Goal: Task Accomplishment & Management: Manage account settings

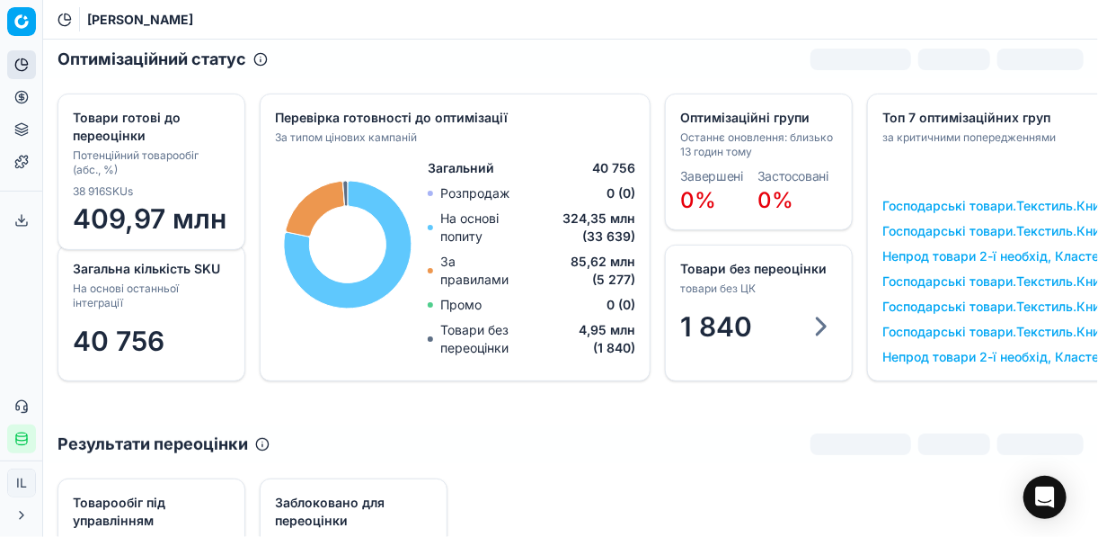
click at [22, 93] on icon at bounding box center [21, 97] width 14 height 14
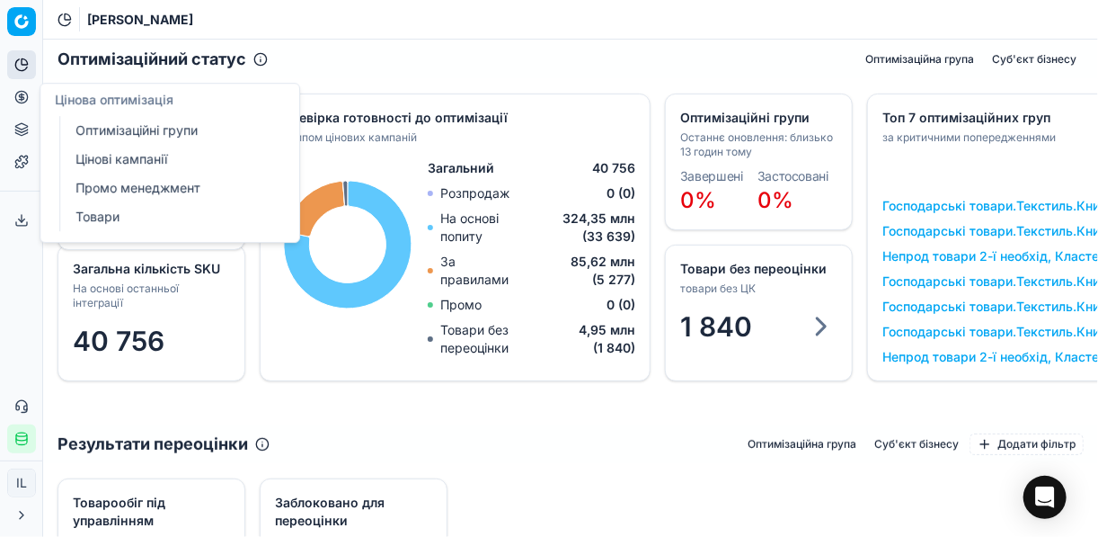
click at [128, 129] on link "Оптимізаційні групи" at bounding box center [172, 130] width 209 height 25
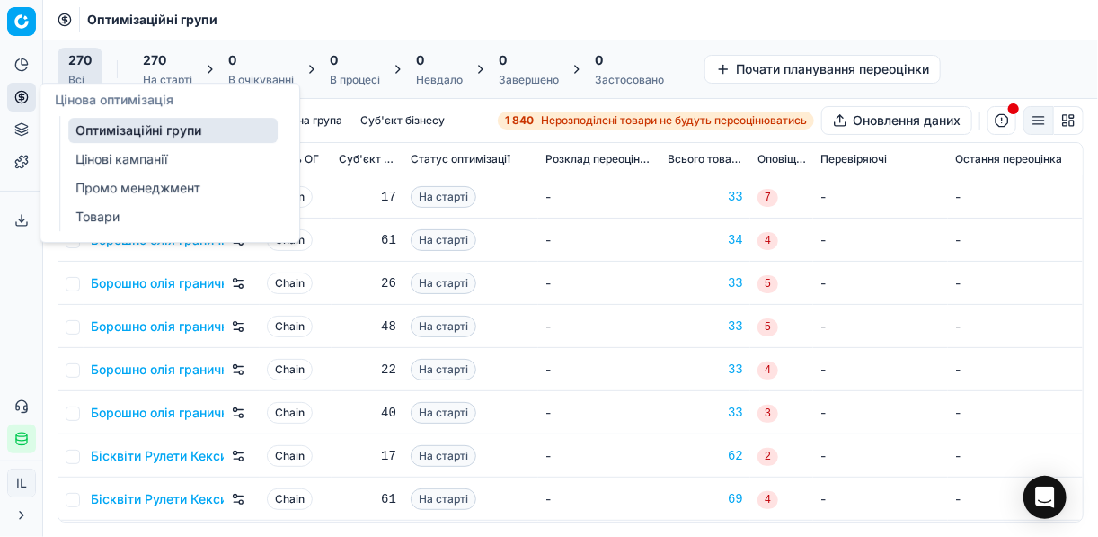
click at [94, 158] on link "Цінові кампанії" at bounding box center [172, 159] width 209 height 25
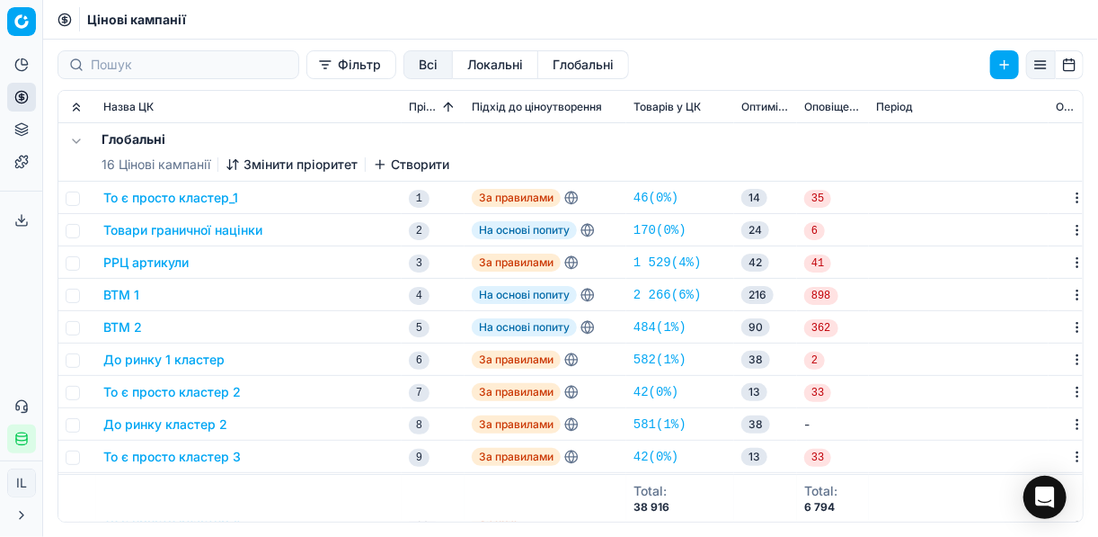
click at [307, 72] on button "Фільтр" at bounding box center [352, 64] width 90 height 29
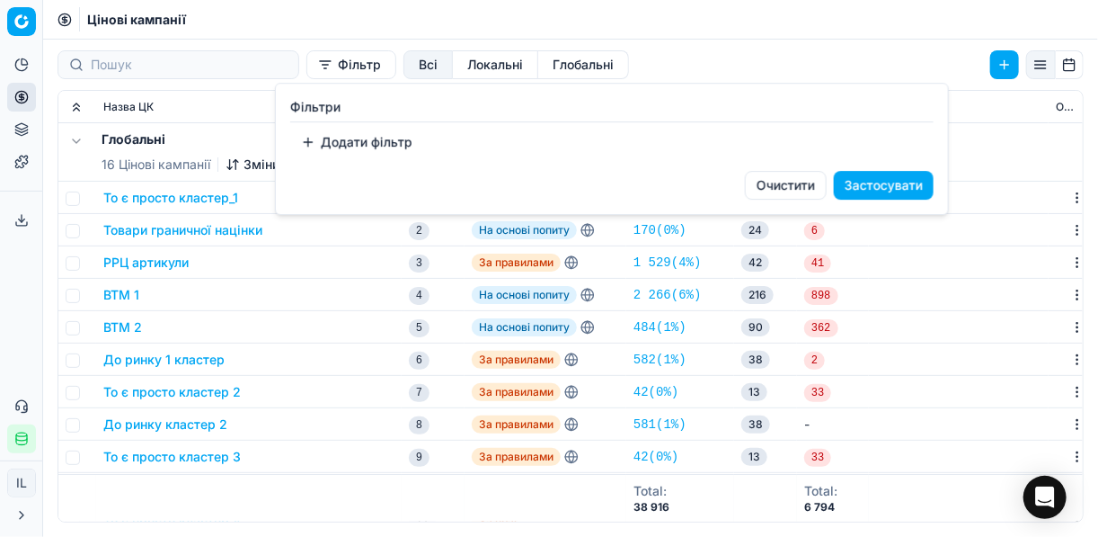
click at [329, 146] on button "Додати фільтр" at bounding box center [356, 142] width 133 height 29
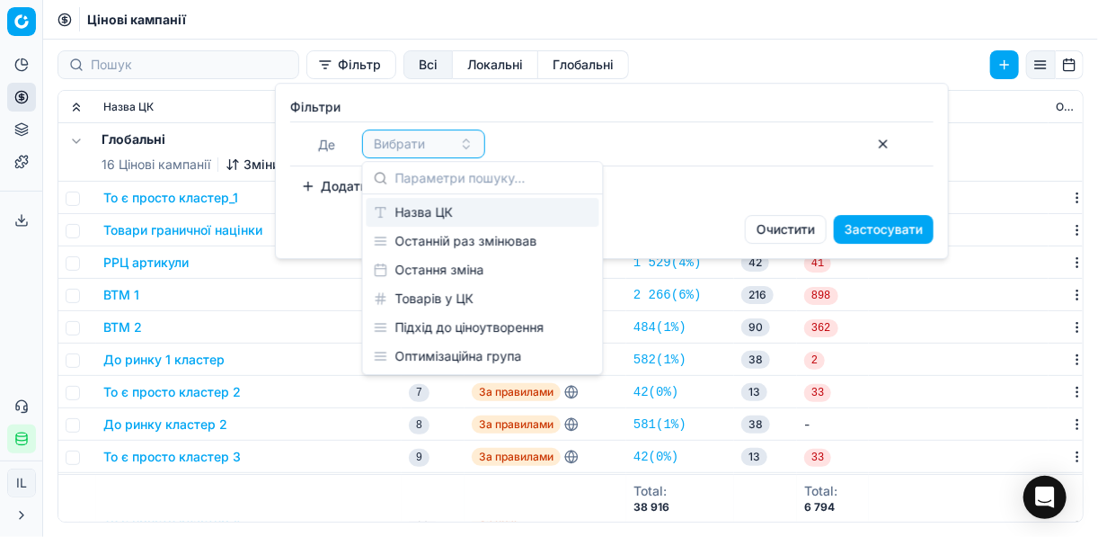
click at [455, 211] on div "Назва ЦК" at bounding box center [483, 212] width 233 height 29
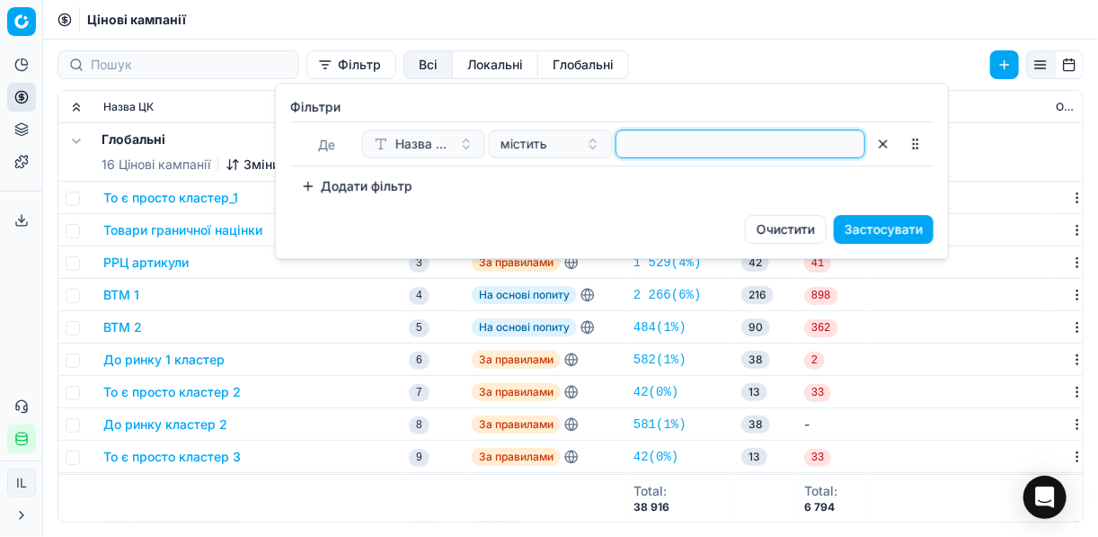
click at [648, 148] on input at bounding box center [741, 143] width 234 height 27
type input "охолод"
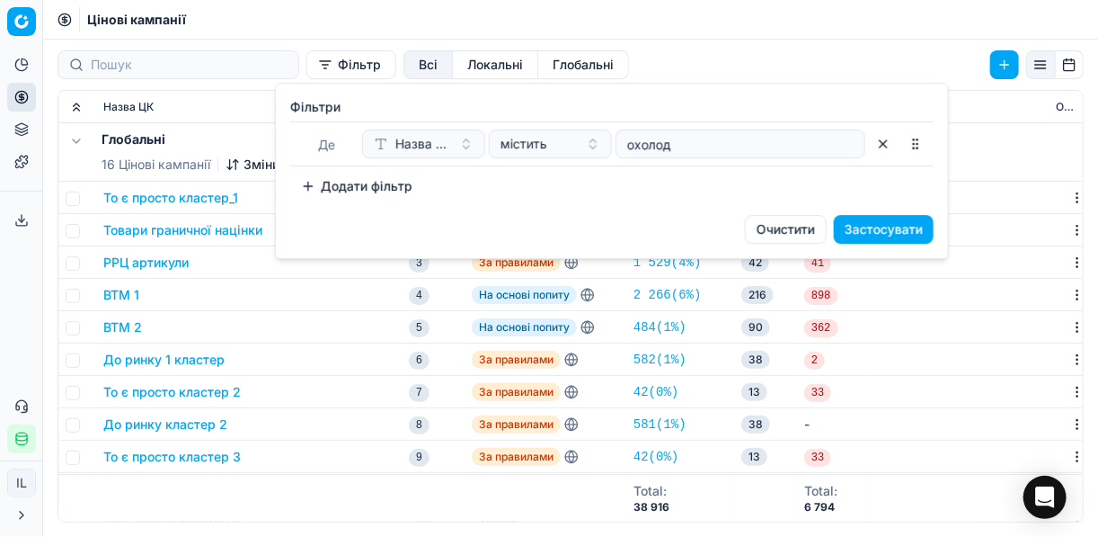
click at [821, 227] on button "Застосувати" at bounding box center [884, 229] width 100 height 29
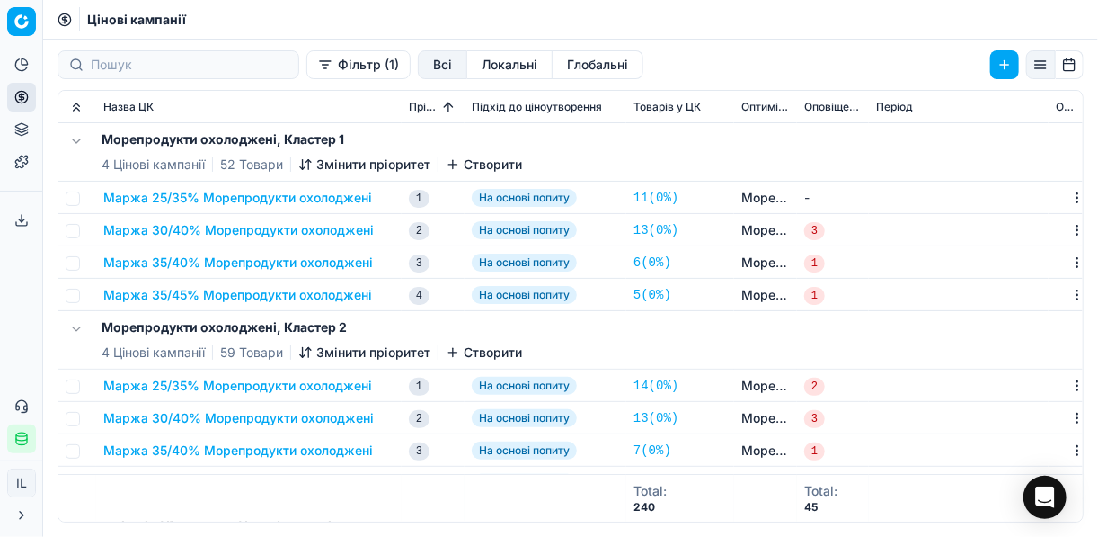
click at [247, 197] on button "Маржа 25/35% Морепродукти охолоджені" at bounding box center [237, 198] width 269 height 18
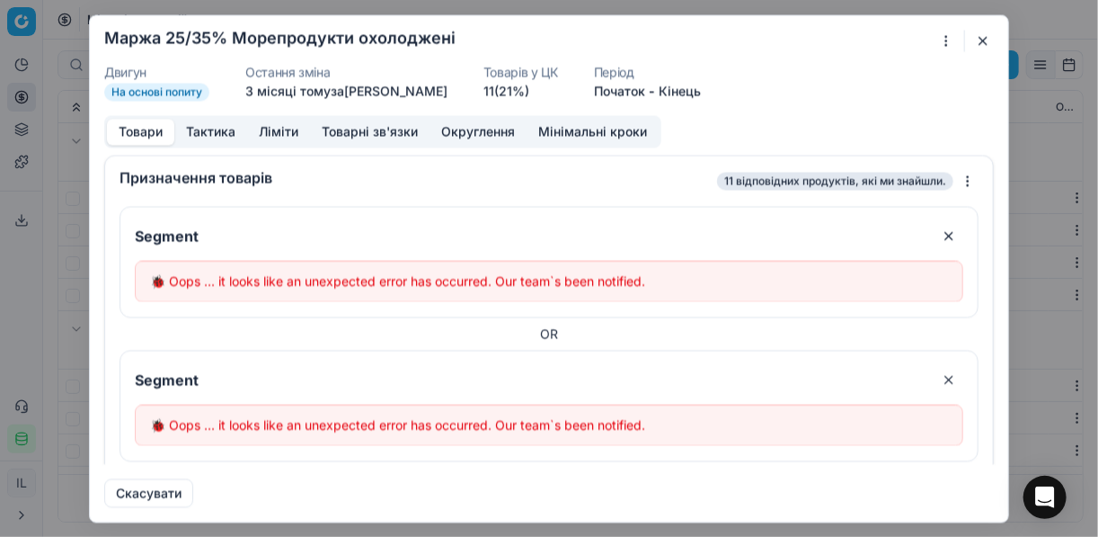
click at [821, 34] on button "button" at bounding box center [984, 41] width 22 height 22
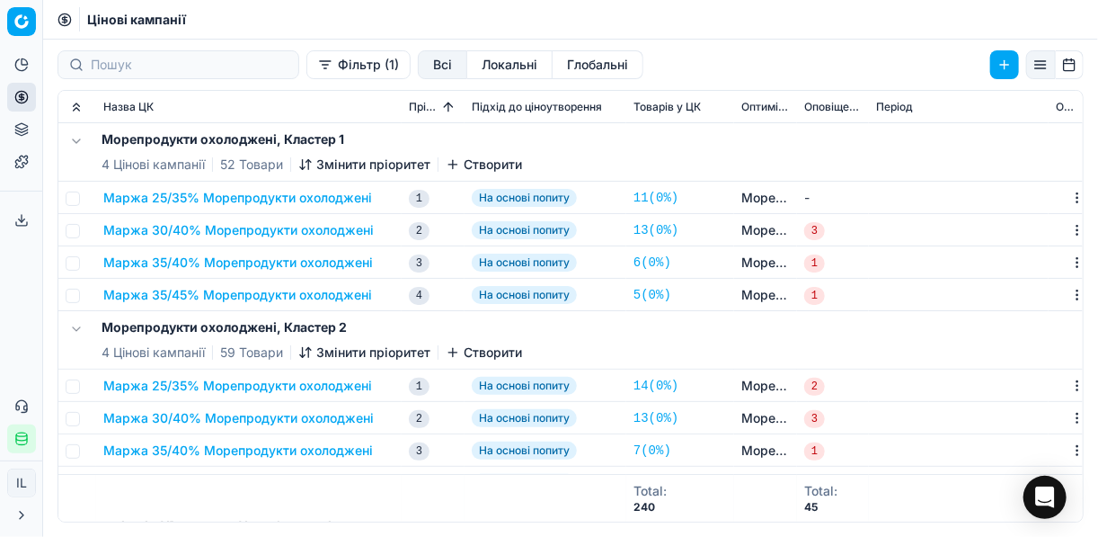
click at [225, 199] on button "Маржа 25/35% Морепродукти охолоджені" at bounding box center [237, 198] width 269 height 18
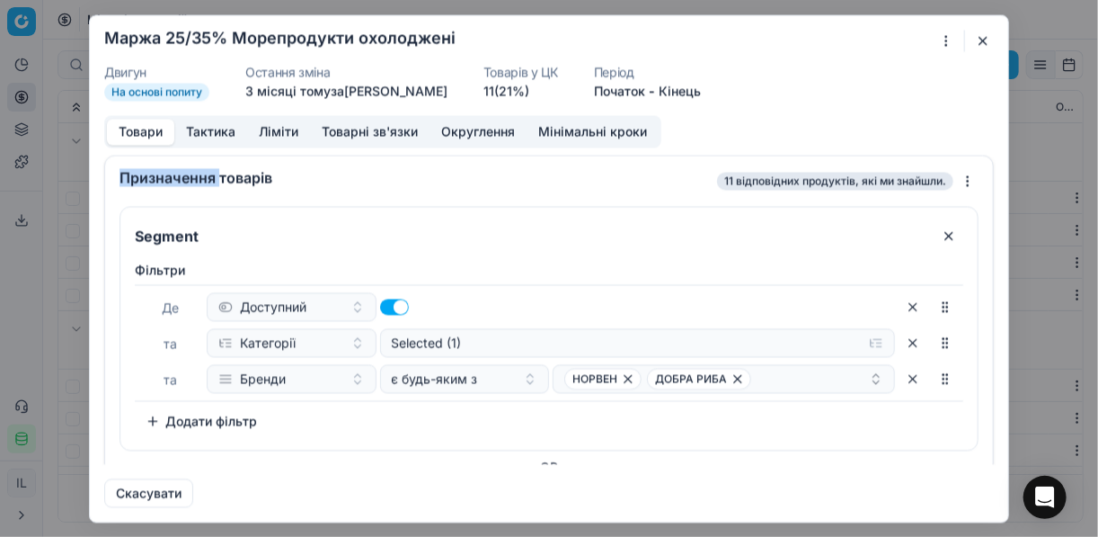
click at [821, 40] on div "Ми зберігаємо налаштування ЦК. Будь ласка, зачекайте, це може зайняти декілька …" at bounding box center [549, 268] width 1098 height 537
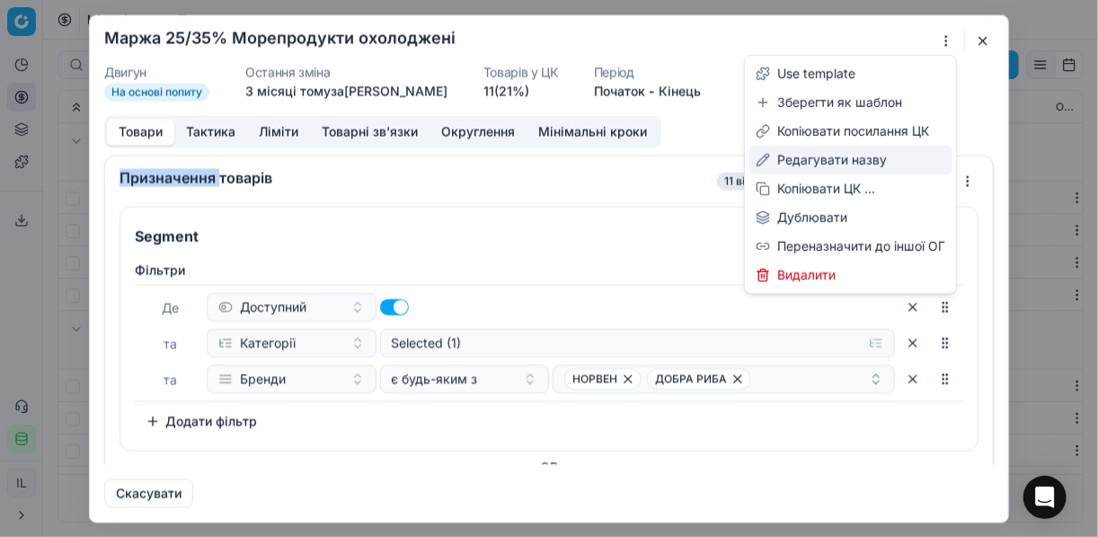
click at [816, 158] on div "Редагувати назву" at bounding box center [851, 160] width 204 height 29
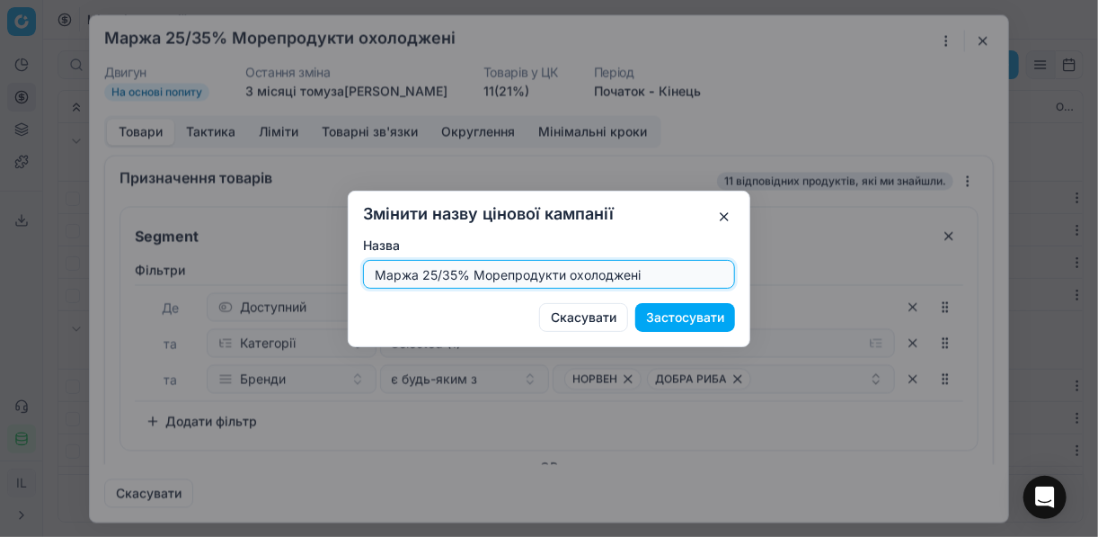
click at [431, 273] on input "Маржа 25/35% Морепродукти охолоджені" at bounding box center [549, 274] width 356 height 27
type input "Маржа 15/35% Морепродукти охолоджені"
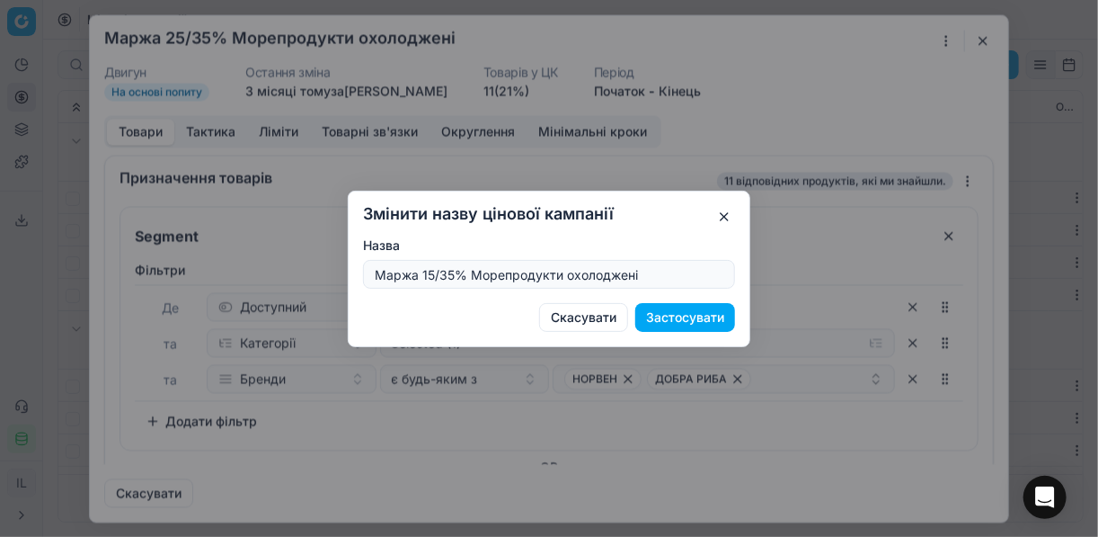
click at [714, 317] on button "Застосувати" at bounding box center [685, 317] width 100 height 29
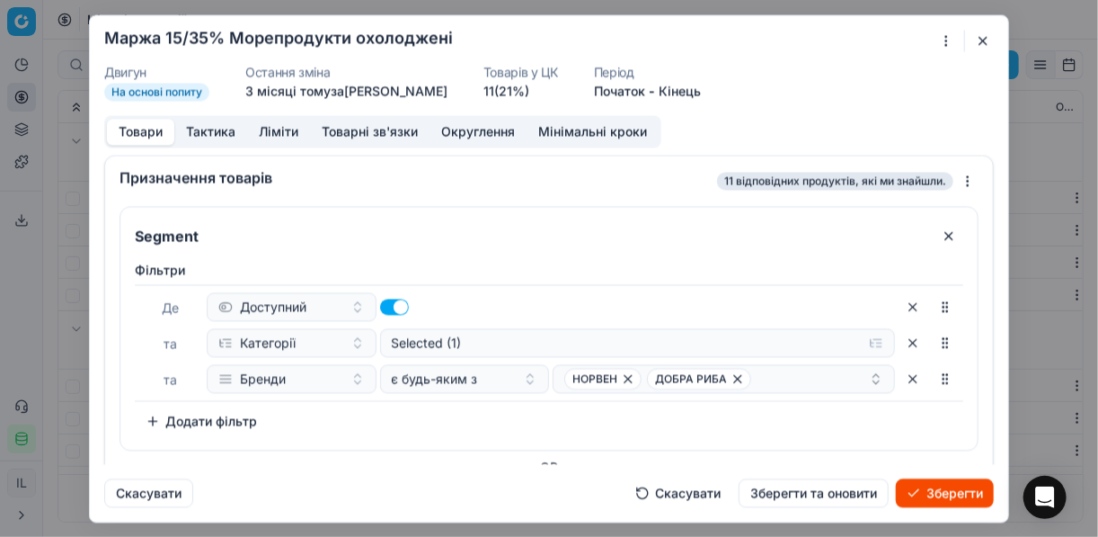
click at [294, 133] on button "Ліміти" at bounding box center [278, 132] width 63 height 26
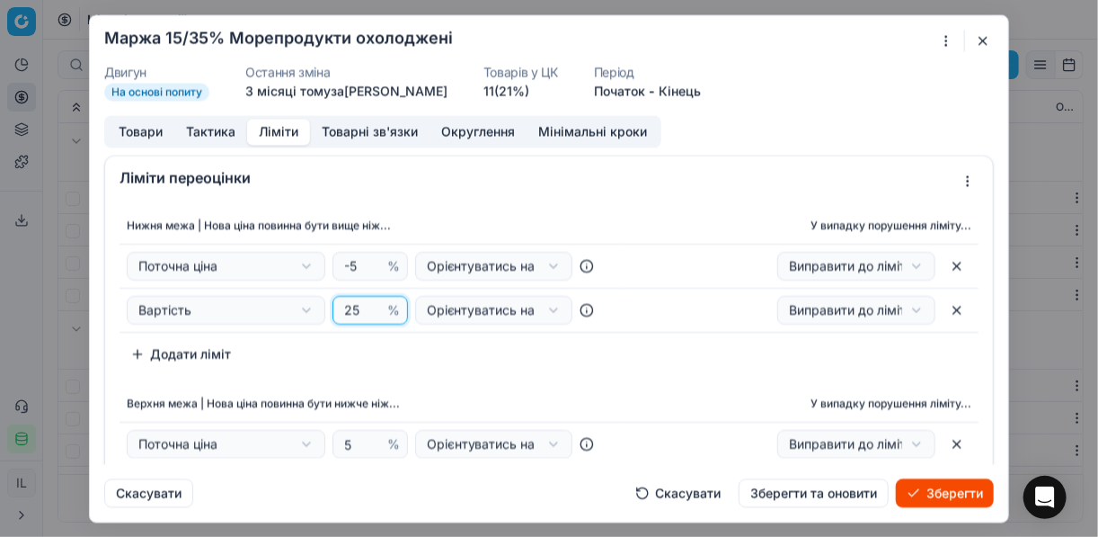
click at [350, 309] on input "25" at bounding box center [362, 310] width 43 height 27
type input "15"
click at [493, 384] on div "Нижня межа | Нова ціна повинна бути вище ніж... У випадку порушення ліміту... П…" at bounding box center [549, 376] width 888 height 353
click at [132, 127] on button "Товари" at bounding box center [140, 132] width 67 height 26
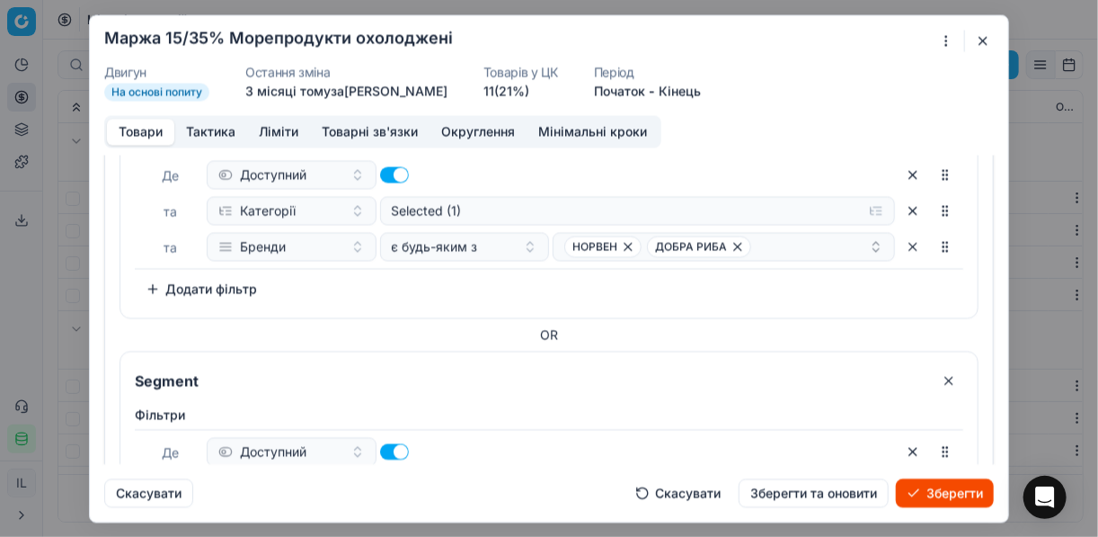
scroll to position [144, 0]
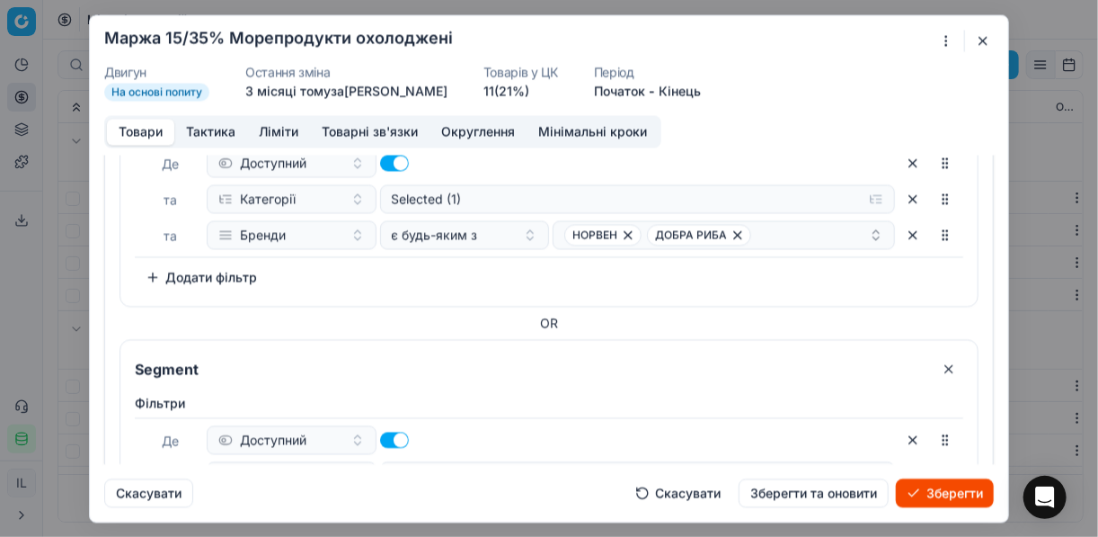
click at [821, 363] on button "button" at bounding box center [949, 368] width 29 height 29
click at [821, 368] on button "button" at bounding box center [949, 368] width 29 height 29
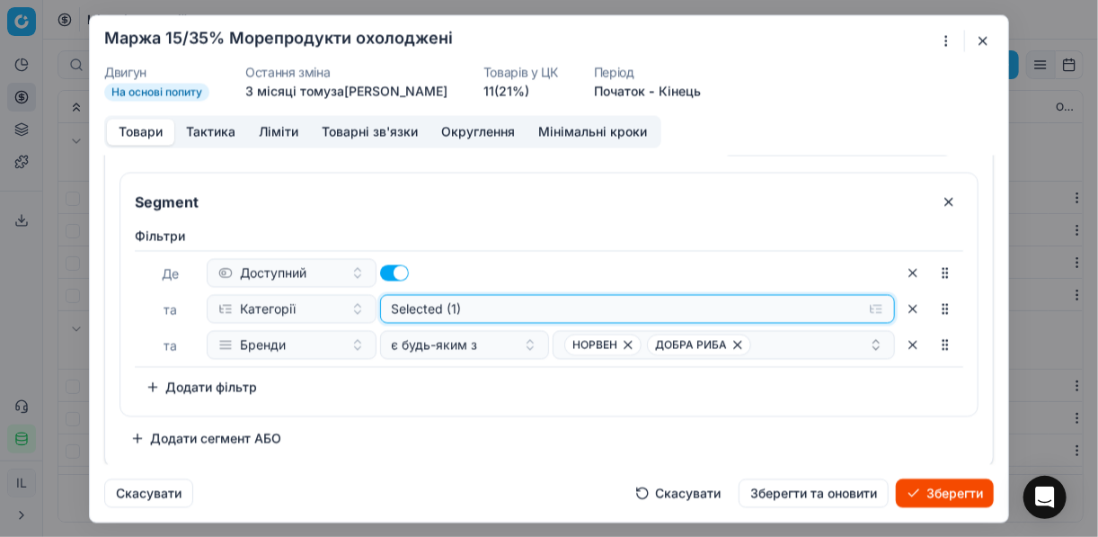
click at [821, 307] on button "Selected (1)" at bounding box center [638, 308] width 516 height 29
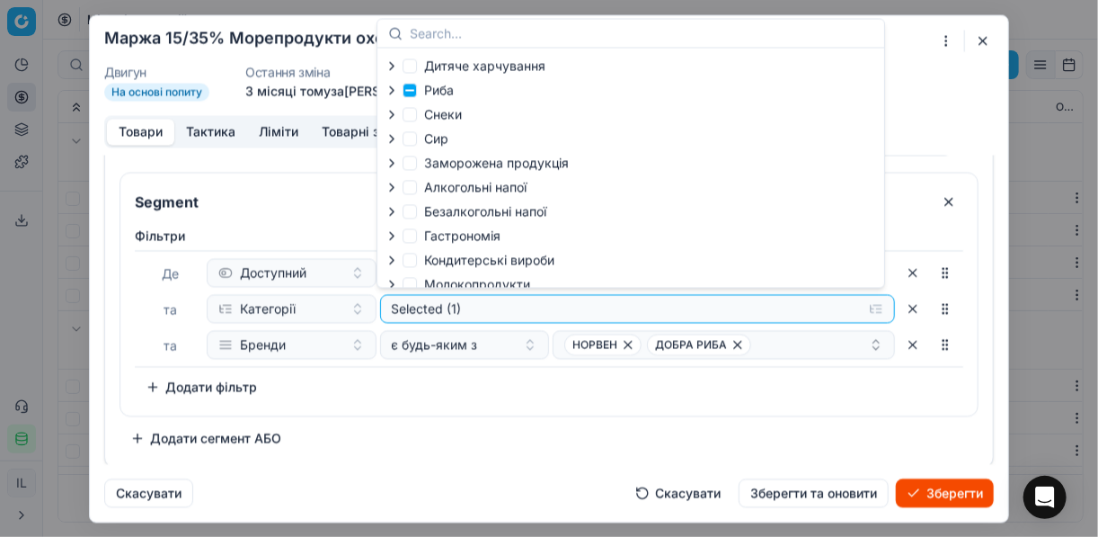
click at [393, 91] on icon "button" at bounding box center [392, 89] width 4 height 7
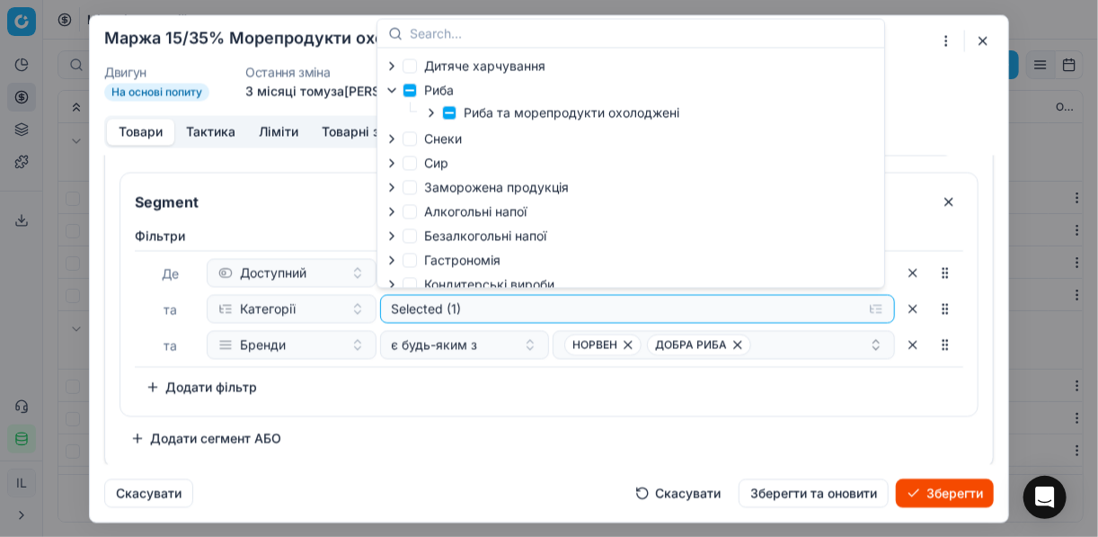
click at [431, 111] on icon "button" at bounding box center [432, 112] width 4 height 7
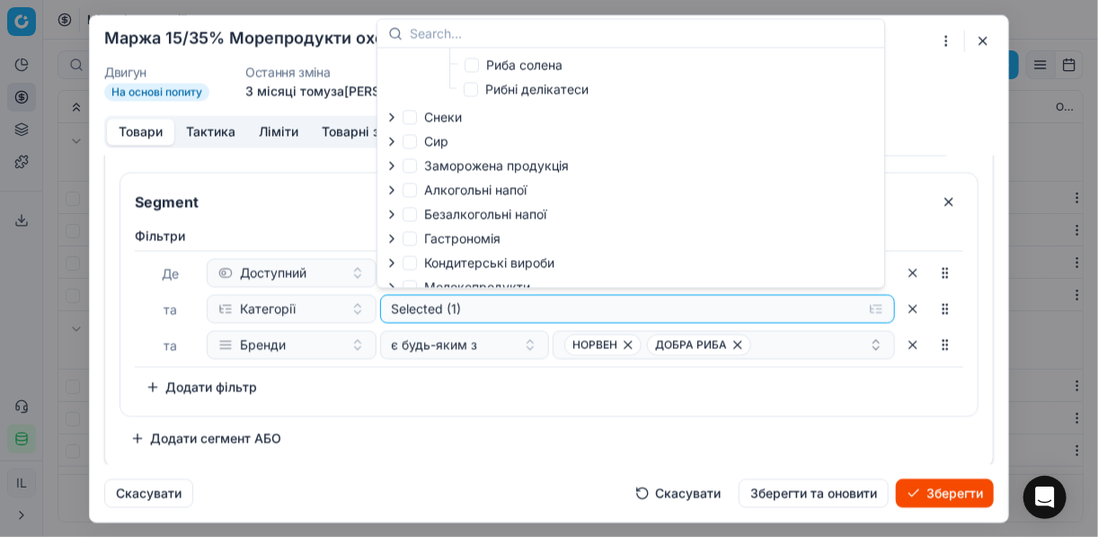
scroll to position [282, 0]
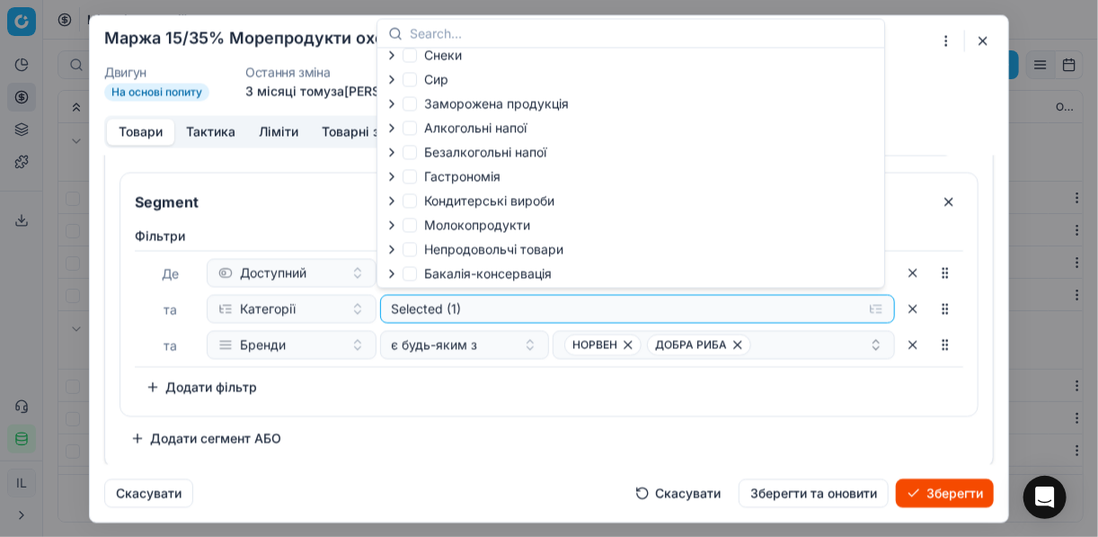
click at [577, 404] on div "Фiльтри Де Доступний та Категорії Selected (1) та Бренди є будь-яким з НОРВЕН Д…" at bounding box center [549, 317] width 858 height 196
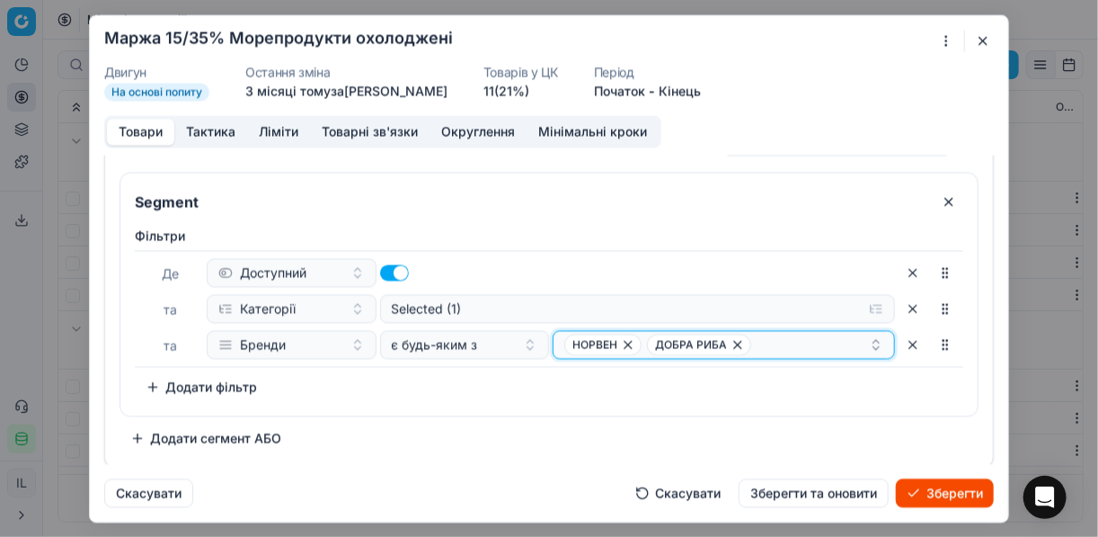
click at [624, 345] on icon "button" at bounding box center [628, 344] width 14 height 14
click at [648, 343] on icon "button" at bounding box center [655, 344] width 14 height 14
click at [658, 333] on button "Select a value" at bounding box center [724, 344] width 342 height 29
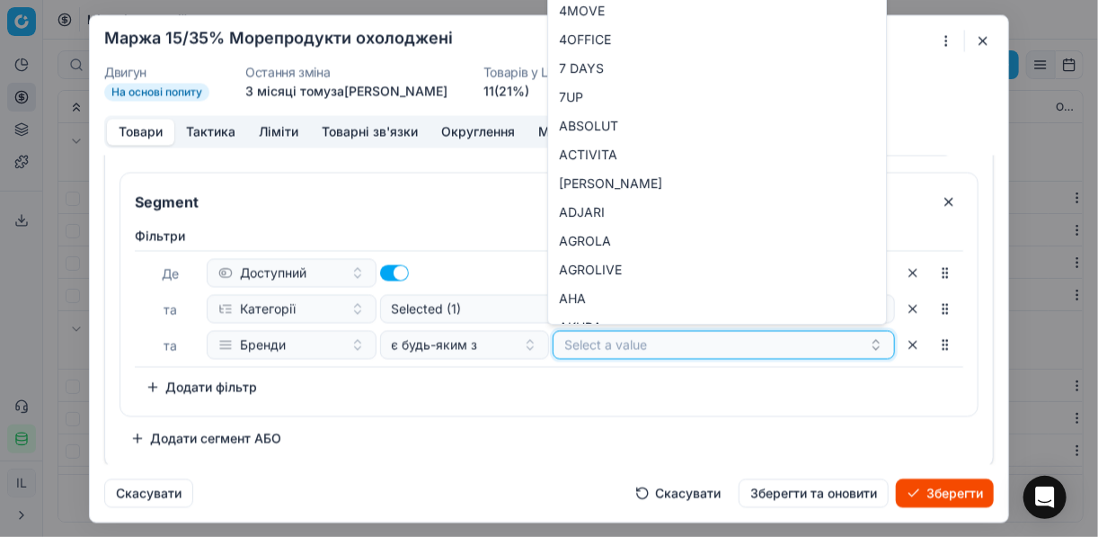
click at [619, 342] on button "Select a value" at bounding box center [724, 344] width 342 height 29
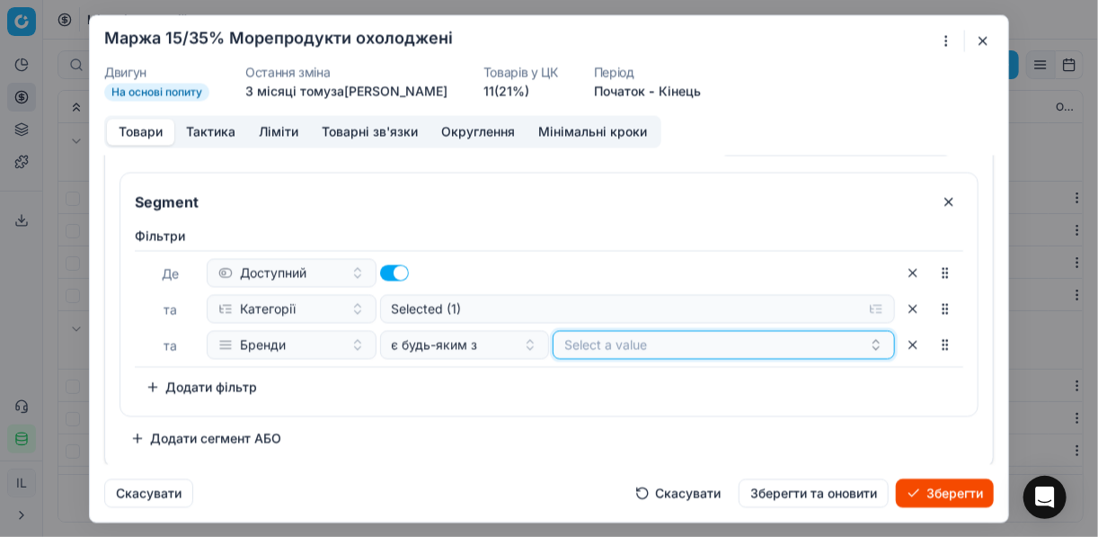
click at [615, 348] on button "Select a value" at bounding box center [724, 344] width 342 height 29
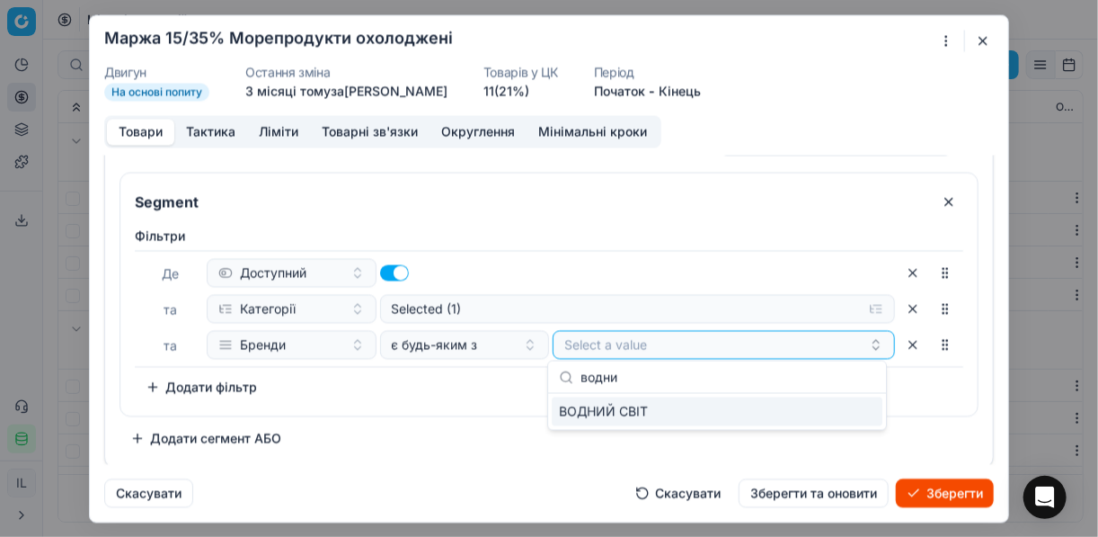
type input "водни"
click at [821, 411] on div "ВОДНИЙ СВІТ" at bounding box center [717, 411] width 331 height 29
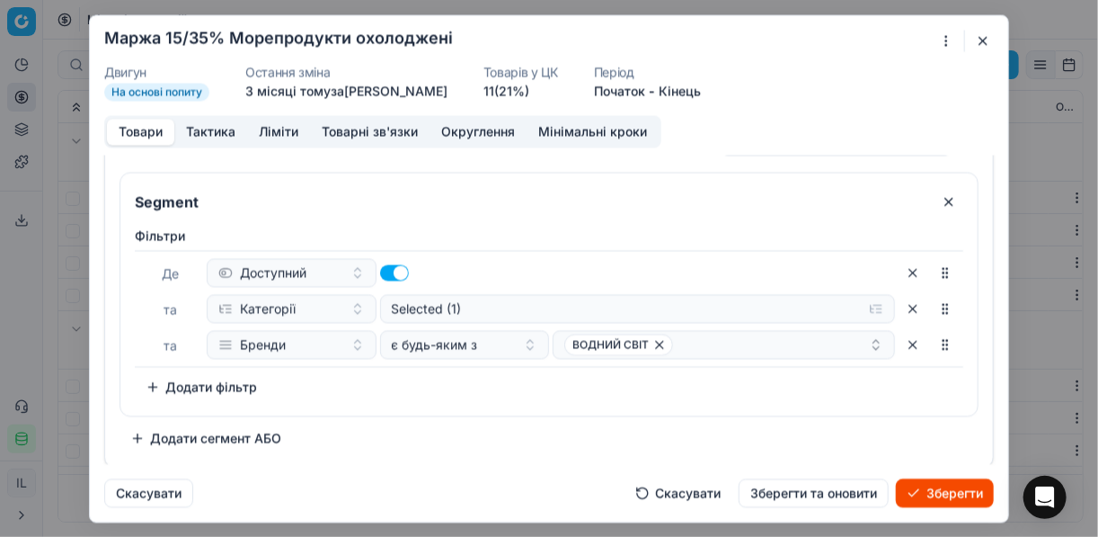
click at [821, 489] on button "Зберегти" at bounding box center [945, 492] width 98 height 29
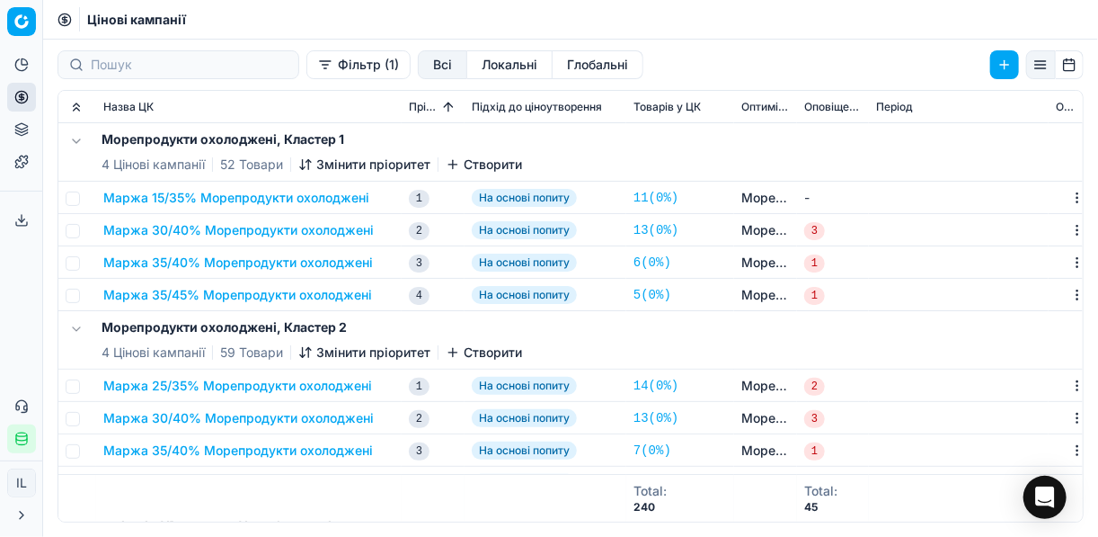
click at [194, 226] on button "Маржа 30/40% Морепродукти охолоджені" at bounding box center [238, 230] width 271 height 18
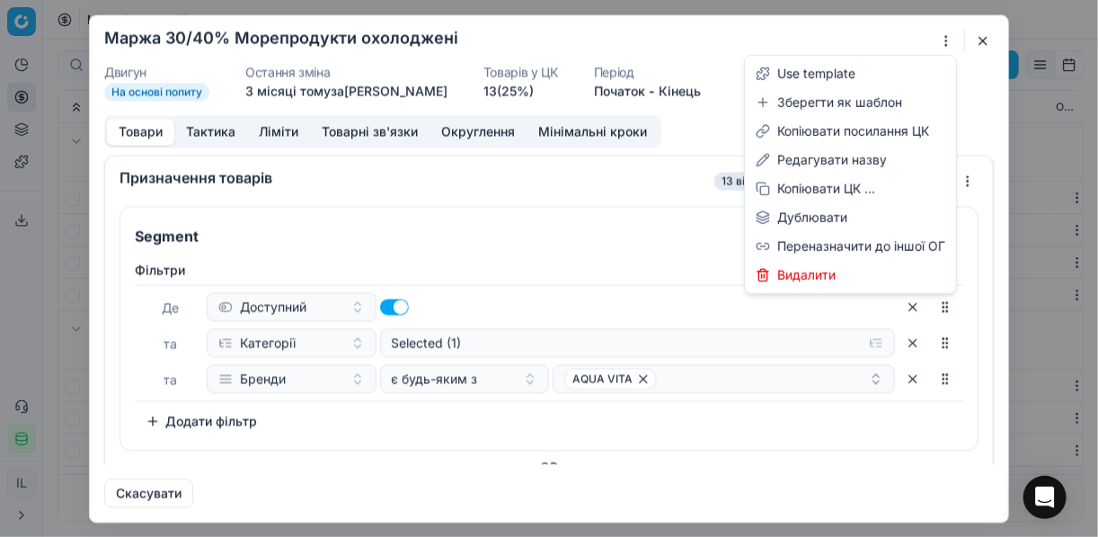
click at [821, 40] on div "Ми зберігаємо налаштування ЦК. Будь ласка, зачекайте, це може зайняти декілька …" at bounding box center [549, 268] width 1098 height 537
click at [821, 164] on div "Редагувати назву" at bounding box center [851, 160] width 204 height 29
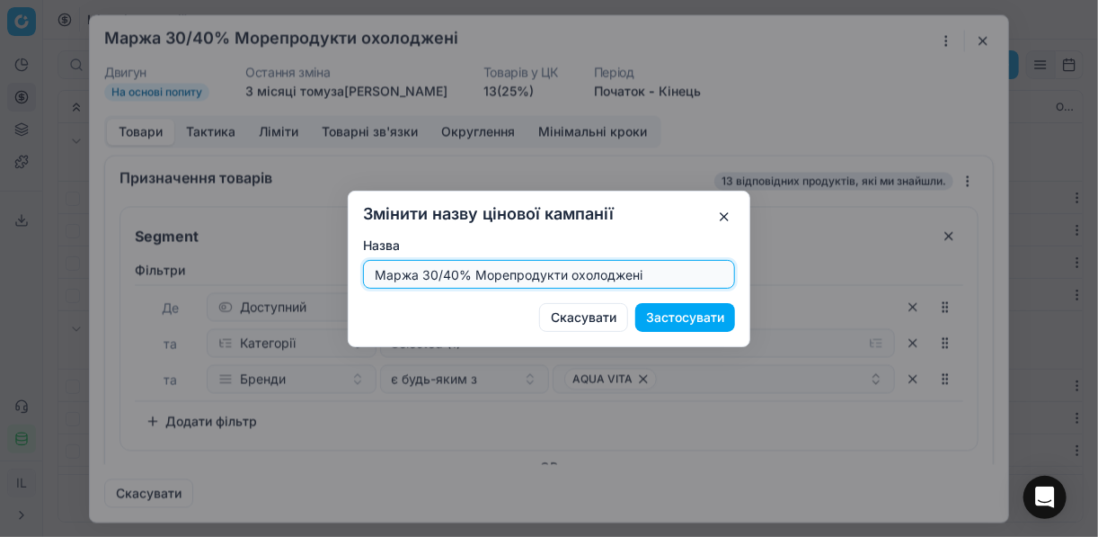
click at [434, 273] on input "Маржа 30/40% Морепродукти охолоджені" at bounding box center [549, 274] width 356 height 27
type input "Маржа 20/40% Морепродукти охолоджені"
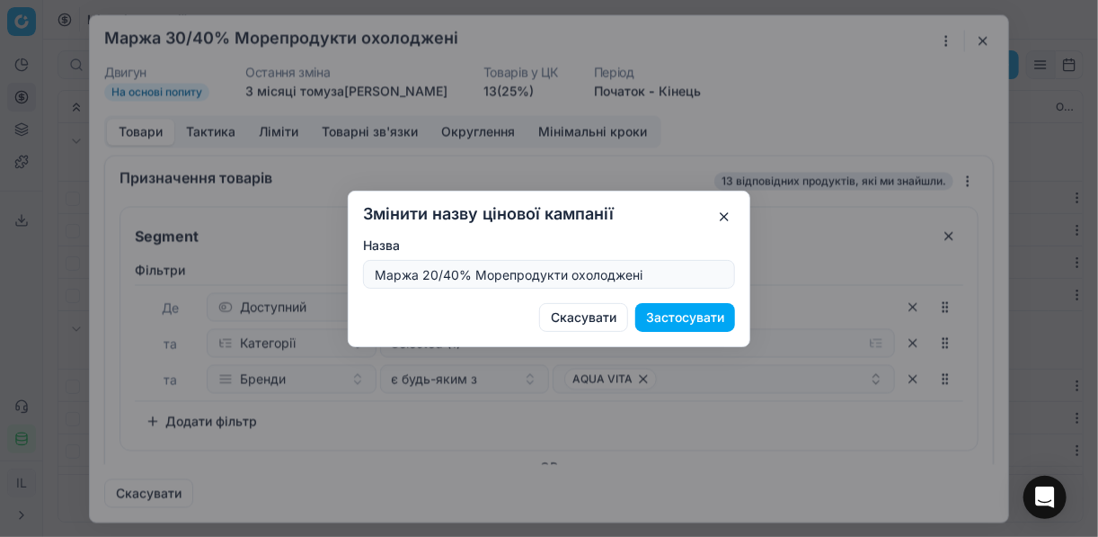
click at [685, 316] on button "Застосувати" at bounding box center [685, 317] width 100 height 29
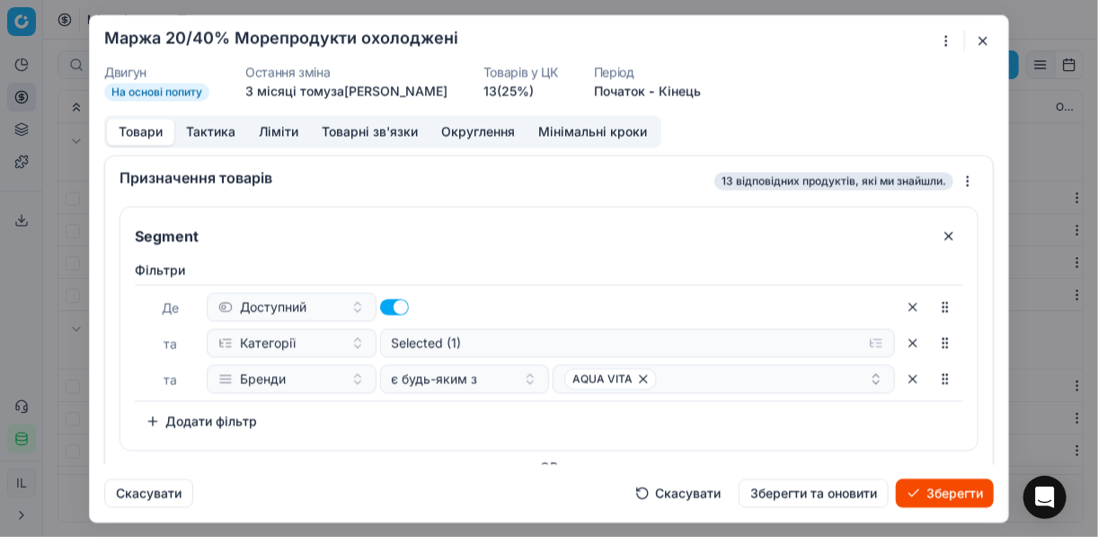
click at [271, 129] on button "Ліміти" at bounding box center [278, 132] width 63 height 26
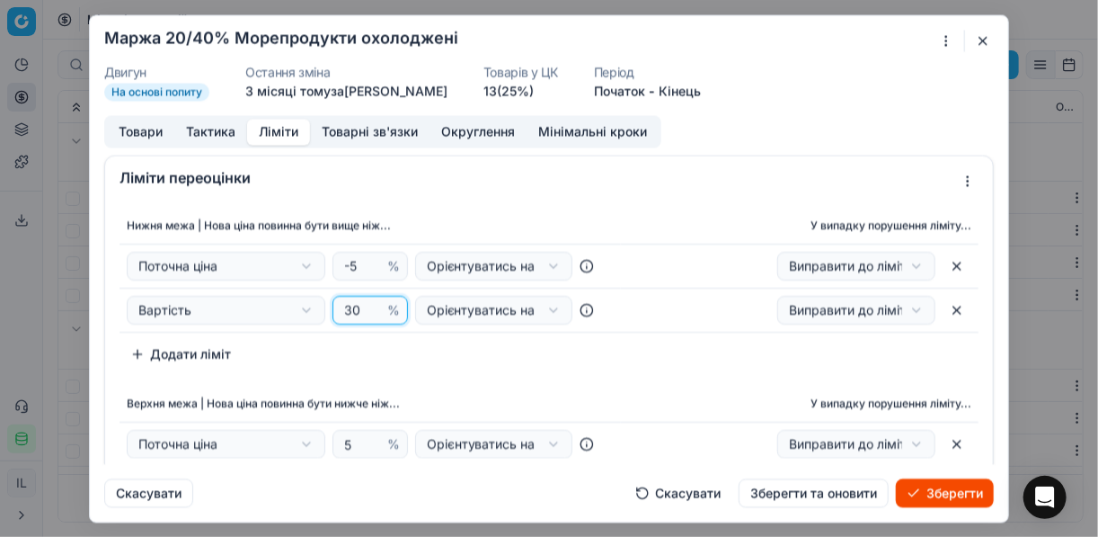
click at [346, 307] on input "30" at bounding box center [362, 310] width 43 height 27
type input "20"
click at [442, 350] on div "Нижня межа | Нова ціна повинна бути вище ніж... У випадку порушення ліміту... П…" at bounding box center [549, 288] width 859 height 161
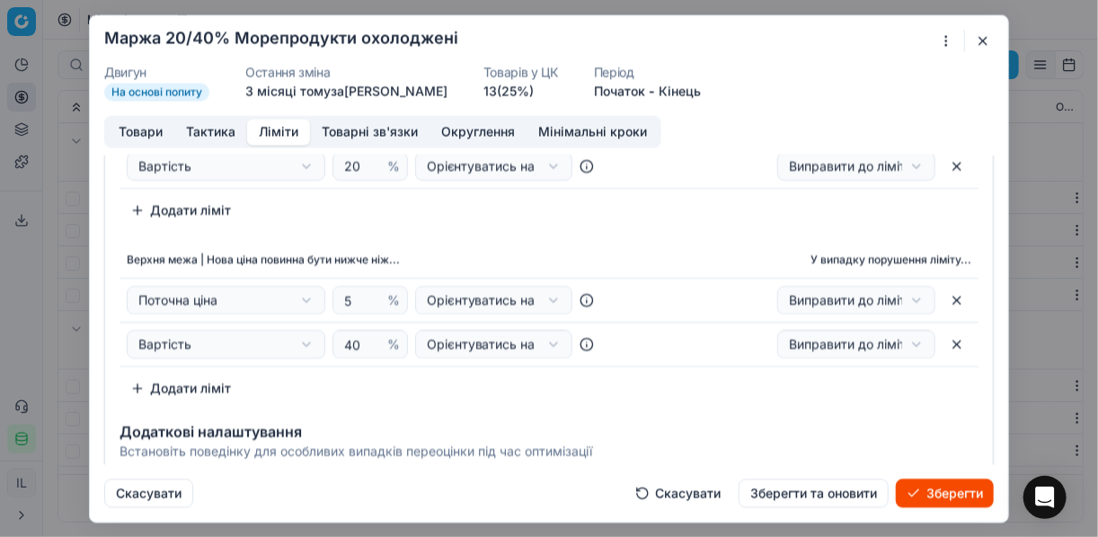
scroll to position [0, 0]
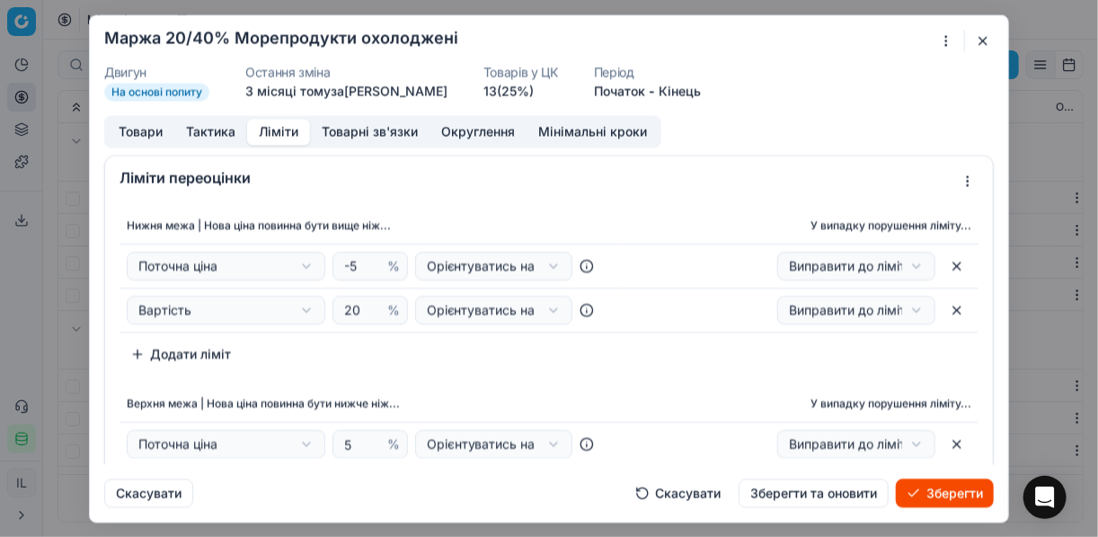
click at [152, 133] on button "Товари" at bounding box center [140, 132] width 67 height 26
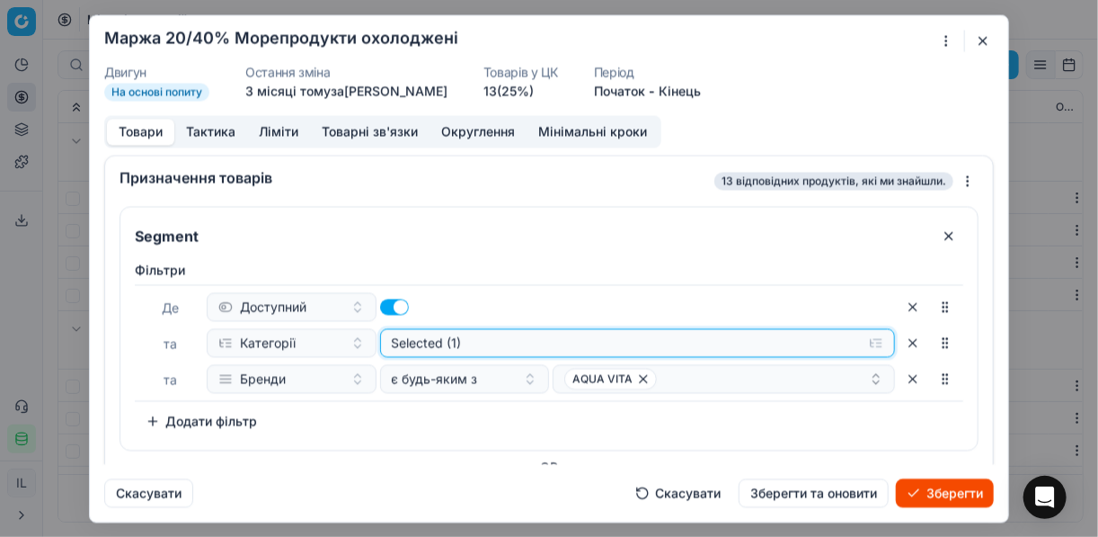
click at [821, 342] on button "Selected (1)" at bounding box center [638, 342] width 516 height 29
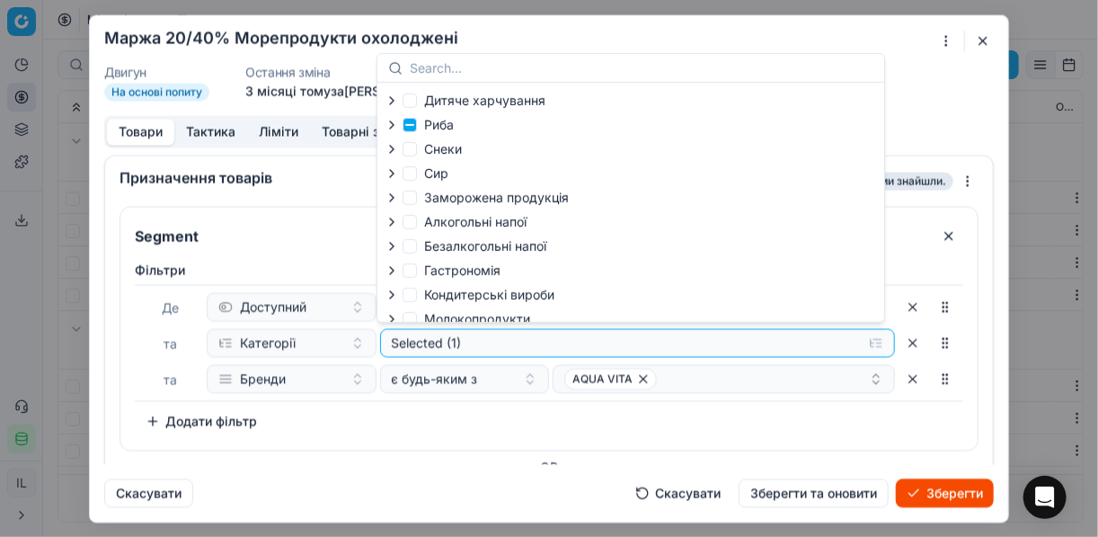
click at [389, 127] on icon "button" at bounding box center [392, 125] width 14 height 14
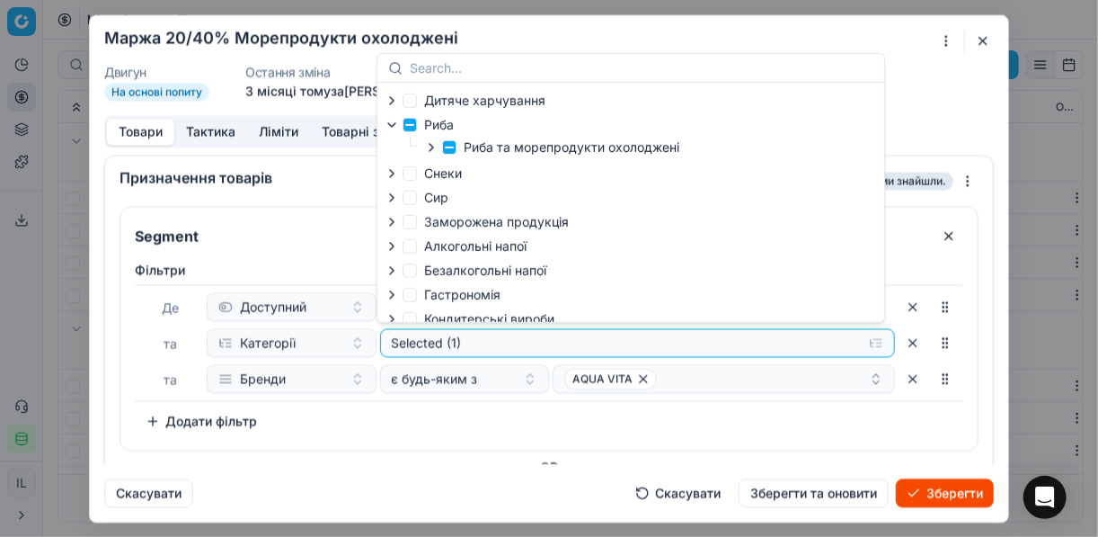
click at [432, 148] on icon "button" at bounding box center [431, 147] width 14 height 14
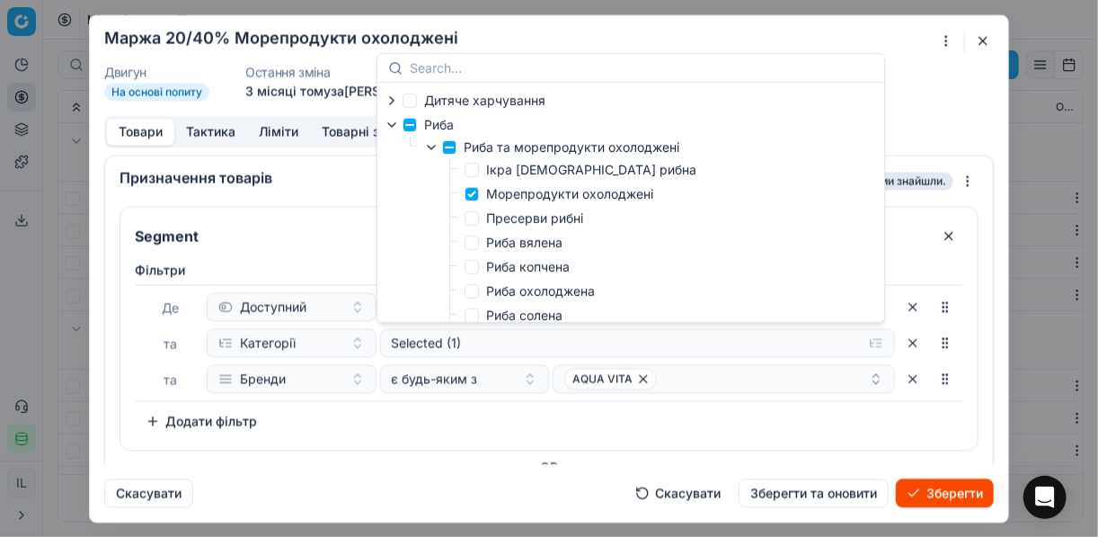
click at [520, 400] on div "Фiльтри Де Доступний та Категорії Selected (1) та Бренди є будь-яким з AQUA VIT…" at bounding box center [549, 348] width 829 height 174
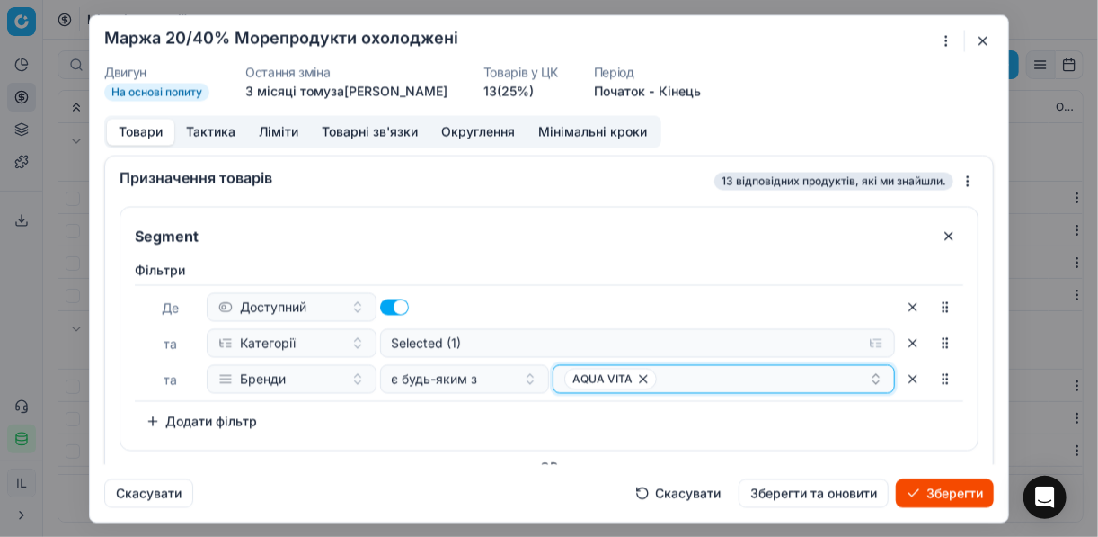
click at [636, 378] on icon "button" at bounding box center [643, 378] width 14 height 14
click at [644, 373] on button "Select a value" at bounding box center [724, 378] width 342 height 29
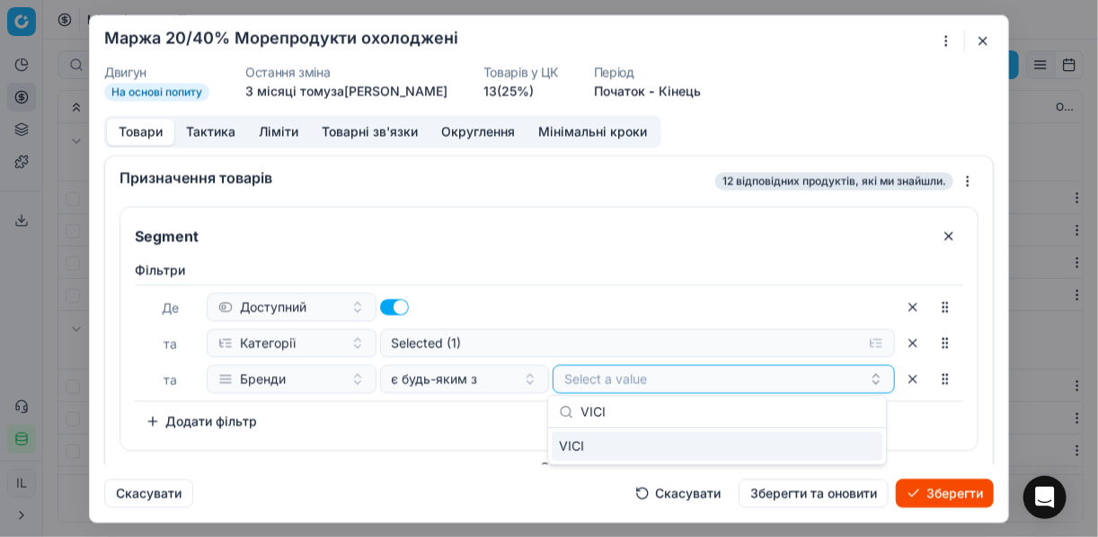
type input "VICI"
click at [821, 445] on div "VICI" at bounding box center [717, 445] width 331 height 29
click at [500, 424] on div "Фiльтри Де Доступний та Категорії Selected (1) та Бренди є будь-яким з VICI To …" at bounding box center [549, 348] width 829 height 174
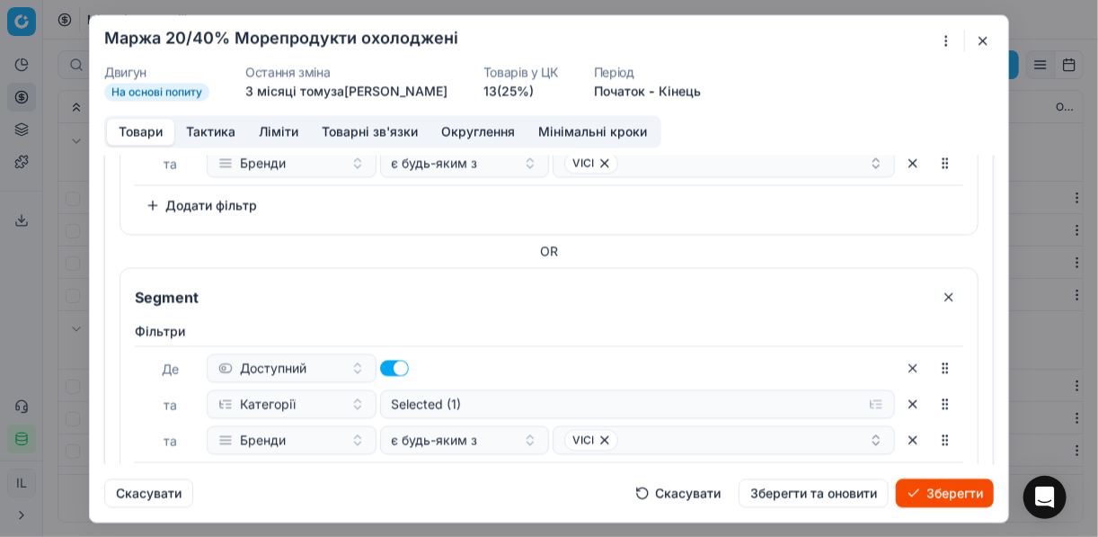
scroll to position [360, 0]
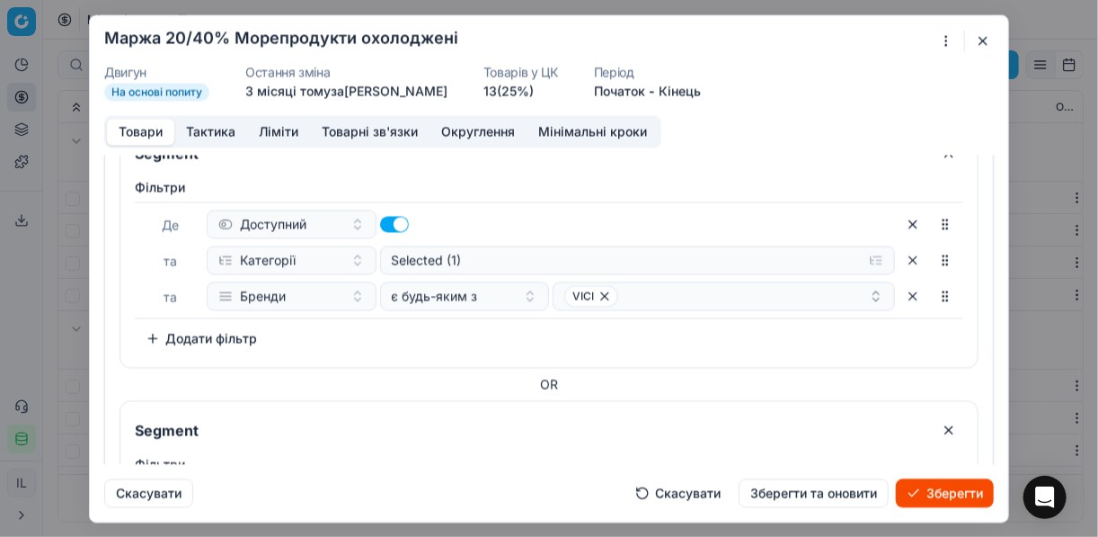
click at [821, 226] on button "button" at bounding box center [913, 223] width 29 height 29
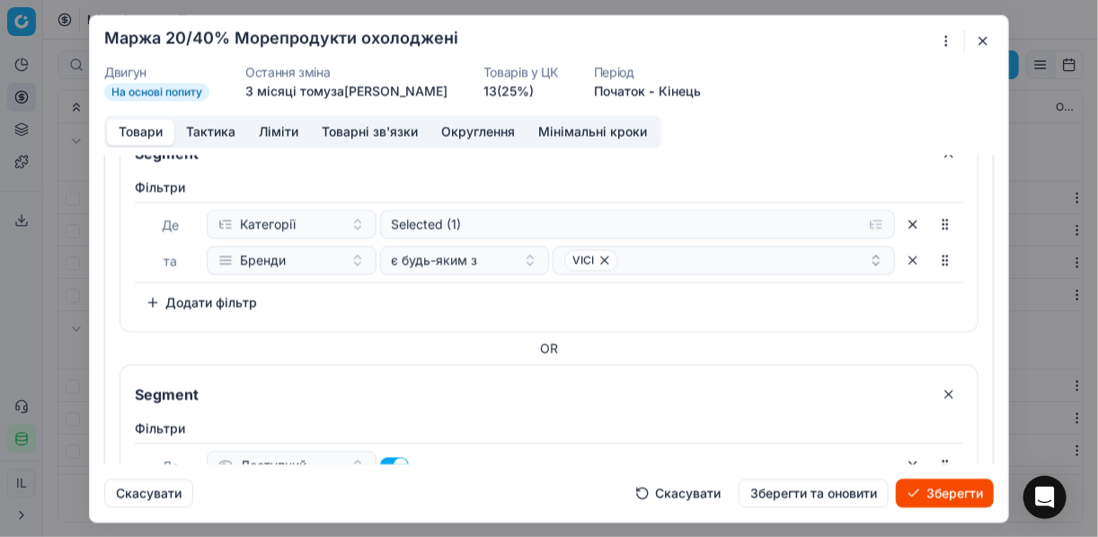
scroll to position [216, 0]
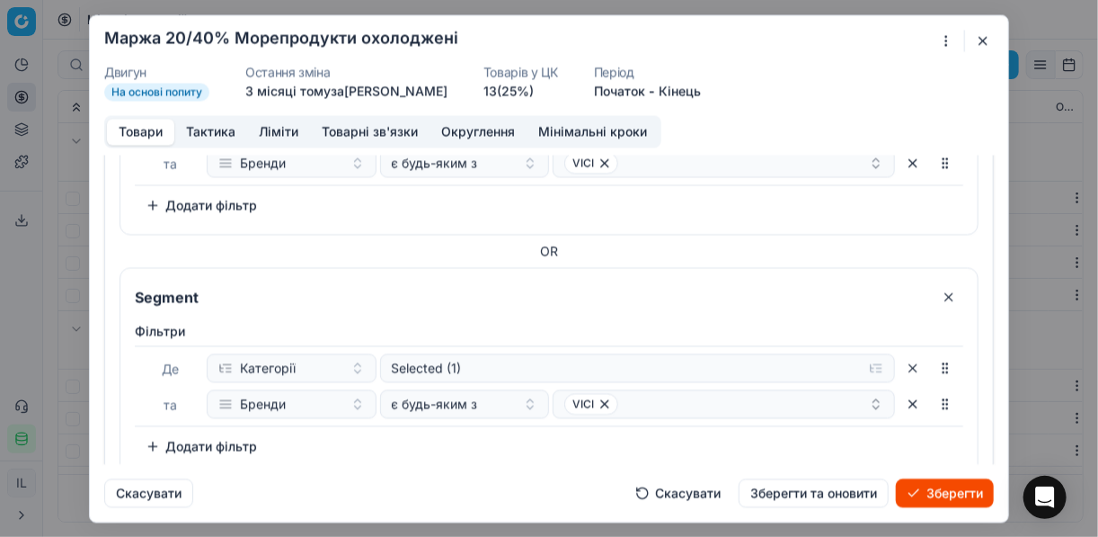
click at [821, 295] on button "button" at bounding box center [949, 296] width 29 height 29
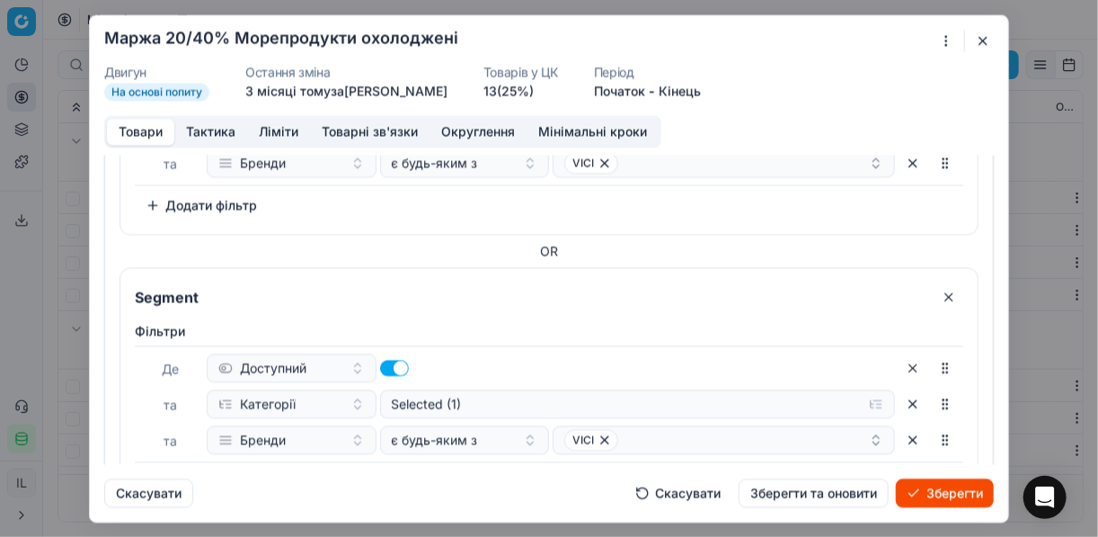
click at [821, 295] on button "button" at bounding box center [949, 296] width 29 height 29
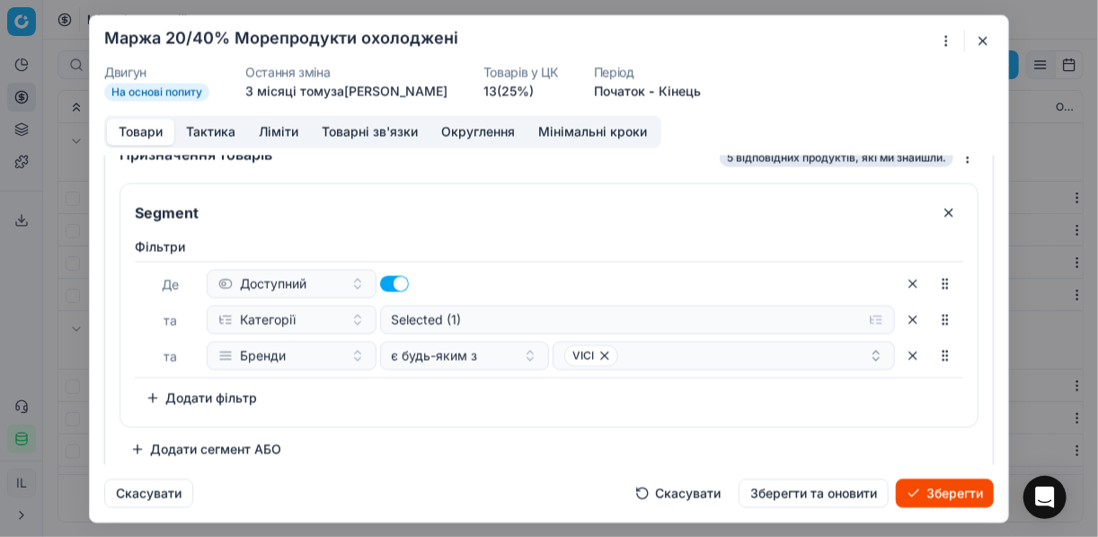
scroll to position [34, 0]
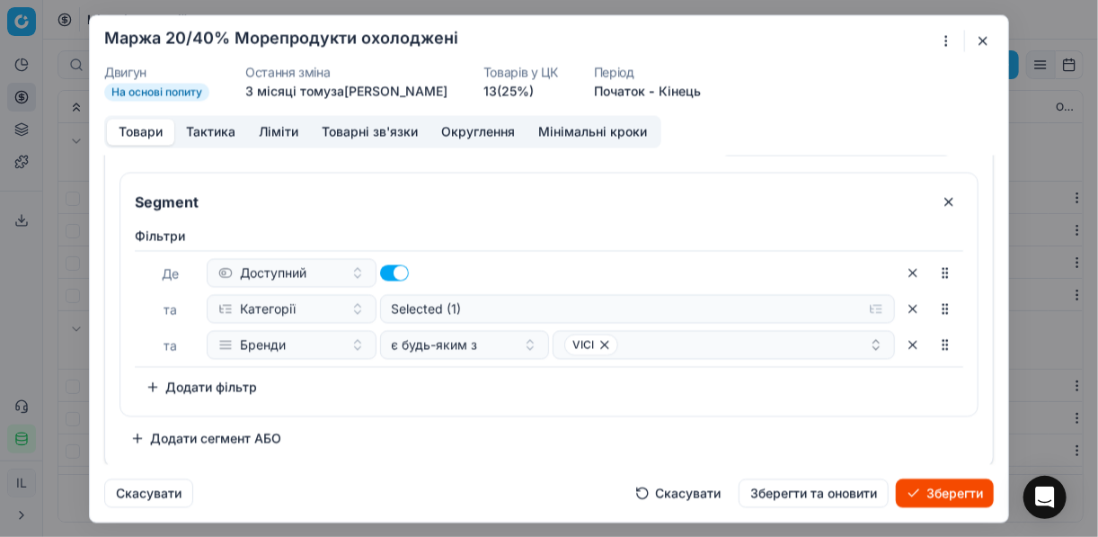
click at [159, 440] on button "Додати сегмент АБО" at bounding box center [206, 437] width 173 height 29
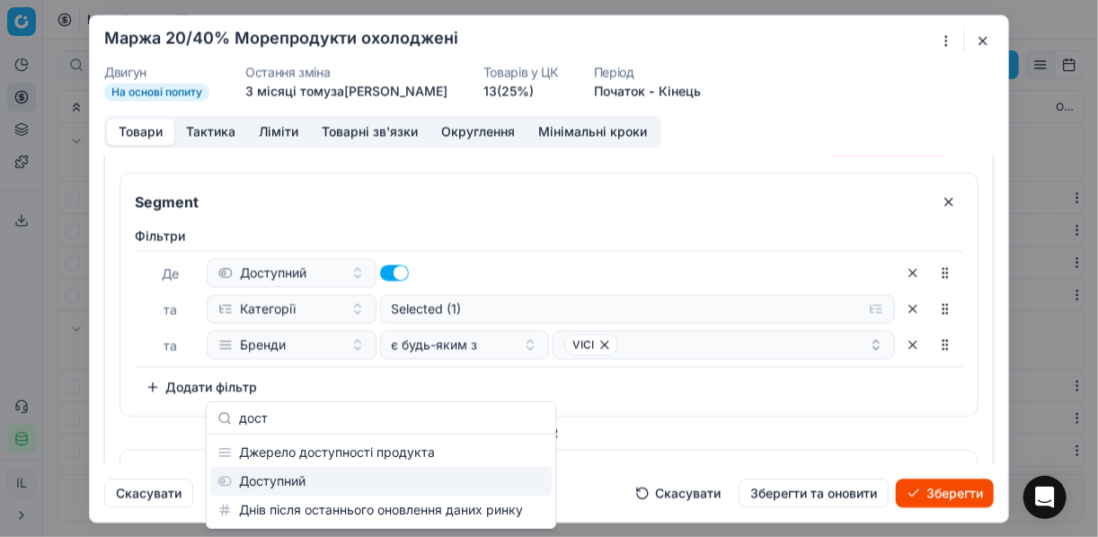
type input "дост"
click at [284, 480] on div "Доступний" at bounding box center [381, 481] width 342 height 29
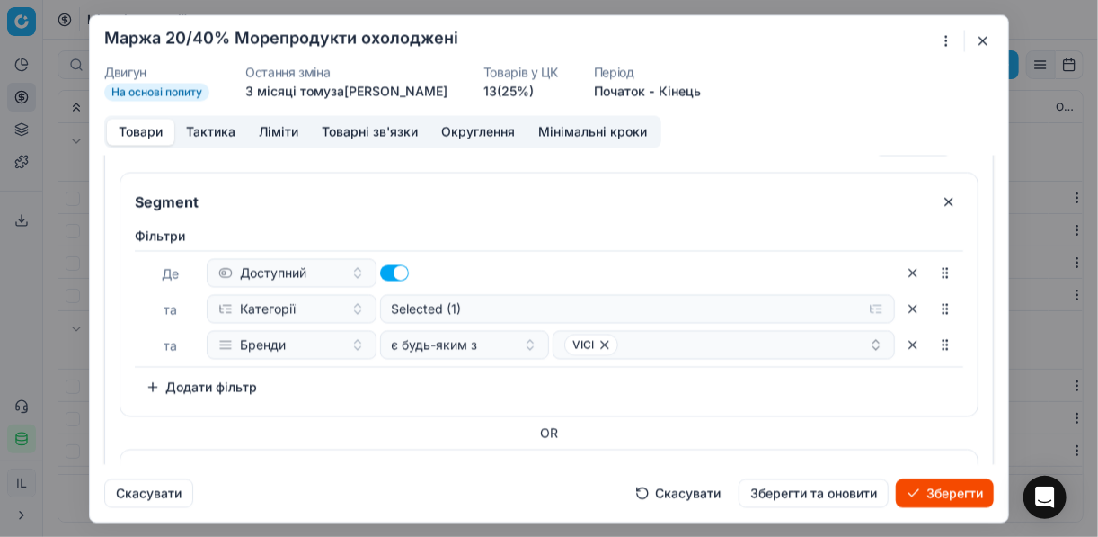
scroll to position [237, 0]
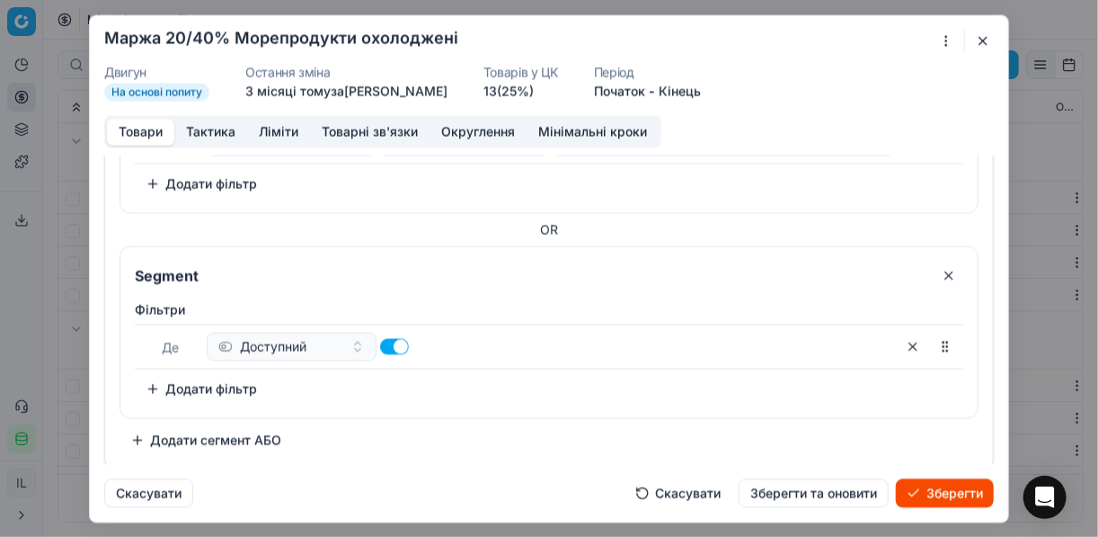
click at [175, 384] on button "Додати фільтр" at bounding box center [201, 388] width 133 height 29
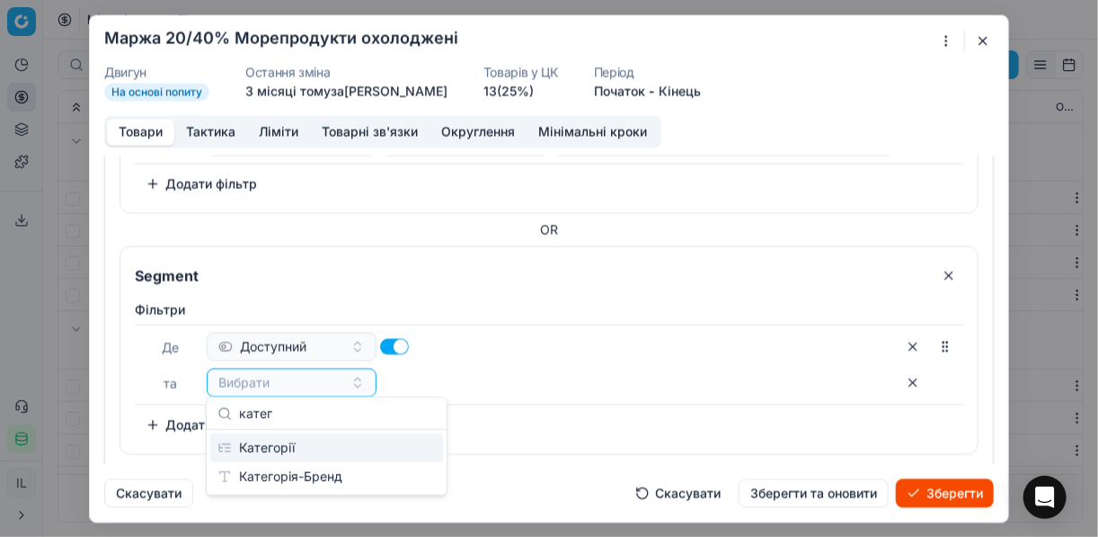
type input "катег"
click at [284, 441] on div "Категорії" at bounding box center [326, 447] width 233 height 29
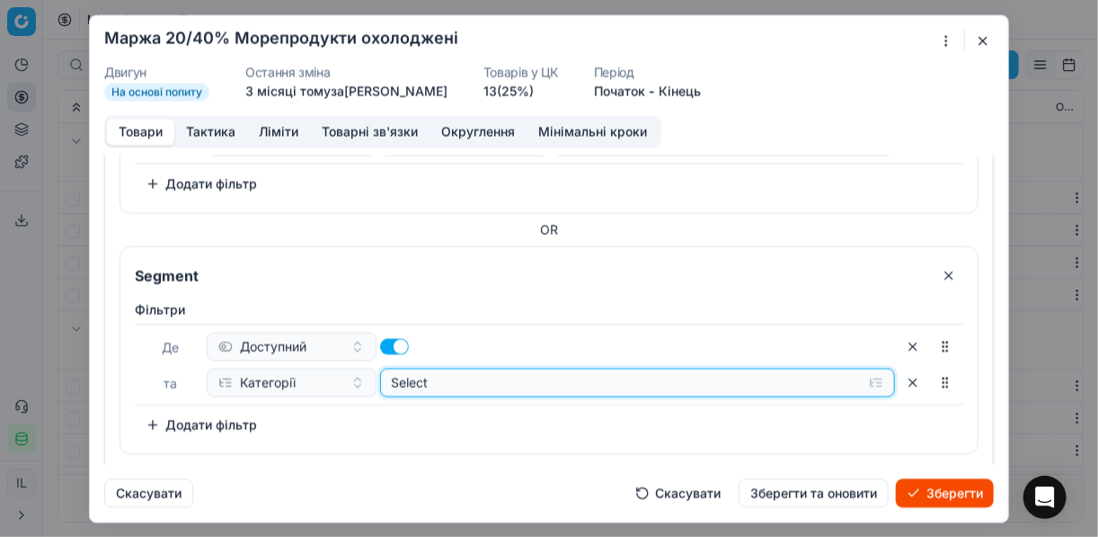
click at [821, 378] on button "Select" at bounding box center [638, 382] width 516 height 29
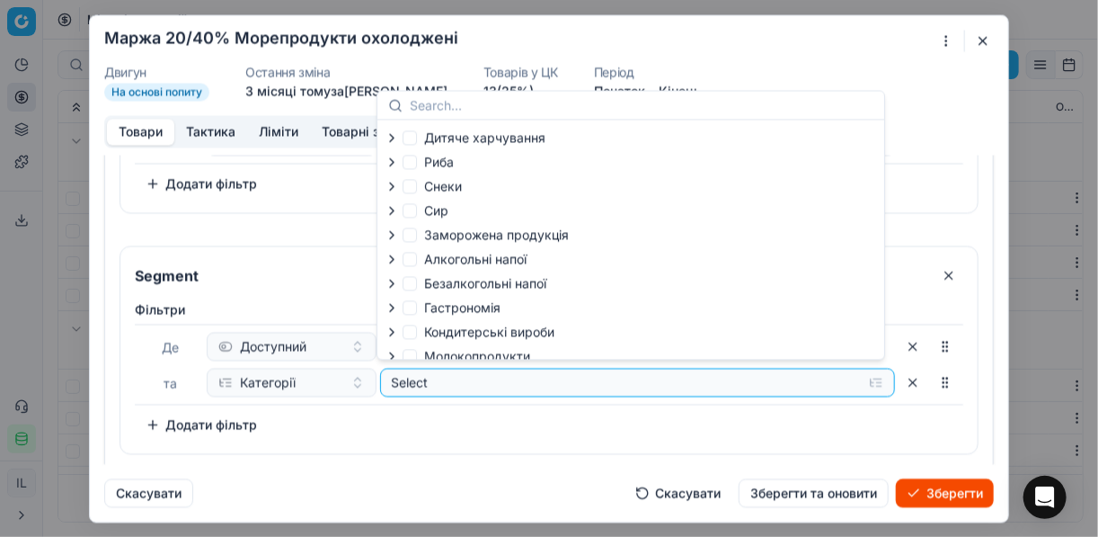
click at [395, 234] on icon "button" at bounding box center [392, 234] width 14 height 14
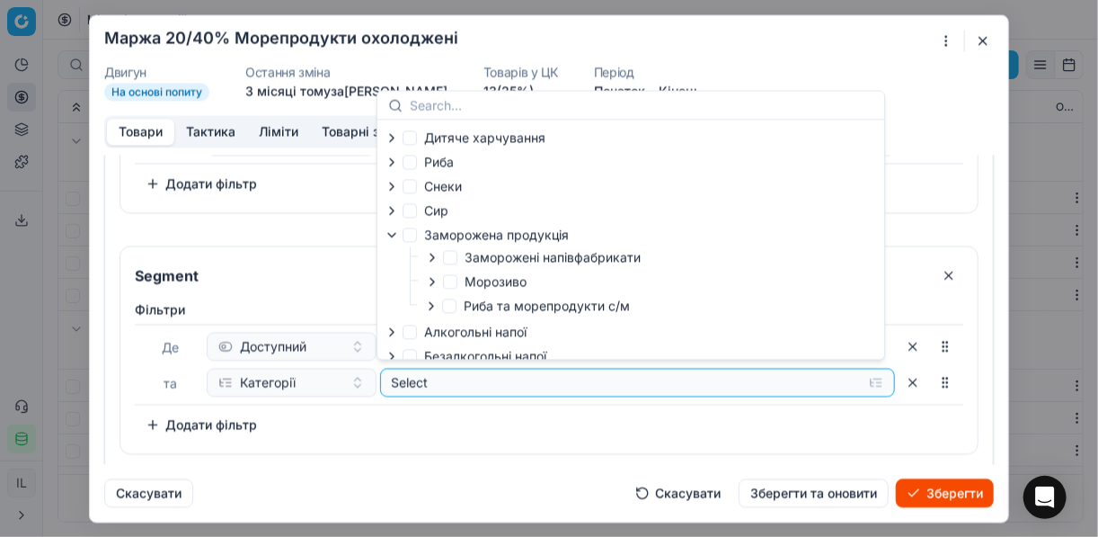
click at [432, 308] on icon "button" at bounding box center [432, 305] width 4 height 7
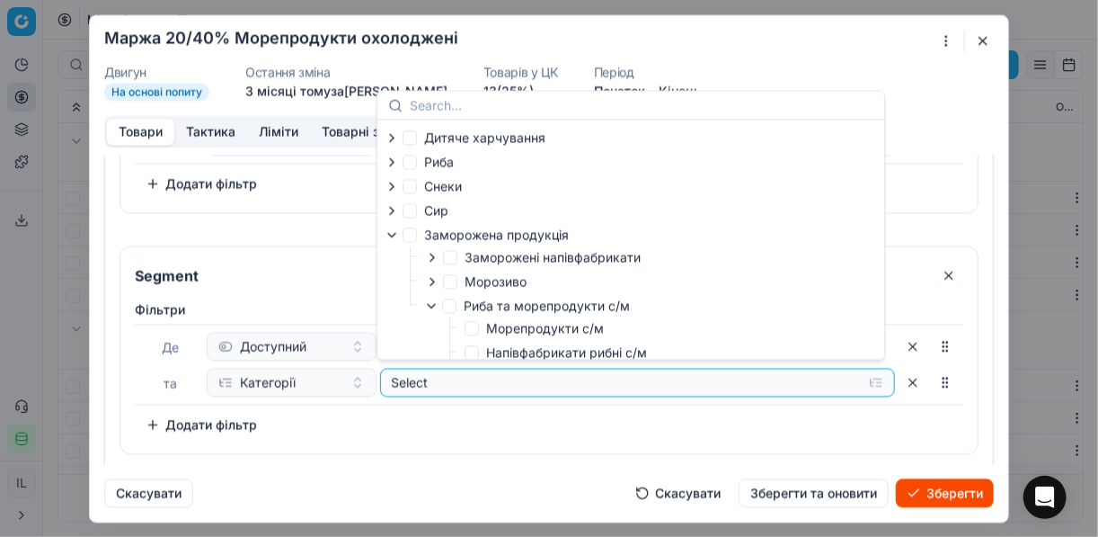
scroll to position [72, 0]
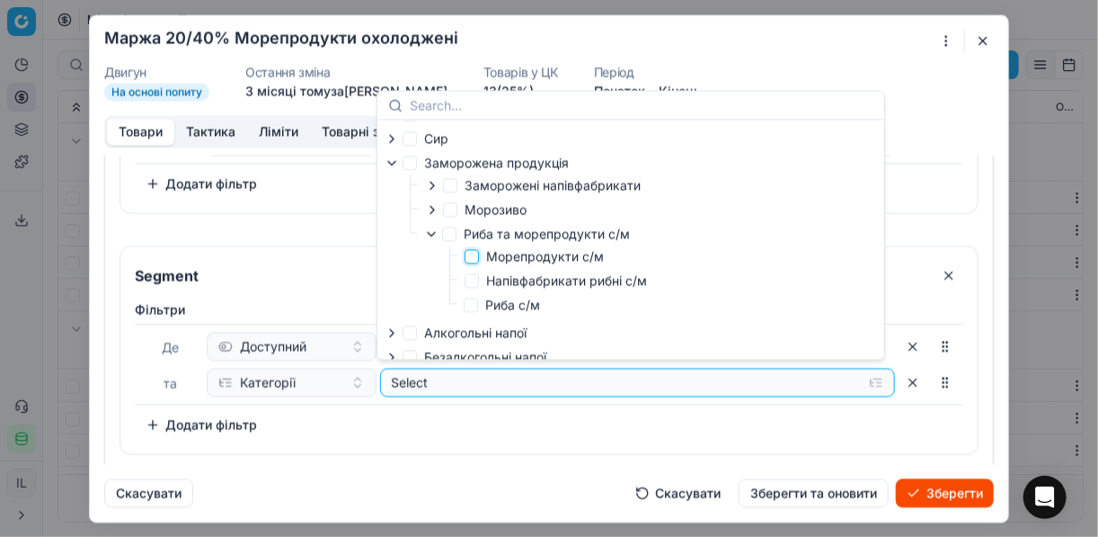
click at [469, 255] on input "Морепродукти с/м" at bounding box center [472, 256] width 14 height 14
checkbox input "true"
click at [504, 427] on div "Фiльтри Де Доступний та Категорії Selected (1) To pick up a sortable item, pres…" at bounding box center [549, 369] width 829 height 138
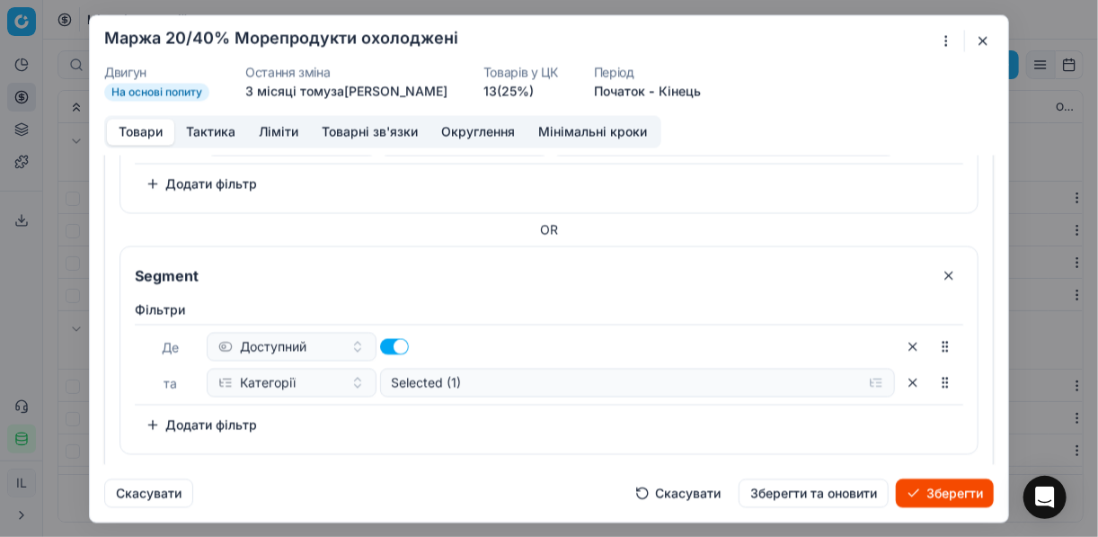
click at [153, 424] on button "Додати фільтр" at bounding box center [201, 424] width 133 height 29
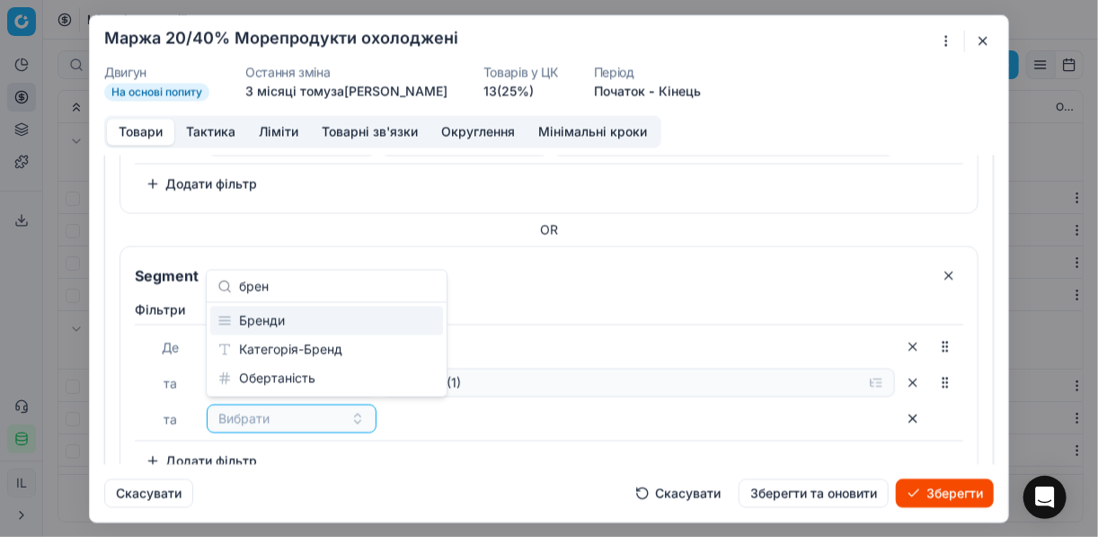
type input "брен"
click at [279, 324] on div "Бренди" at bounding box center [326, 321] width 233 height 29
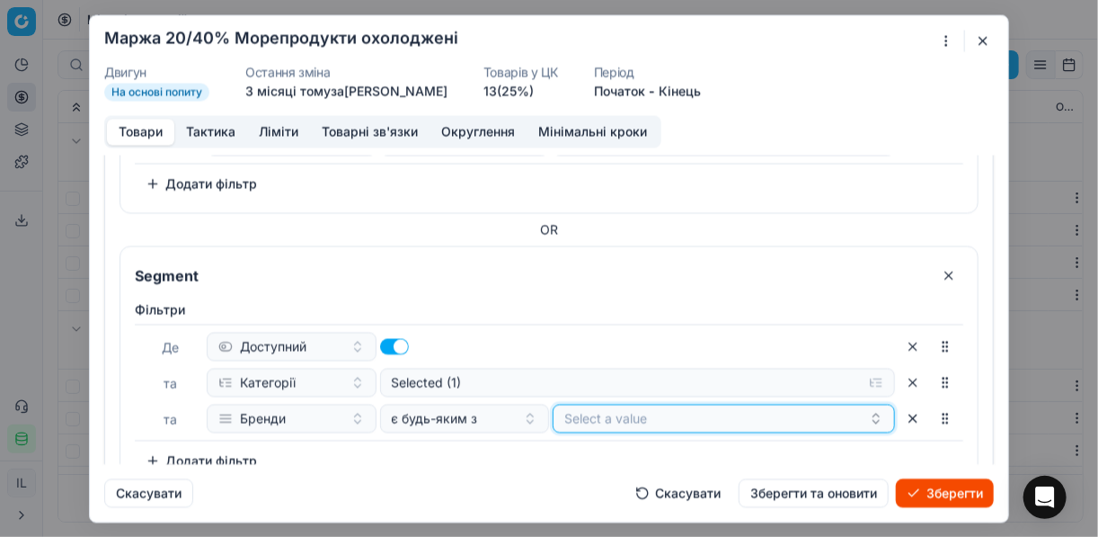
click at [598, 411] on button "Select a value" at bounding box center [724, 418] width 342 height 29
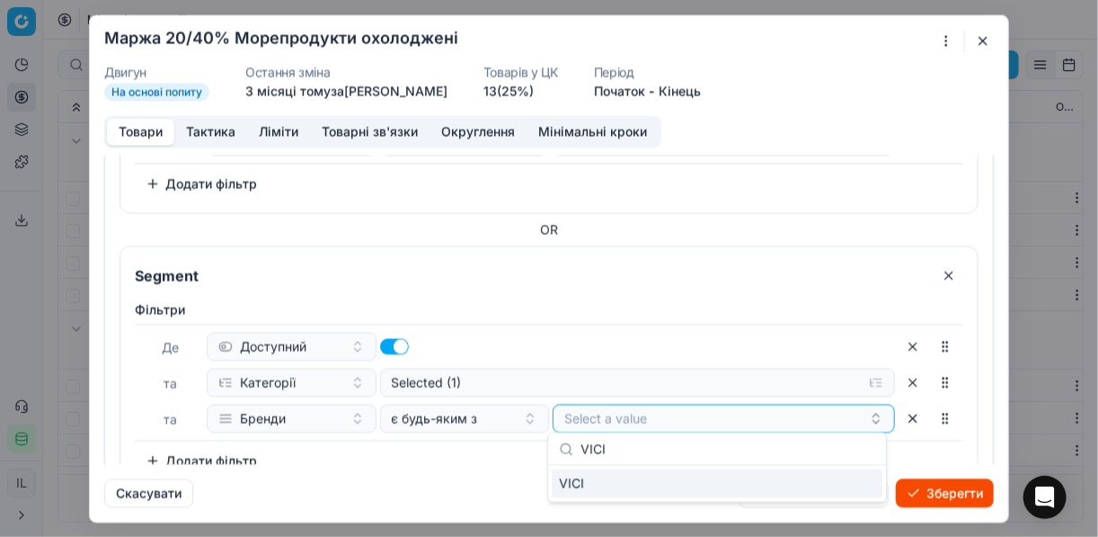
type input "VICI"
click at [821, 480] on div "VICI" at bounding box center [717, 483] width 331 height 29
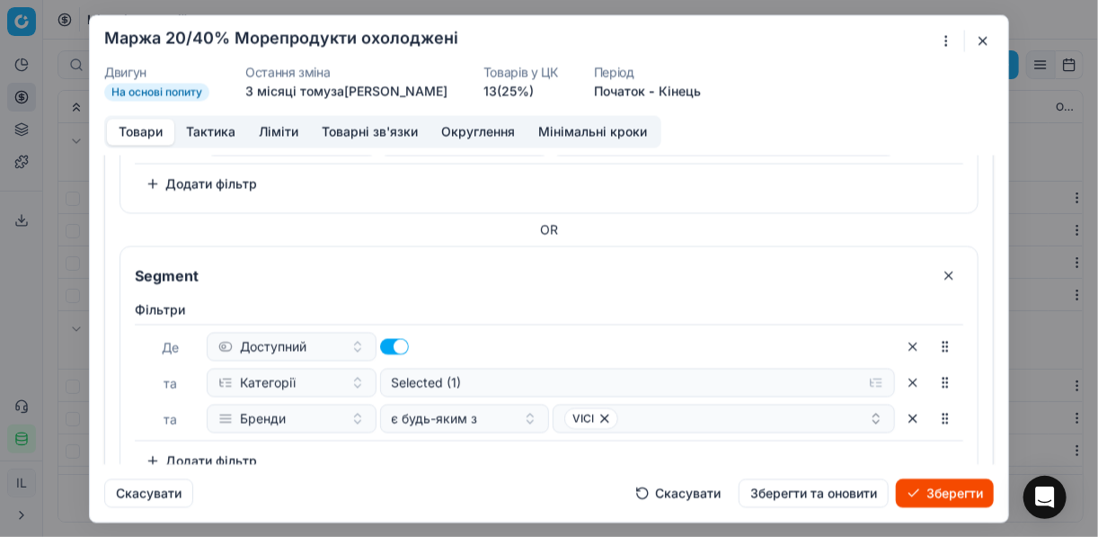
click at [444, 467] on div "Скасувати Скасувати Зберегти та оновити Зберегти" at bounding box center [549, 485] width 890 height 43
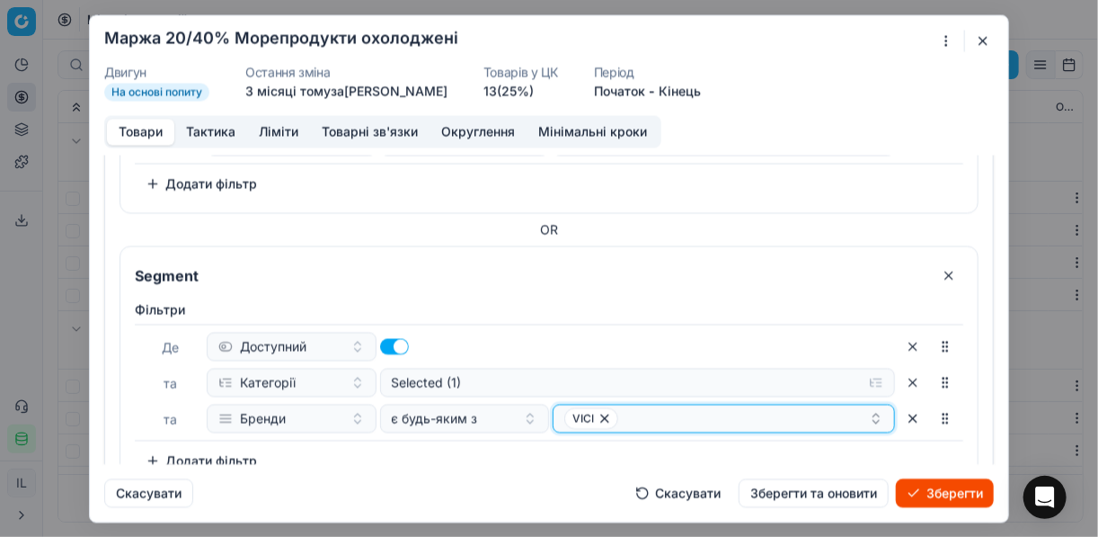
click at [669, 420] on div "VICI" at bounding box center [716, 418] width 305 height 22
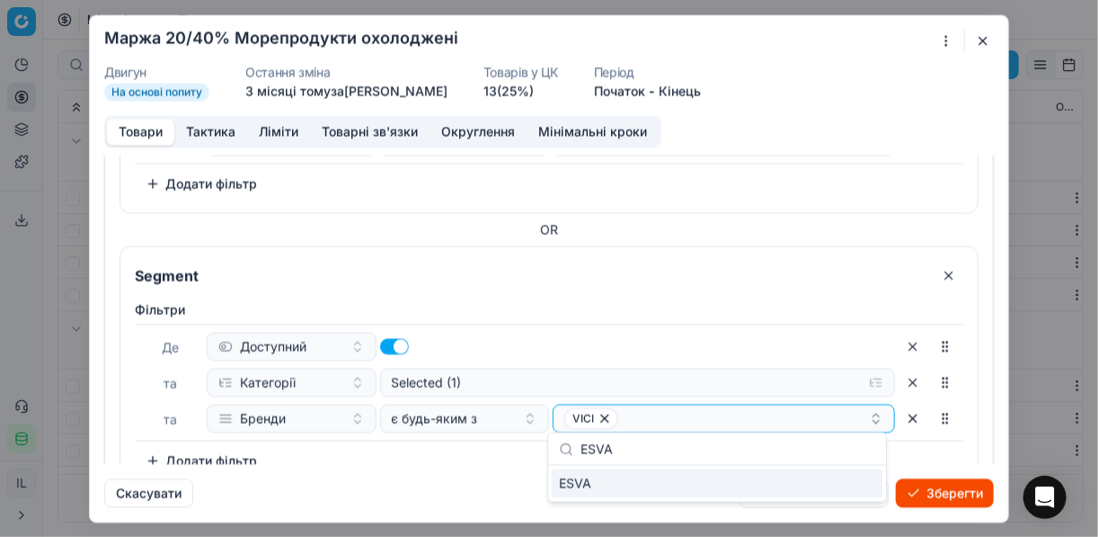
type input "ESVA"
click at [821, 484] on div "ESVA" at bounding box center [717, 483] width 331 height 29
click at [449, 440] on div "Фiльтри Де Доступний та Категорії Selected (1) та Бренди є будь-яким з VICI ESV…" at bounding box center [549, 387] width 829 height 174
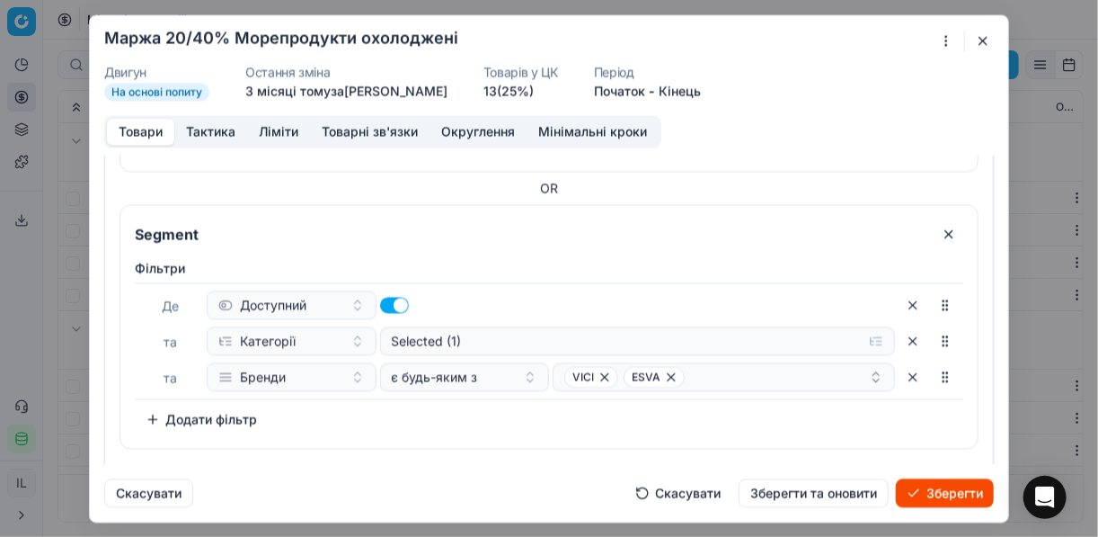
scroll to position [309, 0]
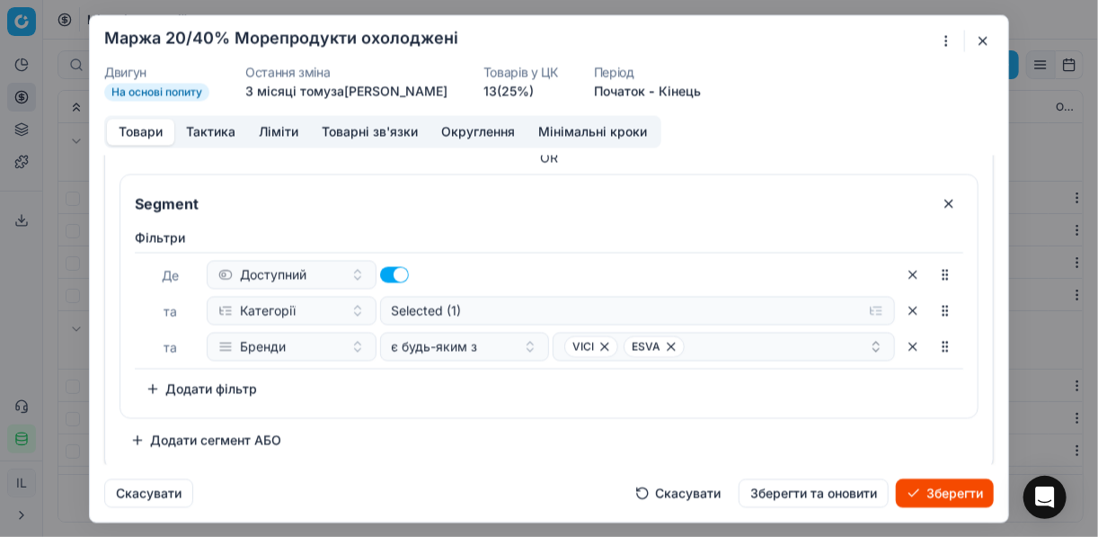
click at [147, 445] on button "Додати сегмент АБО" at bounding box center [206, 439] width 173 height 29
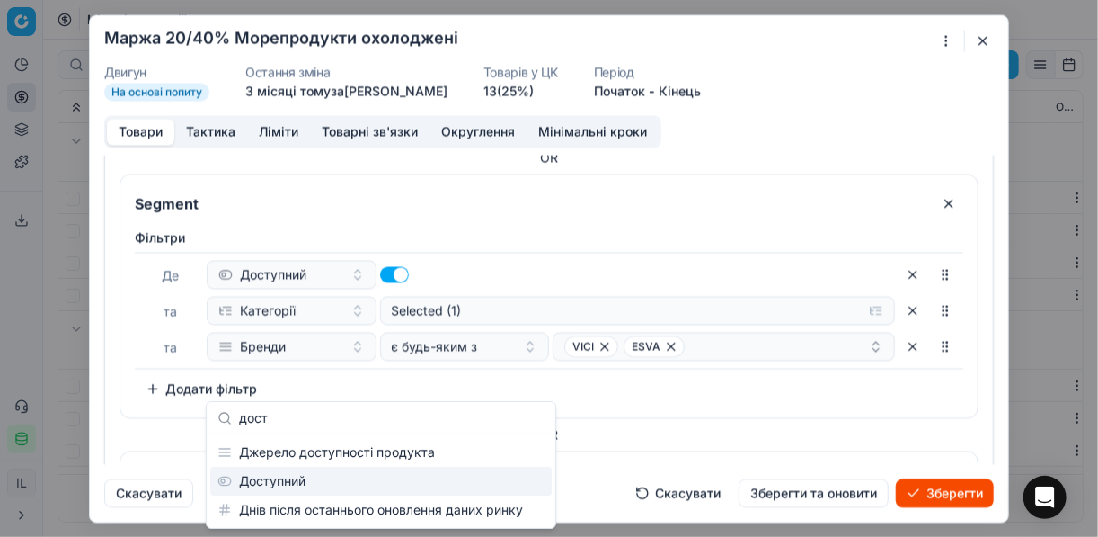
type input "дост"
click at [279, 480] on div "Доступний" at bounding box center [381, 481] width 342 height 29
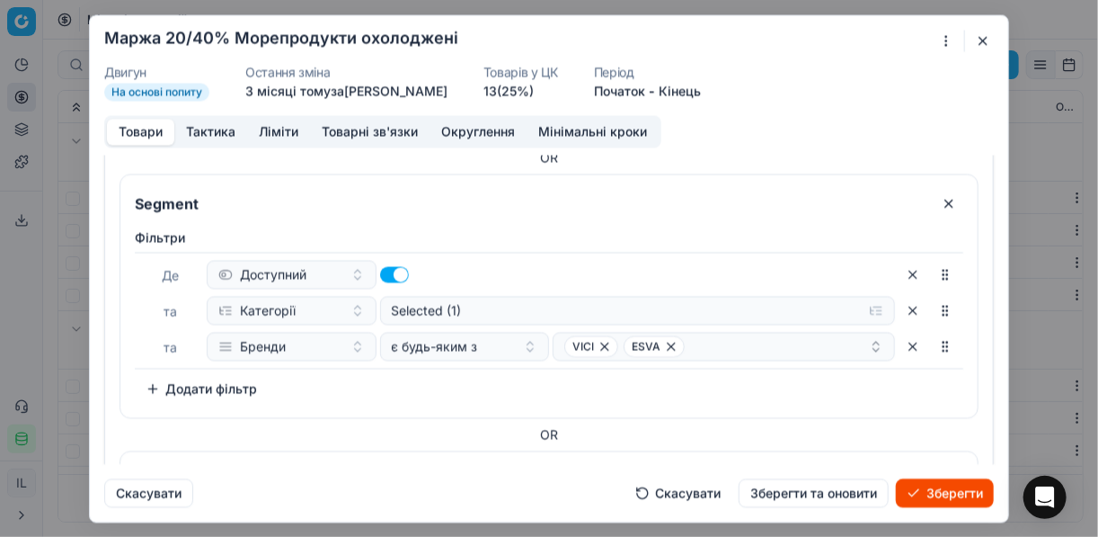
scroll to position [513, 0]
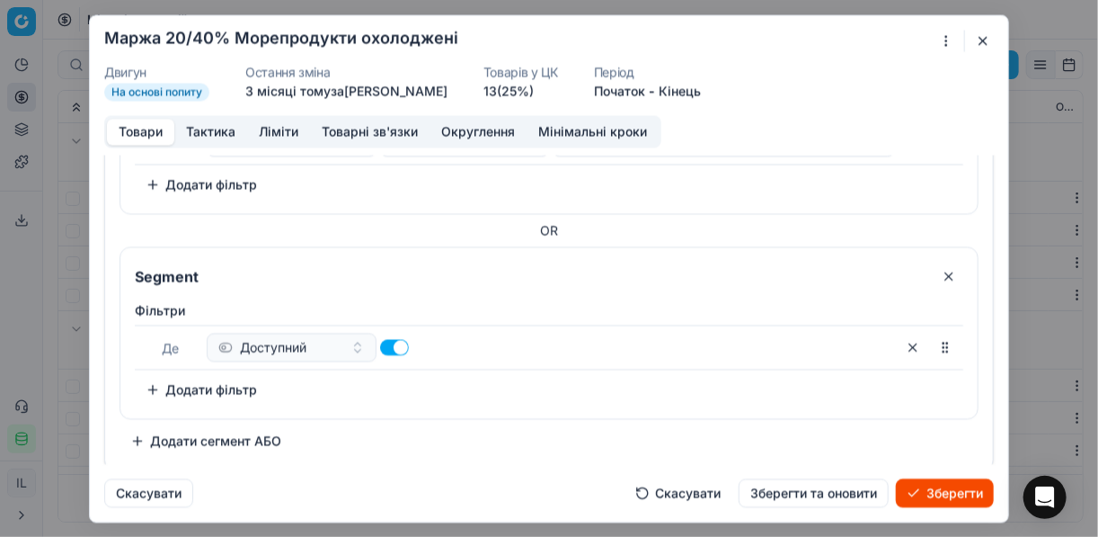
click at [161, 384] on button "Додати фільтр" at bounding box center [201, 389] width 133 height 29
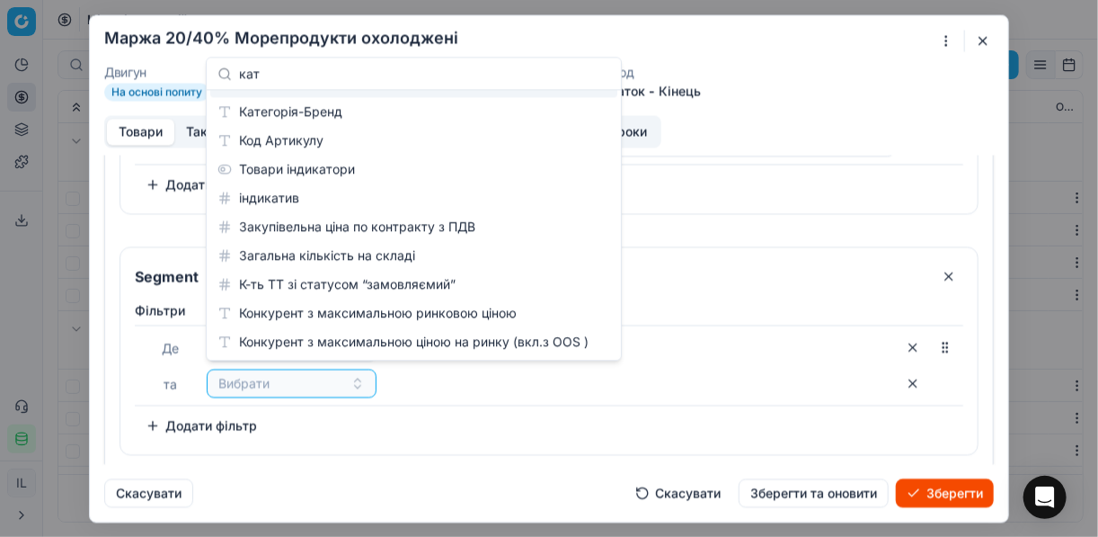
scroll to position [0, 0]
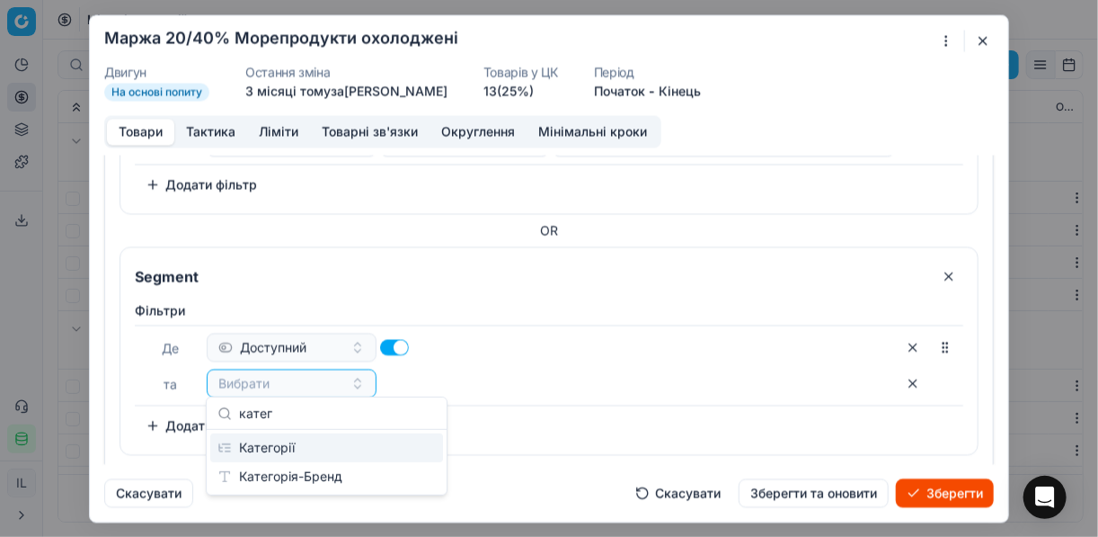
type input "катег"
click at [295, 442] on div "Категорії" at bounding box center [326, 447] width 233 height 29
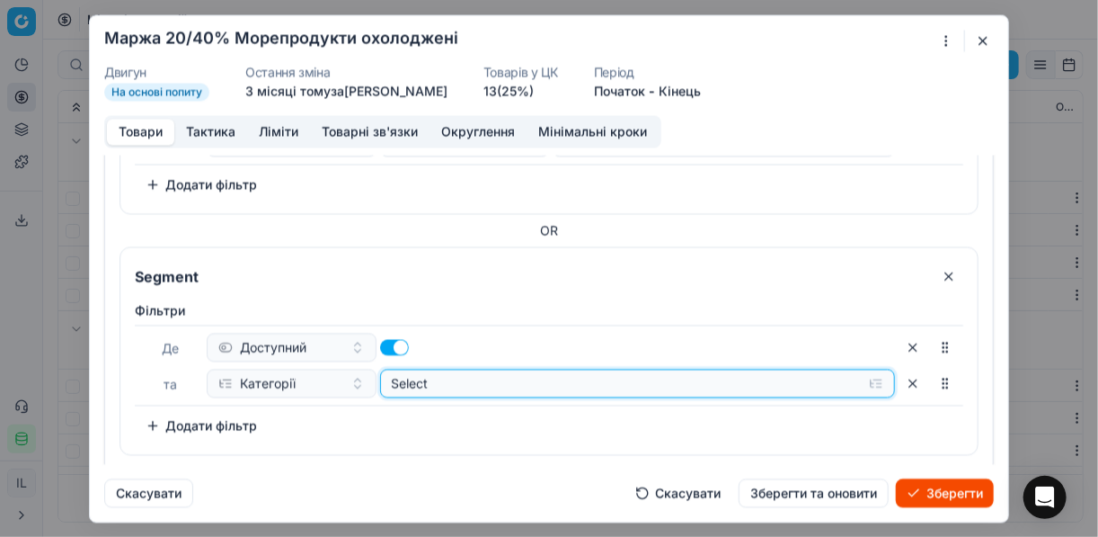
click at [821, 379] on button "Select" at bounding box center [638, 383] width 516 height 29
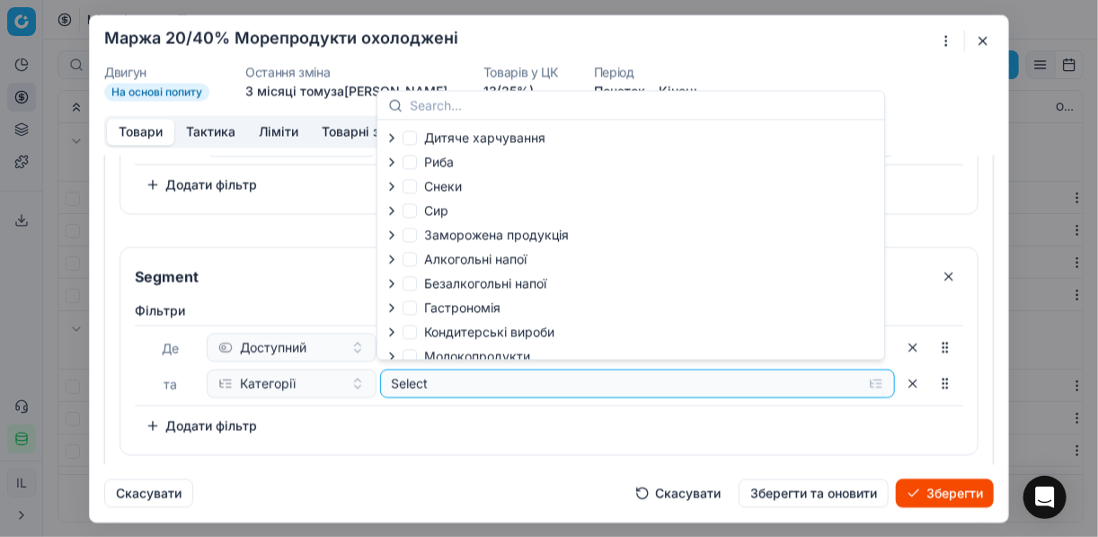
click at [389, 235] on icon "button" at bounding box center [392, 234] width 14 height 14
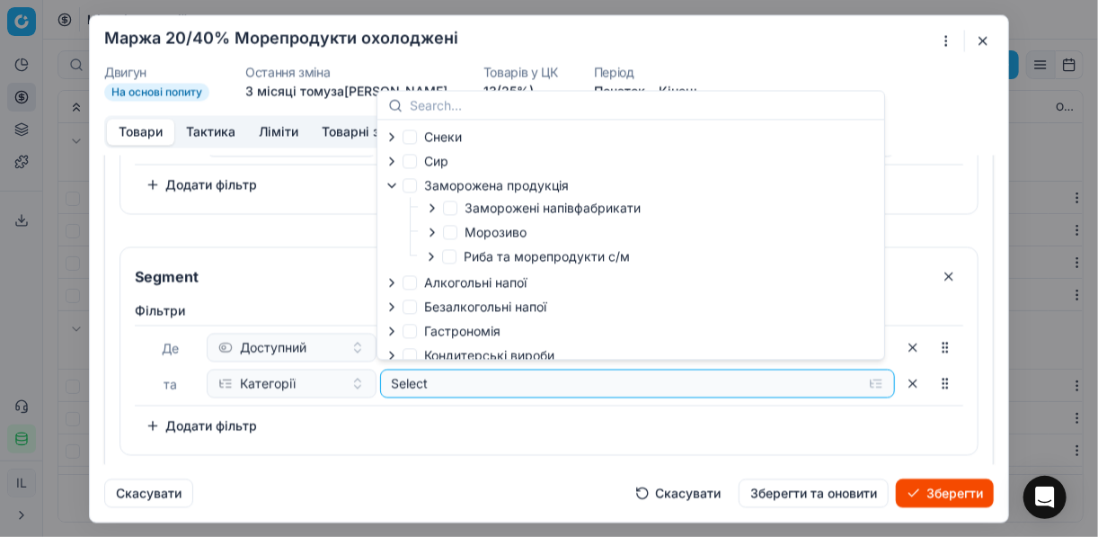
scroll to position [72, 0]
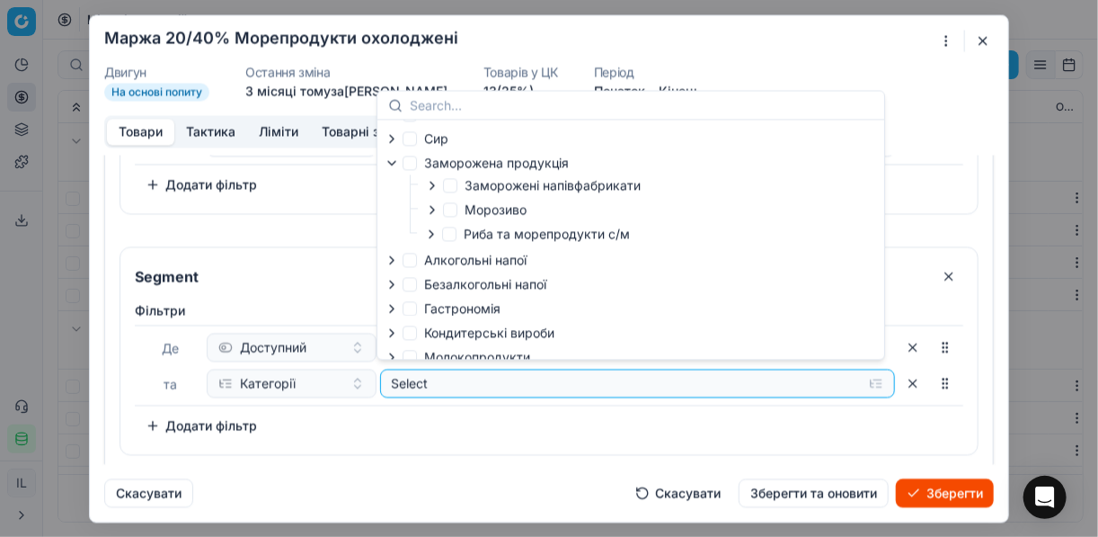
click at [429, 236] on icon "button" at bounding box center [431, 234] width 14 height 14
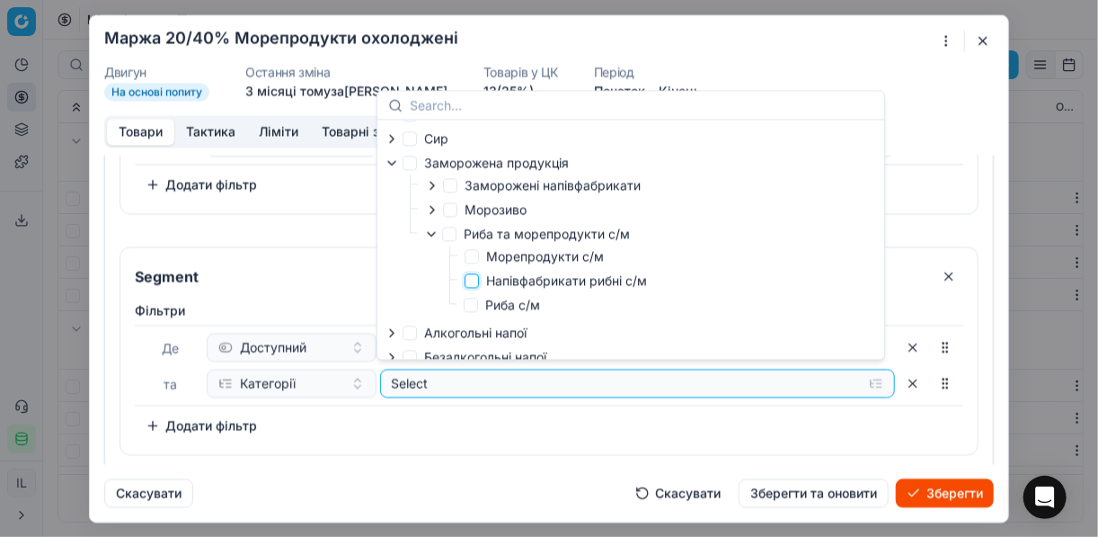
click at [475, 280] on input "Напівфабрикати рибні с/м" at bounding box center [472, 280] width 14 height 14
checkbox input "true"
click at [561, 427] on div "Фiльтри Де Доступний та Категорії Selected (1) To pick up a sortable item, pres…" at bounding box center [549, 370] width 829 height 138
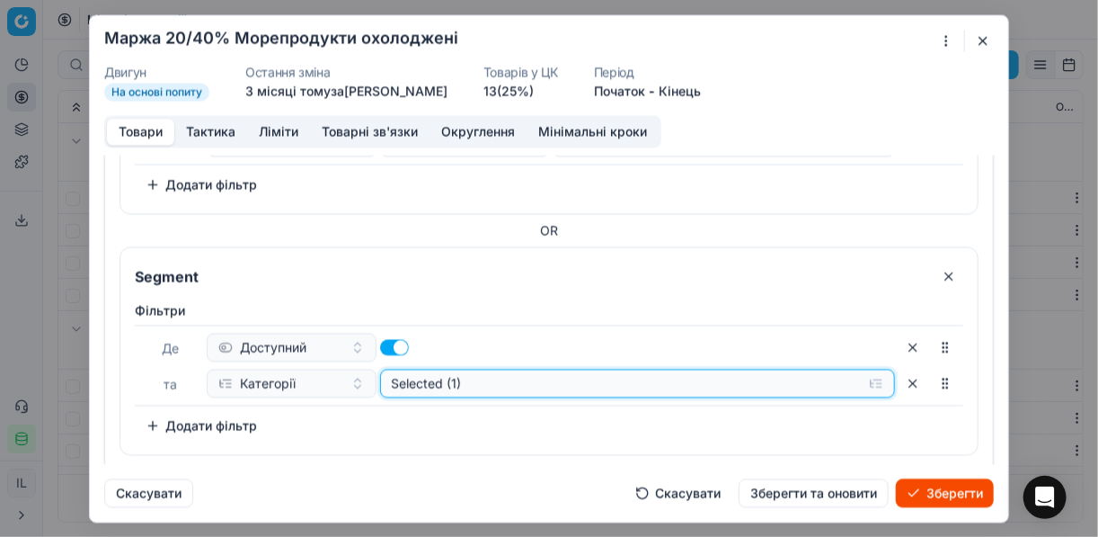
click at [576, 384] on div "Selected (1)" at bounding box center [624, 383] width 464 height 18
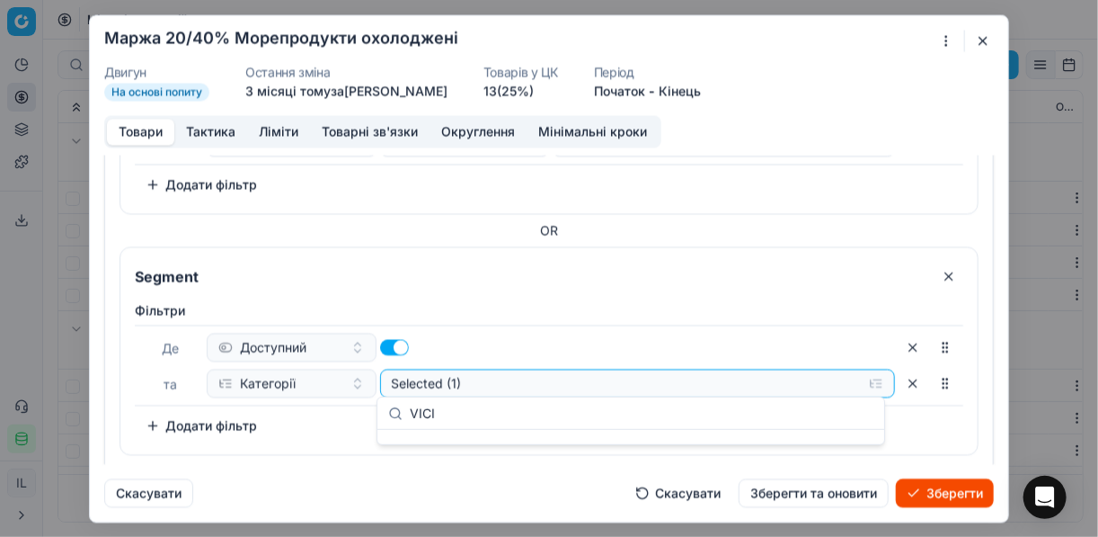
type input "VICI"
click at [821, 422] on div "VICI" at bounding box center [631, 413] width 507 height 32
click at [821, 417] on div "VICI" at bounding box center [631, 413] width 507 height 32
click at [340, 414] on div "Фiльтри Де Доступний та Категорії Selected (1) To pick up a sortable item, pres…" at bounding box center [549, 370] width 829 height 138
click at [155, 416] on button "Додати фільтр" at bounding box center [201, 425] width 133 height 29
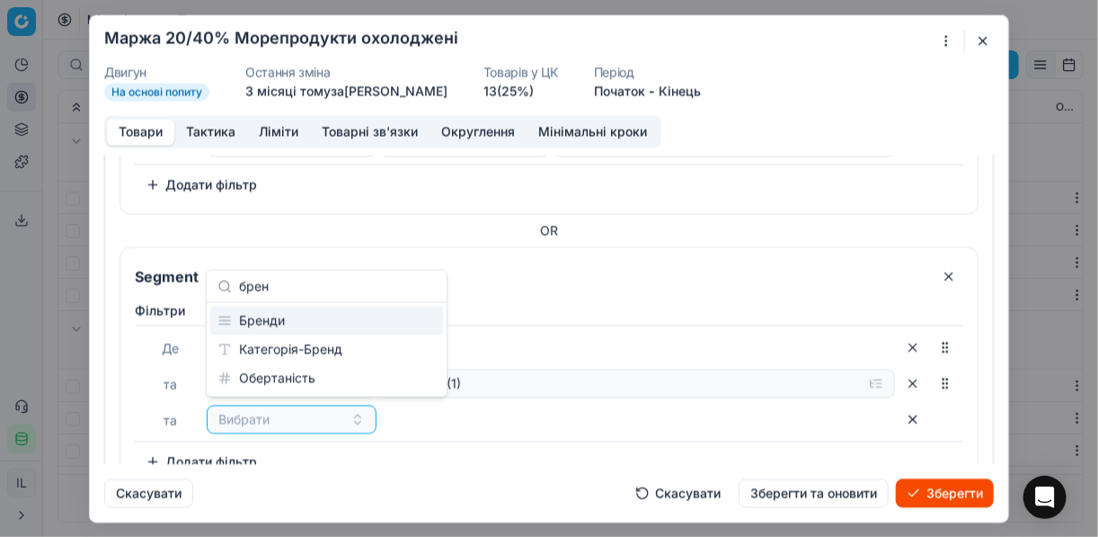
type input "брен"
click at [271, 316] on div "Бренди" at bounding box center [326, 321] width 233 height 29
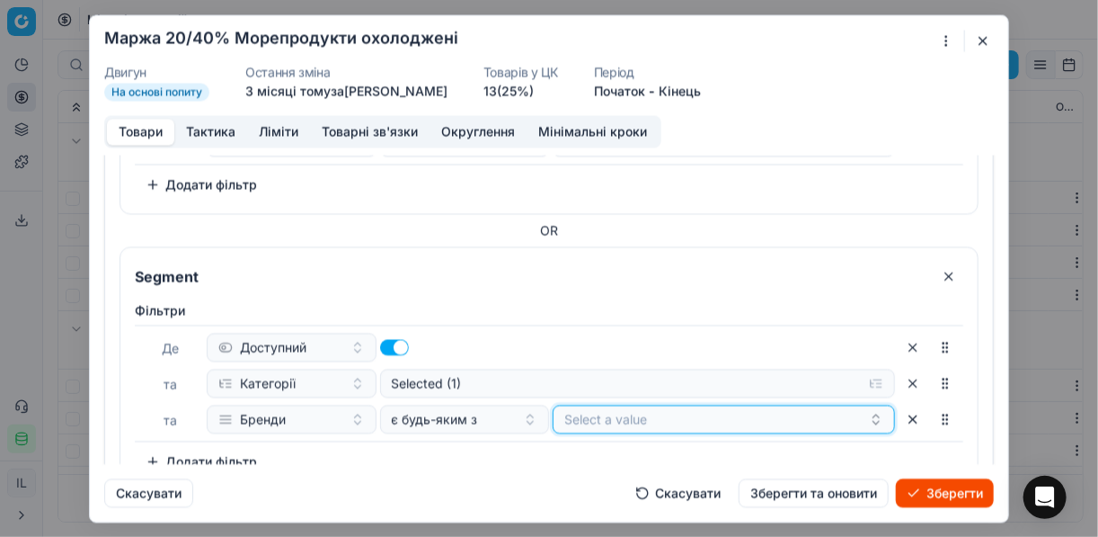
click at [729, 416] on button "Select a value" at bounding box center [724, 418] width 342 height 29
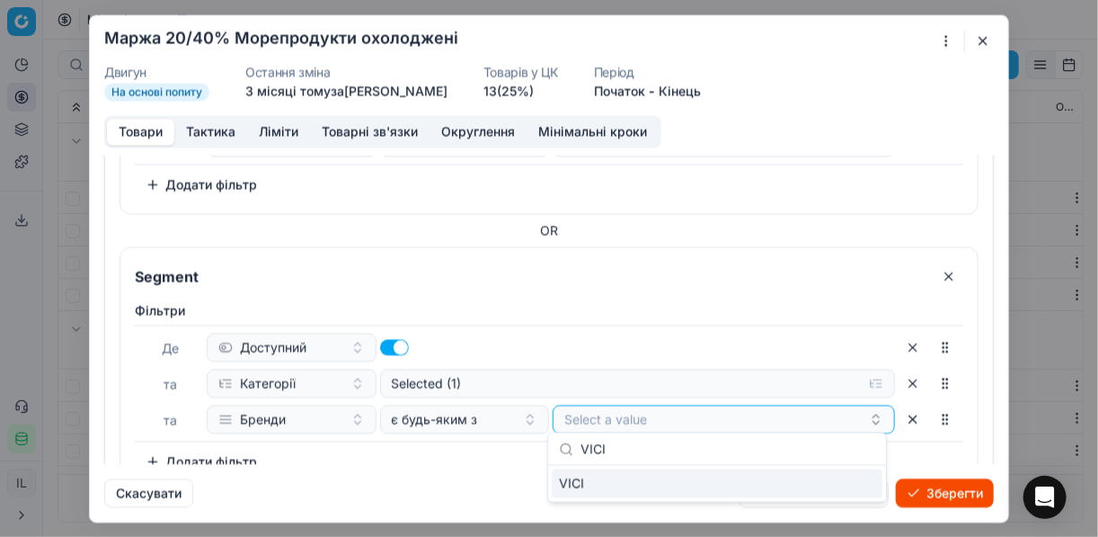
type input "VICI"
click at [821, 480] on div "VICI" at bounding box center [717, 483] width 331 height 29
click at [511, 461] on div "Фiльтри Де Доступний та Категорії Selected (1) та Бренди є будь-яким з VICI To …" at bounding box center [549, 388] width 829 height 174
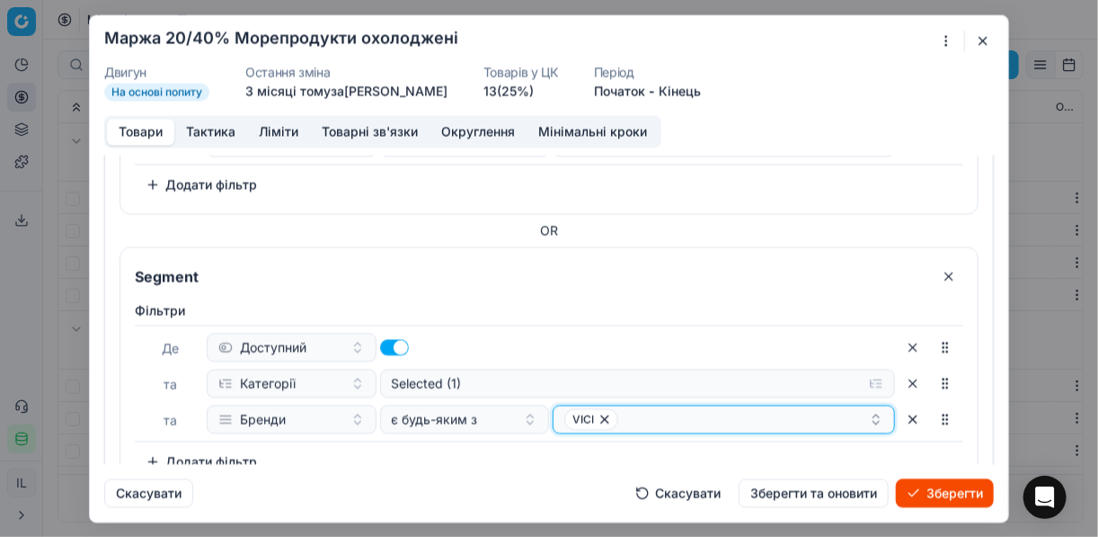
click at [671, 413] on div "VICI" at bounding box center [716, 419] width 305 height 22
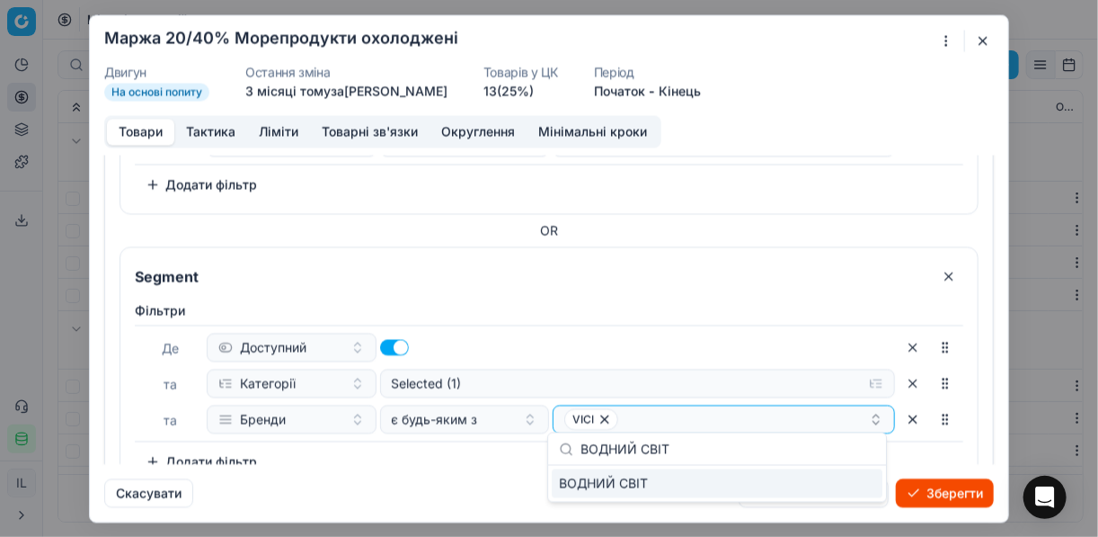
type input "ВОДНИЙ СВІТ"
click at [821, 484] on div "ВОДНИЙ СВІТ" at bounding box center [717, 483] width 331 height 29
click at [460, 470] on div "Скасувати Скасувати Зберегти та оновити Зберегти" at bounding box center [549, 485] width 890 height 43
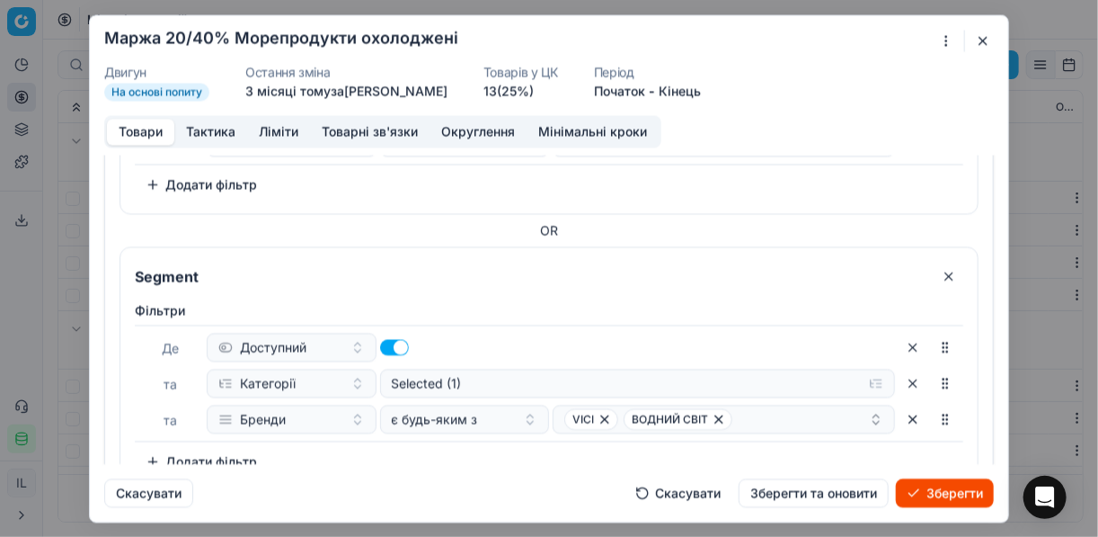
click at [821, 488] on button "Зберегти" at bounding box center [945, 492] width 98 height 29
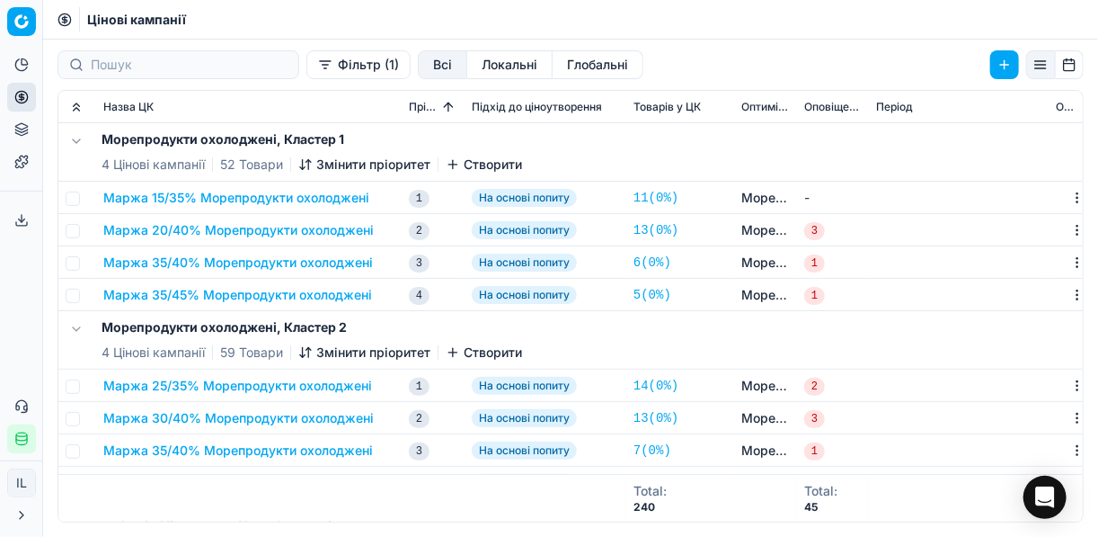
click at [204, 265] on button "Маржа 35/40% Морепродукти охолоджені" at bounding box center [238, 262] width 270 height 18
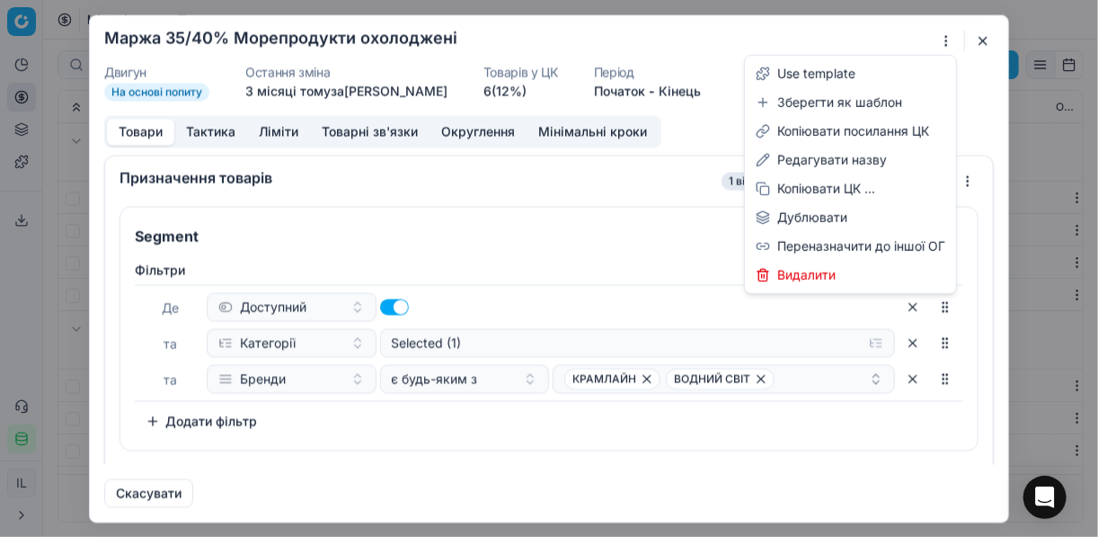
click at [821, 40] on div "Ми зберігаємо налаштування ЦК. Будь ласка, зачекайте, це може зайняти декілька …" at bounding box center [549, 268] width 1098 height 537
click at [821, 156] on div "Редагувати назву" at bounding box center [851, 160] width 204 height 29
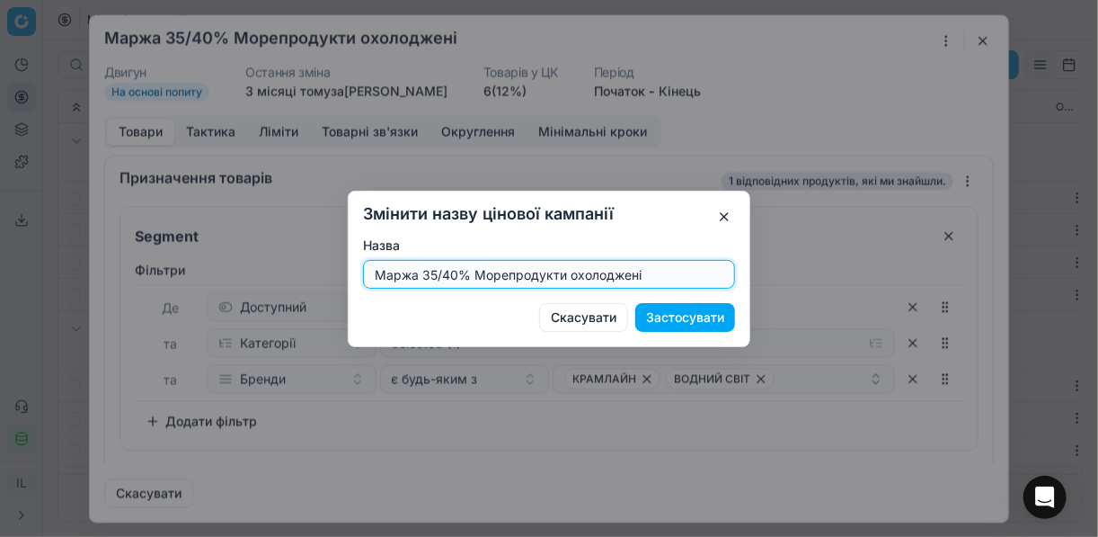
click at [426, 272] on input "Маржа 35/40% Морепродукти охолоджені" at bounding box center [549, 274] width 356 height 27
type input "Маржа 25/40% Морепродукти охолоджені"
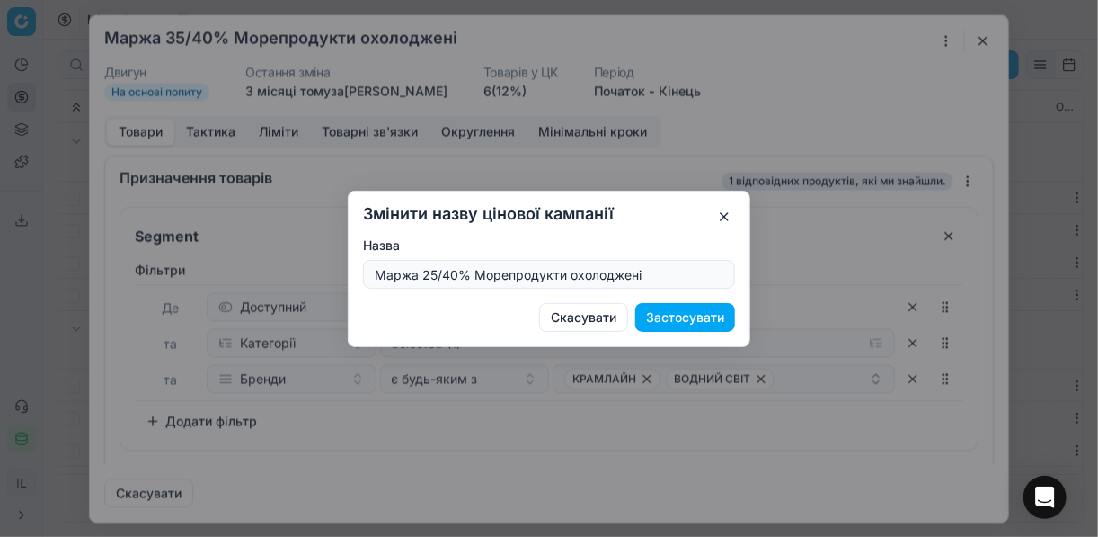
click at [712, 316] on button "Застосувати" at bounding box center [685, 317] width 100 height 29
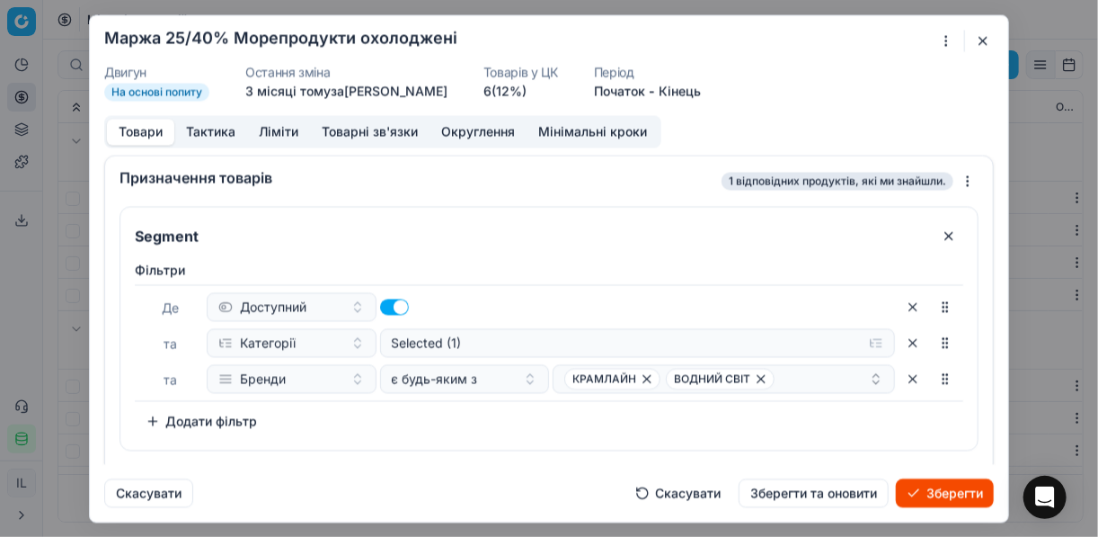
click at [281, 135] on button "Ліміти" at bounding box center [278, 132] width 63 height 26
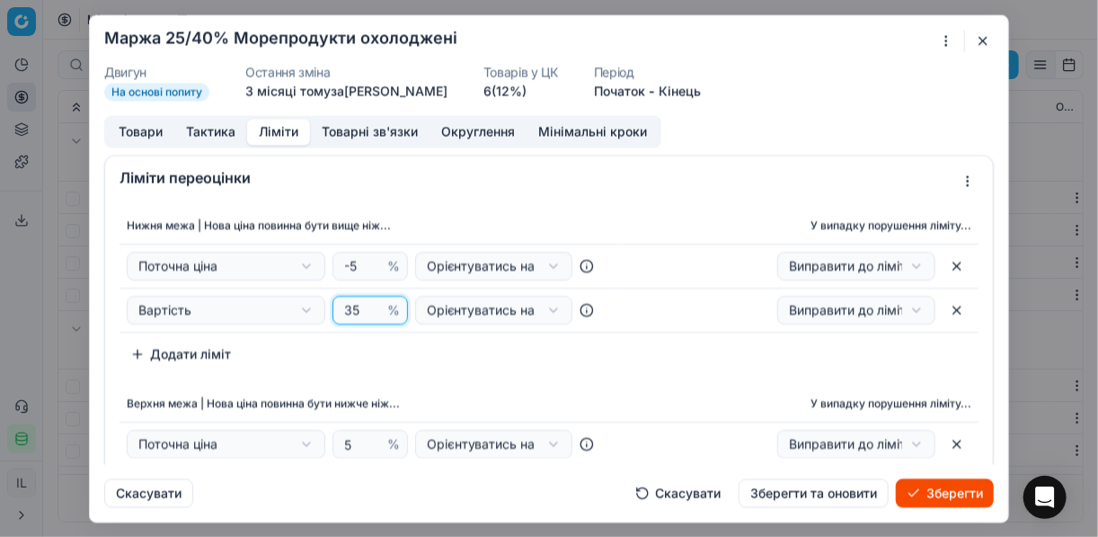
click at [346, 307] on input "35" at bounding box center [362, 310] width 43 height 27
type input "25"
drag, startPoint x: 447, startPoint y: 353, endPoint x: 381, endPoint y: 350, distance: 65.7
click at [440, 353] on div "Нижня межа | Нова ціна повинна бути вище ніж... У випадку порушення ліміту... П…" at bounding box center [549, 288] width 859 height 161
click at [124, 127] on button "Товари" at bounding box center [140, 132] width 67 height 26
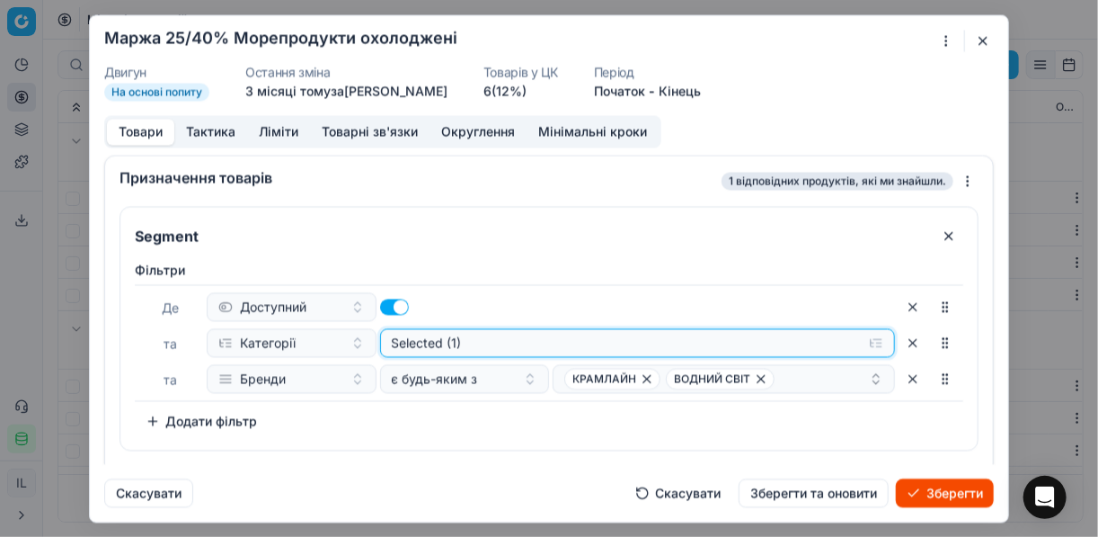
click at [821, 341] on button "Selected (1)" at bounding box center [638, 342] width 516 height 29
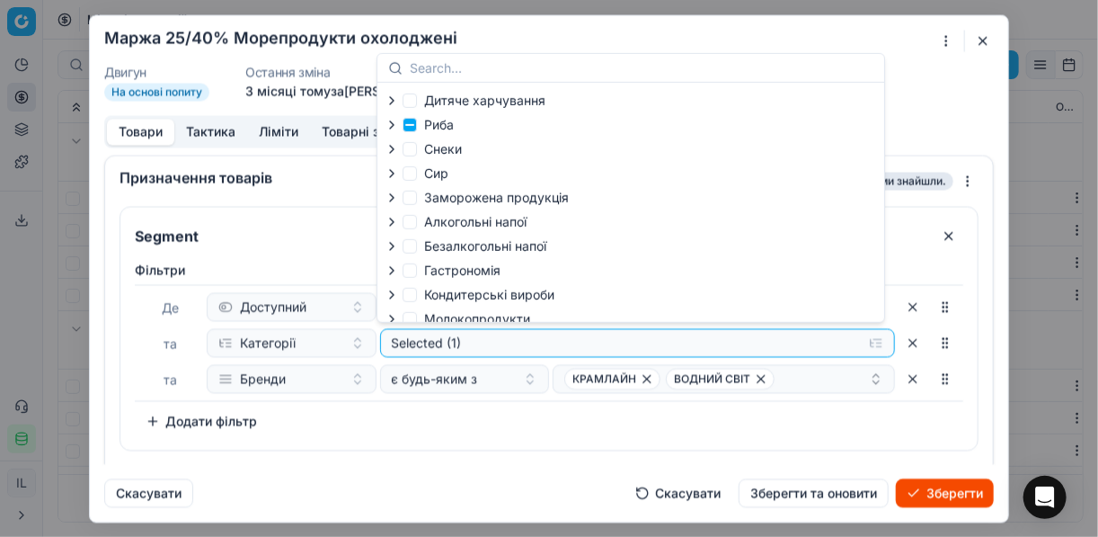
click at [395, 122] on icon "button" at bounding box center [392, 125] width 14 height 14
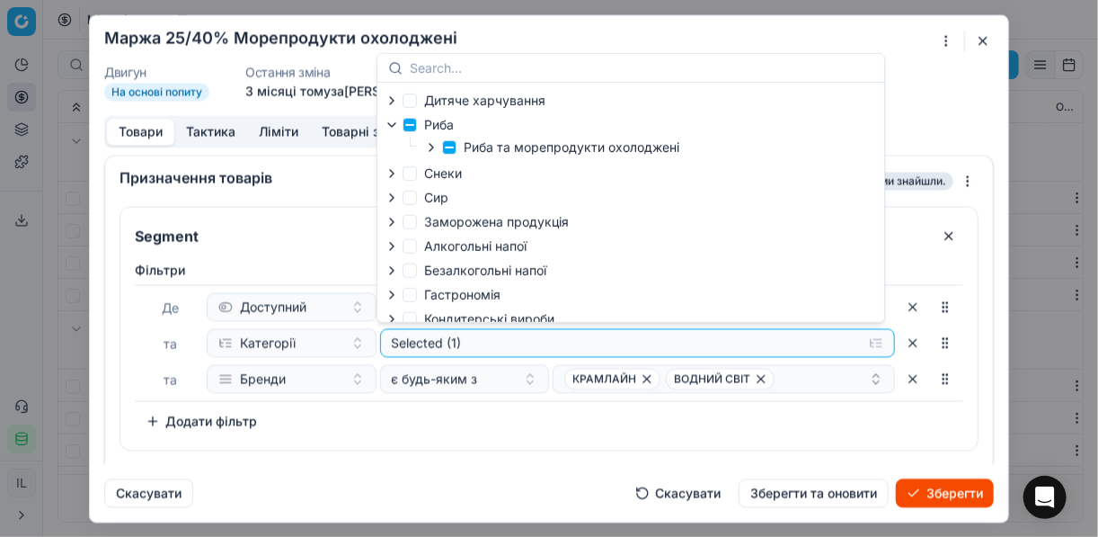
click at [434, 152] on icon "button" at bounding box center [431, 147] width 14 height 14
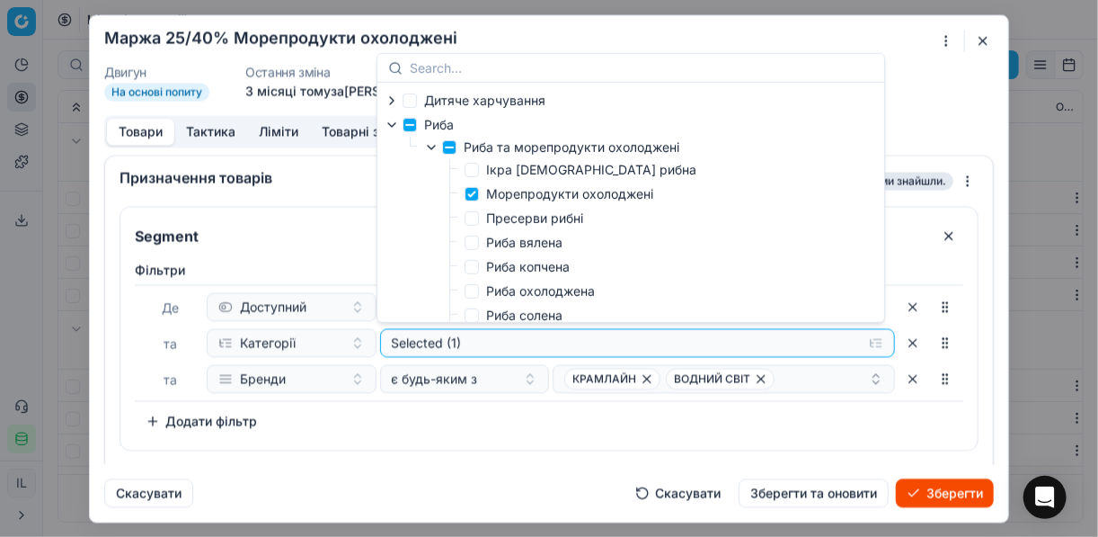
drag, startPoint x: 493, startPoint y: 432, endPoint x: 554, endPoint y: 413, distance: 63.4
click at [495, 431] on div "Фiльтри Де Доступний та Категорії Selected (1) та Бренди є будь-яким з КРАМЛАЙН…" at bounding box center [549, 351] width 858 height 196
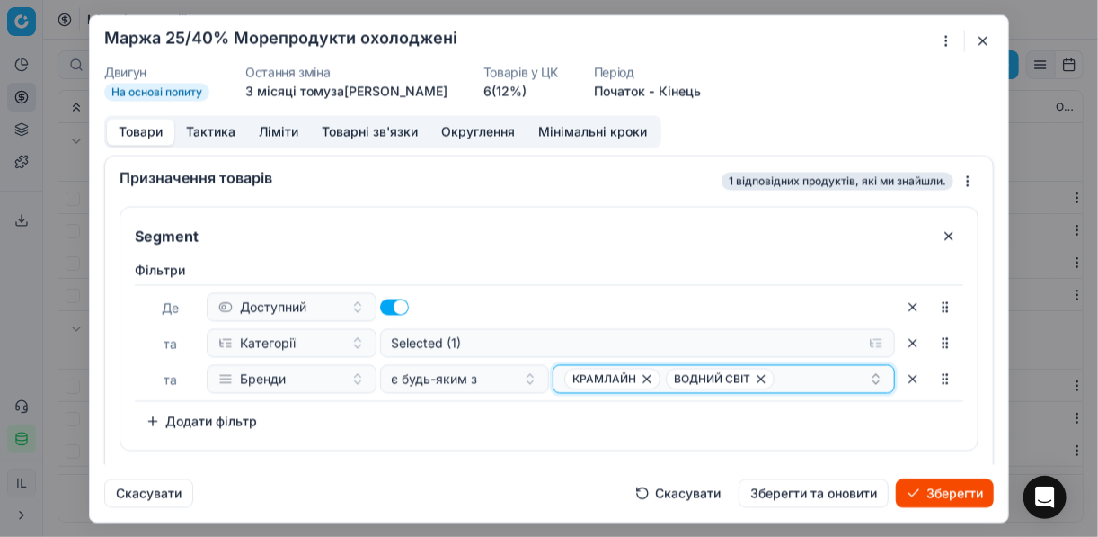
click at [640, 378] on icon "button" at bounding box center [647, 378] width 14 height 14
click at [656, 378] on icon "button" at bounding box center [659, 378] width 7 height 7
click at [635, 385] on button "Select a value" at bounding box center [724, 378] width 342 height 29
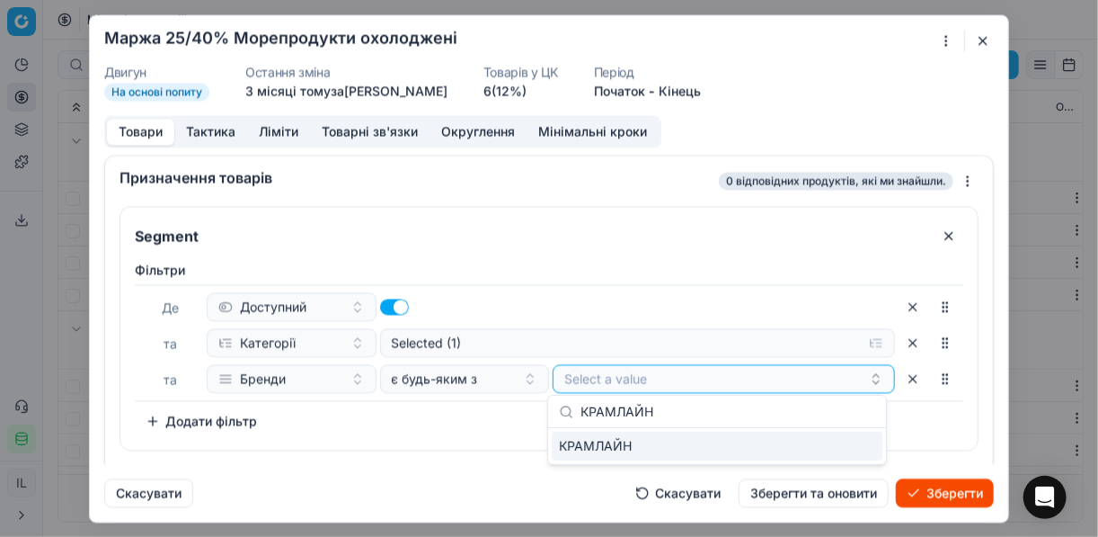
type input "КРАМЛАЙН"
click at [821, 445] on div "КРАМЛАЙН" at bounding box center [717, 445] width 331 height 29
click at [445, 416] on div "Фiльтри Де Доступний та Категорії Selected (1) та Бренди є будь-яким з КРАМЛАЙН…" at bounding box center [549, 348] width 829 height 174
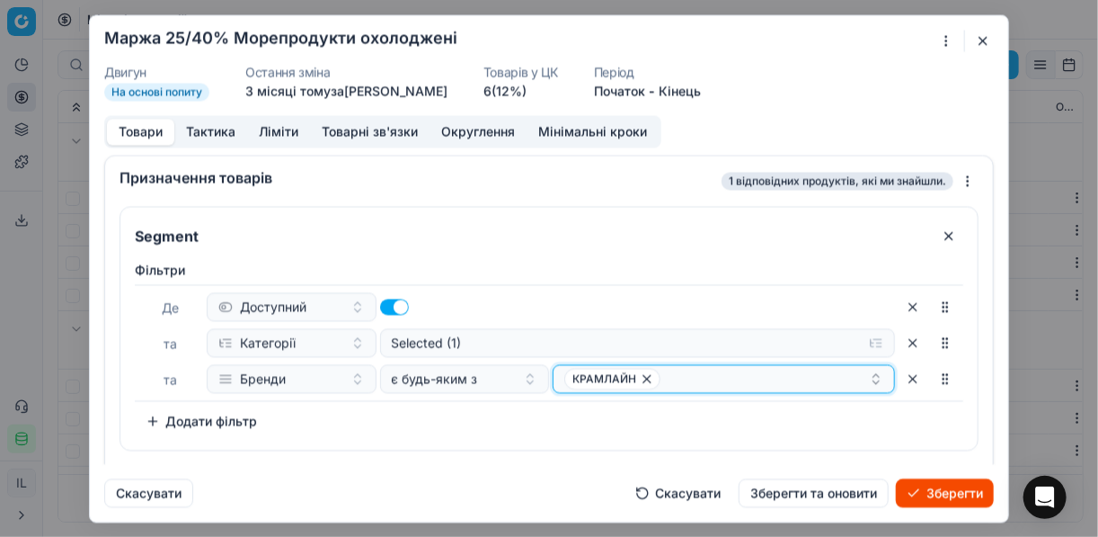
click at [696, 383] on div "КРАМЛАЙН" at bounding box center [716, 379] width 305 height 22
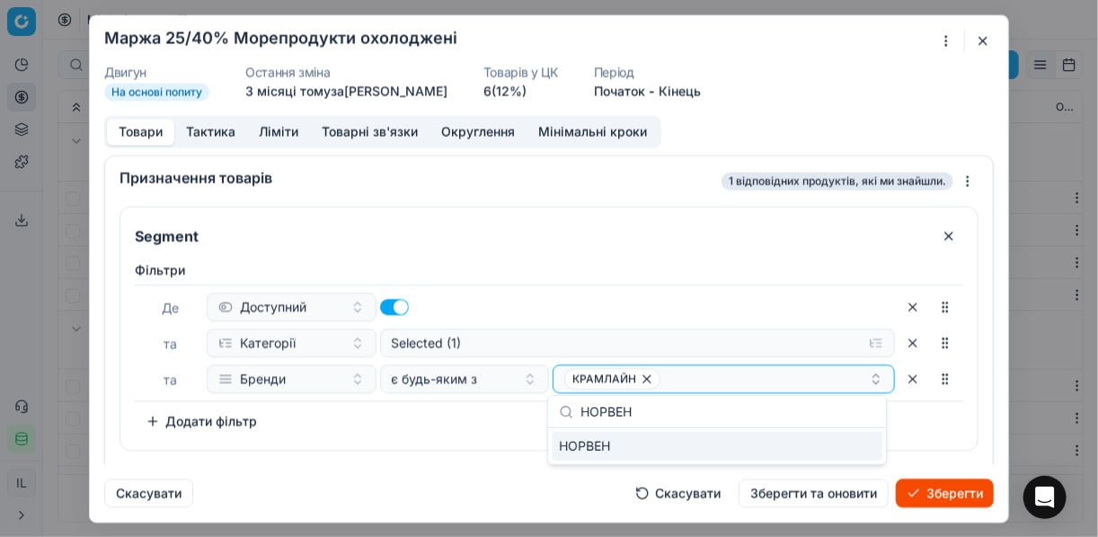
type input "НОРВЕН"
click at [821, 440] on div "НОРВЕН" at bounding box center [717, 445] width 331 height 29
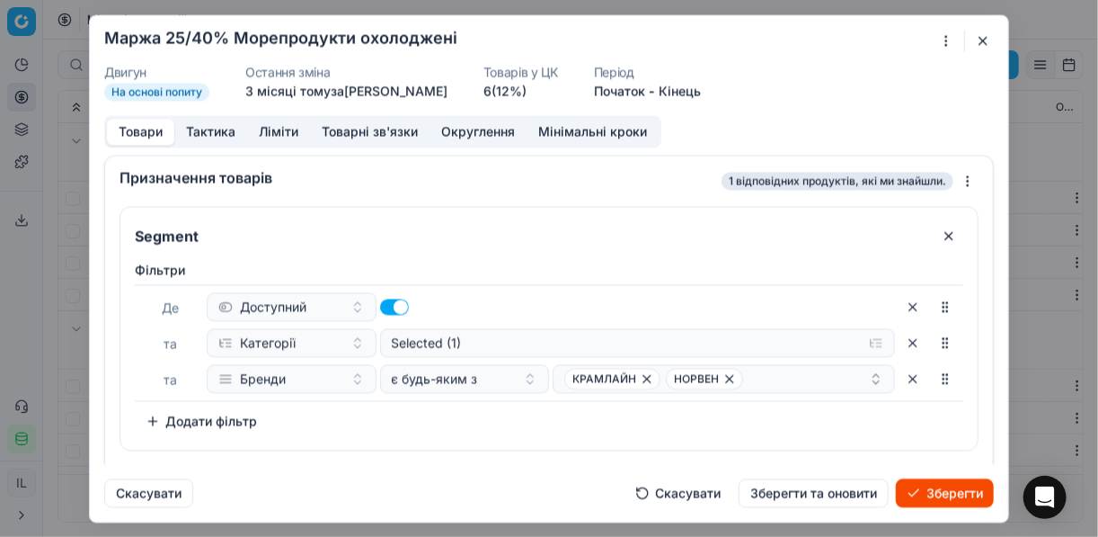
click at [497, 425] on div "Фiльтри Де Доступний та Категорії Selected (1) та Бренди є будь-яким з КРАМЛАЙН…" at bounding box center [549, 348] width 829 height 174
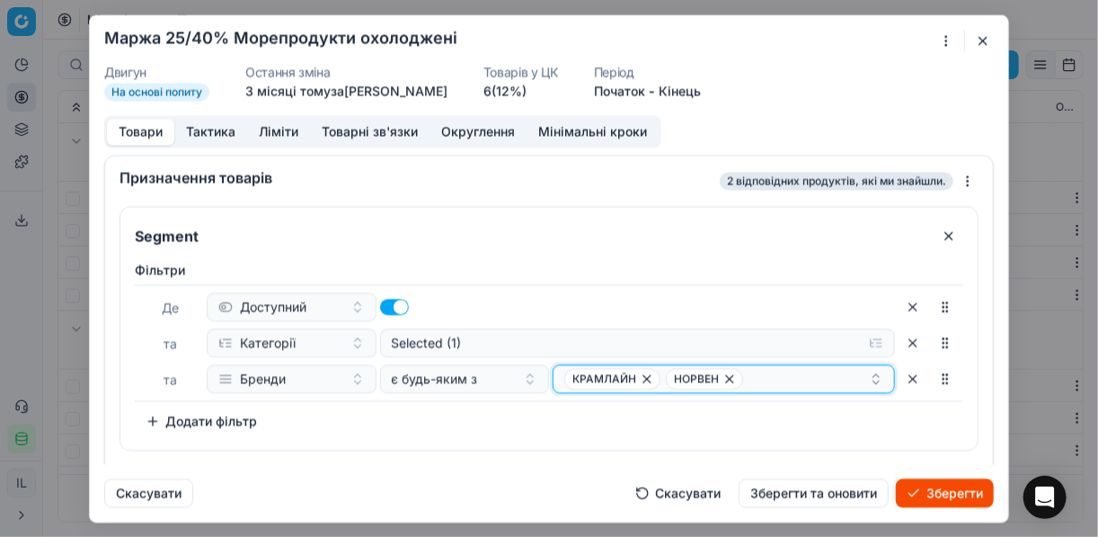
drag, startPoint x: 768, startPoint y: 363, endPoint x: 765, endPoint y: 372, distance: 9.4
click at [768, 368] on button "КРАМЛАЙН НОРВЕН" at bounding box center [724, 378] width 342 height 29
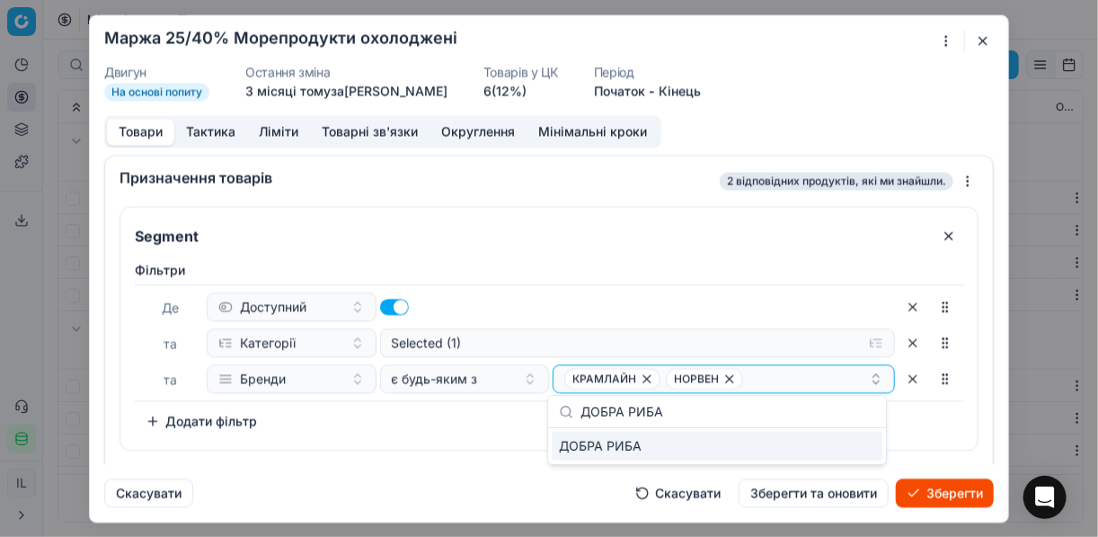
type input "ДОБРА РИБА"
click at [821, 445] on div "ДОБРА РИБА" at bounding box center [717, 445] width 331 height 29
click at [365, 433] on div "Фiльтри Де Доступний та Категорії Selected (1) та Бренди є будь-яким з КРАМЛАЙН…" at bounding box center [549, 351] width 858 height 196
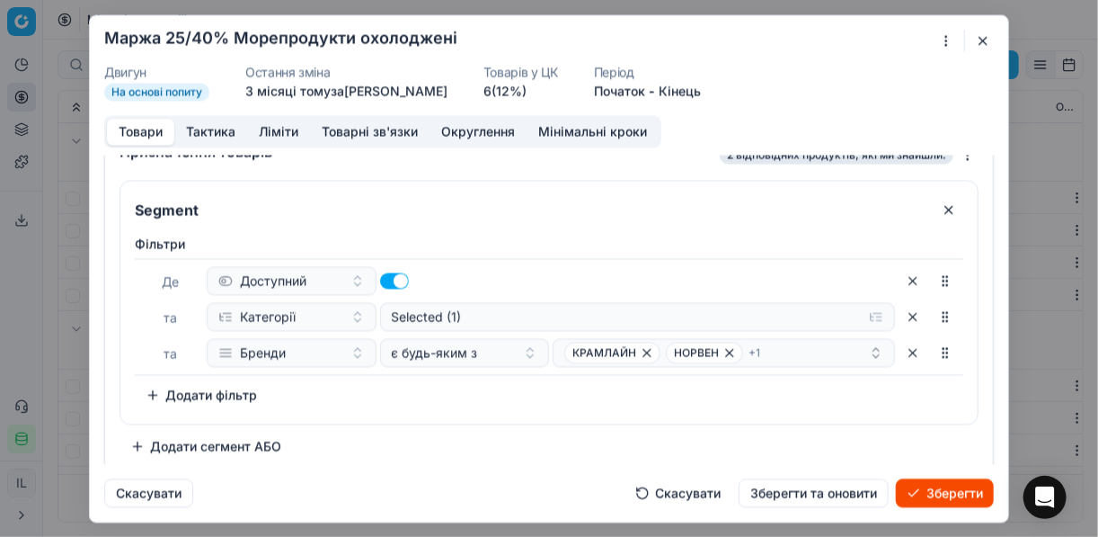
scroll to position [34, 0]
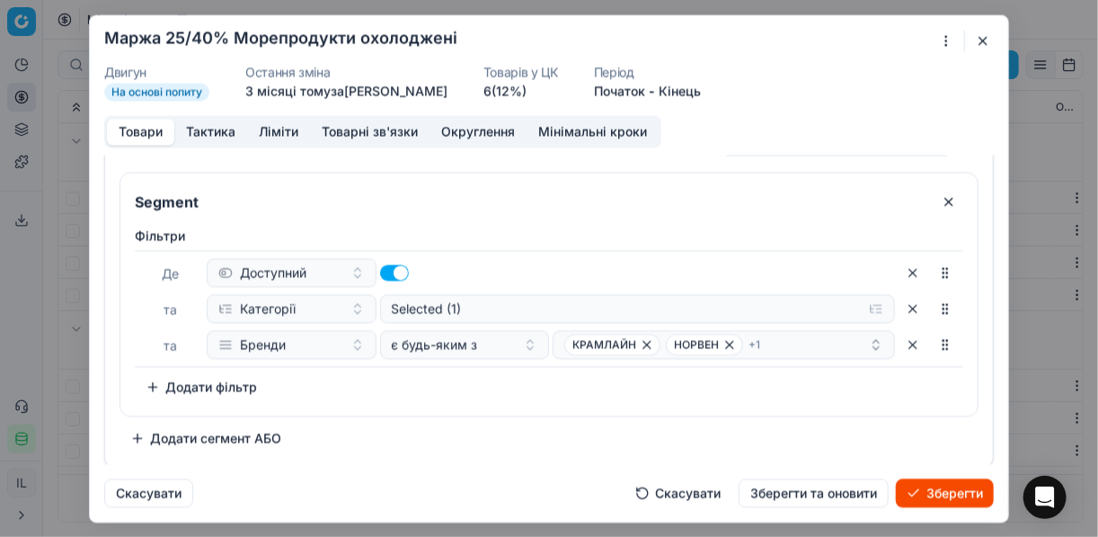
click at [241, 431] on button "Додати сегмент АБО" at bounding box center [206, 437] width 173 height 29
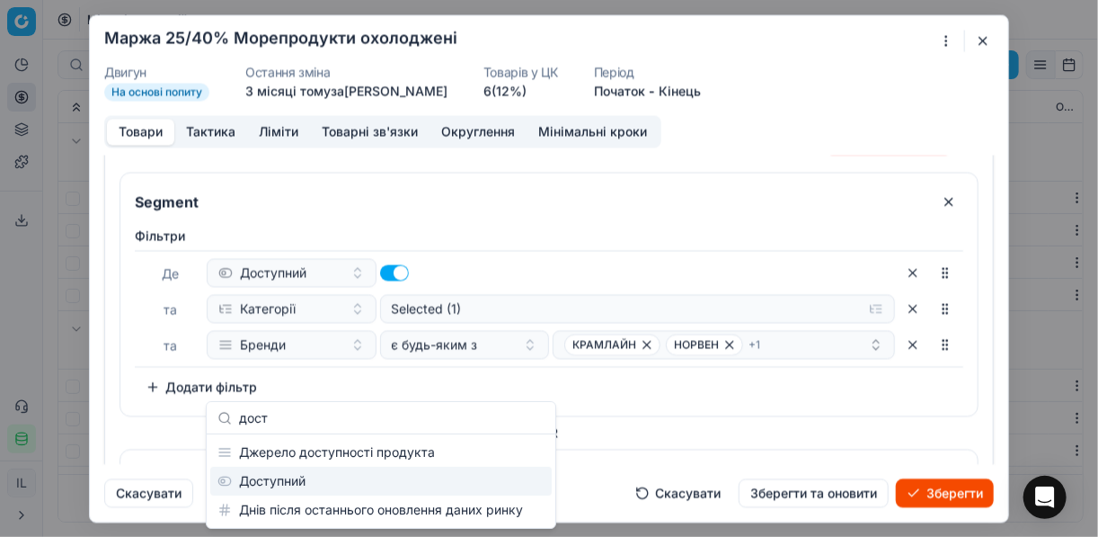
type input "дост"
click at [280, 488] on div "Доступний" at bounding box center [381, 481] width 342 height 29
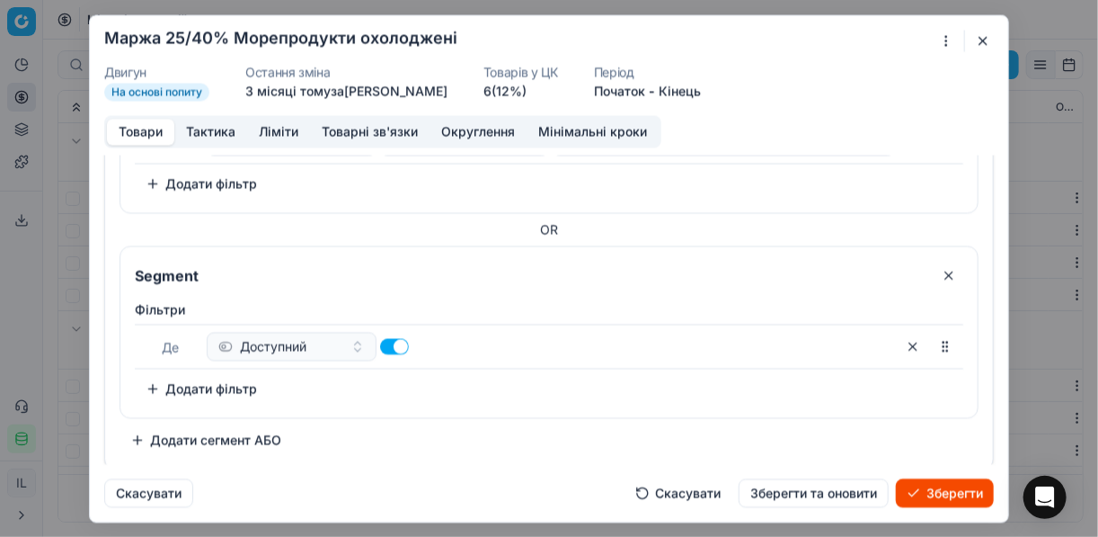
click at [191, 383] on button "Додати фільтр" at bounding box center [201, 388] width 133 height 29
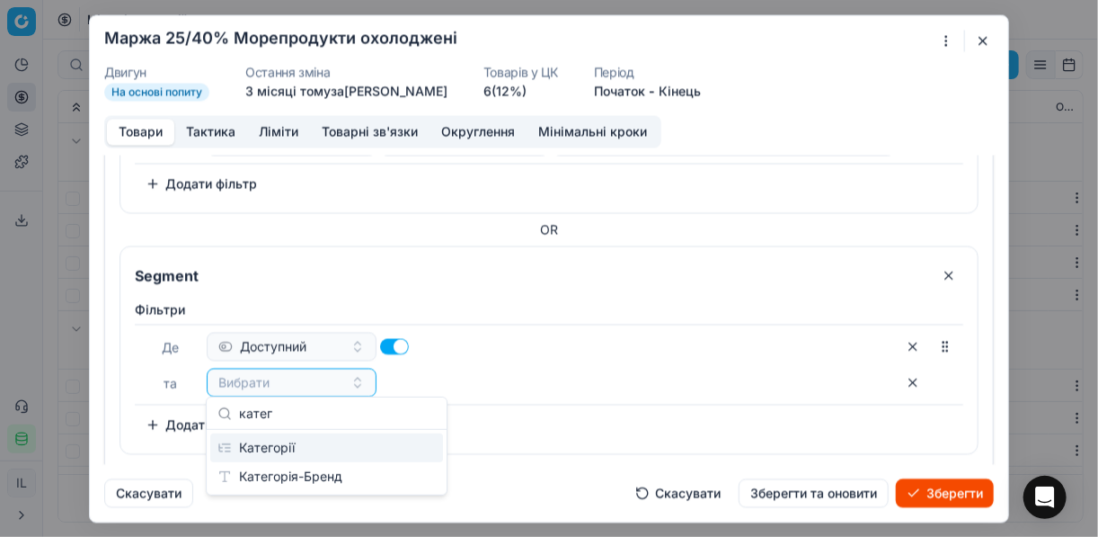
type input "катег"
click at [268, 443] on div "Категорії" at bounding box center [326, 447] width 233 height 29
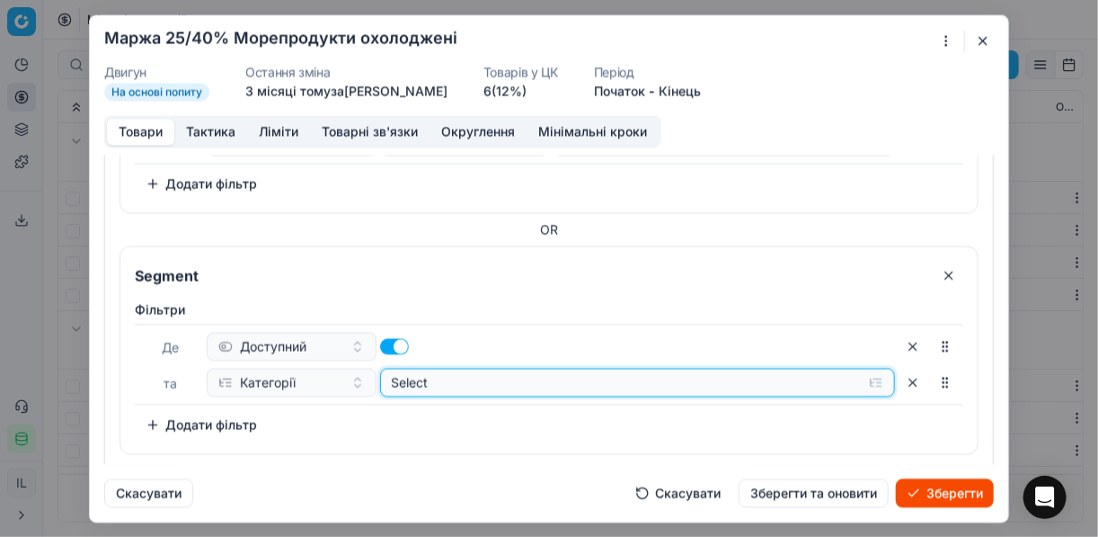
click at [821, 381] on button "Select" at bounding box center [638, 382] width 516 height 29
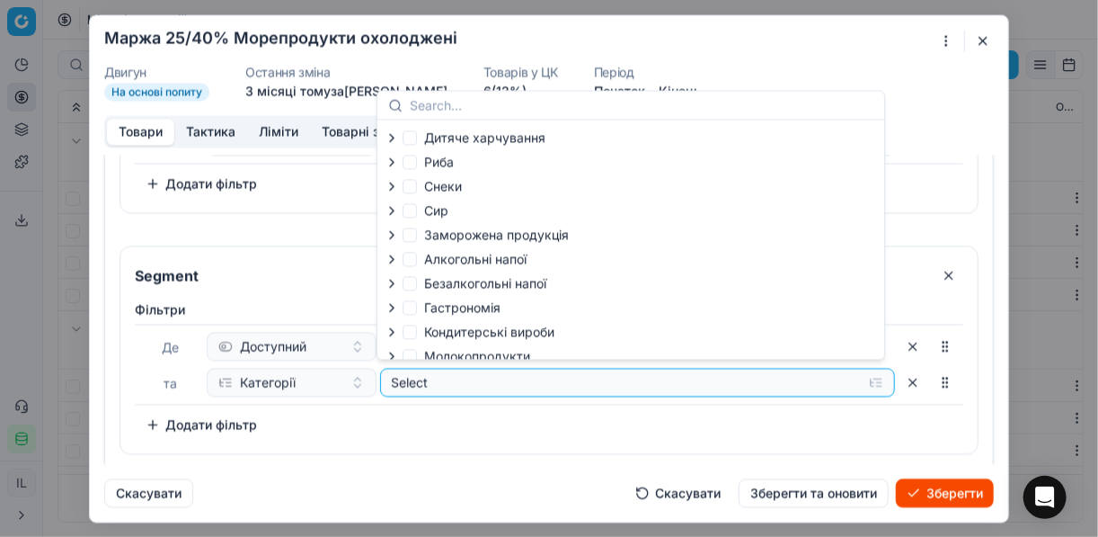
click at [393, 235] on icon "button" at bounding box center [392, 234] width 4 height 7
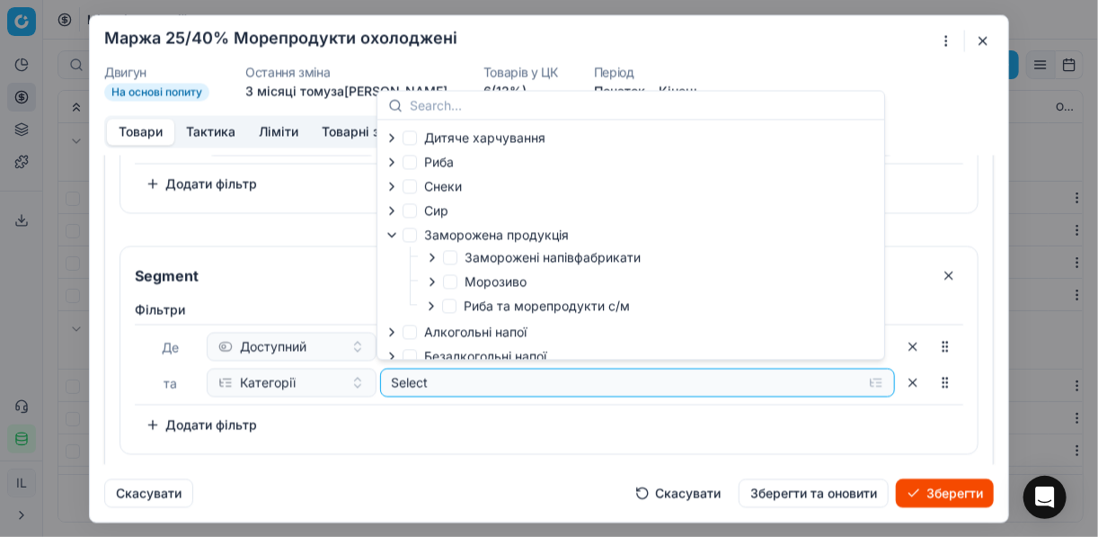
click at [433, 307] on icon "button" at bounding box center [431, 305] width 14 height 14
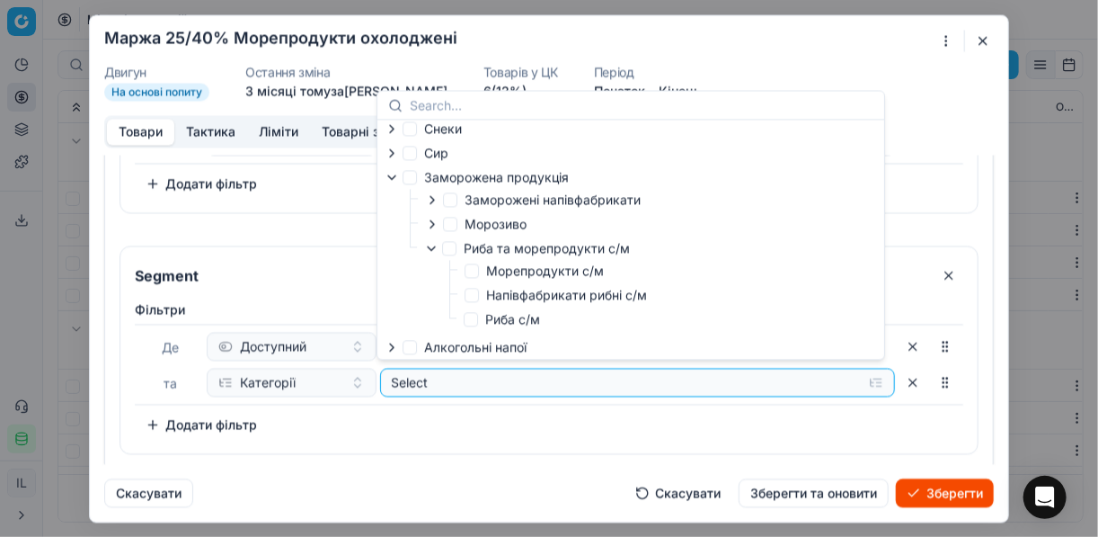
scroll to position [72, 0]
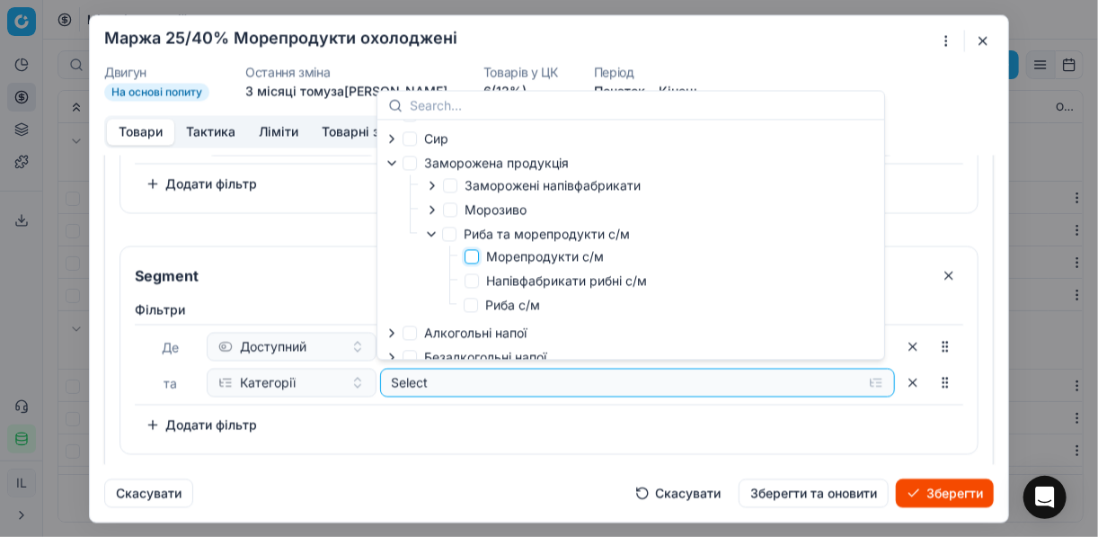
click at [473, 258] on input "Морепродукти с/м" at bounding box center [472, 256] width 14 height 14
checkbox input "true"
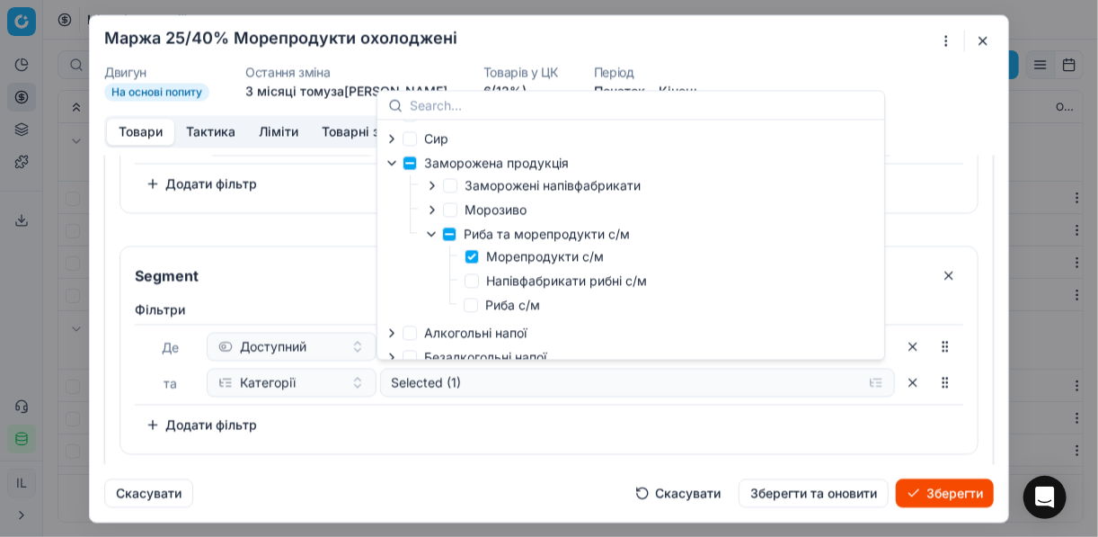
click at [460, 443] on div "Фiльтри Де Доступний та Категорії Selected (1) To pick up a sortable item, pres…" at bounding box center [549, 373] width 858 height 160
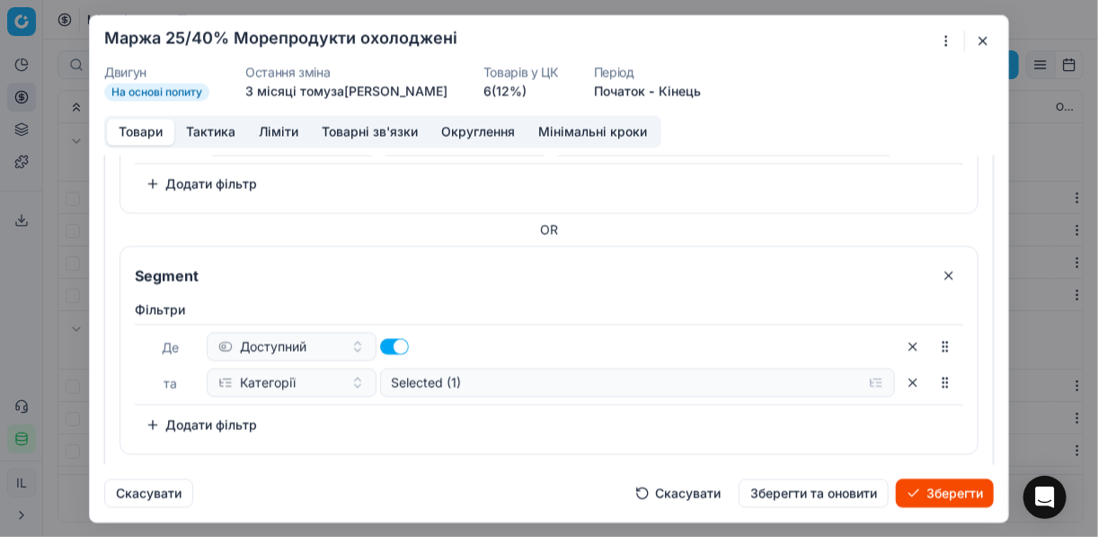
click at [151, 420] on button "Додати фільтр" at bounding box center [201, 424] width 133 height 29
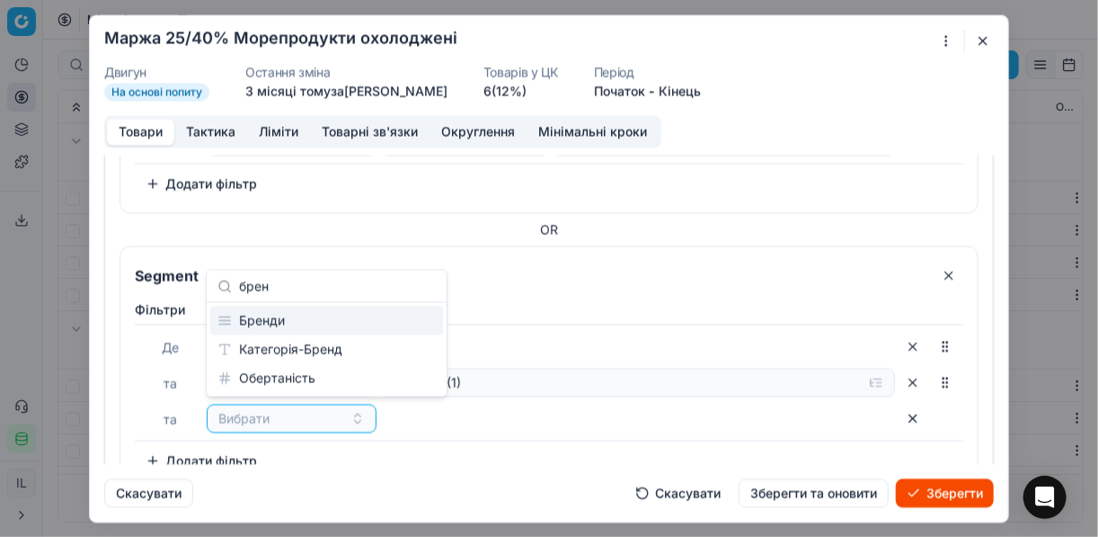
type input "брен"
click at [271, 320] on div "Бренди" at bounding box center [326, 321] width 233 height 29
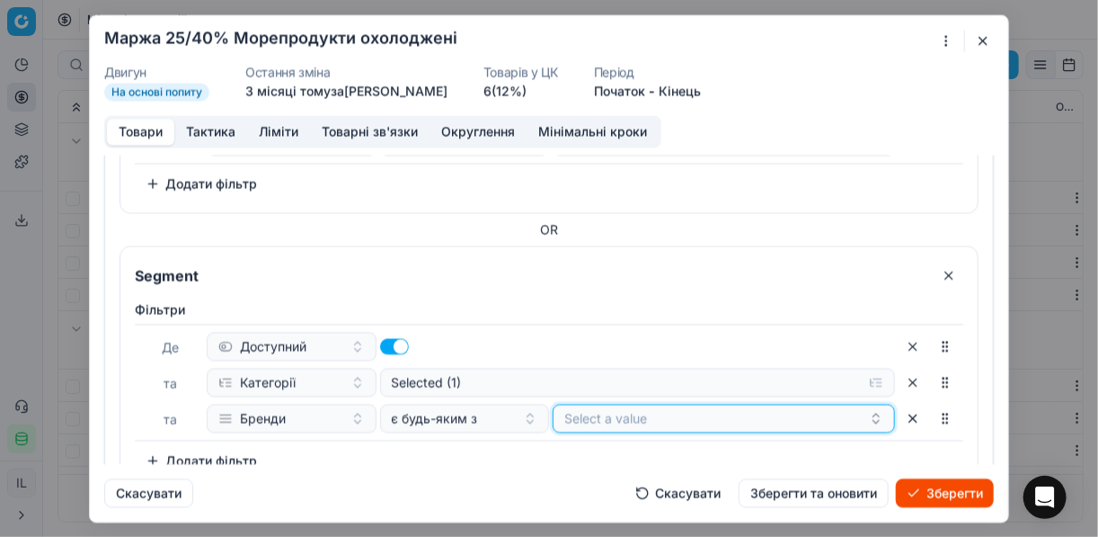
click at [603, 417] on button "Select a value" at bounding box center [724, 418] width 342 height 29
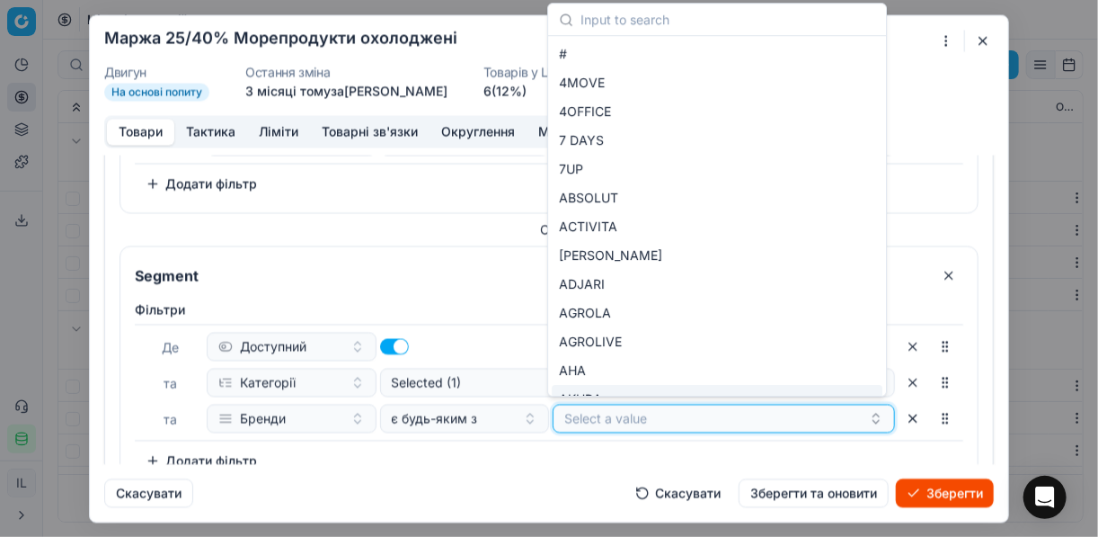
click at [648, 406] on button "Select a value" at bounding box center [724, 418] width 342 height 29
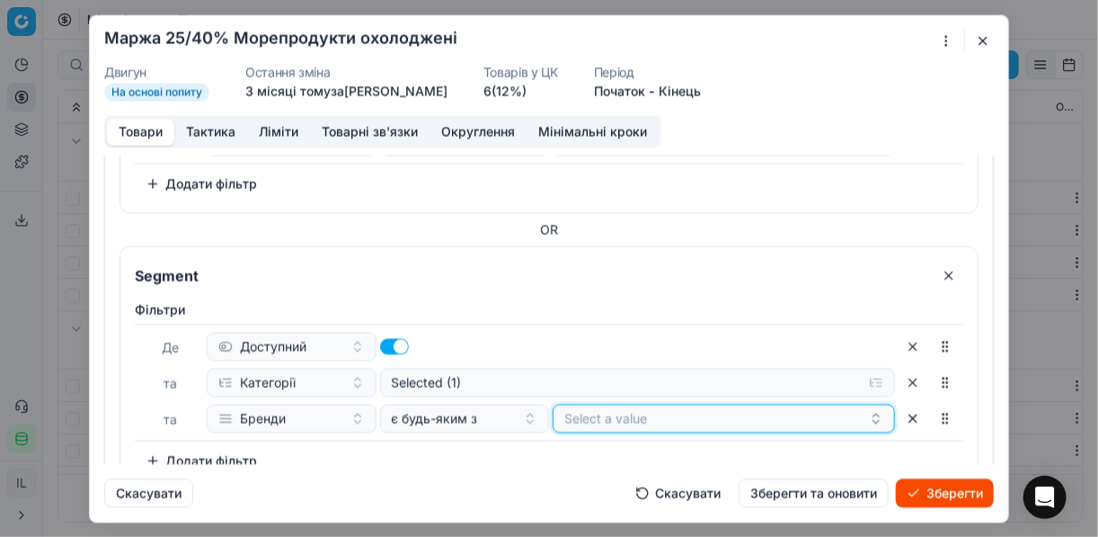
click at [647, 414] on button "Select a value" at bounding box center [724, 418] width 342 height 29
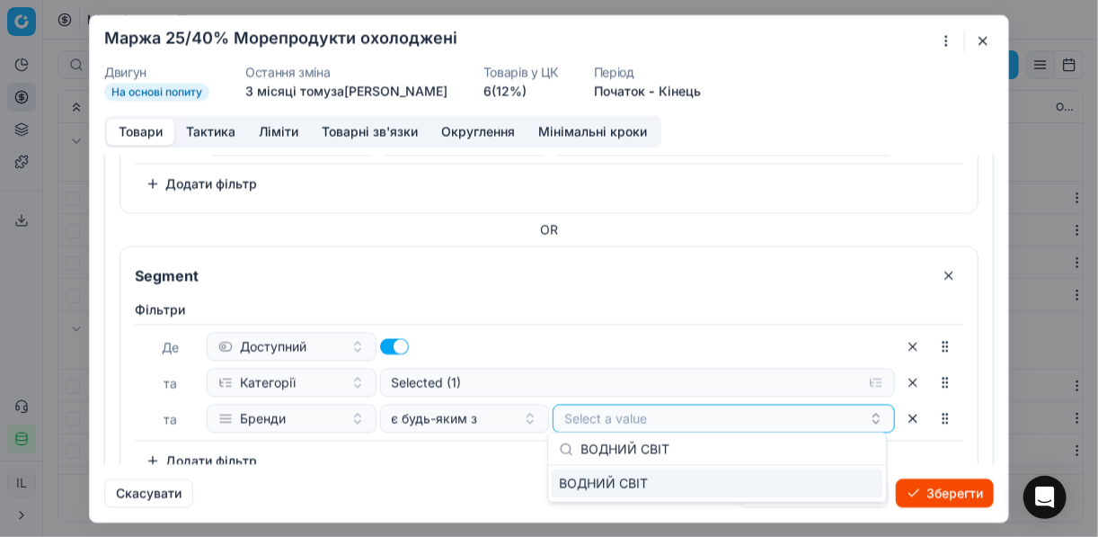
type input "ВОДНИЙ СВІТ"
drag, startPoint x: 813, startPoint y: 485, endPoint x: 698, endPoint y: 475, distance: 116.4
click at [813, 485] on div "ВОДНИЙ СВІТ" at bounding box center [717, 483] width 331 height 29
drag, startPoint x: 495, startPoint y: 462, endPoint x: 502, endPoint y: 472, distance: 11.7
click at [495, 462] on div "Фiльтри Де Доступний та Категорії Selected (1) та Бренди є будь-яким з ВОДНИЙ С…" at bounding box center [549, 387] width 829 height 174
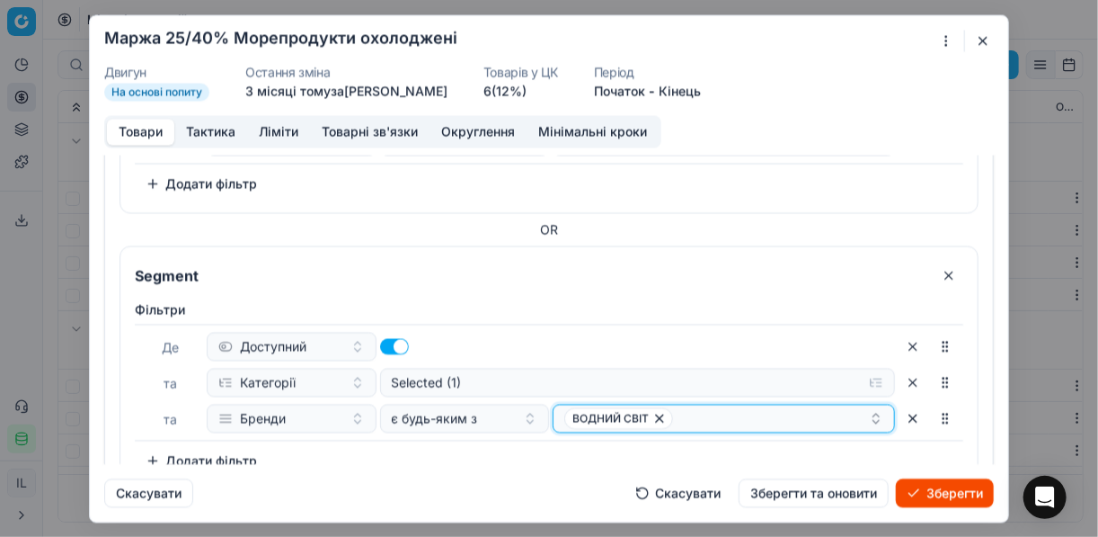
click at [670, 411] on div "ВОДНИЙ СВІТ" at bounding box center [716, 418] width 305 height 22
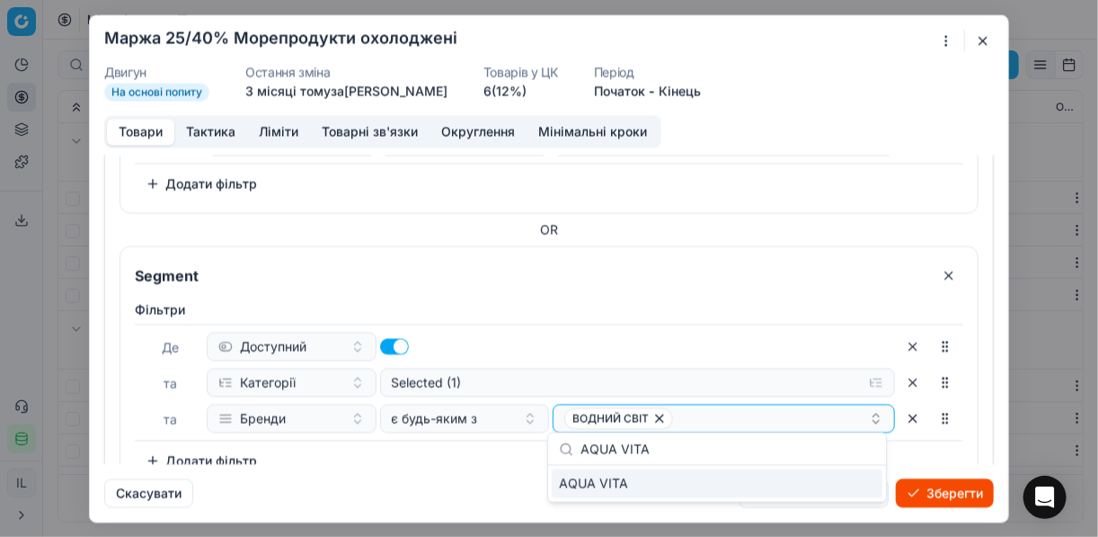
type input "AQUA VITA"
click at [821, 483] on div "AQUA VITA" at bounding box center [717, 483] width 331 height 29
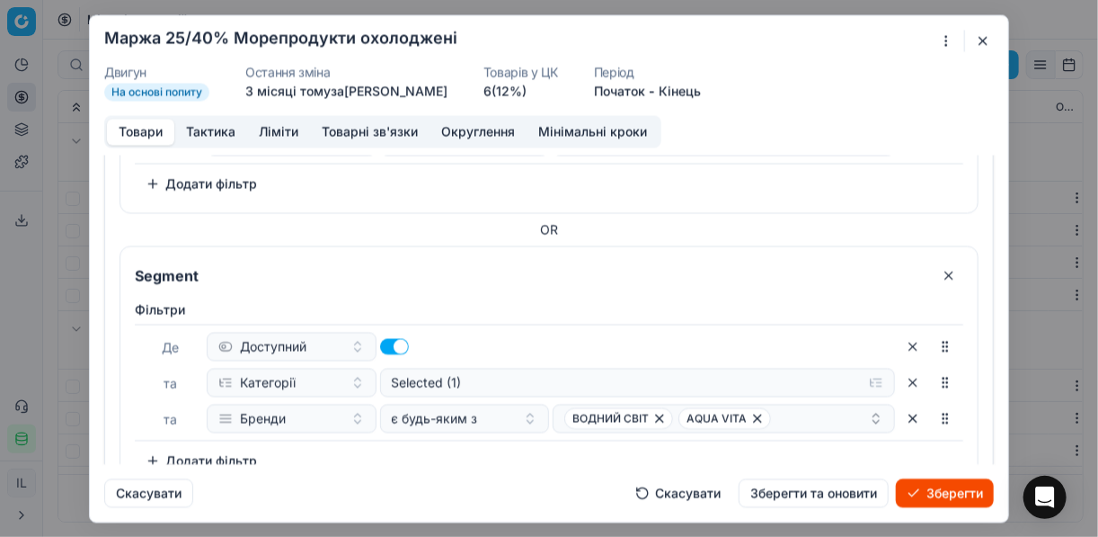
click at [409, 467] on div "Скасувати Скасувати Зберегти та оновити Зберегти" at bounding box center [549, 485] width 890 height 43
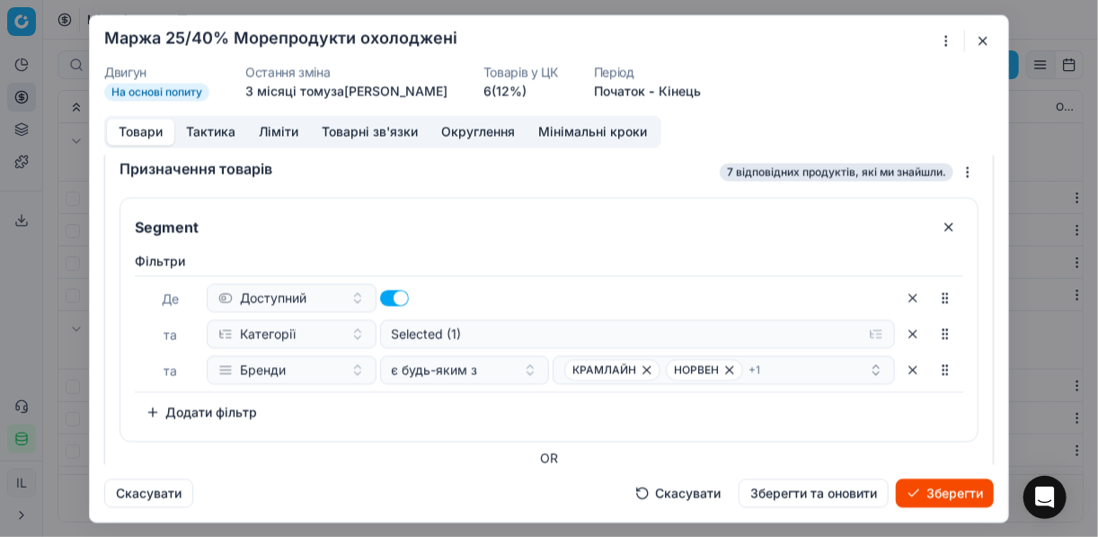
scroll to position [0, 0]
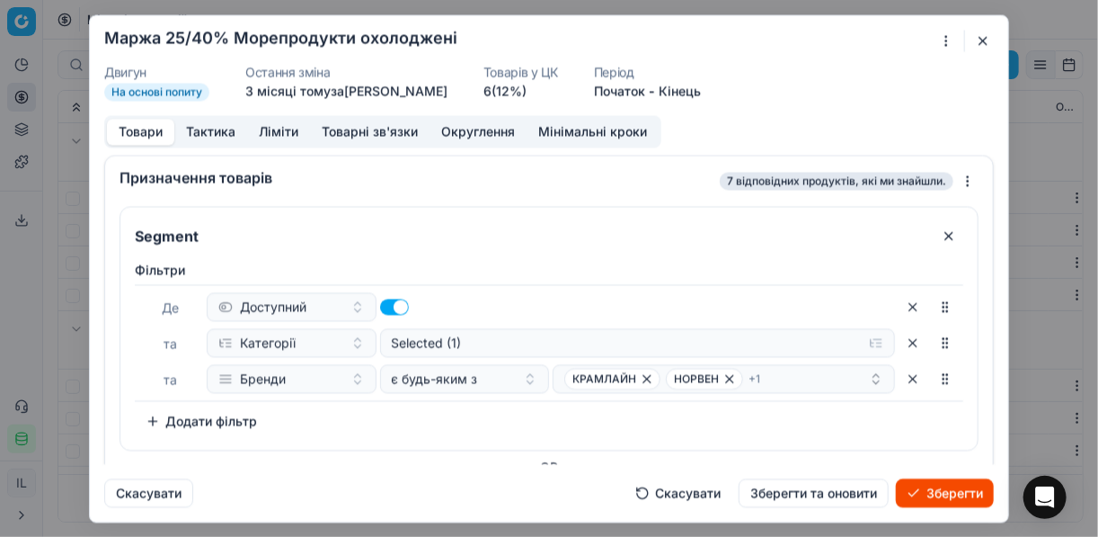
click at [821, 489] on button "Зберегти" at bounding box center [945, 492] width 98 height 29
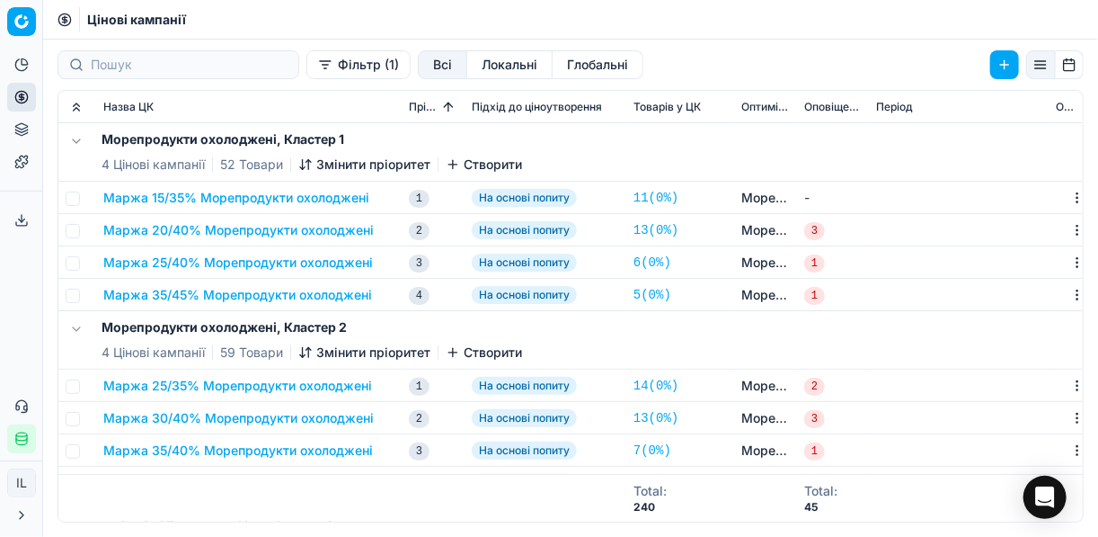
click at [197, 293] on button "Маржа 35/45% Морепродукти охолоджені" at bounding box center [237, 295] width 269 height 18
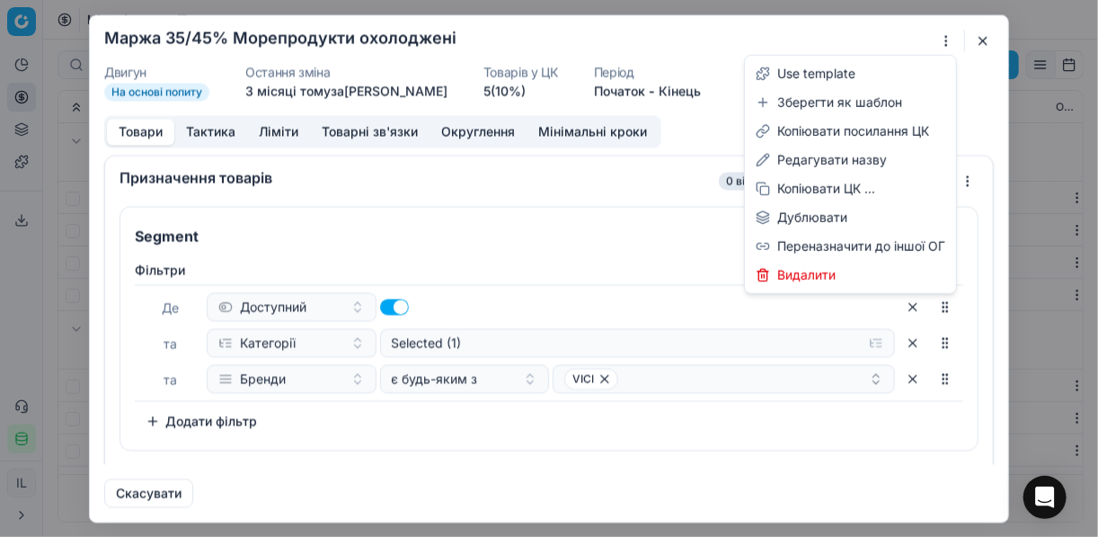
click at [821, 38] on div "Ми зберігаємо налаштування ЦК. Будь ласка, зачекайте, це може зайняти декілька …" at bounding box center [549, 268] width 1098 height 537
click at [803, 159] on div "Редагувати назву" at bounding box center [851, 160] width 204 height 29
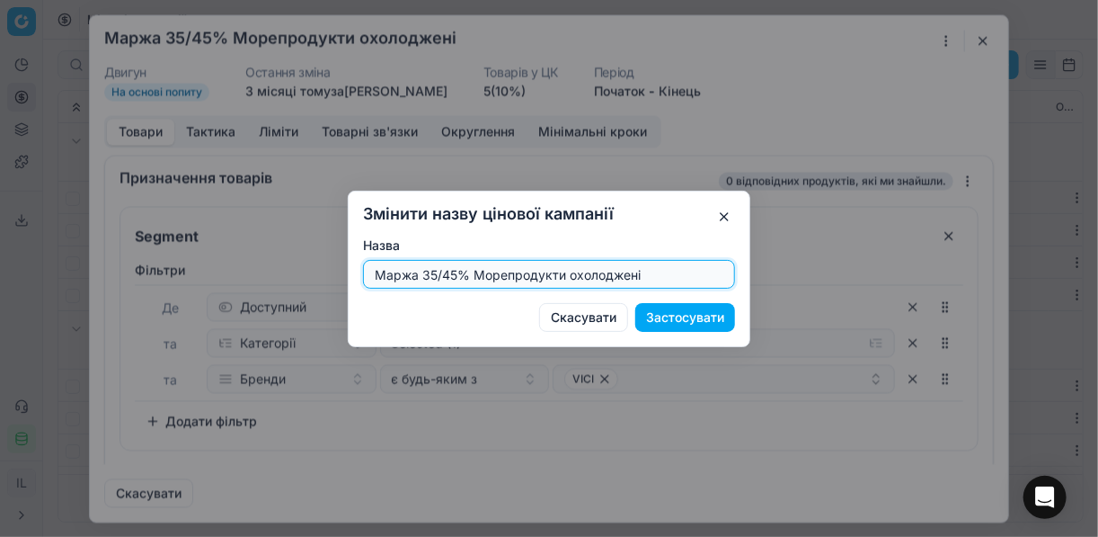
click at [456, 271] on input "Маржа 35/45% Морепродукти охолоджені" at bounding box center [549, 274] width 356 height 27
type input "Маржа 30/40% Морепродукти охолоджені"
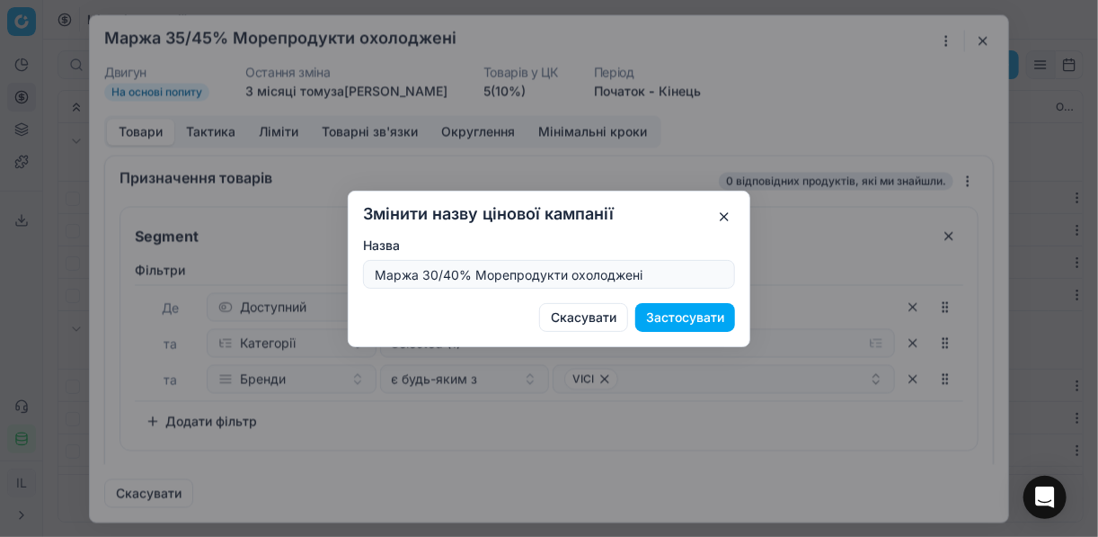
click at [701, 316] on button "Застосувати" at bounding box center [685, 317] width 100 height 29
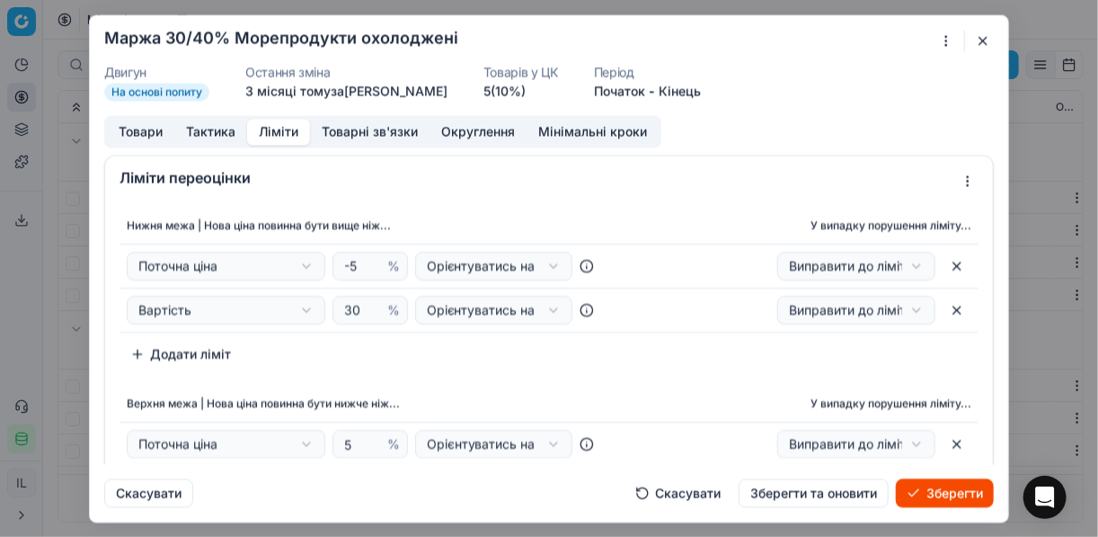
click at [279, 122] on button "Ліміти" at bounding box center [278, 132] width 63 height 26
click at [132, 129] on button "Товари" at bounding box center [140, 132] width 67 height 26
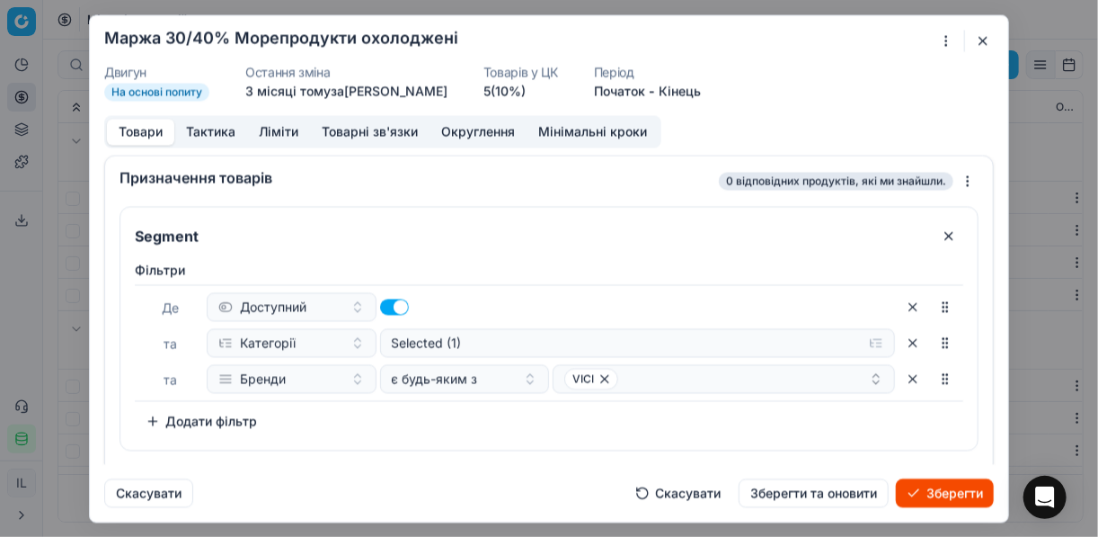
click at [821, 492] on button "Зберегти" at bounding box center [945, 492] width 98 height 29
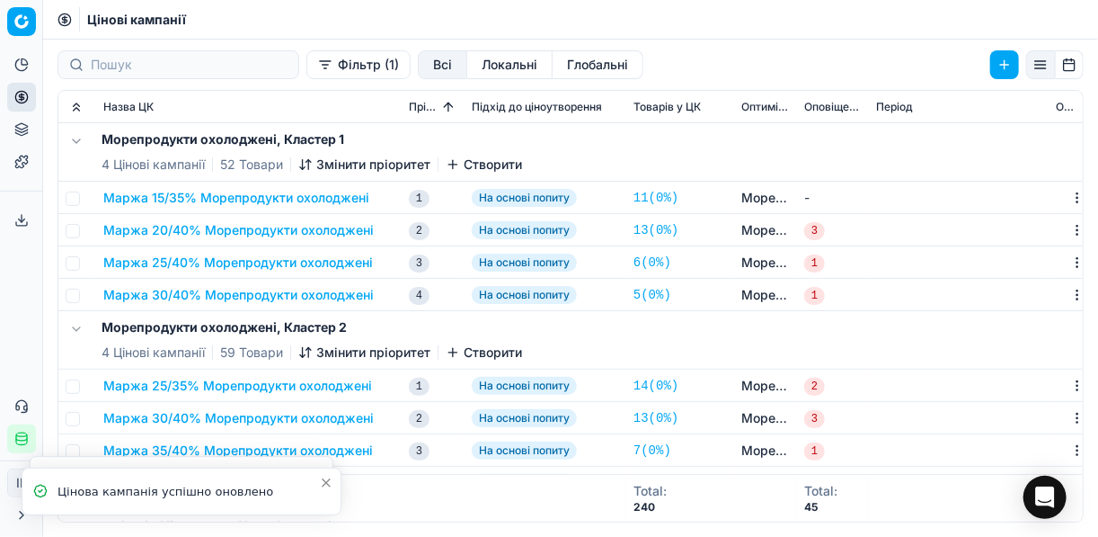
click at [214, 264] on button "Маржа 25/40% Морепродукти охолоджені" at bounding box center [238, 262] width 270 height 18
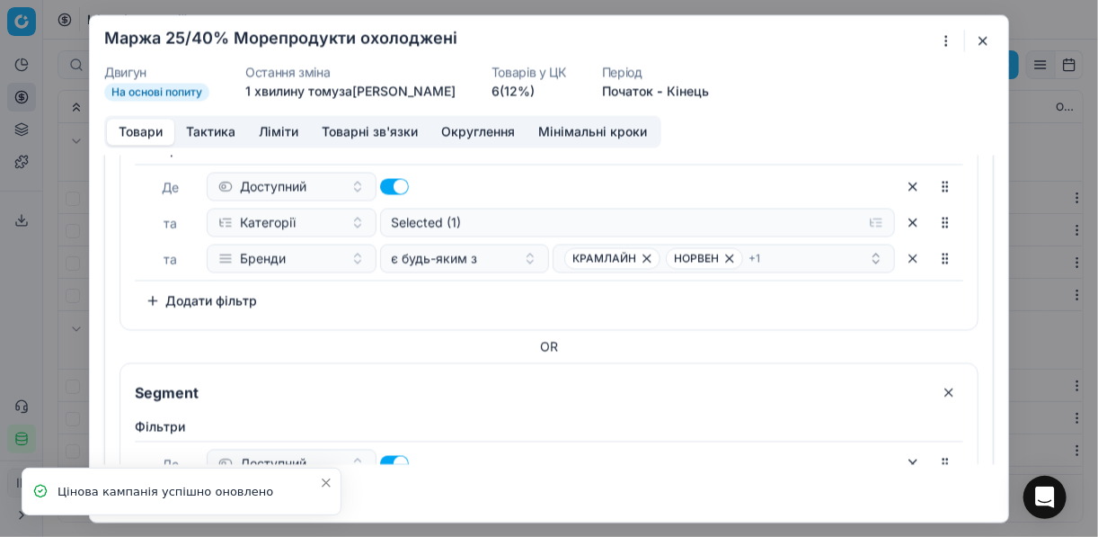
scroll to position [72, 0]
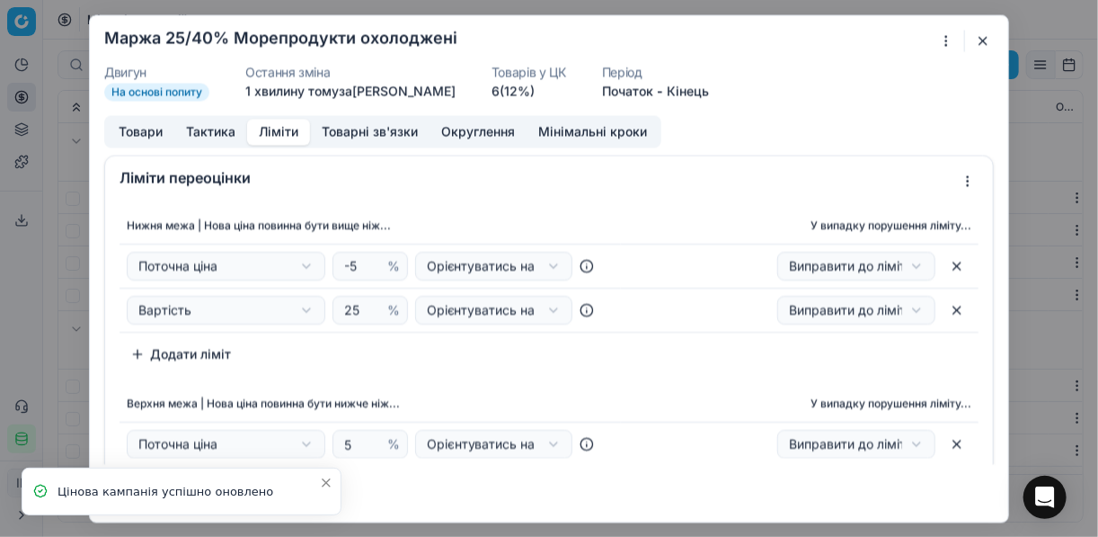
drag, startPoint x: 274, startPoint y: 121, endPoint x: 308, endPoint y: 147, distance: 43.0
click at [274, 122] on button "Ліміти" at bounding box center [278, 132] width 63 height 26
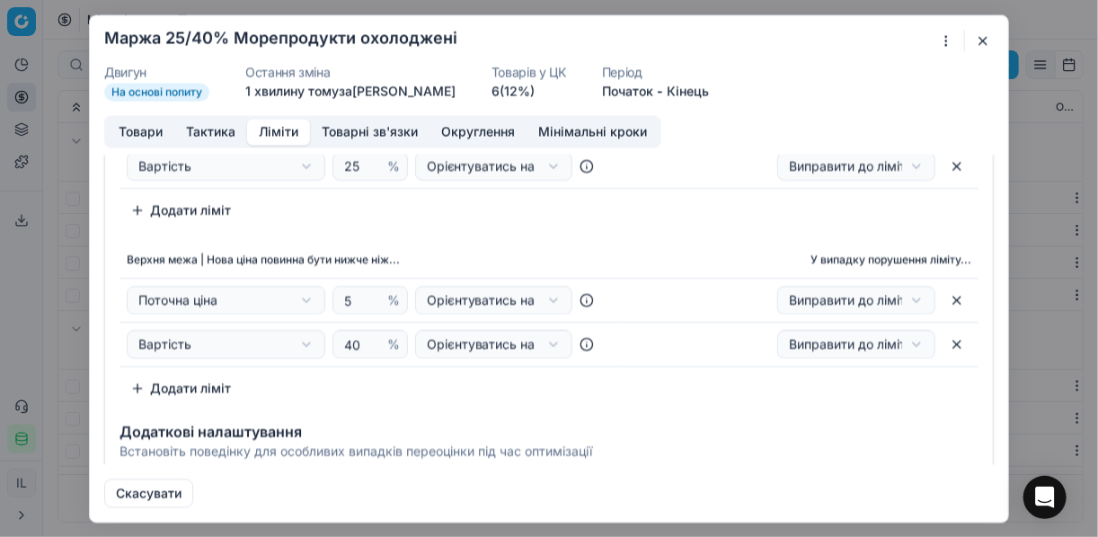
click at [821, 41] on button "button" at bounding box center [984, 41] width 22 height 22
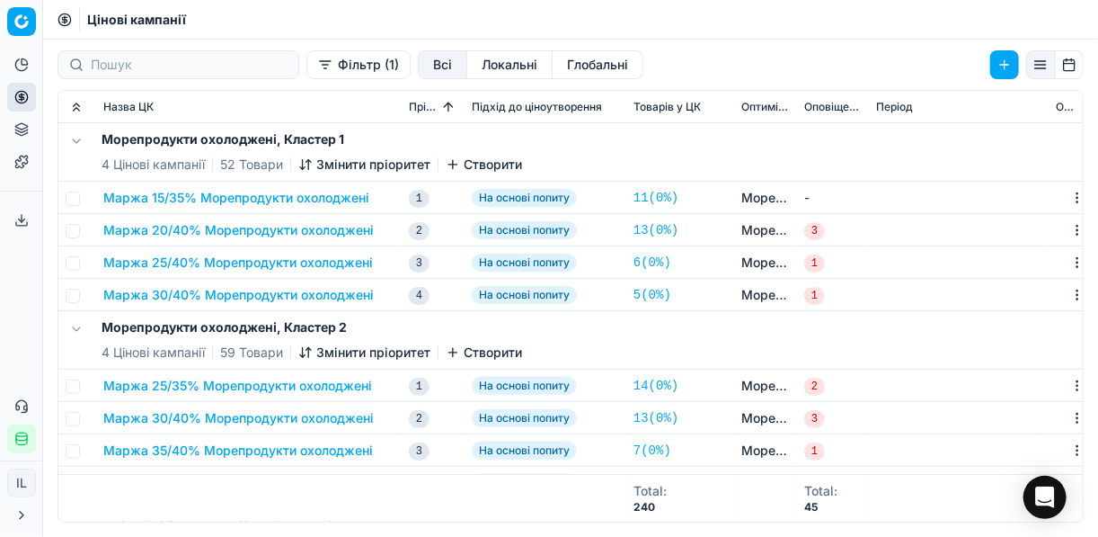
click at [182, 302] on button "Маржа 30/40% Морепродукти охолоджені" at bounding box center [238, 295] width 271 height 18
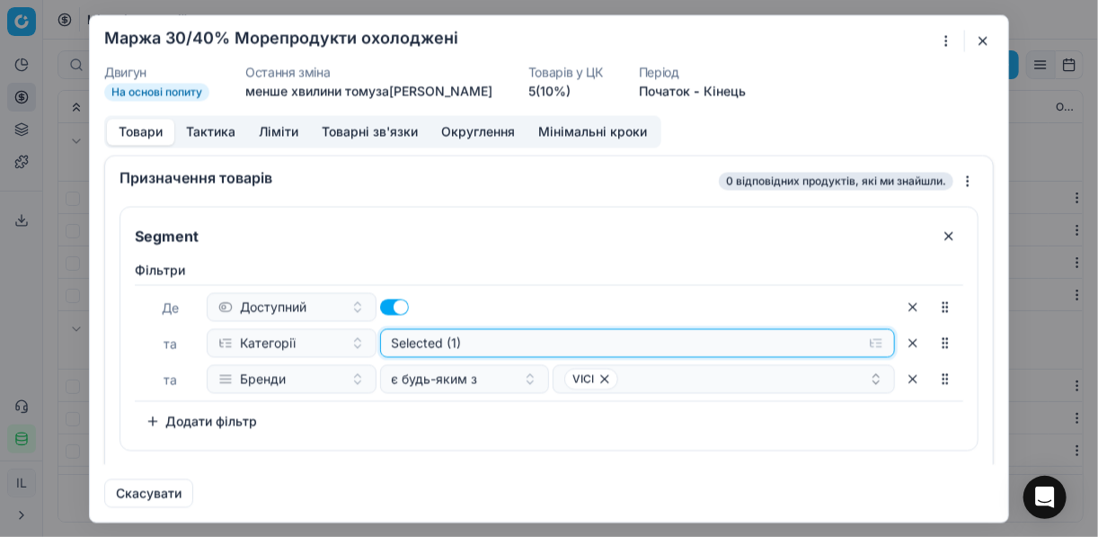
click at [821, 344] on button "Selected (1)" at bounding box center [638, 342] width 516 height 29
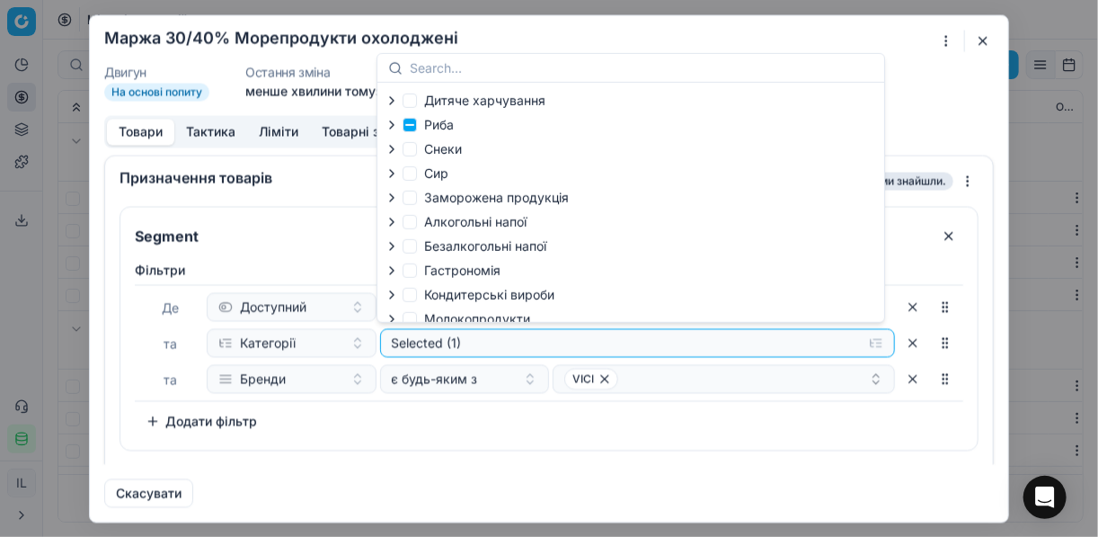
click at [393, 126] on icon "button" at bounding box center [392, 125] width 14 height 14
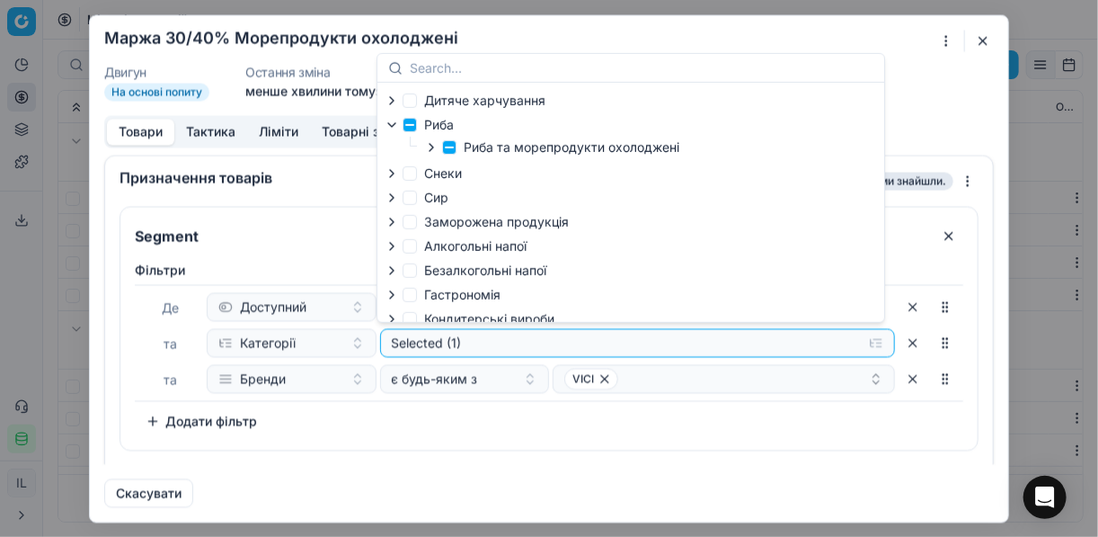
click at [440, 146] on div at bounding box center [433, 147] width 18 height 14
click at [431, 146] on icon "button" at bounding box center [432, 147] width 4 height 7
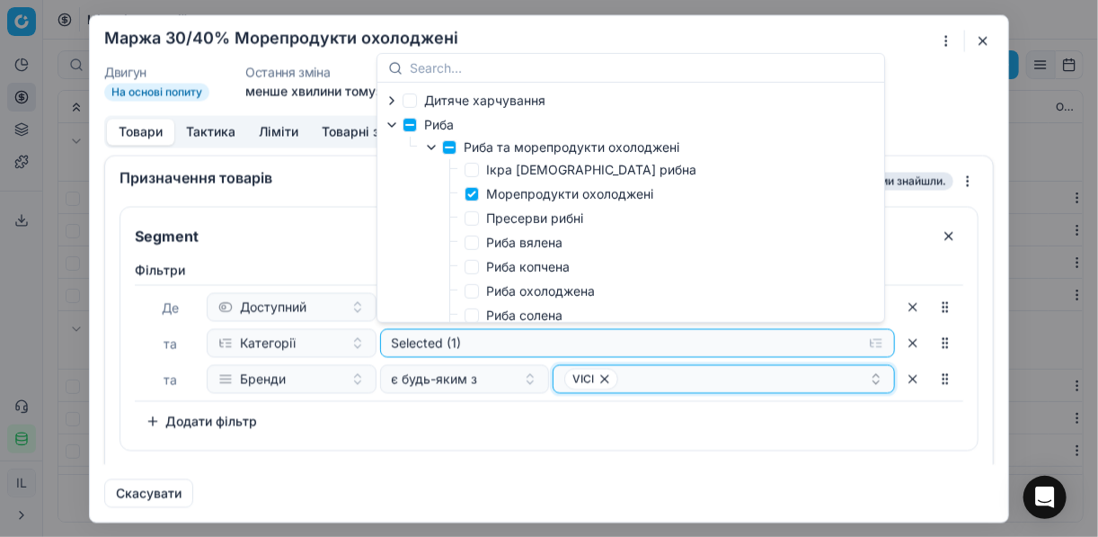
drag, startPoint x: 767, startPoint y: 371, endPoint x: 743, endPoint y: 376, distance: 23.8
click at [766, 371] on div "VICI" at bounding box center [716, 379] width 305 height 22
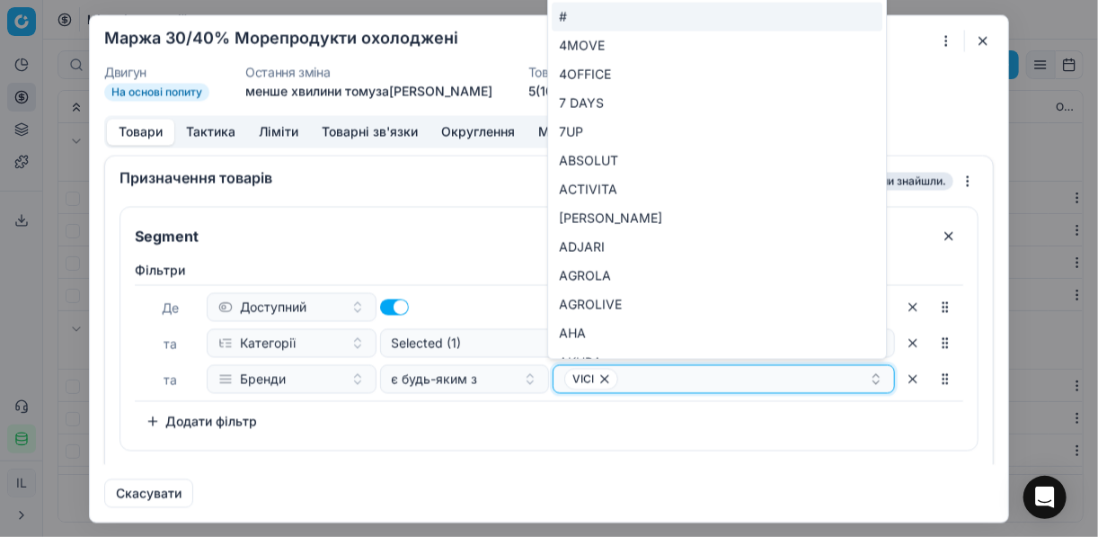
click at [598, 382] on icon "button" at bounding box center [605, 378] width 14 height 14
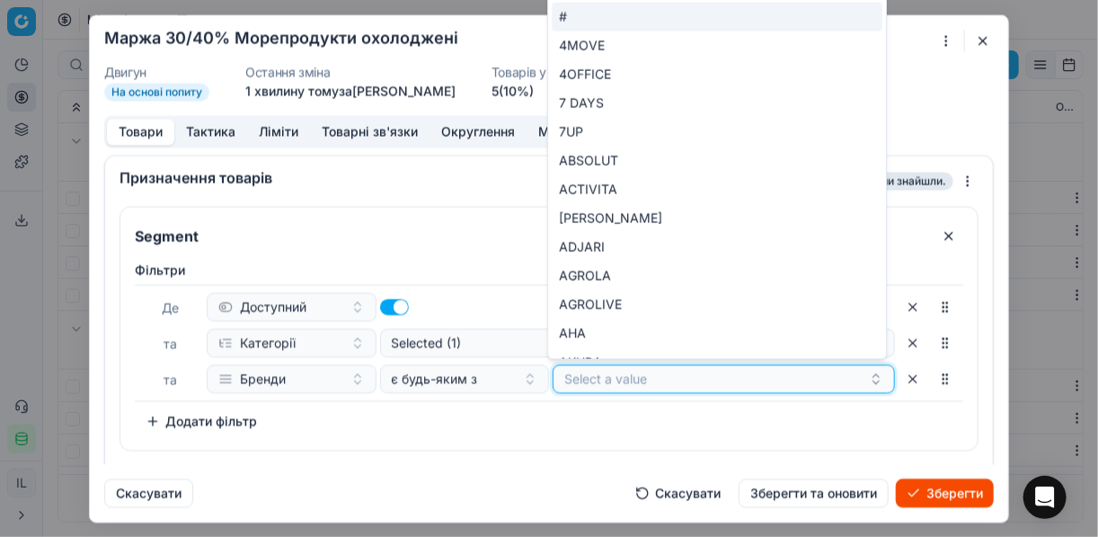
click at [600, 379] on button "Select a value" at bounding box center [724, 378] width 342 height 29
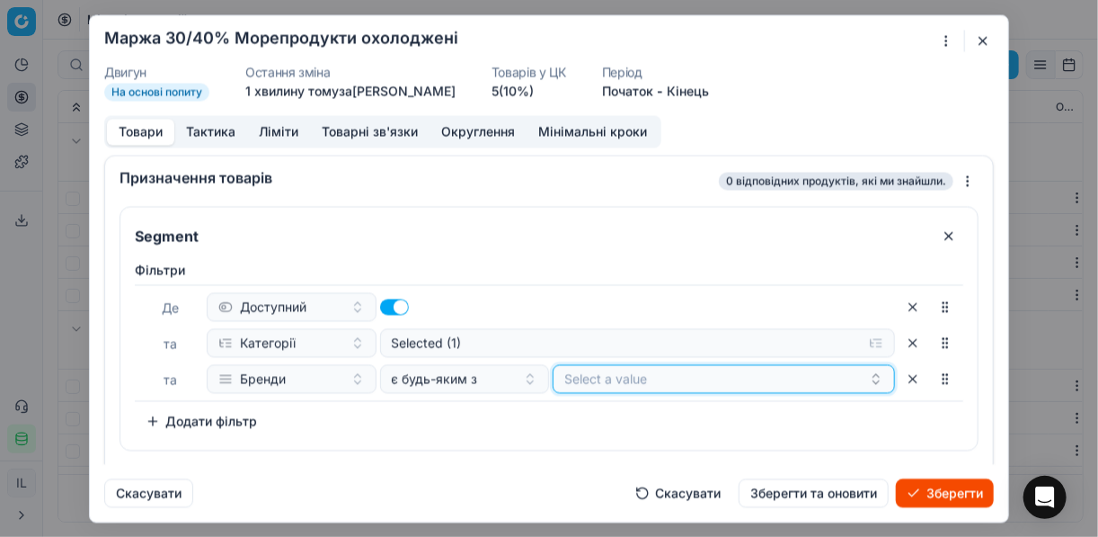
click at [600, 379] on button "Select a value" at bounding box center [724, 378] width 342 height 29
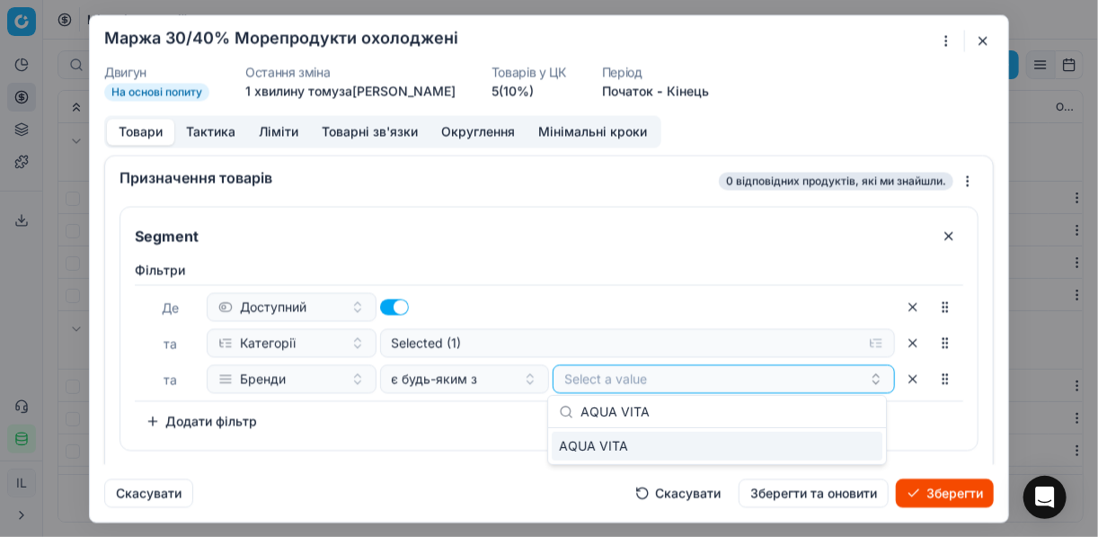
type input "AQUA VITA"
click at [821, 445] on div "AQUA VITA" at bounding box center [717, 445] width 331 height 29
click at [493, 434] on div "Фiльтри Де Доступний та Категорії Selected (1) та Бренди є будь-яким з AQUA VIT…" at bounding box center [549, 351] width 858 height 196
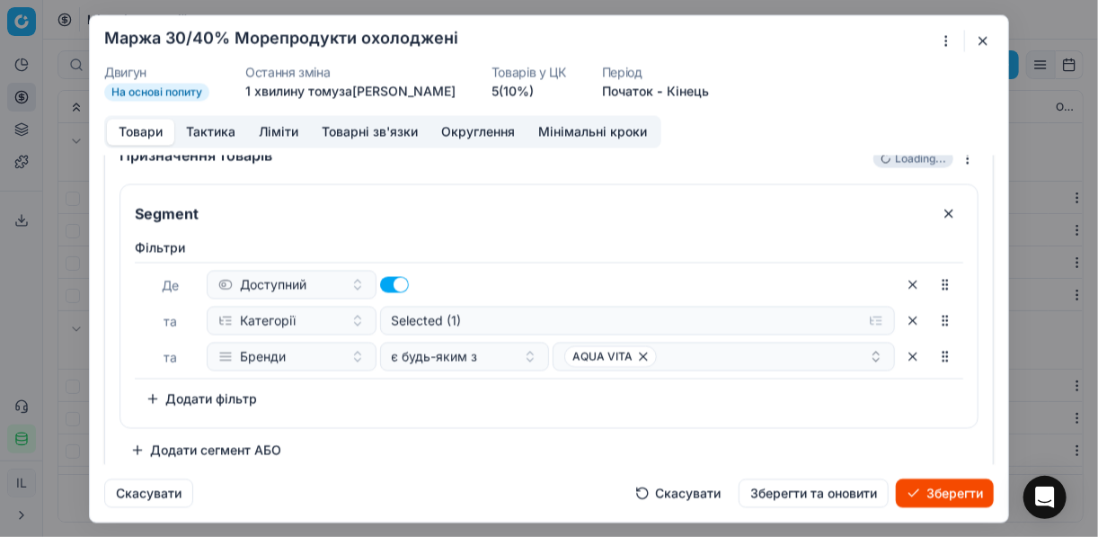
scroll to position [34, 0]
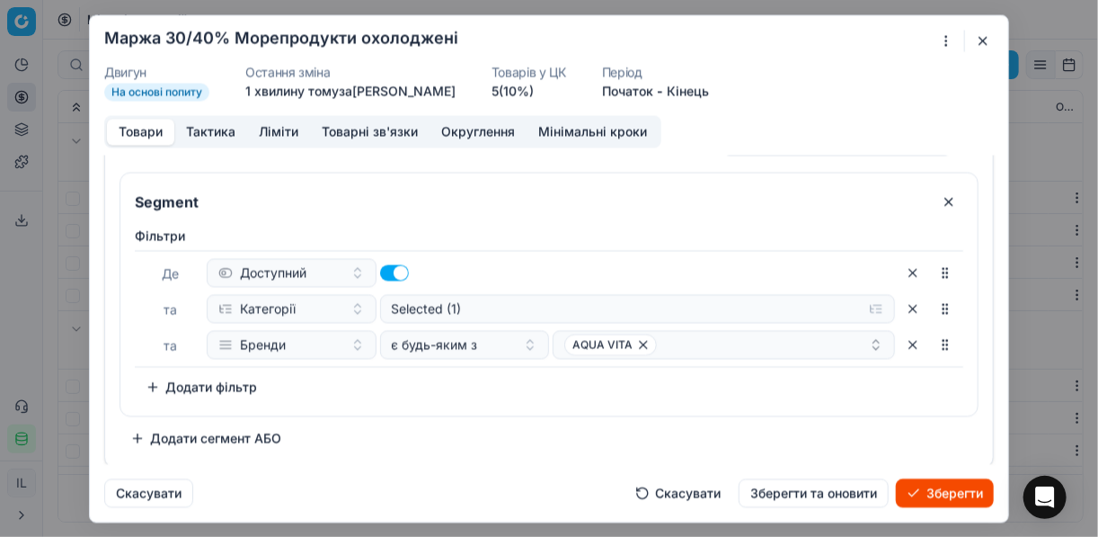
click at [821, 489] on button "Зберегти" at bounding box center [945, 492] width 98 height 29
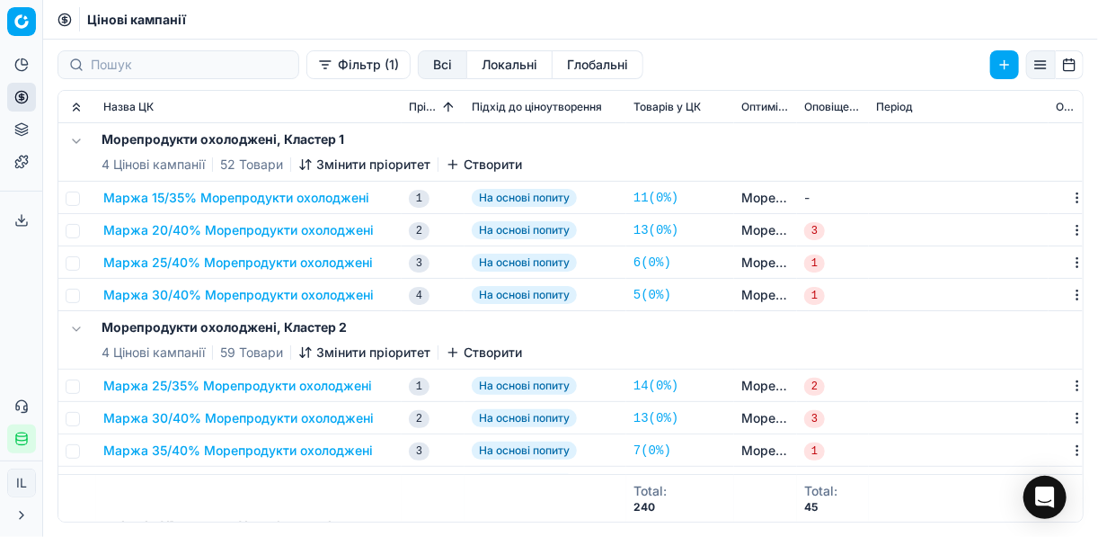
click at [242, 293] on button "Маржа 30/40% Морепродукти охолоджені" at bounding box center [238, 295] width 271 height 18
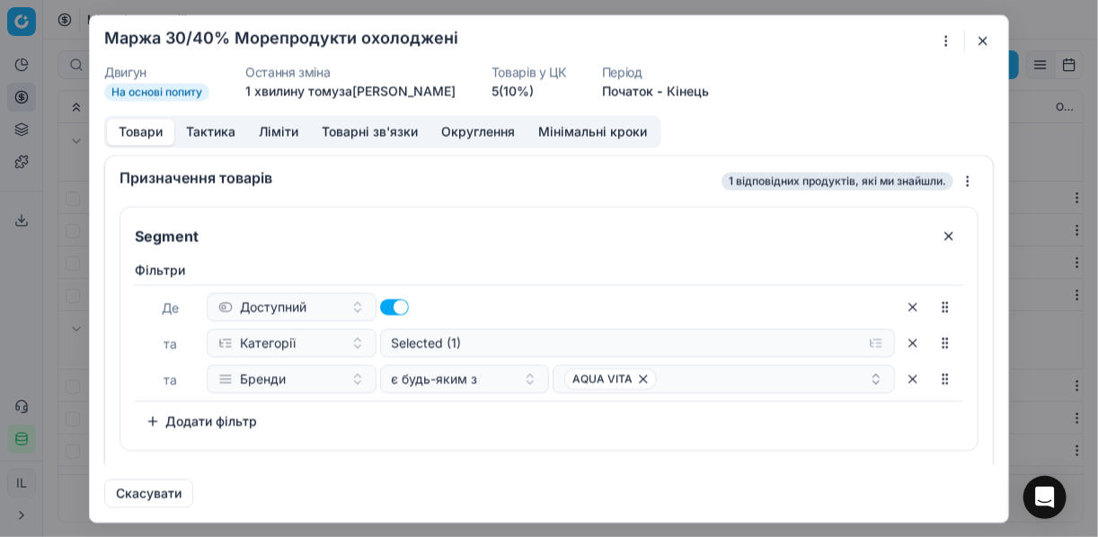
click at [242, 293] on button "Доступний" at bounding box center [292, 306] width 170 height 29
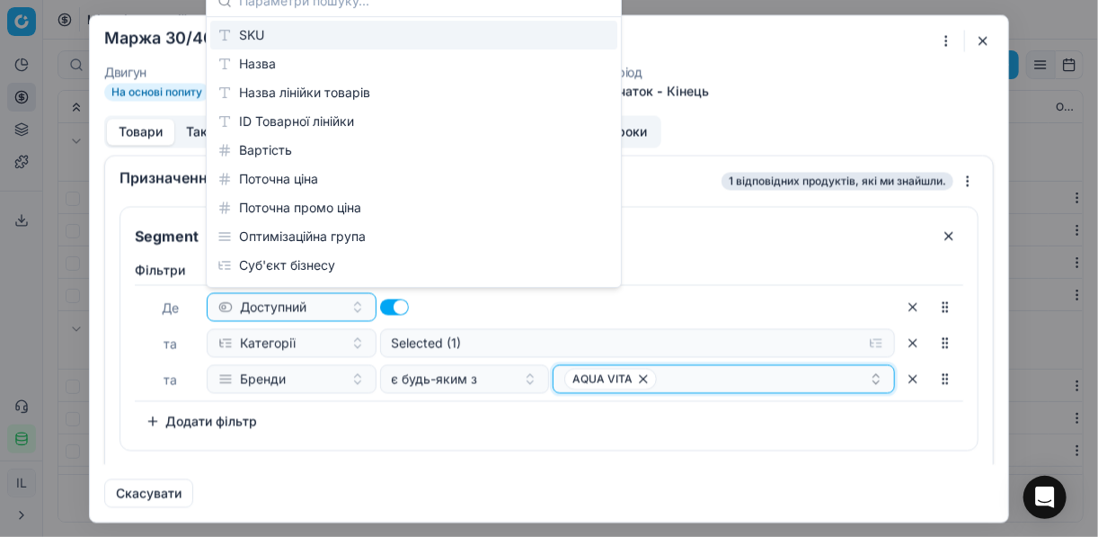
click at [720, 384] on div "AQUA VITA" at bounding box center [716, 379] width 305 height 22
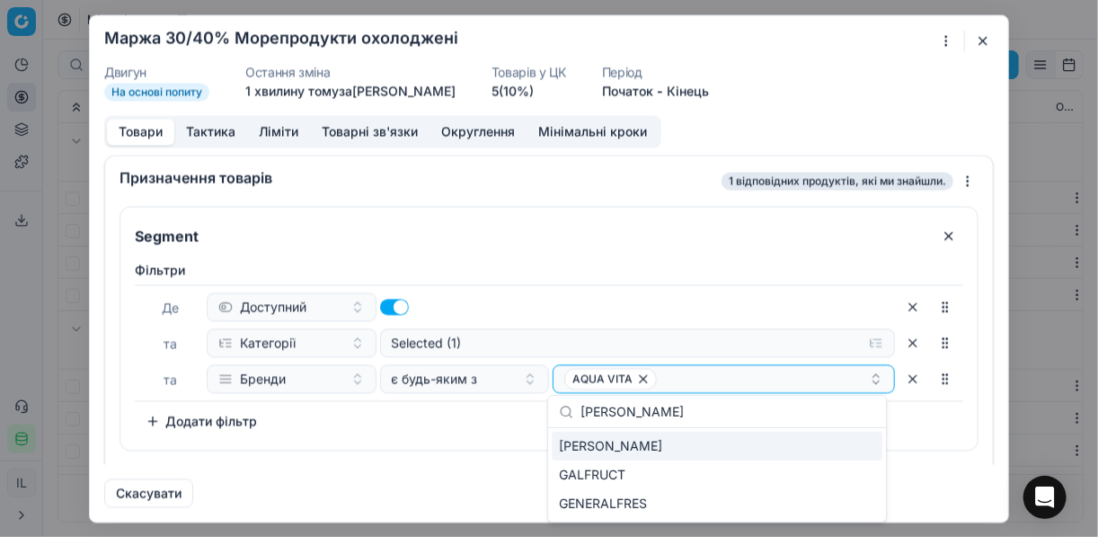
type input "alf"
click at [821, 447] on div "ALFREDO" at bounding box center [717, 445] width 331 height 29
click at [467, 438] on div "Фiльтри Де Доступний та Категорії Selected (1) та Бренди є будь-яким з AQUA VIT…" at bounding box center [549, 351] width 858 height 196
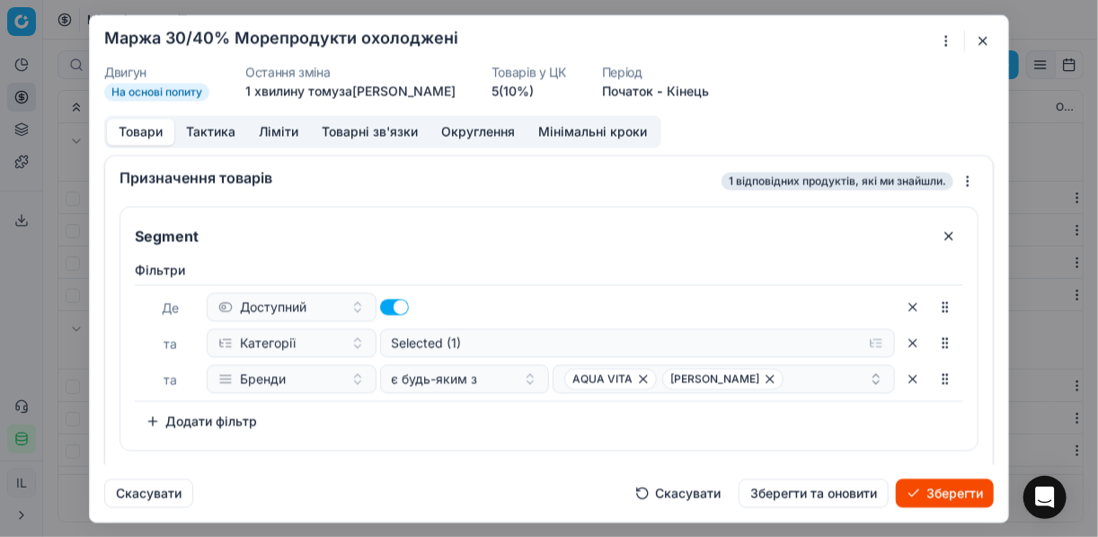
click at [821, 489] on button "Зберегти" at bounding box center [945, 492] width 98 height 29
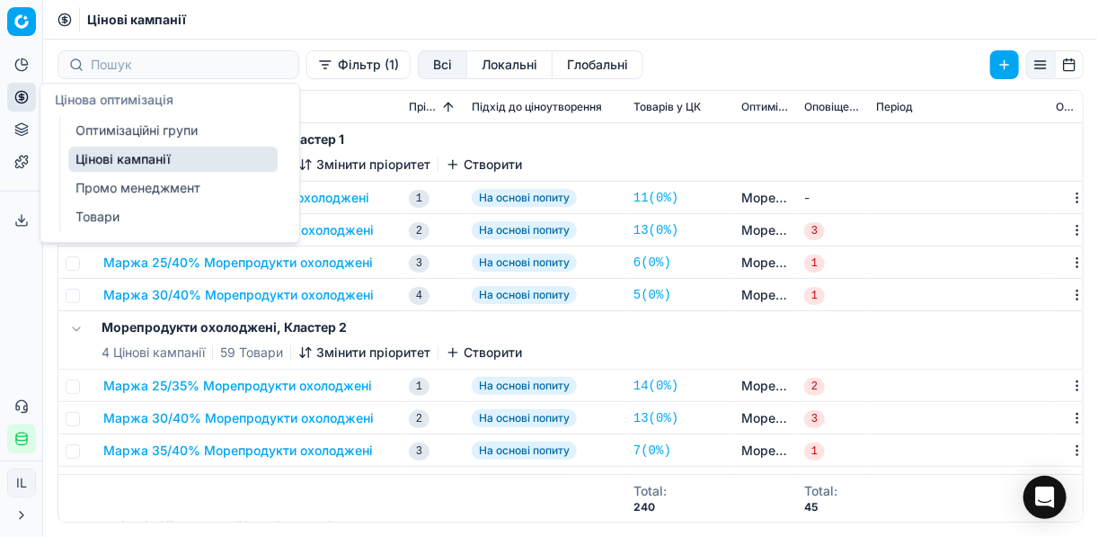
click at [124, 129] on link "Оптимізаційні групи" at bounding box center [172, 130] width 209 height 25
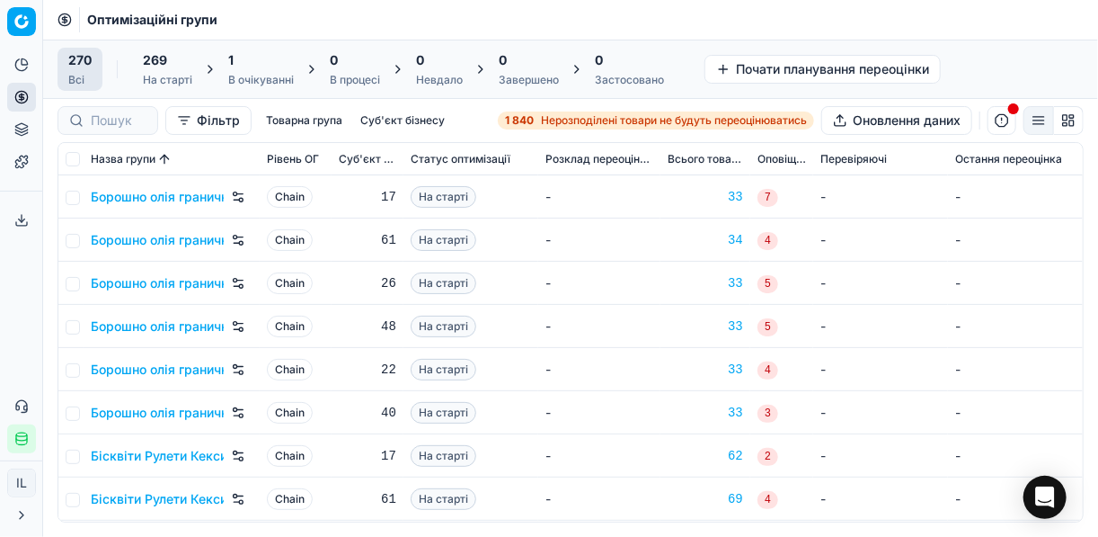
click at [237, 63] on div "1" at bounding box center [261, 60] width 66 height 18
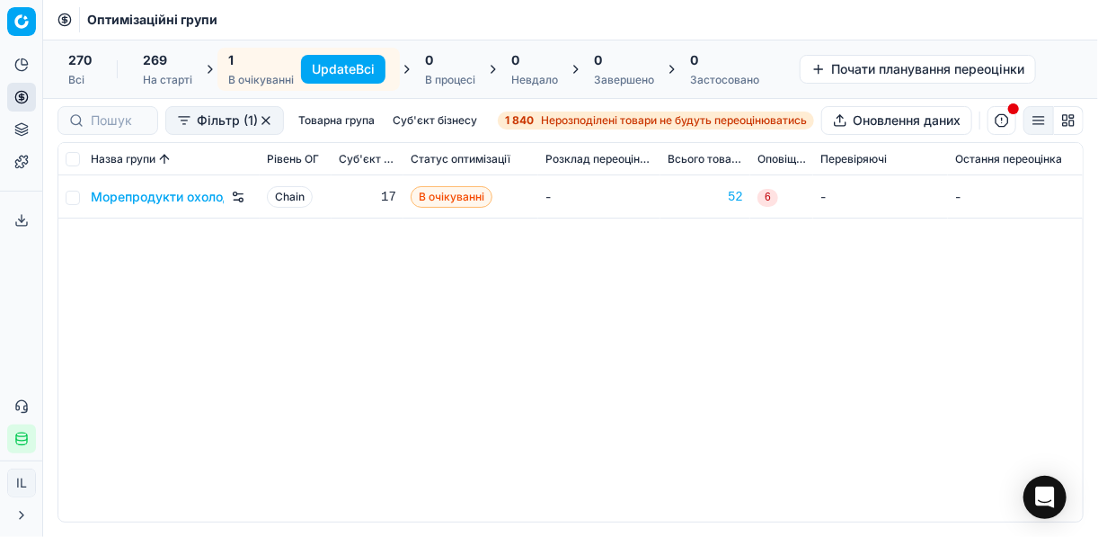
click at [328, 67] on button "Update Всі" at bounding box center [343, 69] width 84 height 29
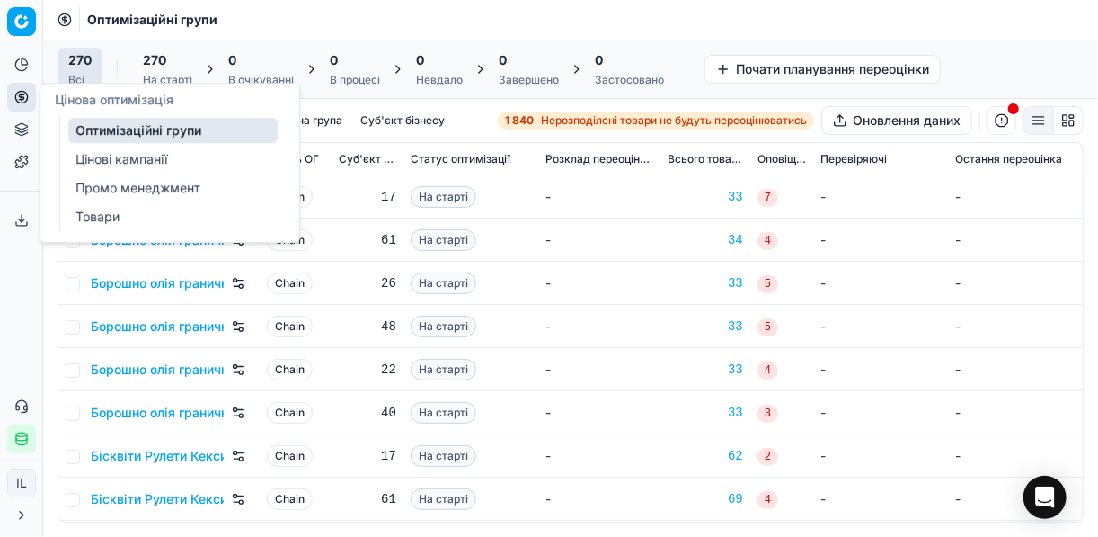
click at [112, 163] on link "Цінові кампанії" at bounding box center [172, 159] width 209 height 25
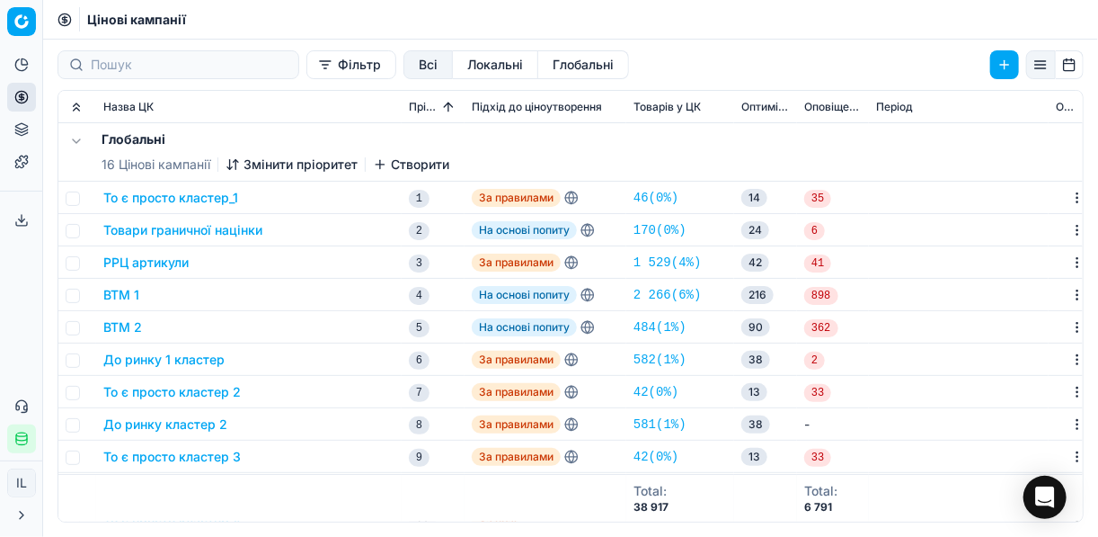
click at [307, 62] on button "Фільтр" at bounding box center [352, 64] width 90 height 29
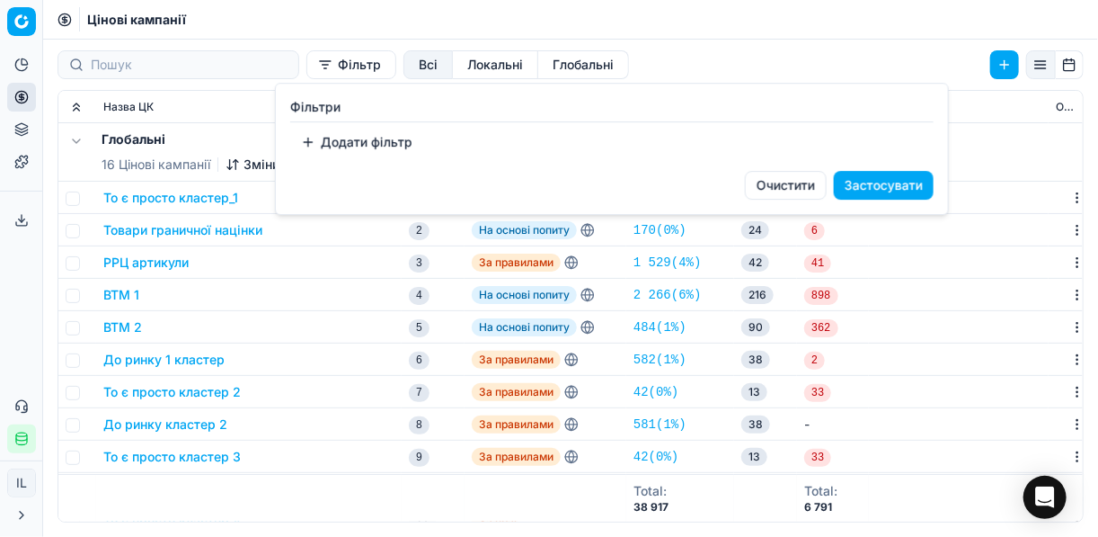
click at [321, 133] on button "Додати фільтр" at bounding box center [356, 142] width 133 height 29
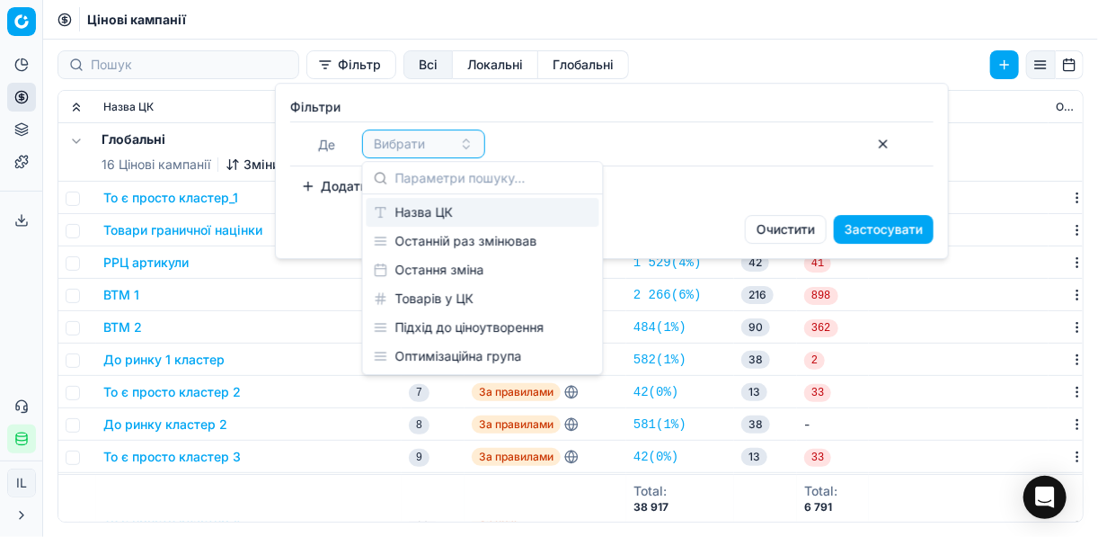
click at [460, 209] on div "Назва ЦК" at bounding box center [483, 212] width 233 height 29
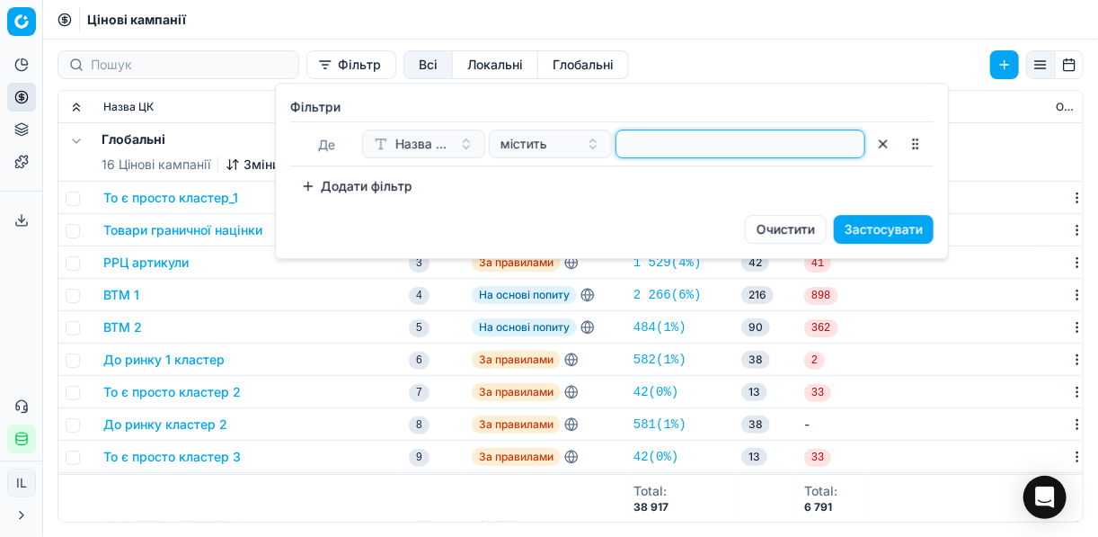
click at [660, 144] on input at bounding box center [741, 143] width 234 height 27
type input "охол"
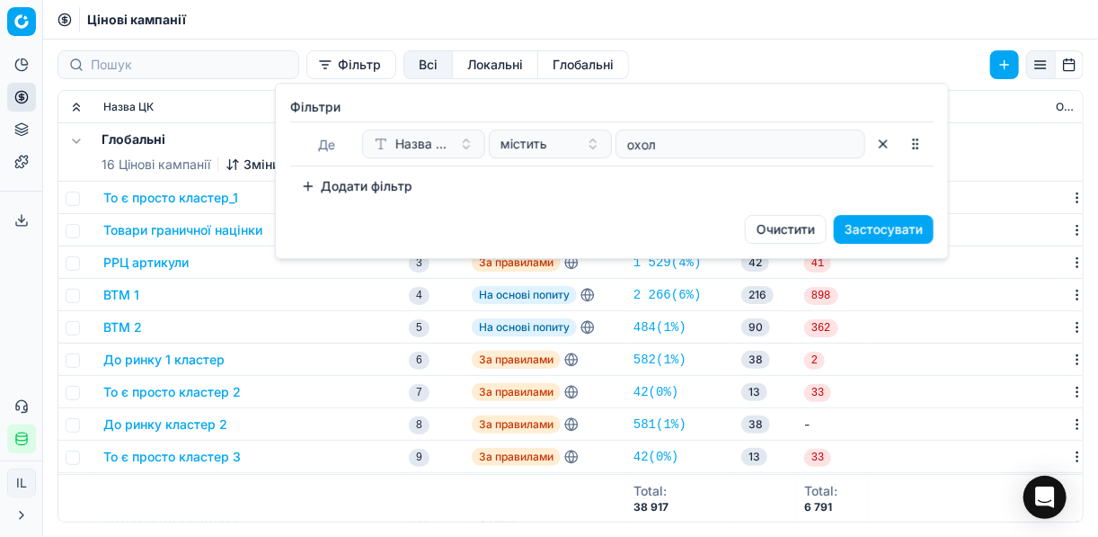
click at [821, 226] on button "Застосувати" at bounding box center [884, 229] width 100 height 29
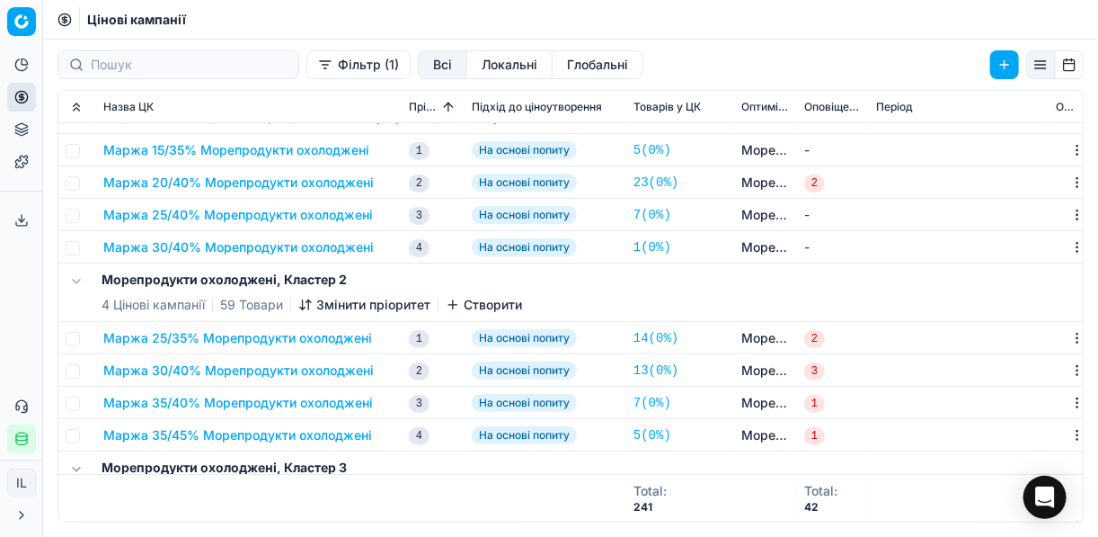
scroll to position [72, 0]
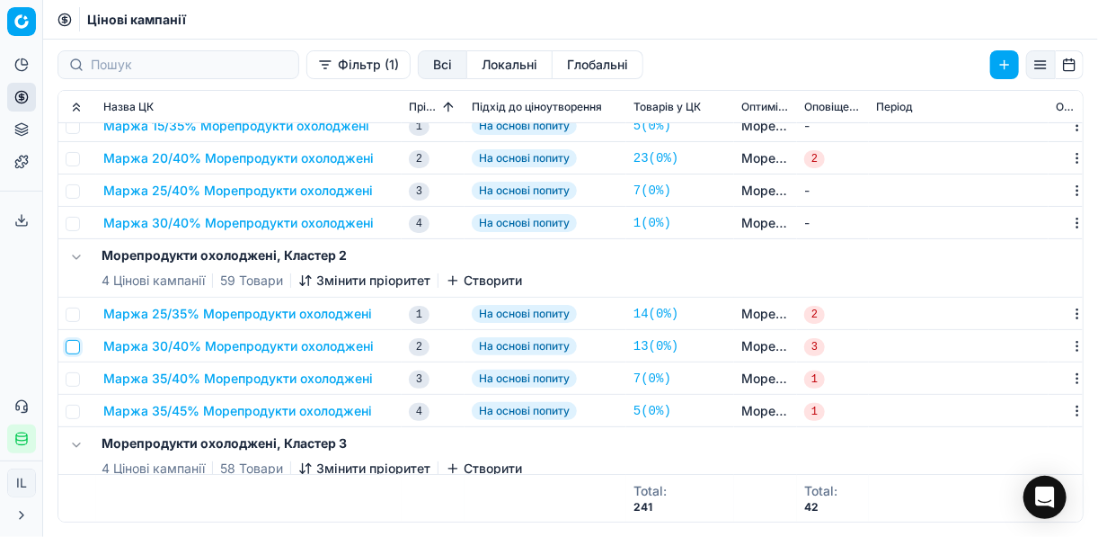
click at [79, 346] on input "checkbox" at bounding box center [73, 347] width 14 height 14
checkbox input "true"
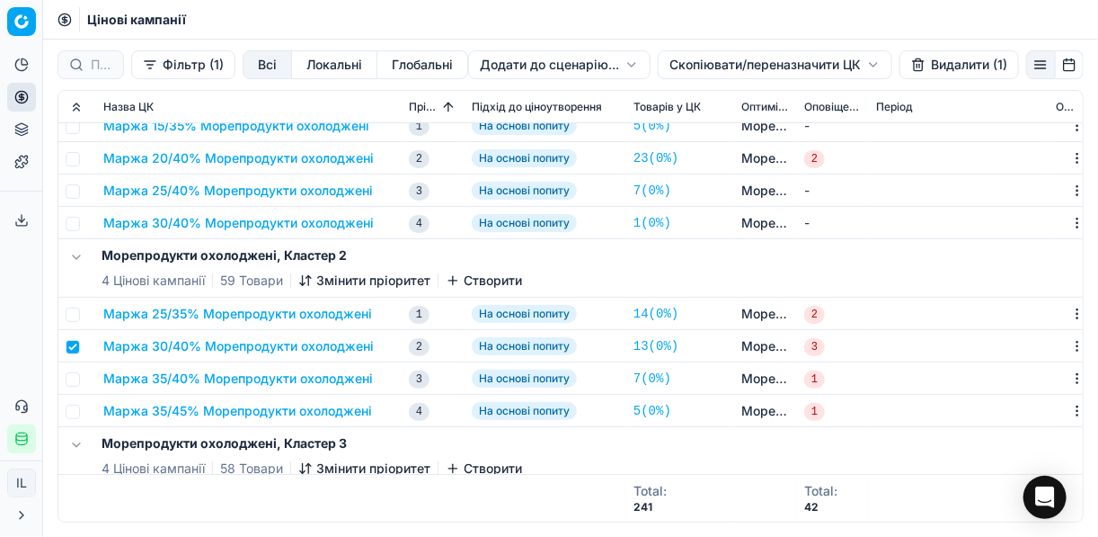
click at [79, 373] on td at bounding box center [77, 378] width 38 height 32
click at [76, 381] on input "checkbox" at bounding box center [73, 379] width 14 height 14
checkbox input "true"
click at [71, 414] on input "checkbox" at bounding box center [73, 411] width 14 height 14
checkbox input "true"
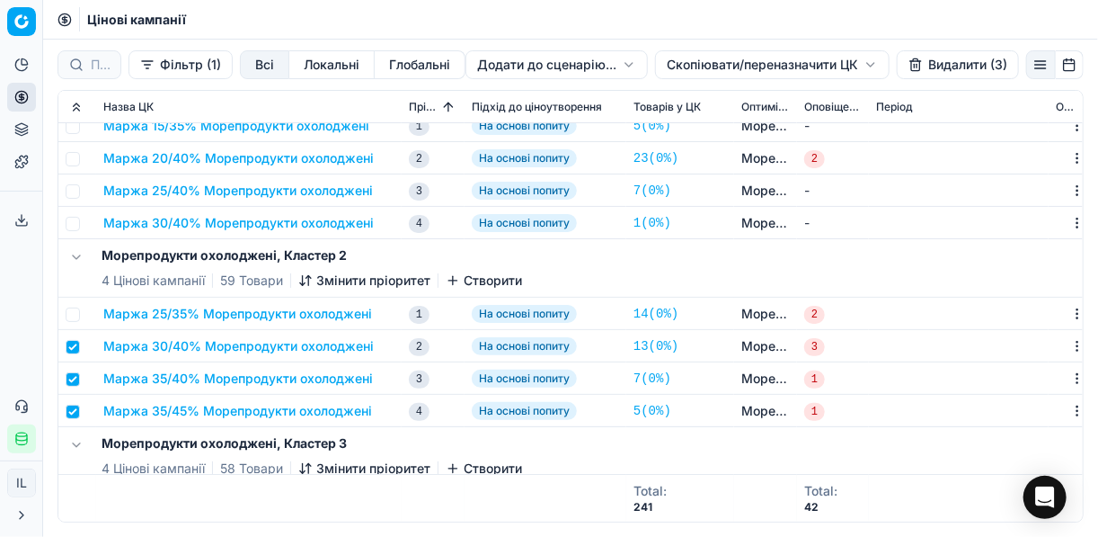
click at [821, 69] on button "Видалити (3)" at bounding box center [958, 64] width 122 height 29
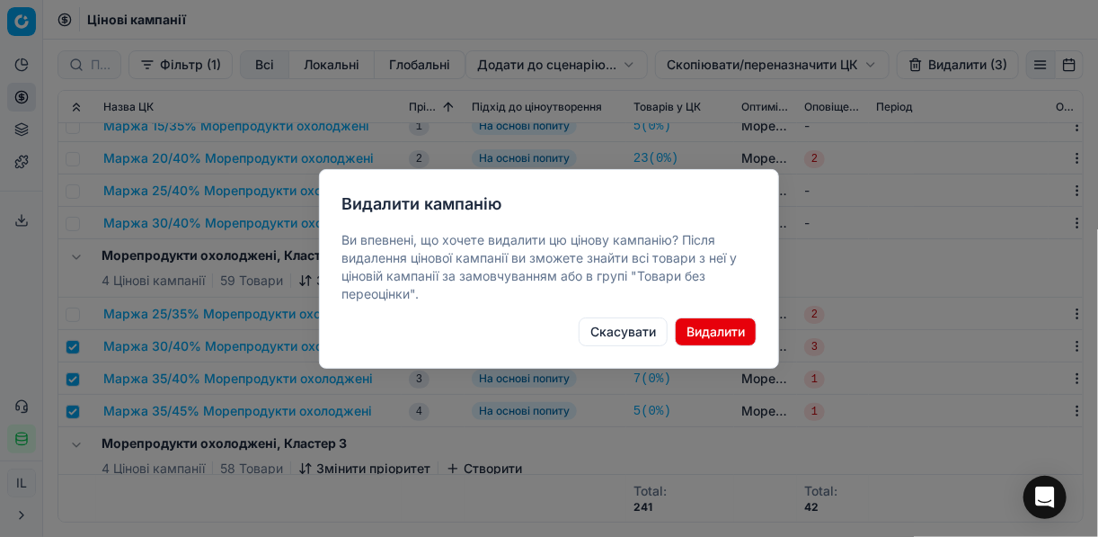
click at [715, 333] on button "Видалити" at bounding box center [716, 331] width 82 height 29
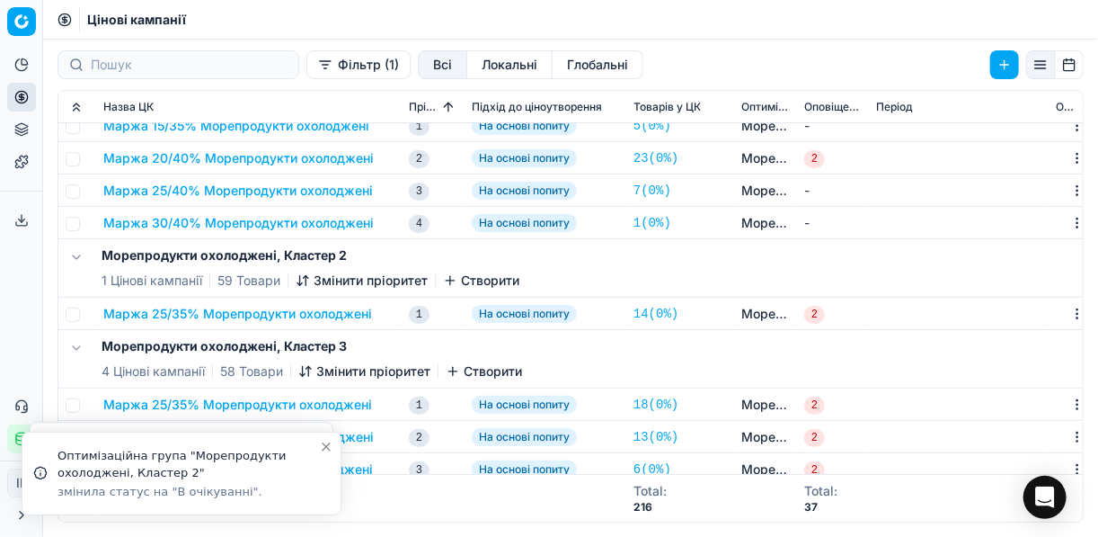
checkbox input "false"
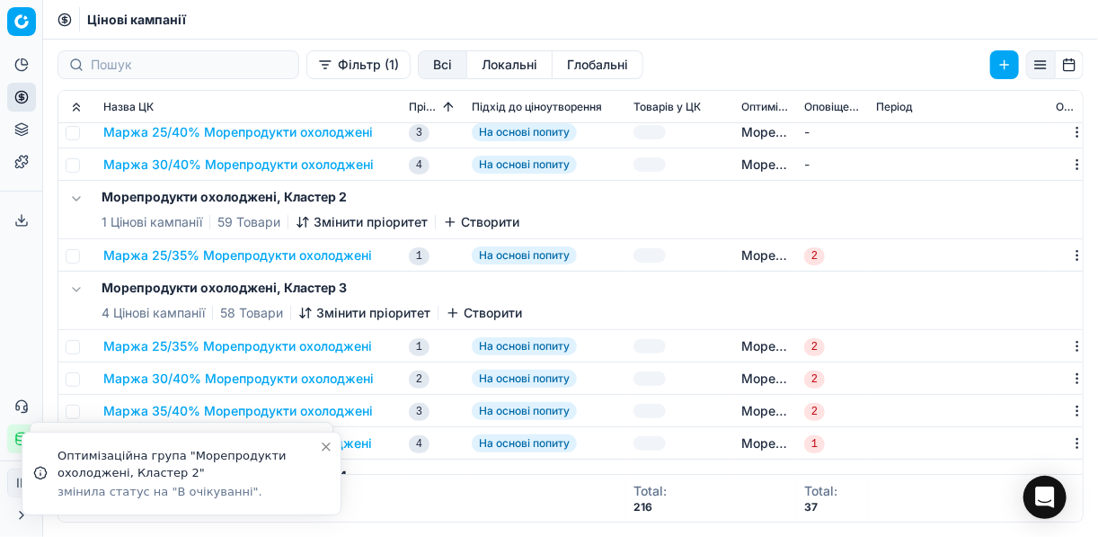
scroll to position [216, 0]
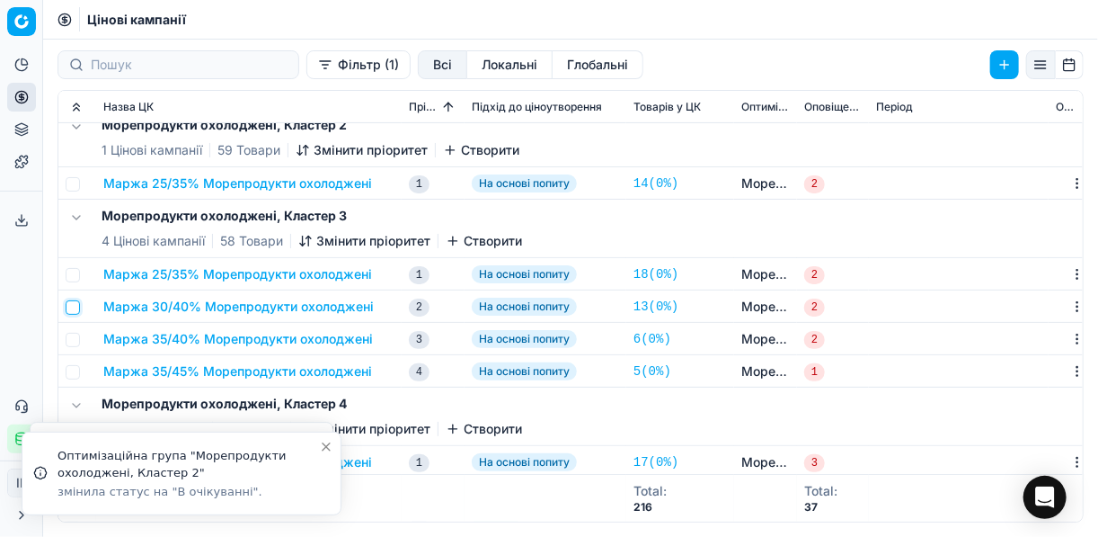
click at [75, 309] on input "checkbox" at bounding box center [73, 307] width 14 height 14
checkbox input "true"
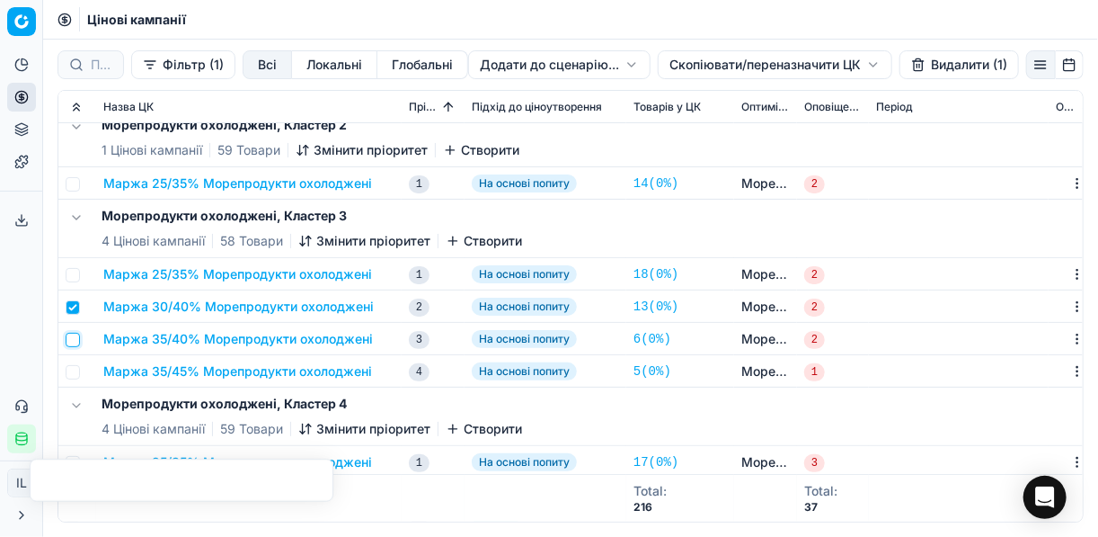
click at [77, 342] on input "checkbox" at bounding box center [73, 340] width 14 height 14
checkbox input "true"
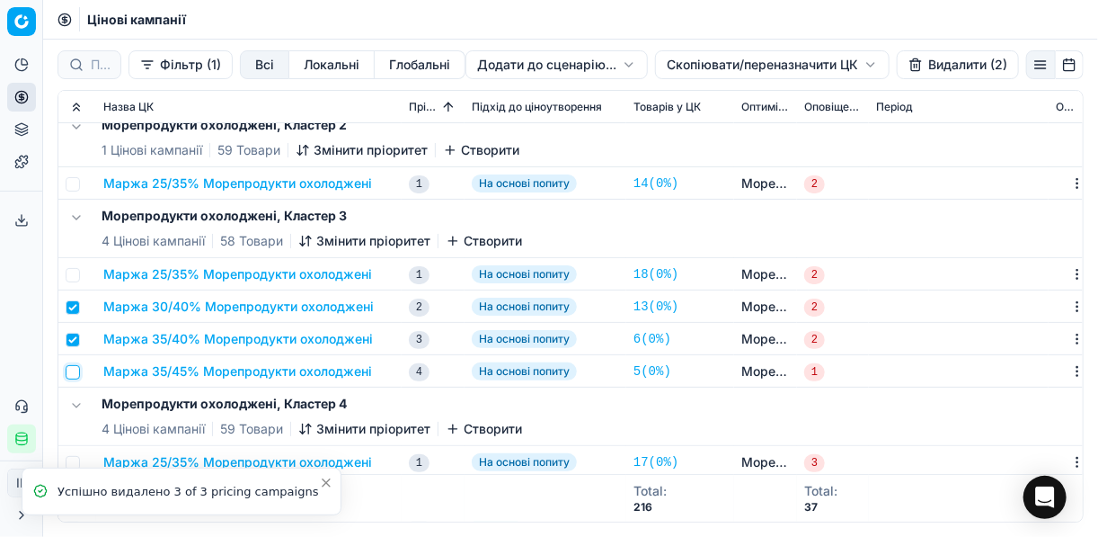
click at [78, 371] on input "checkbox" at bounding box center [73, 372] width 14 height 14
checkbox input "true"
click at [821, 65] on button "Видалити (3)" at bounding box center [958, 64] width 122 height 29
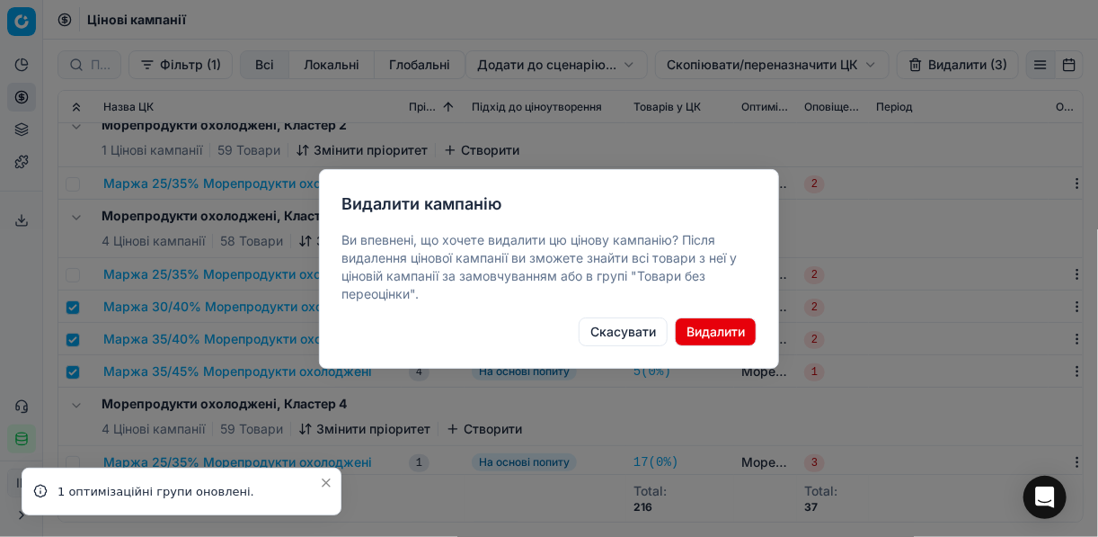
click at [715, 332] on button "Видалити" at bounding box center [716, 331] width 82 height 29
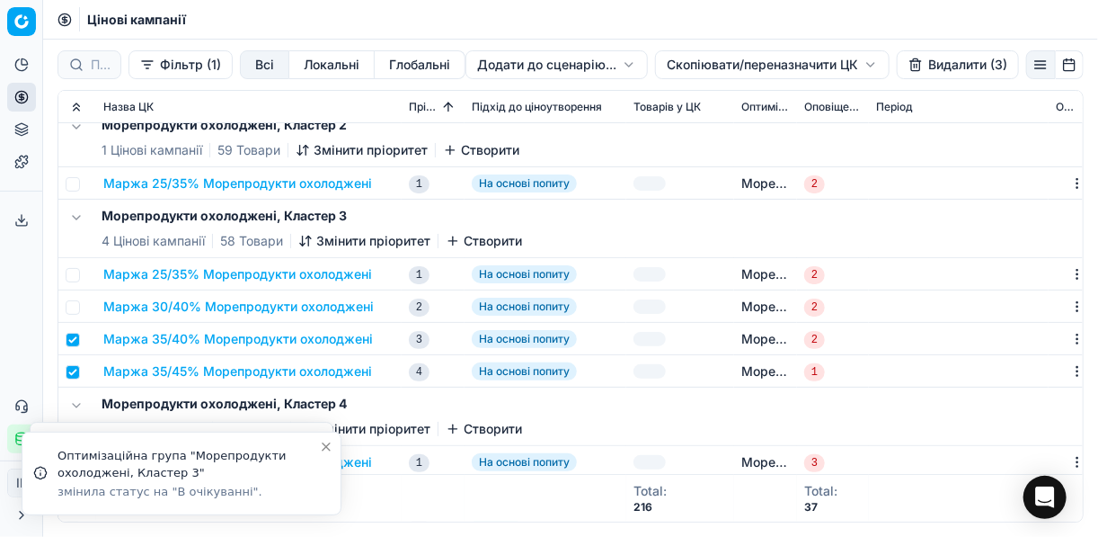
checkbox input "false"
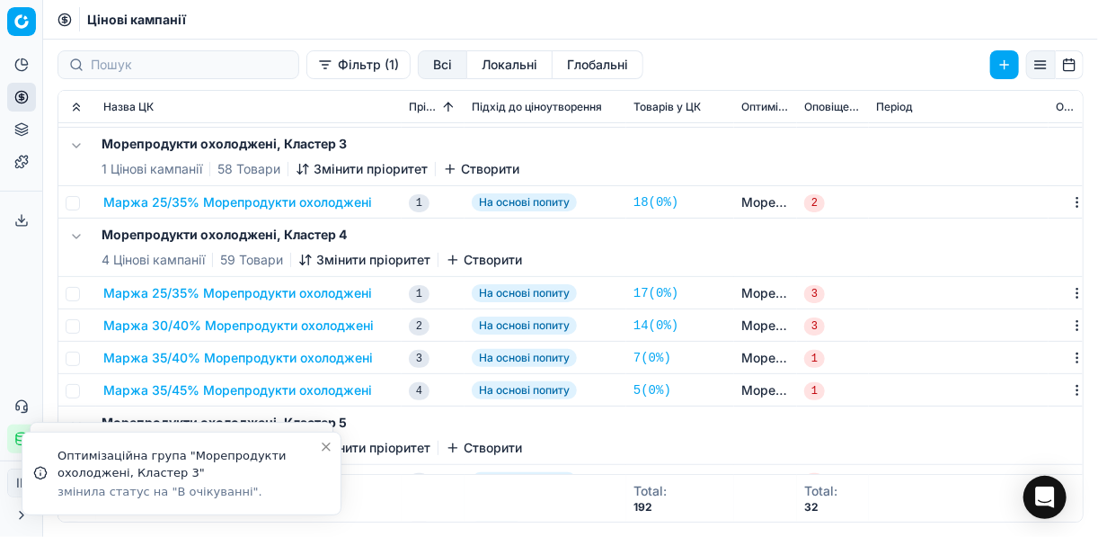
scroll to position [360, 0]
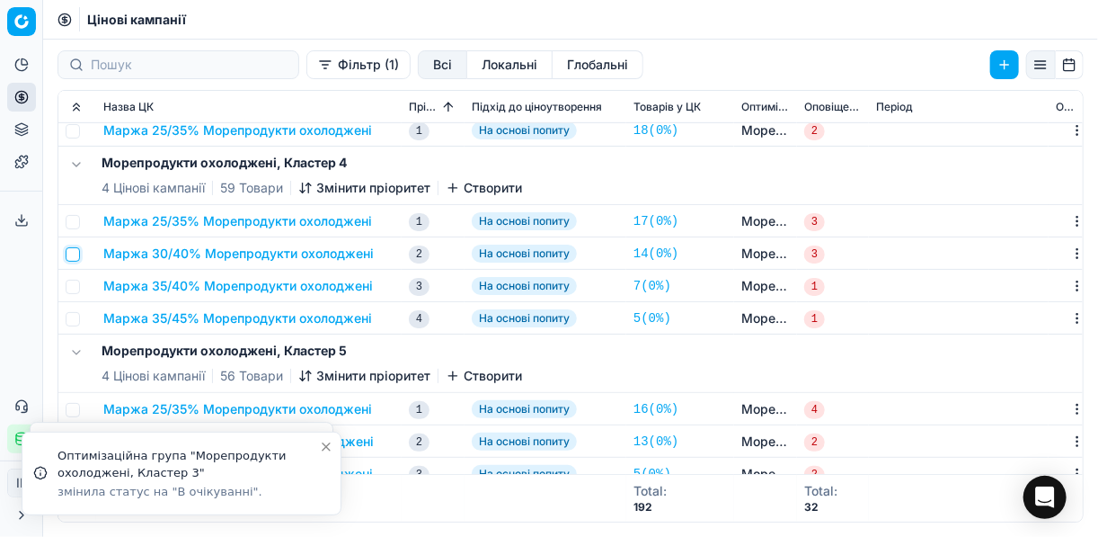
click at [67, 254] on input "checkbox" at bounding box center [73, 254] width 14 height 14
checkbox input "true"
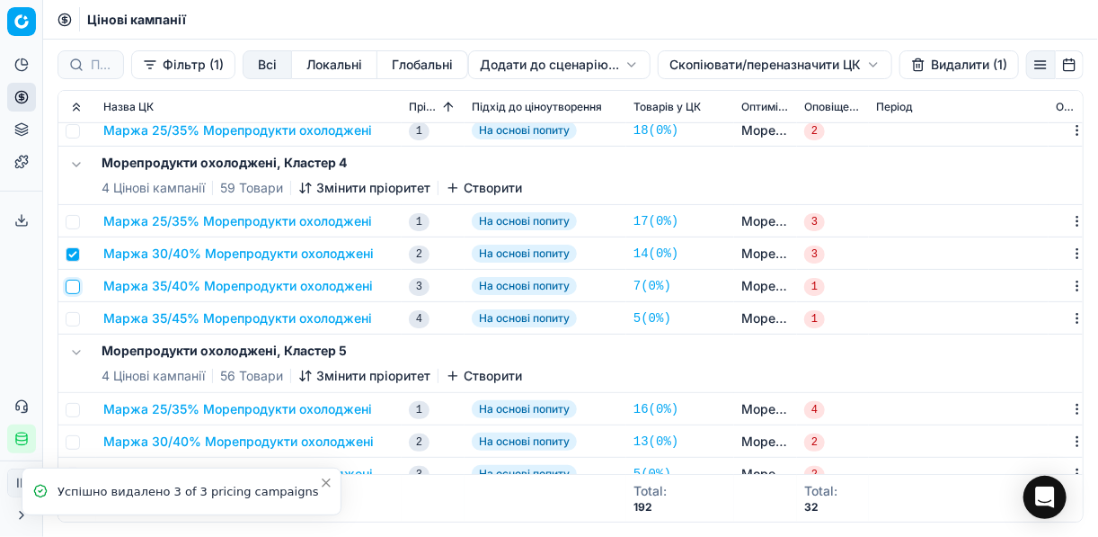
click at [66, 288] on input "checkbox" at bounding box center [73, 287] width 14 height 14
checkbox input "true"
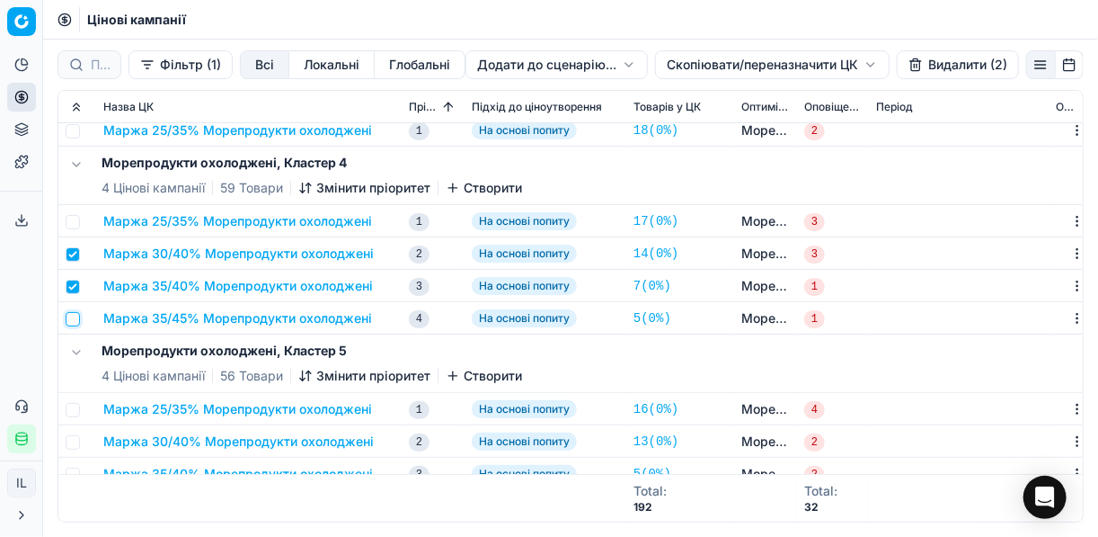
drag, startPoint x: 66, startPoint y: 317, endPoint x: 87, endPoint y: 309, distance: 23.0
click at [67, 318] on input "checkbox" at bounding box center [73, 319] width 14 height 14
checkbox input "true"
click at [821, 68] on button "Видалити (3)" at bounding box center [958, 64] width 122 height 29
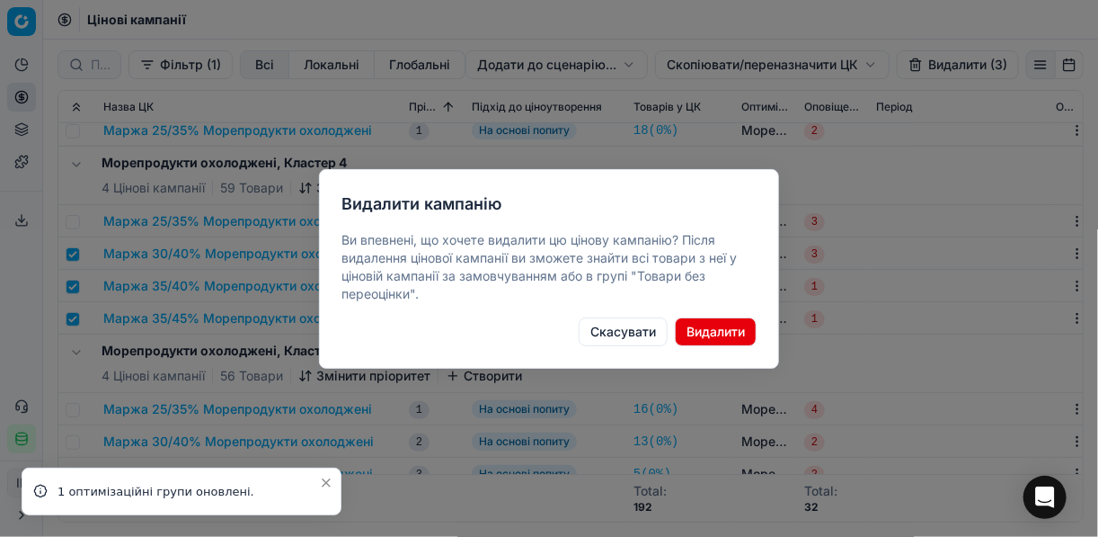
click at [719, 333] on button "Видалити" at bounding box center [716, 331] width 82 height 29
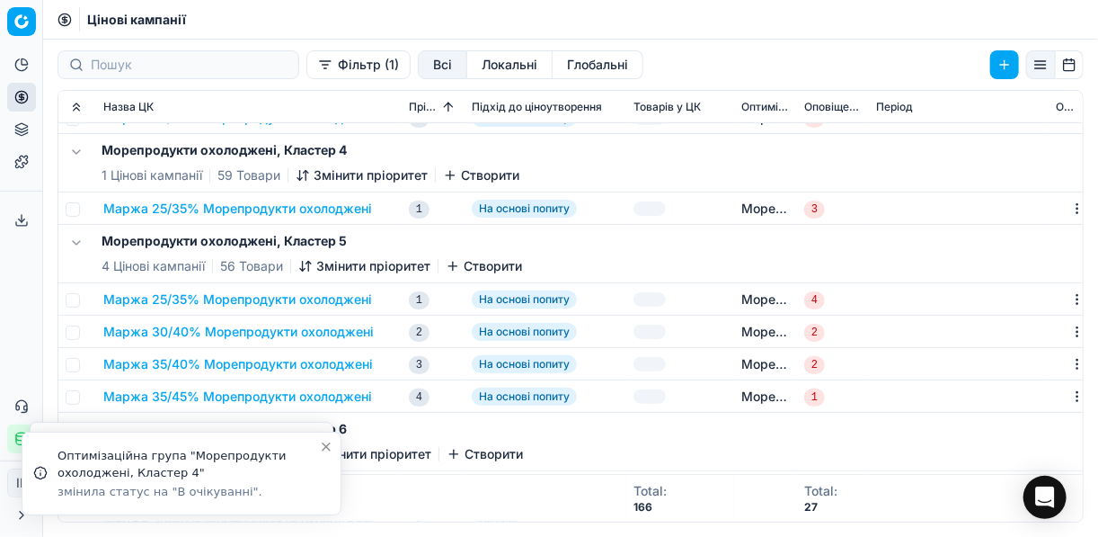
scroll to position [431, 0]
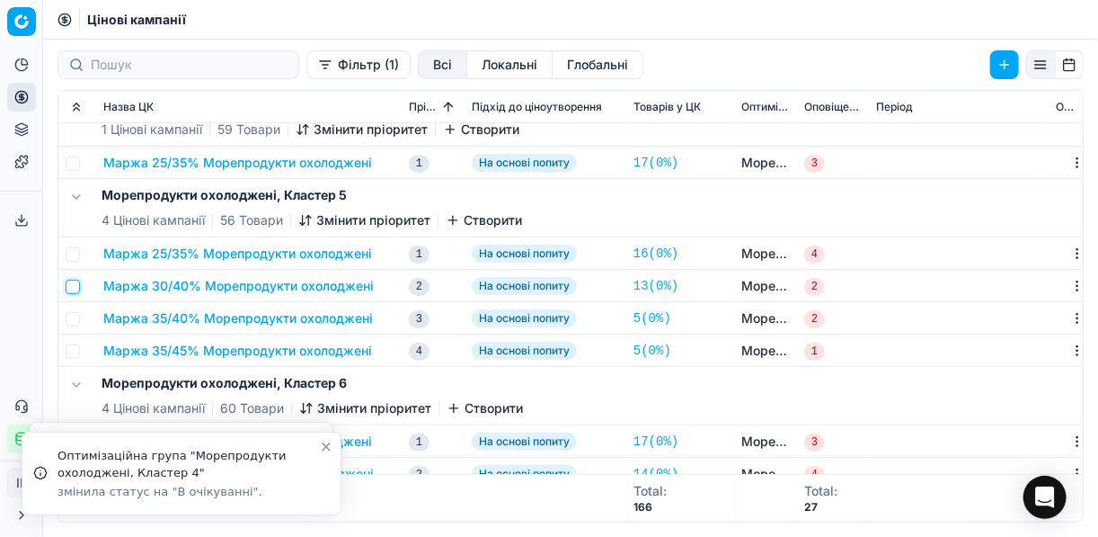
drag, startPoint x: 76, startPoint y: 288, endPoint x: 79, endPoint y: 311, distance: 23.6
click at [76, 290] on input "checkbox" at bounding box center [73, 287] width 14 height 14
checkbox input "true"
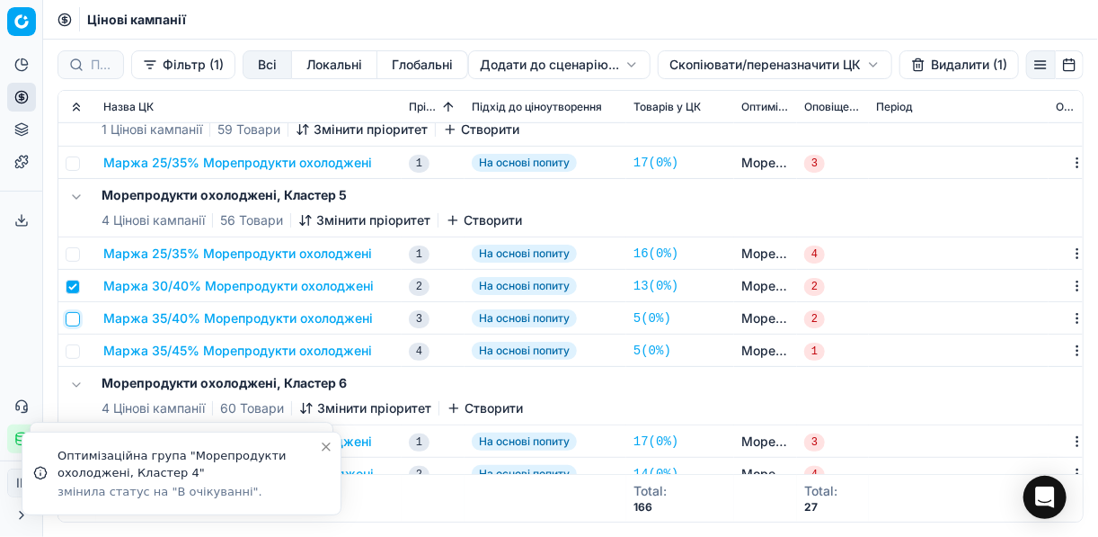
click at [77, 316] on input "checkbox" at bounding box center [73, 319] width 14 height 14
checkbox input "true"
click at [73, 355] on input "checkbox" at bounding box center [73, 351] width 14 height 14
checkbox input "true"
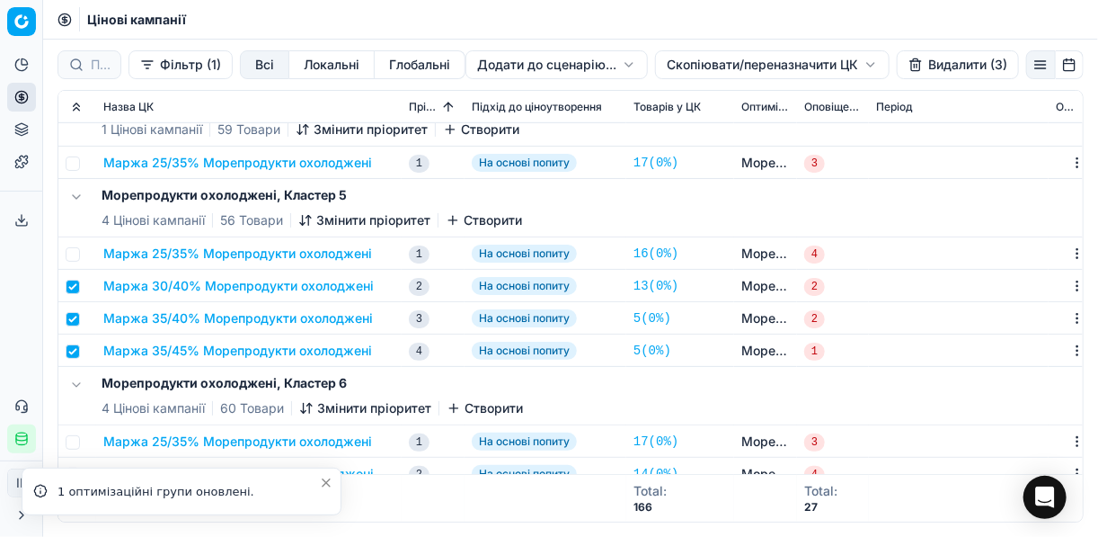
click at [821, 65] on button "Видалити (3)" at bounding box center [958, 64] width 122 height 29
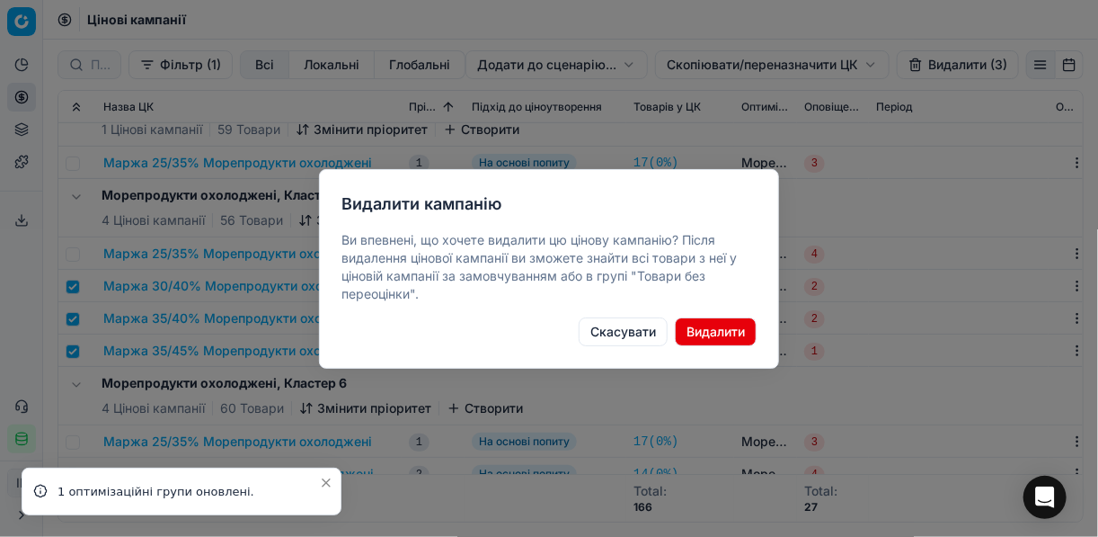
click at [723, 330] on button "Видалити" at bounding box center [716, 331] width 82 height 29
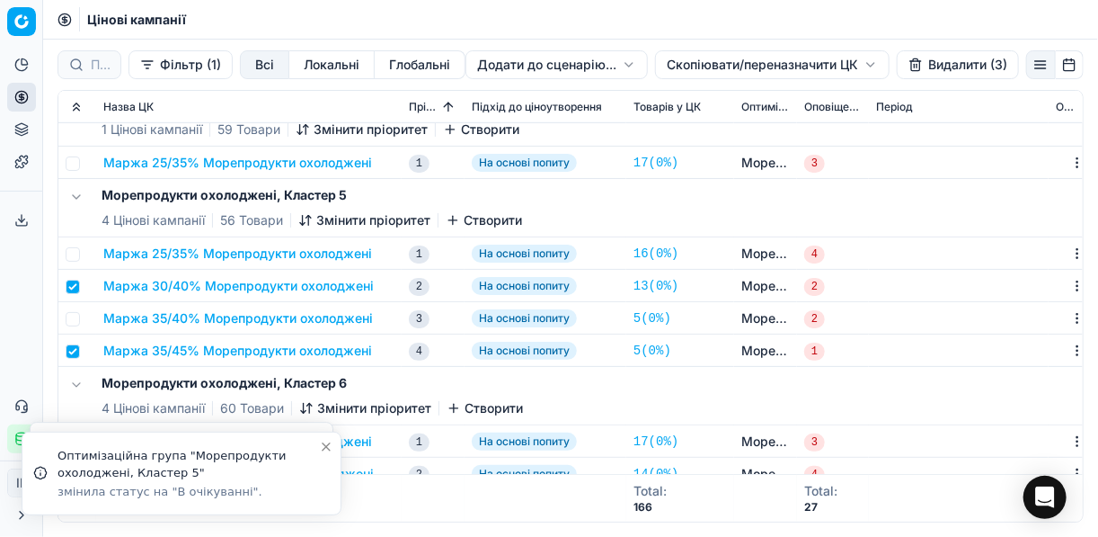
checkbox input "false"
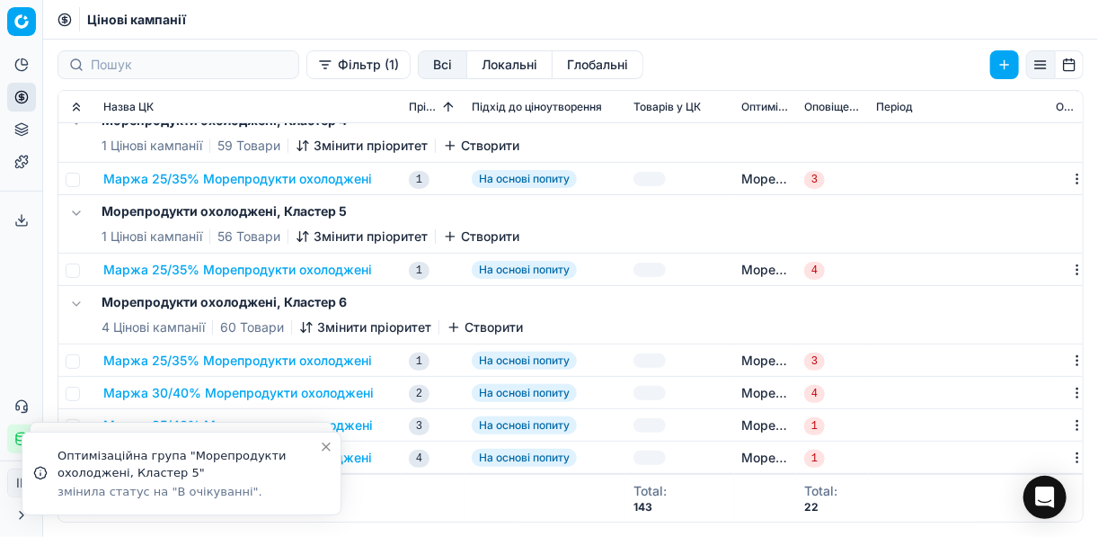
scroll to position [413, 0]
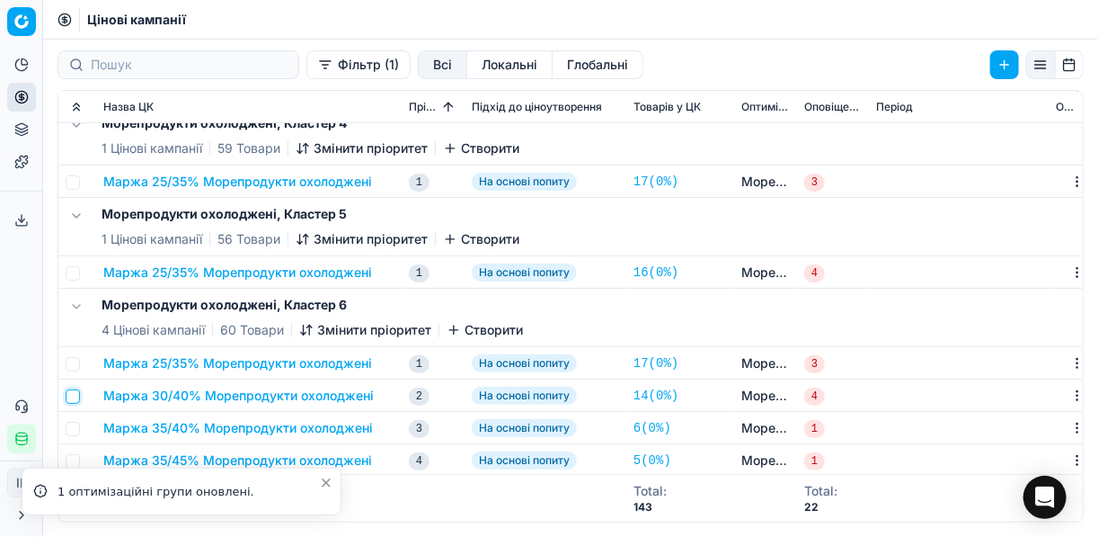
click at [73, 392] on input "checkbox" at bounding box center [73, 396] width 14 height 14
checkbox input "true"
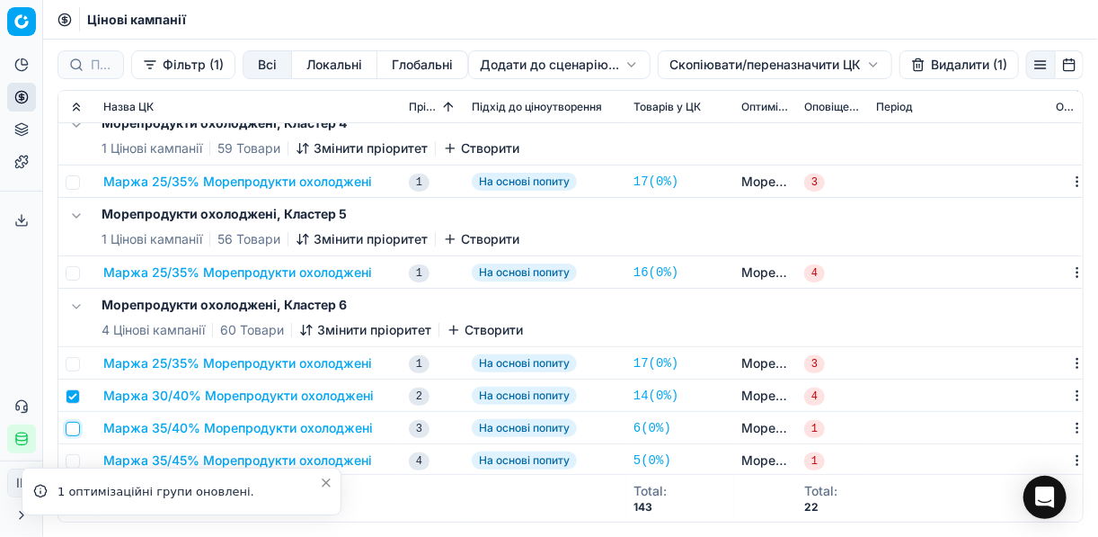
click at [73, 424] on input "checkbox" at bounding box center [73, 429] width 14 height 14
checkbox input "true"
click at [75, 459] on input "checkbox" at bounding box center [73, 461] width 14 height 14
checkbox input "true"
click at [821, 59] on button "Видалити (3)" at bounding box center [958, 64] width 122 height 29
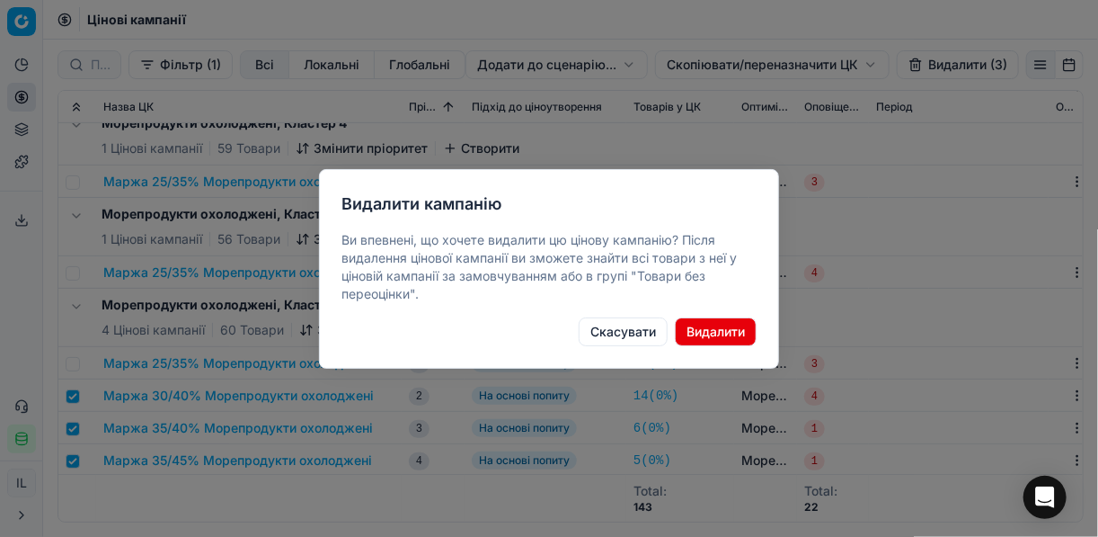
click at [694, 334] on button "Видалити" at bounding box center [716, 331] width 82 height 29
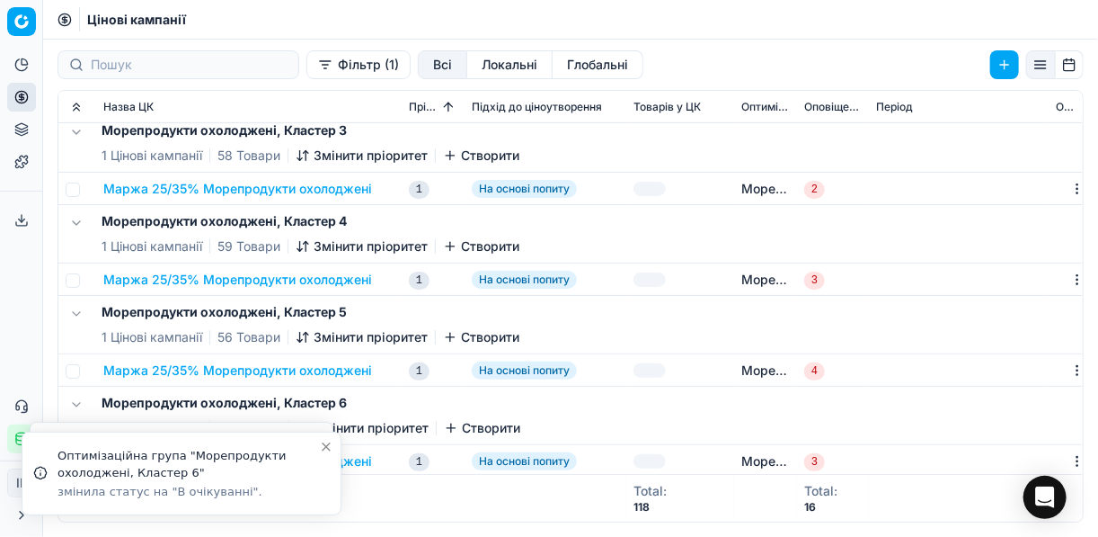
scroll to position [302, 0]
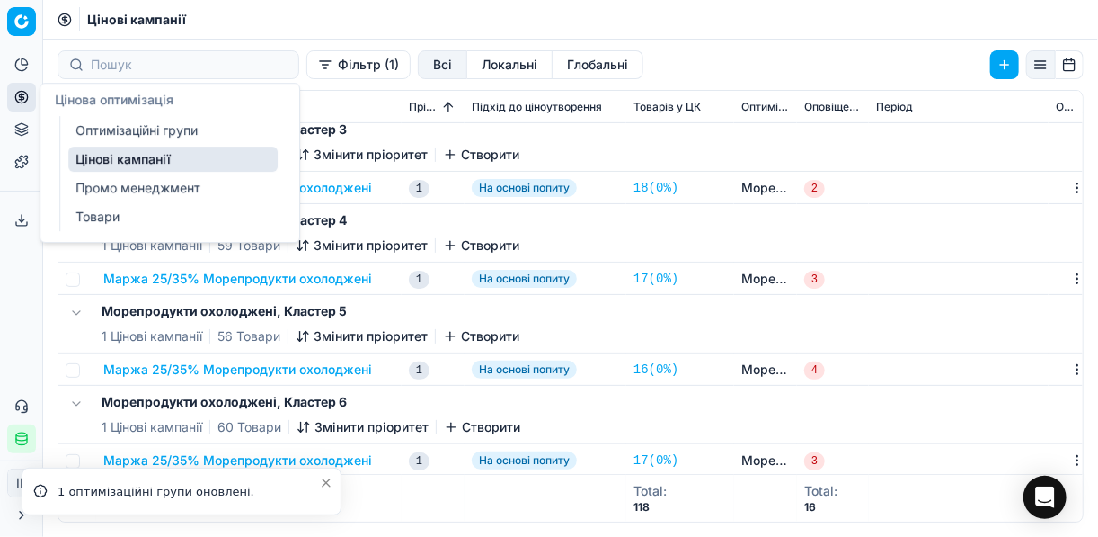
click at [119, 125] on link "Оптимізаційні групи" at bounding box center [172, 130] width 209 height 25
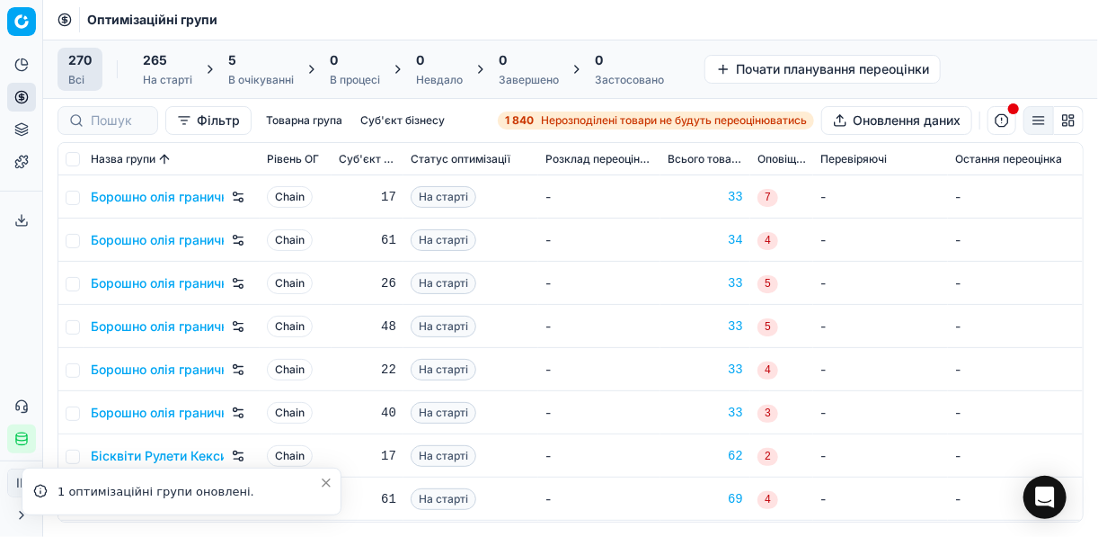
click at [263, 71] on div "5 В очікуванні" at bounding box center [261, 69] width 66 height 36
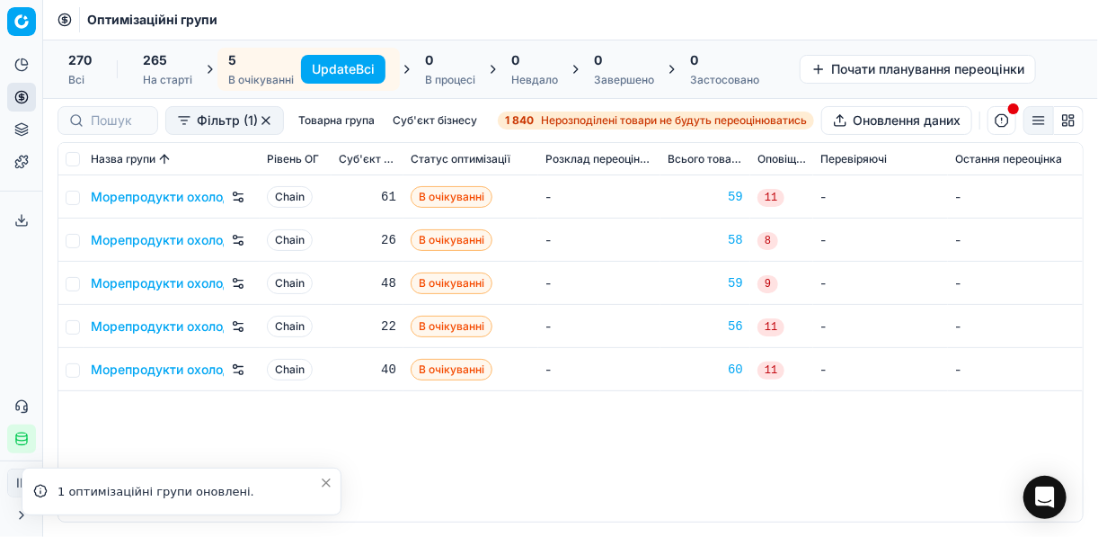
click at [343, 64] on button "Update Всі" at bounding box center [343, 69] width 84 height 29
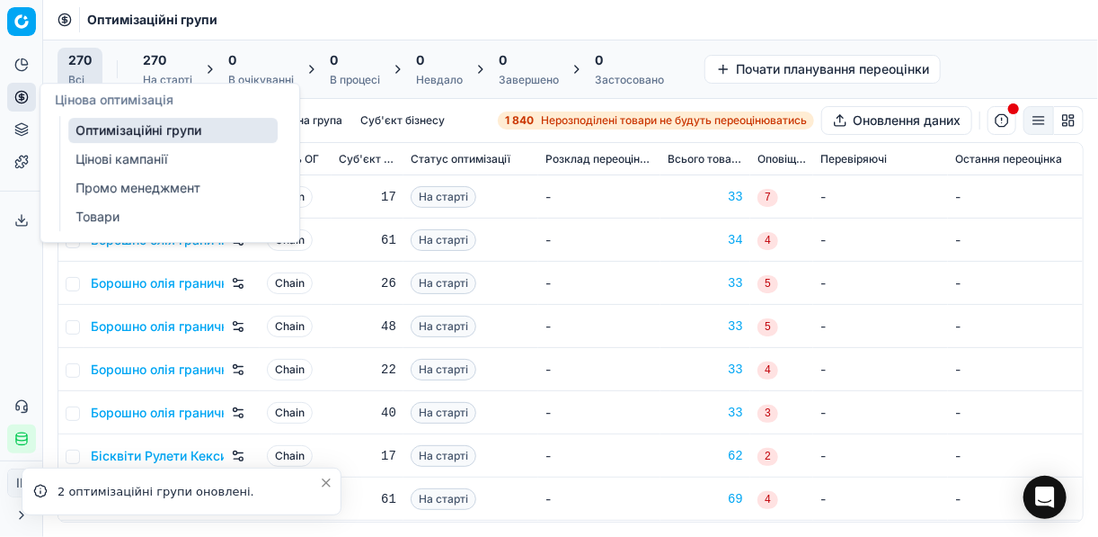
click at [127, 151] on link "Цінові кампанії" at bounding box center [172, 159] width 209 height 25
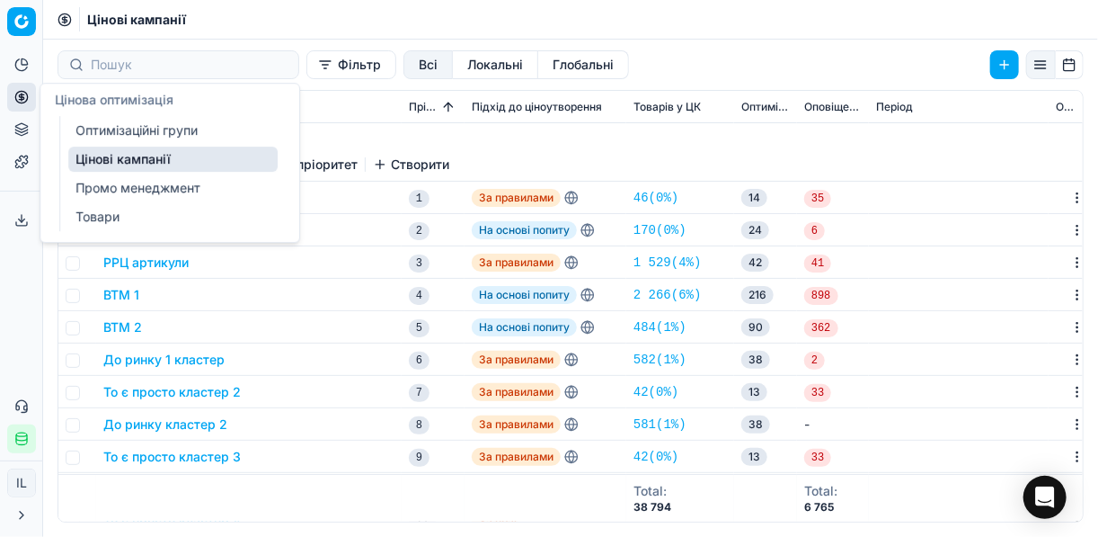
click at [307, 66] on button "Фільтр" at bounding box center [352, 64] width 90 height 29
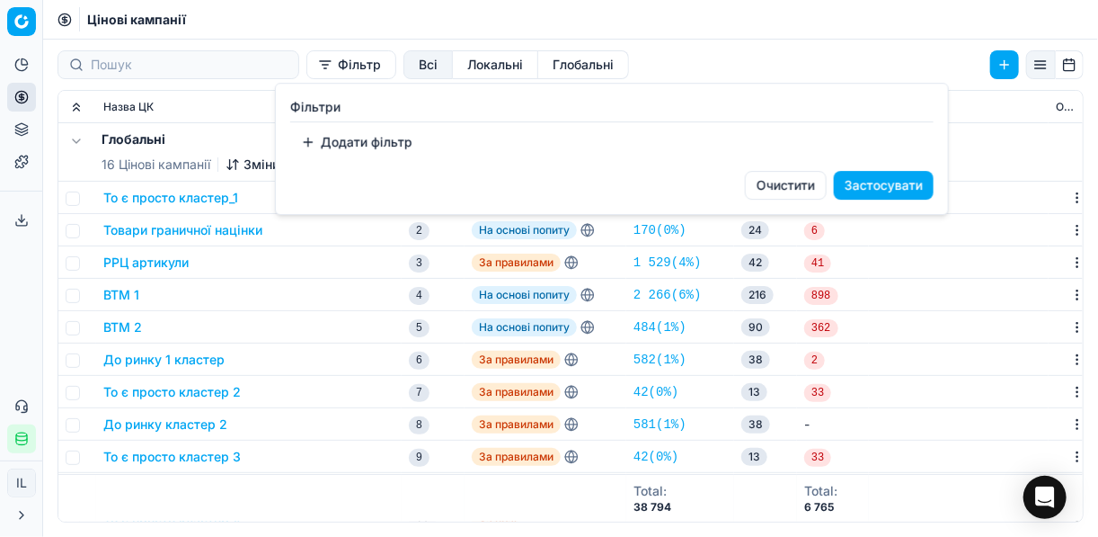
click at [315, 143] on button "Додати фільтр" at bounding box center [356, 142] width 133 height 29
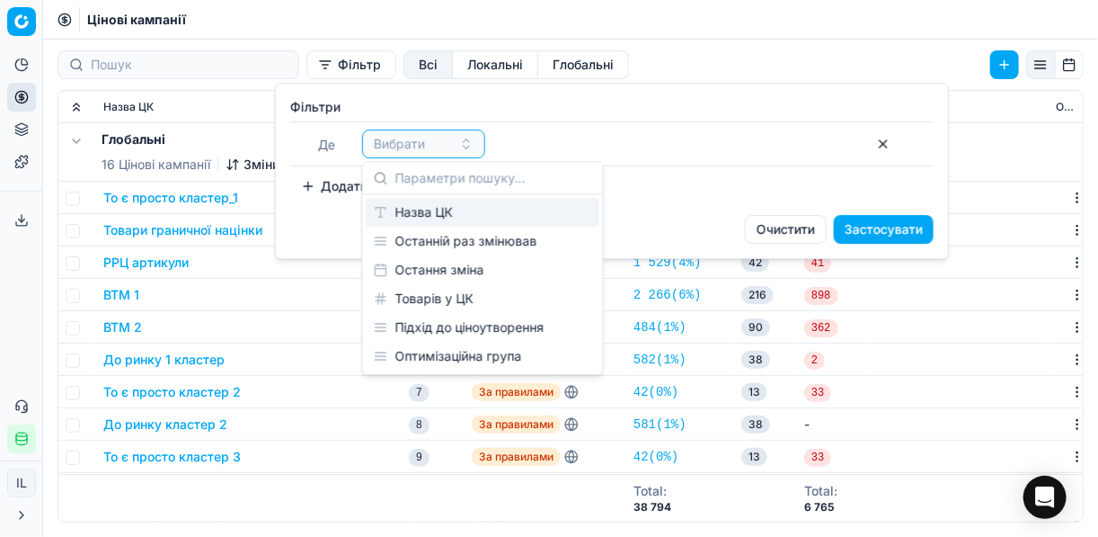
click at [438, 209] on div "Назва ЦК" at bounding box center [483, 212] width 233 height 29
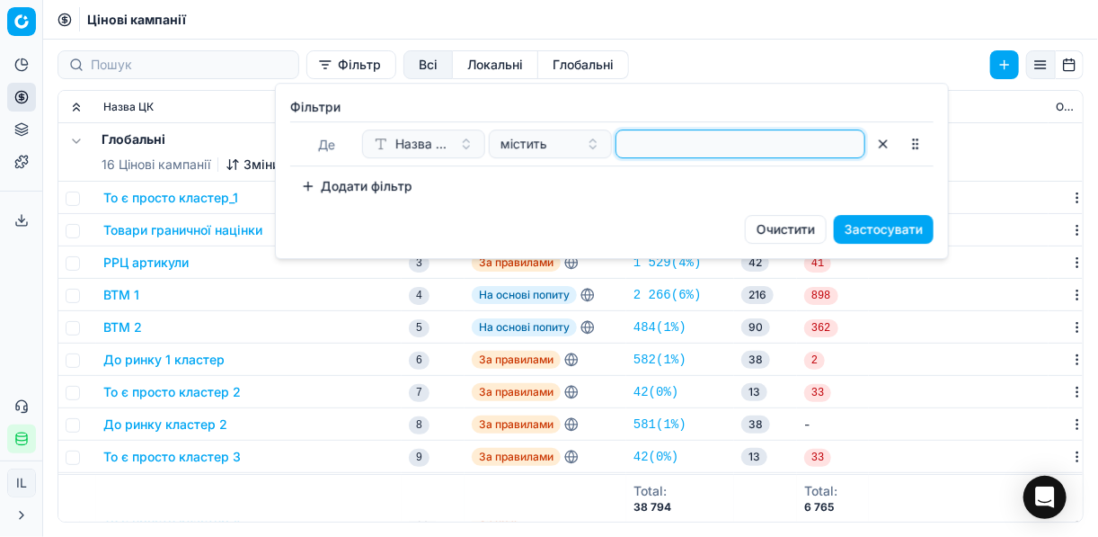
click at [646, 146] on input at bounding box center [741, 143] width 234 height 27
type input "охо"
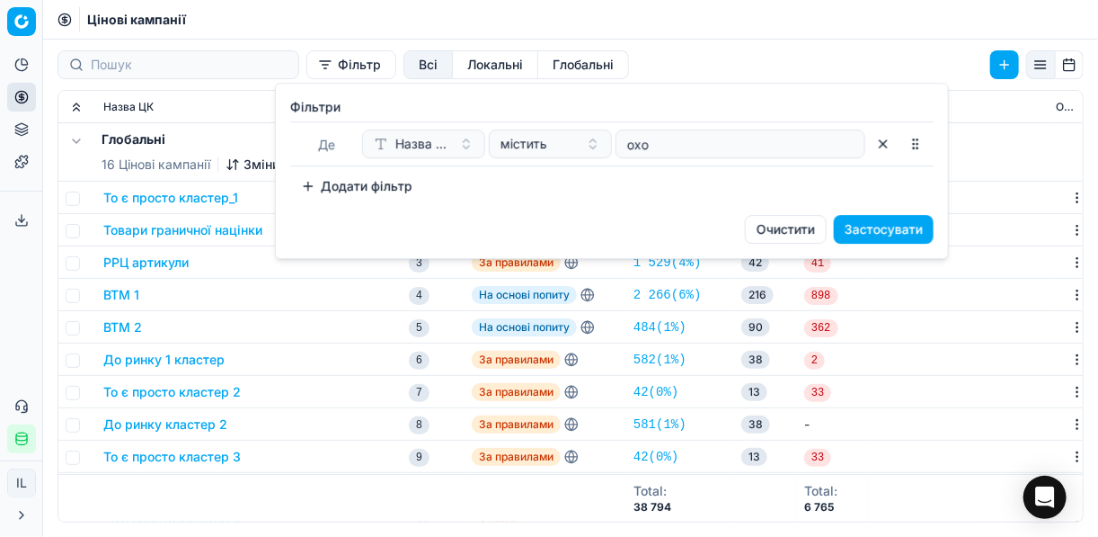
click at [821, 223] on button "Застосувати" at bounding box center [884, 229] width 100 height 29
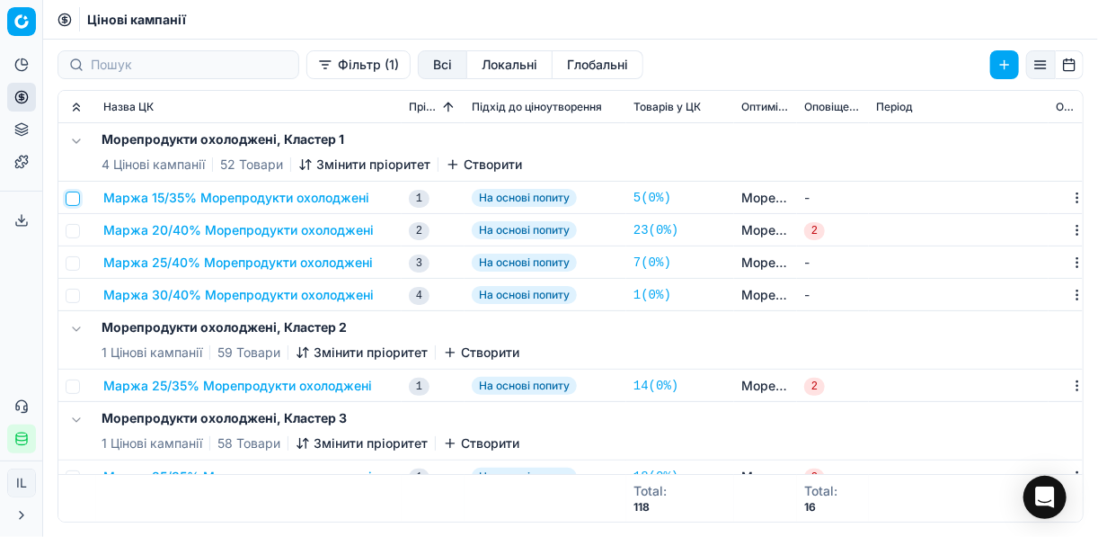
drag, startPoint x: 74, startPoint y: 195, endPoint x: 79, endPoint y: 219, distance: 24.9
click at [76, 199] on input "checkbox" at bounding box center [73, 198] width 14 height 14
checkbox input "true"
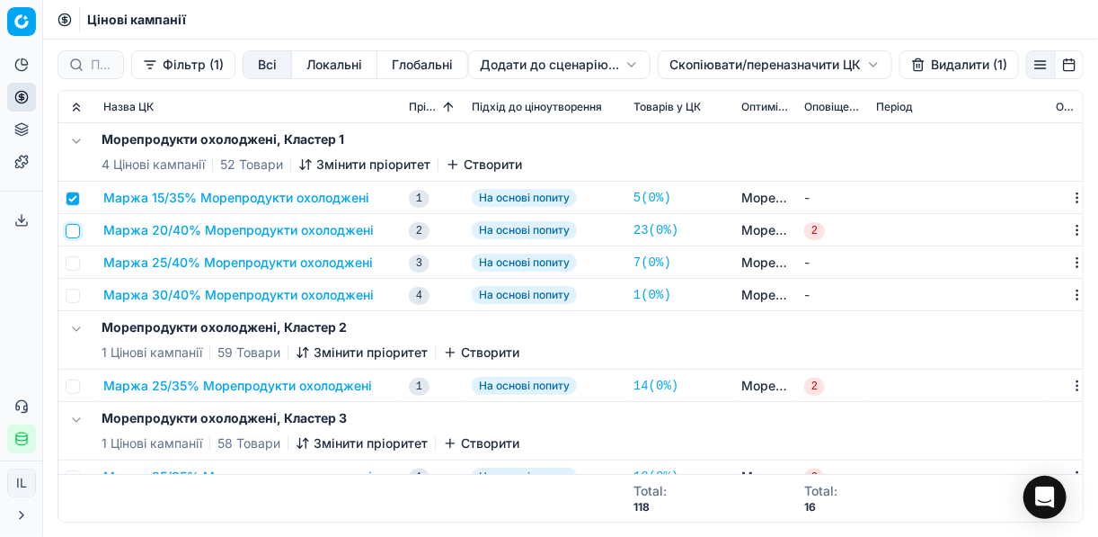
drag, startPoint x: 75, startPoint y: 229, endPoint x: 74, endPoint y: 270, distance: 40.5
click at [75, 230] on input "checkbox" at bounding box center [73, 231] width 14 height 14
checkbox input "true"
click at [71, 265] on input "checkbox" at bounding box center [73, 263] width 14 height 14
checkbox input "true"
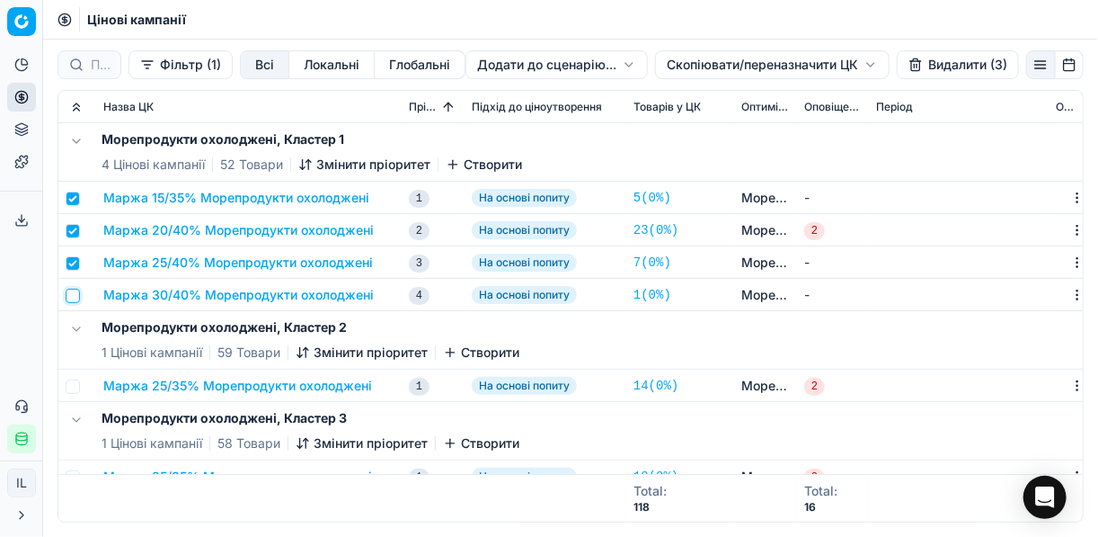
click at [75, 293] on input "checkbox" at bounding box center [73, 296] width 14 height 14
checkbox input "true"
click at [707, 67] on html "Pricing platform Аналітика Цінова оптимізація Асортимент продукції Шаблони Серв…" at bounding box center [549, 268] width 1098 height 537
click at [715, 101] on div "Копіювати ЦК" at bounding box center [771, 101] width 192 height 29
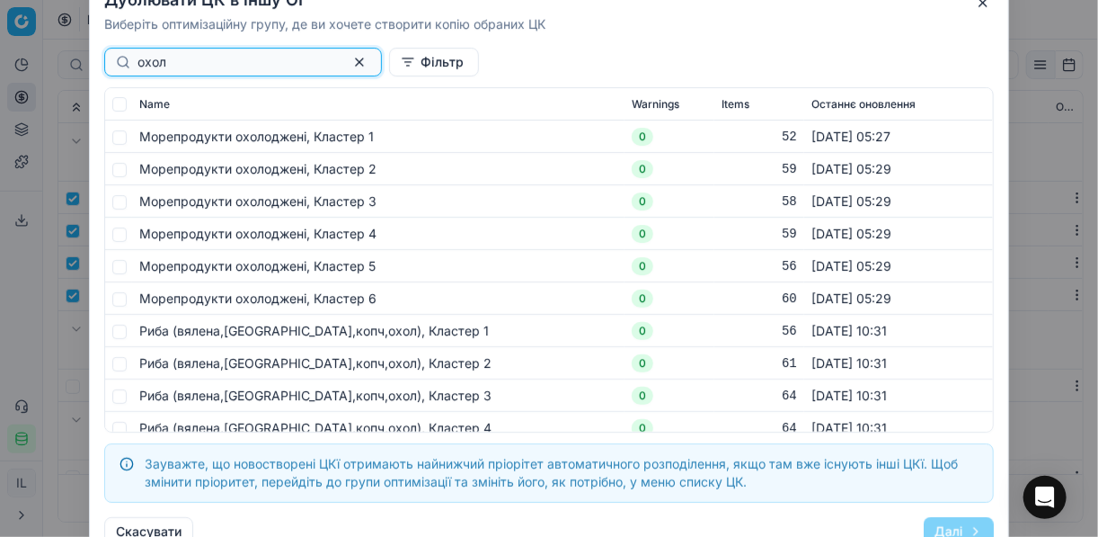
type input "охол"
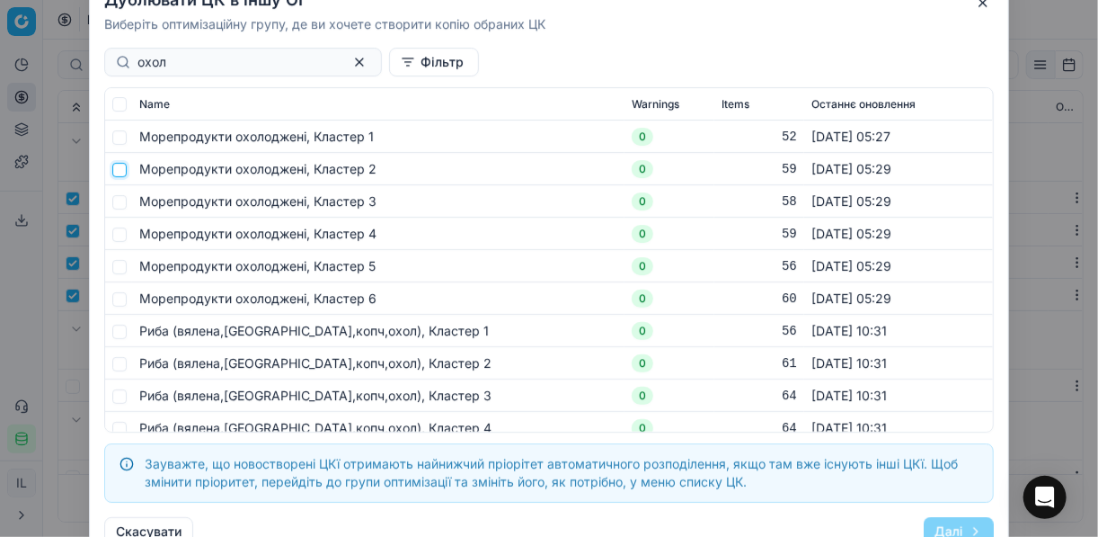
click at [121, 172] on input "checkbox" at bounding box center [119, 169] width 14 height 14
checkbox input "true"
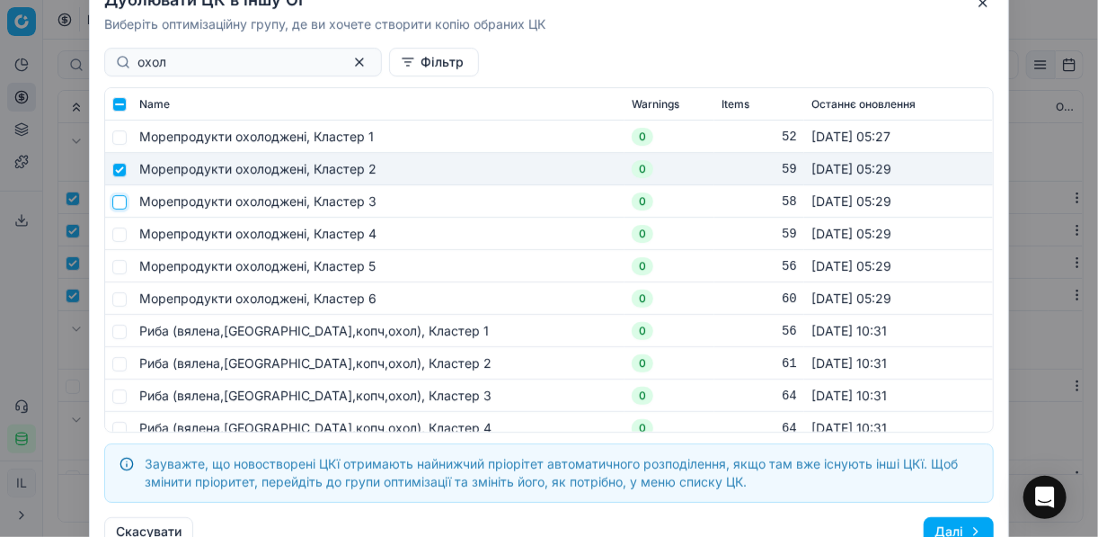
click at [124, 205] on input "checkbox" at bounding box center [119, 201] width 14 height 14
checkbox input "true"
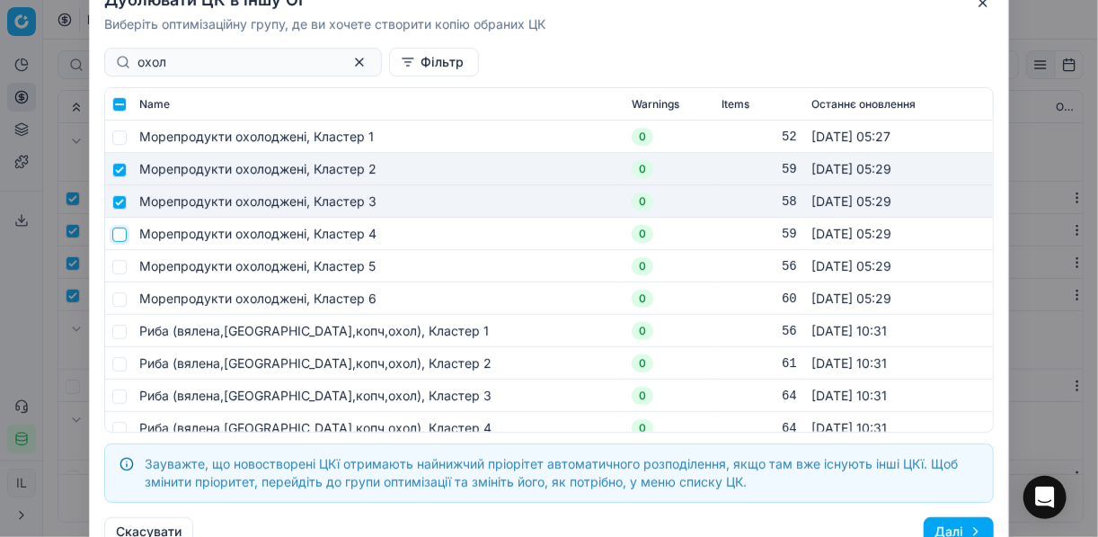
click at [119, 236] on input "checkbox" at bounding box center [119, 234] width 14 height 14
checkbox input "true"
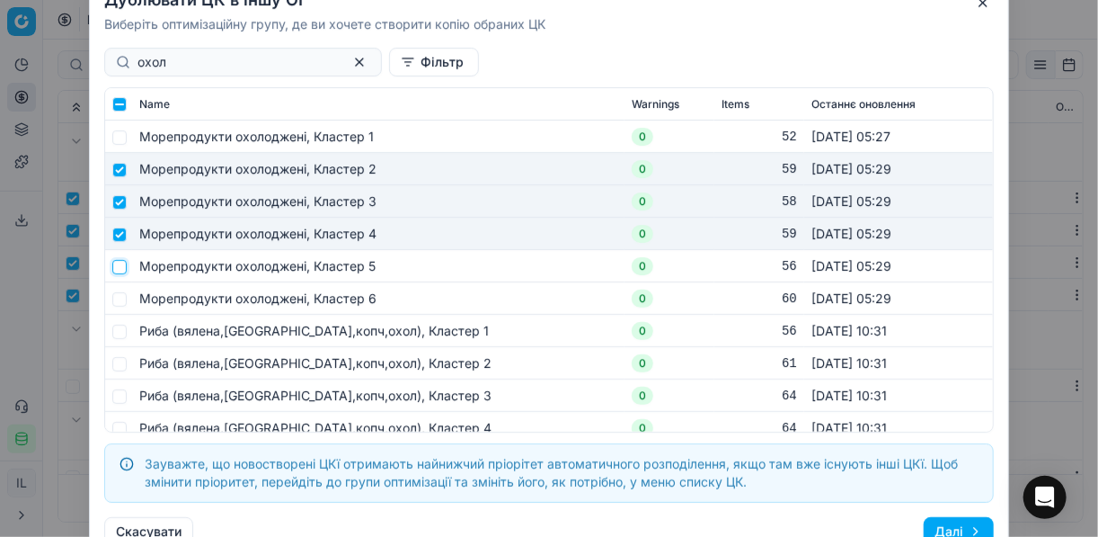
click at [123, 266] on input "checkbox" at bounding box center [119, 266] width 14 height 14
checkbox input "true"
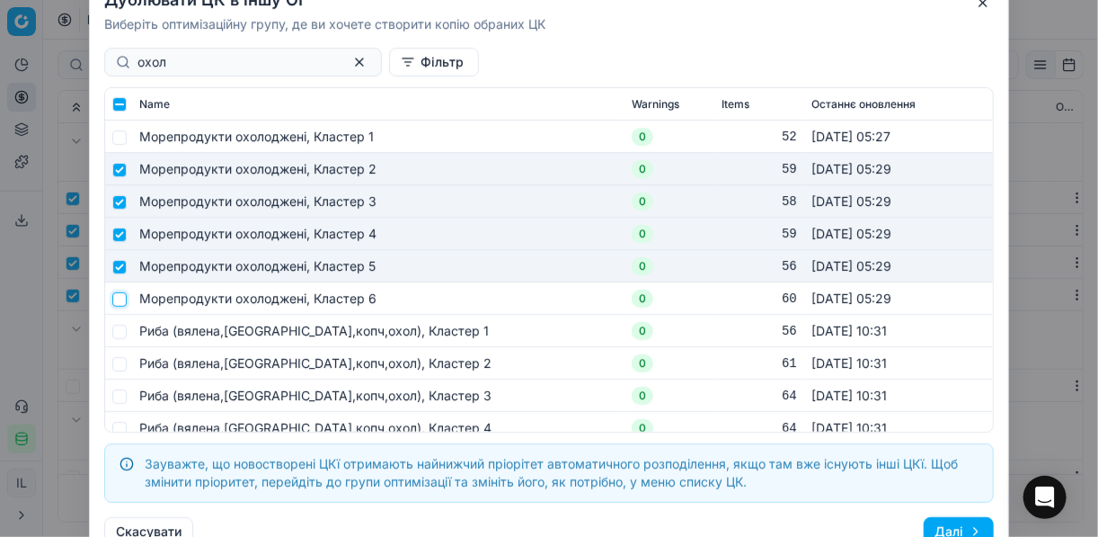
click at [120, 301] on input "checkbox" at bounding box center [119, 298] width 14 height 14
checkbox input "true"
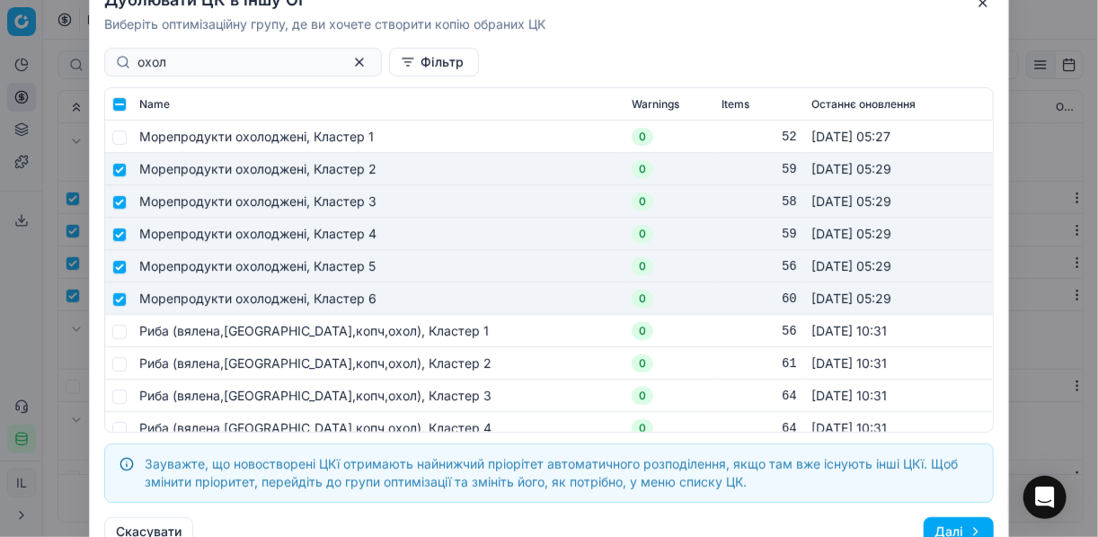
click at [821, 527] on button "Далі" at bounding box center [959, 531] width 70 height 29
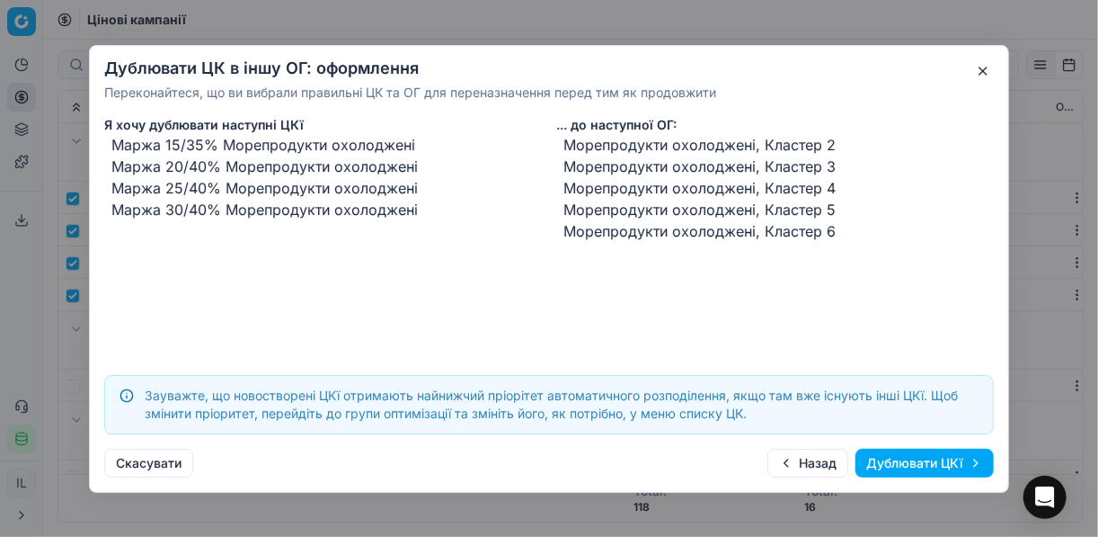
click at [821, 462] on button "Дублювати ЦКї" at bounding box center [925, 463] width 138 height 29
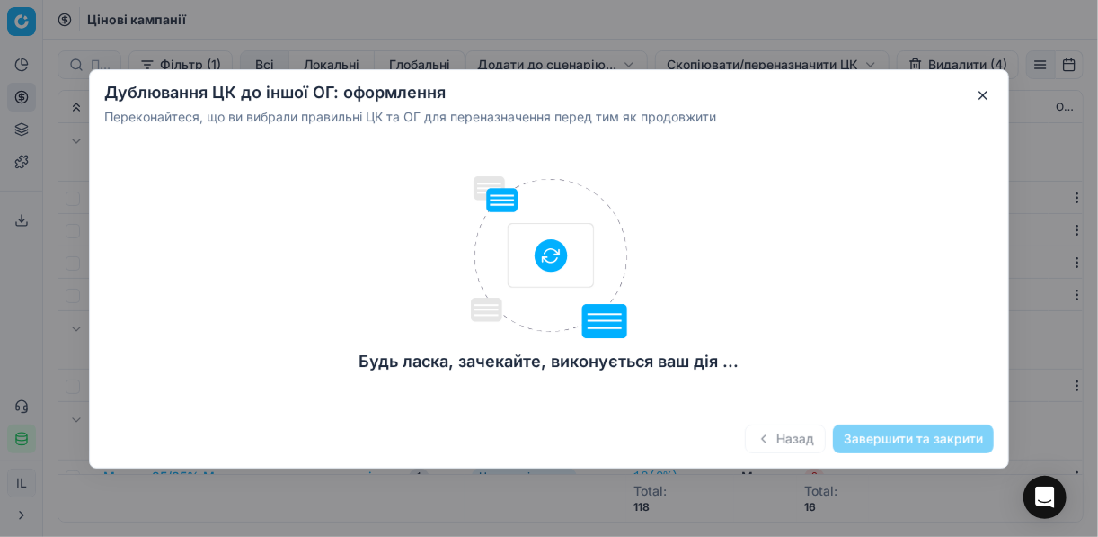
checkbox input "false"
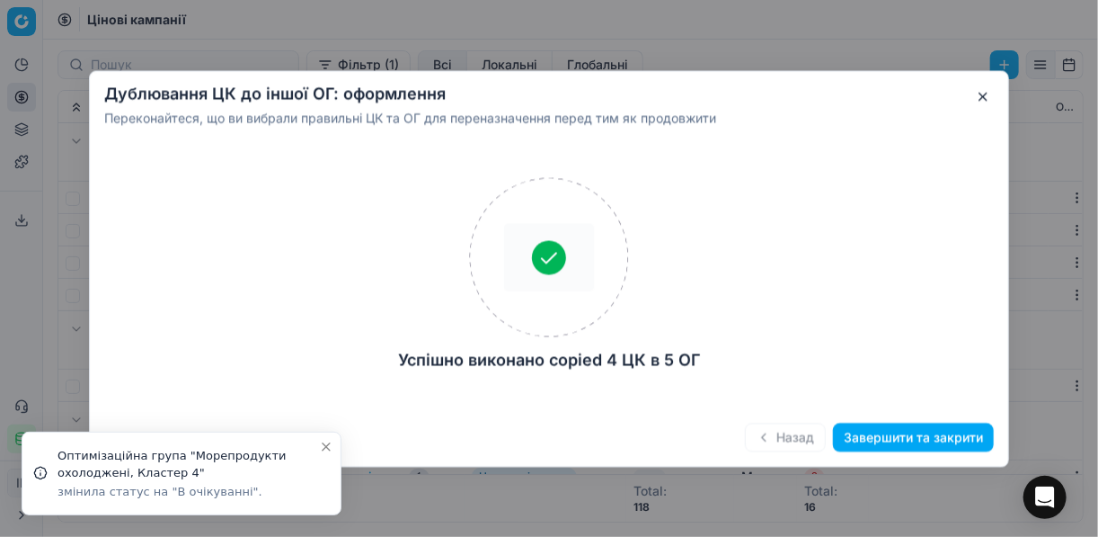
click at [821, 431] on button "Завершити та закрити" at bounding box center [913, 436] width 161 height 29
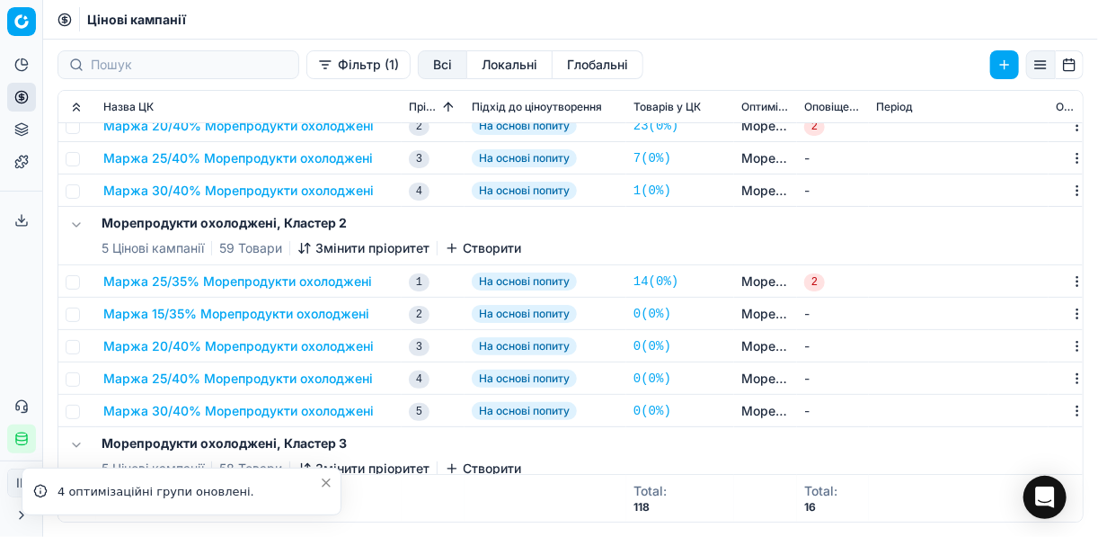
scroll to position [216, 0]
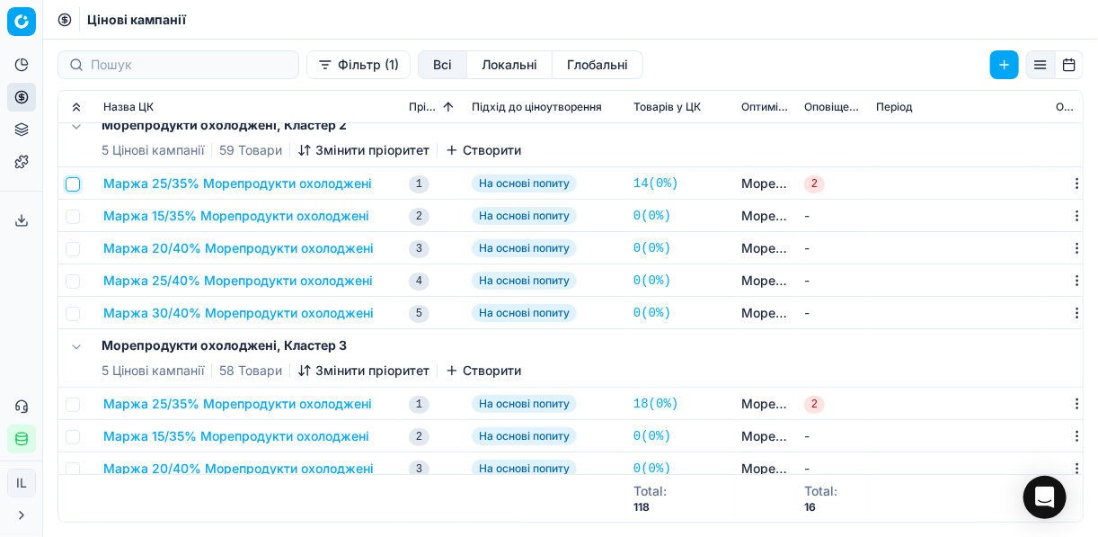
click at [75, 180] on input "checkbox" at bounding box center [73, 184] width 14 height 14
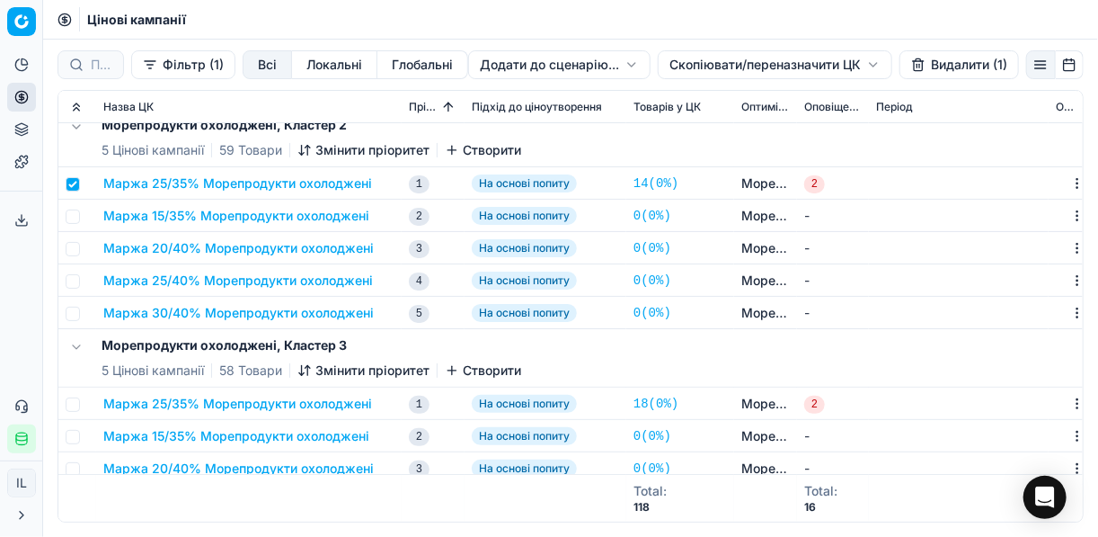
click at [821, 61] on button "Видалити (1)" at bounding box center [960, 64] width 120 height 29
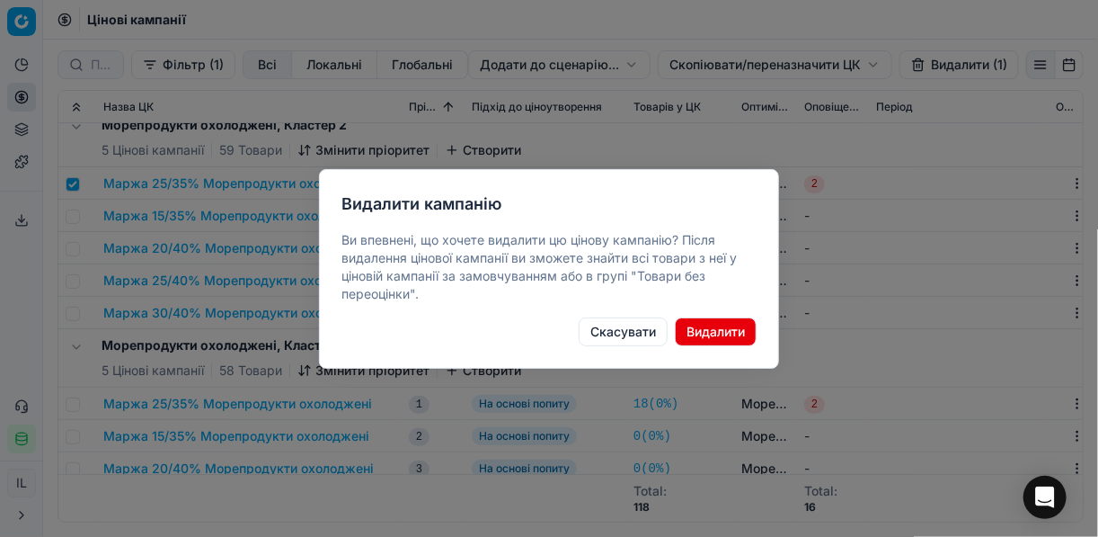
click at [689, 335] on button "Видалити" at bounding box center [716, 331] width 82 height 29
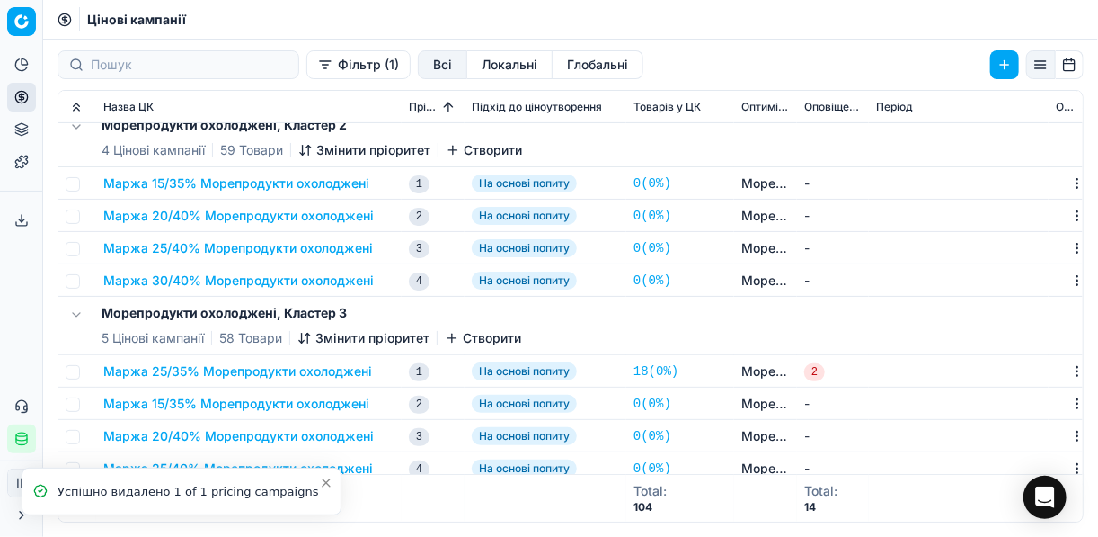
checkbox input "false"
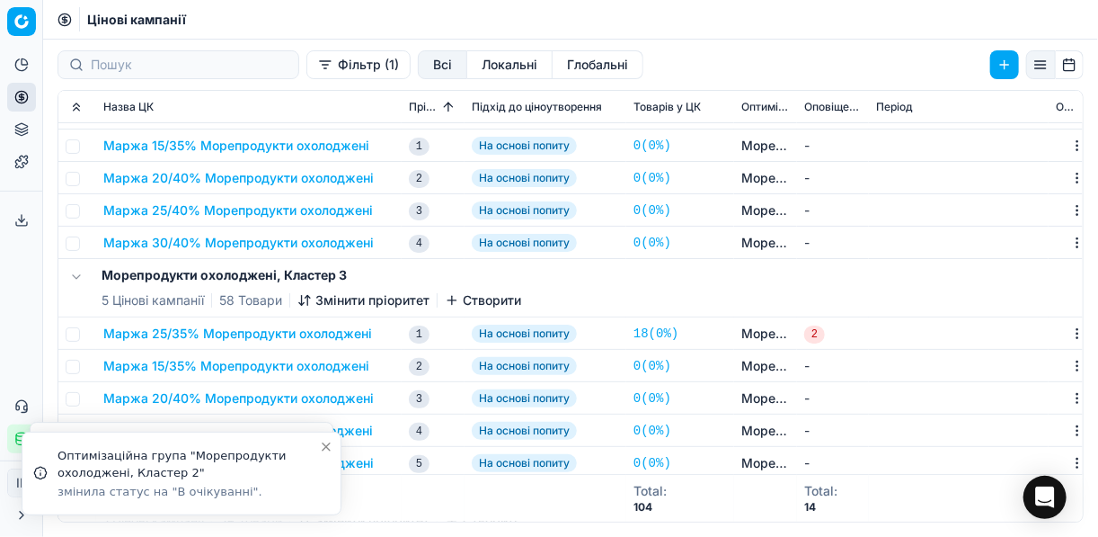
scroll to position [288, 0]
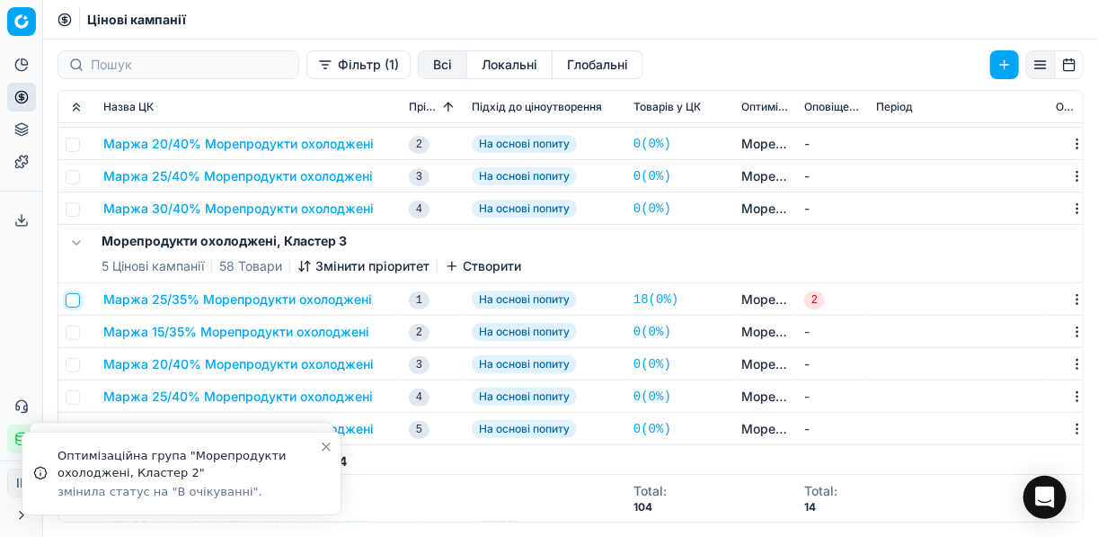
click at [77, 298] on input "checkbox" at bounding box center [73, 300] width 14 height 14
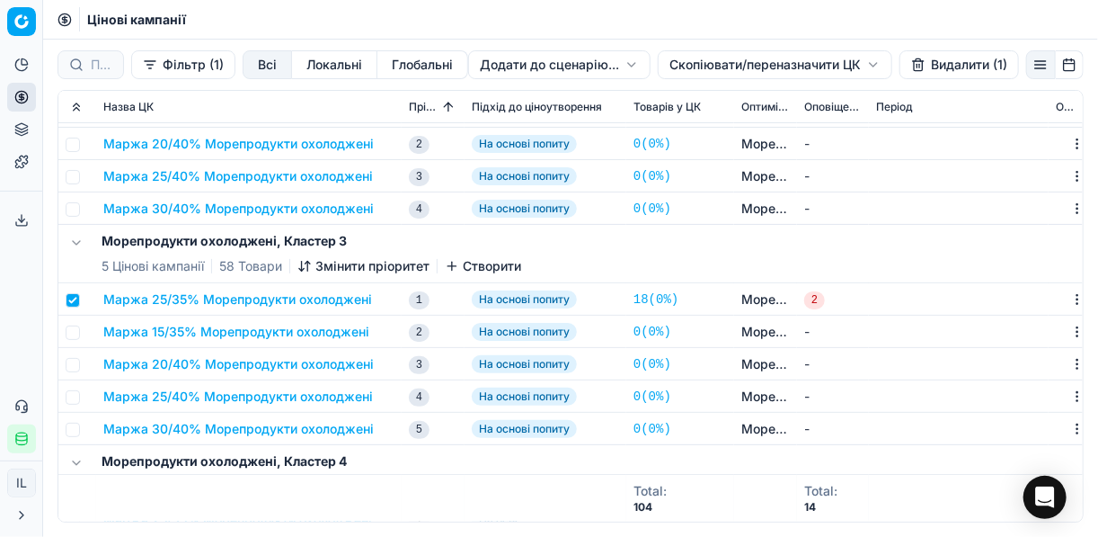
click at [821, 62] on button "Видалити (1)" at bounding box center [960, 64] width 120 height 29
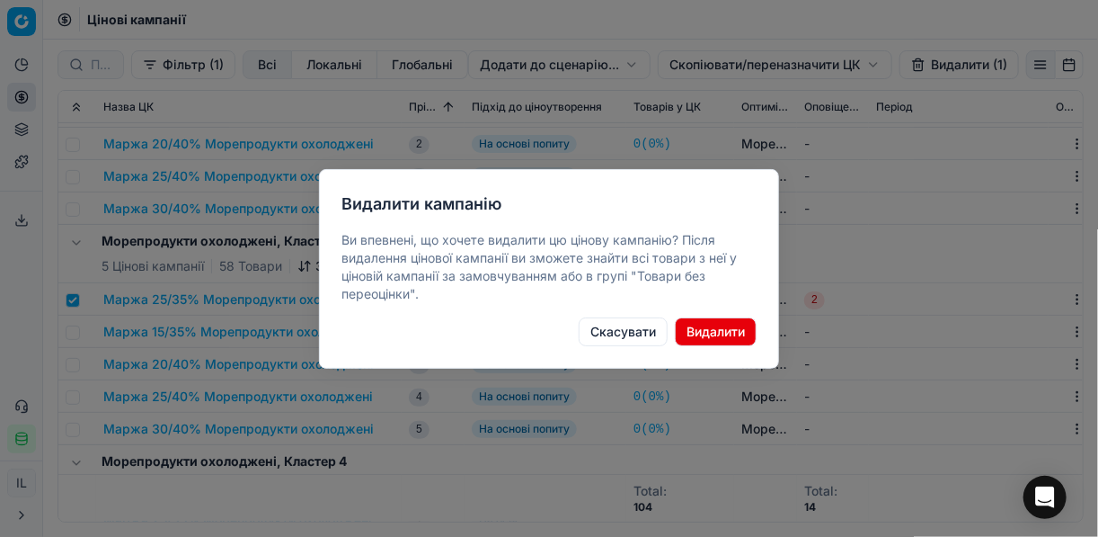
click at [729, 328] on button "Видалити" at bounding box center [716, 331] width 82 height 29
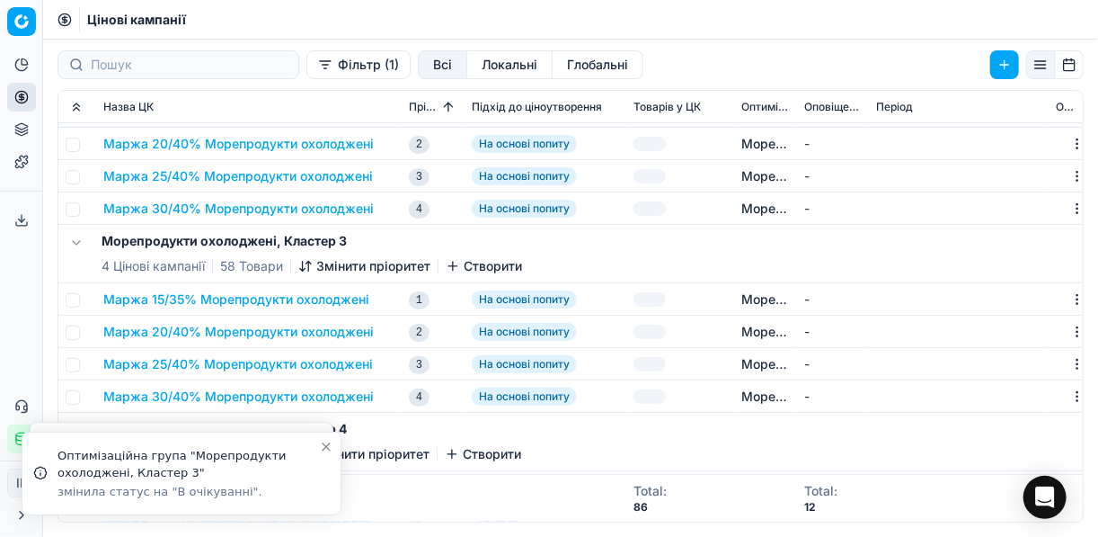
checkbox input "false"
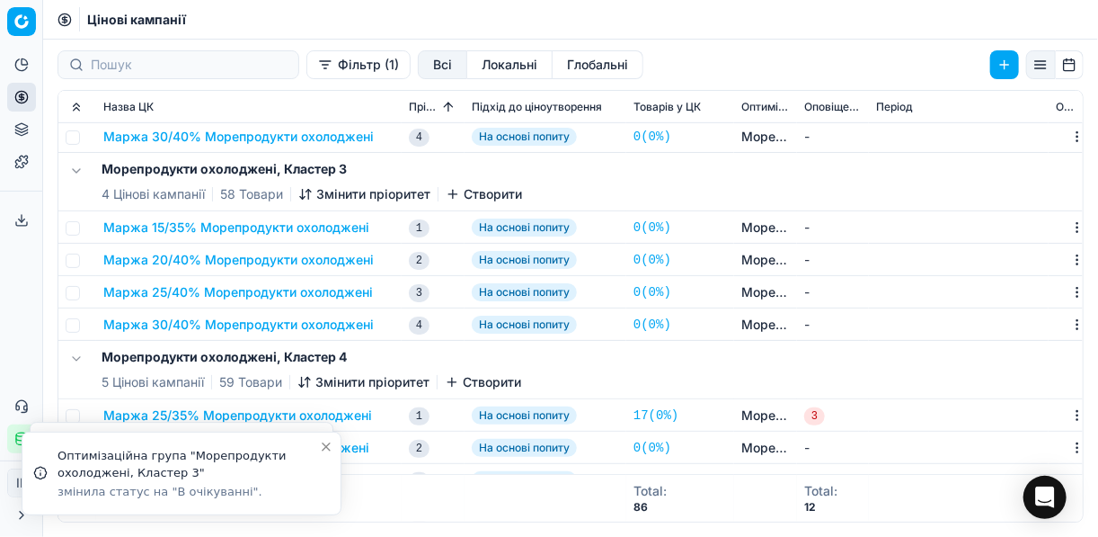
scroll to position [503, 0]
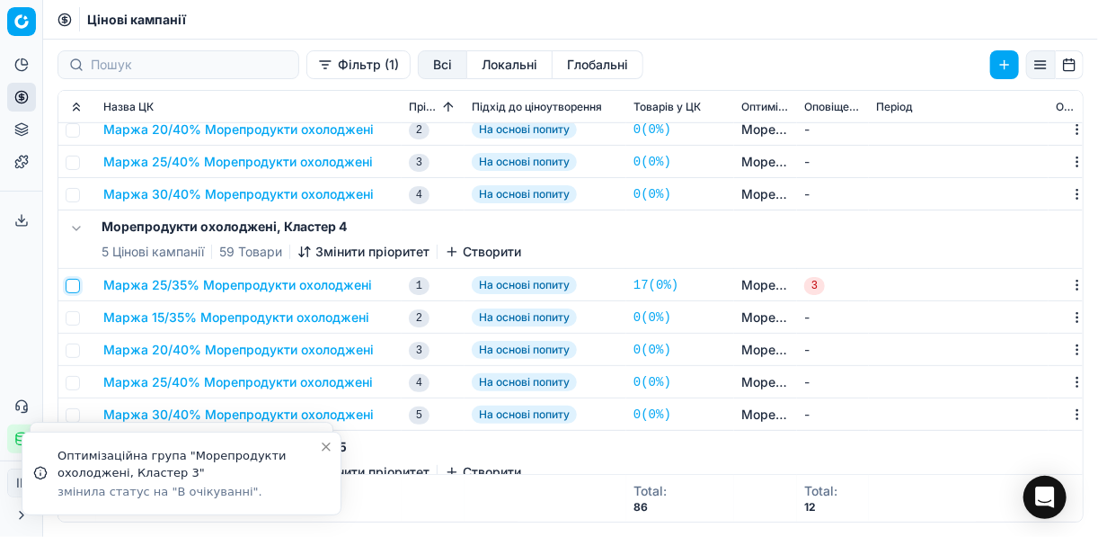
click at [74, 288] on input "checkbox" at bounding box center [73, 286] width 14 height 14
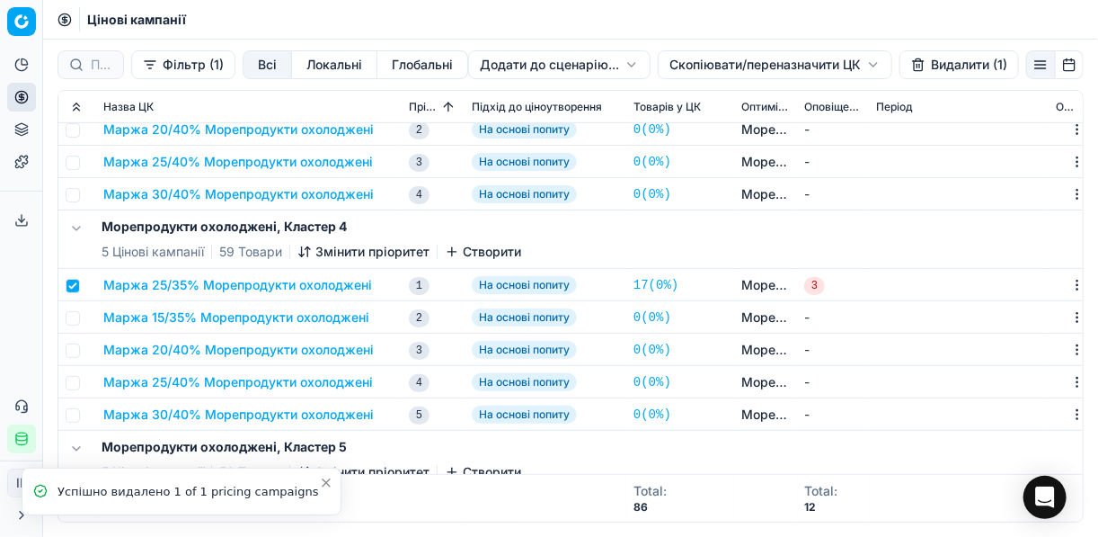
click at [821, 54] on button "Видалити (1)" at bounding box center [960, 64] width 120 height 29
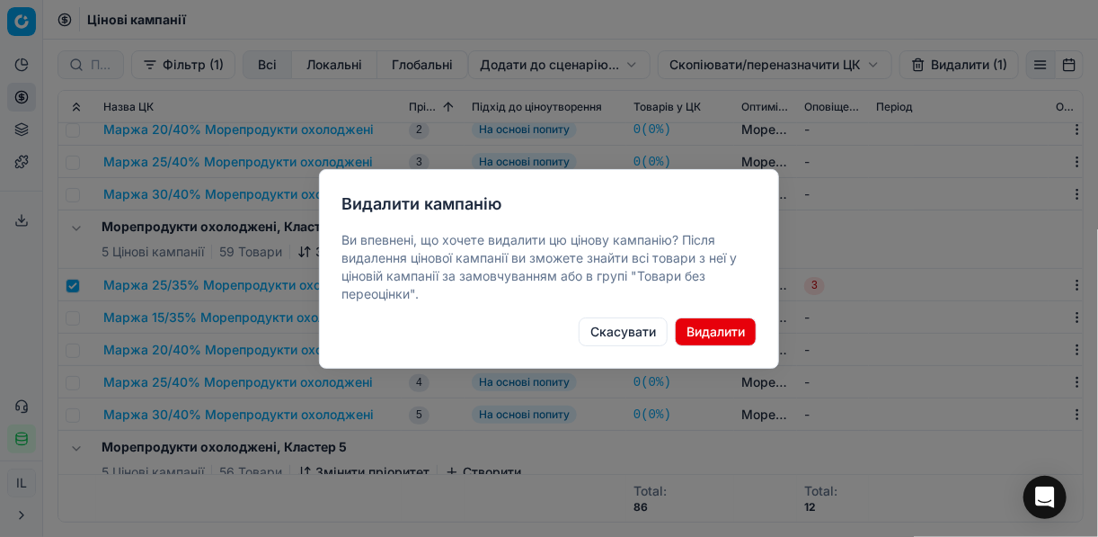
click at [712, 334] on button "Видалити" at bounding box center [716, 331] width 82 height 29
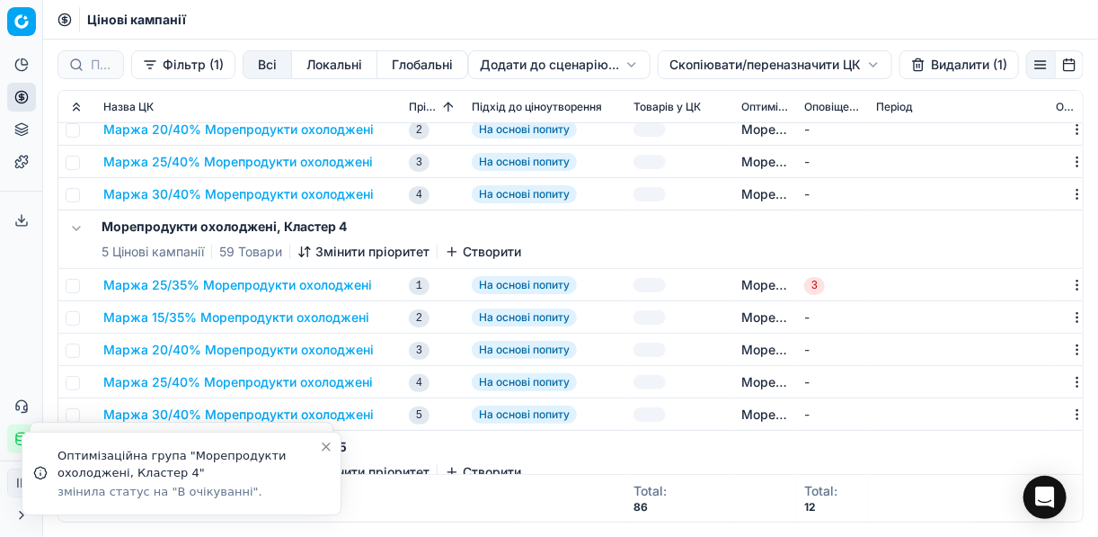
checkbox input "false"
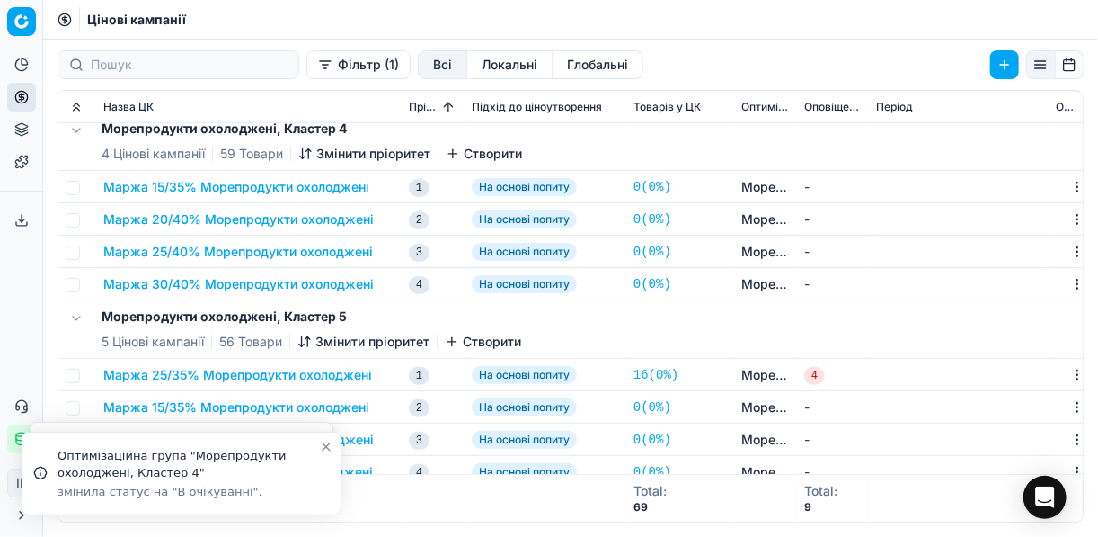
scroll to position [719, 0]
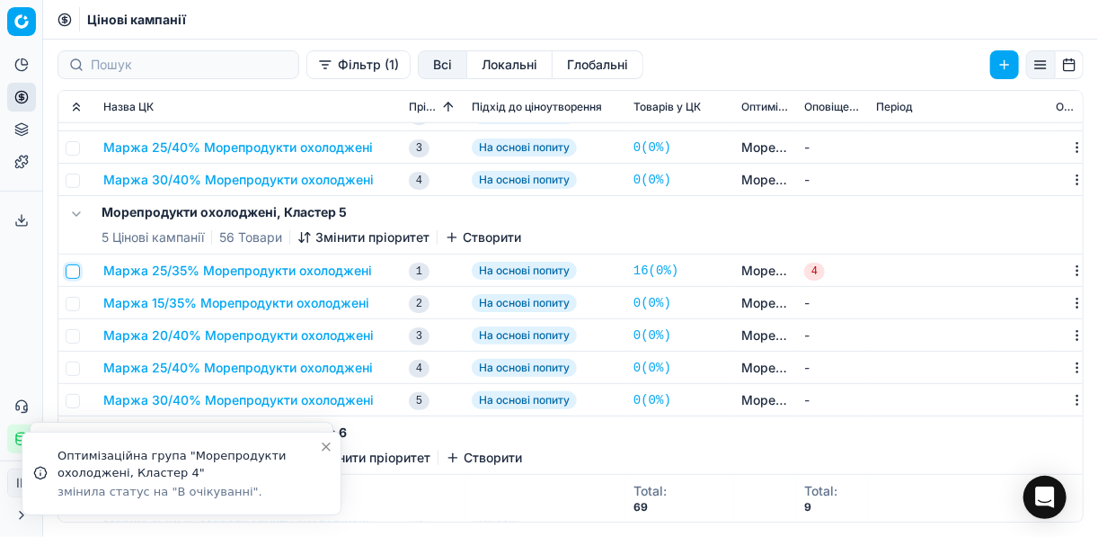
click at [69, 273] on input "checkbox" at bounding box center [73, 271] width 14 height 14
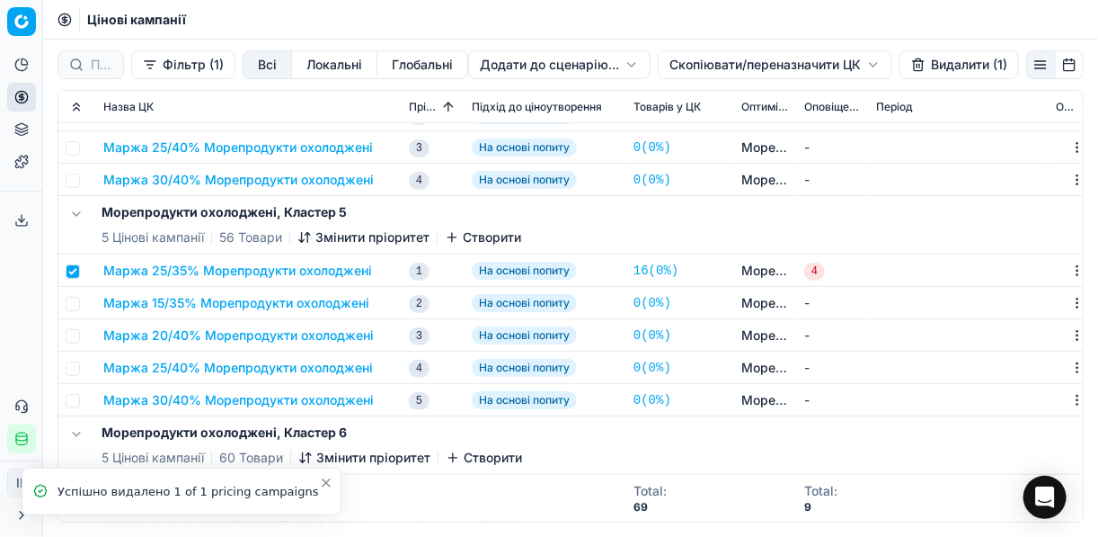
click at [821, 72] on button "Видалити (1)" at bounding box center [960, 64] width 120 height 29
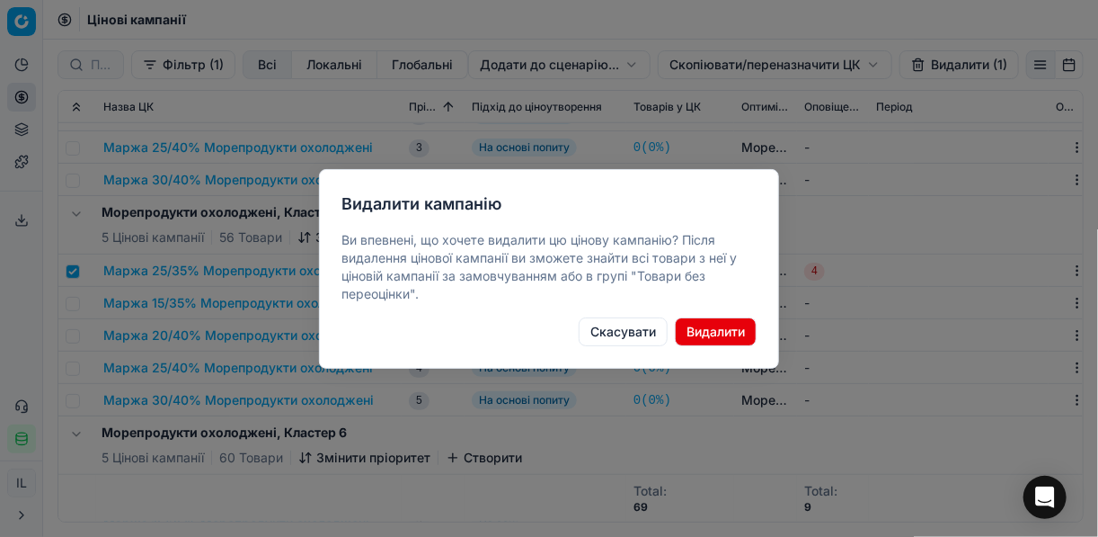
click at [740, 330] on button "Видалити" at bounding box center [716, 331] width 82 height 29
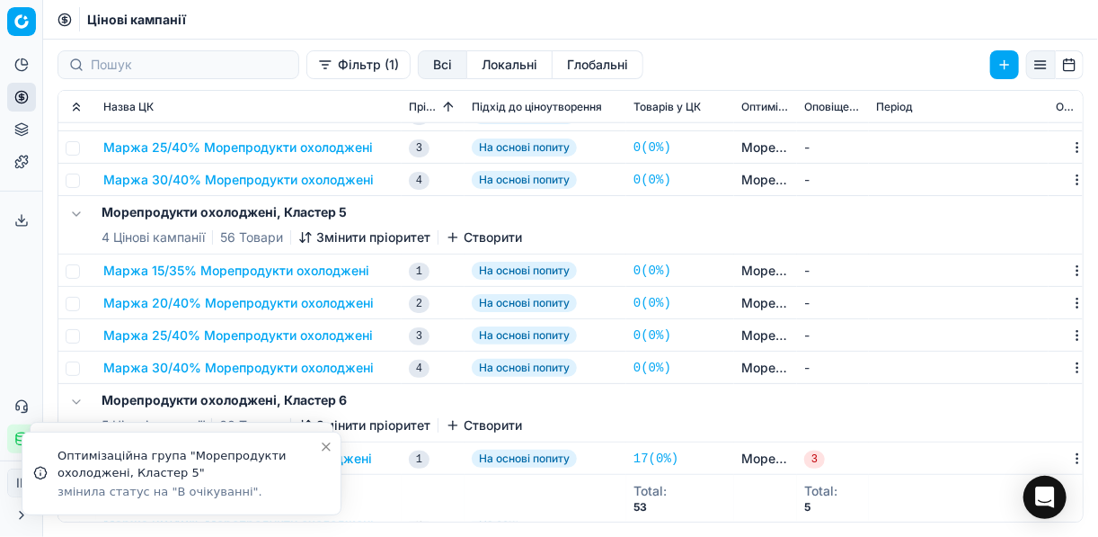
checkbox input "false"
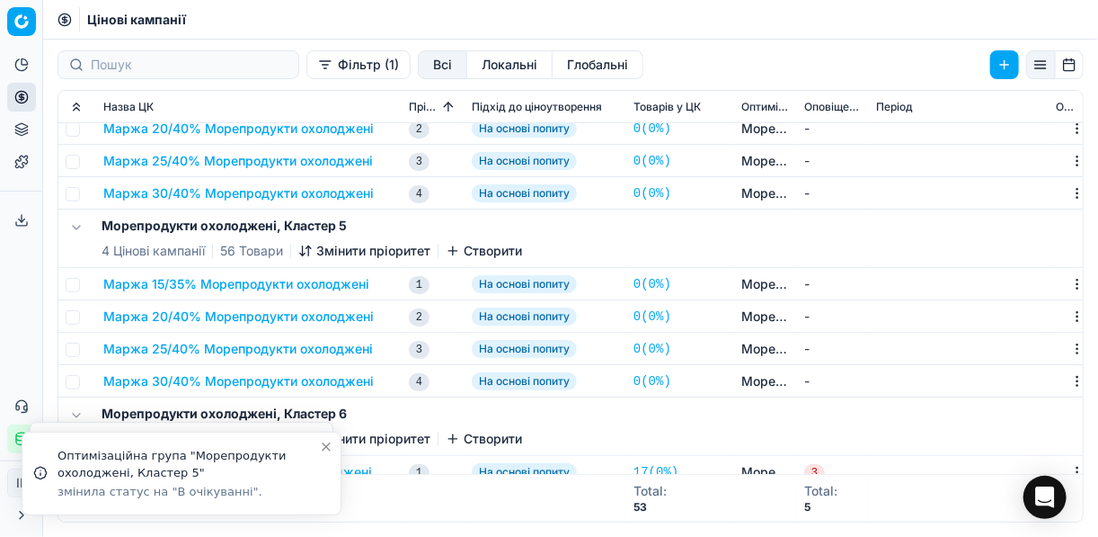
scroll to position [847, 0]
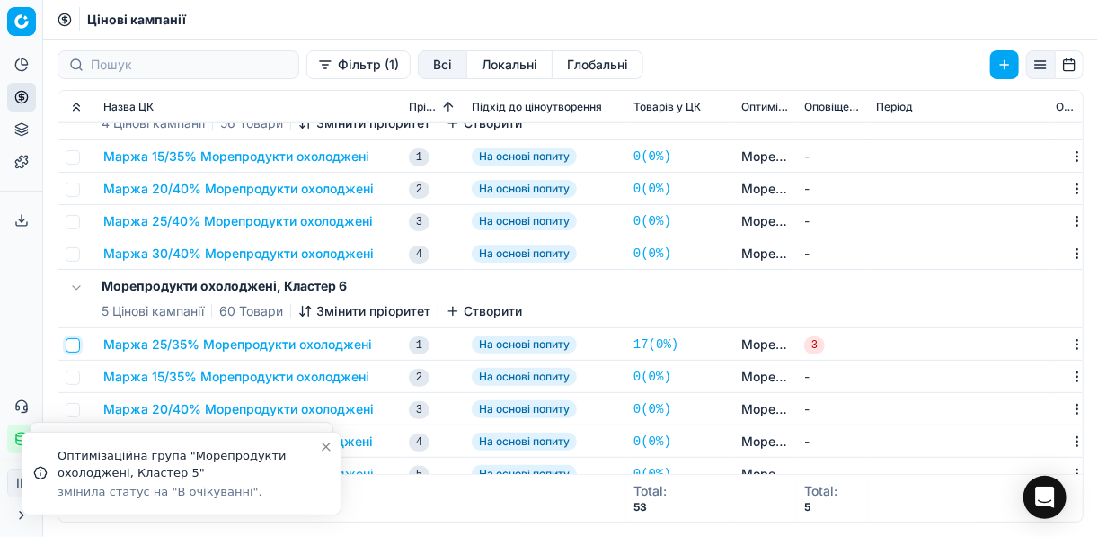
click at [75, 344] on input "checkbox" at bounding box center [73, 345] width 14 height 14
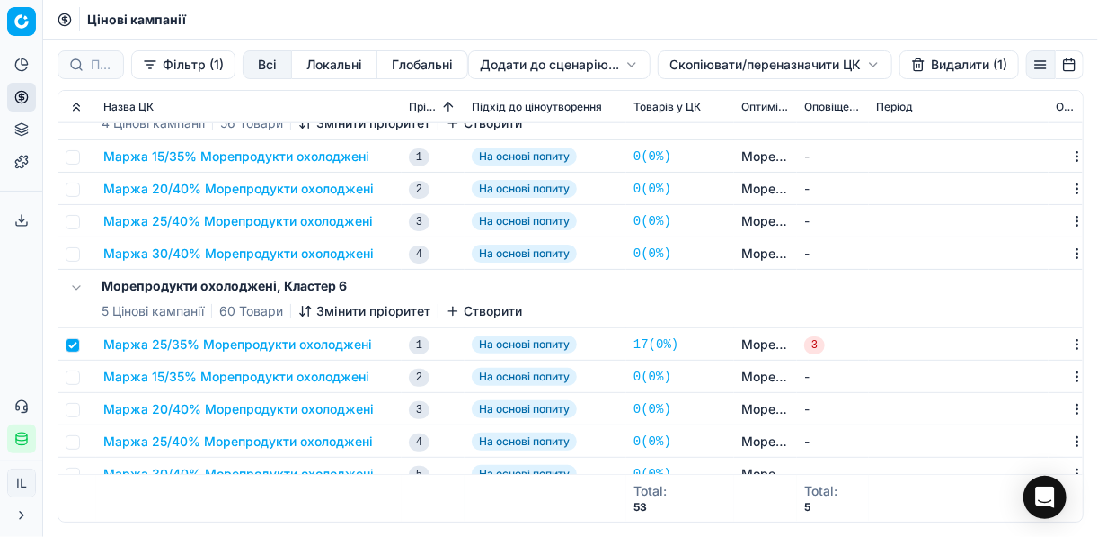
click at [821, 67] on button "Видалити (1)" at bounding box center [960, 64] width 120 height 29
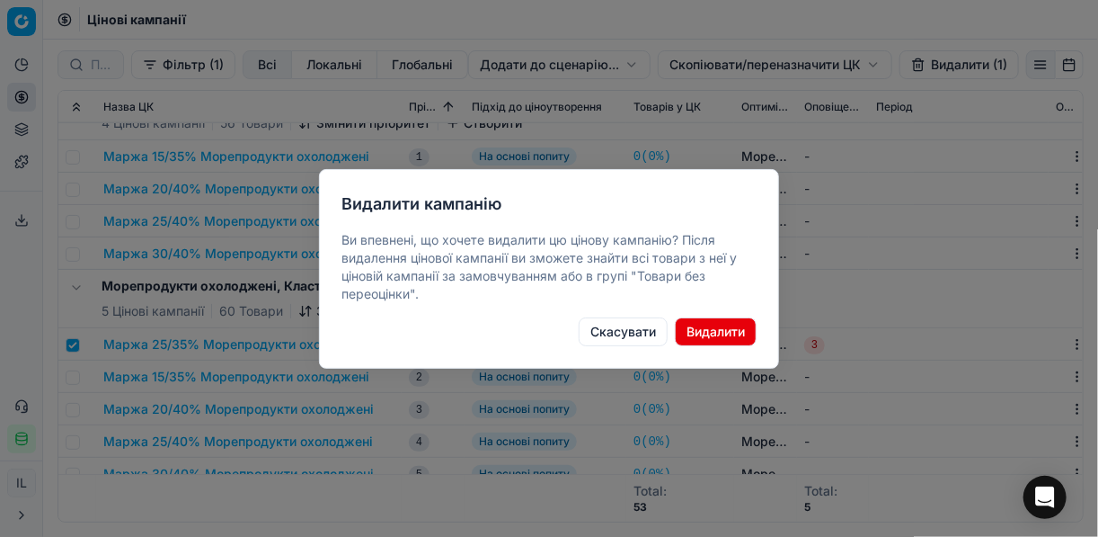
click at [725, 328] on button "Видалити" at bounding box center [716, 331] width 82 height 29
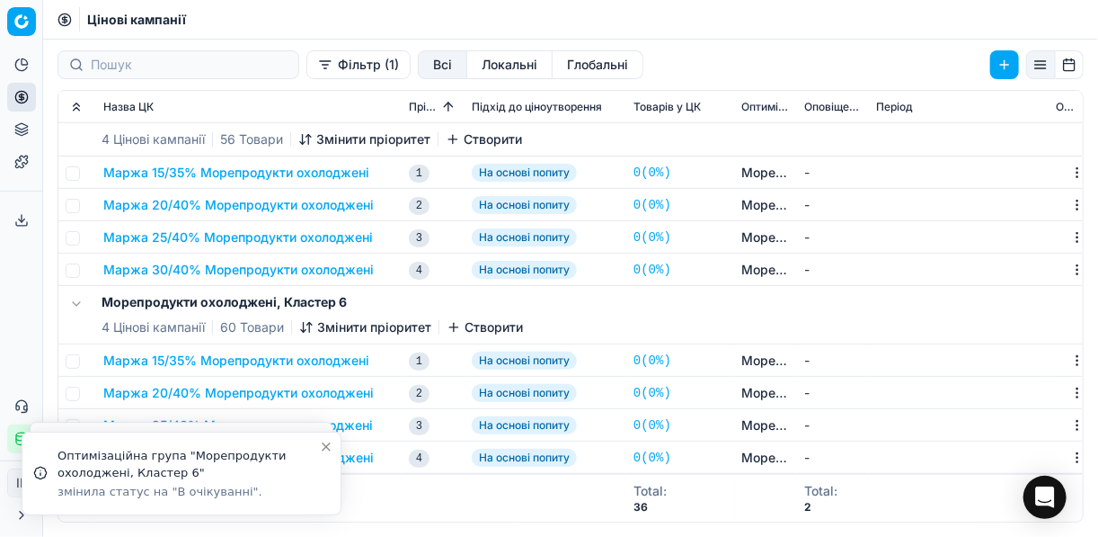
checkbox input "false"
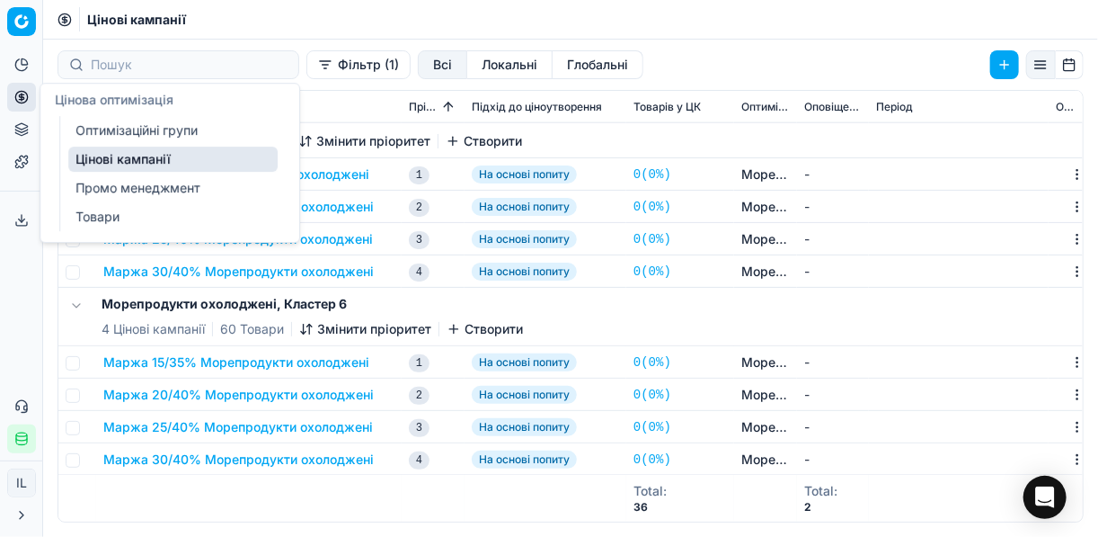
click at [125, 130] on link "Оптимізаційні групи" at bounding box center [172, 130] width 209 height 25
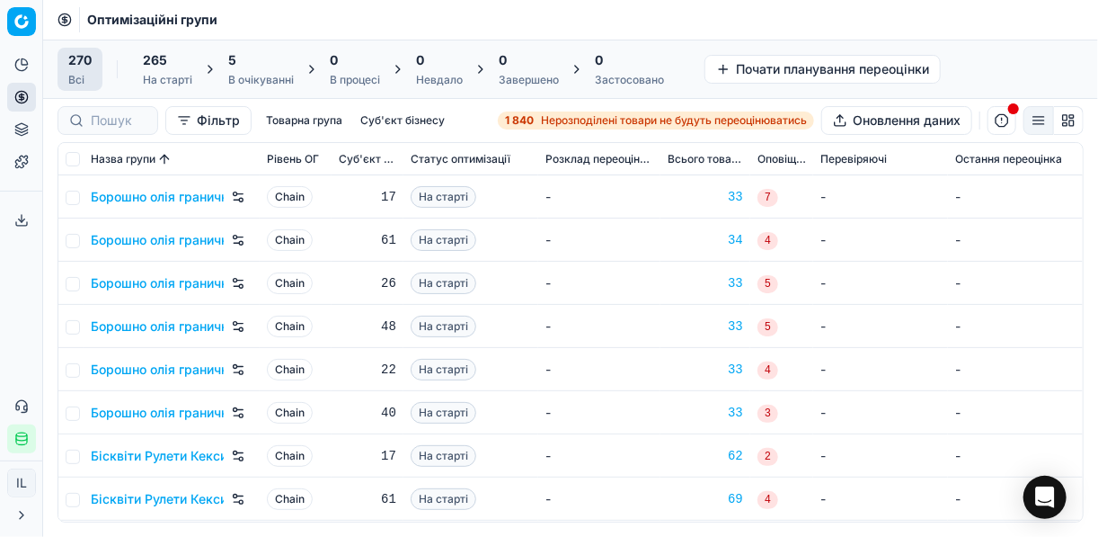
click at [234, 64] on span "5" at bounding box center [232, 60] width 8 height 18
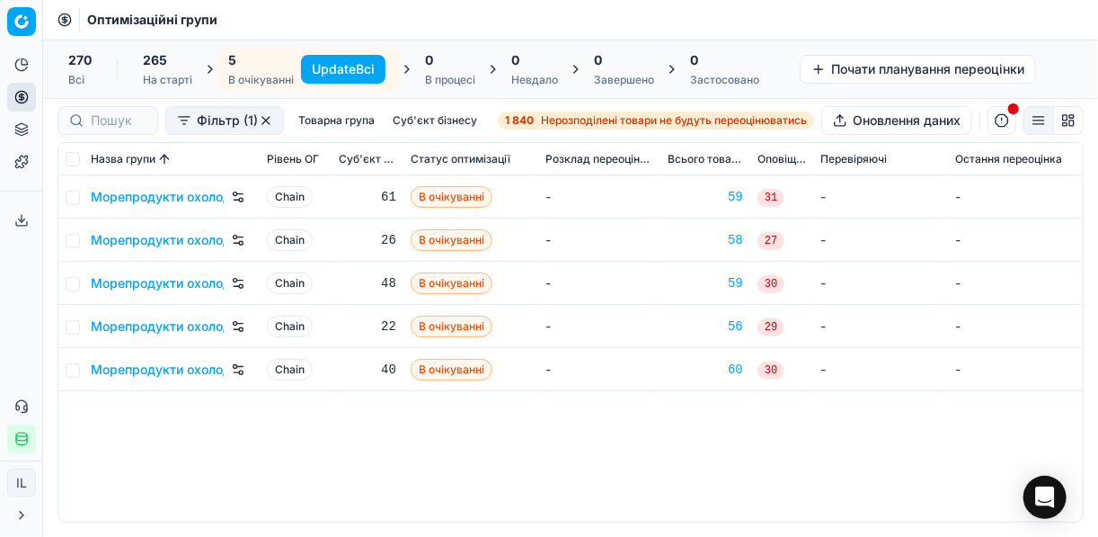
click at [339, 66] on button "Update Всі" at bounding box center [343, 69] width 84 height 29
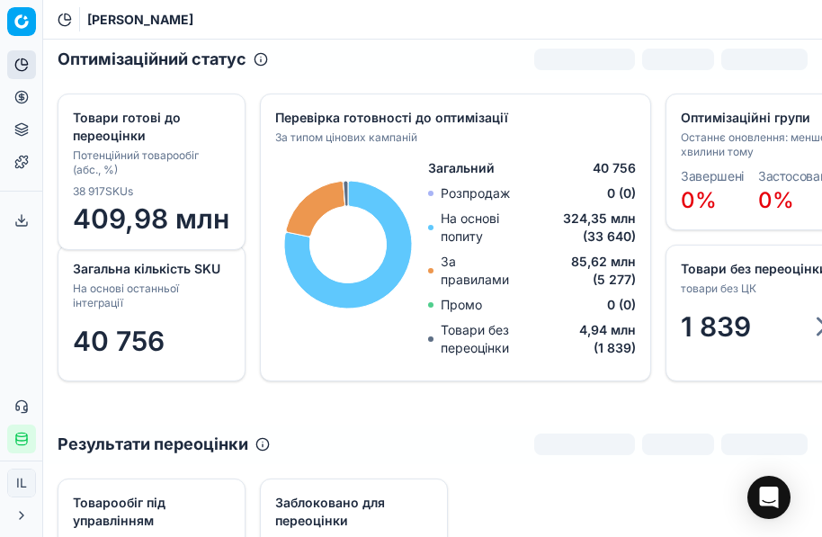
click at [22, 101] on icon at bounding box center [21, 97] width 14 height 14
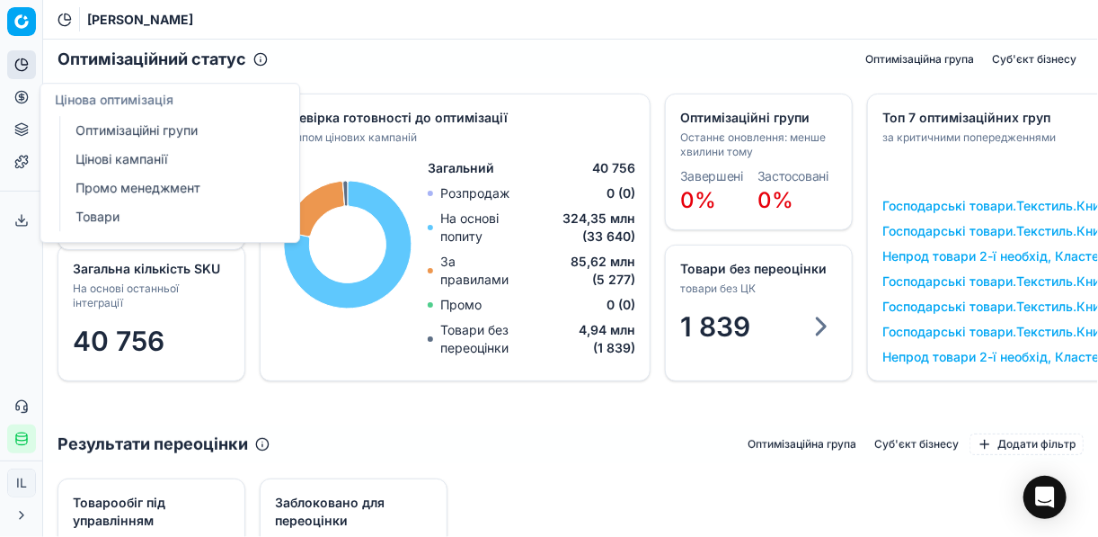
click at [107, 129] on link "Оптимізаційні групи" at bounding box center [172, 130] width 209 height 25
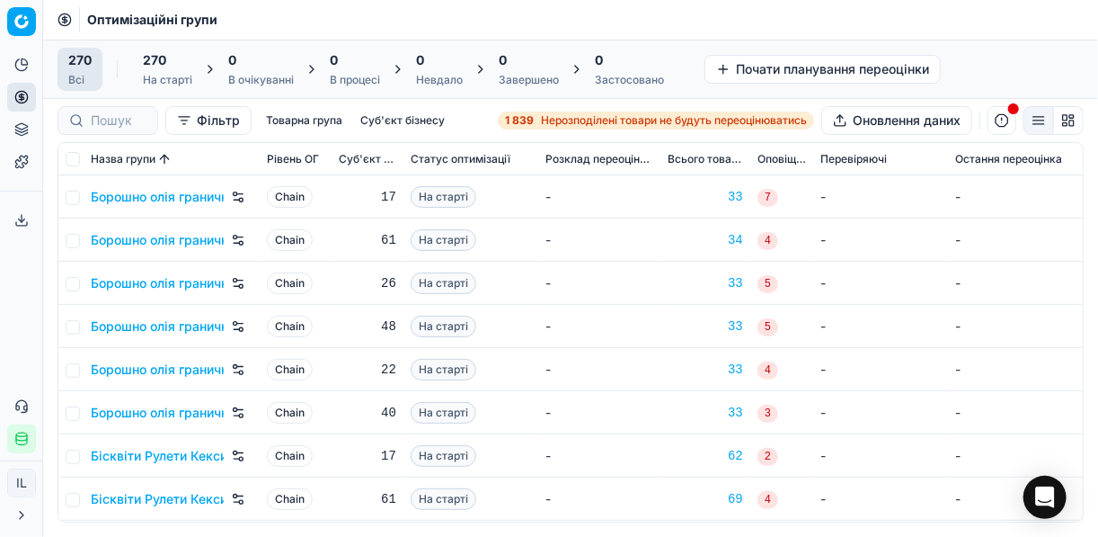
click at [543, 115] on span "Нерозподілені товари не будуть переоцінюватись" at bounding box center [674, 120] width 266 height 14
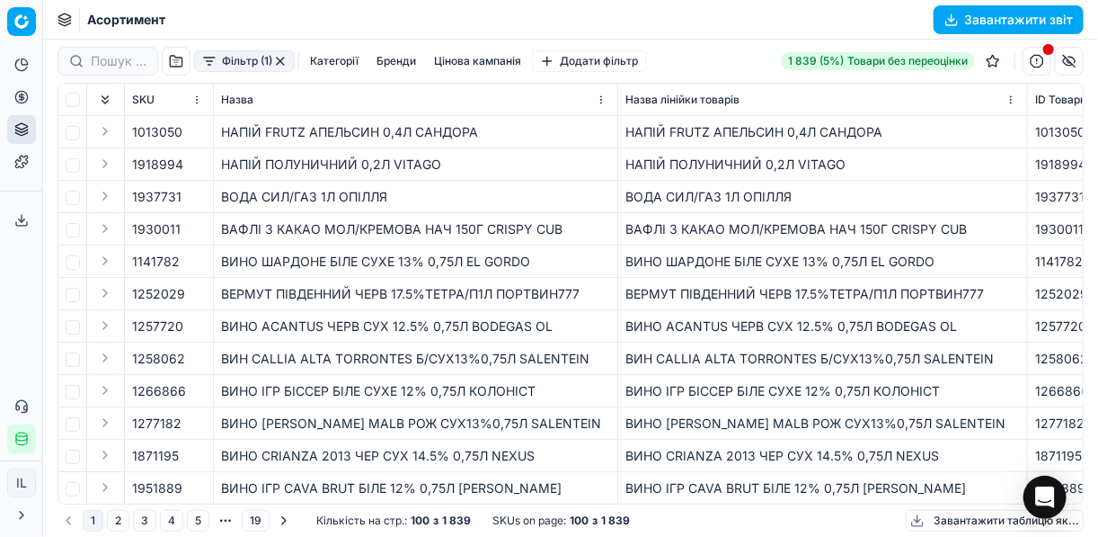
click at [216, 61] on button "Фільтр (1)" at bounding box center [244, 61] width 101 height 22
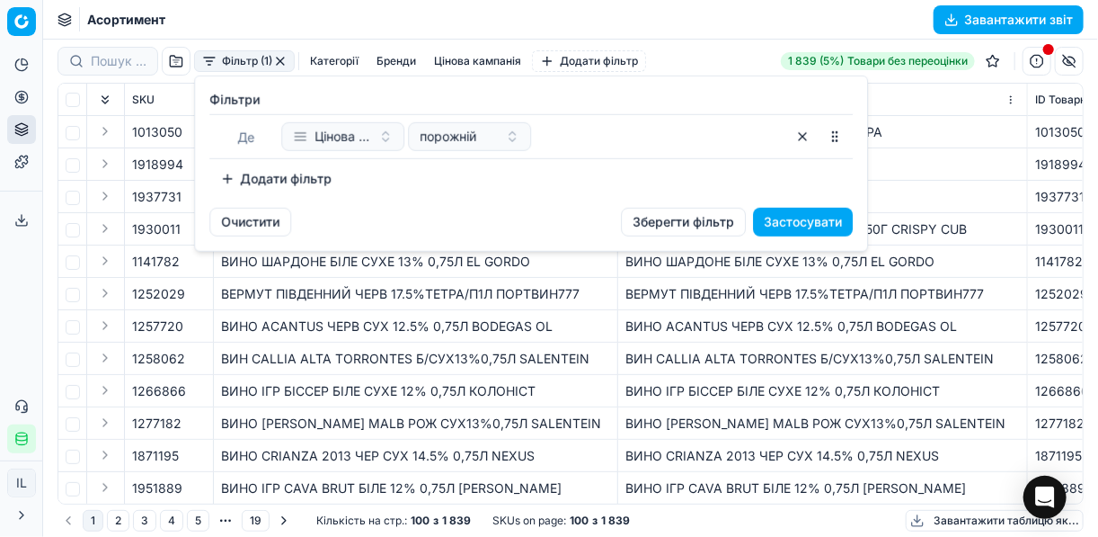
click at [230, 176] on button "Додати фільтр" at bounding box center [275, 178] width 133 height 29
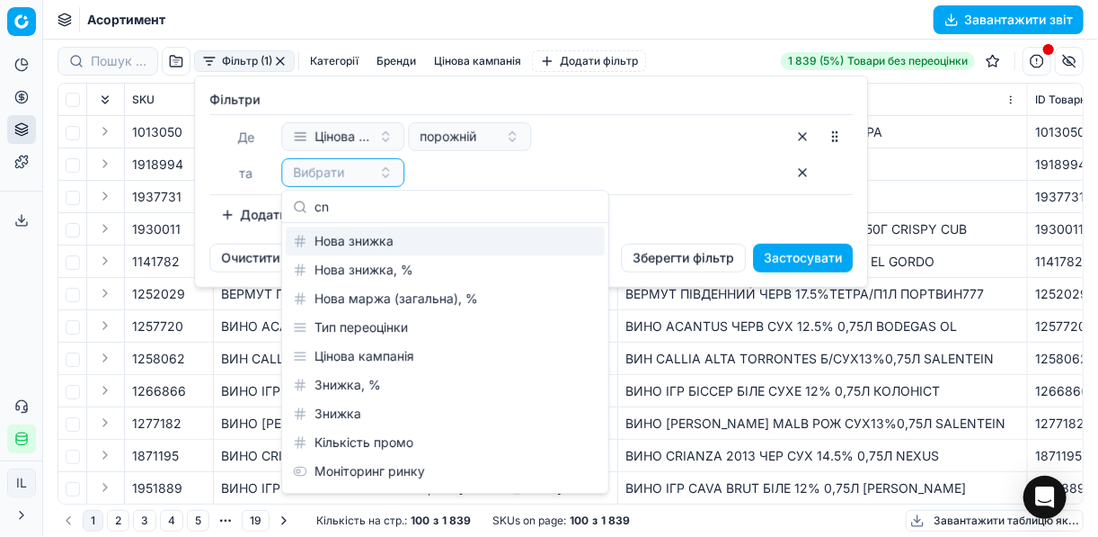
type input "c"
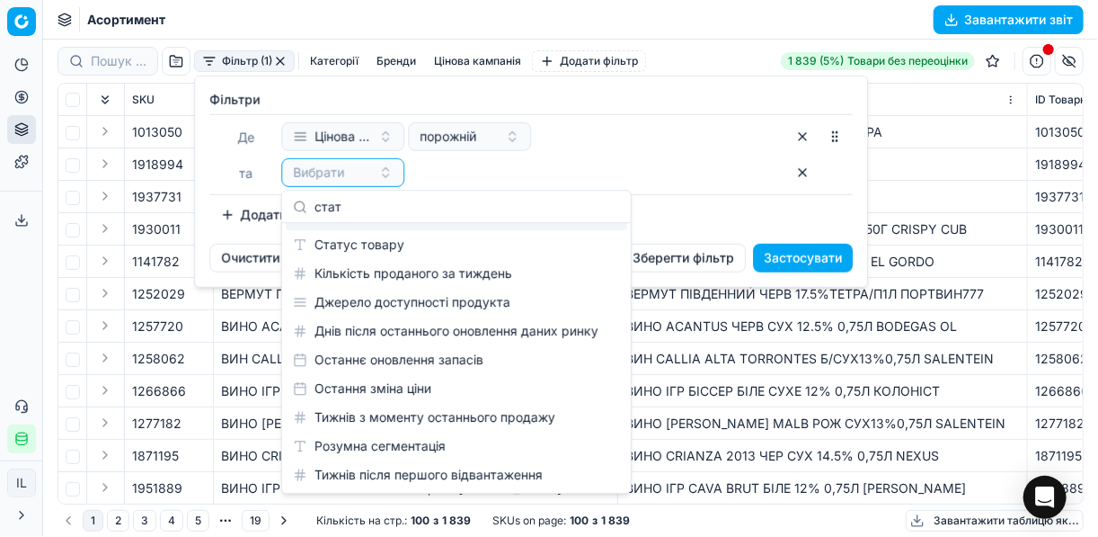
scroll to position [25, 0]
type input "стат"
click at [354, 248] on div "Статус товару" at bounding box center [457, 244] width 342 height 29
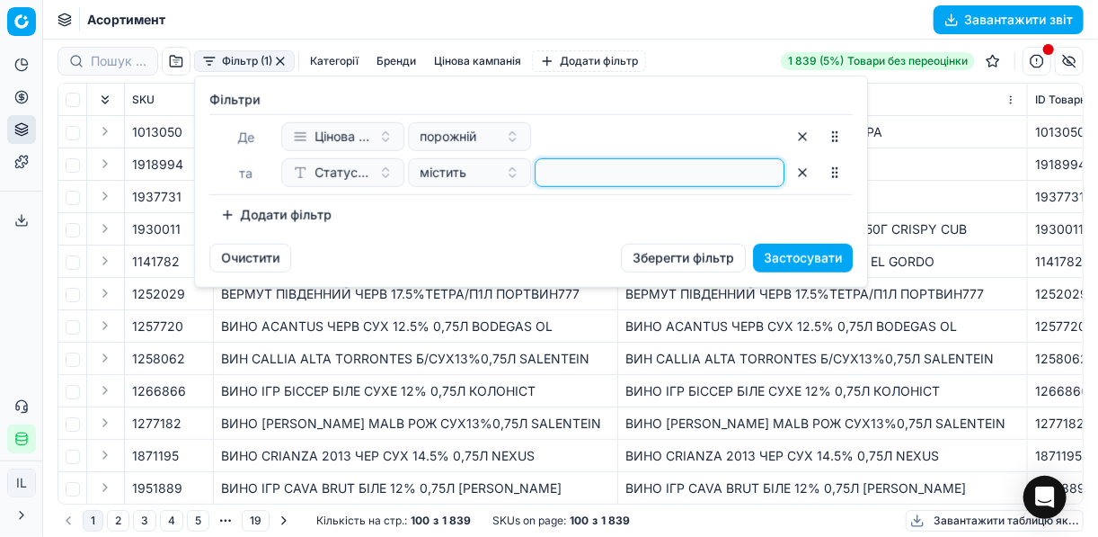
click at [553, 172] on input at bounding box center [660, 172] width 234 height 27
type input "1"
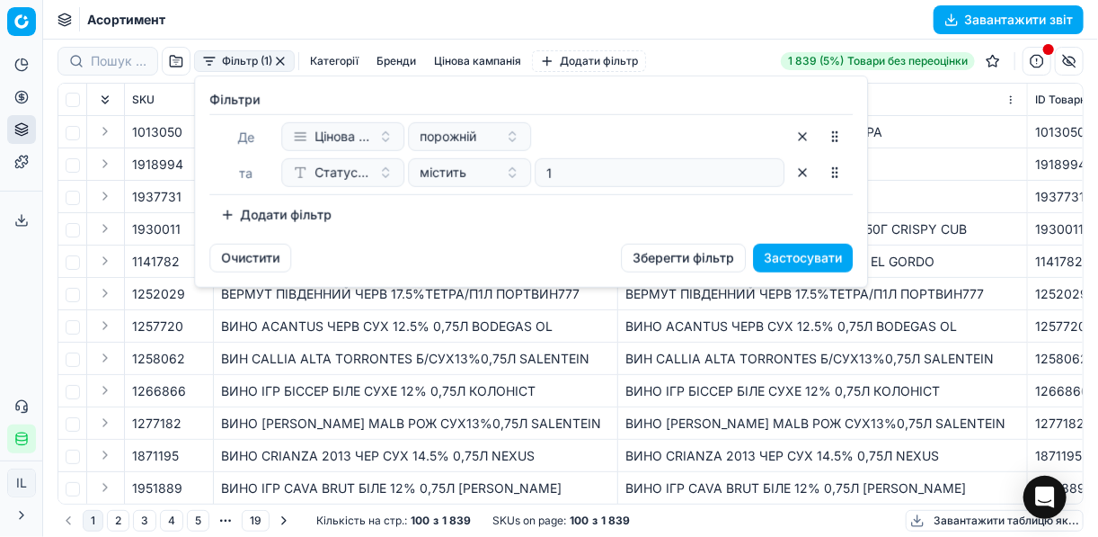
click at [231, 216] on button "Додати фільтр" at bounding box center [275, 214] width 133 height 29
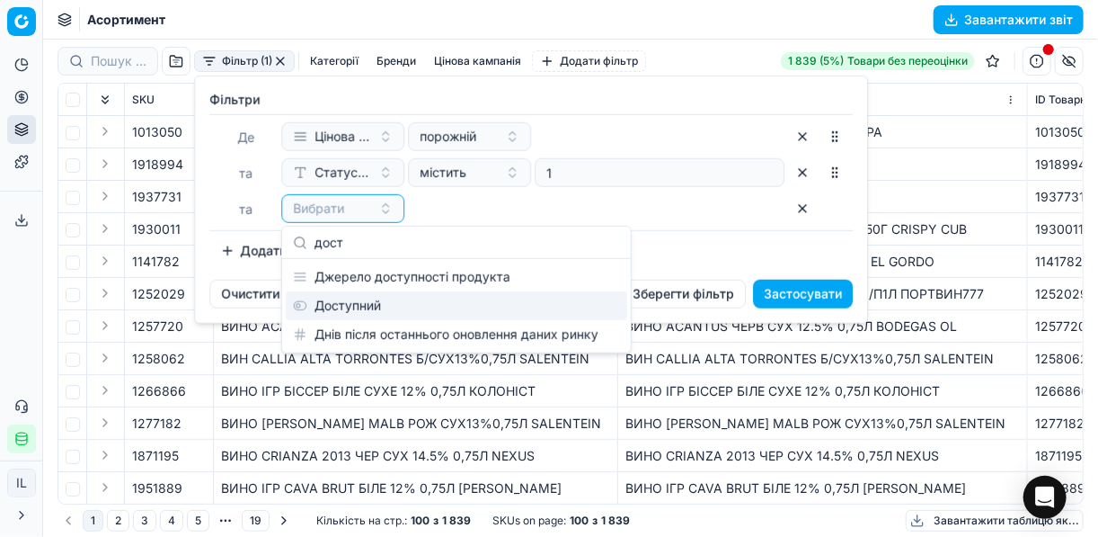
type input "дост"
click at [355, 305] on div "Доступний" at bounding box center [457, 305] width 342 height 29
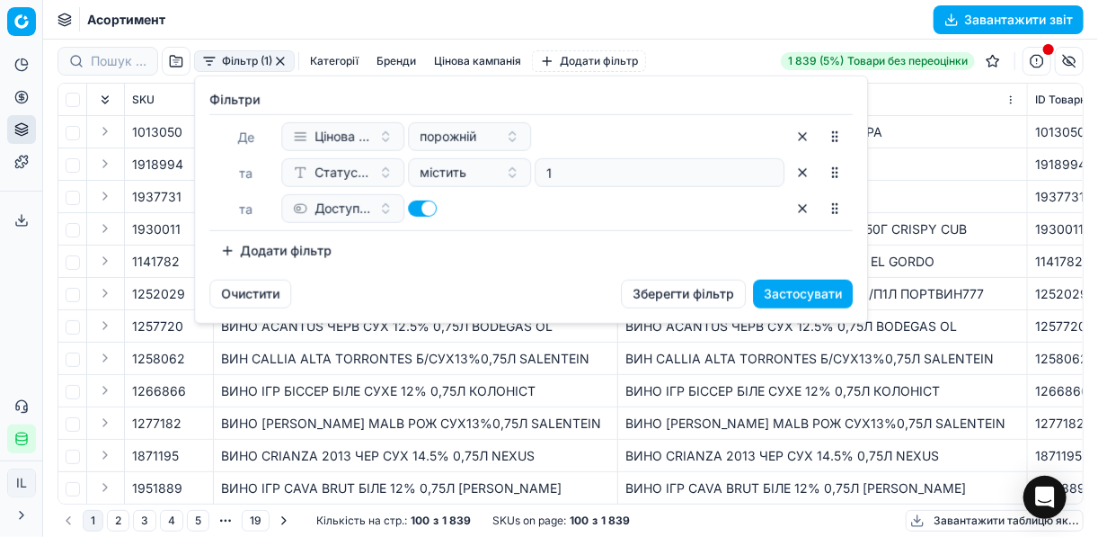
click at [227, 247] on button "Додати фільтр" at bounding box center [275, 250] width 133 height 29
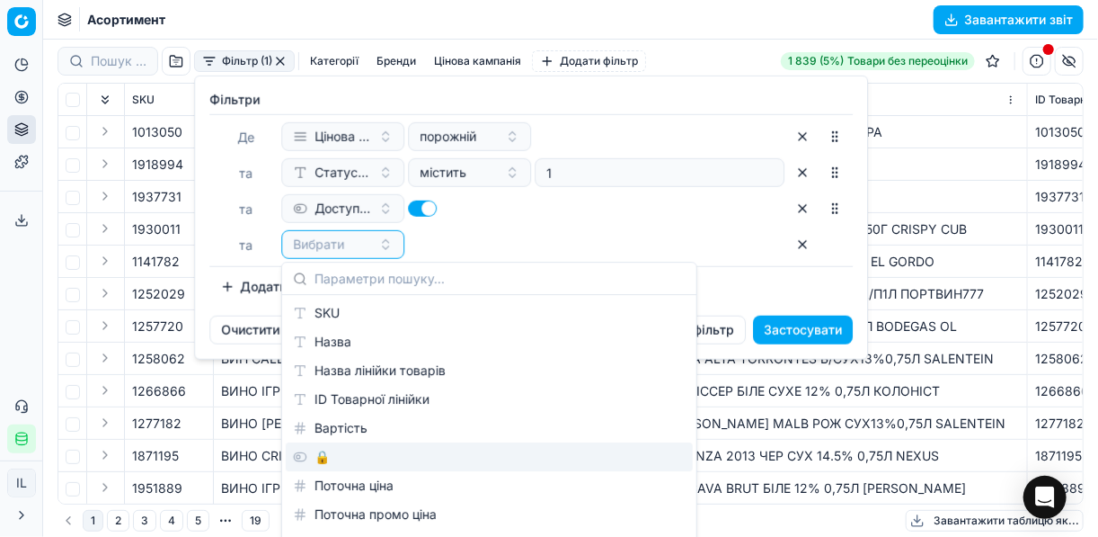
click at [333, 459] on div "🔒" at bounding box center [489, 456] width 407 height 29
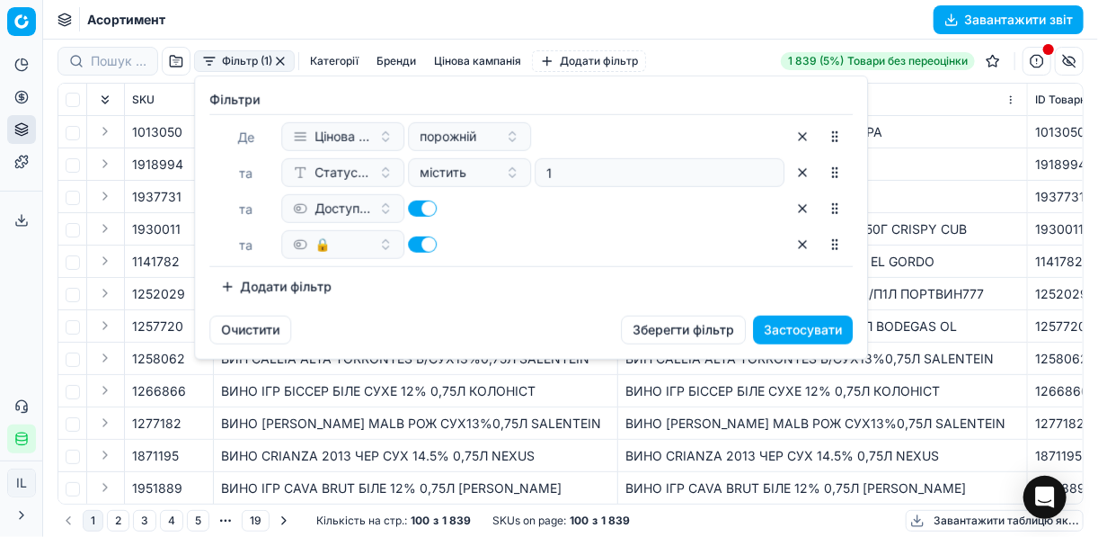
click at [419, 244] on button "button" at bounding box center [422, 244] width 29 height 16
checkbox input "false"
click at [800, 322] on button "Застосувати" at bounding box center [803, 330] width 100 height 29
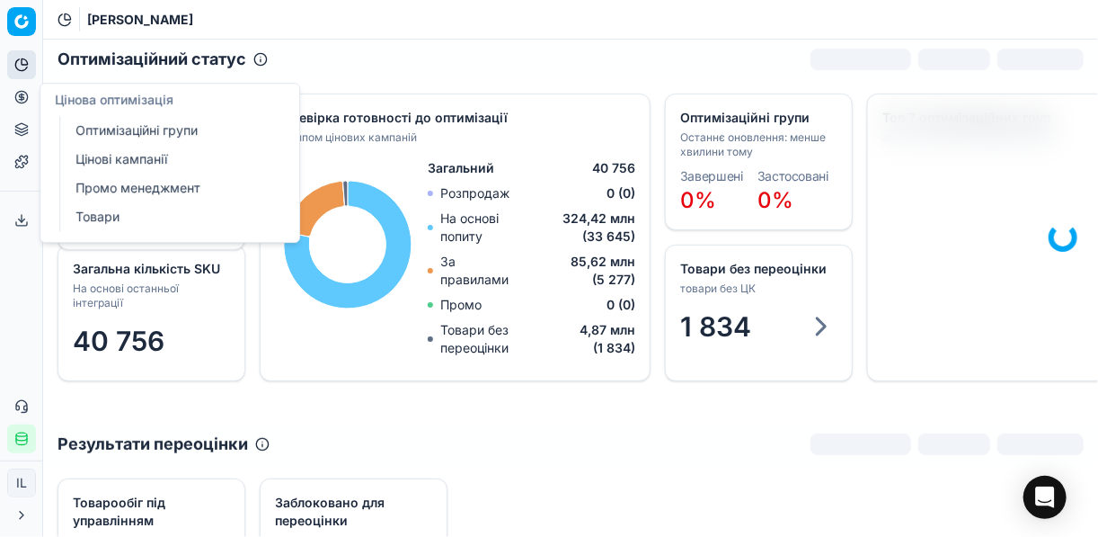
click at [134, 158] on link "Цінові кампанії" at bounding box center [172, 159] width 209 height 25
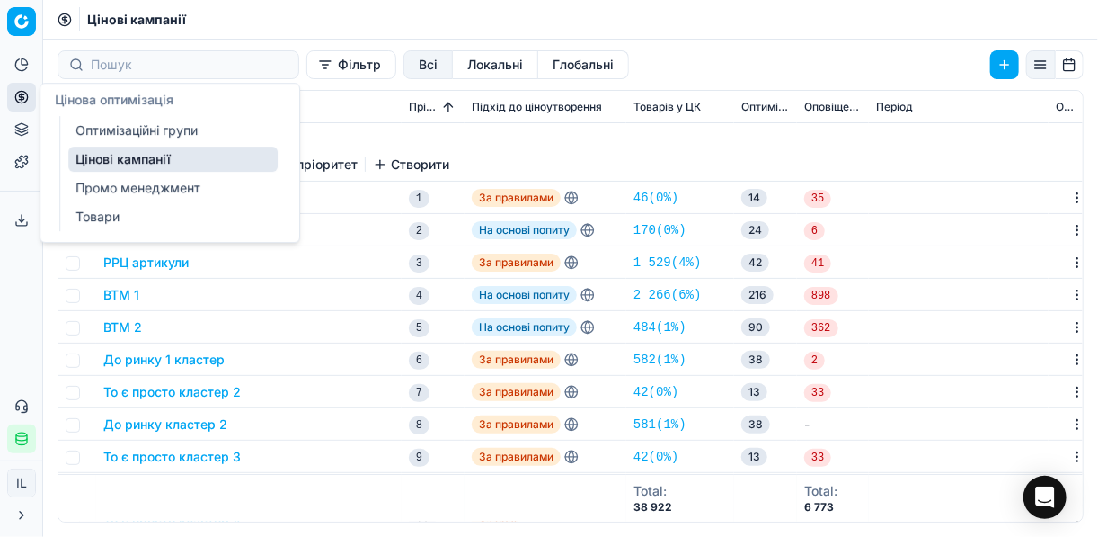
click at [130, 127] on link "Оптимізаційні групи" at bounding box center [172, 130] width 209 height 25
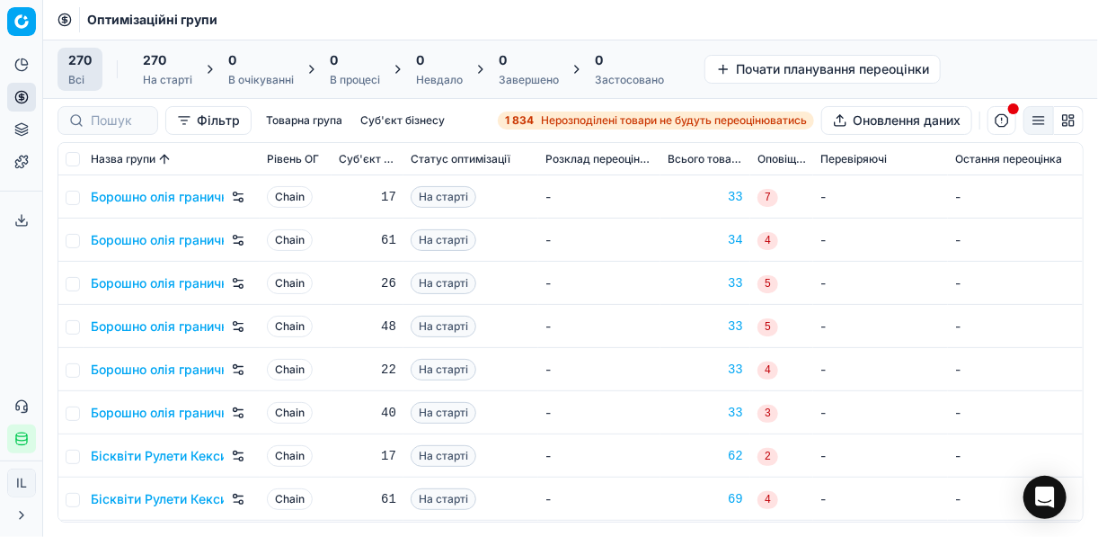
click at [541, 118] on span "Нерозподілені товари не будуть переоцінюватись" at bounding box center [674, 120] width 266 height 14
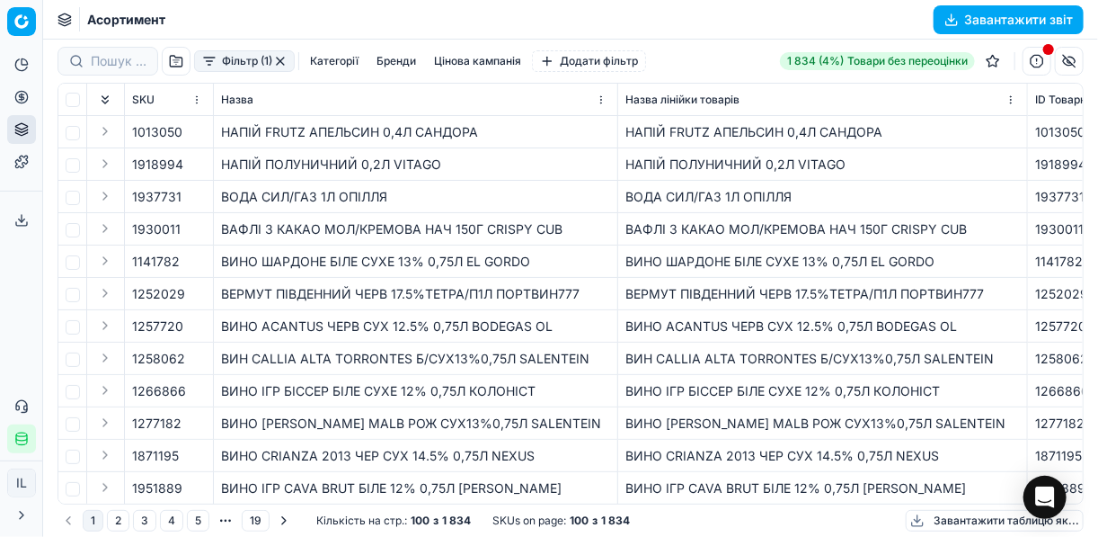
click at [209, 69] on button "Фільтр (1)" at bounding box center [244, 61] width 101 height 22
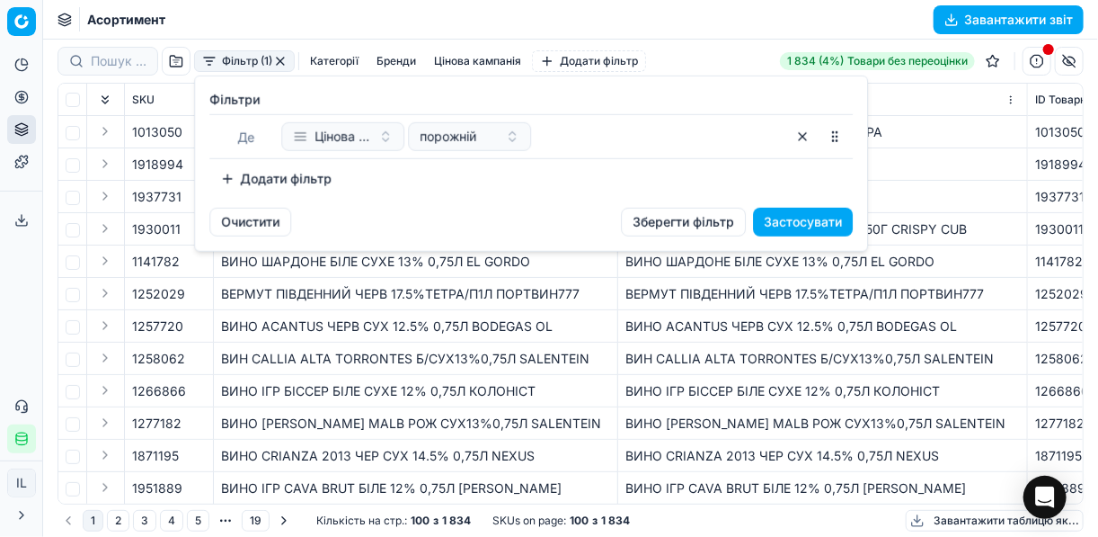
click at [214, 181] on button "Додати фільтр" at bounding box center [275, 178] width 133 height 29
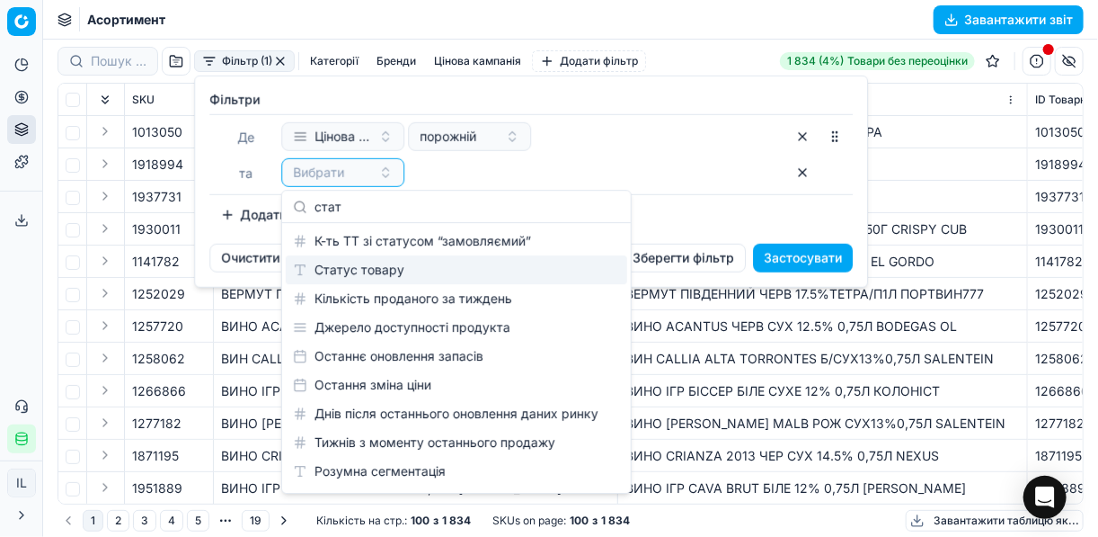
type input "стат"
click at [380, 274] on div "Статус товару" at bounding box center [457, 269] width 342 height 29
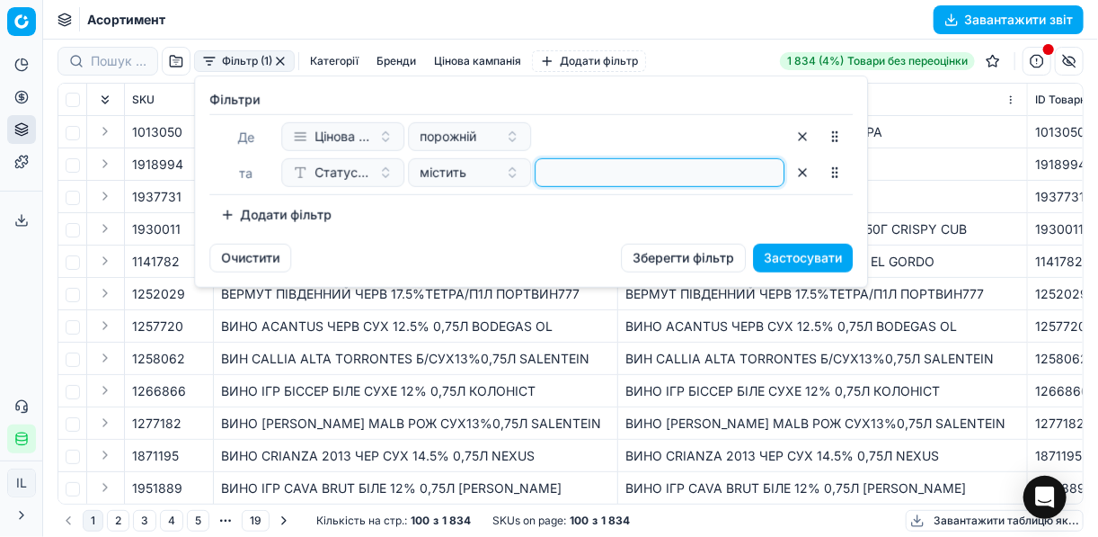
click at [573, 174] on input at bounding box center [660, 172] width 234 height 27
type input "1"
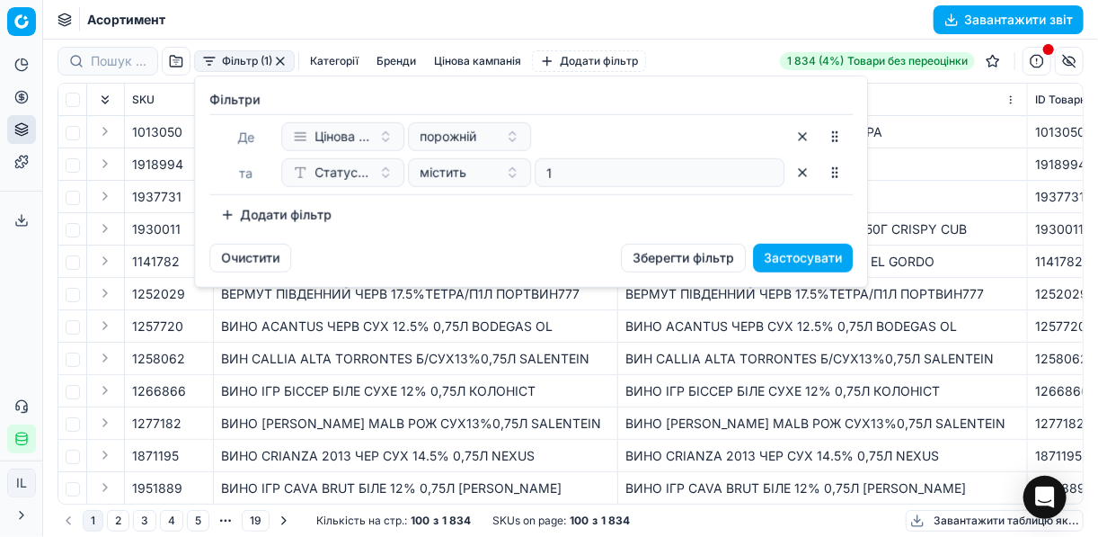
click at [220, 209] on button "Додати фільтр" at bounding box center [275, 214] width 133 height 29
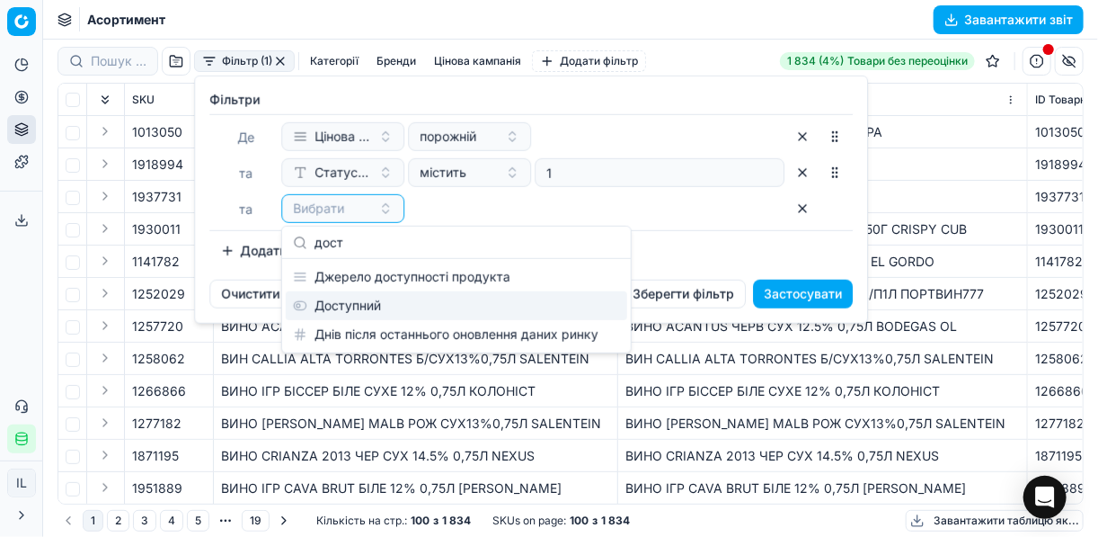
type input "дост"
click at [369, 301] on div "Доступний" at bounding box center [457, 305] width 342 height 29
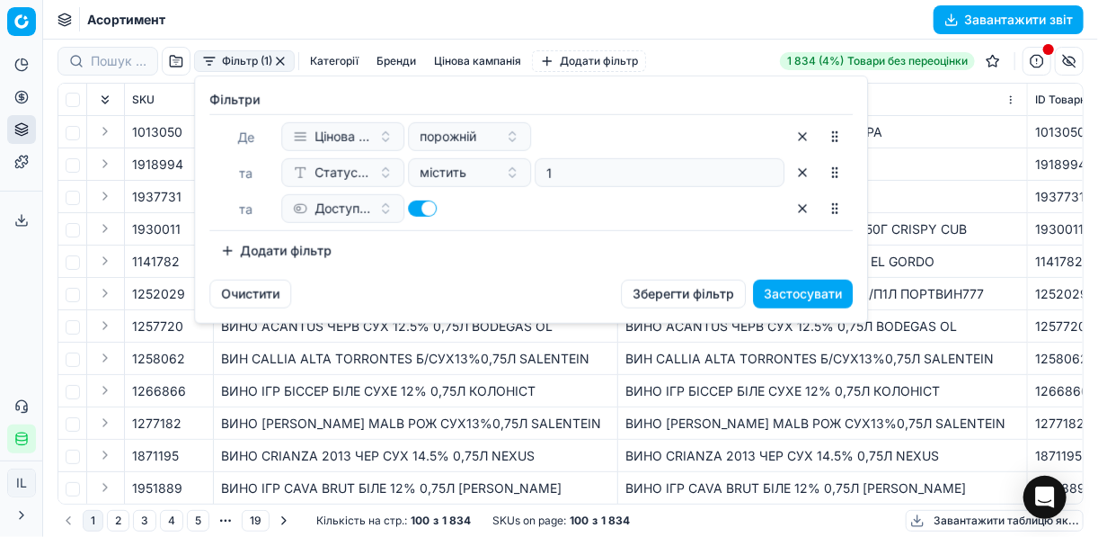
click at [249, 281] on button "Очистити" at bounding box center [250, 294] width 82 height 29
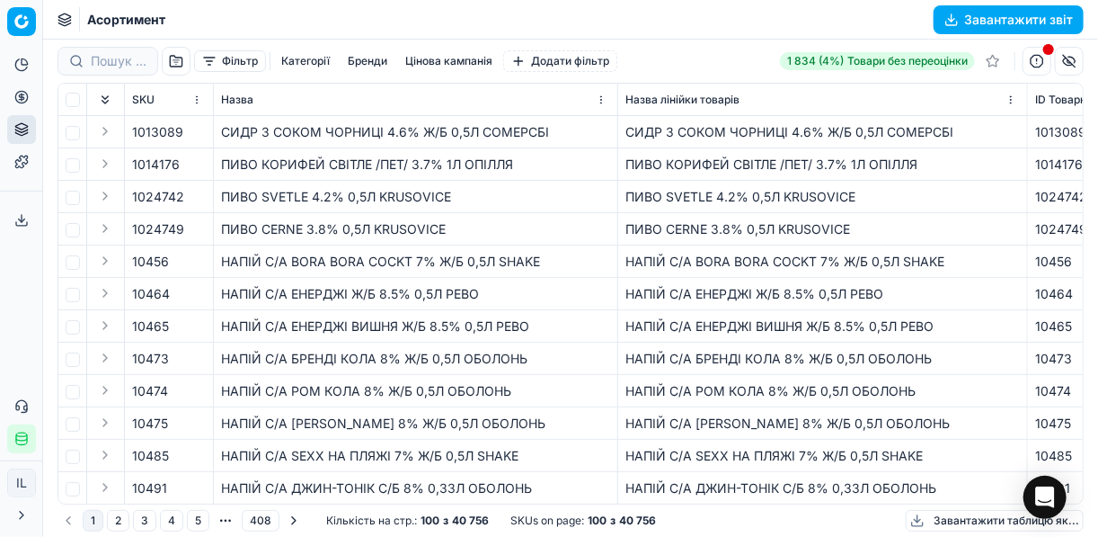
click at [210, 72] on div "Фільтр Категорії Бренди Цінова кампанія Додати фільтр" at bounding box center [338, 61] width 560 height 29
click at [210, 63] on button "Фільтр" at bounding box center [230, 61] width 72 height 22
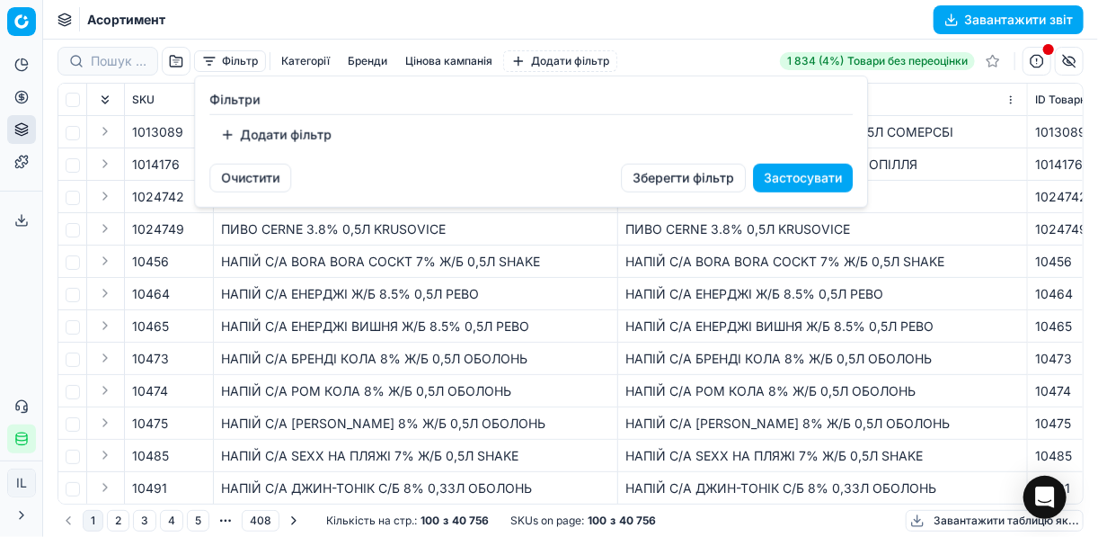
click at [19, 107] on html "Pricing platform Аналітика Цінова оптимізація Асортимент продукції Шаблони Серв…" at bounding box center [549, 268] width 1098 height 537
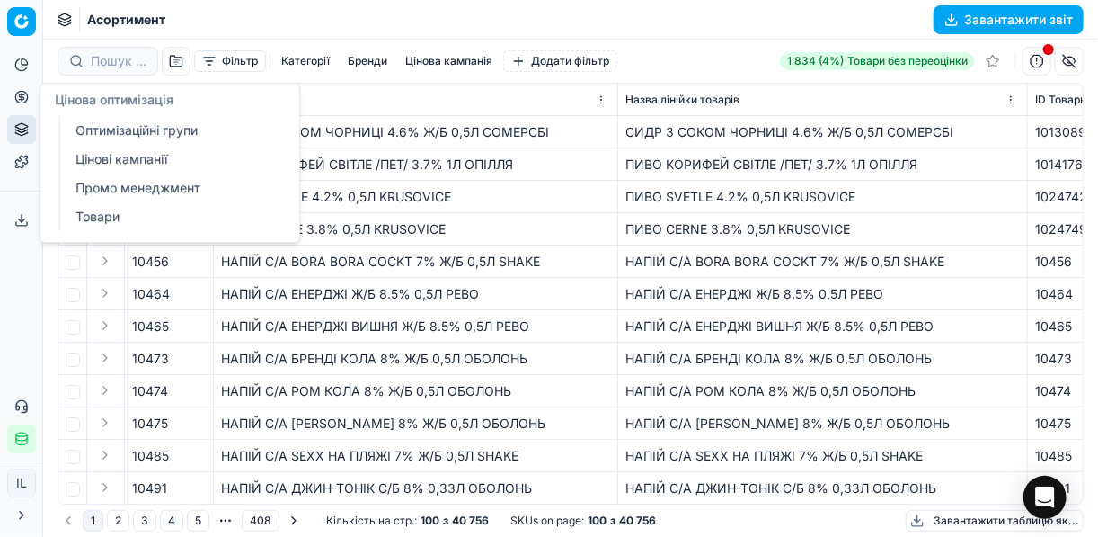
click at [121, 125] on link "Оптимізаційні групи" at bounding box center [172, 130] width 209 height 25
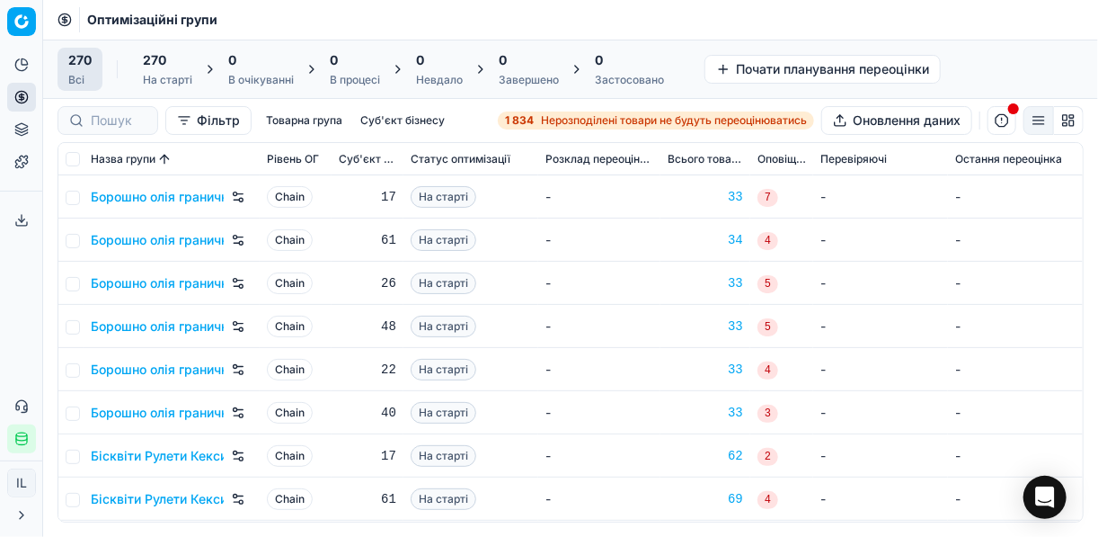
click at [537, 113] on div "1 834 Нерозподілені товари не будуть переоцінюватись" at bounding box center [656, 120] width 302 height 14
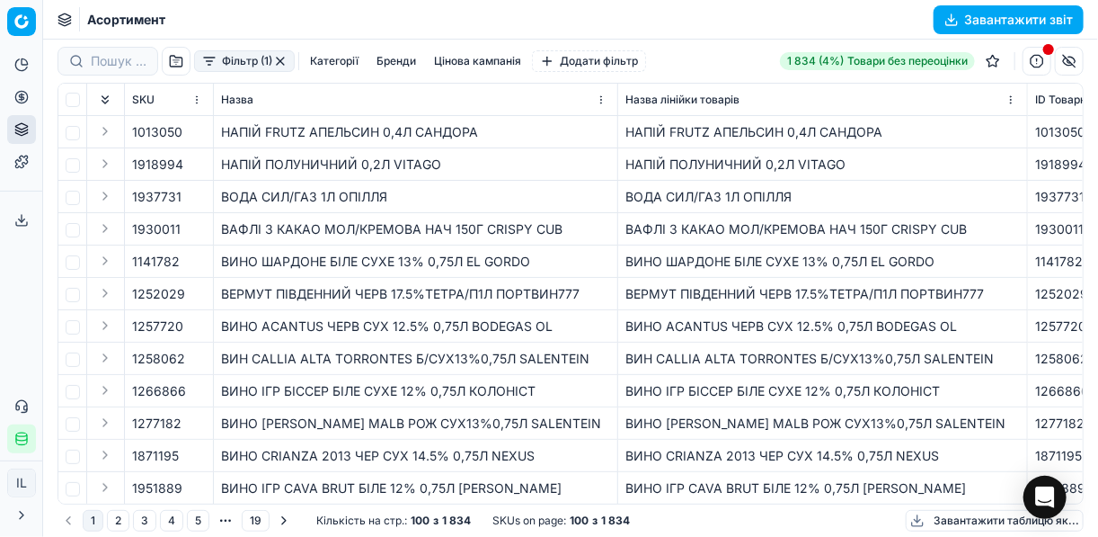
click at [212, 62] on button "Фільтр (1)" at bounding box center [244, 61] width 101 height 22
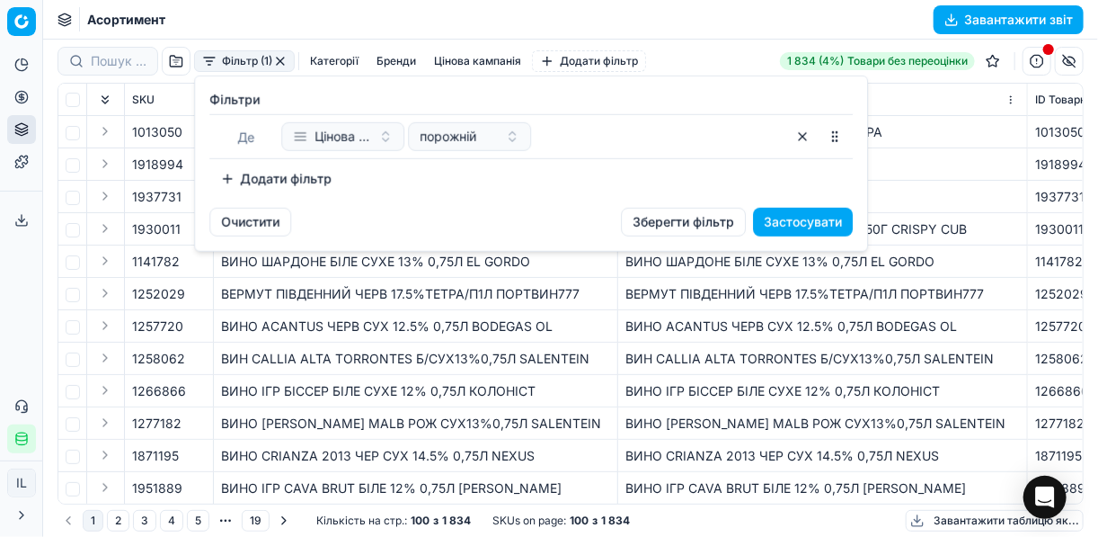
click at [261, 181] on button "Додати фільтр" at bounding box center [275, 178] width 133 height 29
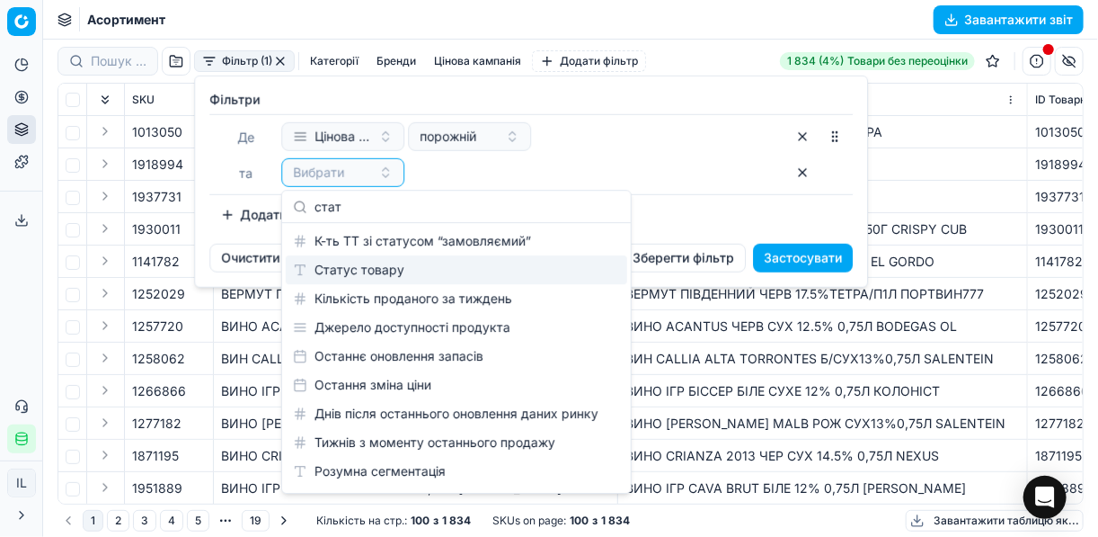
type input "стат"
click at [374, 264] on div "Статус товару" at bounding box center [457, 269] width 342 height 29
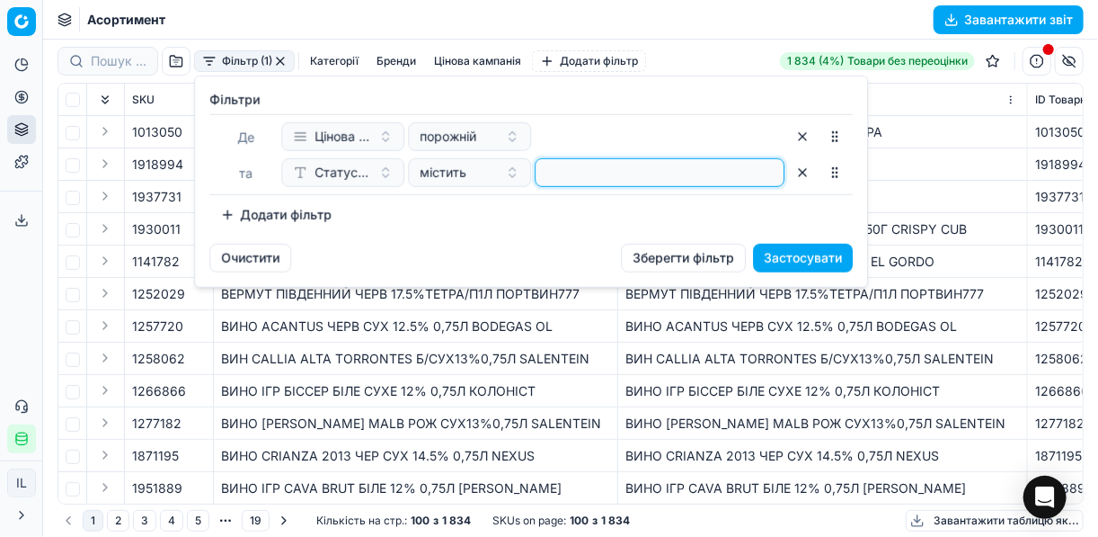
click at [698, 164] on input at bounding box center [660, 172] width 234 height 27
type input "1"
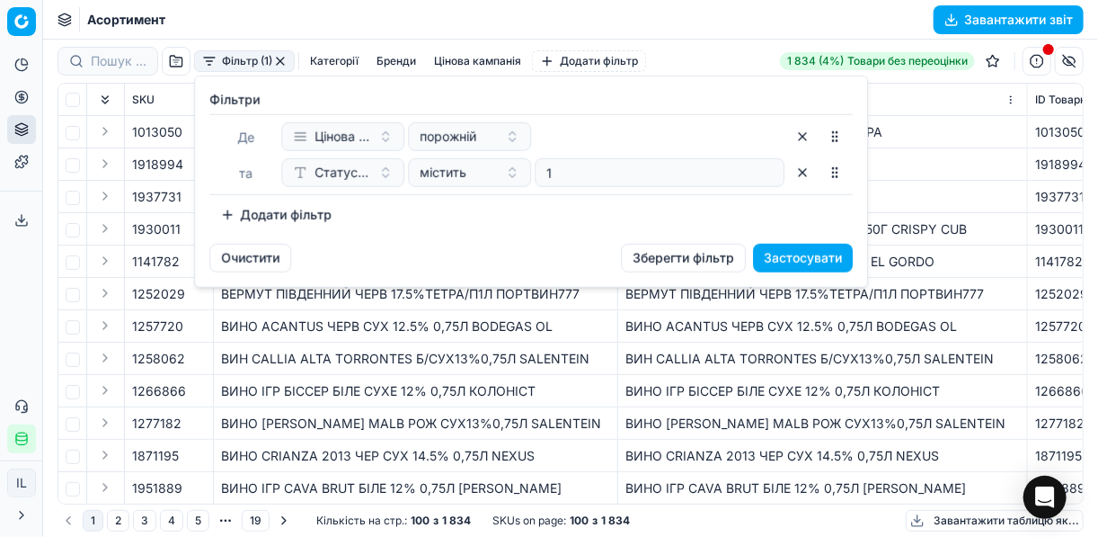
click at [233, 209] on button "Додати фільтр" at bounding box center [275, 214] width 133 height 29
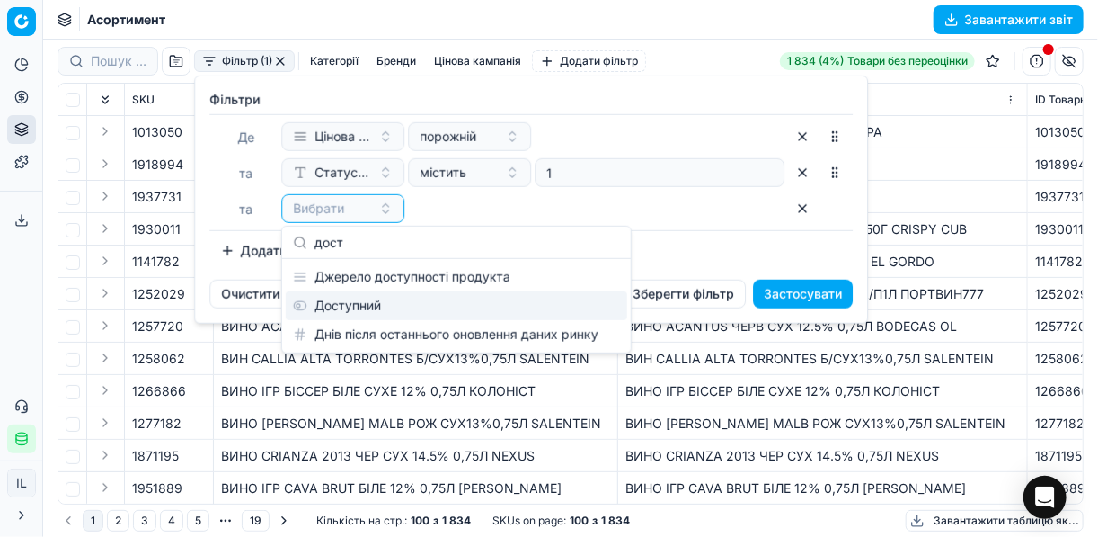
type input "дост"
click at [326, 304] on div "Доступний" at bounding box center [457, 305] width 342 height 29
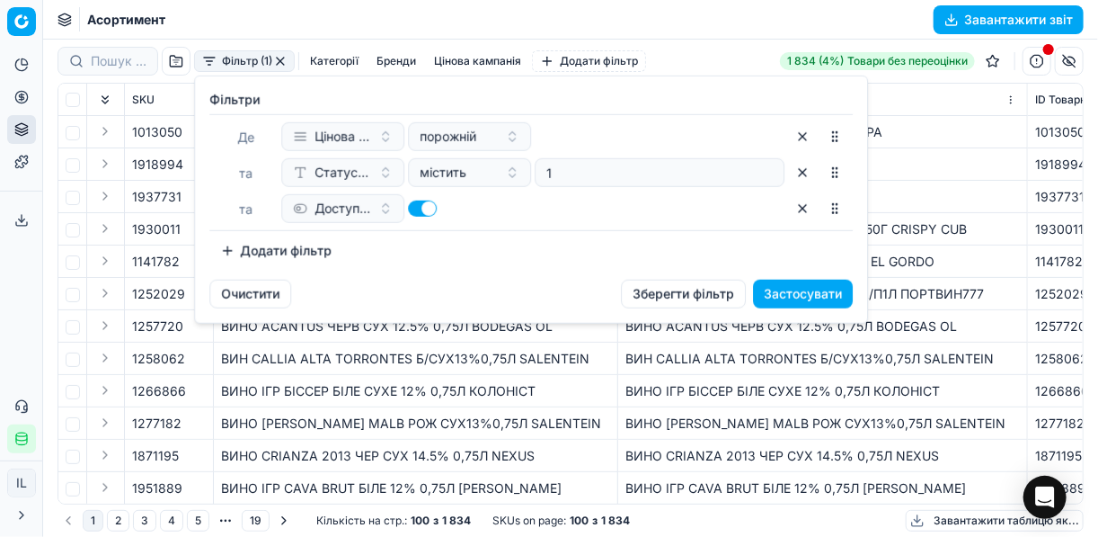
click at [247, 244] on button "Додати фільтр" at bounding box center [275, 250] width 133 height 29
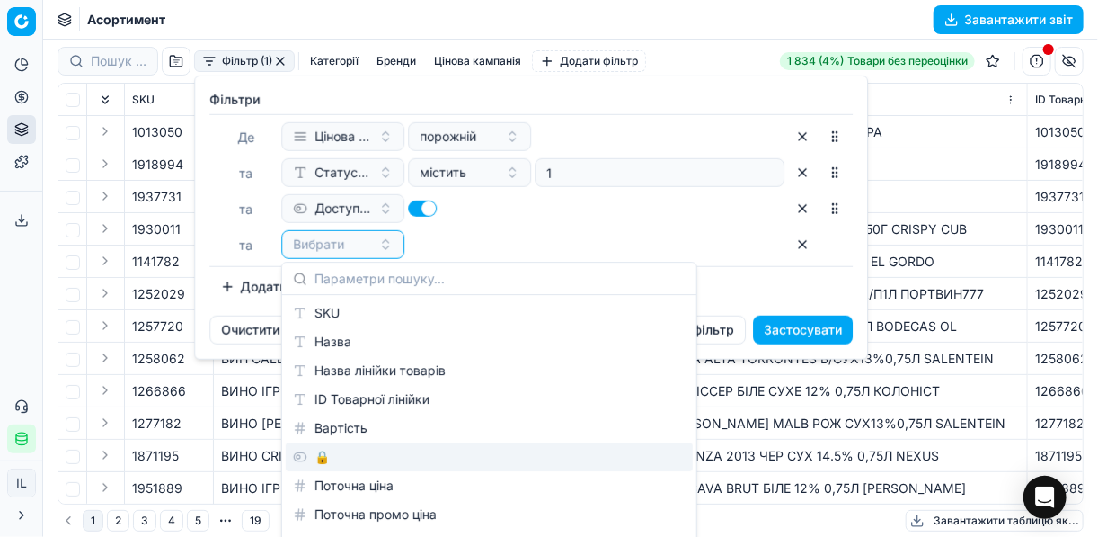
click at [322, 456] on div "🔒" at bounding box center [489, 456] width 407 height 29
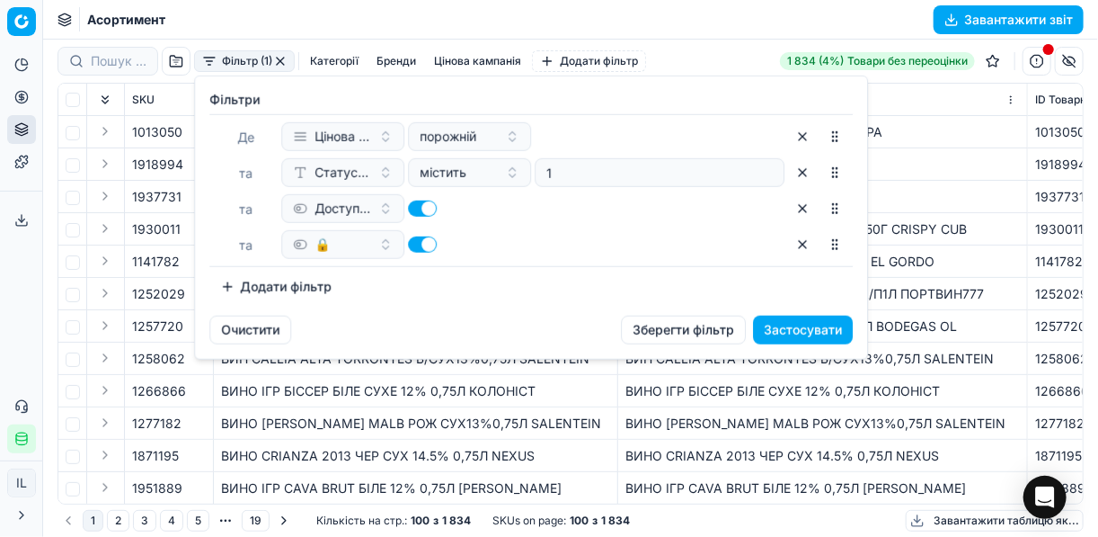
click at [417, 242] on button "button" at bounding box center [422, 244] width 29 height 16
checkbox input "false"
click at [784, 326] on button "Застосувати" at bounding box center [803, 330] width 100 height 29
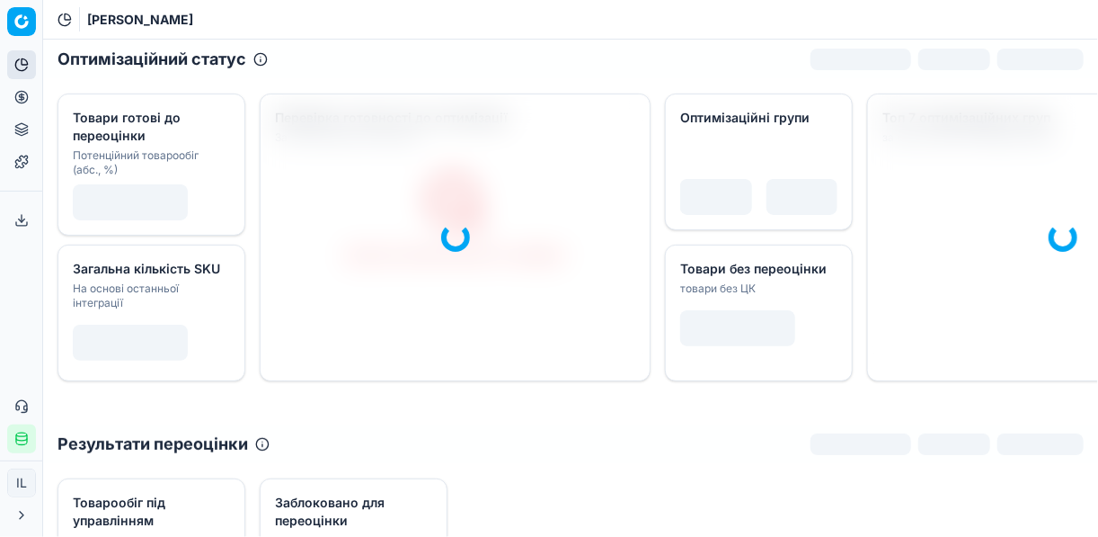
click at [19, 94] on icon at bounding box center [21, 96] width 4 height 4
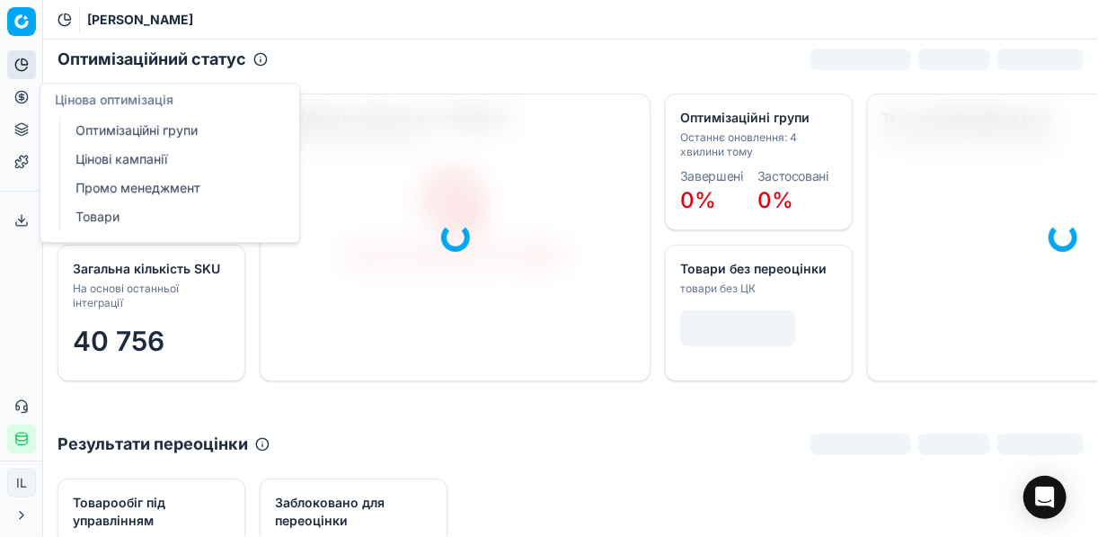
click at [125, 129] on link "Оптимізаційні групи" at bounding box center [172, 130] width 209 height 25
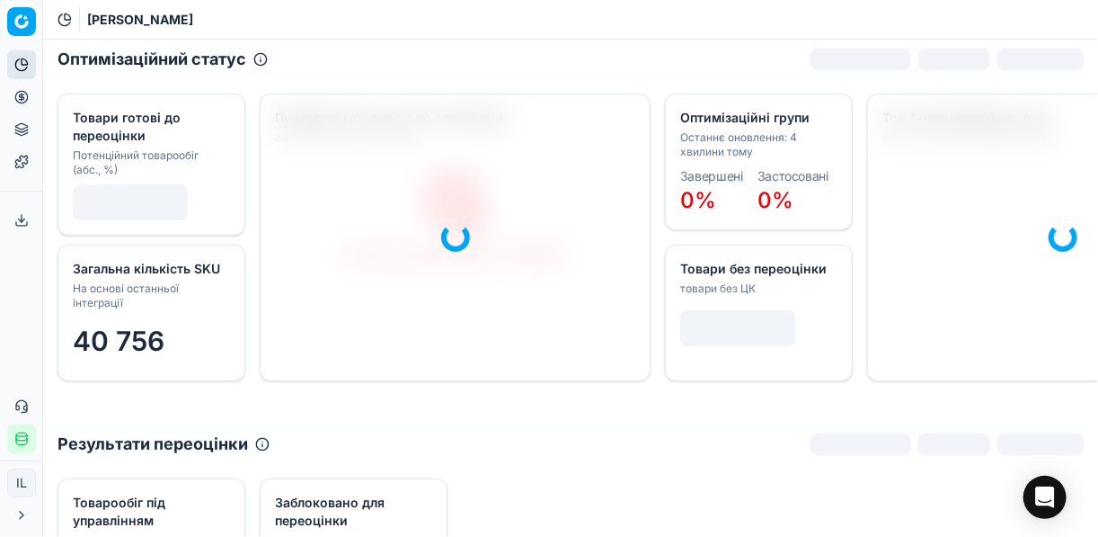
click at [16, 100] on circle at bounding box center [21, 97] width 12 height 12
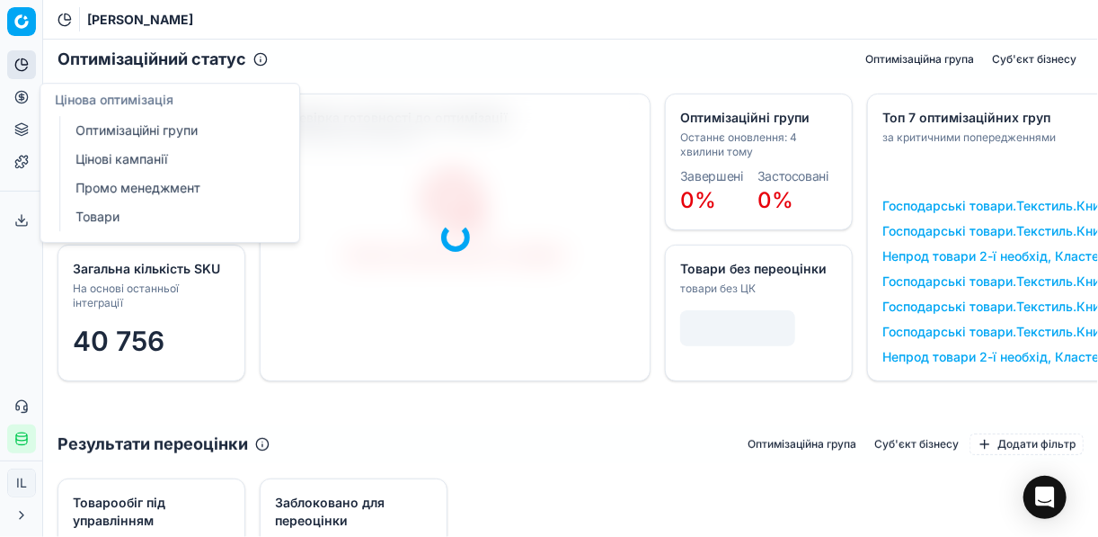
click at [138, 125] on link "Оптимізаційні групи" at bounding box center [172, 130] width 209 height 25
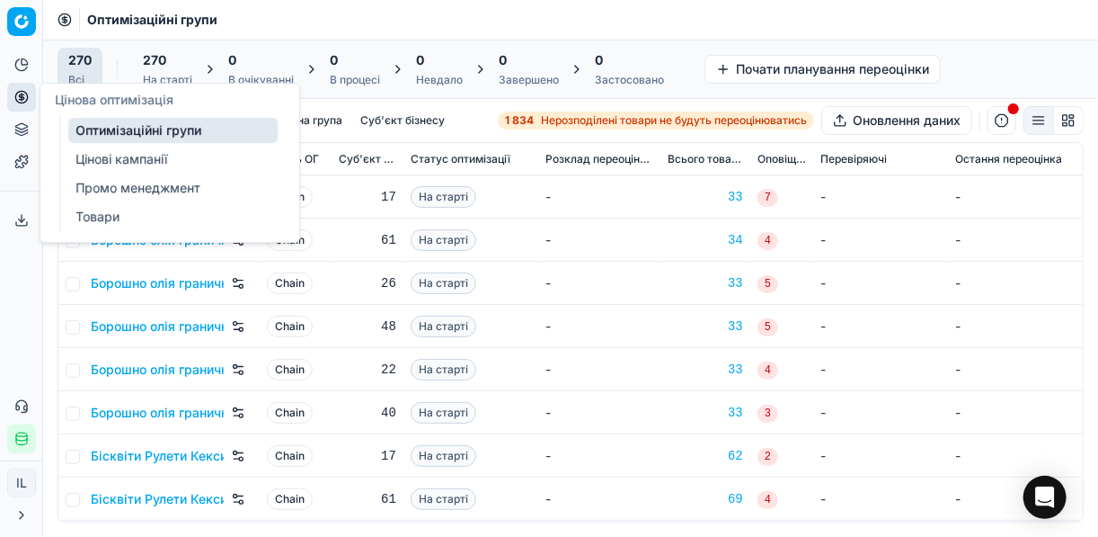
click at [95, 152] on link "Цінові кампанії" at bounding box center [172, 159] width 209 height 25
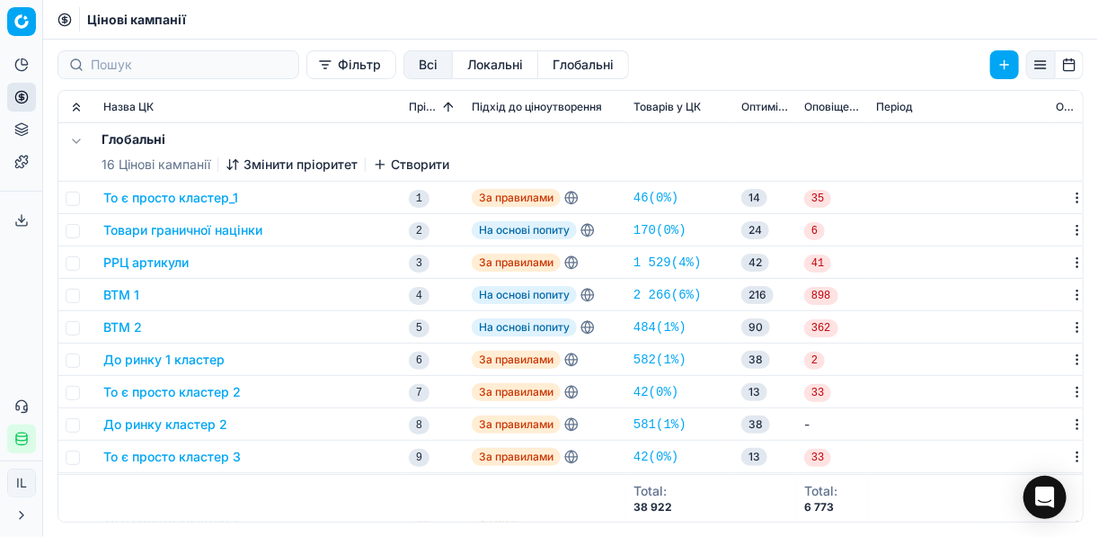
click at [307, 69] on button "Фільтр" at bounding box center [352, 64] width 90 height 29
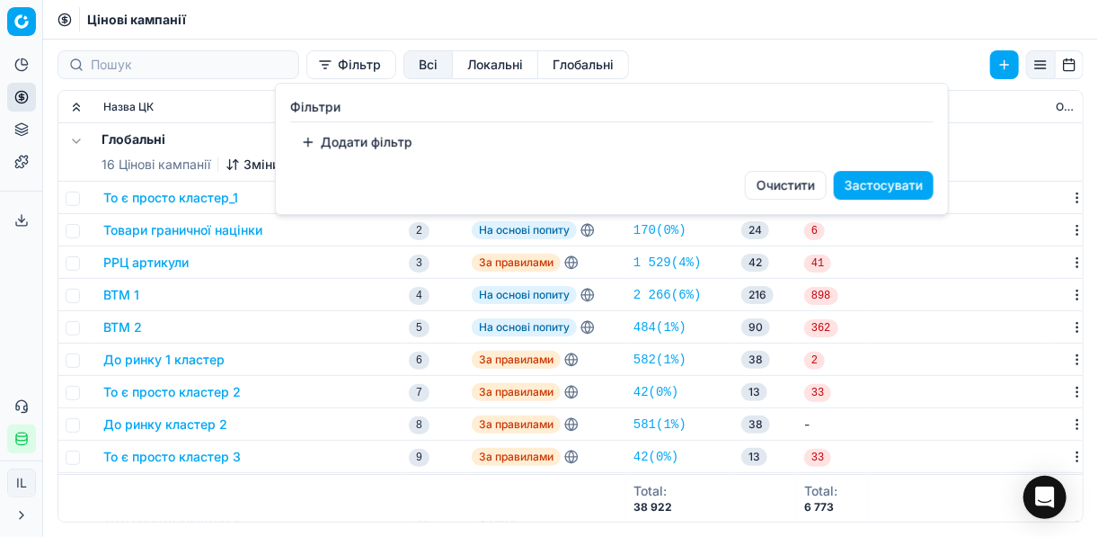
click at [306, 151] on button "Додати фільтр" at bounding box center [356, 142] width 133 height 29
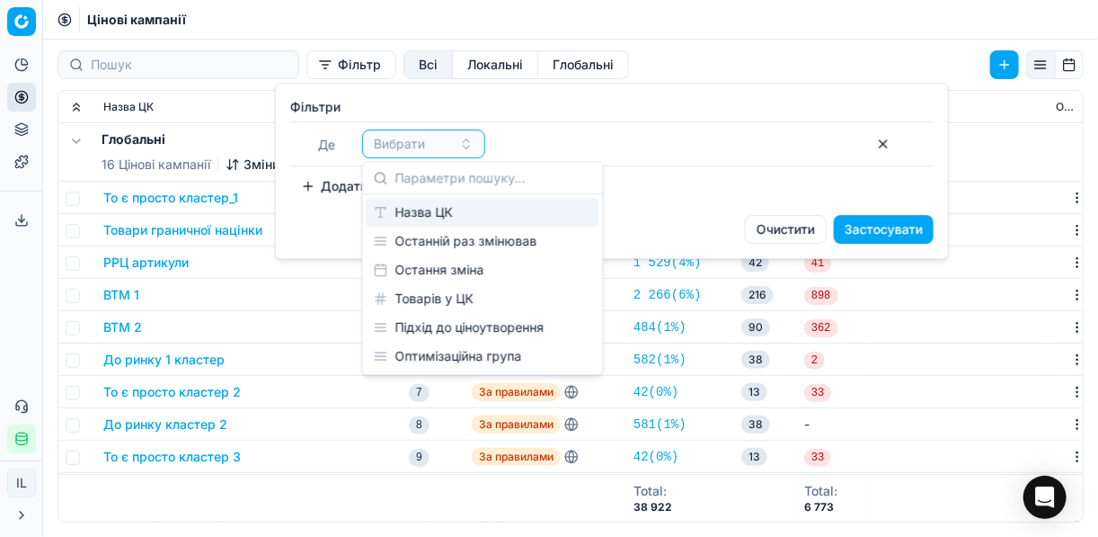
click at [422, 215] on div "Назва ЦК" at bounding box center [483, 212] width 233 height 29
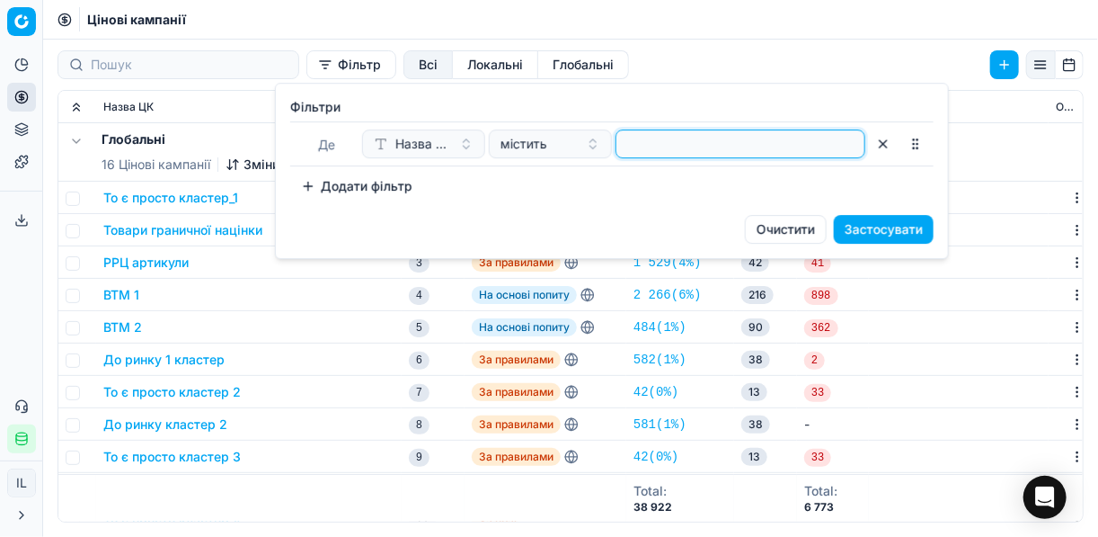
click at [635, 149] on input at bounding box center [741, 143] width 234 height 27
type input "гастрон"
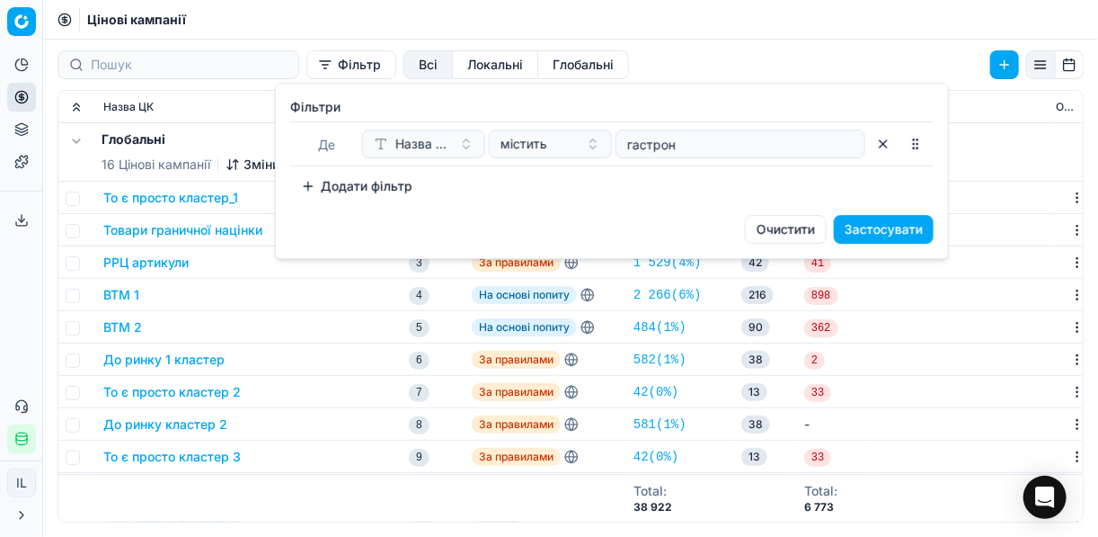
drag, startPoint x: 904, startPoint y: 231, endPoint x: 888, endPoint y: 230, distance: 16.2
click at [904, 230] on button "Застосувати" at bounding box center [884, 229] width 100 height 29
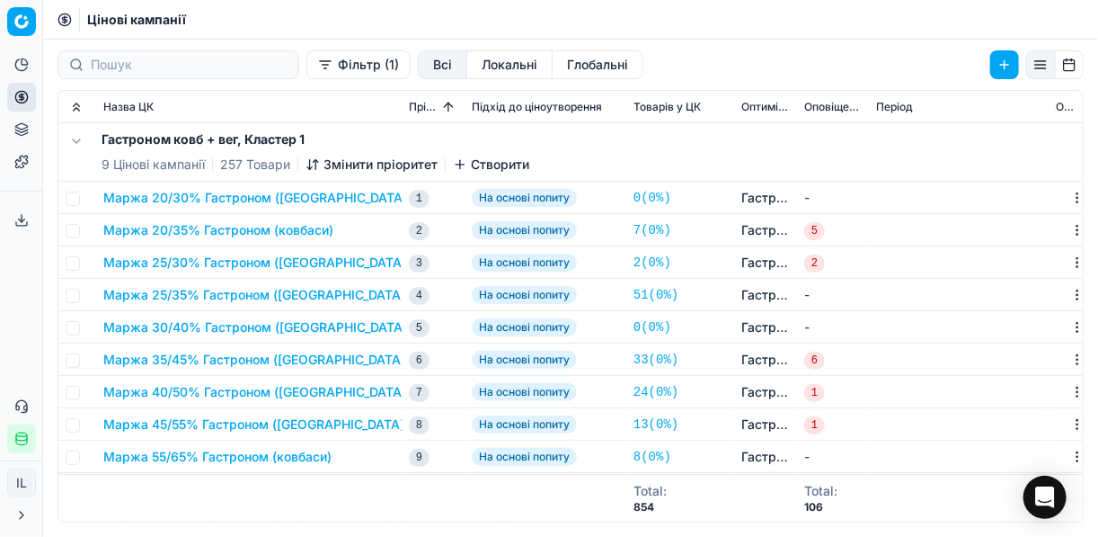
click at [156, 200] on button "Маржа 20/30% Гастроном (ковбаси)" at bounding box center [257, 198] width 308 height 18
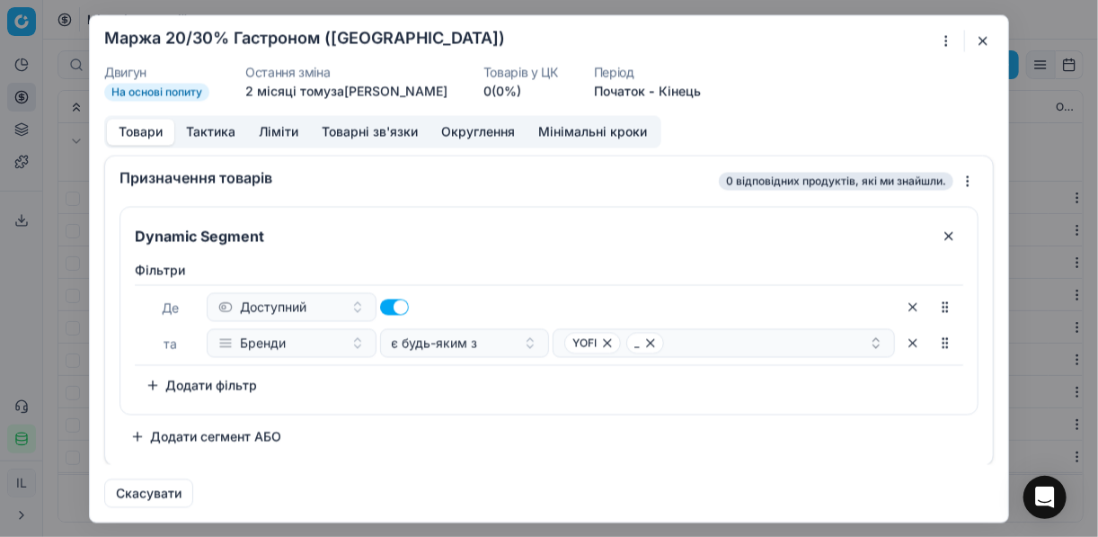
click at [949, 42] on div "Ми зберігаємо налаштування ЦК. Будь ласка, зачекайте, це може зайняти декілька …" at bounding box center [549, 268] width 1098 height 537
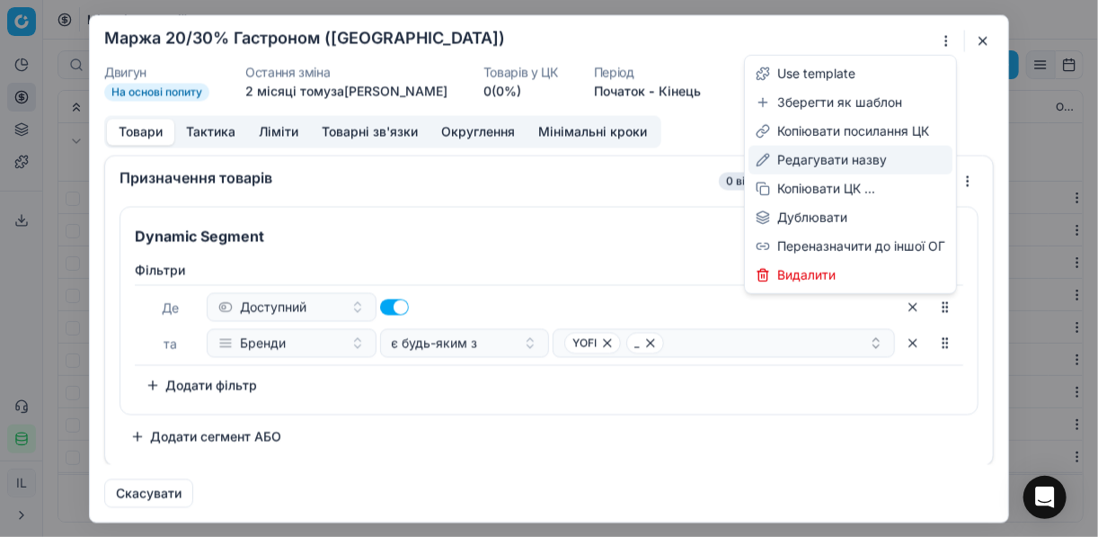
click at [826, 160] on div "Редагувати назву" at bounding box center [851, 160] width 204 height 29
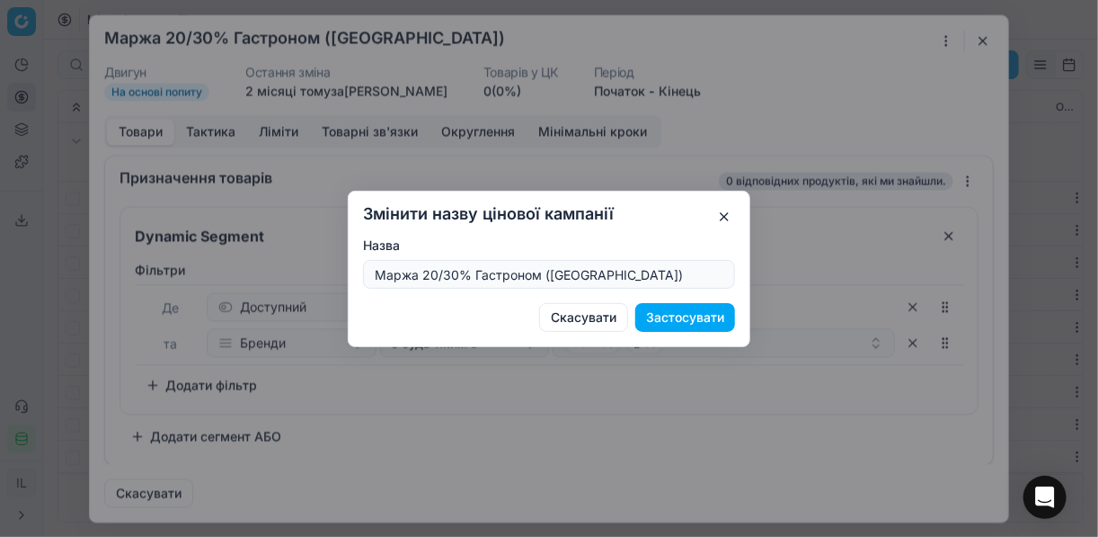
click at [457, 272] on input "Маржа 20/30% Гастроном (ковбаси)" at bounding box center [549, 274] width 356 height 27
type input "Маржа 20/40% Гастроном (ковбаси)"
click at [673, 317] on button "Застосувати" at bounding box center [685, 317] width 100 height 29
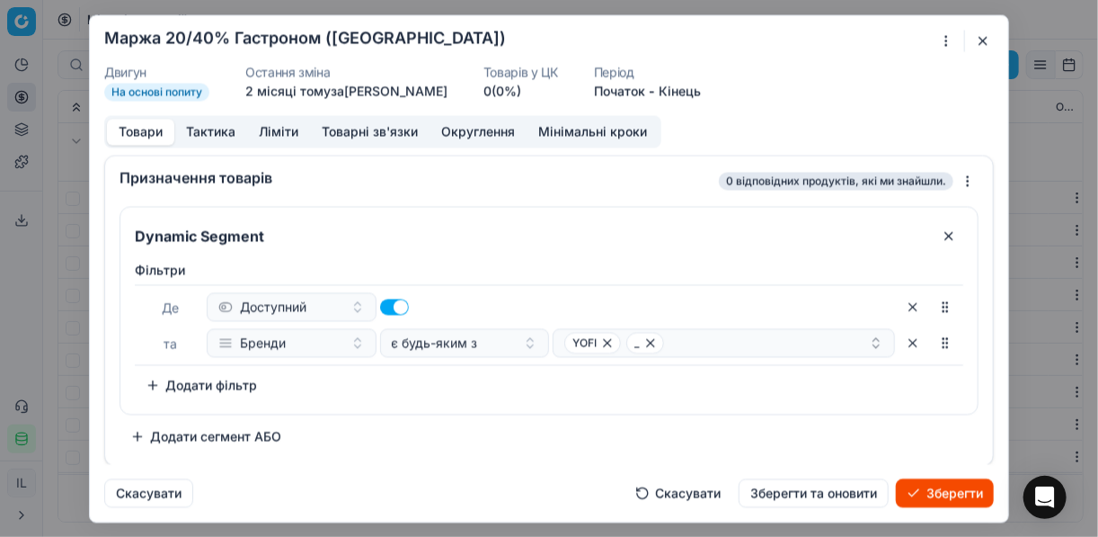
click at [284, 125] on button "Ліміти" at bounding box center [278, 132] width 63 height 26
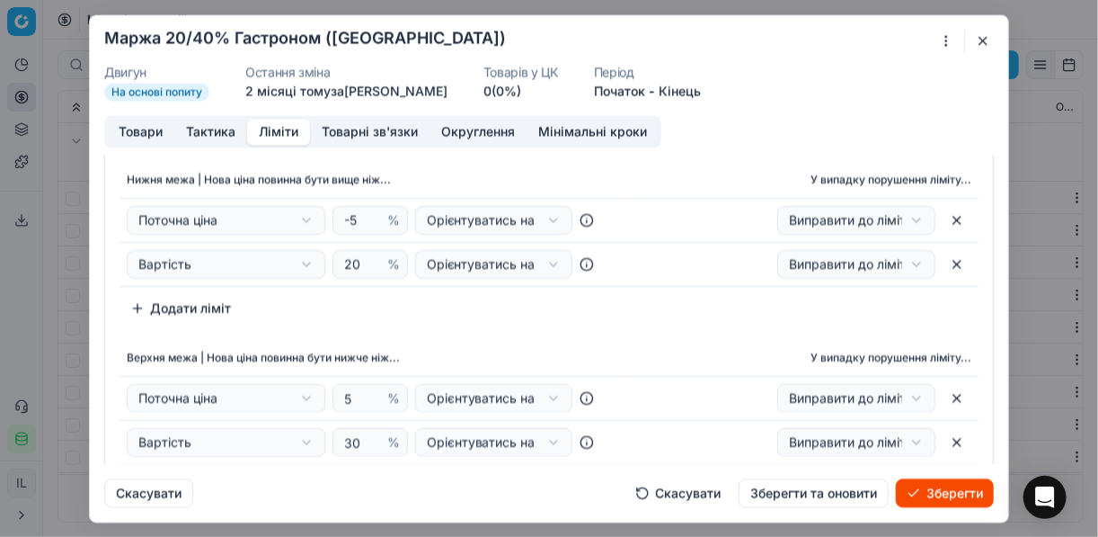
scroll to position [72, 0]
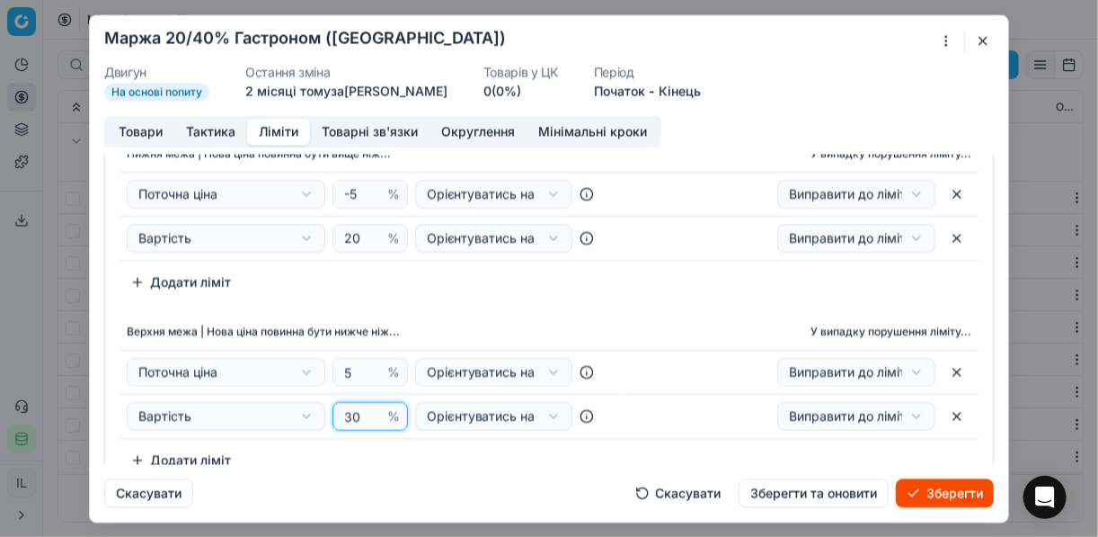
click at [350, 417] on input "30" at bounding box center [362, 416] width 43 height 27
type input "40"
drag, startPoint x: 436, startPoint y: 323, endPoint x: 405, endPoint y: 306, distance: 35.0
click at [434, 322] on th "Верхня межа | Нова ціна повинна бути нижче ніж..." at bounding box center [371, 333] width 502 height 36
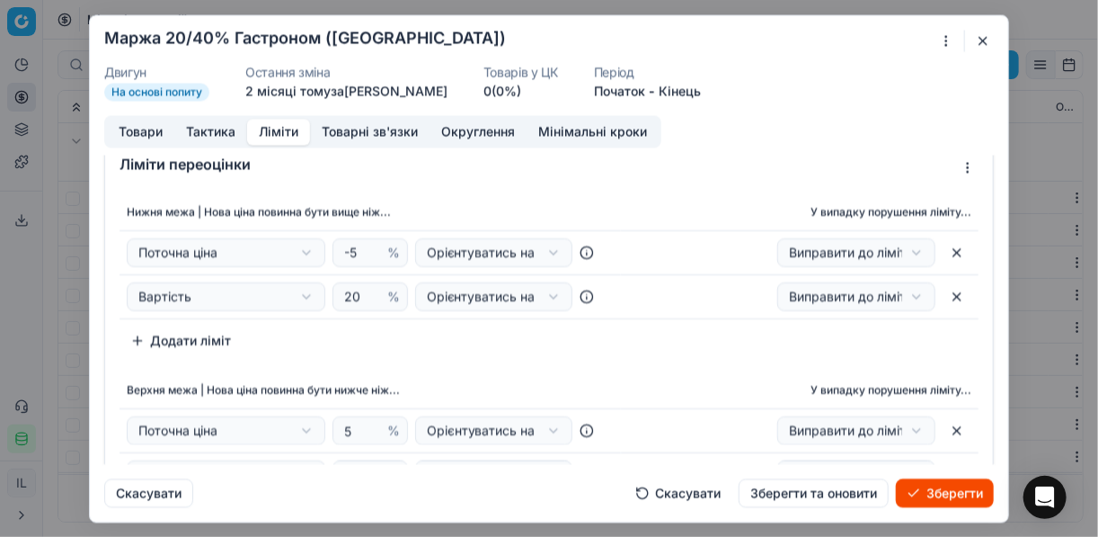
scroll to position [0, 0]
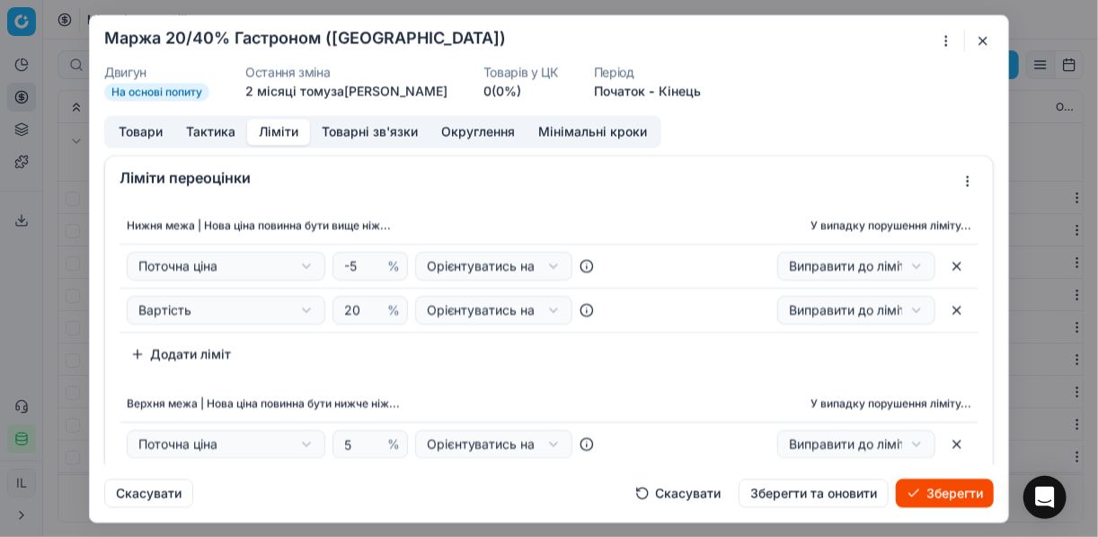
click at [147, 137] on button "Товари" at bounding box center [140, 132] width 67 height 26
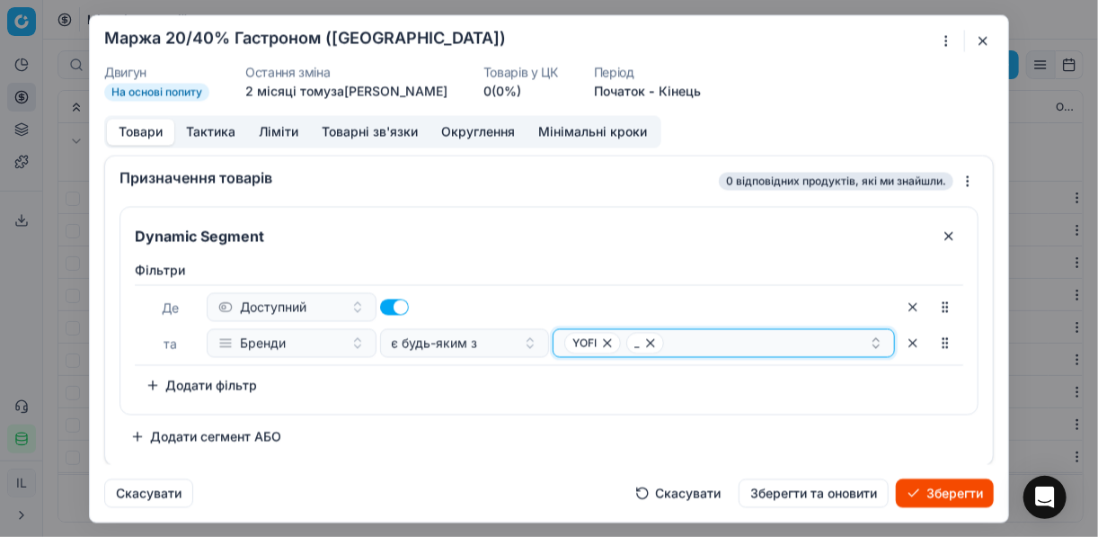
drag, startPoint x: 648, startPoint y: 341, endPoint x: 636, endPoint y: 342, distance: 11.7
click at [648, 341] on icon "button" at bounding box center [651, 342] width 14 height 14
click at [611, 343] on icon "button" at bounding box center [607, 342] width 14 height 14
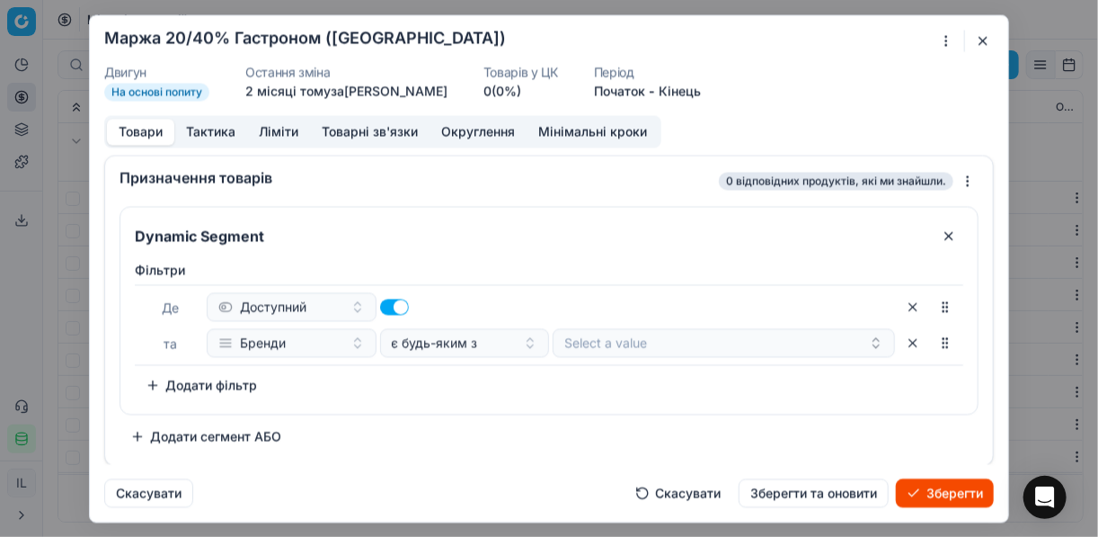
click at [919, 489] on button "Зберегти" at bounding box center [945, 492] width 98 height 29
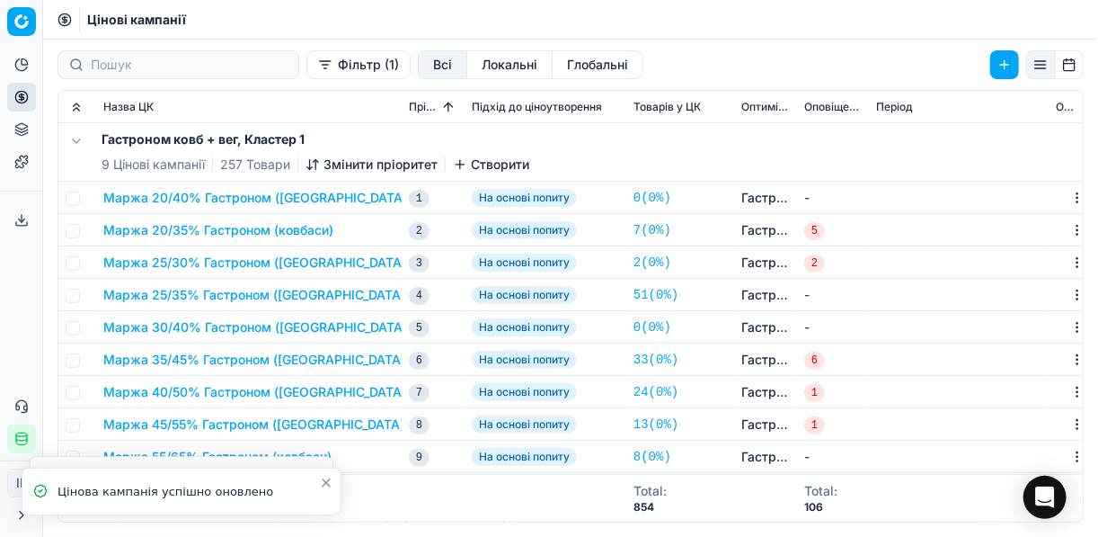
click at [195, 271] on td "Маржа 25/30% Гастроном (ковбаси)" at bounding box center [249, 262] width 306 height 32
click at [198, 261] on button "Маржа 25/30% Гастроном (ковбаси)" at bounding box center [256, 262] width 307 height 18
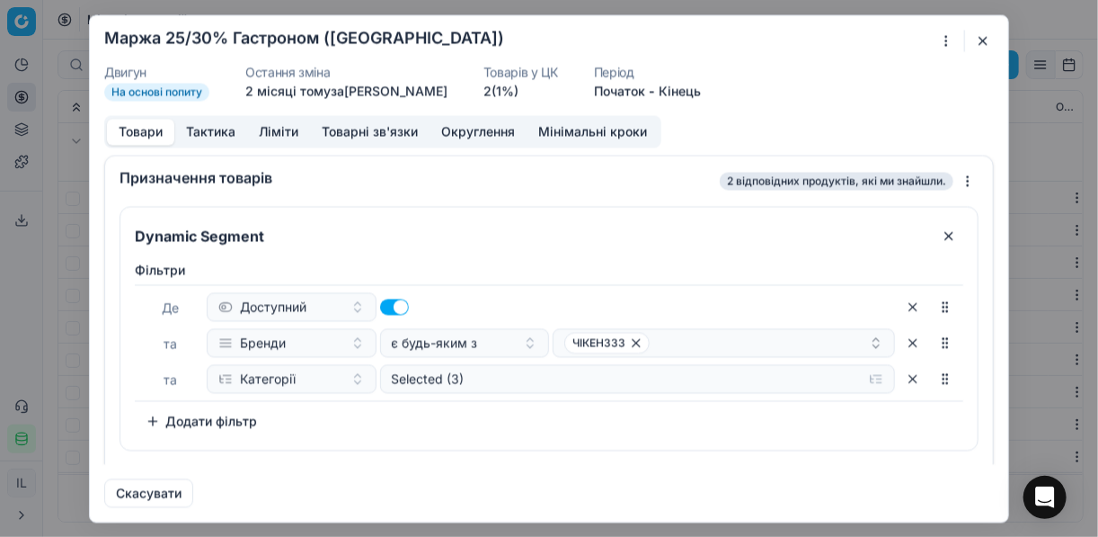
click at [982, 40] on button "button" at bounding box center [984, 41] width 22 height 22
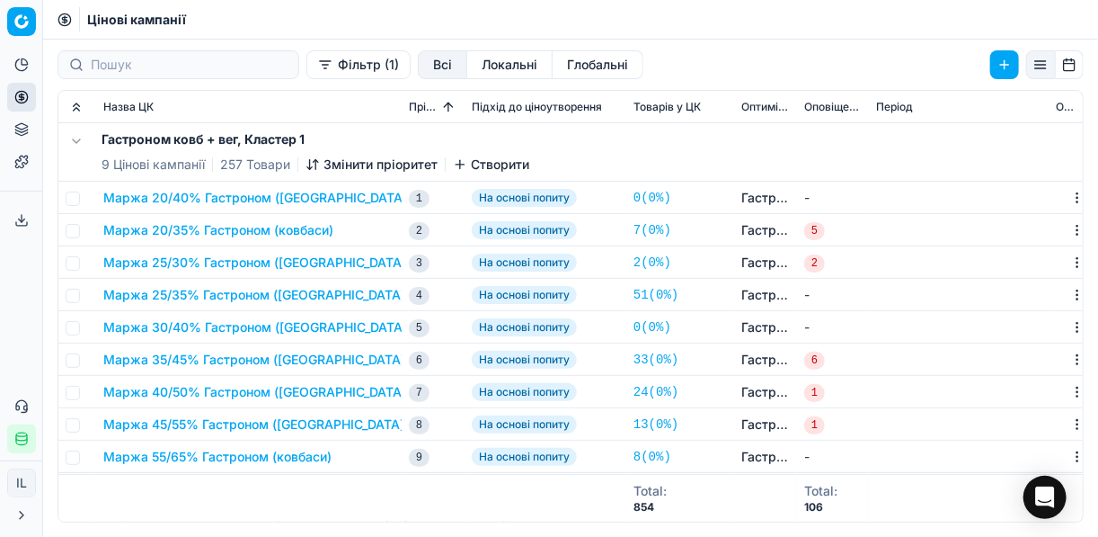
click at [201, 194] on button "Маржа 20/40% Гастроном (ковбаси)" at bounding box center [257, 198] width 308 height 18
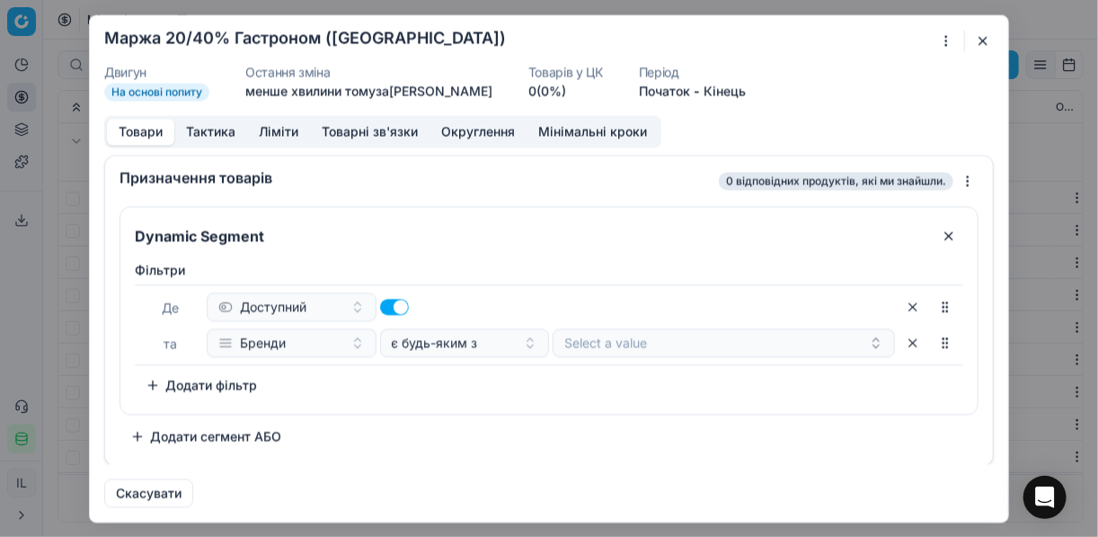
click at [907, 343] on button "button" at bounding box center [913, 342] width 29 height 29
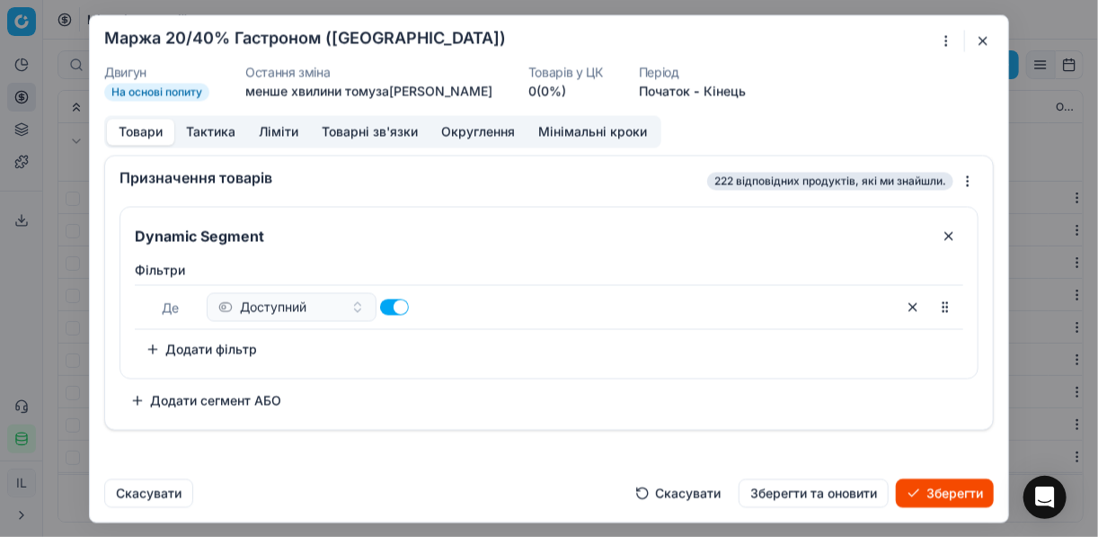
click at [149, 347] on button "Додати фільтр" at bounding box center [201, 348] width 133 height 29
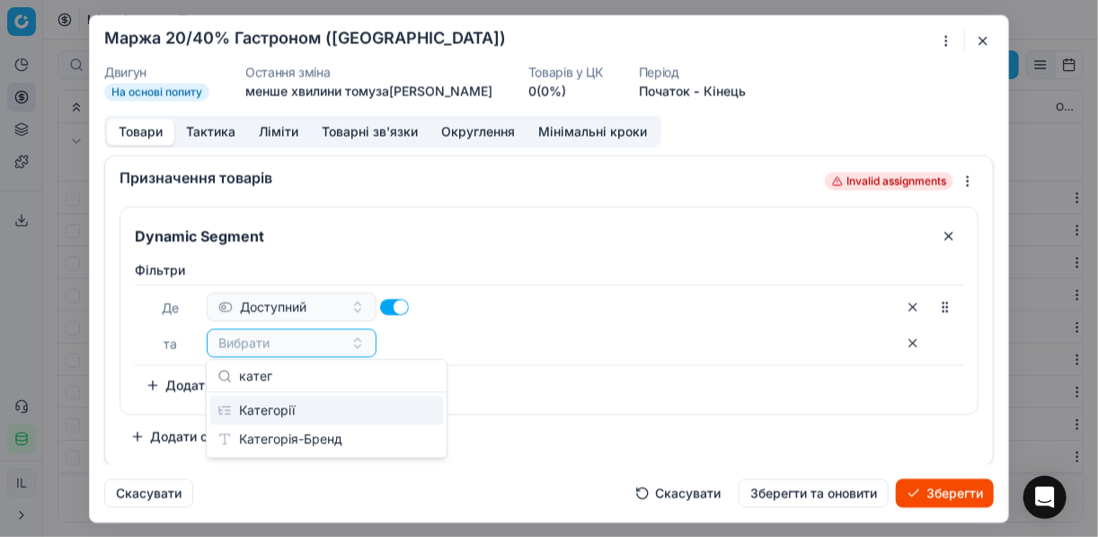
type input "катег"
click at [305, 413] on div "Категорії" at bounding box center [326, 409] width 233 height 29
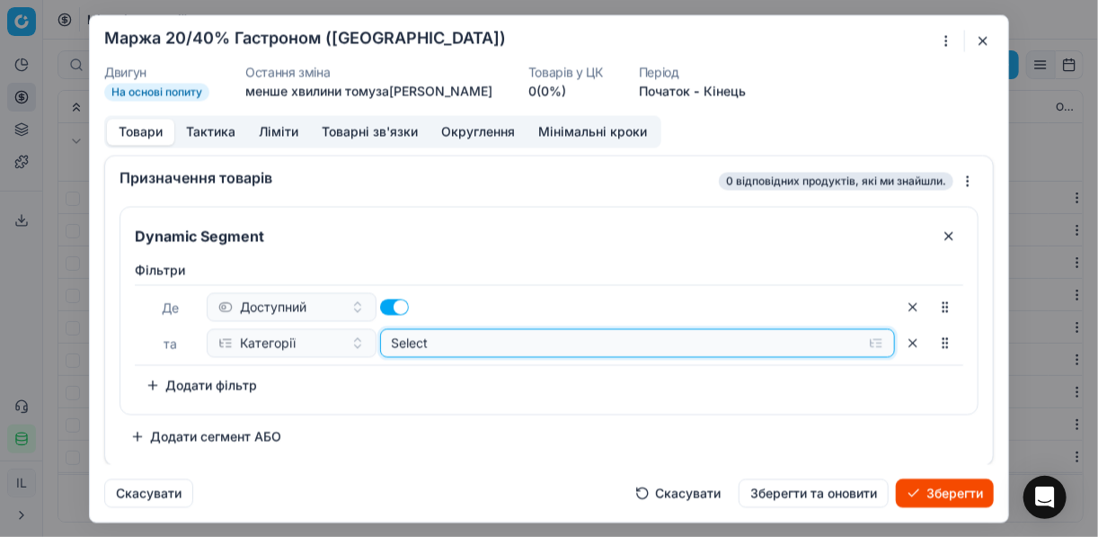
click at [875, 342] on button "Select" at bounding box center [638, 342] width 516 height 29
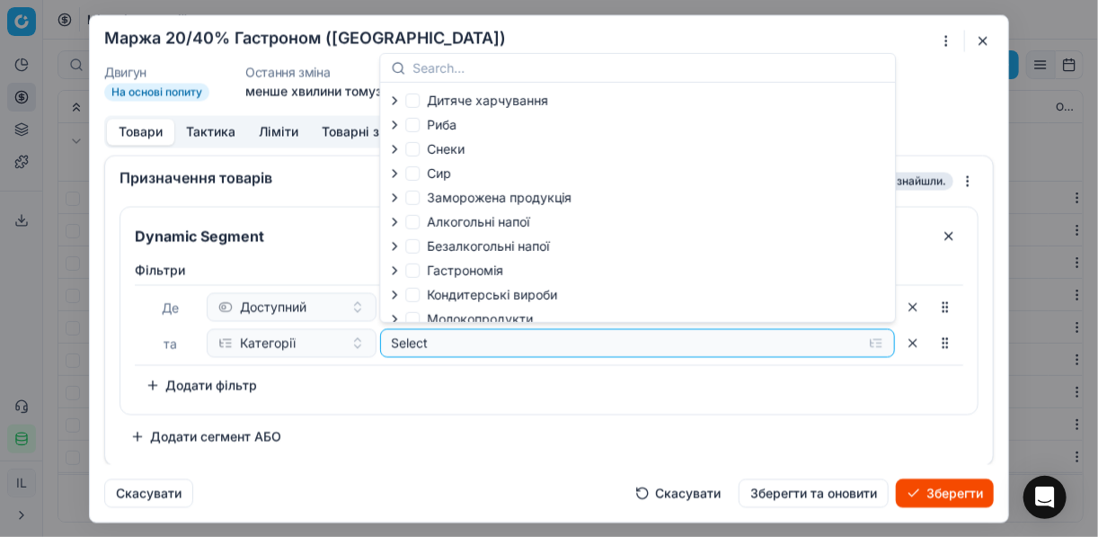
scroll to position [61, 0]
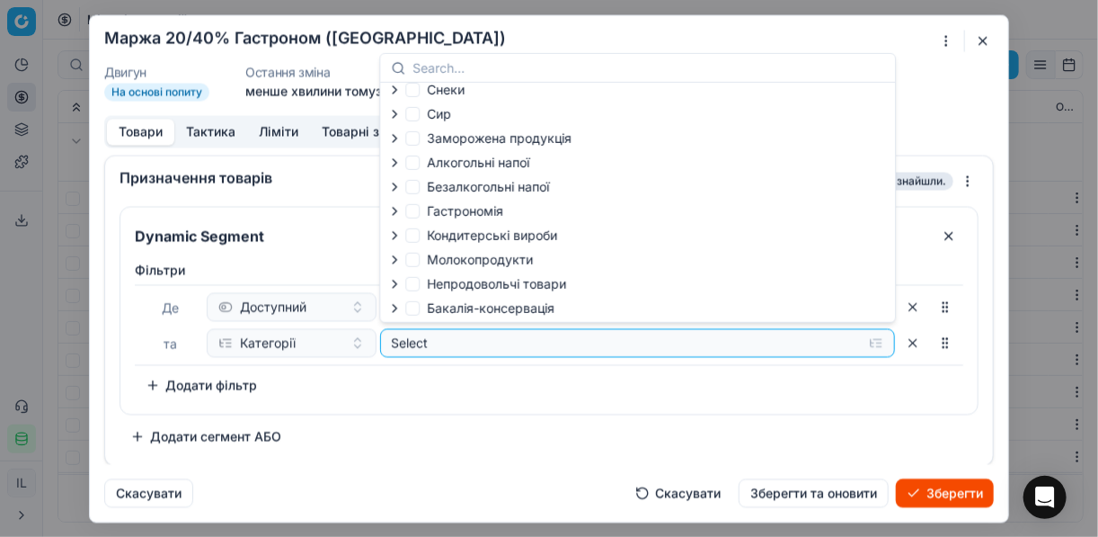
click at [396, 210] on icon "button" at bounding box center [394, 211] width 14 height 14
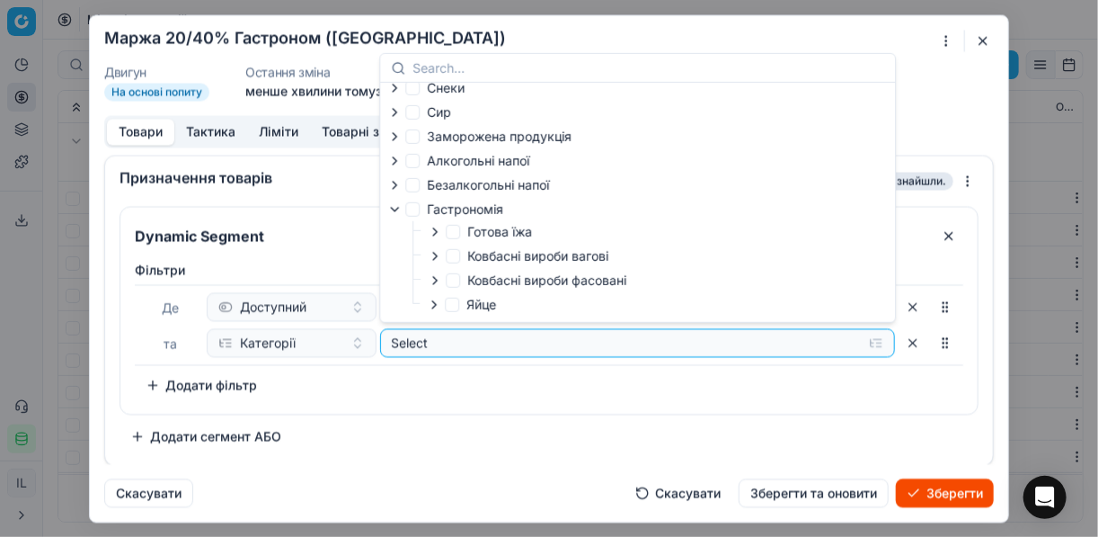
click at [436, 256] on icon "button" at bounding box center [435, 256] width 4 height 7
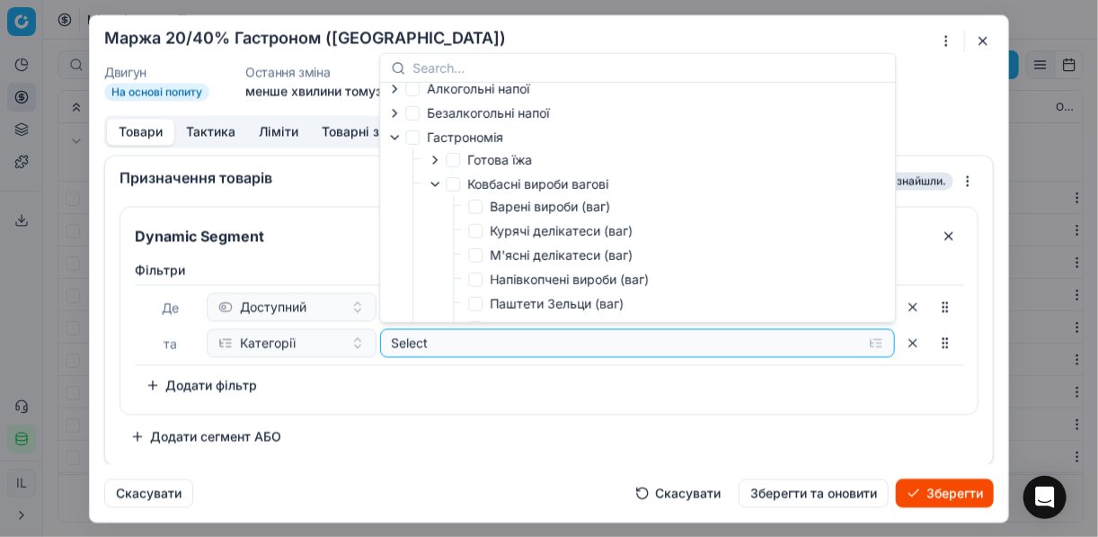
click at [432, 184] on icon "button" at bounding box center [435, 184] width 14 height 14
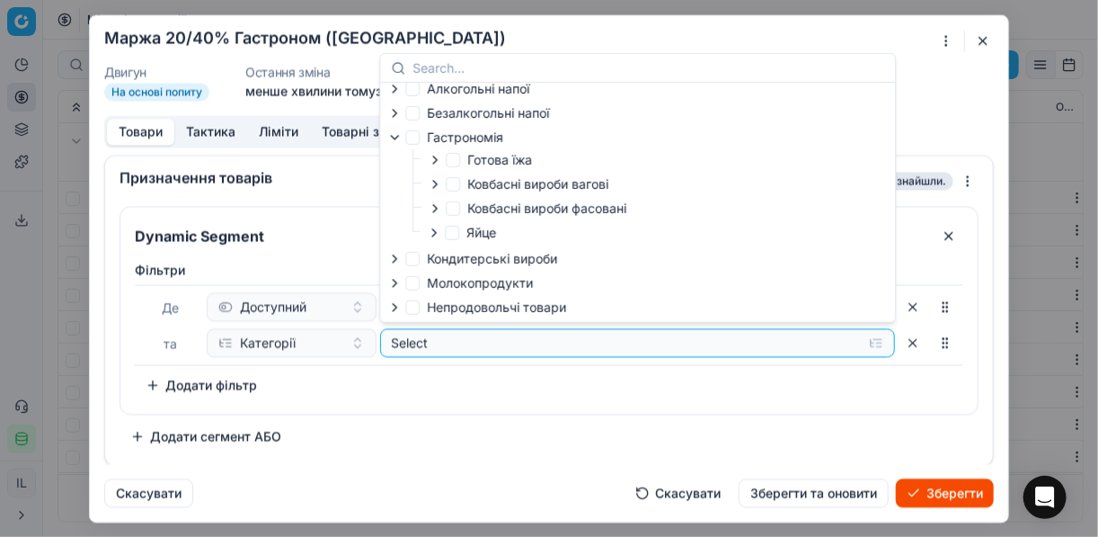
click at [434, 208] on icon "button" at bounding box center [435, 208] width 4 height 7
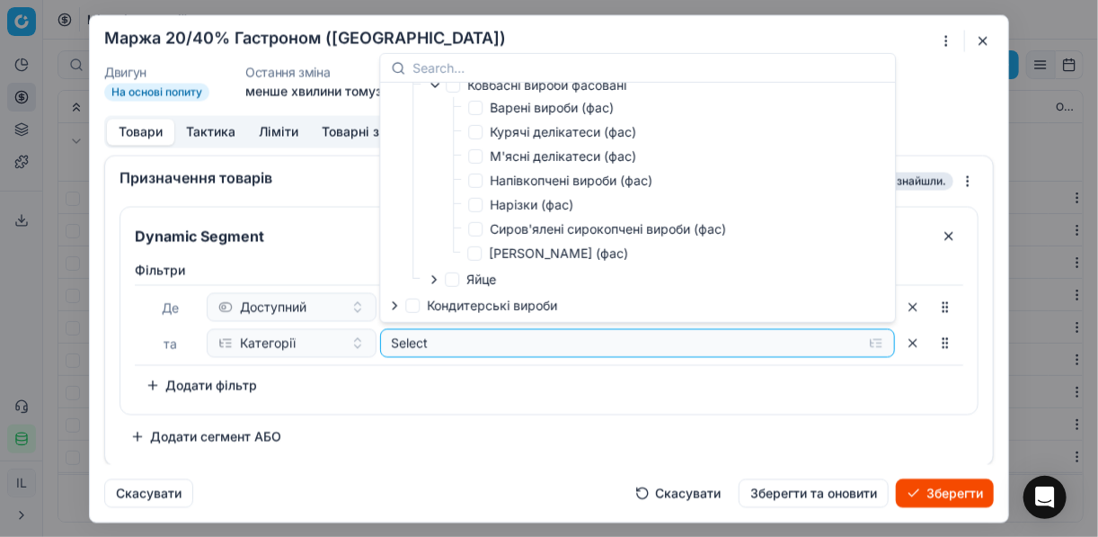
scroll to position [277, 0]
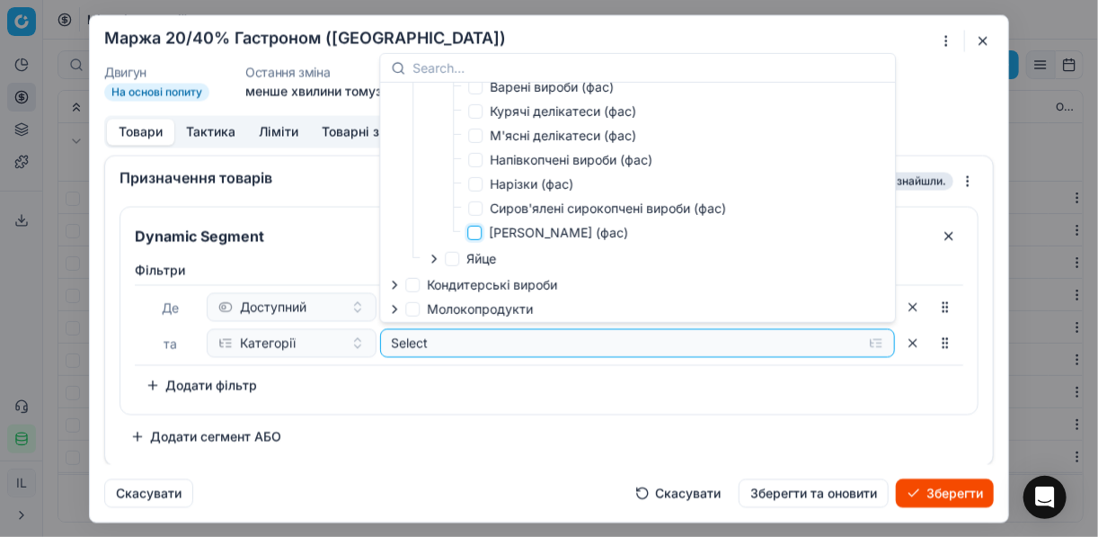
click at [473, 236] on input "Сосиска Сарделька (фас)" at bounding box center [474, 233] width 14 height 14
checkbox input "true"
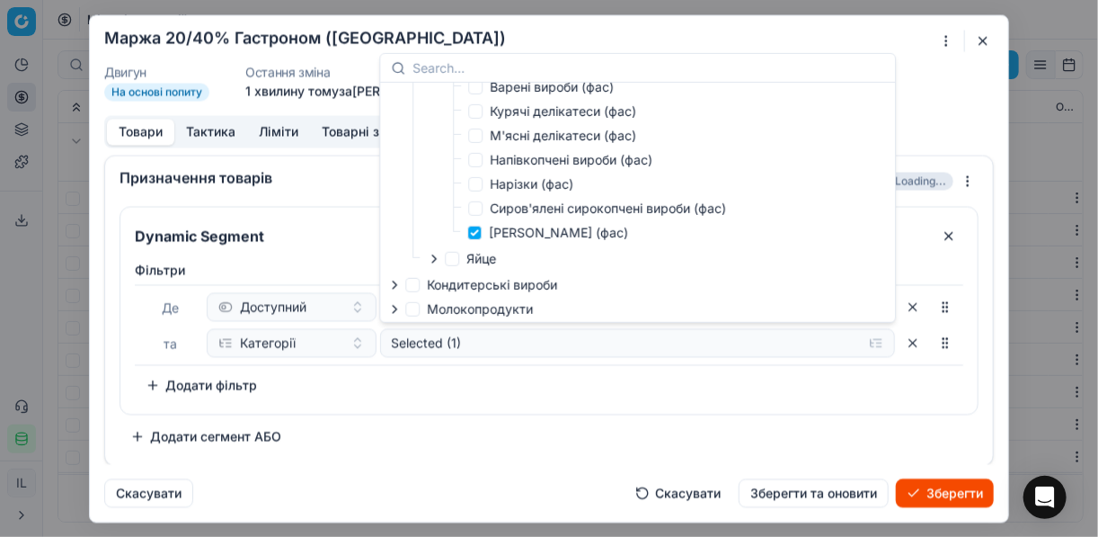
click at [620, 393] on div "Фiльтри Де Доступний та Категорії Selected (1) To pick up a sortable item, pres…" at bounding box center [549, 330] width 829 height 138
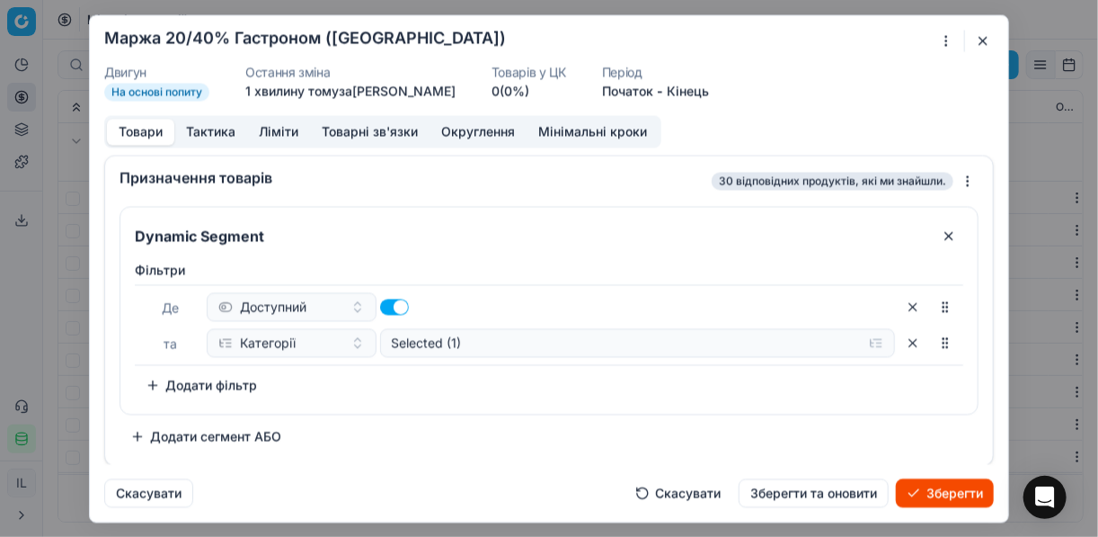
click at [152, 388] on button "Додати фільтр" at bounding box center [201, 384] width 133 height 29
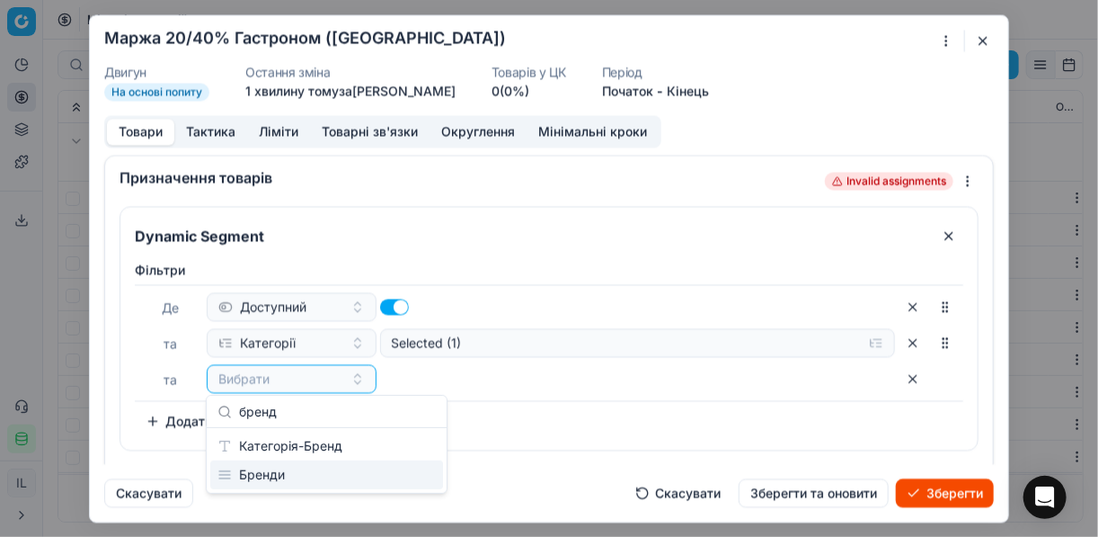
type input "бренд"
click at [286, 470] on div "Бренди" at bounding box center [326, 474] width 233 height 29
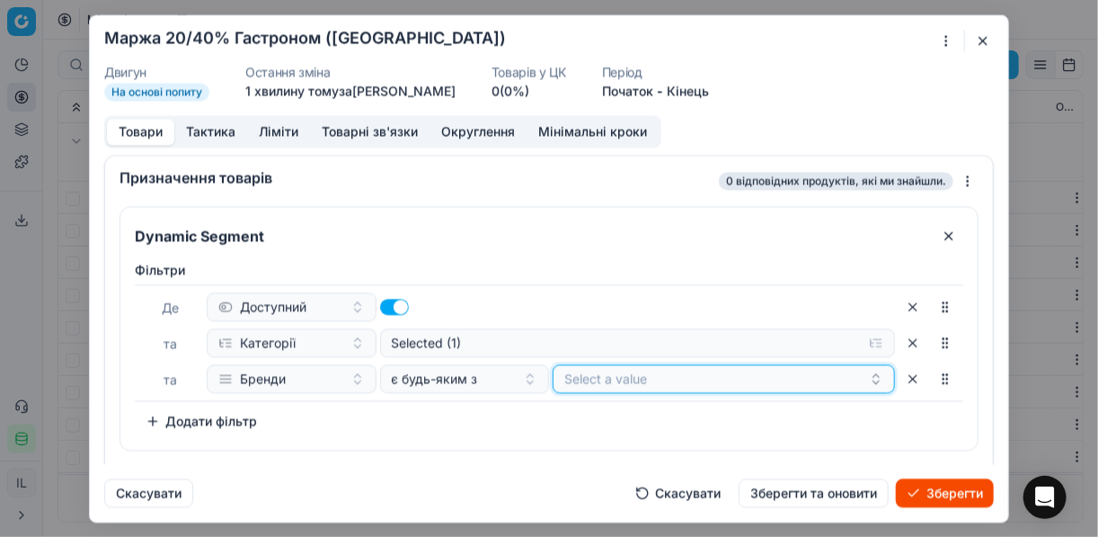
click at [609, 378] on button "Select a value" at bounding box center [724, 378] width 342 height 29
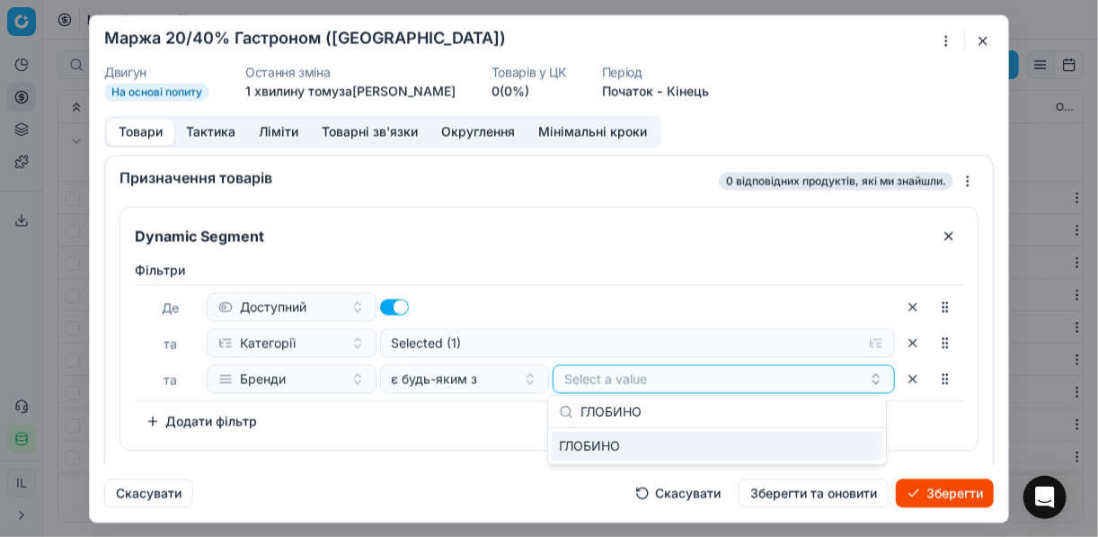
type input "ГЛОБИНО"
click at [849, 449] on div "ГЛОБИНО" at bounding box center [717, 445] width 331 height 29
click at [431, 427] on div "Фiльтри Де Доступний та Категорії Selected (1) та Бренди є будь-яким з ГЛОБИНО …" at bounding box center [549, 348] width 829 height 174
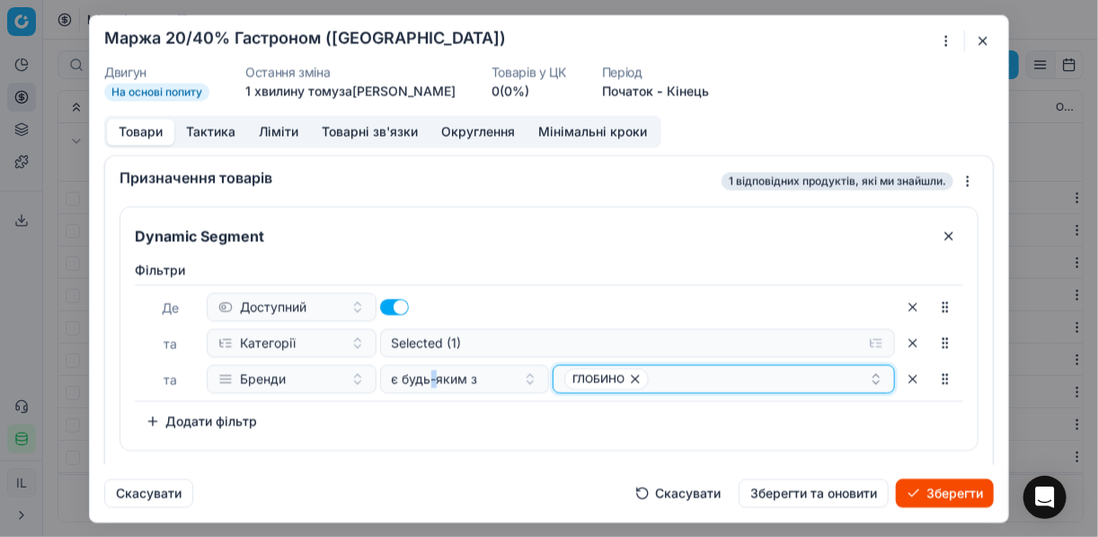
click at [736, 374] on div "ГЛОБИНО" at bounding box center [716, 379] width 305 height 22
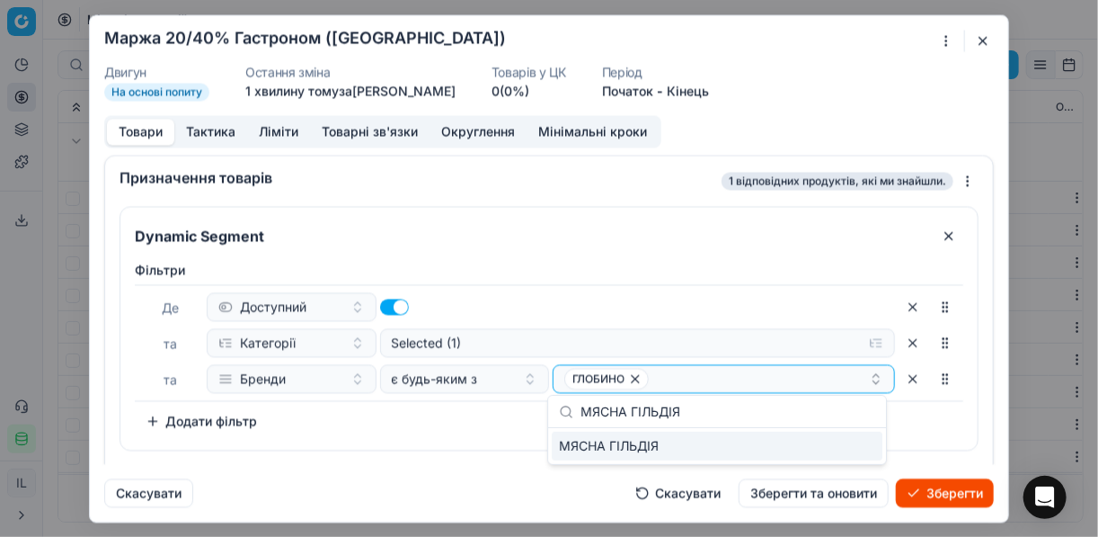
type input "МЯСНА ГІЛЬДІЯ"
drag, startPoint x: 863, startPoint y: 441, endPoint x: 853, endPoint y: 439, distance: 10.2
click at [863, 441] on div "МЯСНА ГІЛЬДІЯ" at bounding box center [717, 445] width 331 height 29
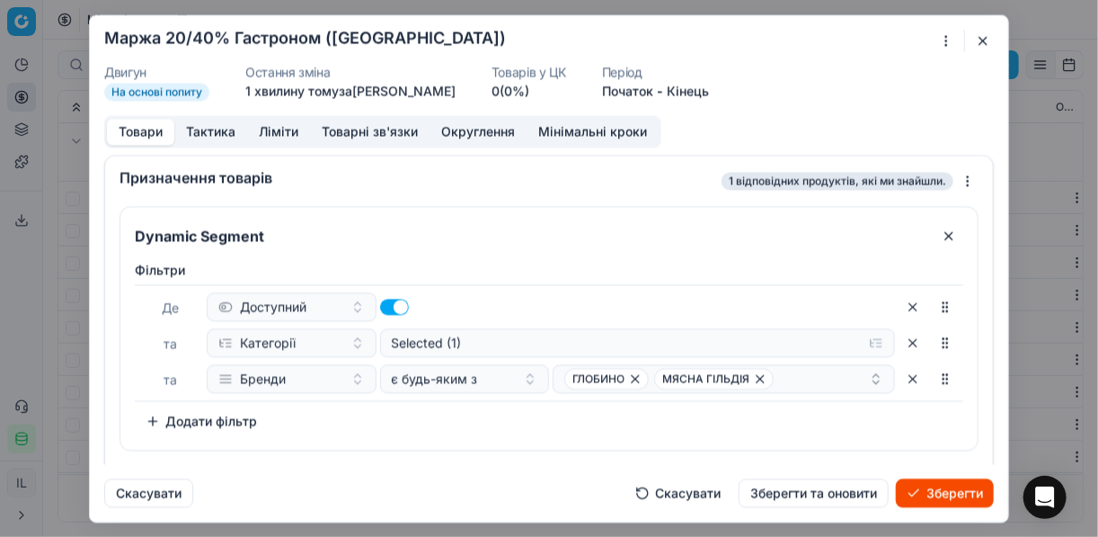
click at [516, 427] on div "Фiльтри Де Доступний та Категорії Selected (1) та Бренди є будь-яким з ГЛОБИНО …" at bounding box center [549, 348] width 829 height 174
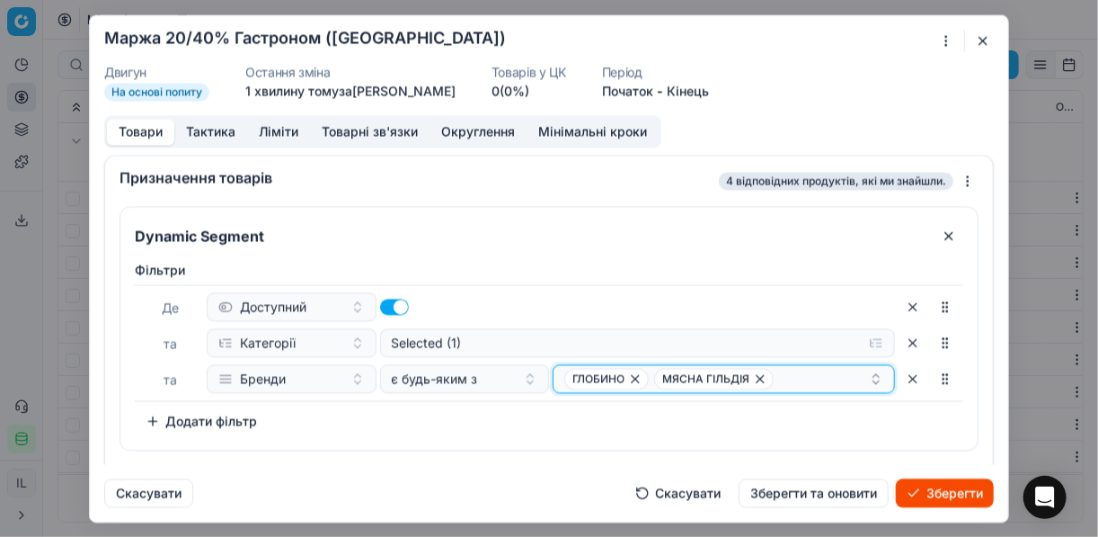
click at [797, 378] on div "ГЛОБИНО МЯСНА ГІЛЬДІЯ" at bounding box center [716, 379] width 305 height 22
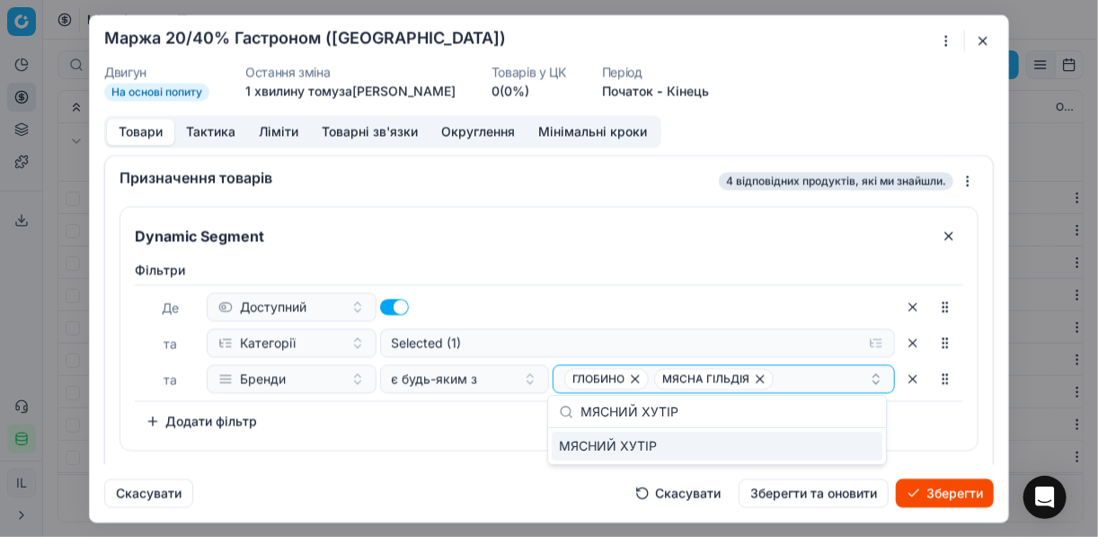
type input "МЯСНИЙ ХУТІР"
drag, startPoint x: 872, startPoint y: 445, endPoint x: 862, endPoint y: 444, distance: 9.9
click at [870, 445] on div "МЯСНИЙ ХУТІР" at bounding box center [717, 445] width 331 height 29
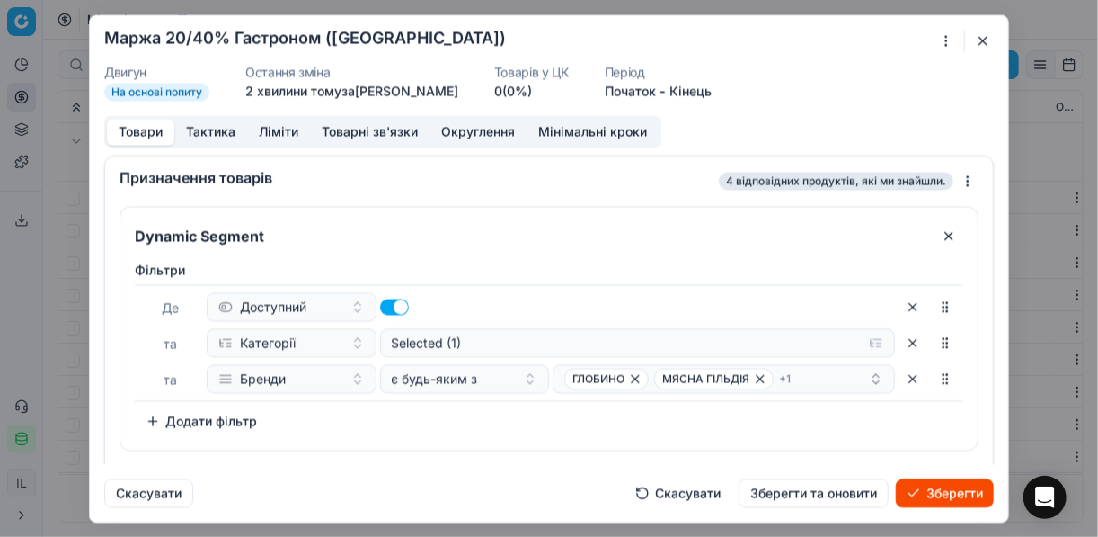
click at [409, 431] on div "Фiльтри Де Доступний та Категорії Selected (1) та Бренди є будь-яким з ГЛОБИНО …" at bounding box center [549, 348] width 829 height 174
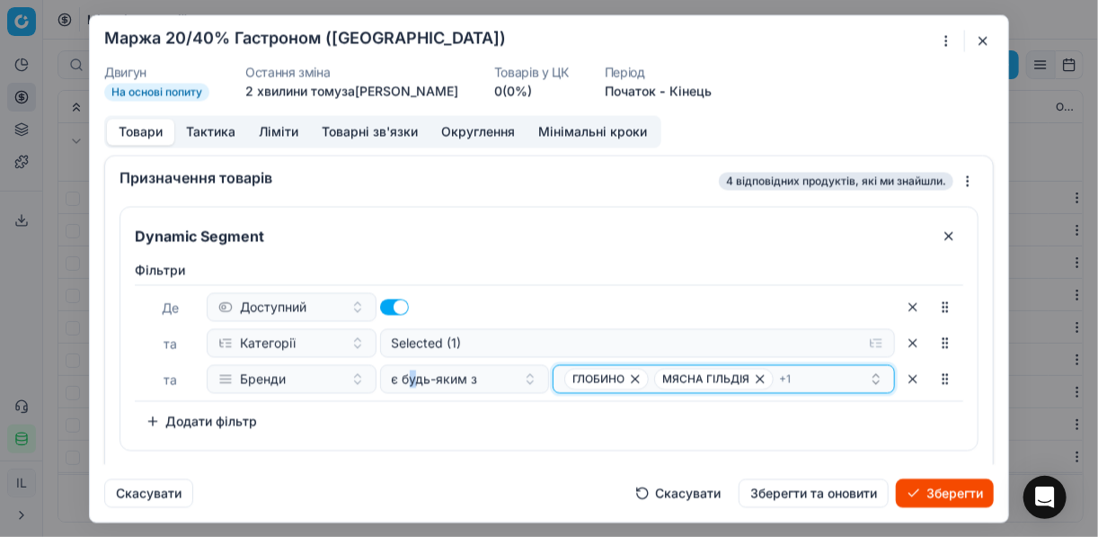
click at [795, 385] on div "ГЛОБИНО МЯСНА ГІЛЬДІЯ + 1" at bounding box center [716, 379] width 305 height 22
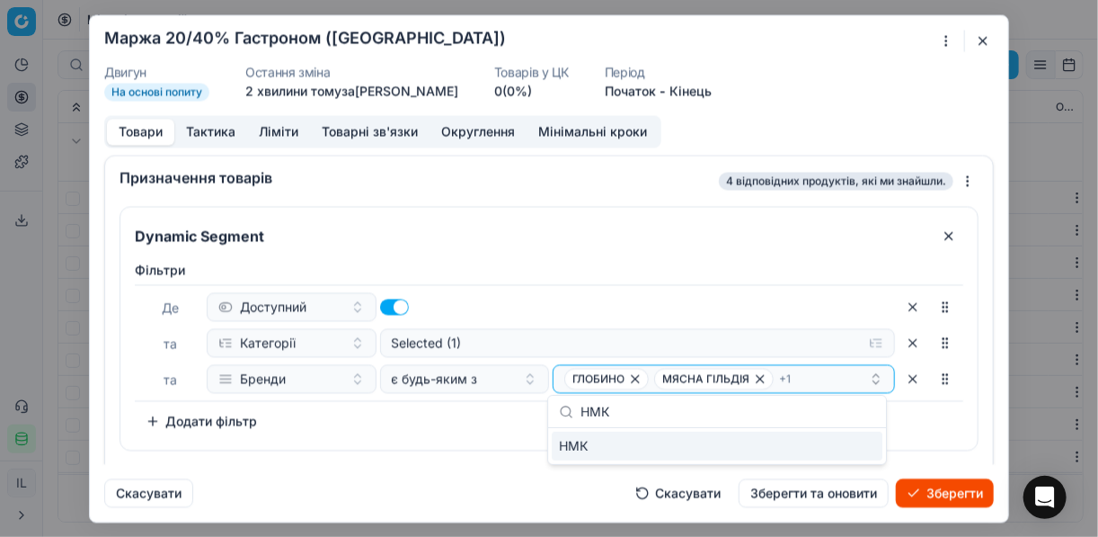
type input "НМК"
drag, startPoint x: 831, startPoint y: 446, endPoint x: 662, endPoint y: 446, distance: 169.0
click at [829, 445] on div "НМК" at bounding box center [717, 445] width 331 height 29
click at [476, 421] on div "Фiльтри Де Доступний та Категорії Selected (1) та Бренди є будь-яким з ГЛОБИНО …" at bounding box center [549, 348] width 829 height 174
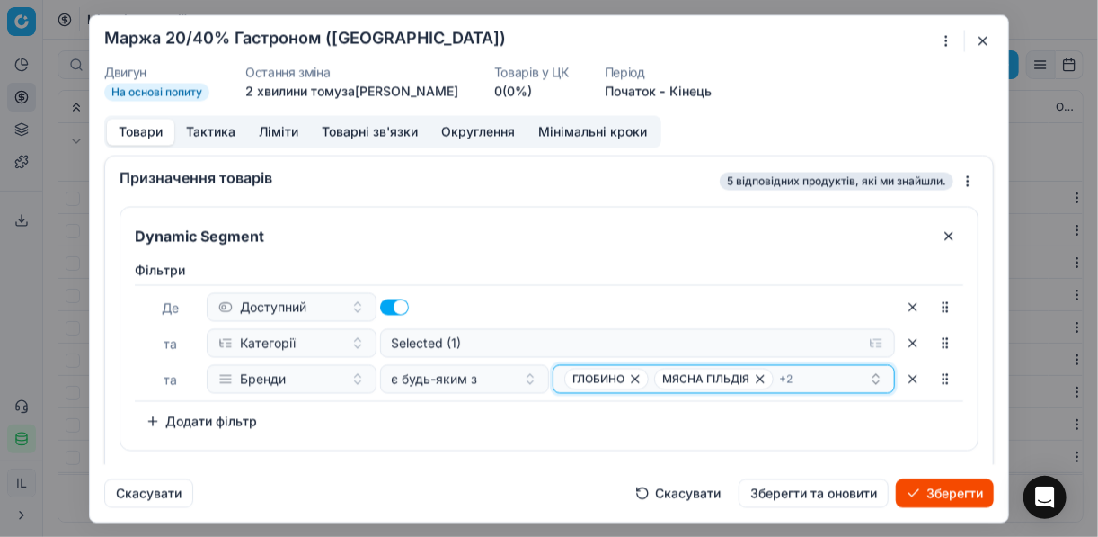
click at [808, 374] on div "ГЛОБИНО МЯСНА ГІЛЬДІЯ + 2" at bounding box center [716, 379] width 305 height 22
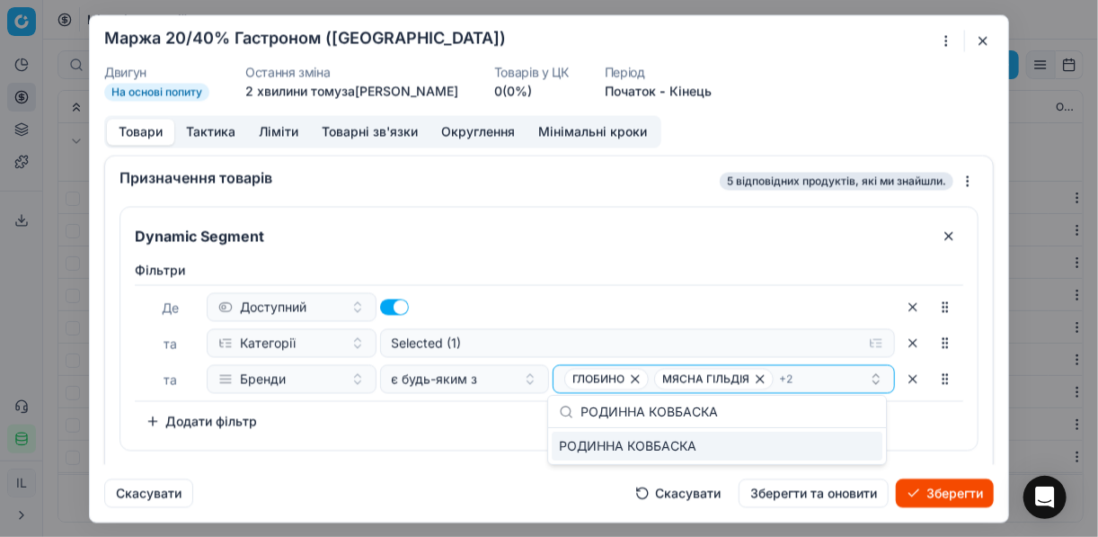
type input "РОДИННА КОВБАСКА"
click at [856, 450] on div "РОДИННА КОВБАСКА" at bounding box center [717, 445] width 331 height 29
drag, startPoint x: 434, startPoint y: 424, endPoint x: 465, endPoint y: 453, distance: 42.0
click at [436, 425] on div "Фiльтри Де Доступний та Категорії Selected (1) та Бренди є будь-яким з ГЛОБИНО …" at bounding box center [549, 348] width 829 height 174
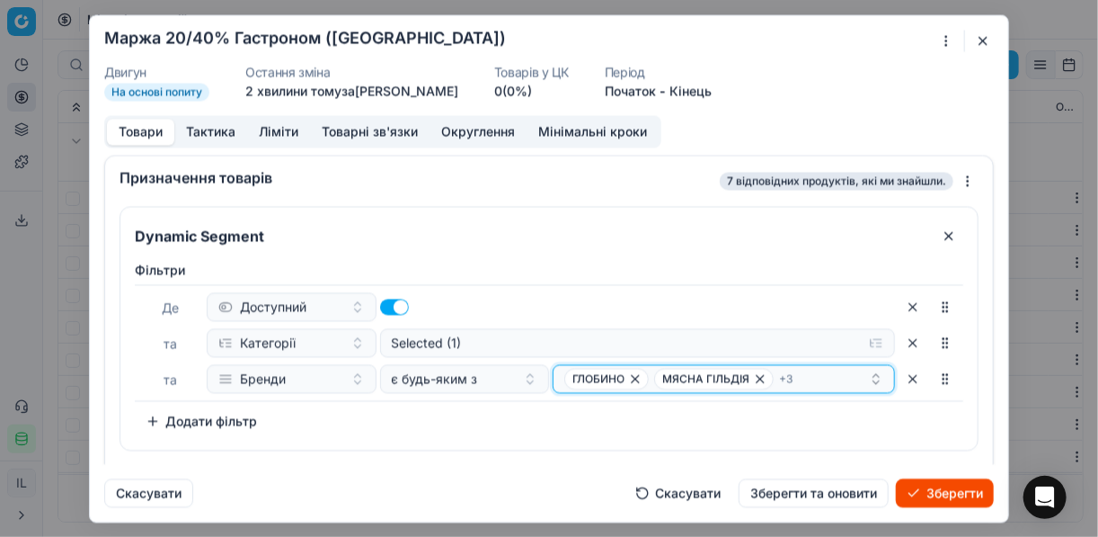
click at [798, 378] on div "ГЛОБИНО МЯСНА ГІЛЬДІЯ + 3" at bounding box center [716, 379] width 305 height 22
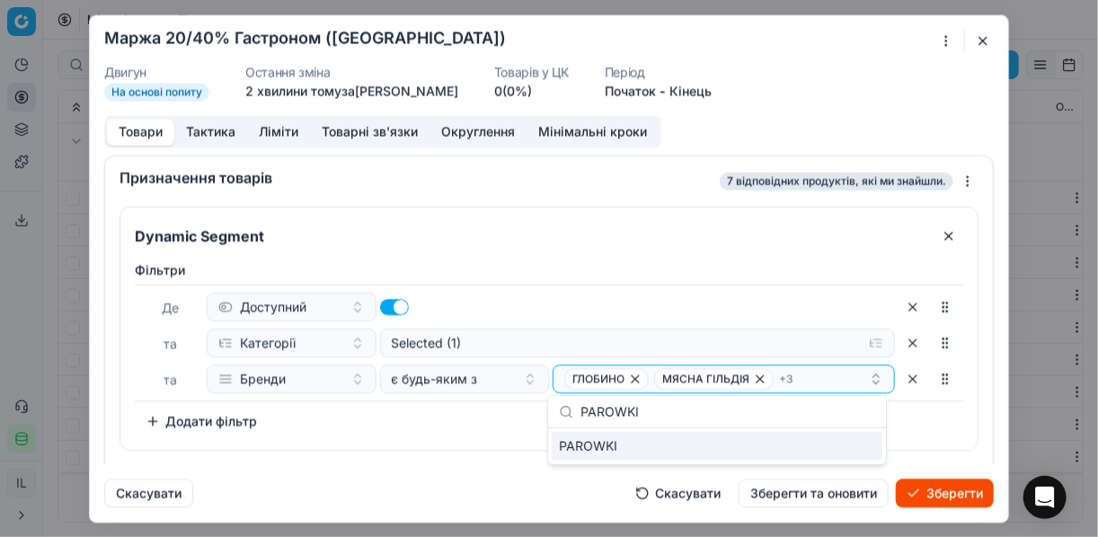
type input "PAROWKI"
click at [872, 439] on div "PAROWKI" at bounding box center [717, 445] width 331 height 29
click at [511, 409] on div "Фiльтри Де Доступний та Категорії Selected (1) та Бренди є будь-яким з ГЛОБИНО …" at bounding box center [549, 348] width 829 height 174
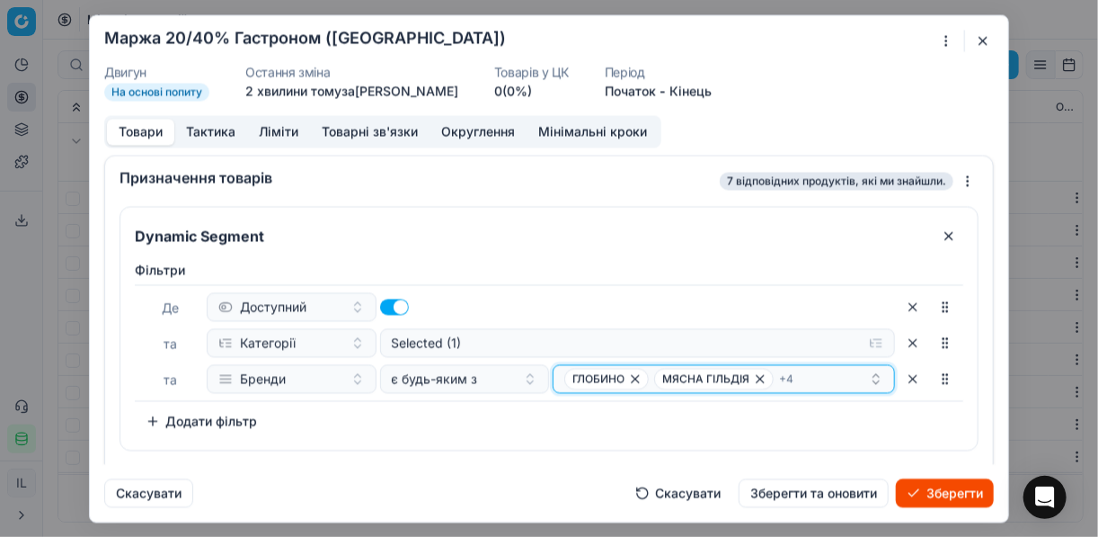
click at [807, 376] on div "ГЛОБИНО МЯСНА ГІЛЬДІЯ + 4" at bounding box center [716, 379] width 305 height 22
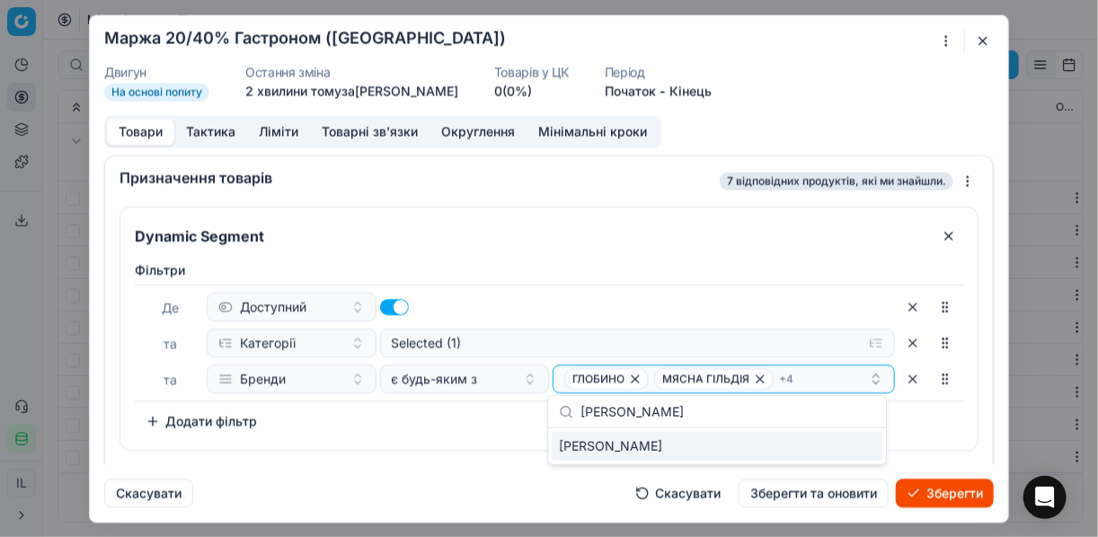
type input "БАЩИНСЬКИЙ"
drag, startPoint x: 856, startPoint y: 449, endPoint x: 670, endPoint y: 445, distance: 186.1
click at [853, 448] on div "БАЩИНСЬКИЙ" at bounding box center [717, 445] width 331 height 29
drag, startPoint x: 418, startPoint y: 429, endPoint x: 447, endPoint y: 448, distance: 34.4
click at [419, 429] on div "Фiльтри Де Доступний та Категорії Selected (1) та Бренди є будь-яким з ГЛОБИНО …" at bounding box center [549, 348] width 829 height 174
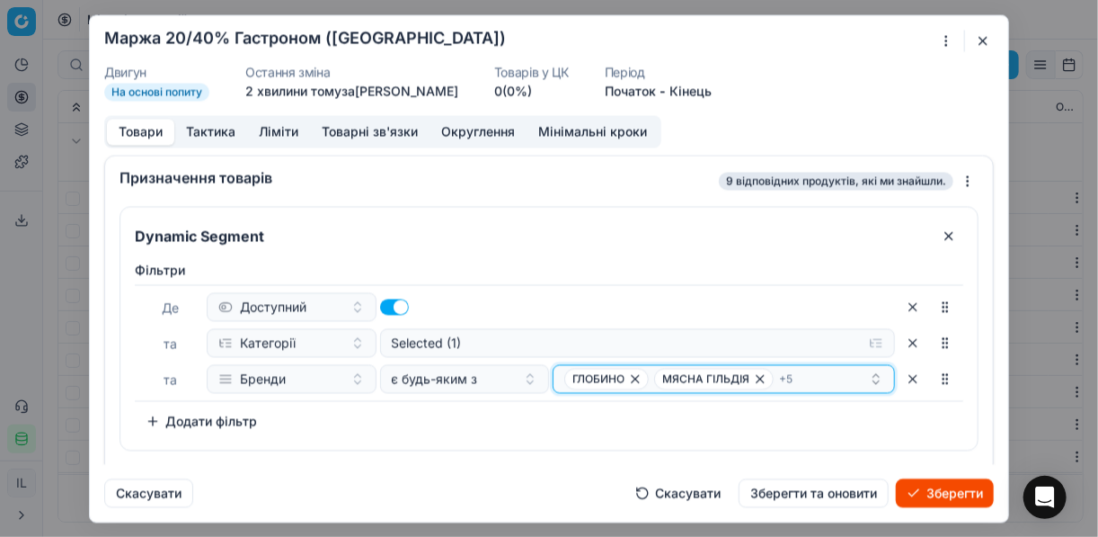
click at [800, 378] on div "ГЛОБИНО МЯСНА ГІЛЬДІЯ + 5" at bounding box center [716, 379] width 305 height 22
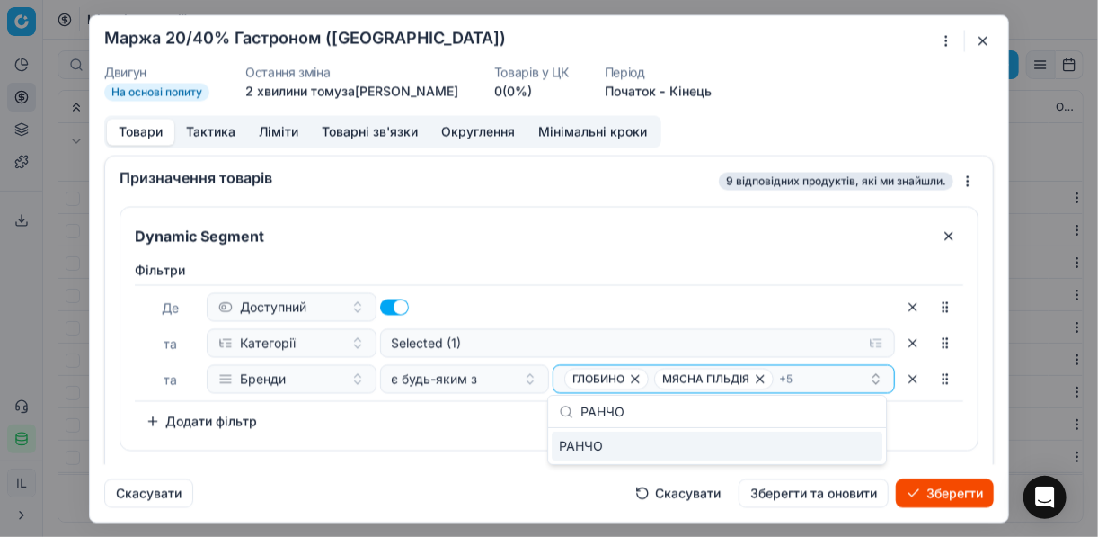
type input "РАНЧО"
click at [845, 446] on div "РАНЧО" at bounding box center [717, 445] width 331 height 29
click at [502, 422] on div "Фiльтри Де Доступний та Категорії Selected (1) та Бренди є будь-яким з ГЛОБИНО …" at bounding box center [549, 348] width 829 height 174
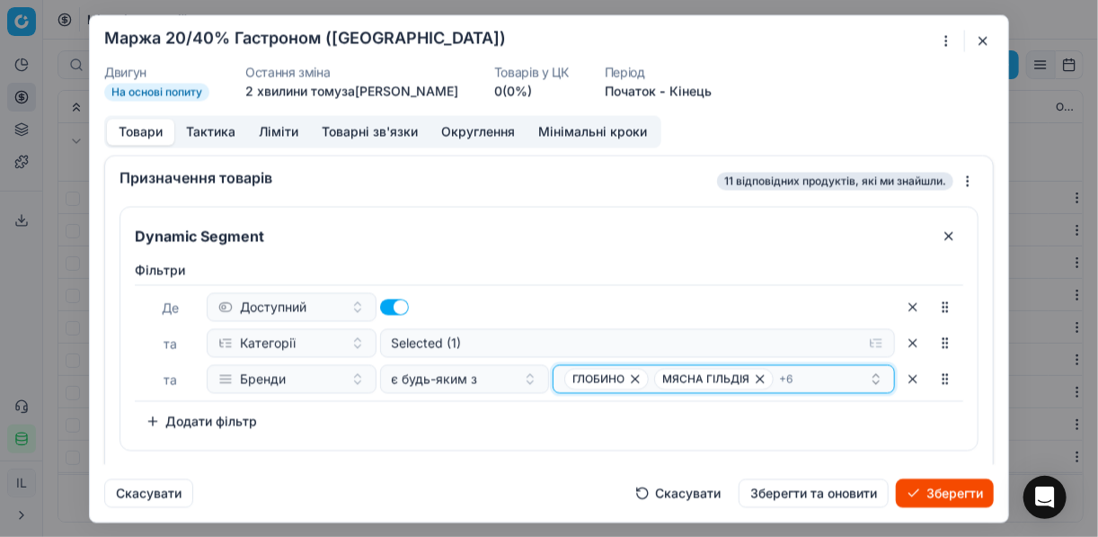
click at [812, 376] on div "ГЛОБИНО МЯСНА ГІЛЬДІЯ + 6" at bounding box center [716, 379] width 305 height 22
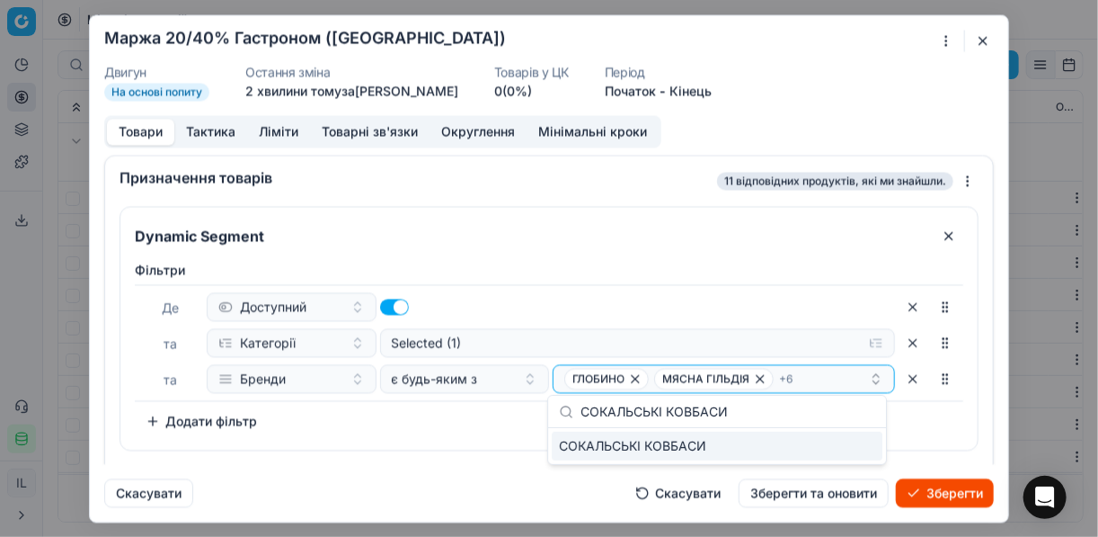
type input "СОКАЛЬСЬКІ КОВБАСИ"
click at [860, 449] on div "СОКАЛЬСЬКІ КОВБАСИ" at bounding box center [717, 445] width 331 height 29
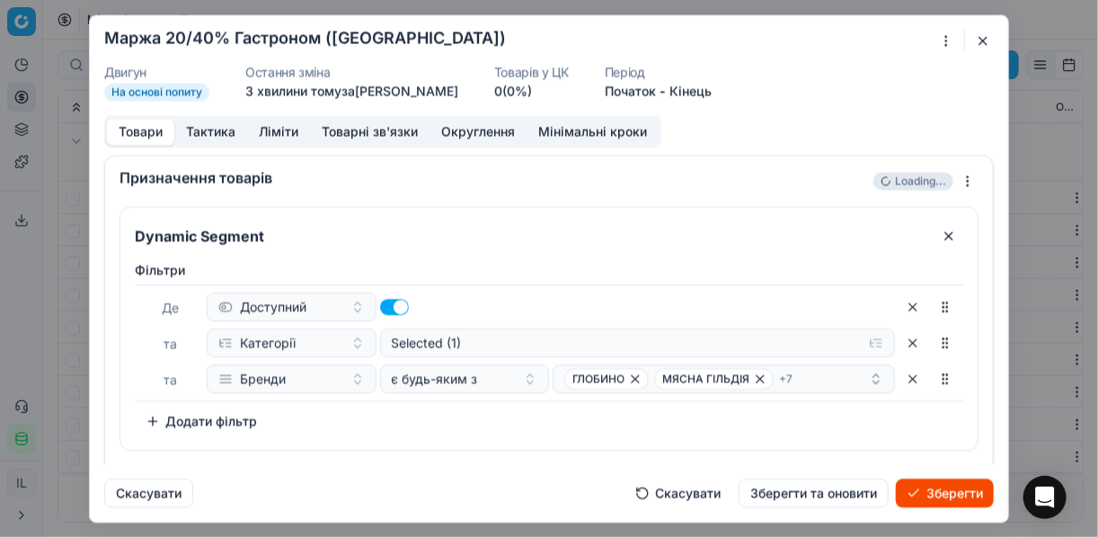
click at [928, 493] on button "Зберегти" at bounding box center [945, 492] width 98 height 29
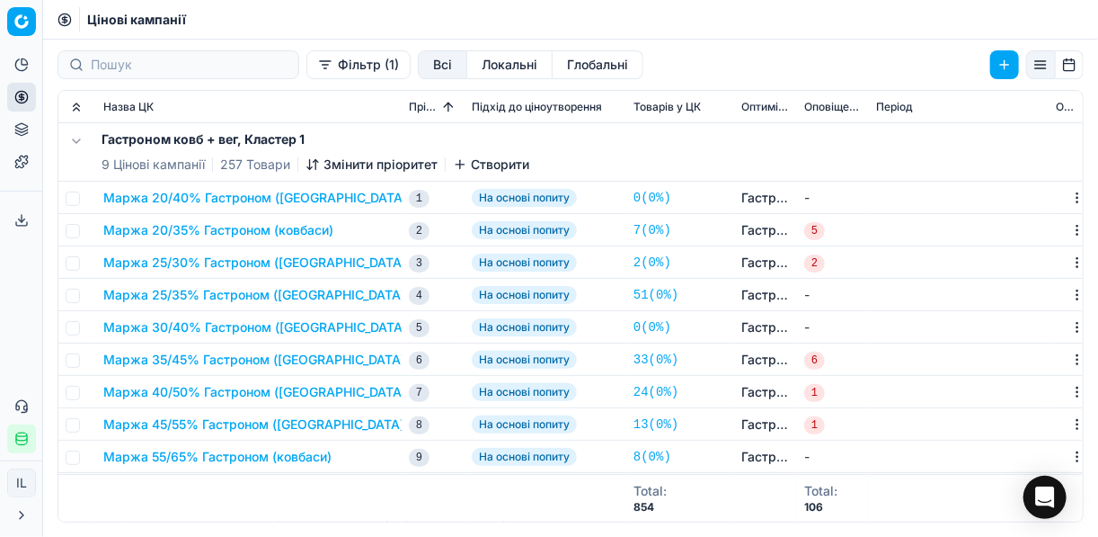
click at [225, 234] on button "Маржа 20/35% Гастроном (ковбаси)" at bounding box center [218, 230] width 230 height 18
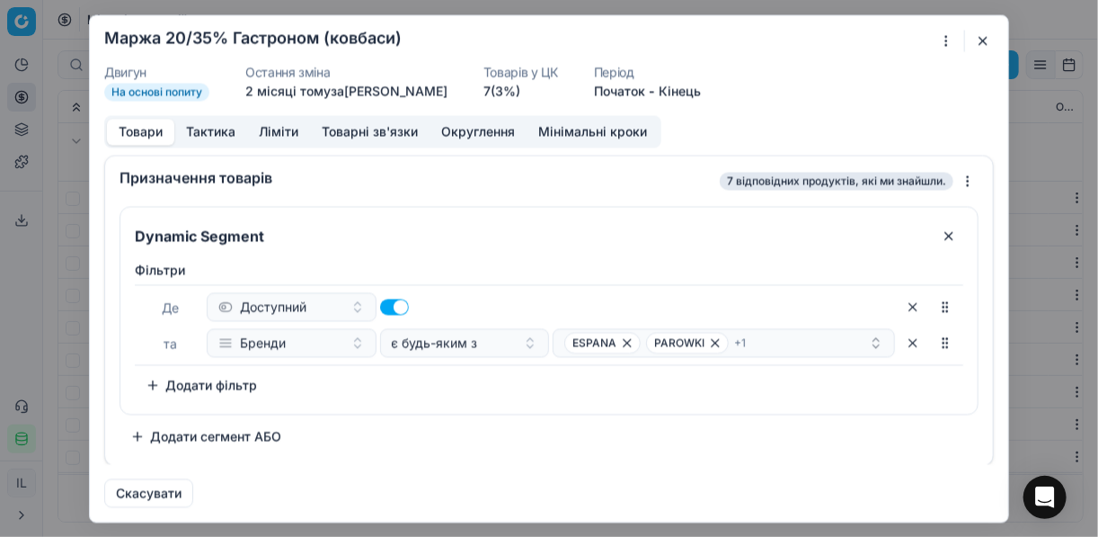
click at [942, 41] on div "Ми зберігаємо налаштування ЦК. Будь ласка, зачекайте, це може зайняти декілька …" at bounding box center [549, 268] width 1098 height 537
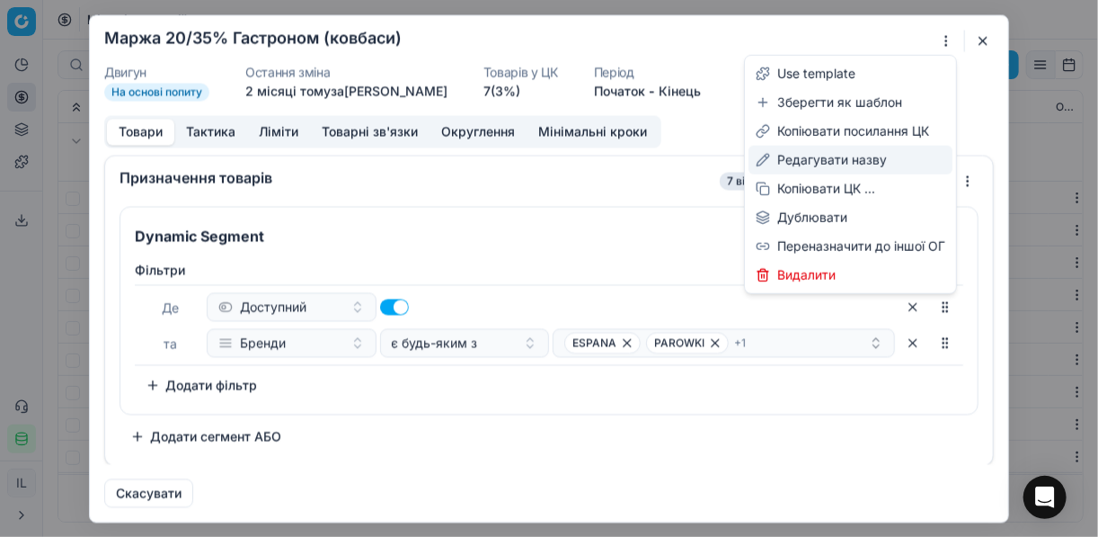
click at [823, 164] on div "Редагувати назву" at bounding box center [851, 160] width 204 height 29
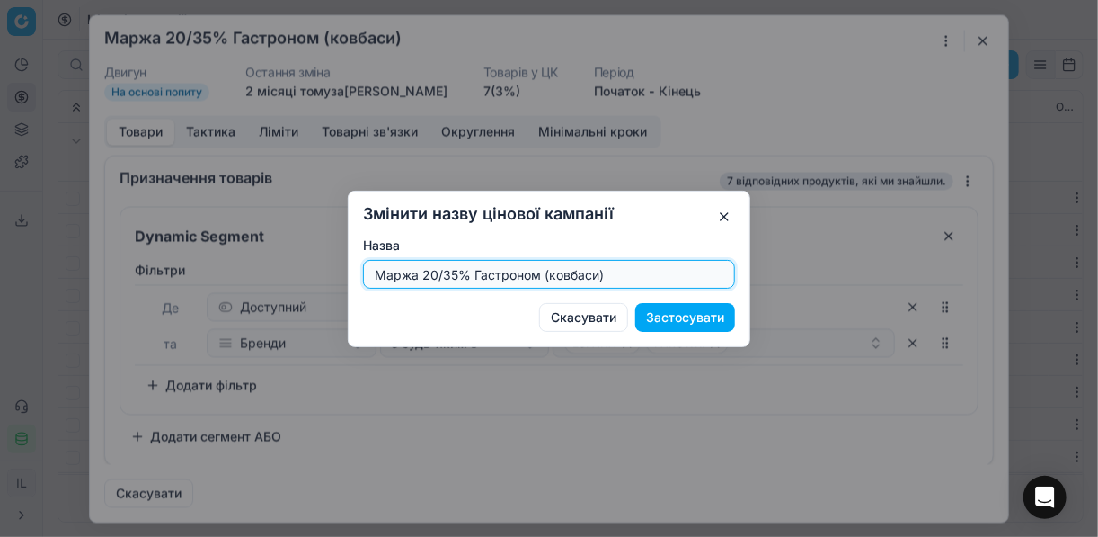
click at [438, 272] on input "Маржа 20/35% Гастроном (ковбаси)" at bounding box center [549, 274] width 356 height 27
click at [453, 275] on input "Маржа 25/35% Гастроном (ковбаси)" at bounding box center [549, 274] width 356 height 27
type input "Маржа 25/40% Гастроном (ковбаси)"
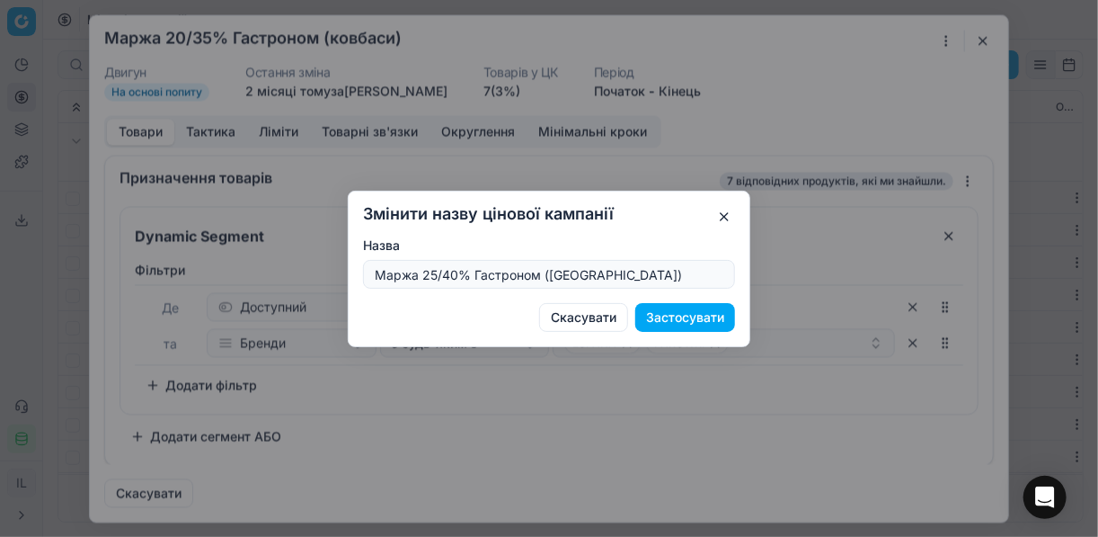
click at [671, 319] on button "Застосувати" at bounding box center [685, 317] width 100 height 29
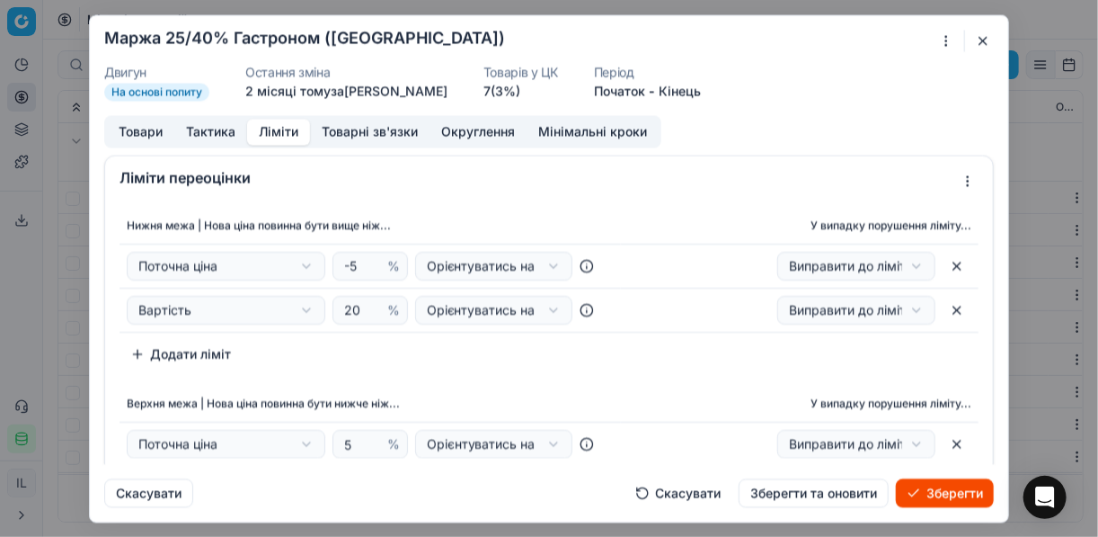
click at [272, 129] on button "Ліміти" at bounding box center [278, 132] width 63 height 26
click at [353, 304] on input "20" at bounding box center [362, 310] width 43 height 27
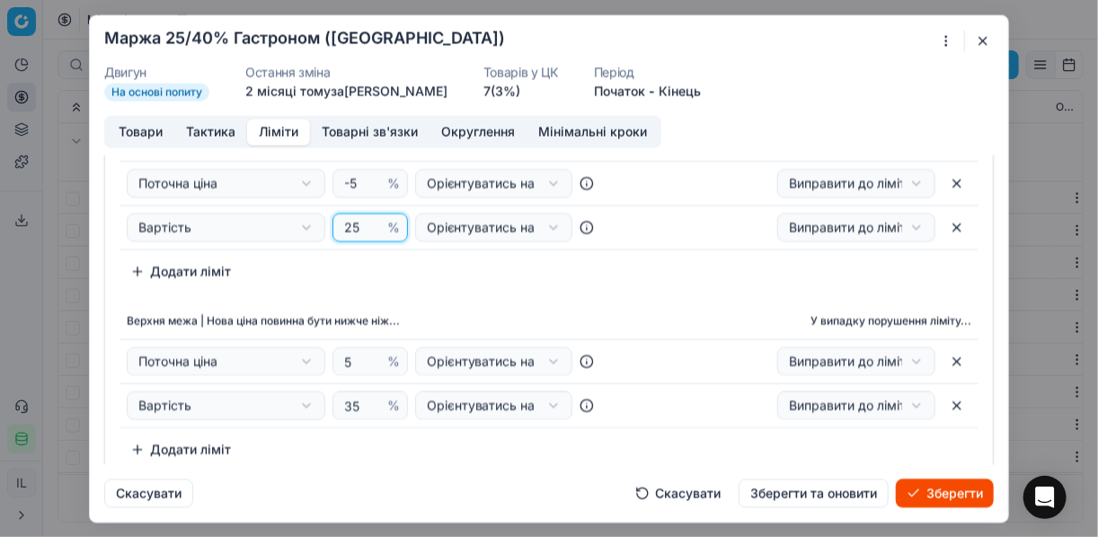
scroll to position [144, 0]
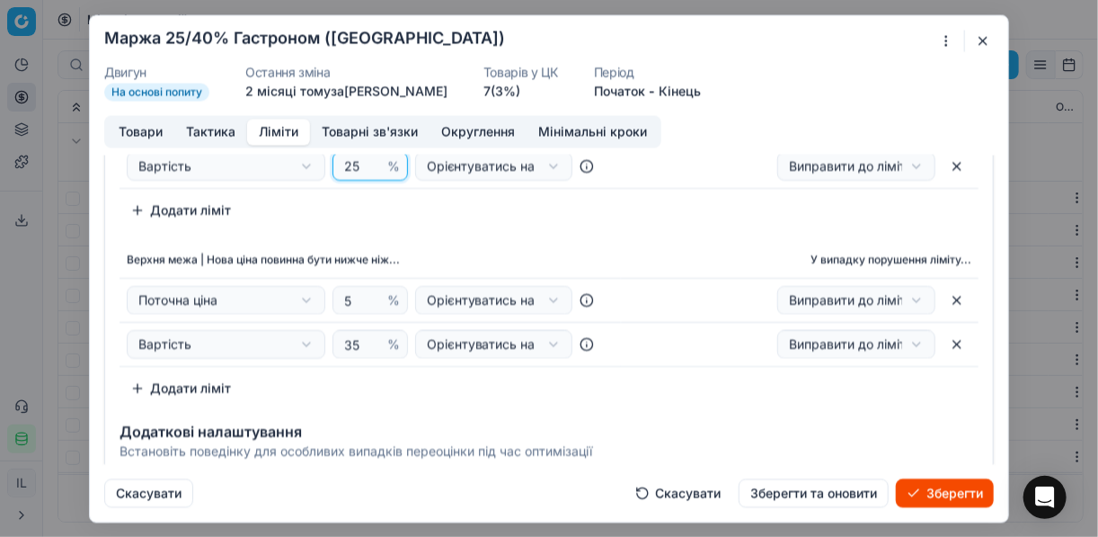
type input "25"
click at [359, 343] on input "35" at bounding box center [362, 344] width 43 height 27
type input "3"
type input "40"
click at [554, 244] on th "Верхня межа | Нова ціна повинна бути нижче ніж..." at bounding box center [371, 261] width 502 height 36
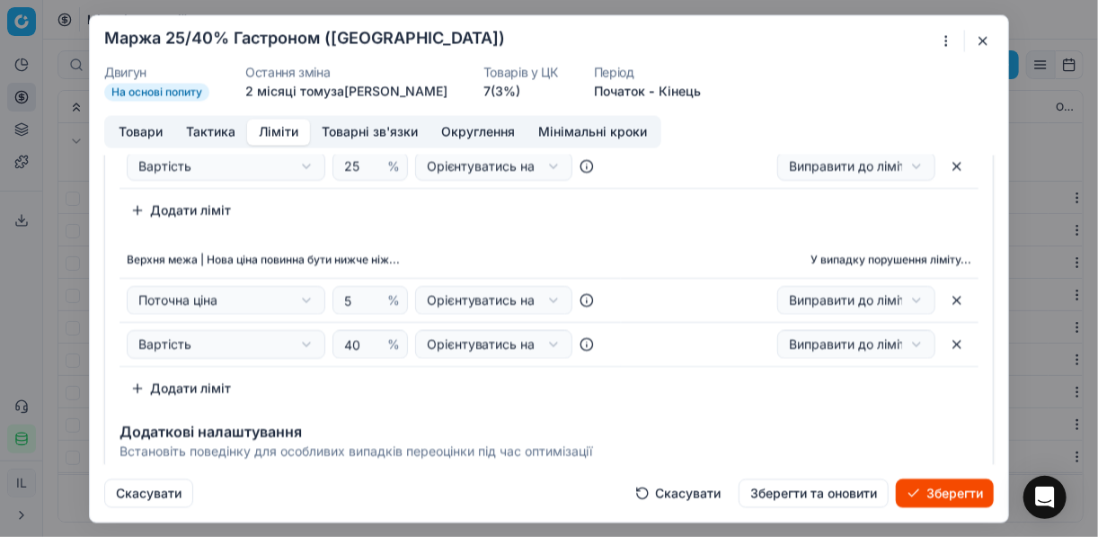
click at [137, 131] on button "Товари" at bounding box center [140, 132] width 67 height 26
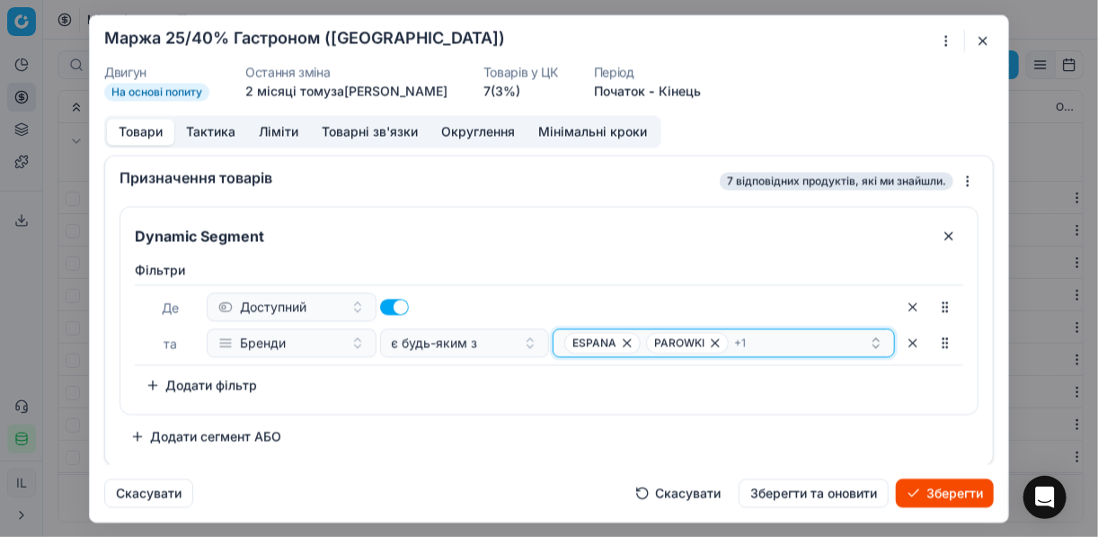
click at [708, 345] on icon "button" at bounding box center [715, 342] width 14 height 14
click at [679, 345] on span "АЛАН" at bounding box center [698, 342] width 89 height 14
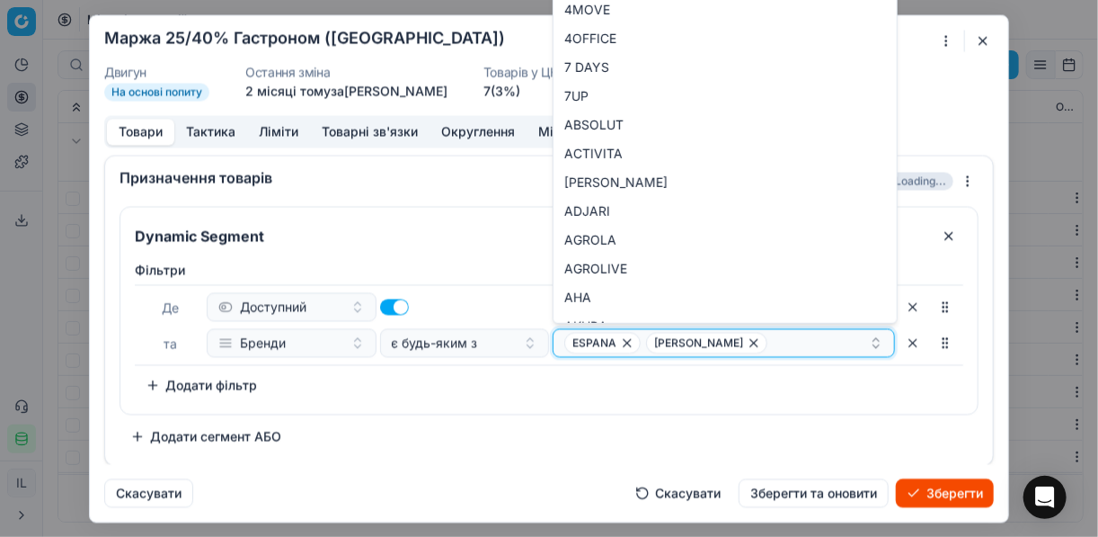
click at [747, 342] on icon "button" at bounding box center [754, 342] width 14 height 14
click at [627, 342] on icon "button" at bounding box center [627, 342] width 7 height 7
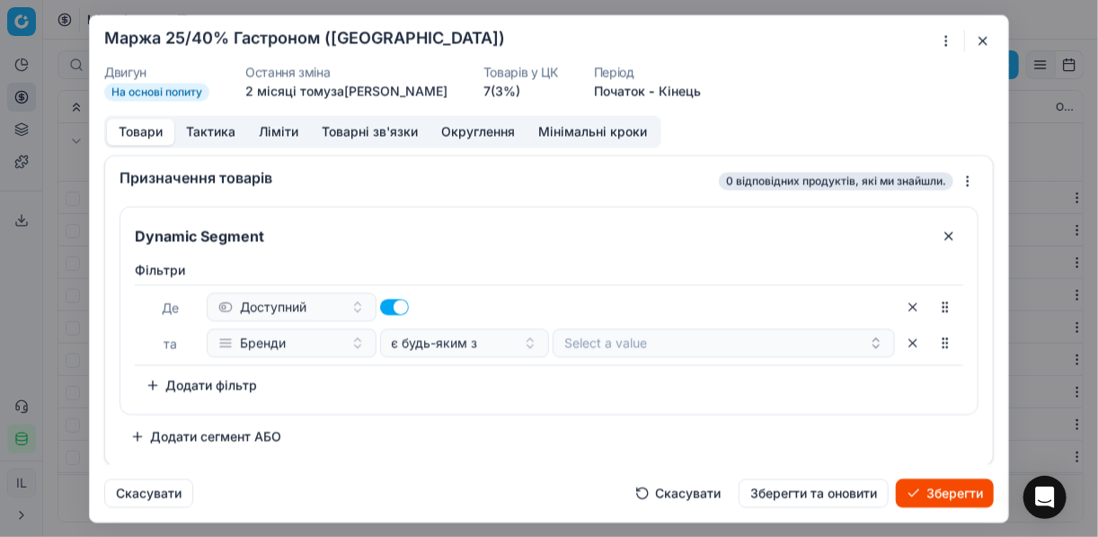
click at [916, 342] on button "button" at bounding box center [913, 342] width 29 height 29
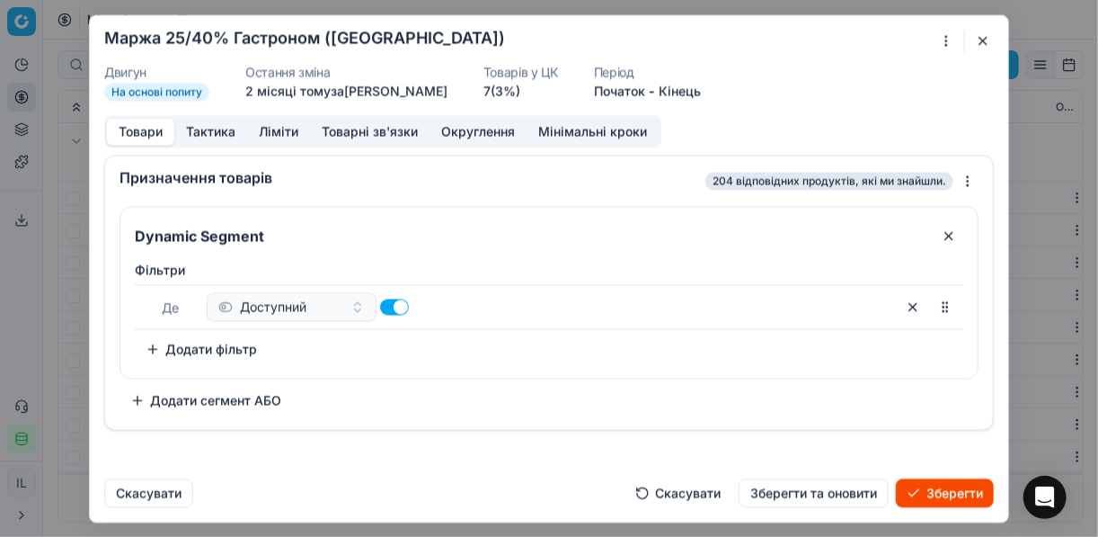
click at [155, 348] on button "Додати фільтр" at bounding box center [201, 348] width 133 height 29
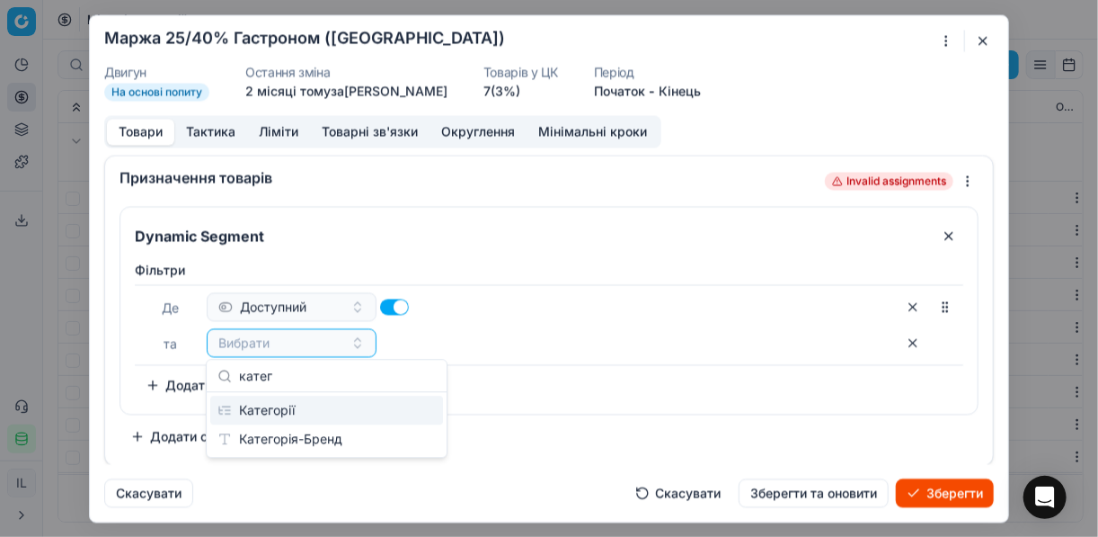
type input "катег"
click at [292, 414] on div "Категорії" at bounding box center [326, 409] width 233 height 29
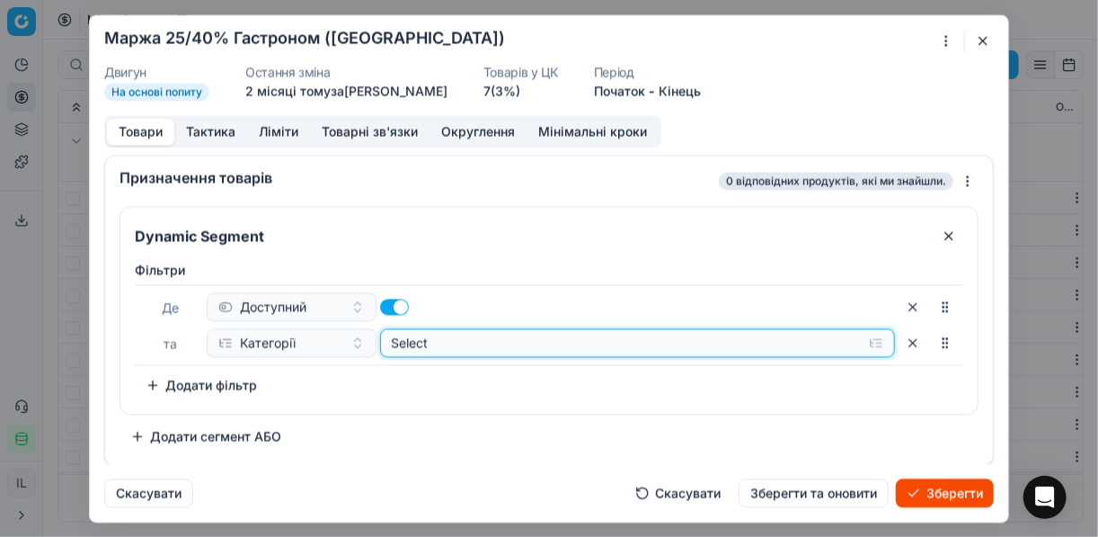
click at [875, 341] on button "Select" at bounding box center [638, 342] width 516 height 29
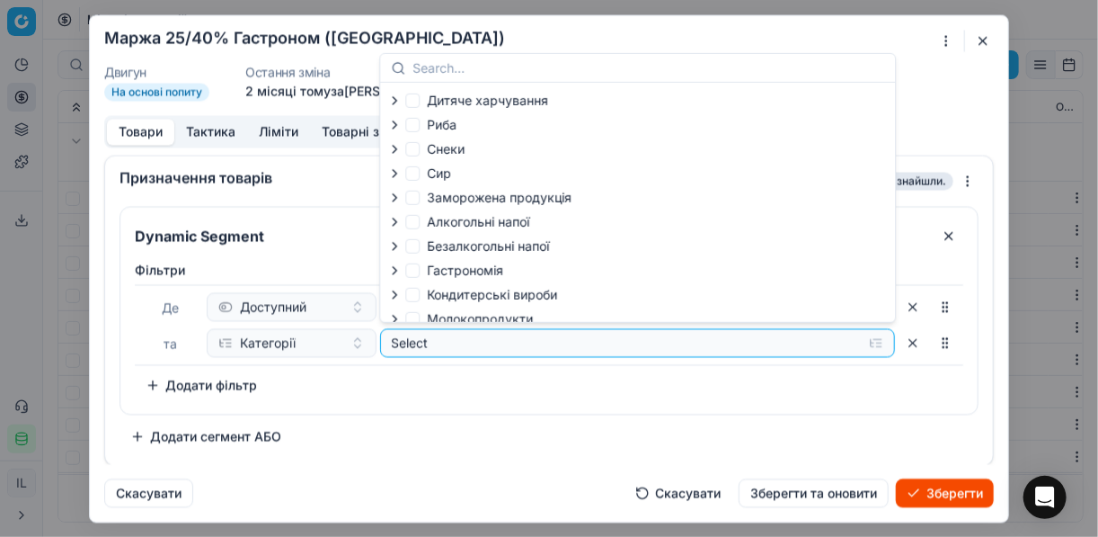
click at [392, 270] on icon "button" at bounding box center [394, 270] width 14 height 14
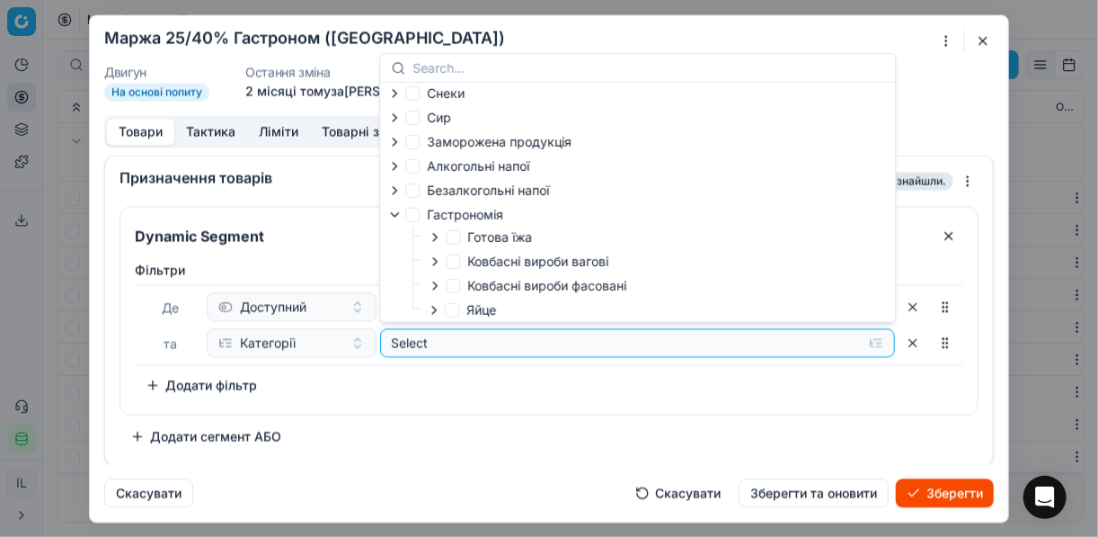
scroll to position [72, 0]
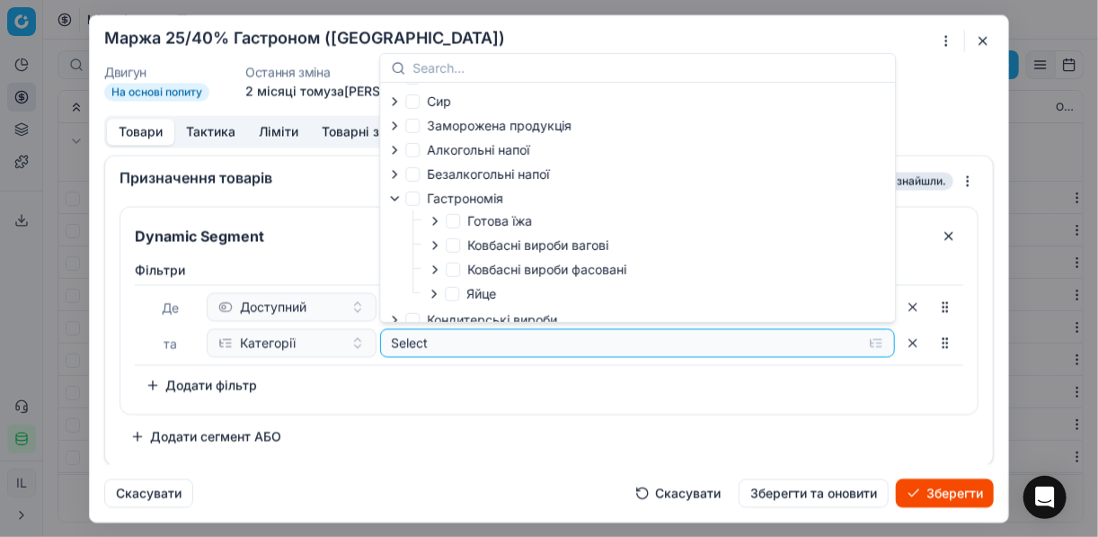
click at [434, 251] on icon "button" at bounding box center [435, 245] width 14 height 14
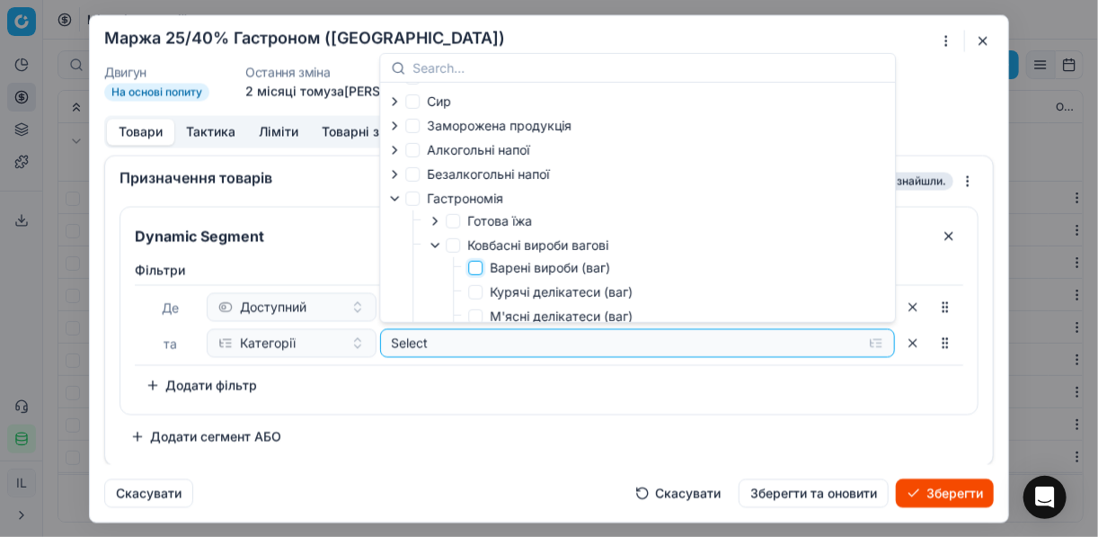
click at [475, 270] on input "Варені вироби (ваг)" at bounding box center [475, 268] width 14 height 14
checkbox input "true"
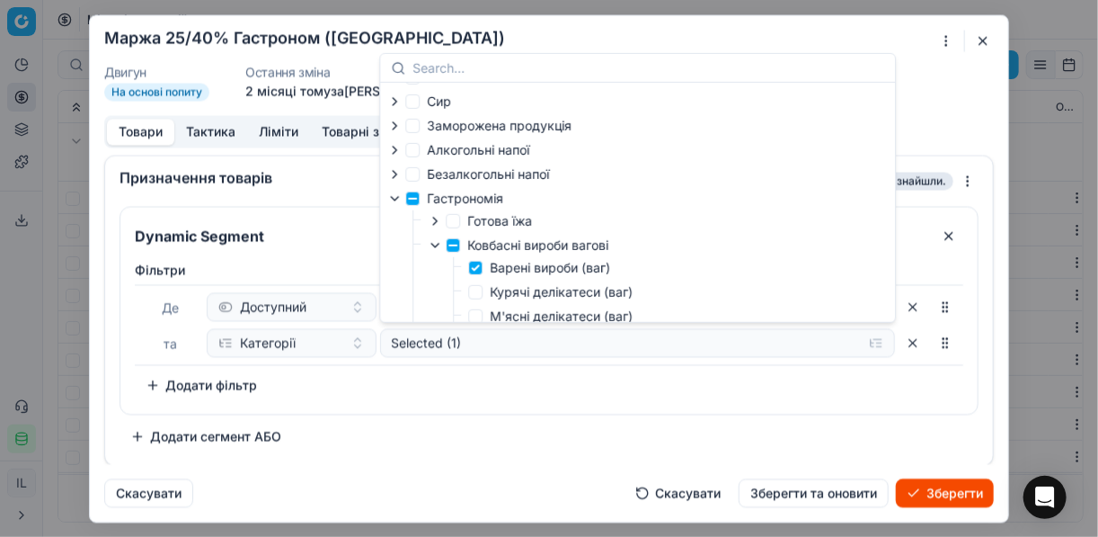
click at [516, 392] on div "Фiльтри Де Доступний та Категорії Selected (1) To pick up a sortable item, pres…" at bounding box center [549, 330] width 829 height 138
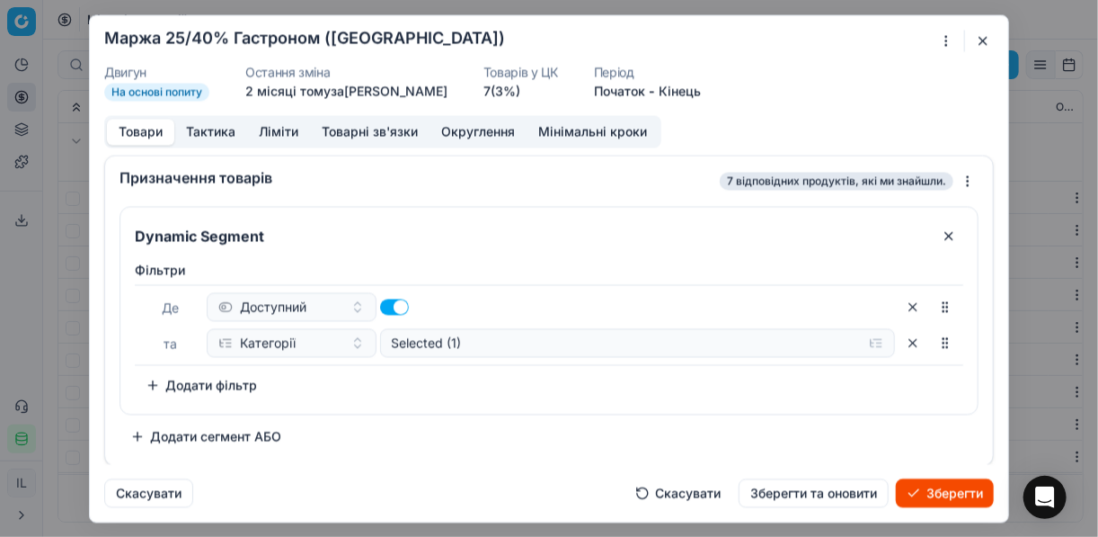
click at [157, 381] on button "Додати фільтр" at bounding box center [201, 384] width 133 height 29
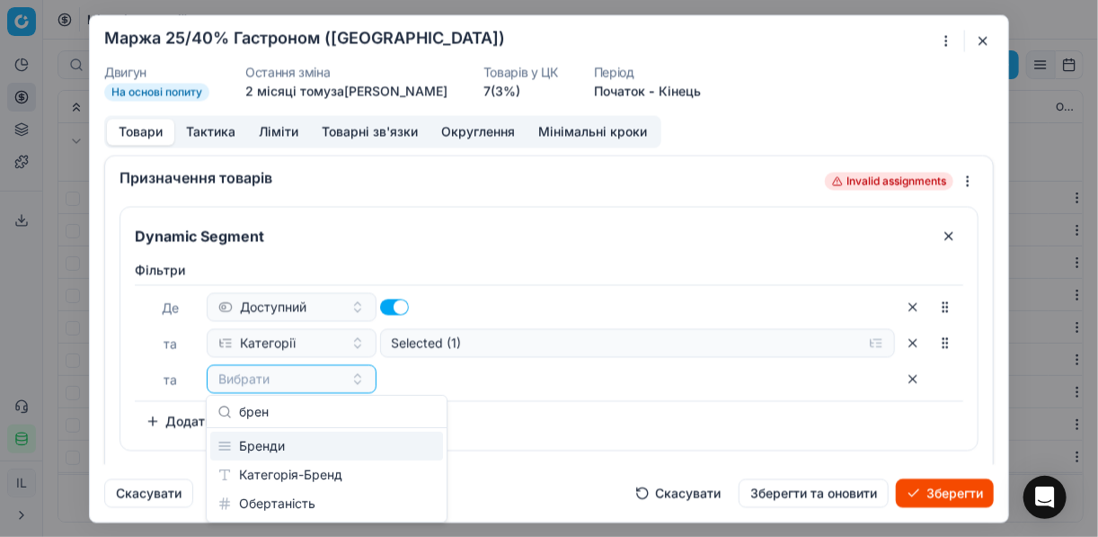
type input "брен"
click at [298, 445] on div "Бренди" at bounding box center [326, 445] width 233 height 29
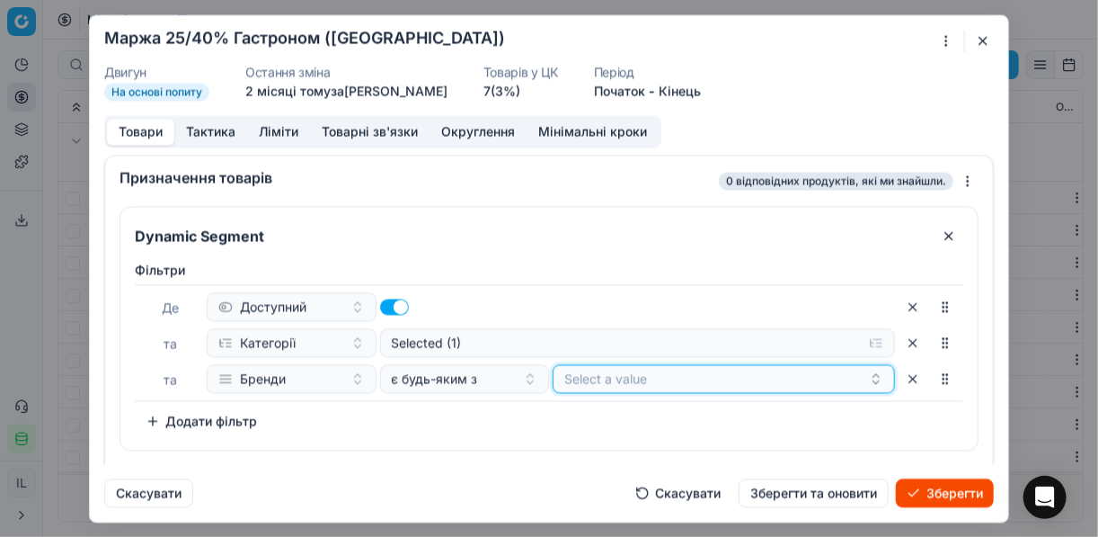
click at [666, 387] on button "Select a value" at bounding box center [724, 378] width 342 height 29
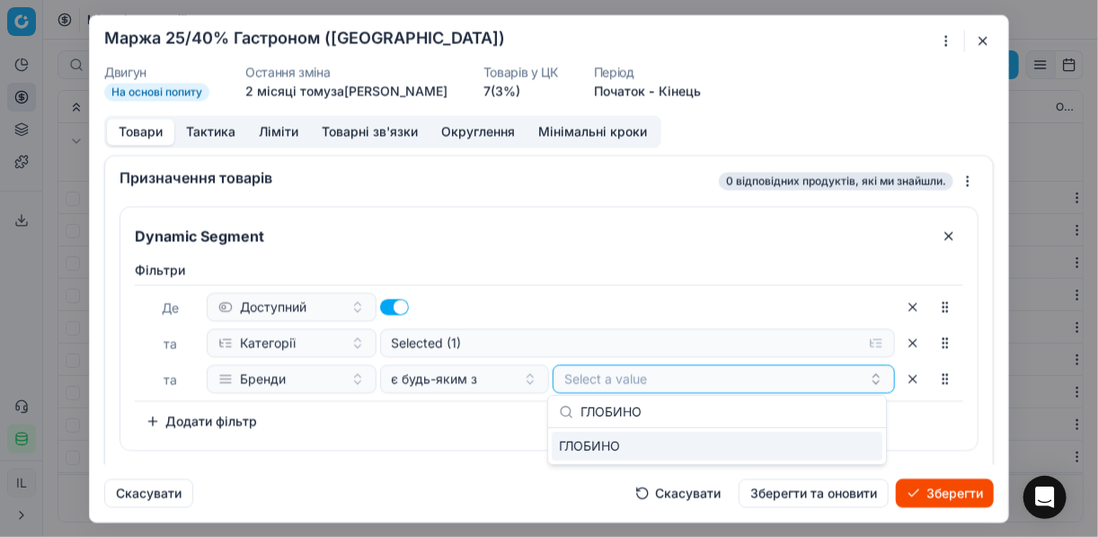
type input "ГЛОБИНО"
drag, startPoint x: 805, startPoint y: 446, endPoint x: 617, endPoint y: 442, distance: 188.8
click at [800, 445] on div "ГЛОБИНО" at bounding box center [717, 445] width 331 height 29
click at [444, 431] on div "Фiльтри Де Доступний та Категорії Selected (1) та Бренди є будь-яким з ГЛОБИНО …" at bounding box center [549, 348] width 829 height 174
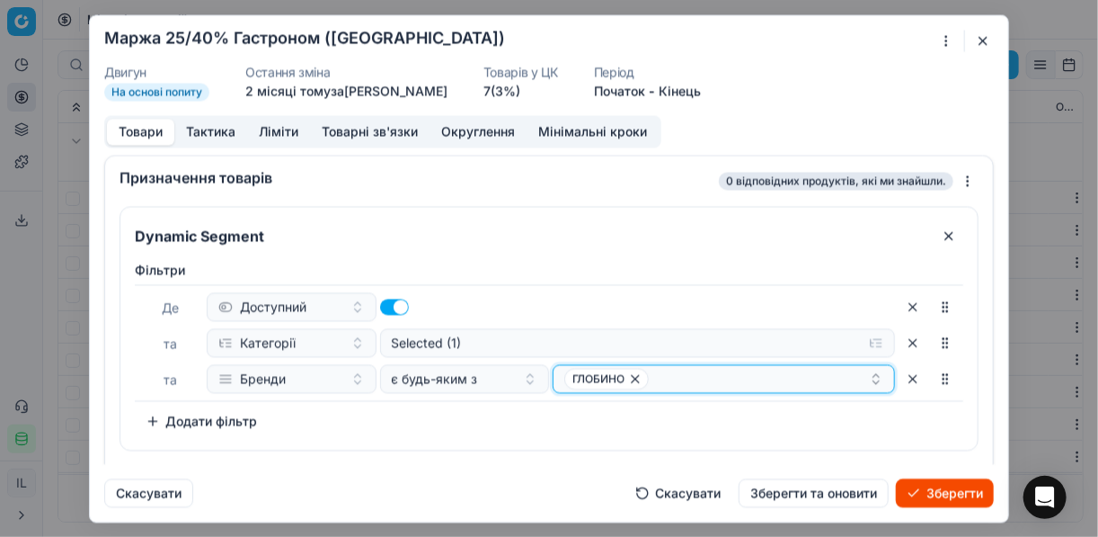
click at [707, 381] on div "ГЛОБИНО" at bounding box center [716, 379] width 305 height 22
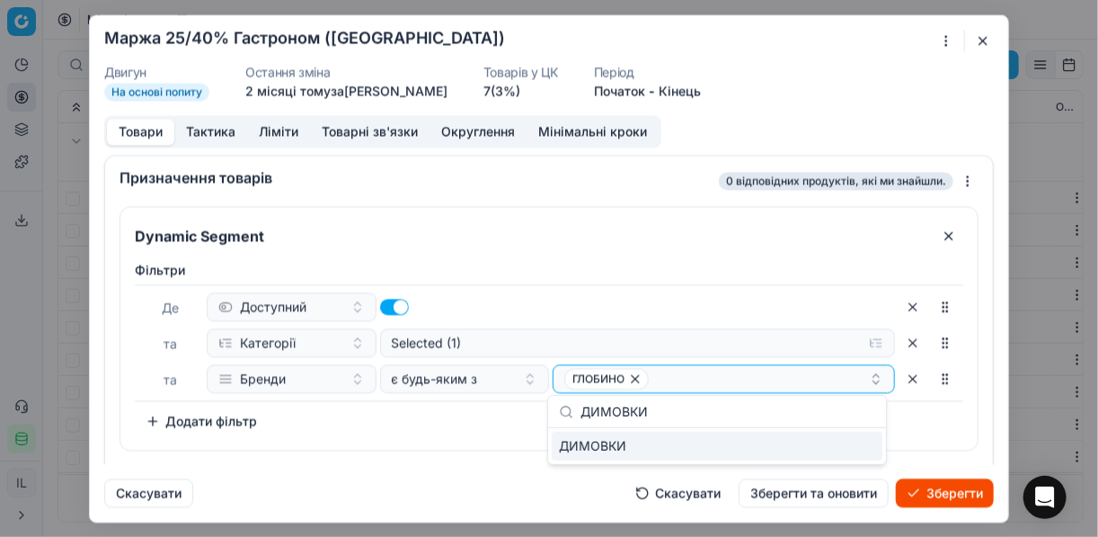
type input "ДИМОВКИ"
click at [844, 435] on div "ДИМОВКИ" at bounding box center [717, 445] width 331 height 29
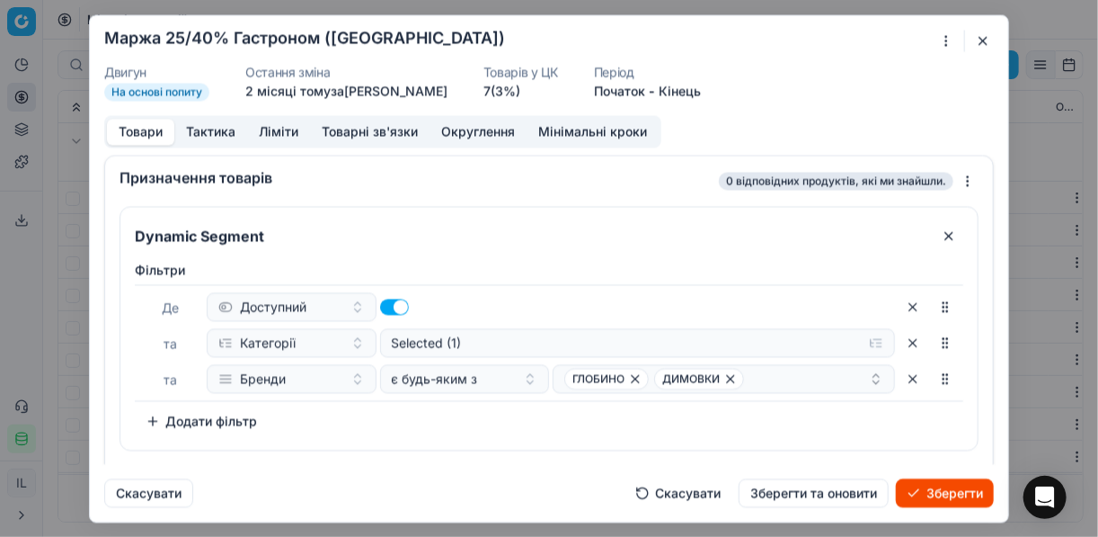
click at [381, 395] on div "Де Доступний та Категорії Selected (1) та Бренди є будь-яким з ГЛОБИНО ДИМОВКИ" at bounding box center [549, 342] width 829 height 117
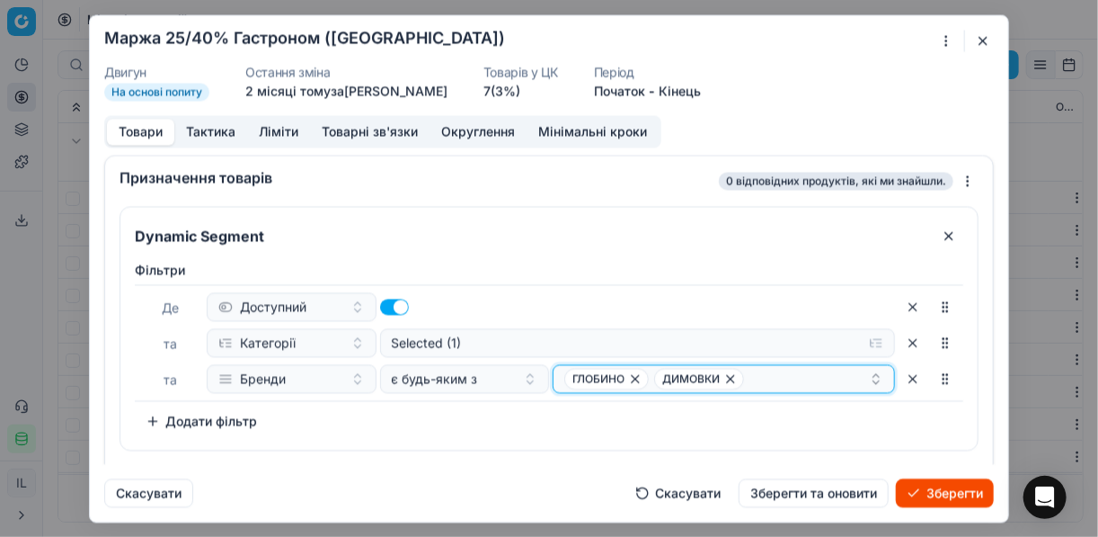
click at [773, 387] on div "ГЛОБИНО ДИМОВКИ" at bounding box center [716, 379] width 305 height 22
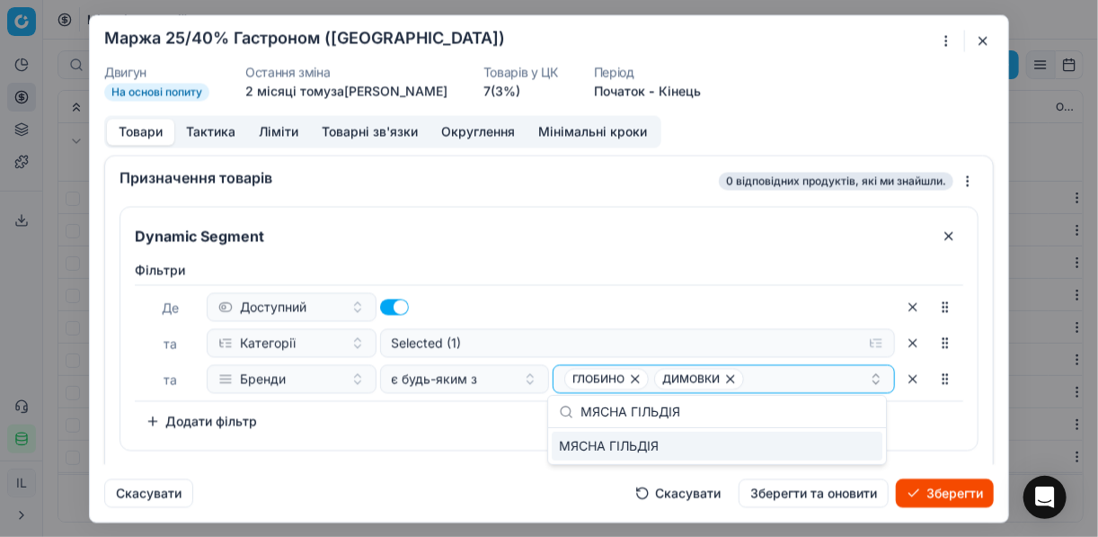
type input "МЯСНА ГІЛЬДІЯ"
click at [878, 449] on div "МЯСНА ГІЛЬДІЯ" at bounding box center [717, 446] width 338 height 36
click at [861, 443] on div "МЯСНА ГІЛЬДІЯ" at bounding box center [717, 445] width 331 height 29
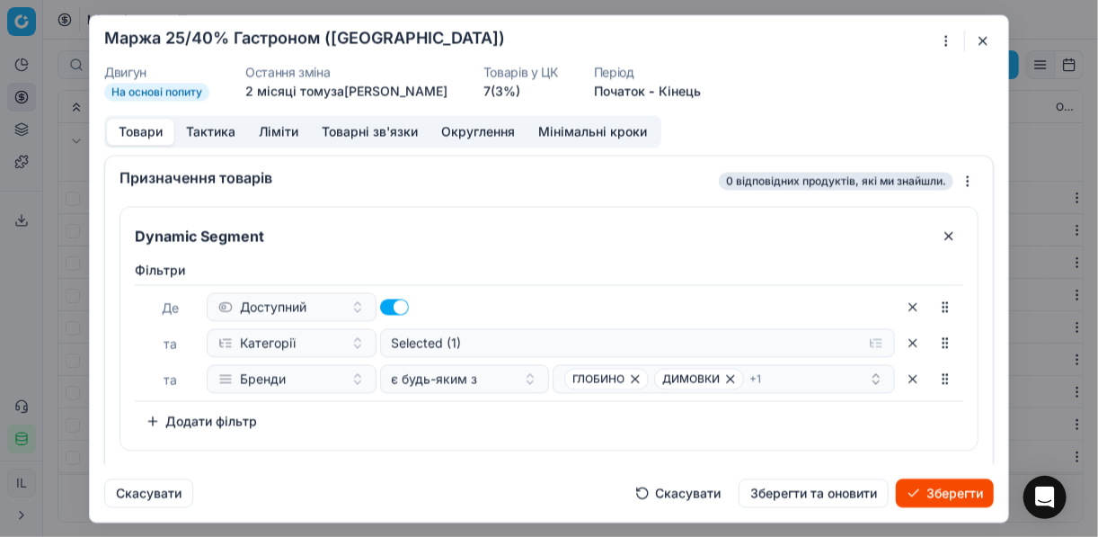
click at [375, 427] on div "Фiльтри Де Доступний та Категорії Selected (1) та Бренди є будь-яким з ГЛОБИНО …" at bounding box center [549, 348] width 829 height 174
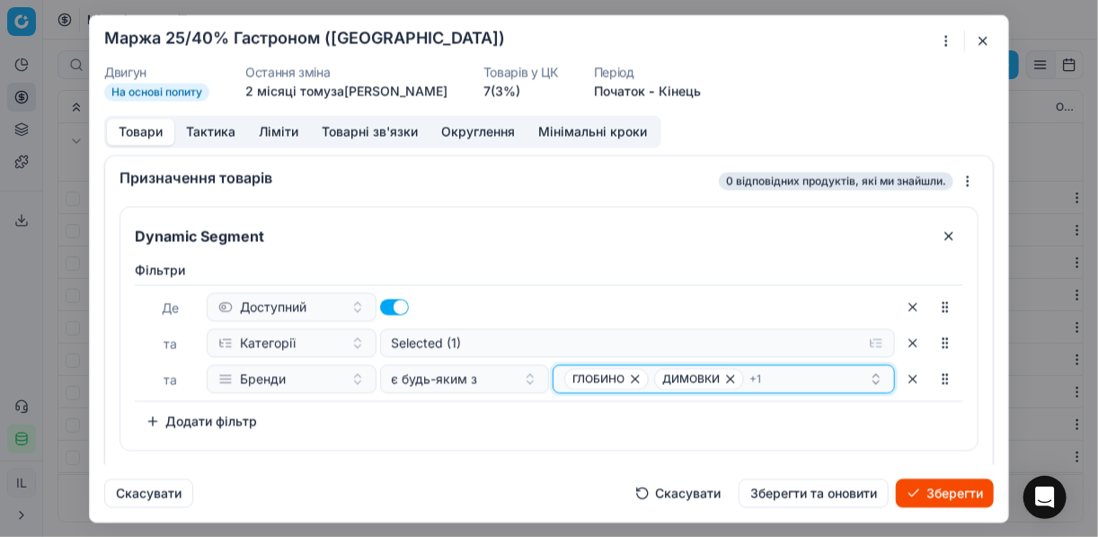
click at [781, 378] on div "ГЛОБИНО ДИМОВКИ + 1" at bounding box center [716, 379] width 305 height 22
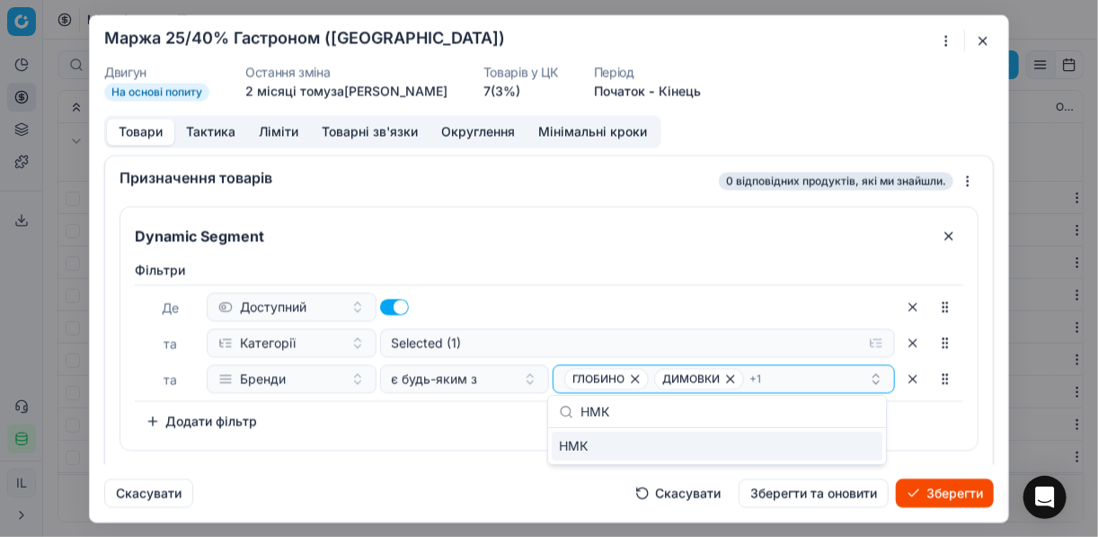
type input "НМК"
click at [867, 441] on div "НМК" at bounding box center [717, 445] width 331 height 29
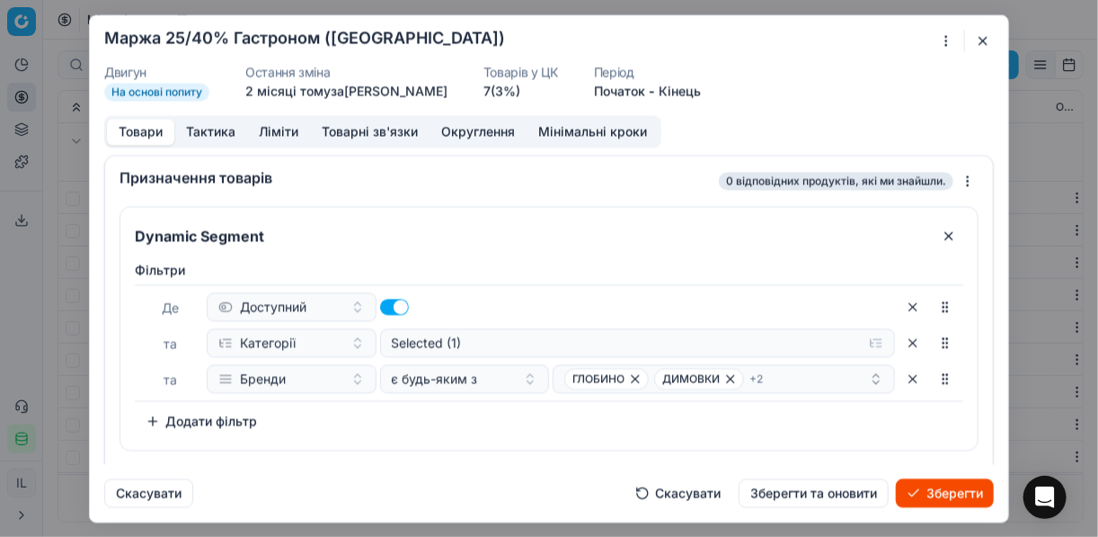
click at [477, 427] on div "Фiльтри Де Доступний та Категорії Selected (1) та Бренди є будь-яким з ГЛОБИНО …" at bounding box center [549, 348] width 829 height 174
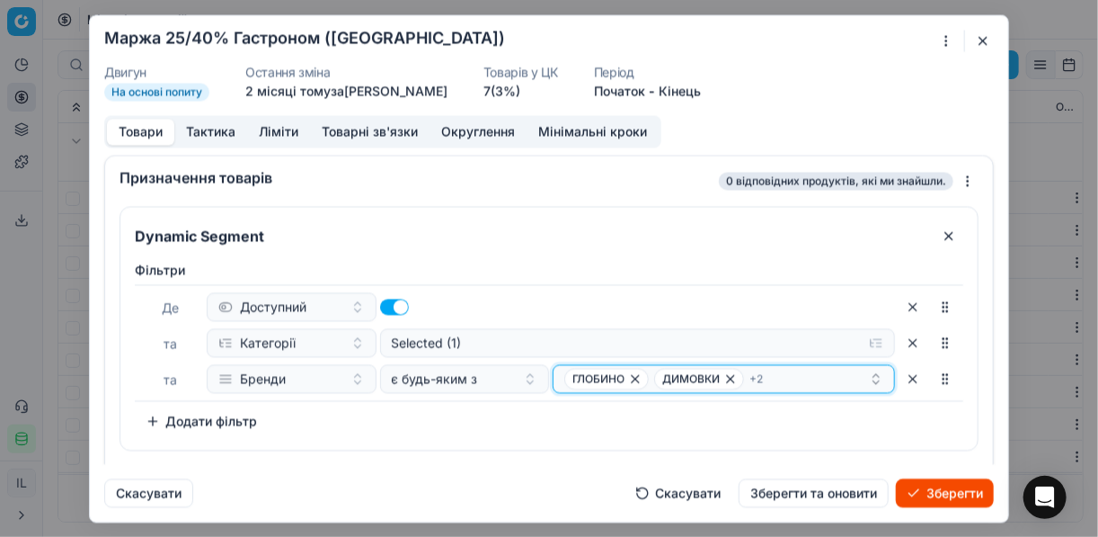
click at [790, 378] on div "ГЛОБИНО ДИМОВКИ + 2" at bounding box center [716, 379] width 305 height 22
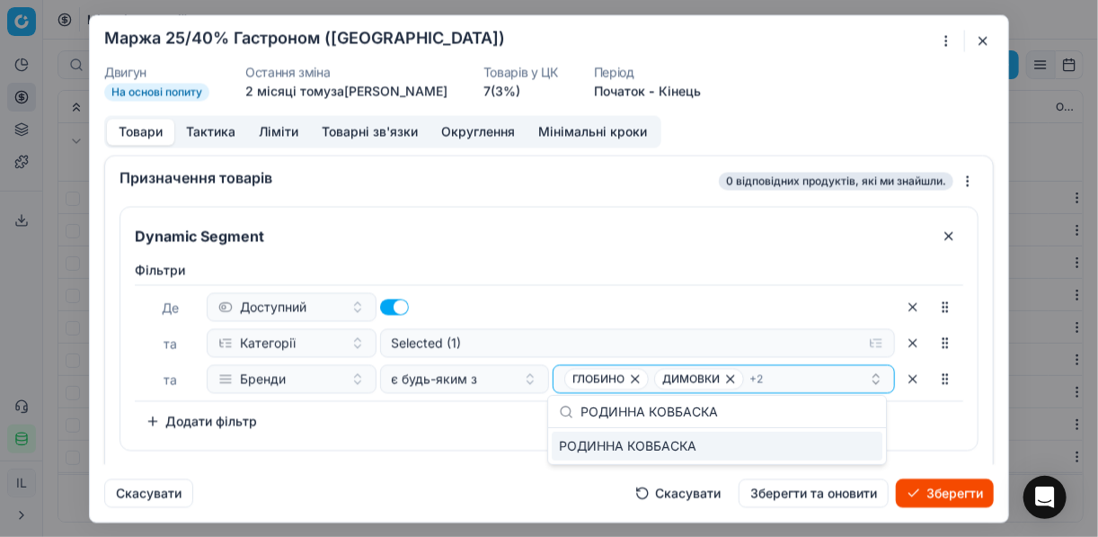
type input "РОДИННА КОВБАСКА"
drag, startPoint x: 864, startPoint y: 448, endPoint x: 852, endPoint y: 448, distance: 11.7
click at [863, 448] on div "РОДИННА КОВБАСКА" at bounding box center [717, 445] width 331 height 29
click at [407, 420] on div "Фiльтри Де Доступний та Категорії Selected (1) та Бренди є будь-яким з ГЛОБИНО …" at bounding box center [549, 348] width 829 height 174
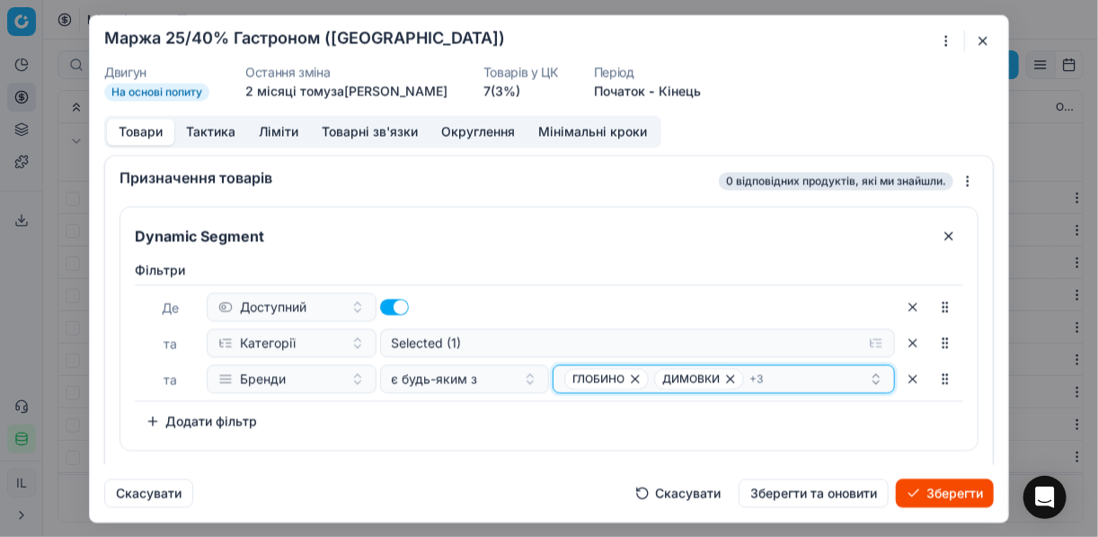
click at [798, 382] on div "ГЛОБИНО ДИМОВКИ + 3" at bounding box center [716, 379] width 305 height 22
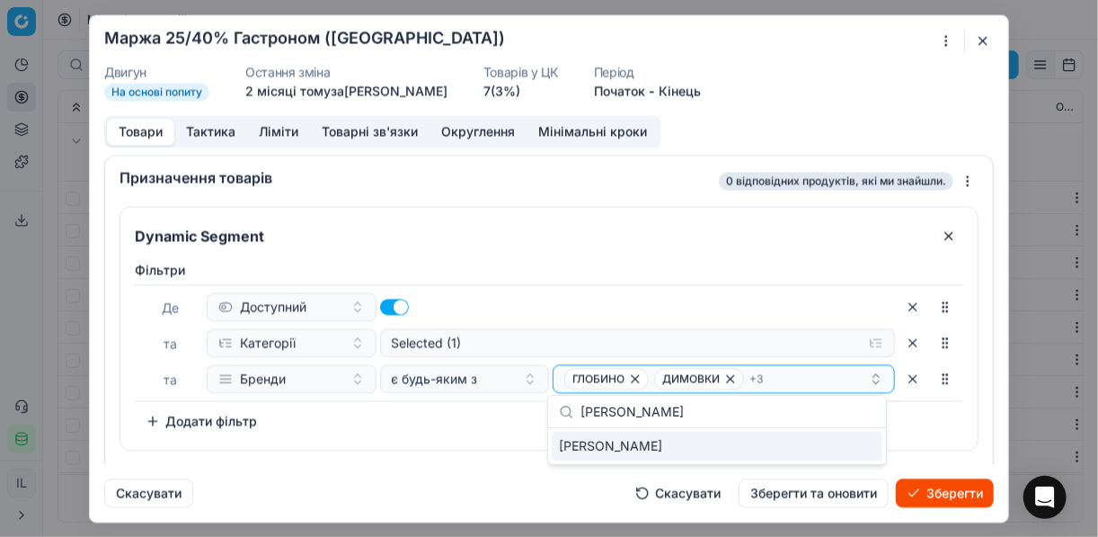
type input "БАЩИНСЬКИЙ"
drag, startPoint x: 847, startPoint y: 453, endPoint x: 802, endPoint y: 448, distance: 45.3
click at [843, 452] on div "БАЩИНСЬКИЙ" at bounding box center [717, 445] width 331 height 29
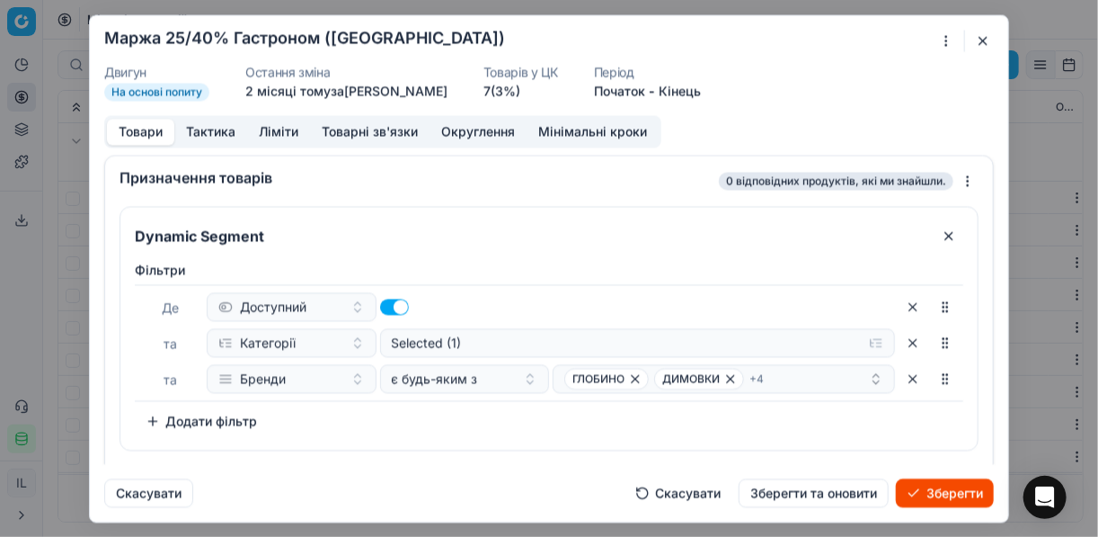
click at [424, 424] on div "Фiльтри Де Доступний та Категорії Selected (1) та Бренди є будь-яким з ГЛОБИНО …" at bounding box center [549, 348] width 829 height 174
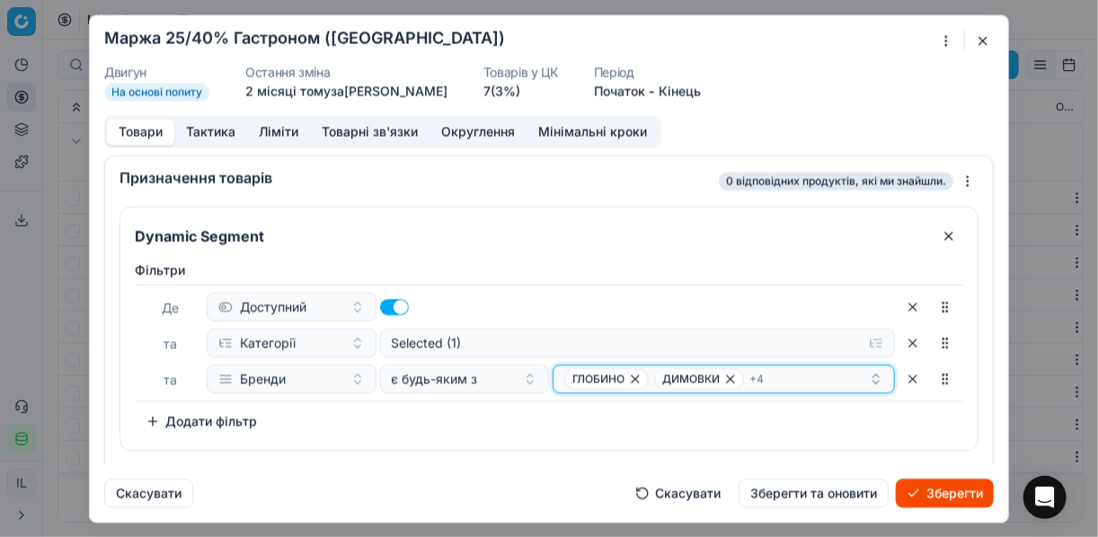
click at [788, 382] on div "ГЛОБИНО ДИМОВКИ + 4" at bounding box center [716, 379] width 305 height 22
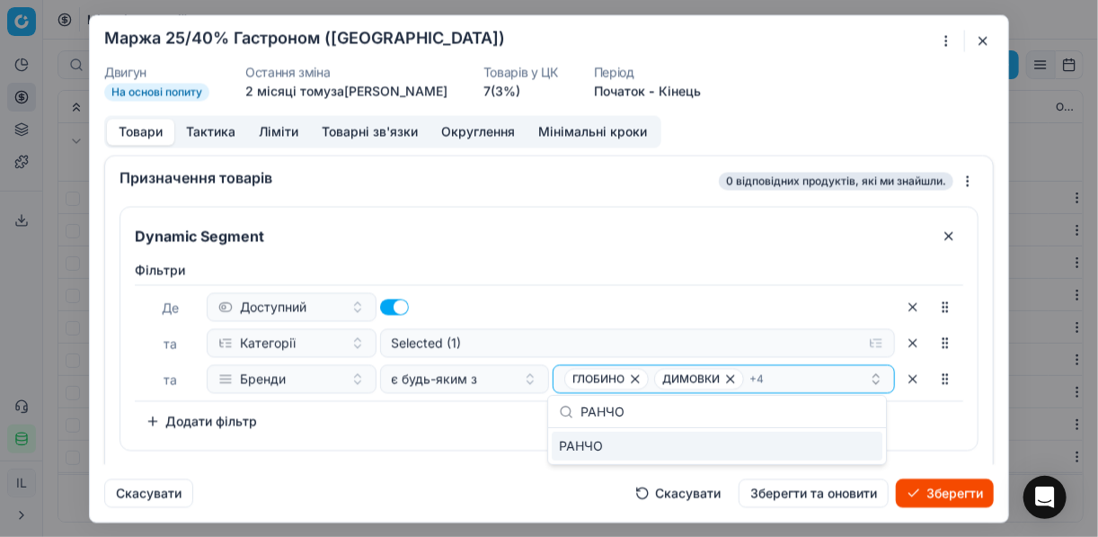
type input "РАНЧО"
click at [840, 445] on div "РАНЧО" at bounding box center [717, 445] width 331 height 29
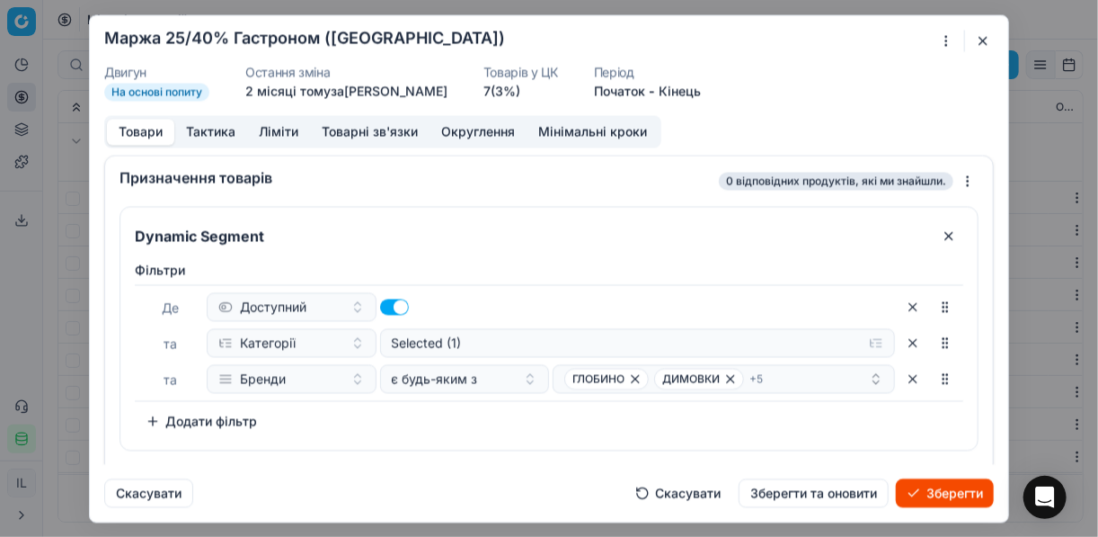
click at [412, 422] on div "Фiльтри Де Доступний та Категорії Selected (1) та Бренди є будь-яким з ГЛОБИНО …" at bounding box center [549, 348] width 829 height 174
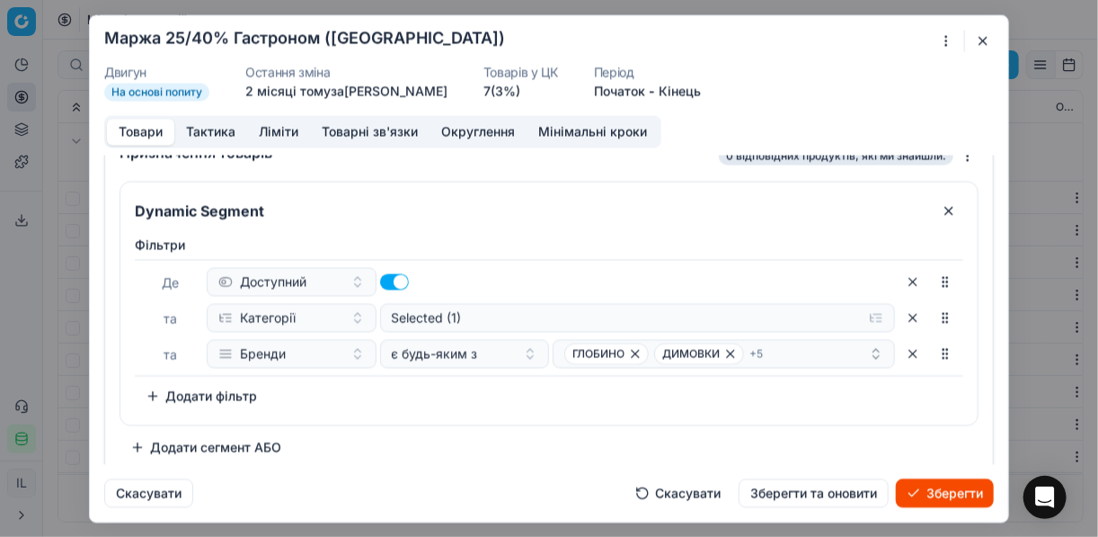
scroll to position [34, 0]
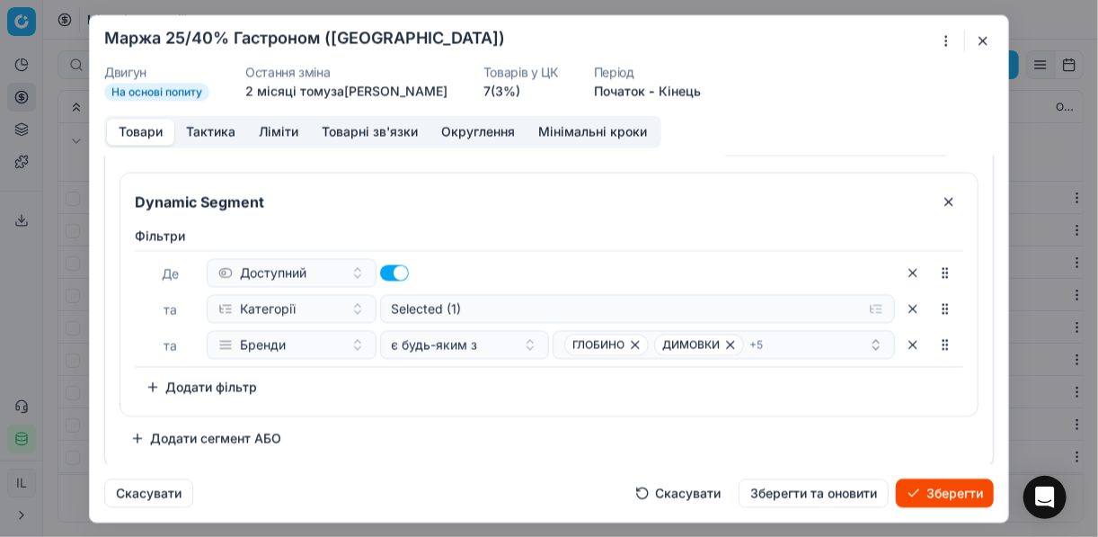
click at [214, 435] on button "Додати сегмент АБО" at bounding box center [206, 437] width 173 height 29
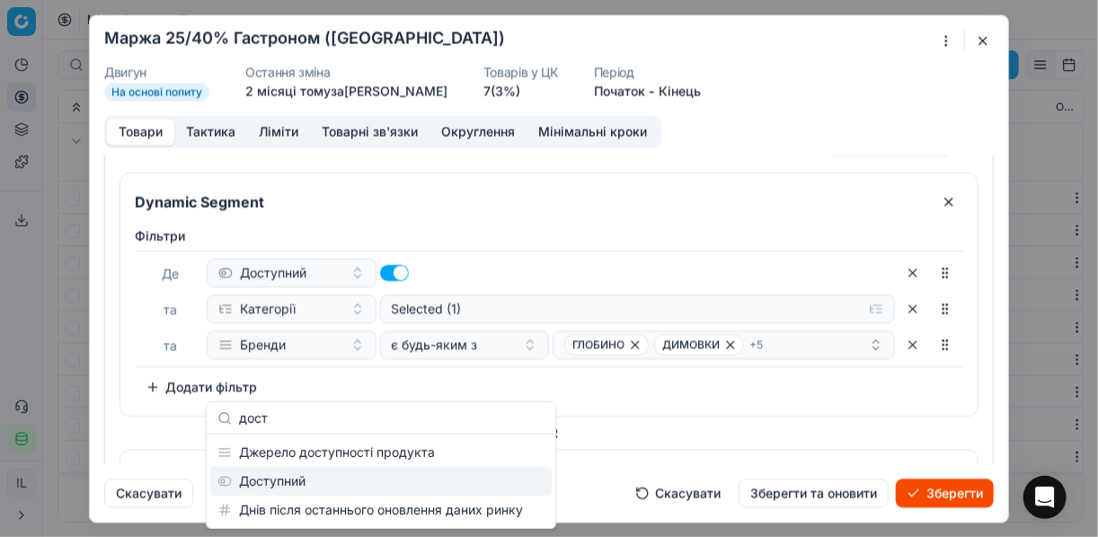
type input "дост"
click at [303, 483] on div "Доступний" at bounding box center [381, 481] width 342 height 29
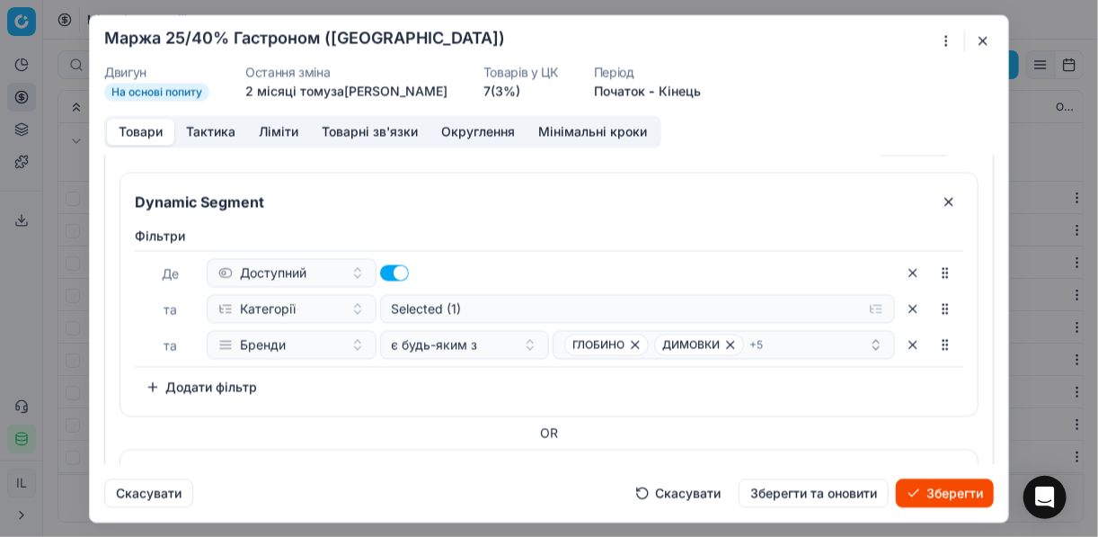
scroll to position [237, 0]
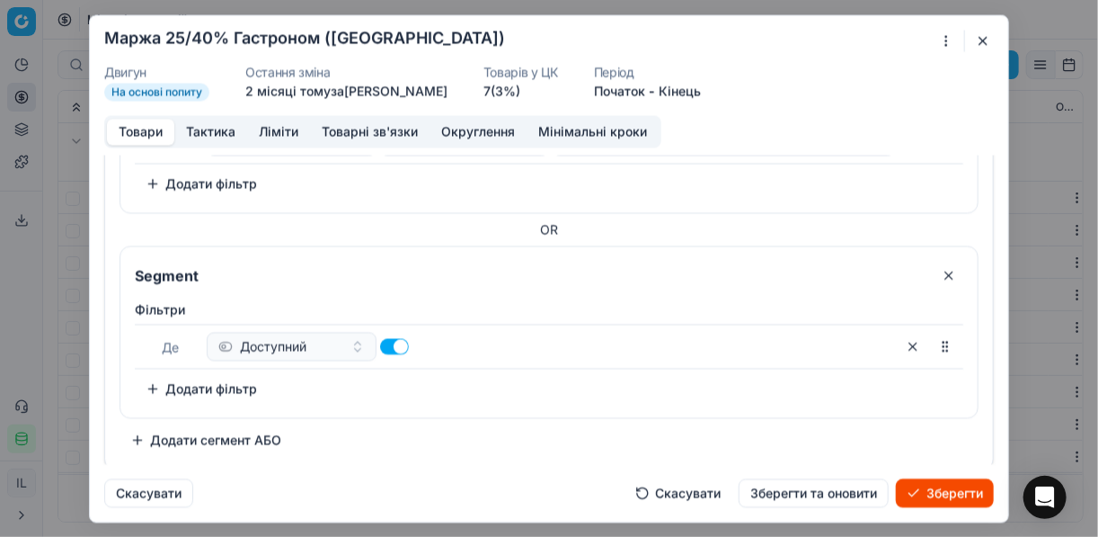
click at [165, 390] on button "Додати фільтр" at bounding box center [201, 388] width 133 height 29
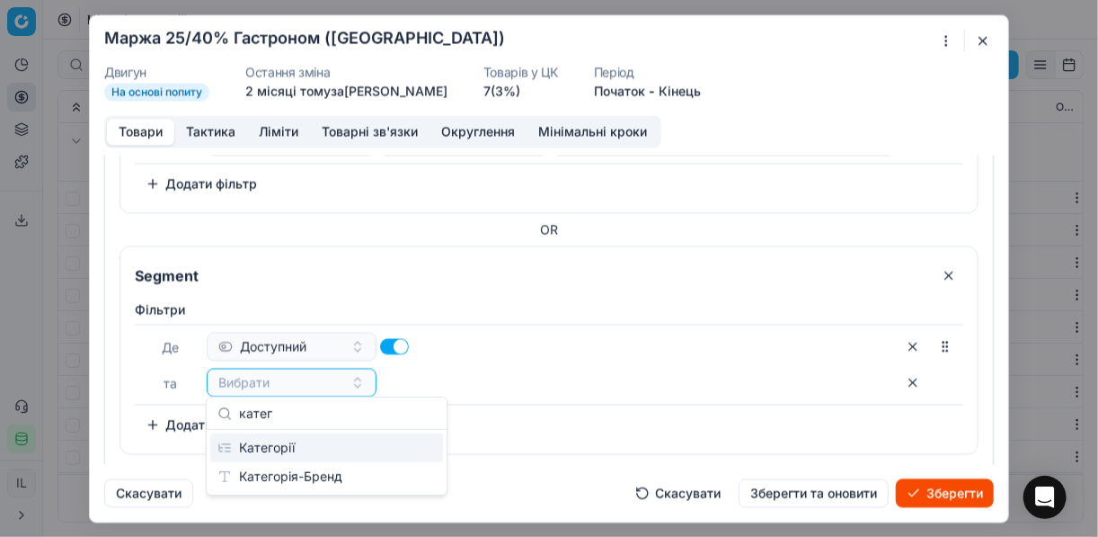
type input "катег"
click at [319, 440] on div "Категорії" at bounding box center [326, 447] width 233 height 29
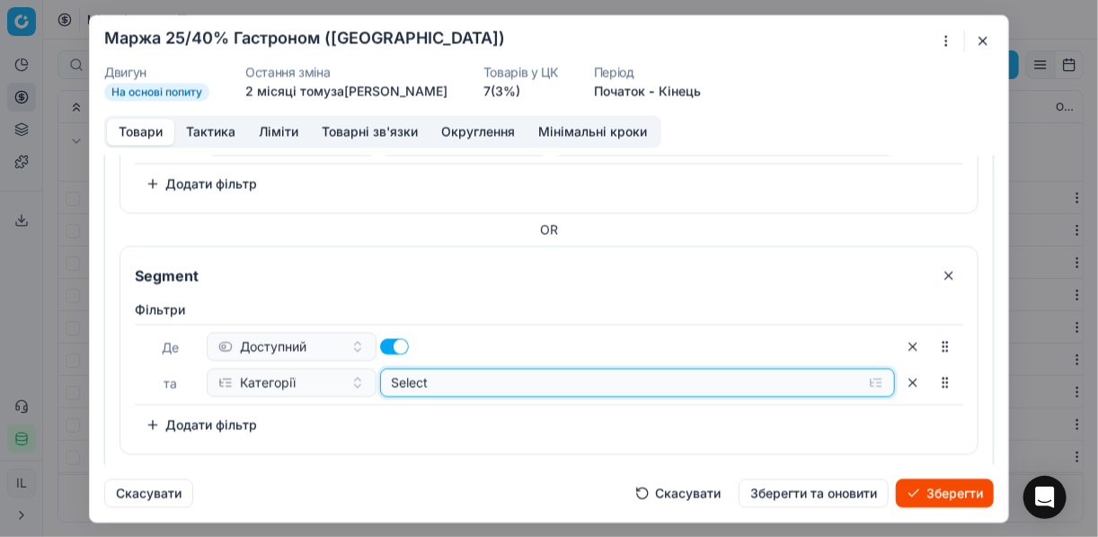
click at [867, 379] on button "Select" at bounding box center [638, 382] width 516 height 29
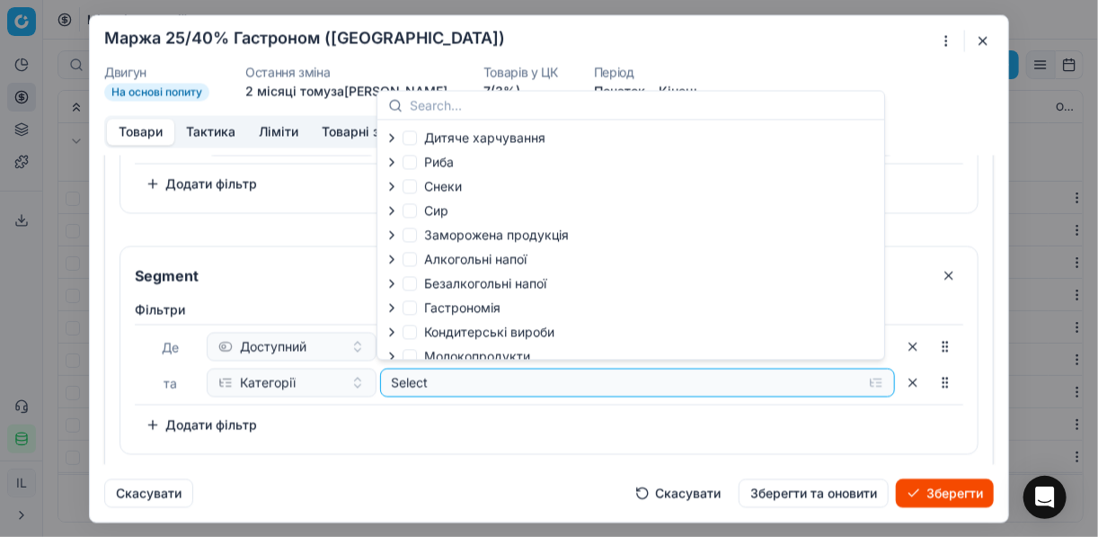
scroll to position [61, 0]
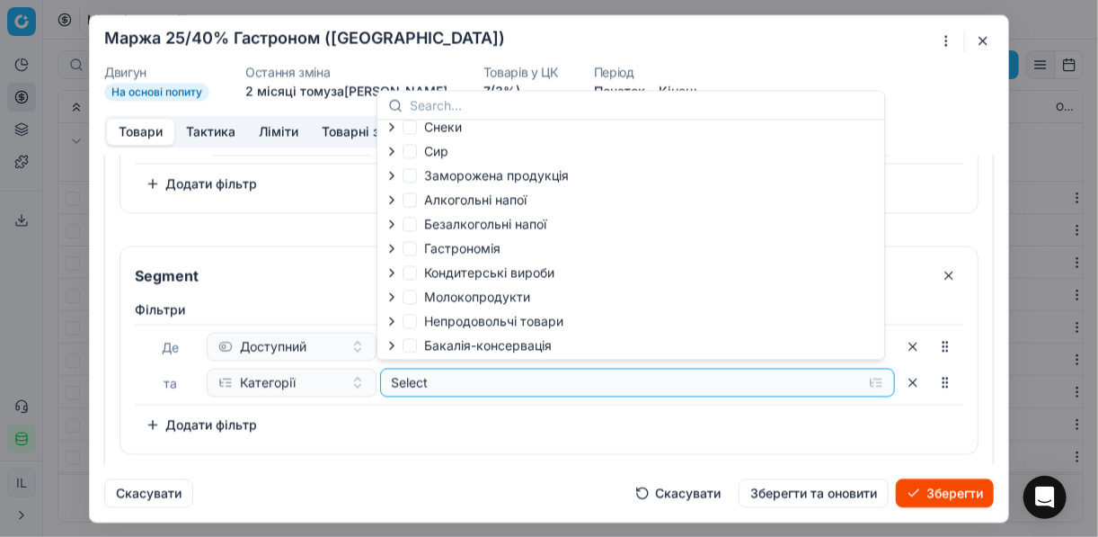
click at [394, 246] on icon "button" at bounding box center [392, 248] width 14 height 14
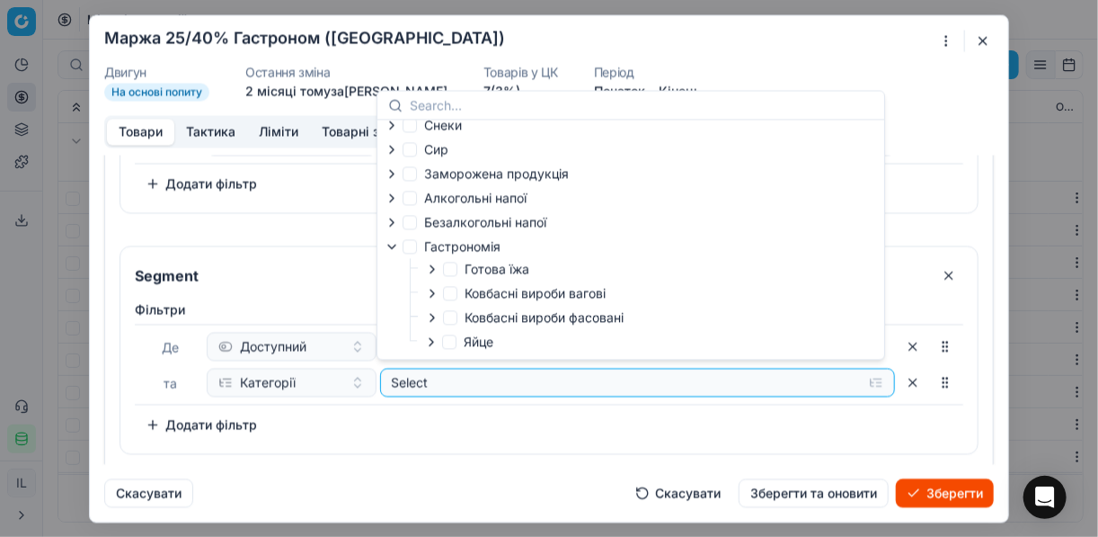
scroll to position [133, 0]
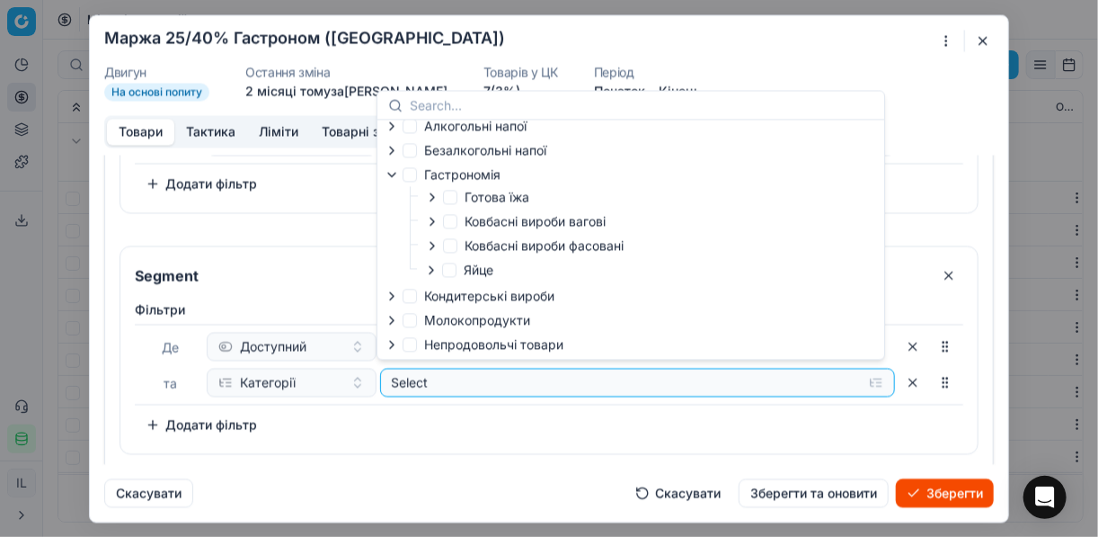
click at [431, 244] on icon "button" at bounding box center [433, 245] width 4 height 7
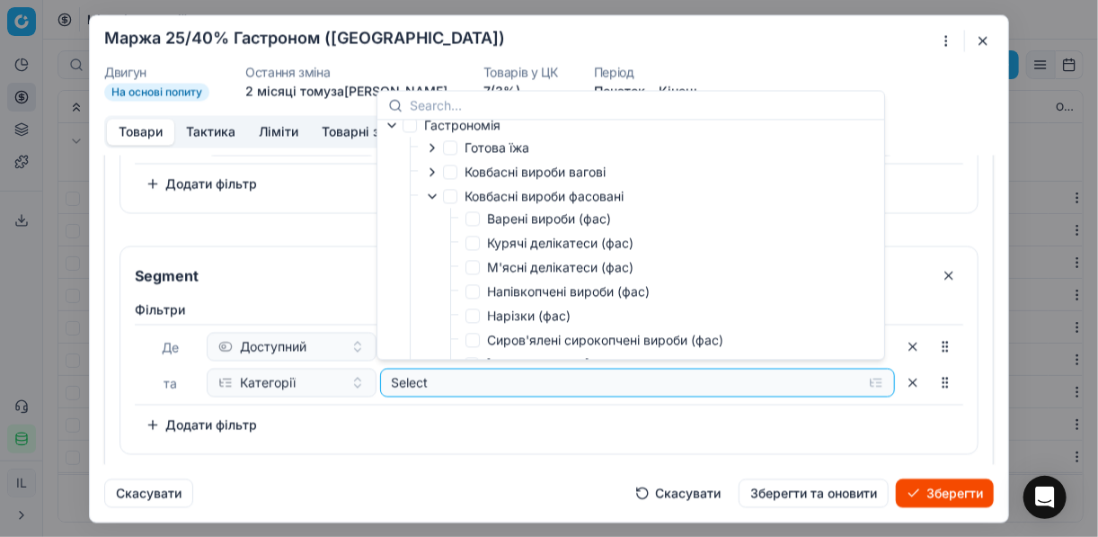
scroll to position [205, 0]
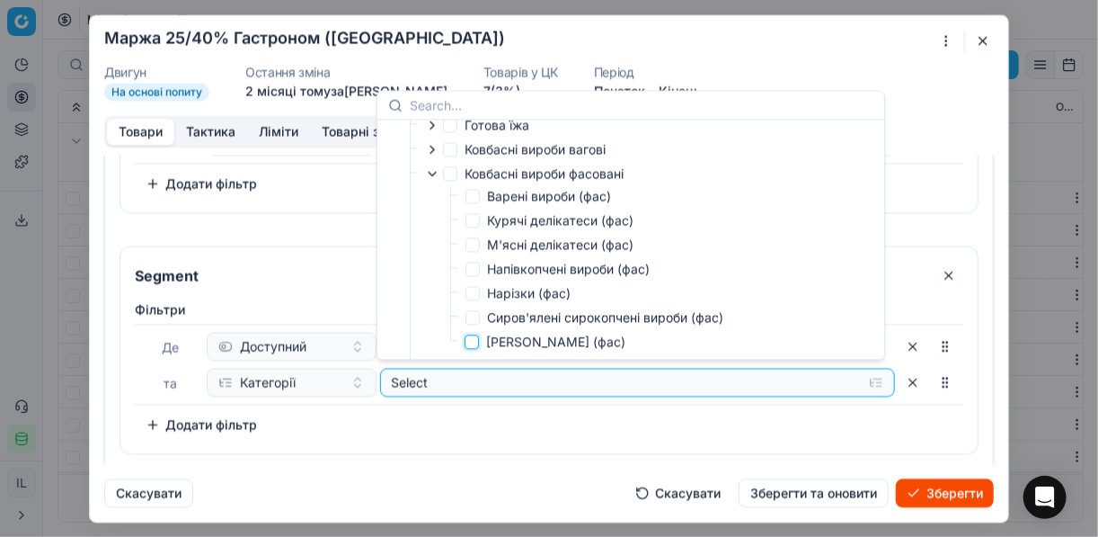
click at [471, 348] on input "Сосиска Сарделька (фас)" at bounding box center [472, 341] width 14 height 14
checkbox input "true"
drag, startPoint x: 531, startPoint y: 428, endPoint x: 343, endPoint y: 413, distance: 188.5
click at [529, 428] on div "Фiльтри Де Доступний та Категорії Selected (1) To pick up a sortable item, pres…" at bounding box center [549, 369] width 829 height 138
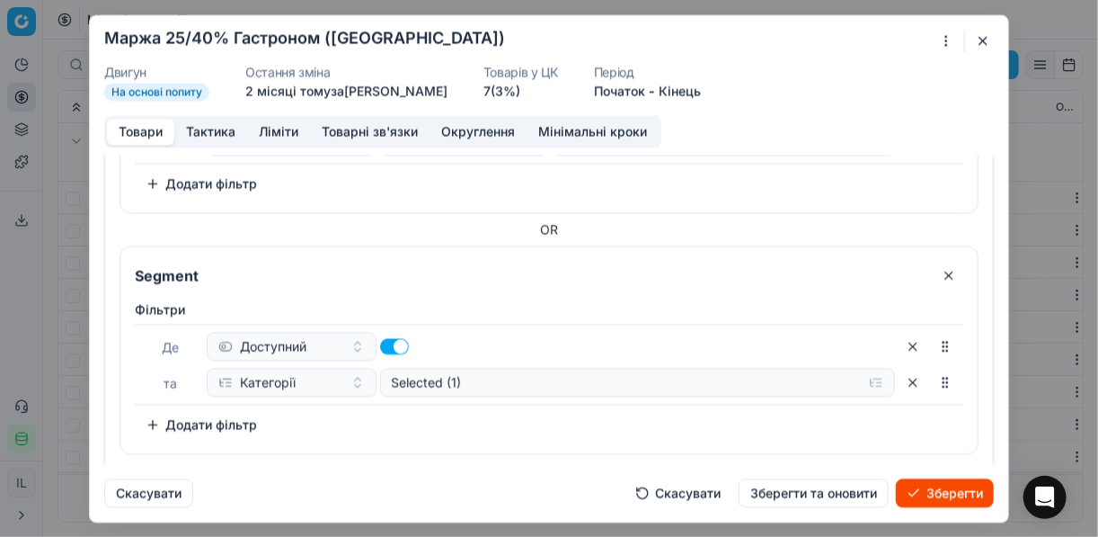
click at [150, 414] on button "Додати фільтр" at bounding box center [201, 424] width 133 height 29
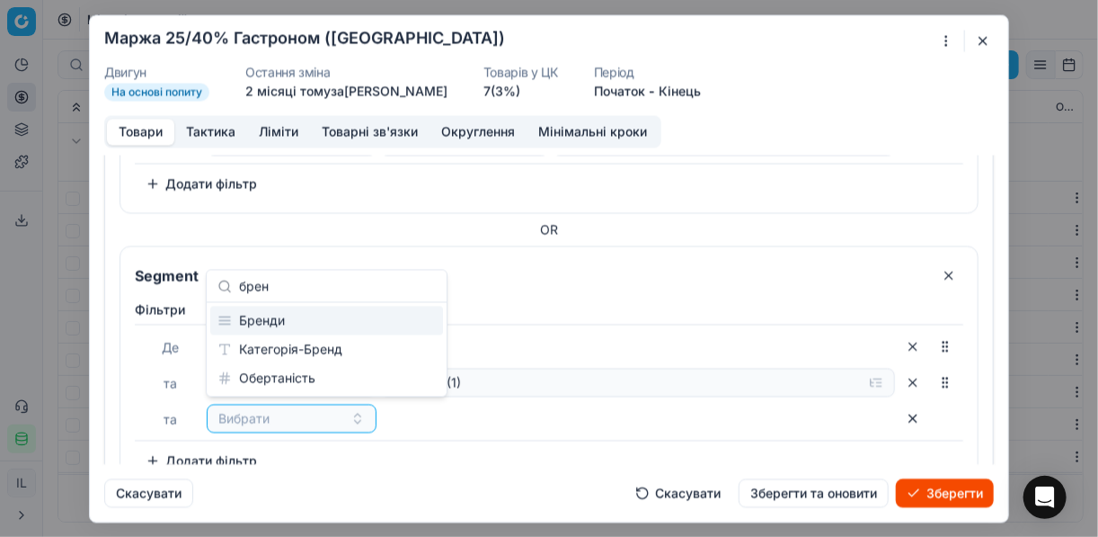
type input "брен"
click at [352, 322] on div "Бренди" at bounding box center [326, 321] width 233 height 29
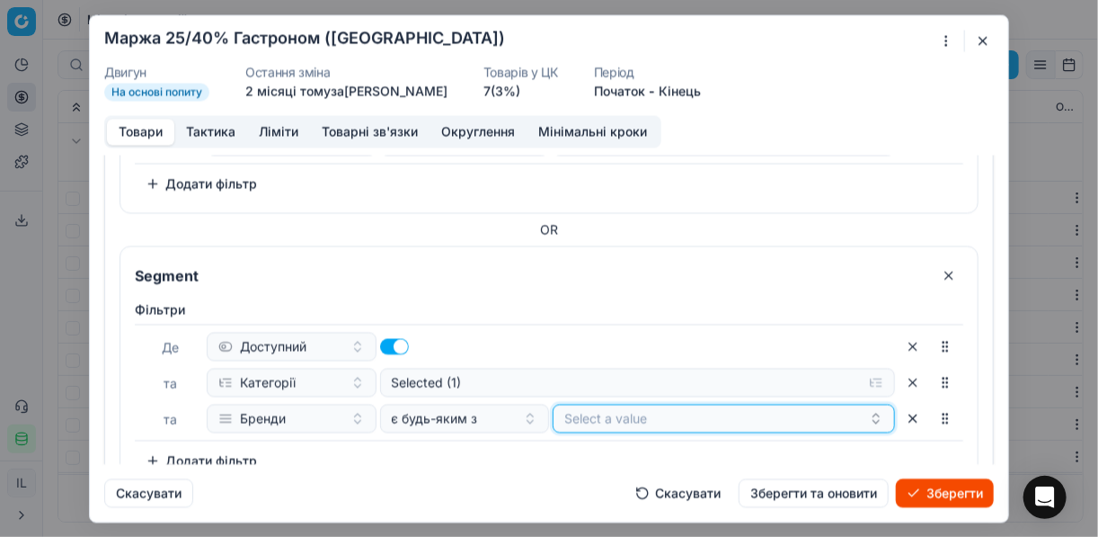
click at [619, 413] on button "Select a value" at bounding box center [724, 418] width 342 height 29
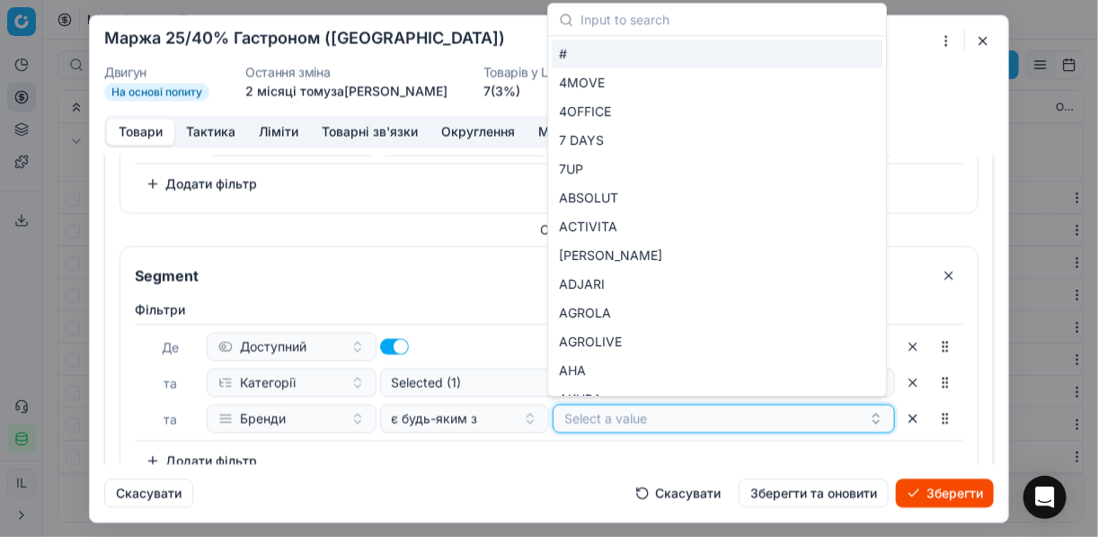
click at [618, 413] on button "Select a value" at bounding box center [724, 418] width 342 height 29
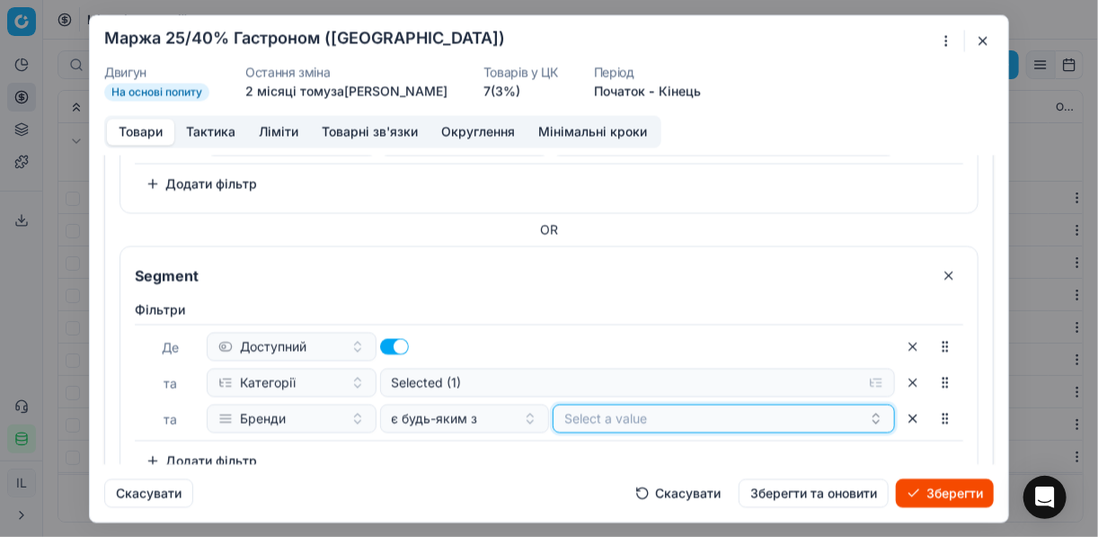
click at [618, 413] on button "Select a value" at bounding box center [724, 418] width 342 height 29
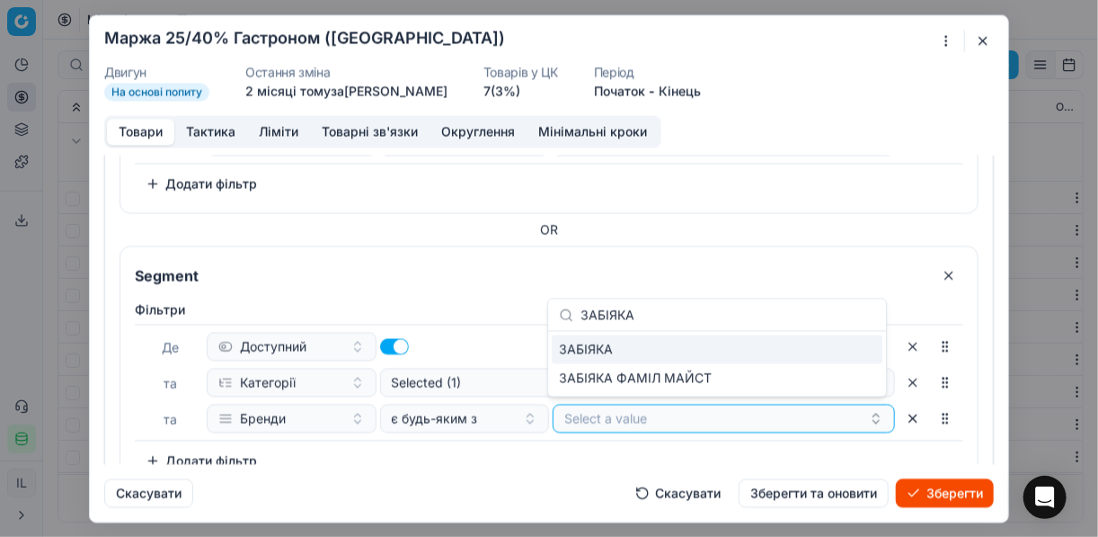
type input "ЗАБІЯКА"
click at [845, 349] on div "ЗАБІЯКА" at bounding box center [717, 349] width 331 height 29
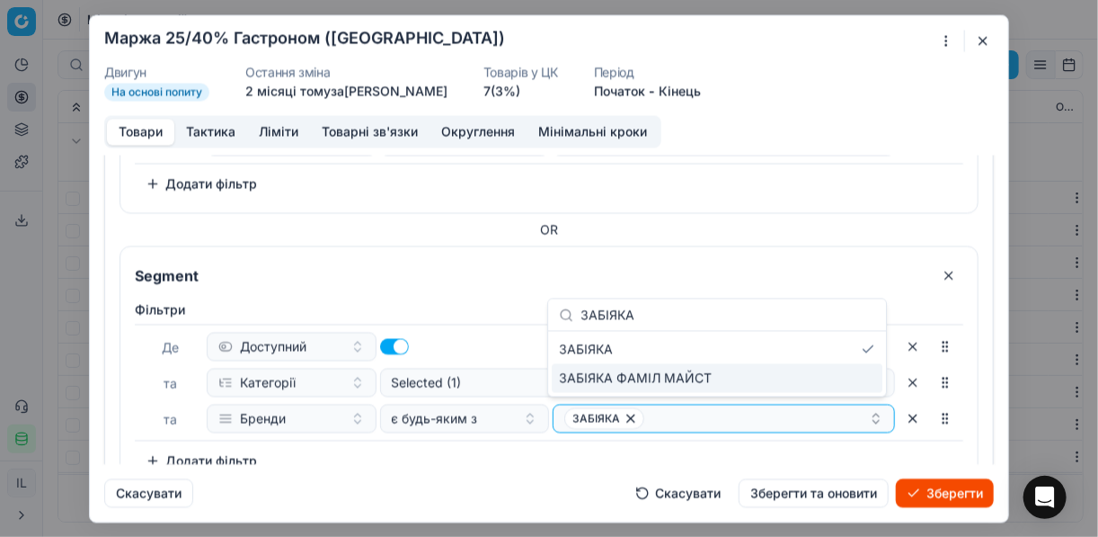
drag, startPoint x: 434, startPoint y: 460, endPoint x: 566, endPoint y: 451, distance: 132.4
click at [434, 460] on div "Фiльтри Де Доступний та Категорії Selected (1) та Бренди є будь-яким з ЗАБІЯКА …" at bounding box center [549, 387] width 829 height 174
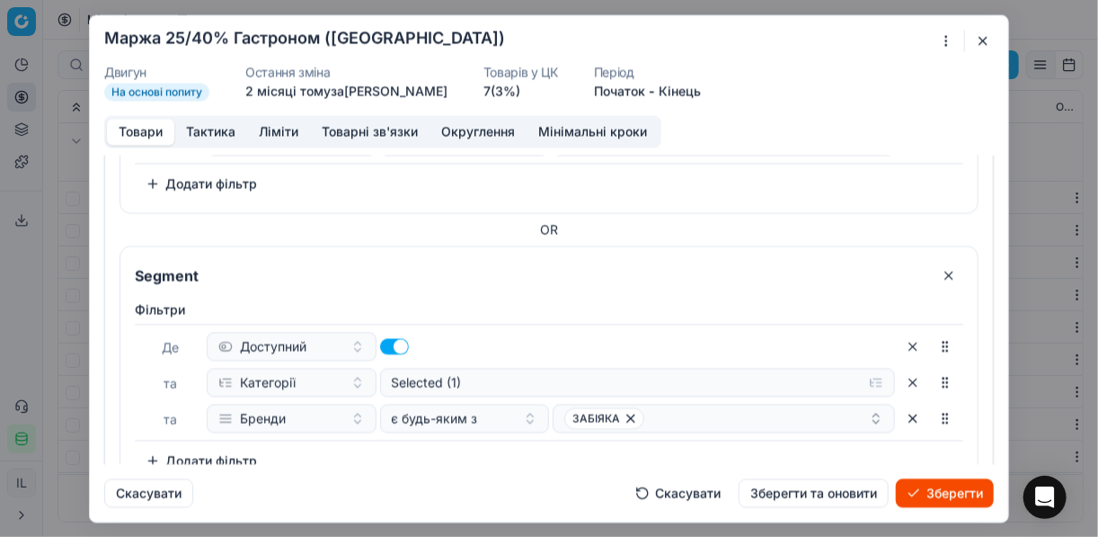
click at [947, 490] on button "Зберегти" at bounding box center [945, 492] width 98 height 29
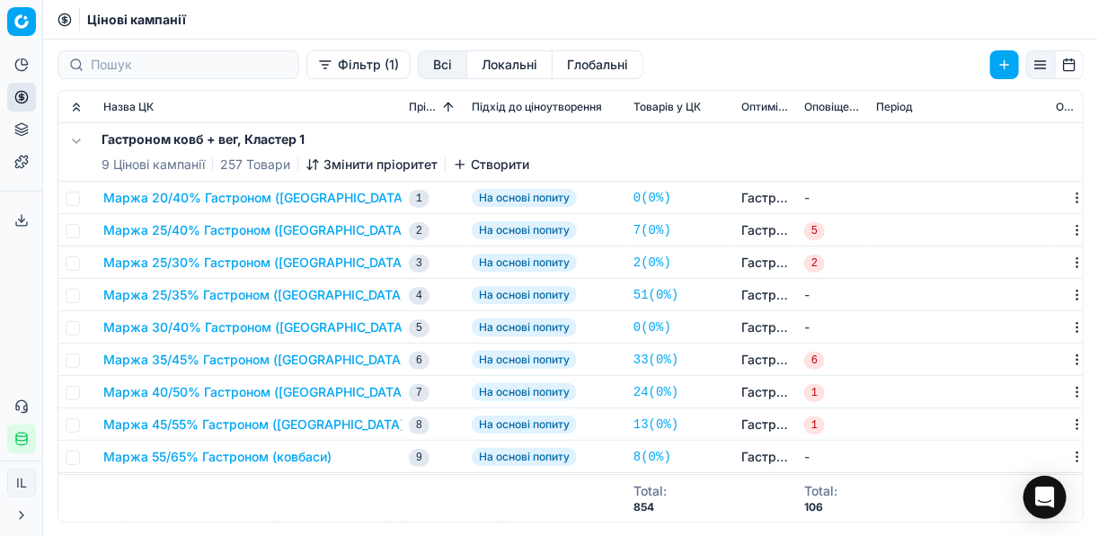
click at [209, 263] on button "Маржа 25/30% Гастроном (ковбаси)" at bounding box center [256, 262] width 307 height 18
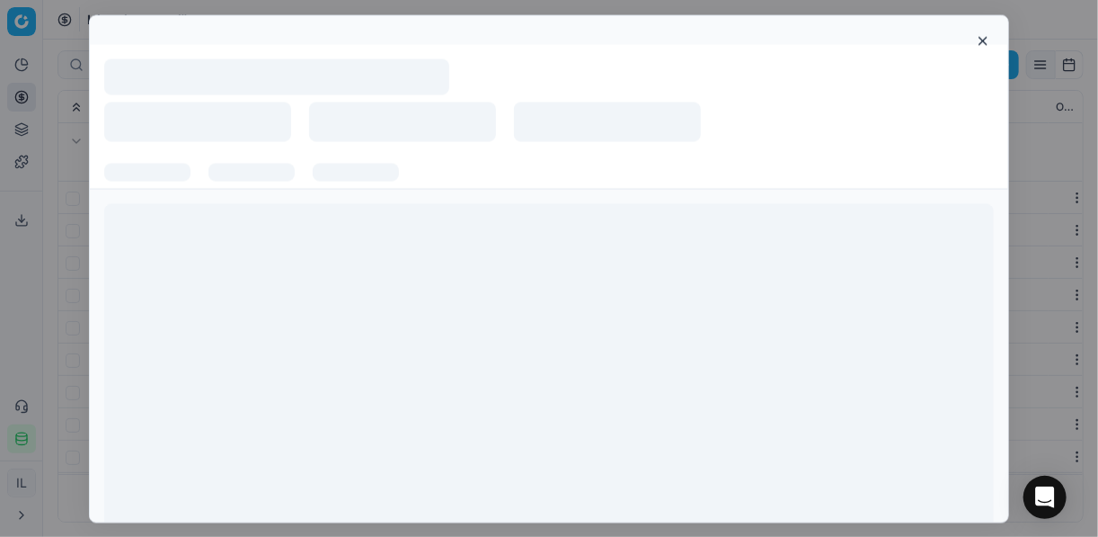
click at [209, 263] on div at bounding box center [549, 375] width 890 height 345
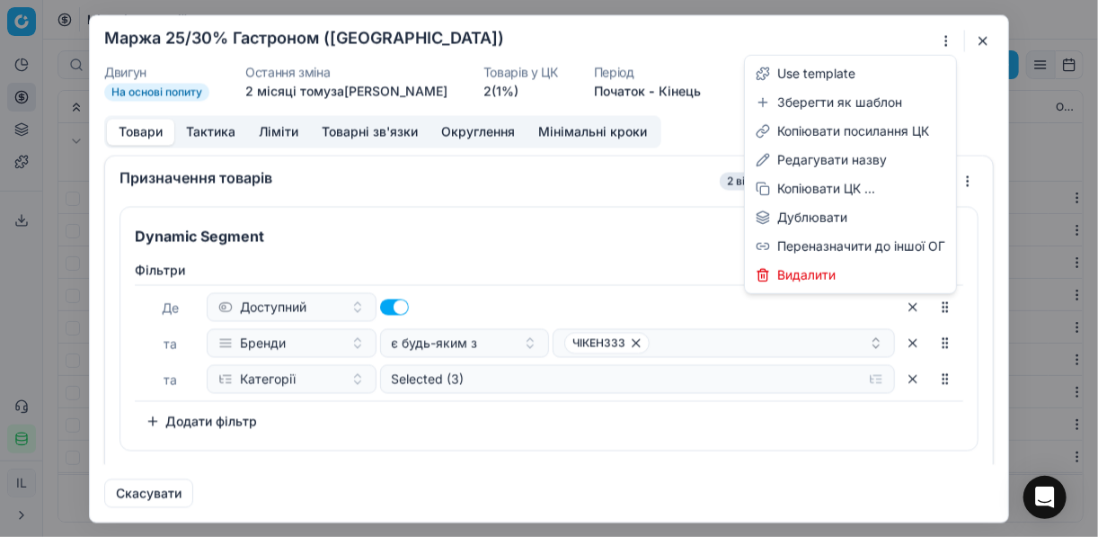
click at [942, 32] on div "Ми зберігаємо налаштування ЦК. Будь ласка, зачекайте, це може зайняти декілька …" at bounding box center [549, 268] width 1098 height 537
click at [810, 158] on div "Редагувати назву" at bounding box center [851, 160] width 204 height 29
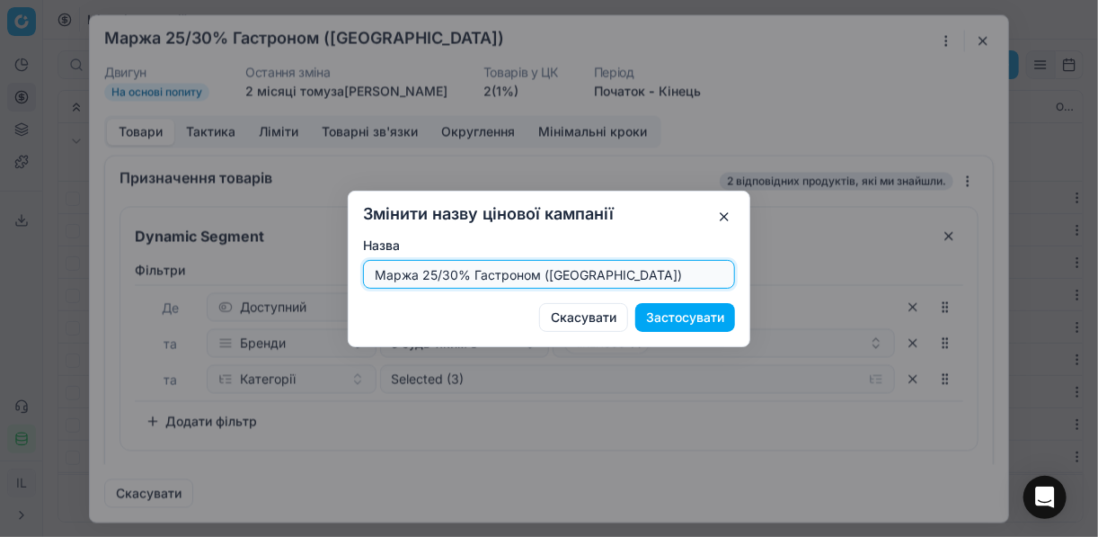
click at [429, 273] on input "Маржа 25/30% Гастроном (ковбаси)" at bounding box center [549, 274] width 356 height 27
click at [451, 277] on input "Маржа 15/30% Гастроном (ковбаси)" at bounding box center [549, 274] width 356 height 27
type input "Маржа 15/35% Гастроном (ковбаси)"
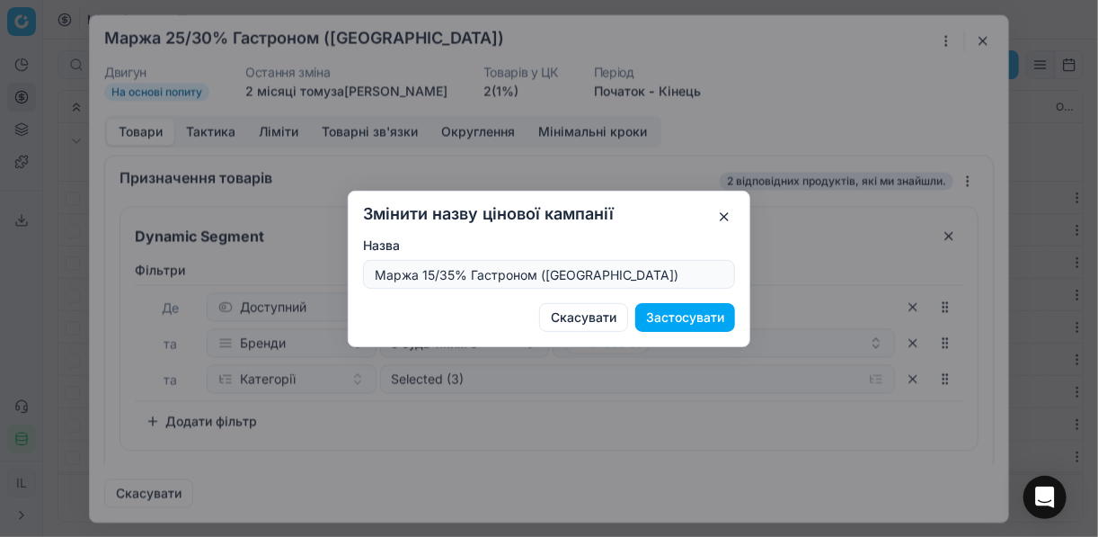
click at [671, 318] on button "Застосувати" at bounding box center [685, 317] width 100 height 29
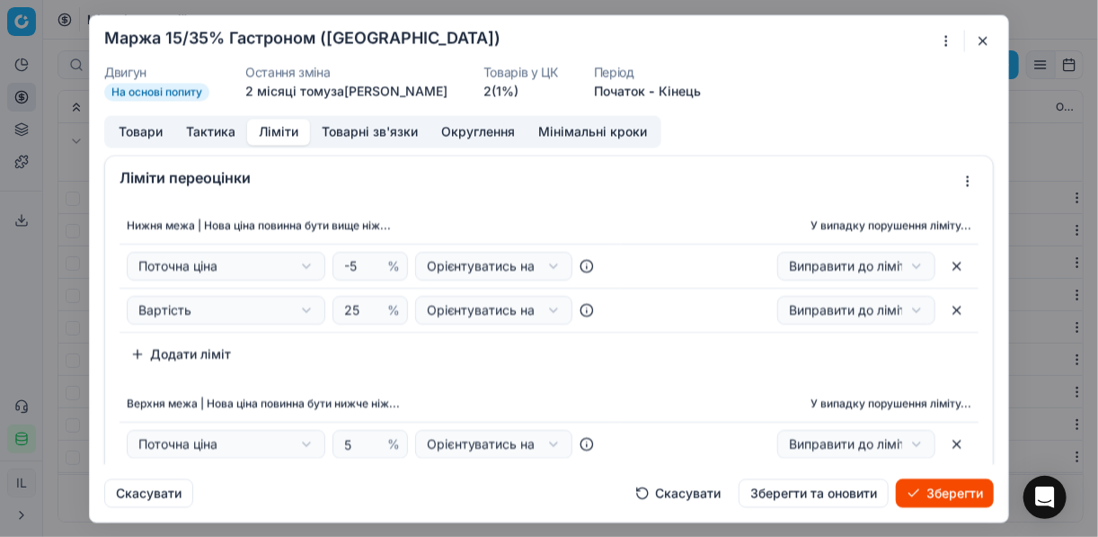
click at [287, 133] on button "Ліміти" at bounding box center [278, 132] width 63 height 26
click at [347, 306] on input "25" at bounding box center [362, 310] width 43 height 27
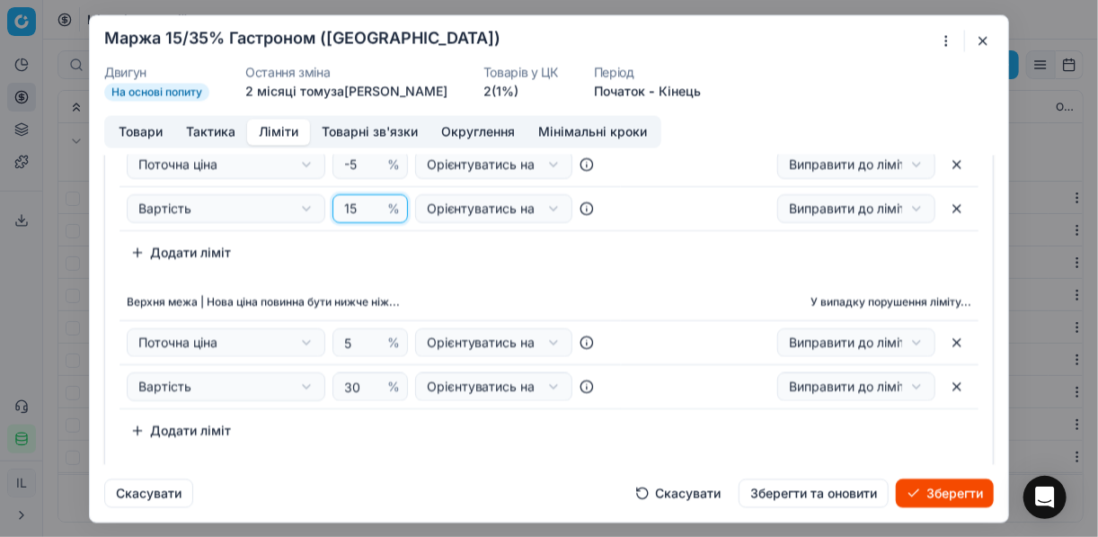
scroll to position [144, 0]
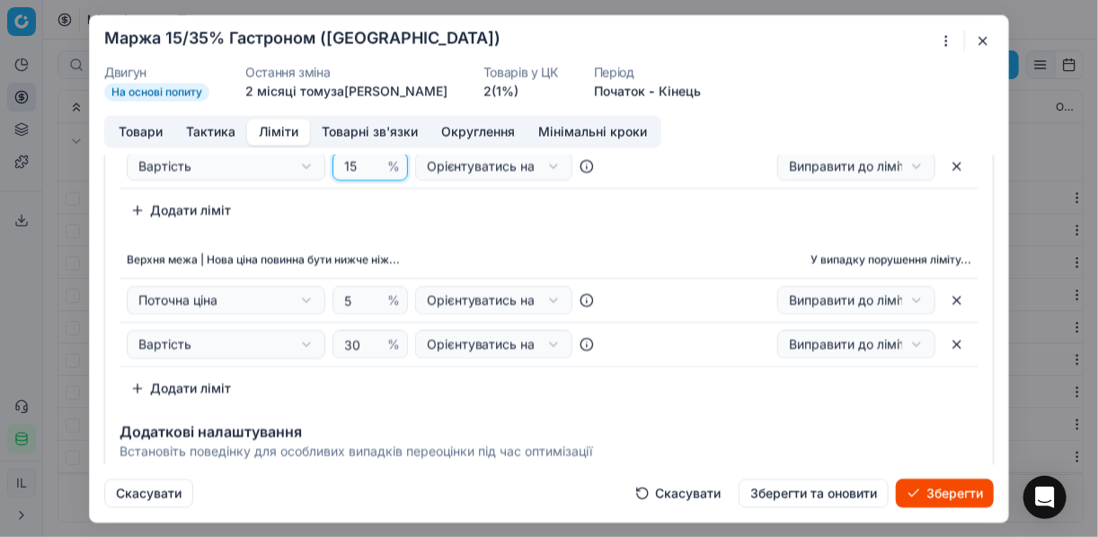
type input "15"
click at [358, 344] on input "30" at bounding box center [362, 344] width 43 height 27
type input "35"
click at [494, 227] on div "Нижня межа | Нова ціна повинна бути вище ніж... У випадку порушення ліміту... П…" at bounding box center [549, 233] width 888 height 353
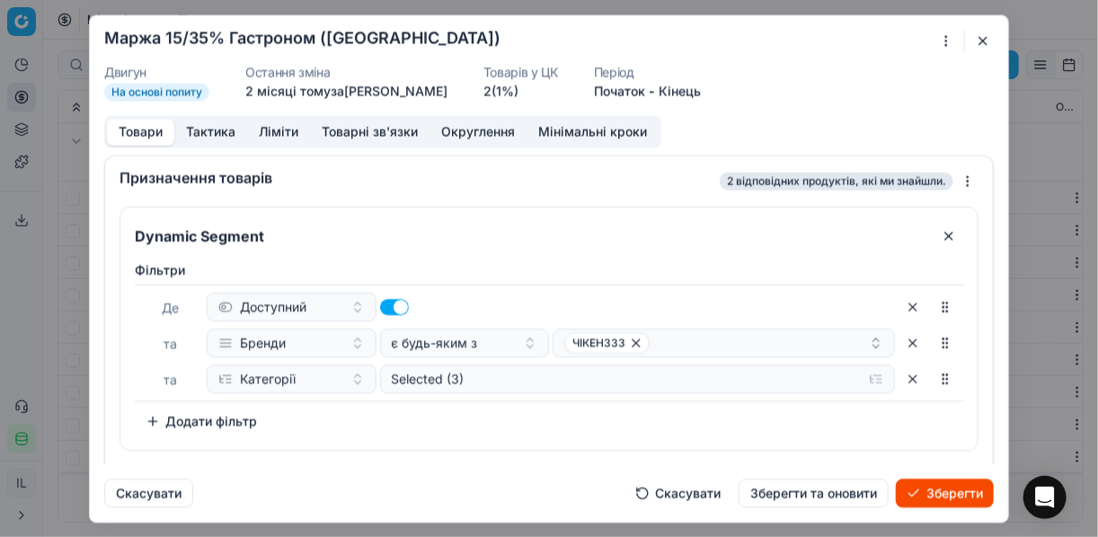
click at [124, 129] on button "Товари" at bounding box center [140, 132] width 67 height 26
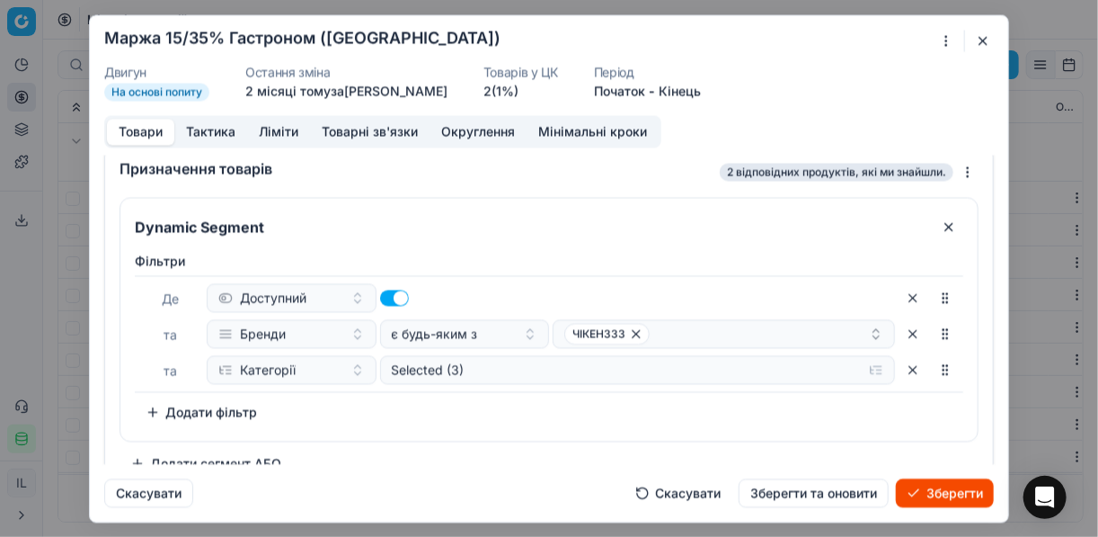
scroll to position [34, 0]
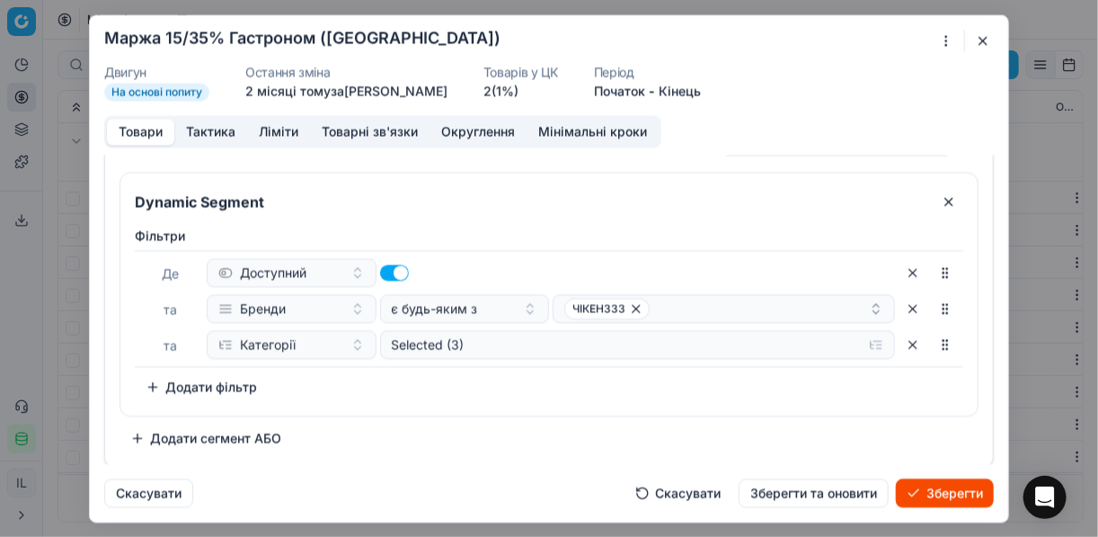
click at [899, 307] on button "button" at bounding box center [913, 308] width 29 height 29
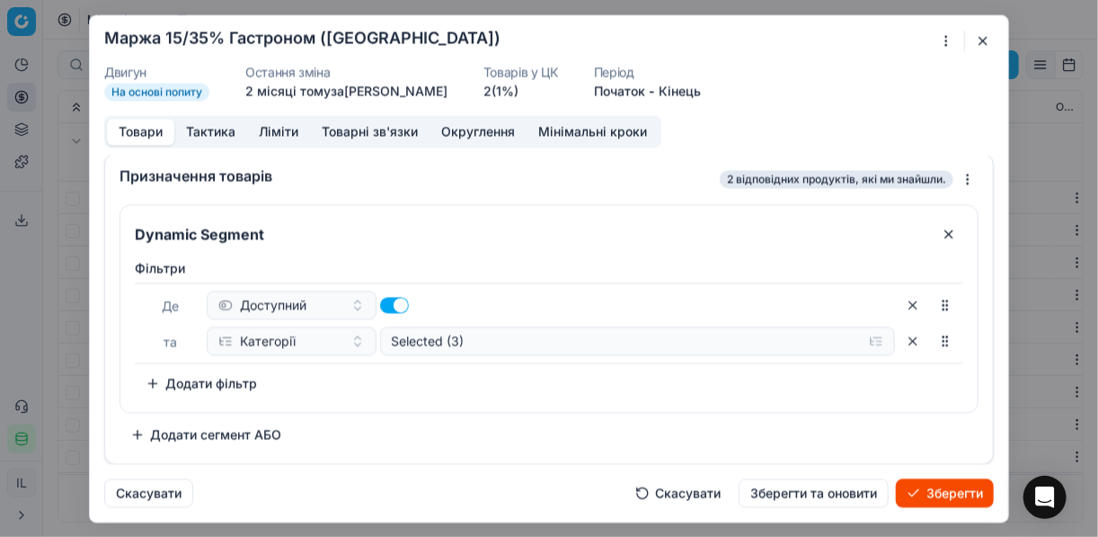
scroll to position [0, 0]
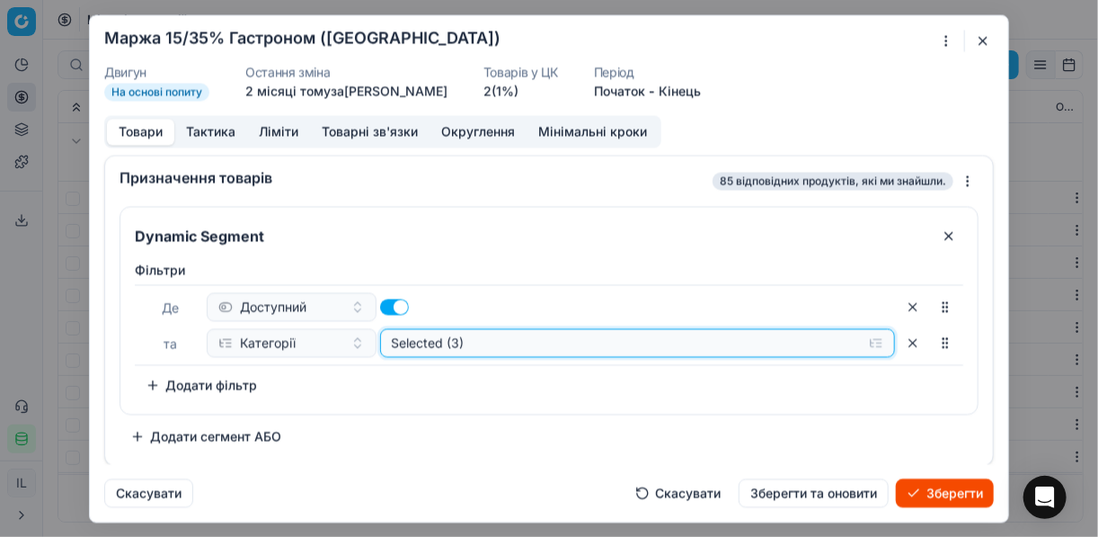
click at [880, 341] on button "Selected (3)" at bounding box center [638, 342] width 516 height 29
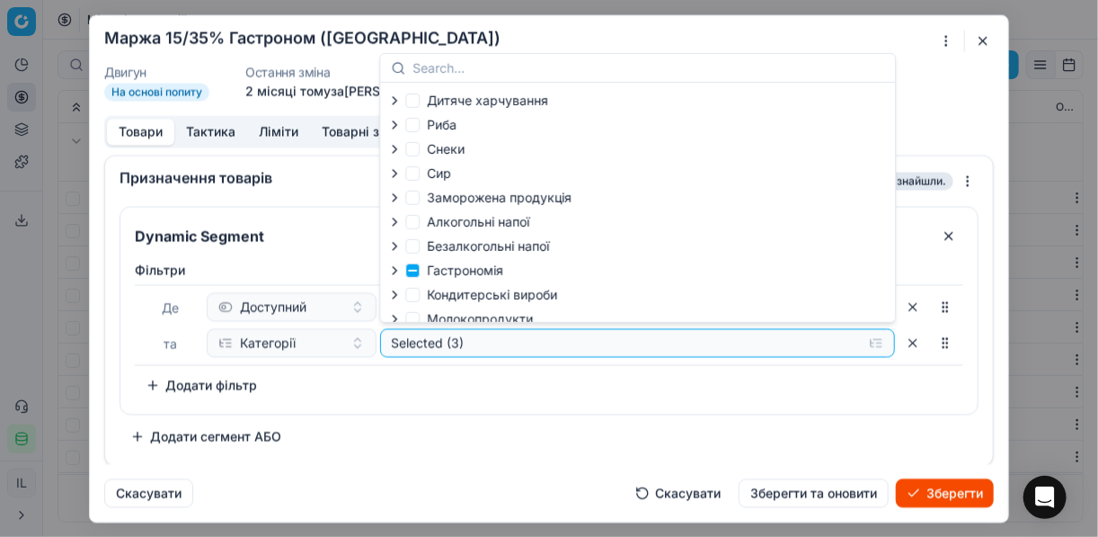
click at [400, 271] on icon "button" at bounding box center [394, 270] width 14 height 14
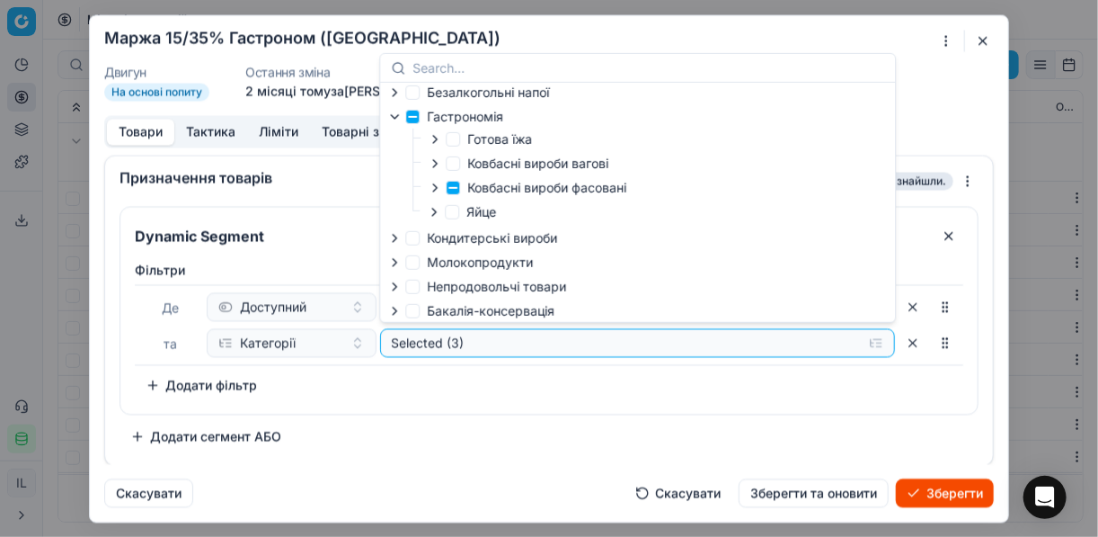
scroll to position [159, 0]
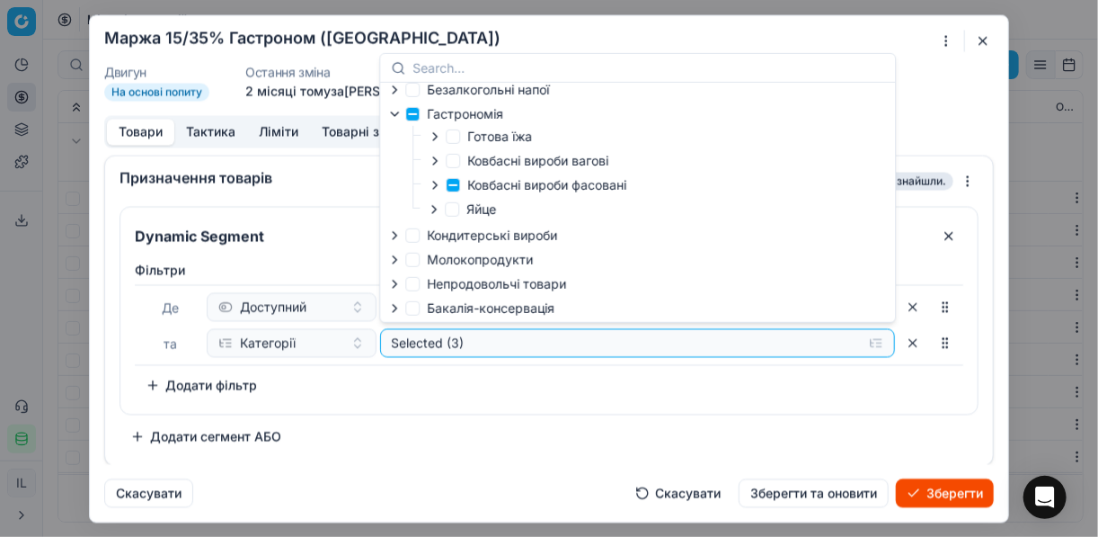
click at [437, 184] on icon "button" at bounding box center [435, 185] width 14 height 14
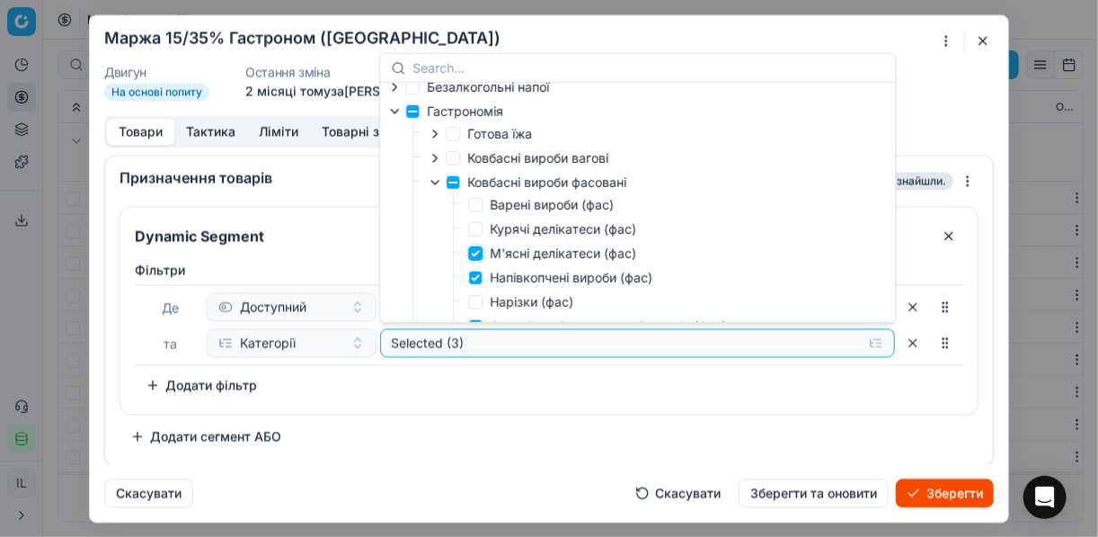
click at [478, 257] on input "М'ясні делікатеси (фас)" at bounding box center [475, 253] width 14 height 14
checkbox input "false"
click at [475, 281] on input "Напівкопчені вироби (фас)" at bounding box center [475, 278] width 14 height 14
checkbox input "false"
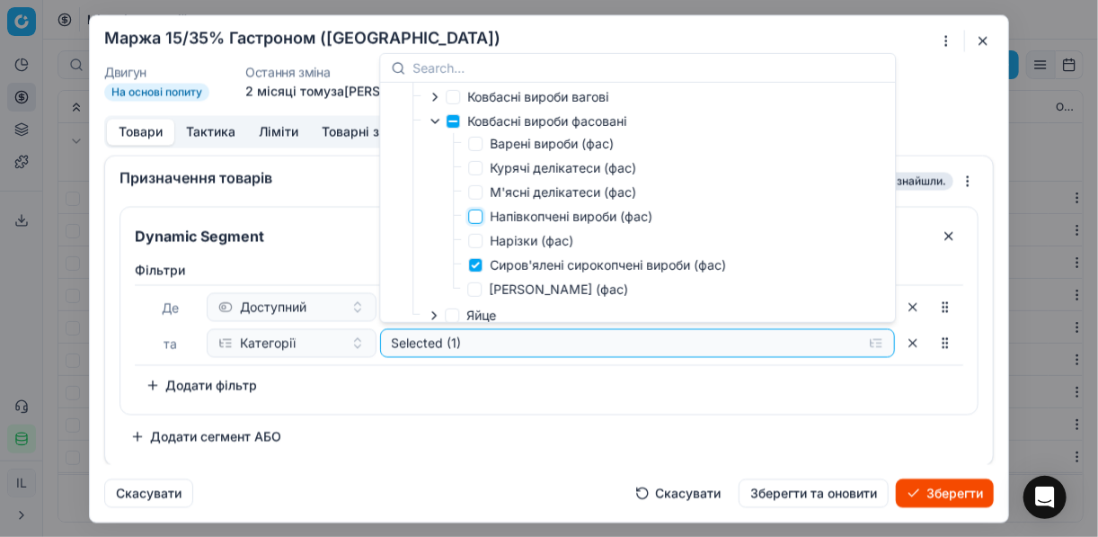
scroll to position [303, 0]
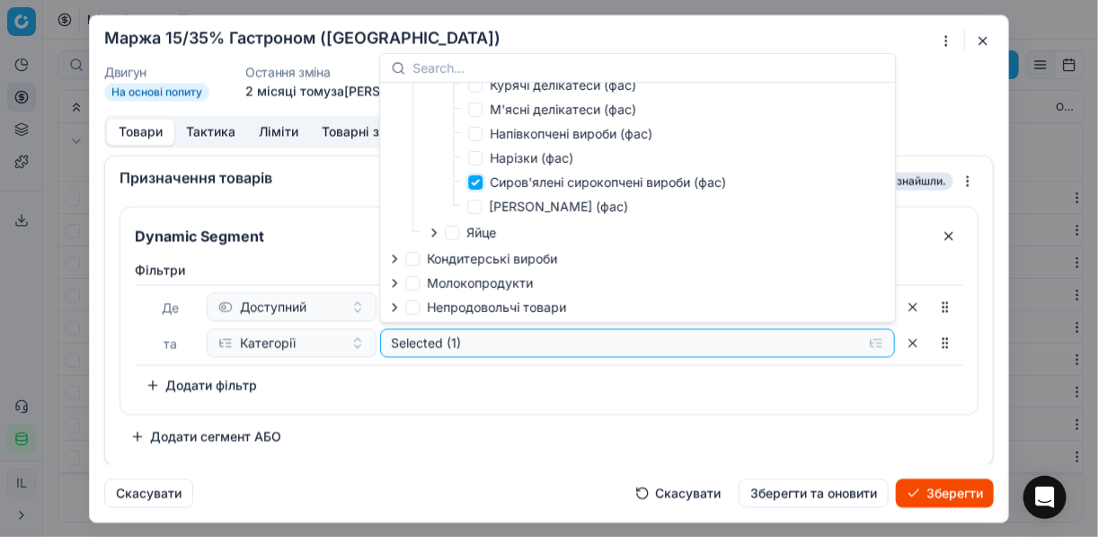
click at [476, 186] on input "Сиров'ялені сирокопчені вироби (фас)" at bounding box center [475, 182] width 14 height 14
checkbox input "false"
click at [555, 378] on div "Фiльтри Де Доступний та Категорії Select To pick up a sortable item, press spac…" at bounding box center [549, 330] width 829 height 138
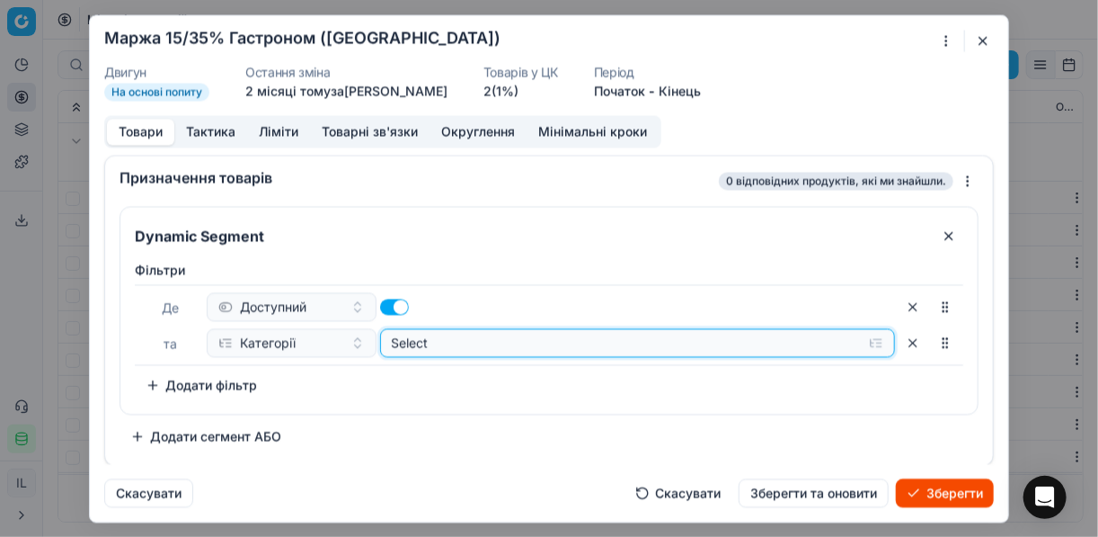
click at [877, 342] on button "Select" at bounding box center [638, 342] width 516 height 29
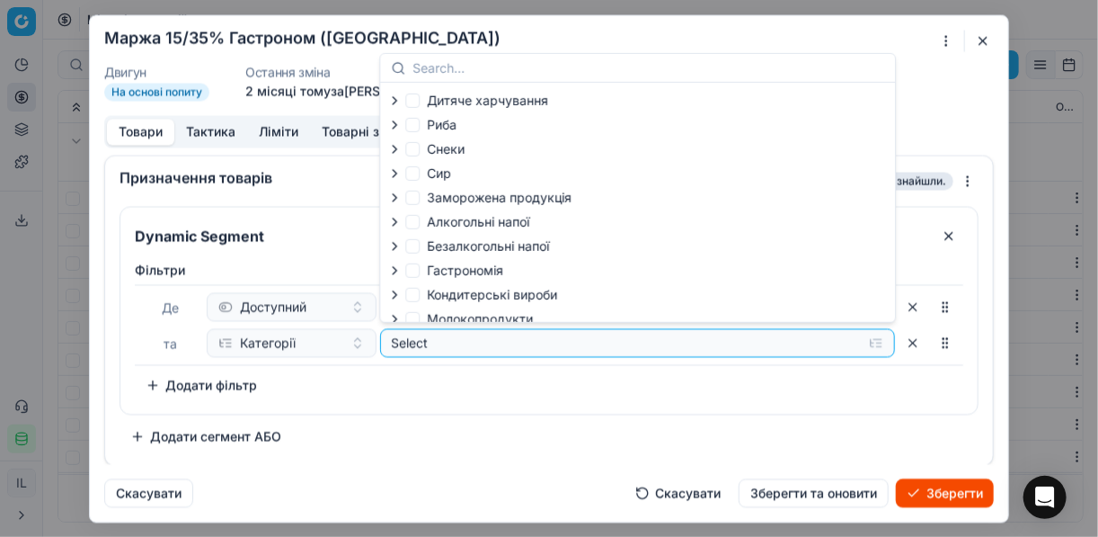
click at [396, 267] on icon "button" at bounding box center [394, 270] width 14 height 14
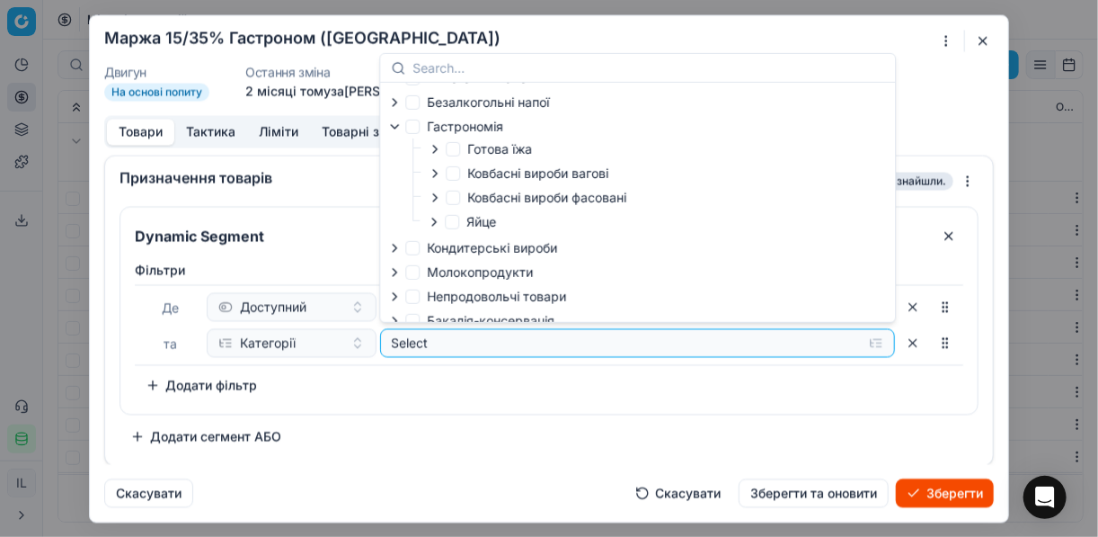
click at [434, 197] on icon "button" at bounding box center [435, 198] width 14 height 14
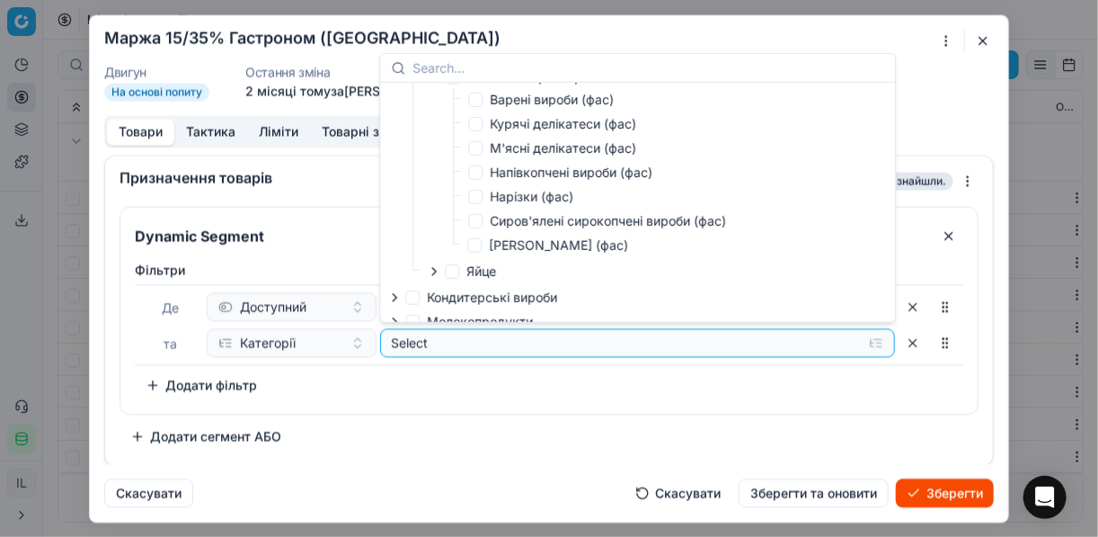
scroll to position [288, 0]
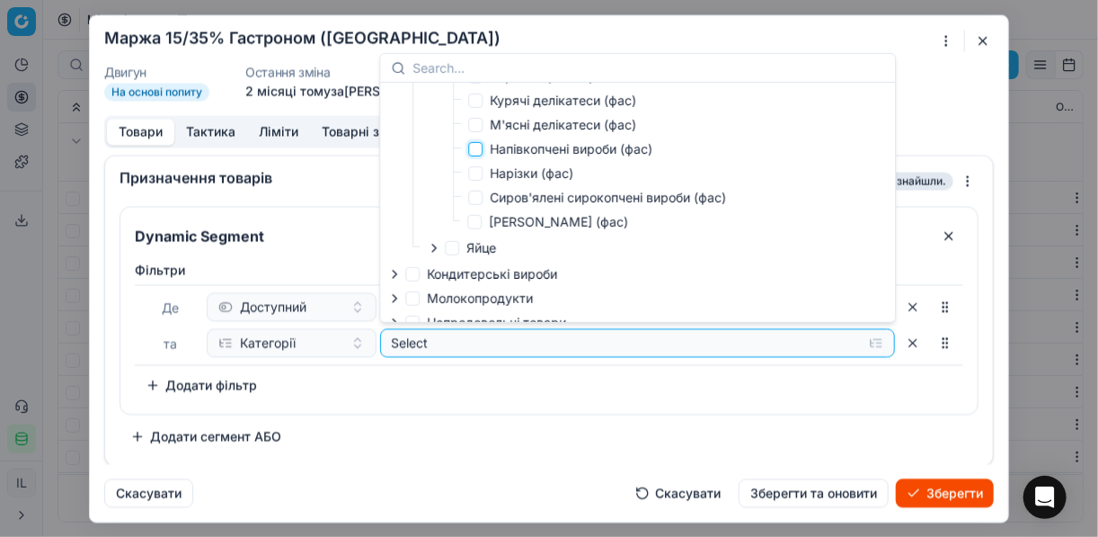
click at [475, 150] on input "Напівкопчені вироби (фас)" at bounding box center [475, 149] width 14 height 14
checkbox input "true"
drag, startPoint x: 544, startPoint y: 412, endPoint x: 449, endPoint y: 396, distance: 96.5
click at [541, 412] on div "Dynamic Segment Фiльтри Де Доступний та Категорії Selected (1) To pick up a sor…" at bounding box center [549, 310] width 859 height 209
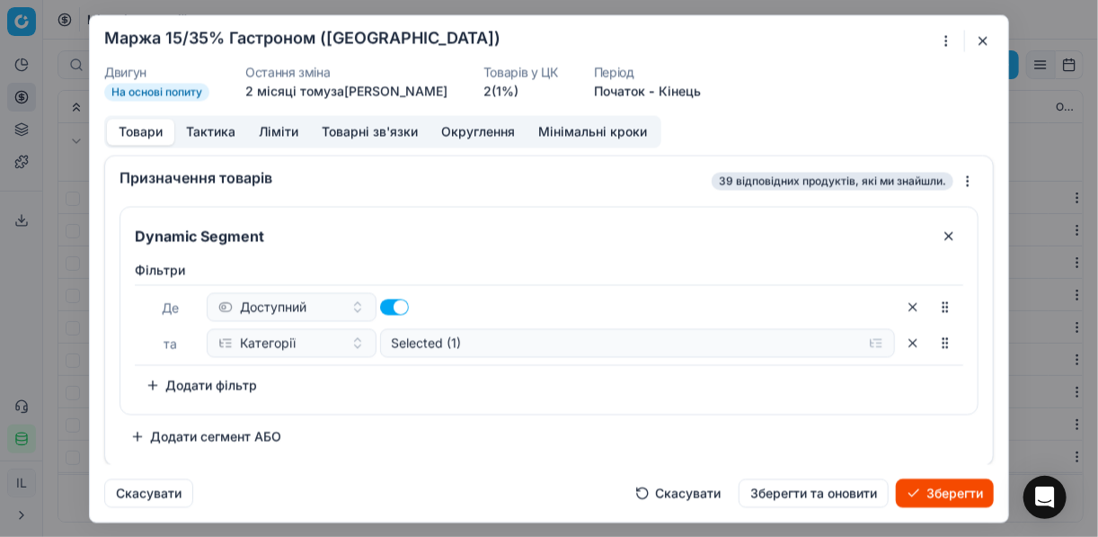
click at [138, 383] on button "Додати фільтр" at bounding box center [201, 384] width 133 height 29
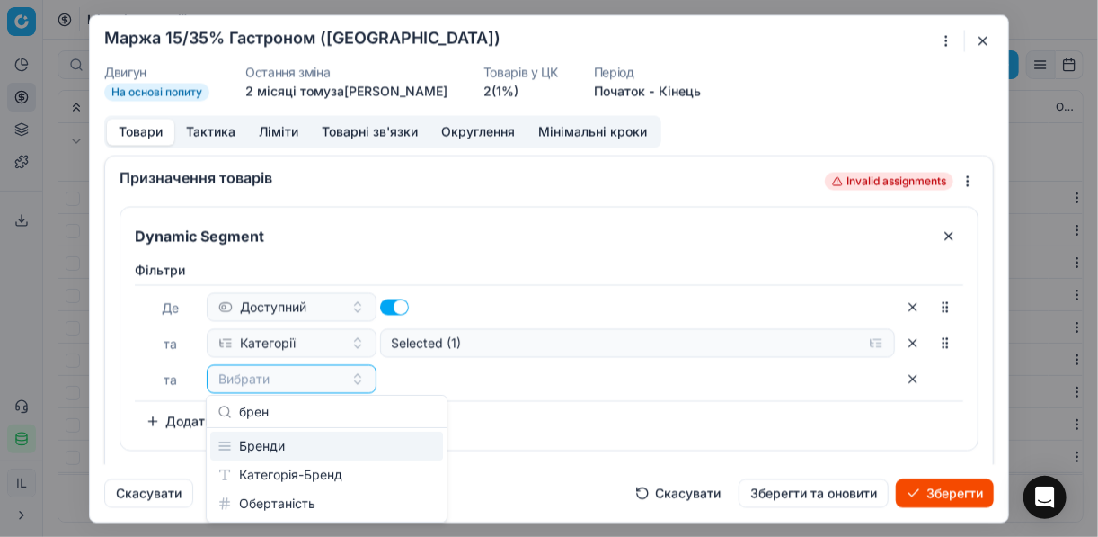
type input "брен"
click at [291, 441] on div "Бренди" at bounding box center [326, 445] width 233 height 29
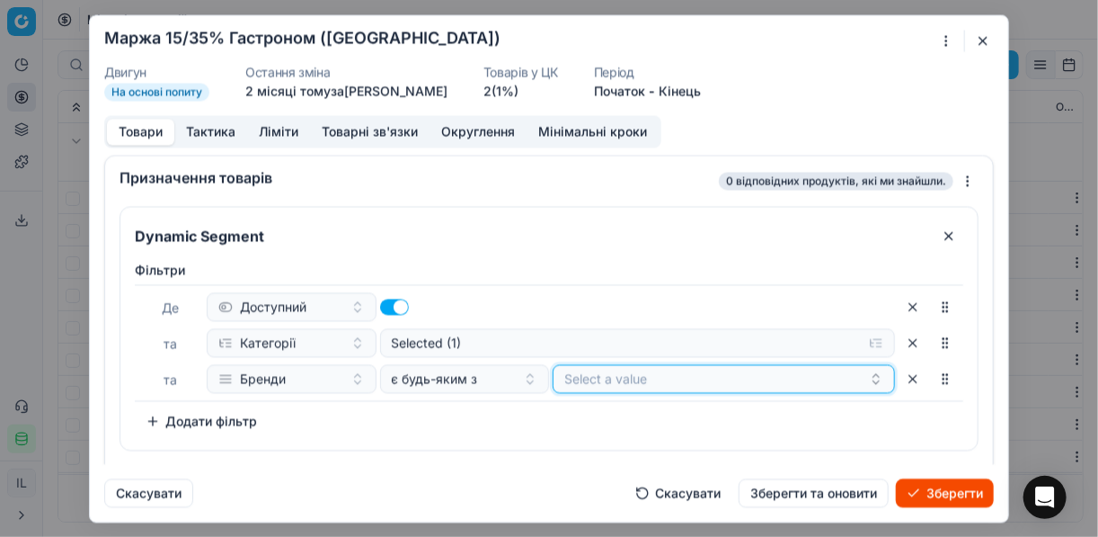
click at [655, 377] on button "Select a value" at bounding box center [724, 378] width 342 height 29
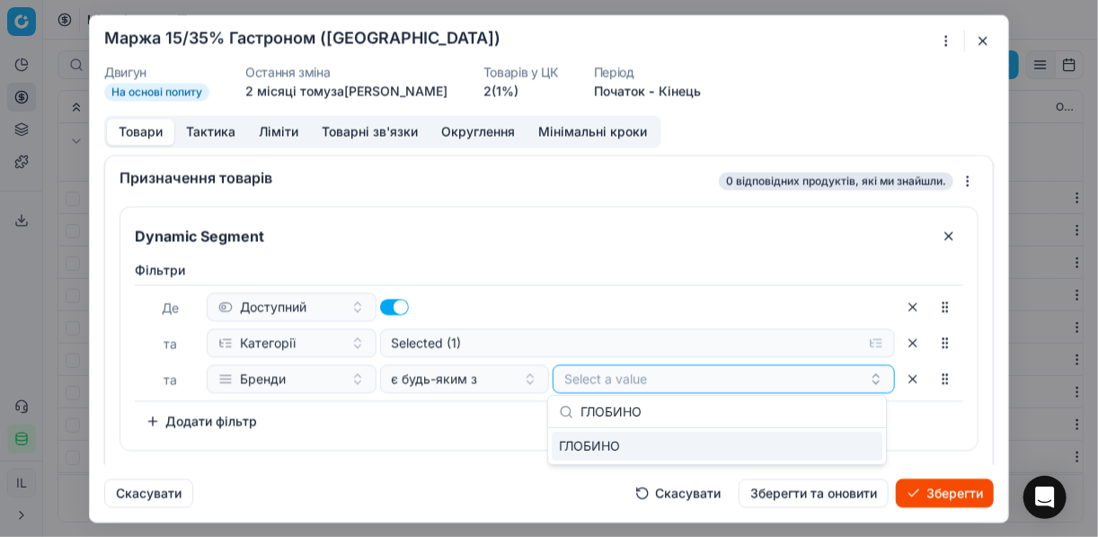
type input "ГЛОБИНО"
click at [869, 441] on div "ГЛОБИНО" at bounding box center [717, 445] width 331 height 29
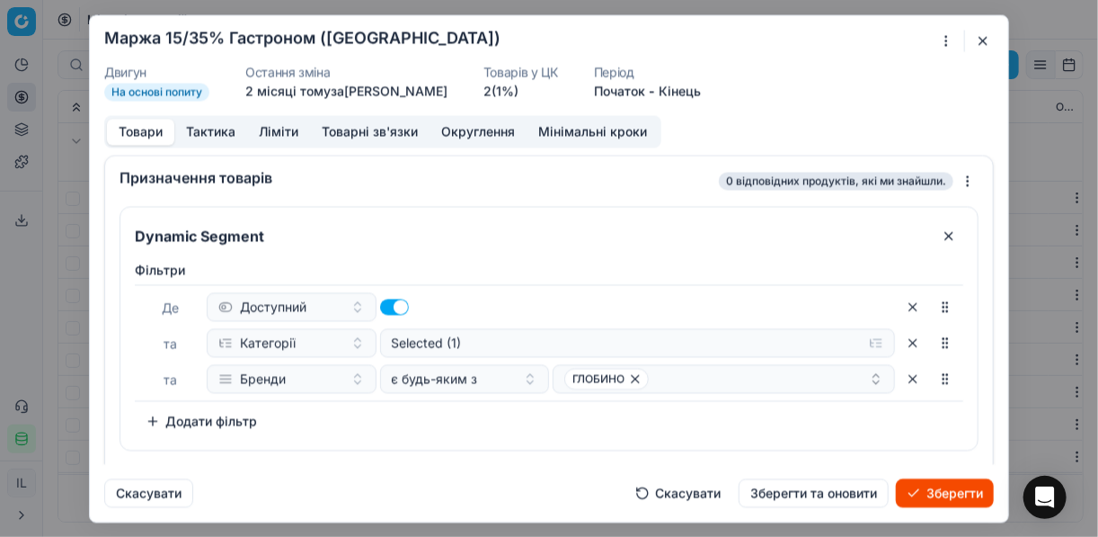
click at [395, 399] on div "Фiльтри Де Доступний та Категорії Selected (1) та Бренди є будь-яким з ГЛОБИНО …" at bounding box center [549, 348] width 829 height 174
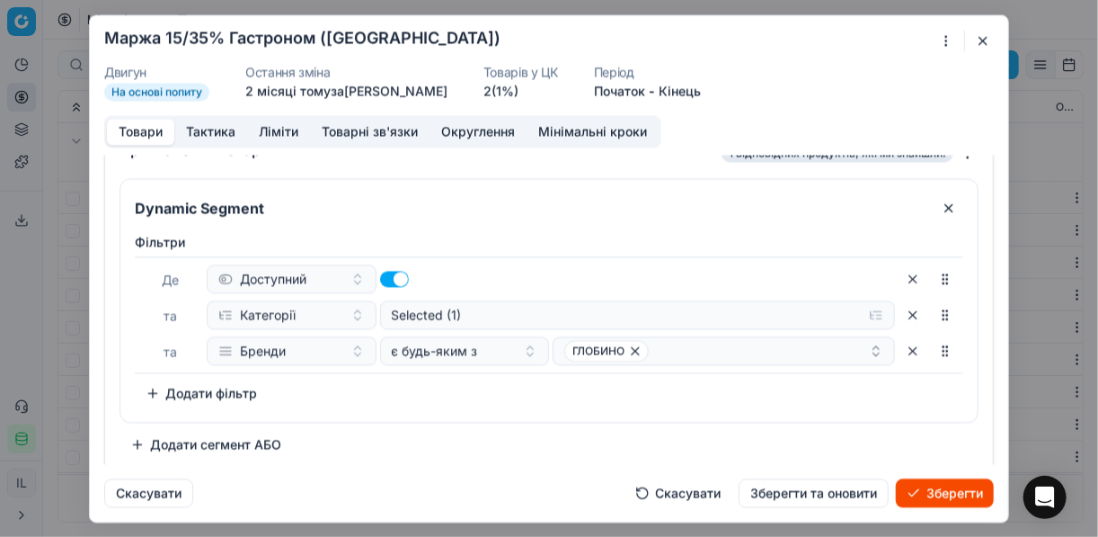
scroll to position [34, 0]
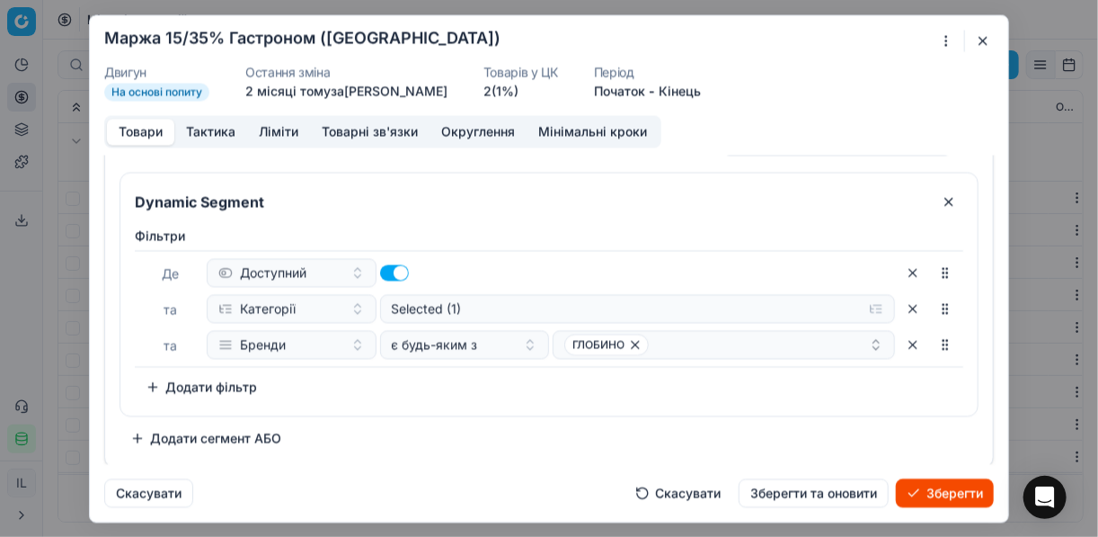
click at [197, 435] on button "Додати сегмент АБО" at bounding box center [206, 437] width 173 height 29
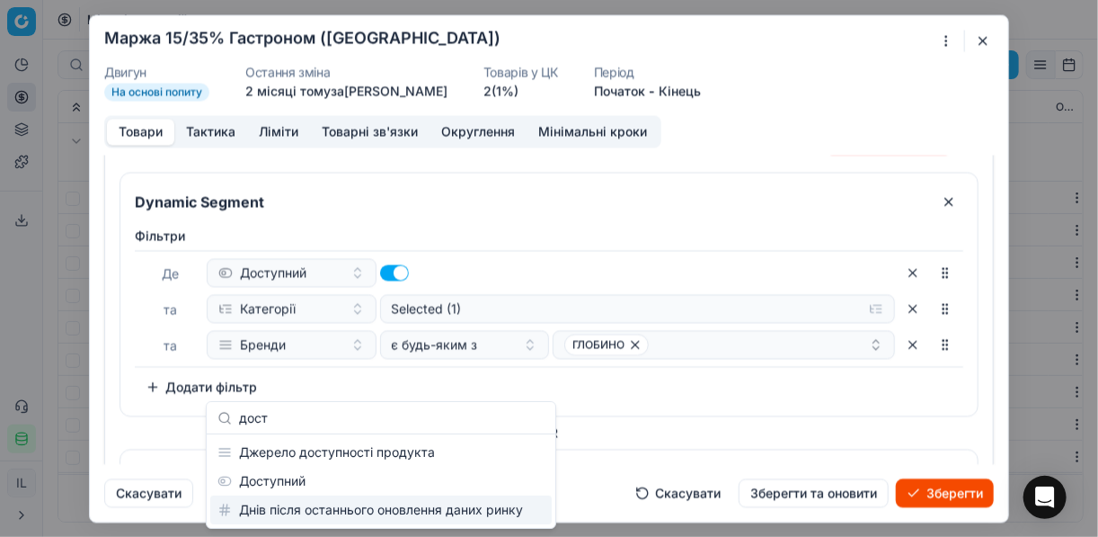
type input "дост"
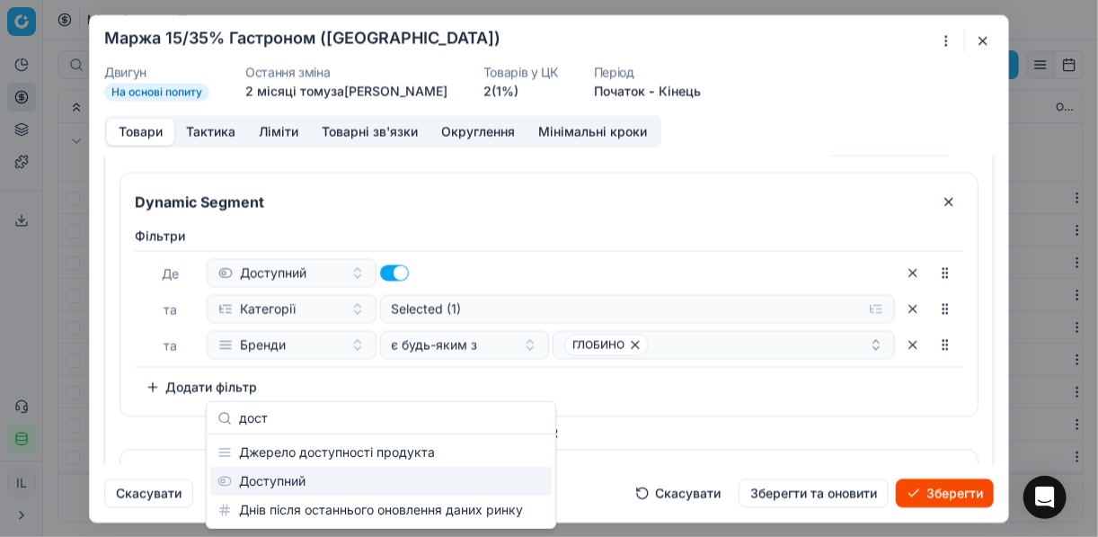
click at [319, 484] on div "Доступний" at bounding box center [381, 481] width 342 height 29
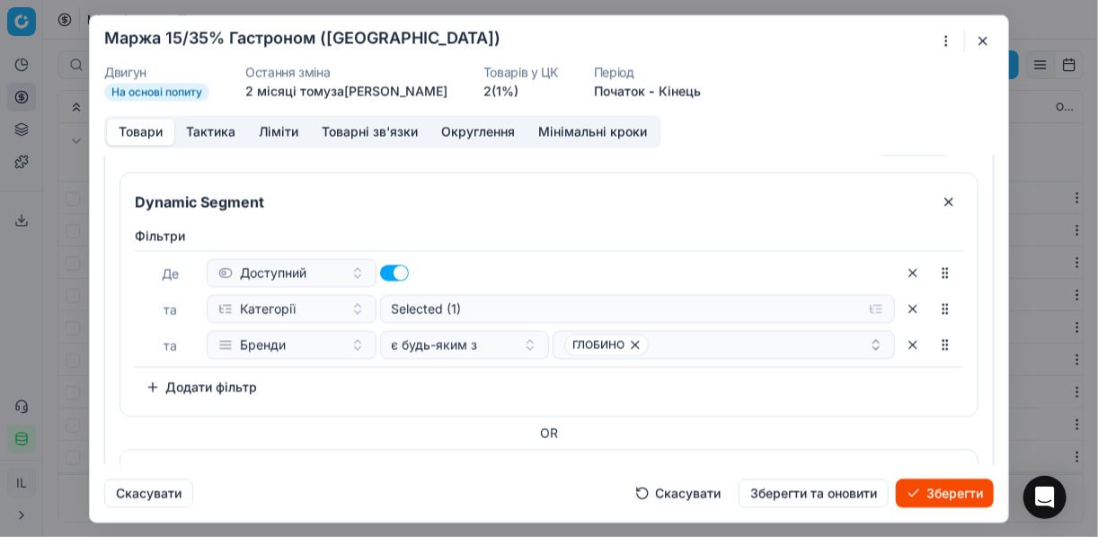
scroll to position [237, 0]
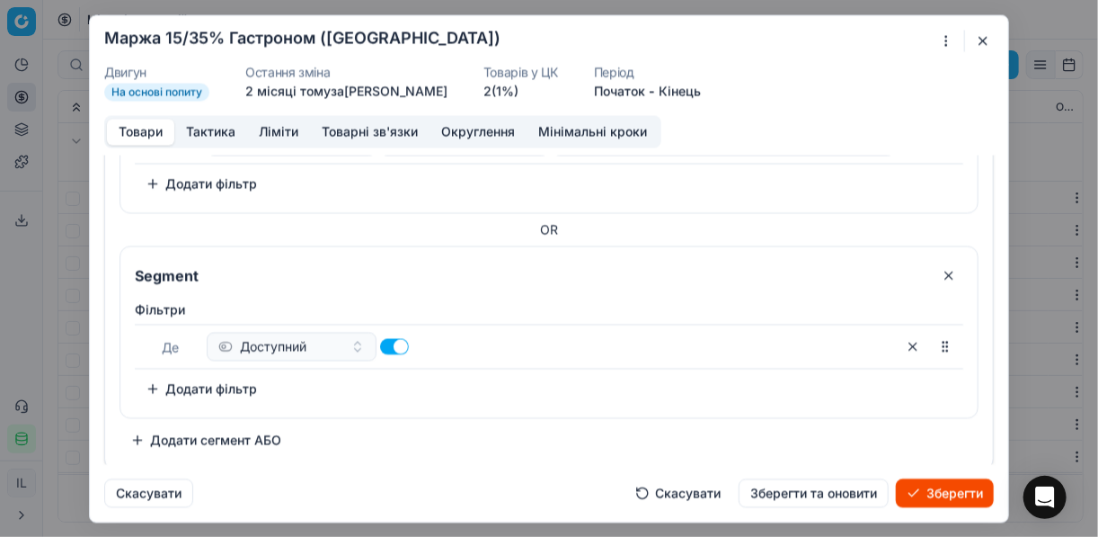
click at [213, 394] on button "Додати фільтр" at bounding box center [201, 388] width 133 height 29
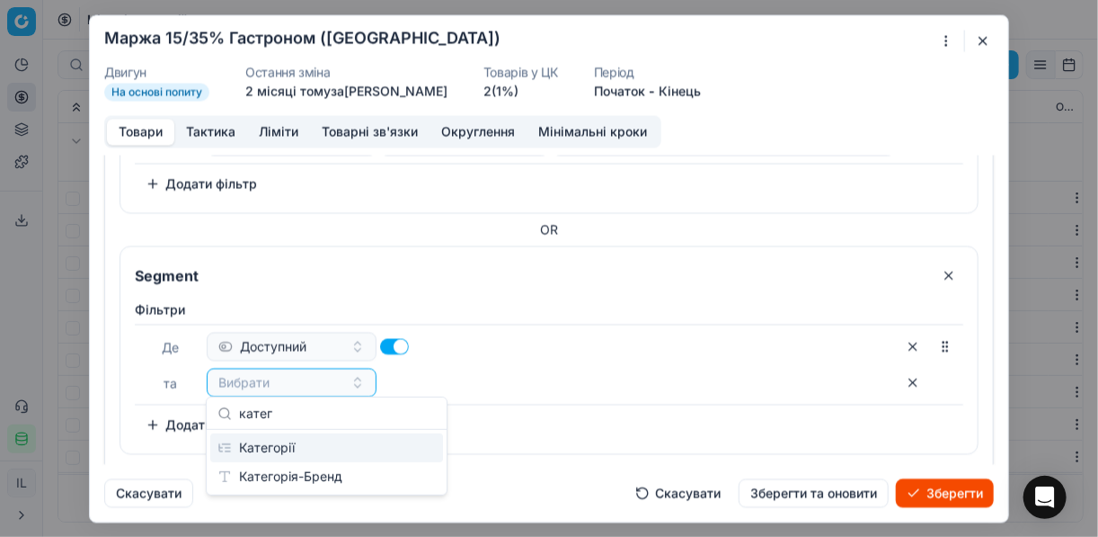
type input "катег"
click at [331, 451] on div "Категорії" at bounding box center [326, 447] width 233 height 29
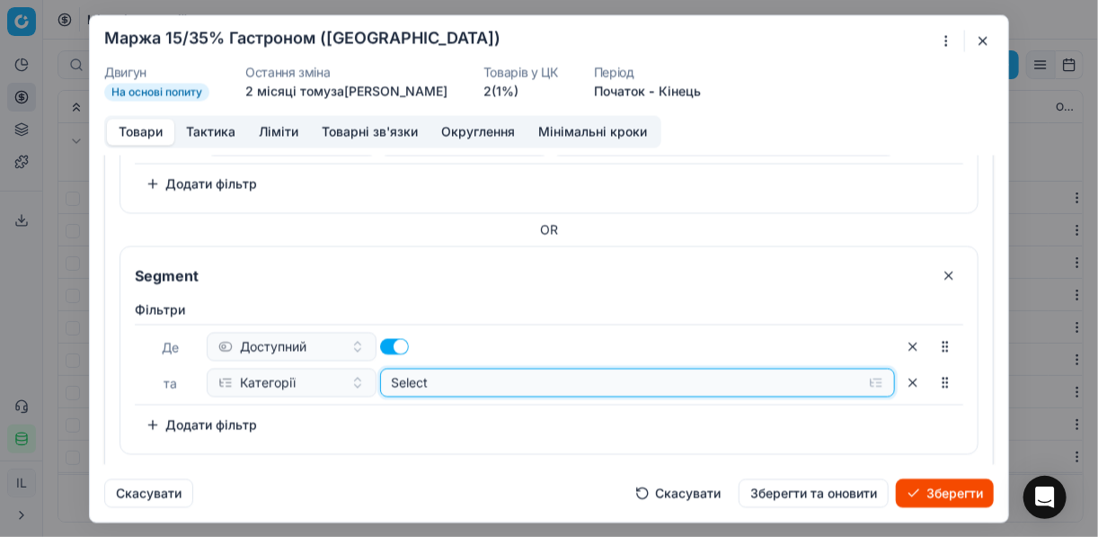
click at [866, 378] on button "Select" at bounding box center [638, 382] width 516 height 29
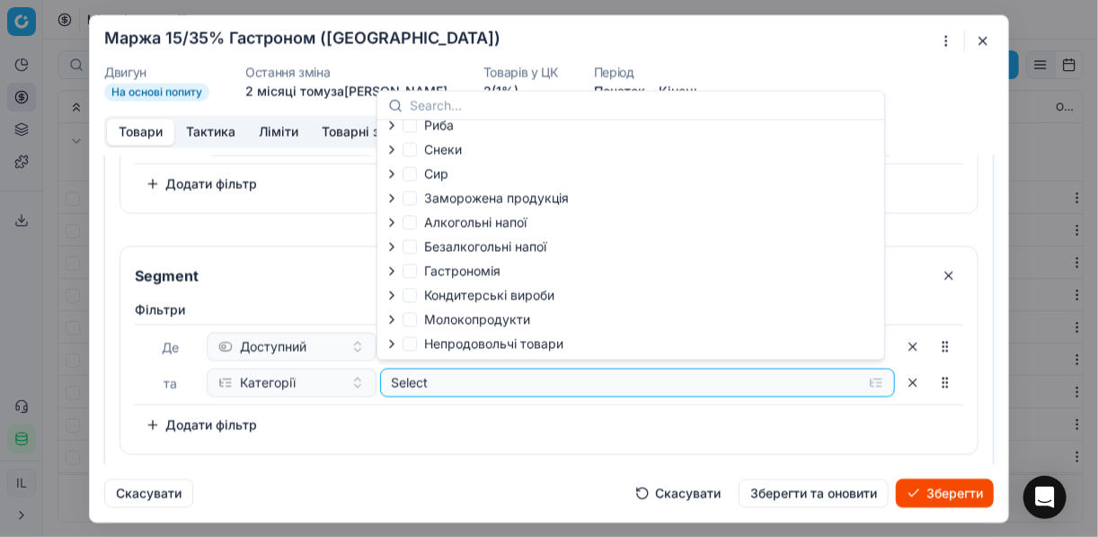
scroll to position [61, 0]
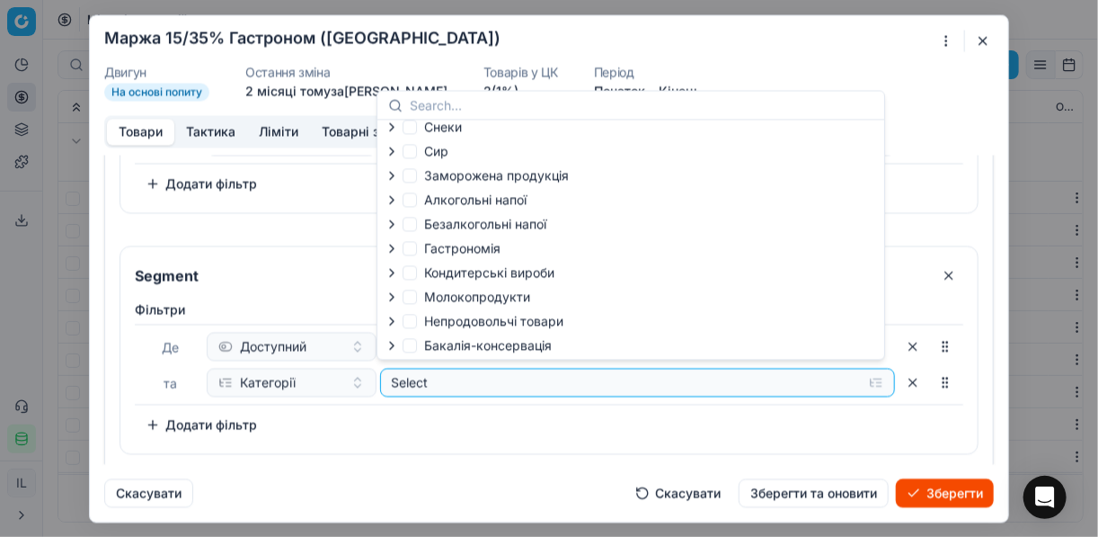
click at [395, 246] on icon "button" at bounding box center [392, 248] width 14 height 14
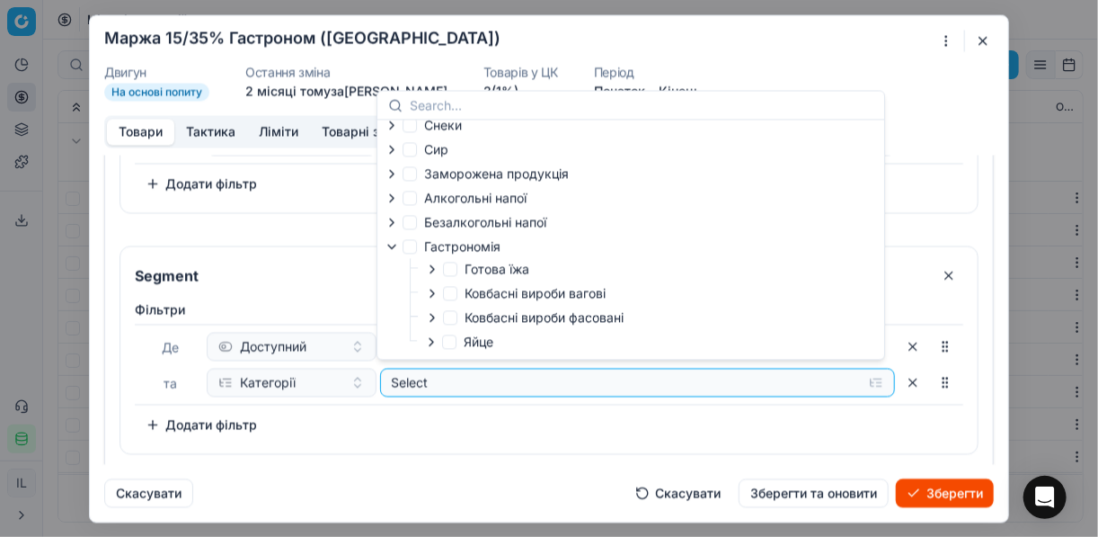
click at [437, 312] on icon "button" at bounding box center [432, 317] width 14 height 14
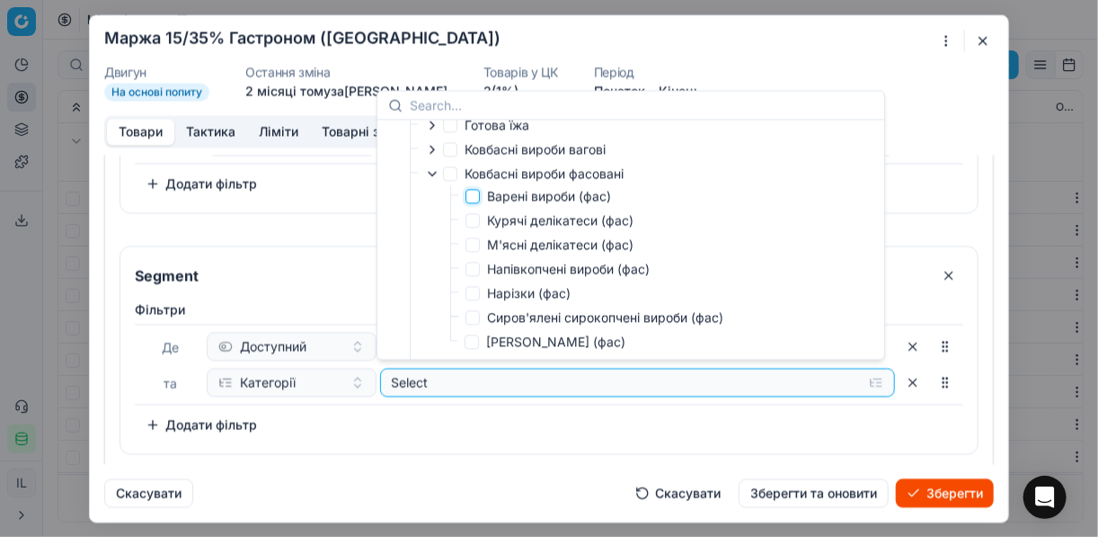
click at [475, 201] on input "Варені вироби (фас)" at bounding box center [473, 196] width 14 height 14
checkbox input "true"
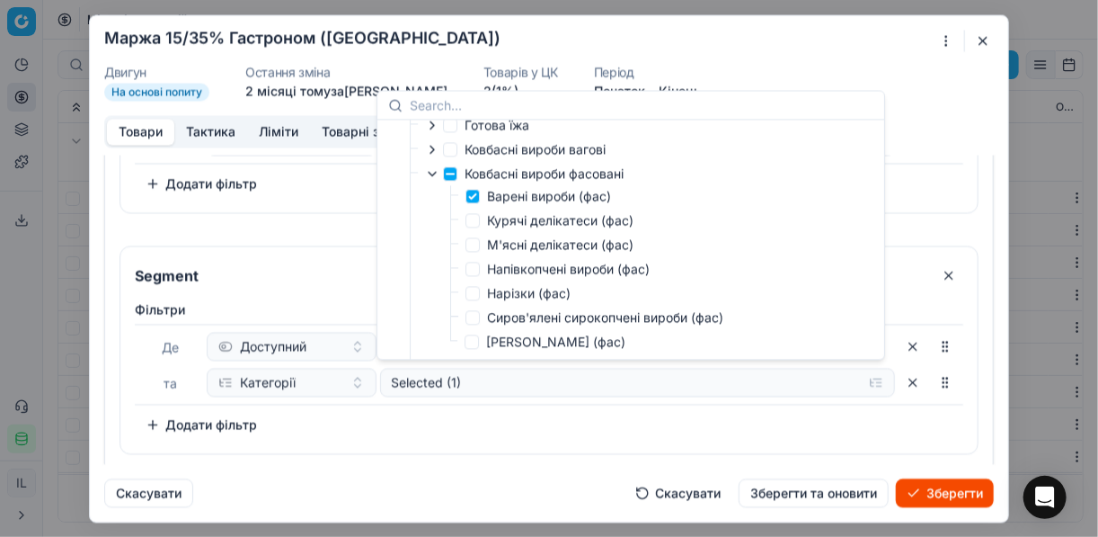
drag, startPoint x: 481, startPoint y: 416, endPoint x: 216, endPoint y: 399, distance: 265.7
click at [471, 415] on div "Фiльтри Де Доступний та Категорії Selected (1) To pick up a sortable item, pres…" at bounding box center [549, 369] width 829 height 138
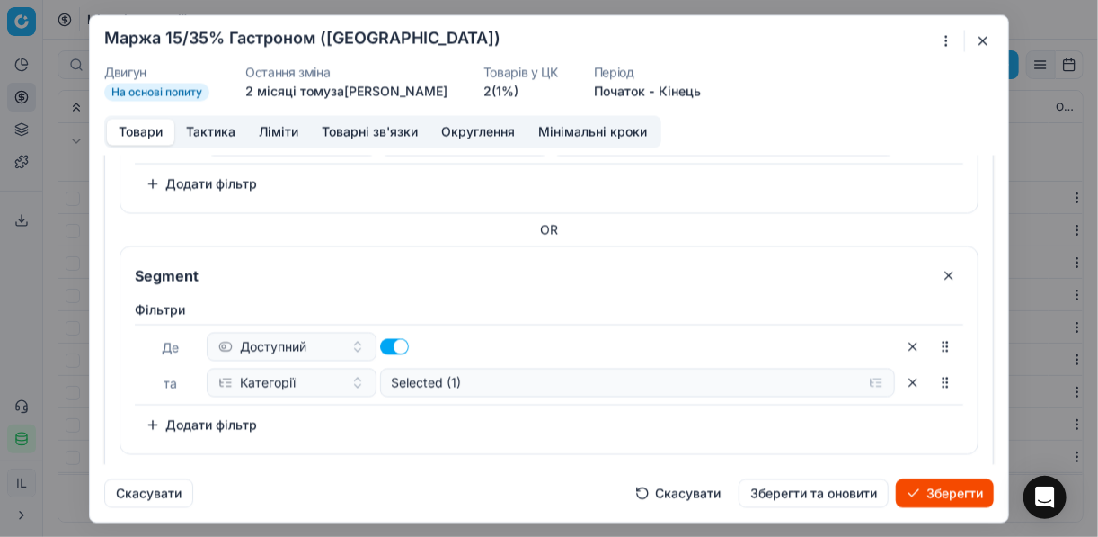
click at [160, 417] on button "Додати фільтр" at bounding box center [201, 424] width 133 height 29
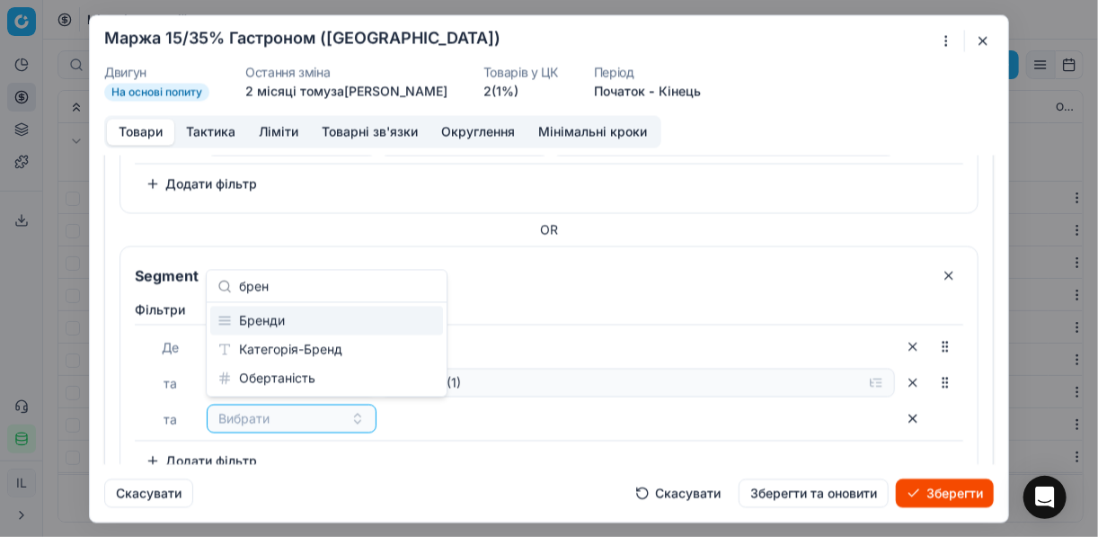
type input "брен"
drag, startPoint x: 281, startPoint y: 320, endPoint x: 410, endPoint y: 354, distance: 133.0
click at [282, 320] on div "Бренди" at bounding box center [326, 321] width 233 height 29
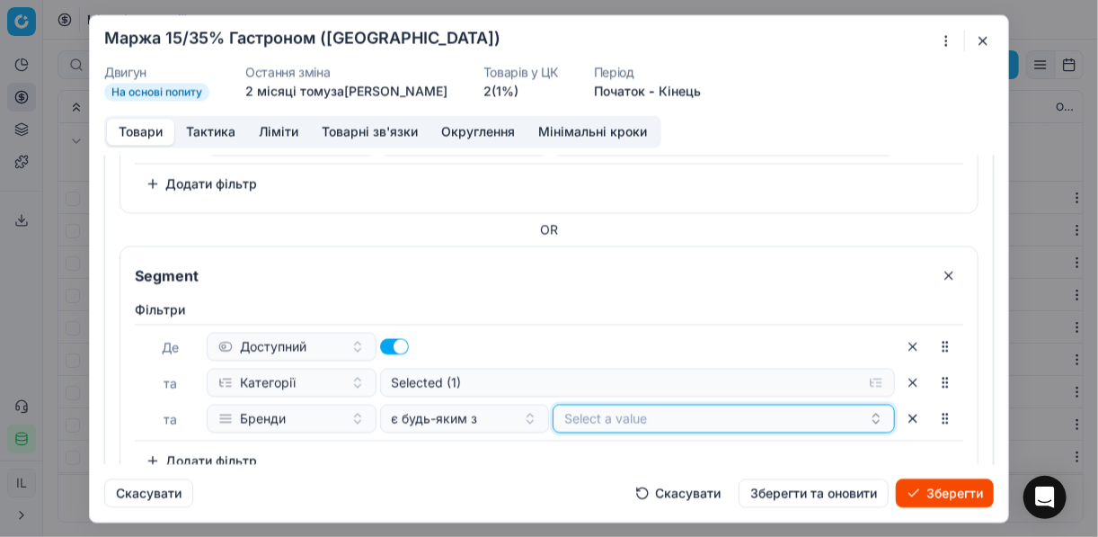
click at [576, 410] on button "Select a value" at bounding box center [724, 418] width 342 height 29
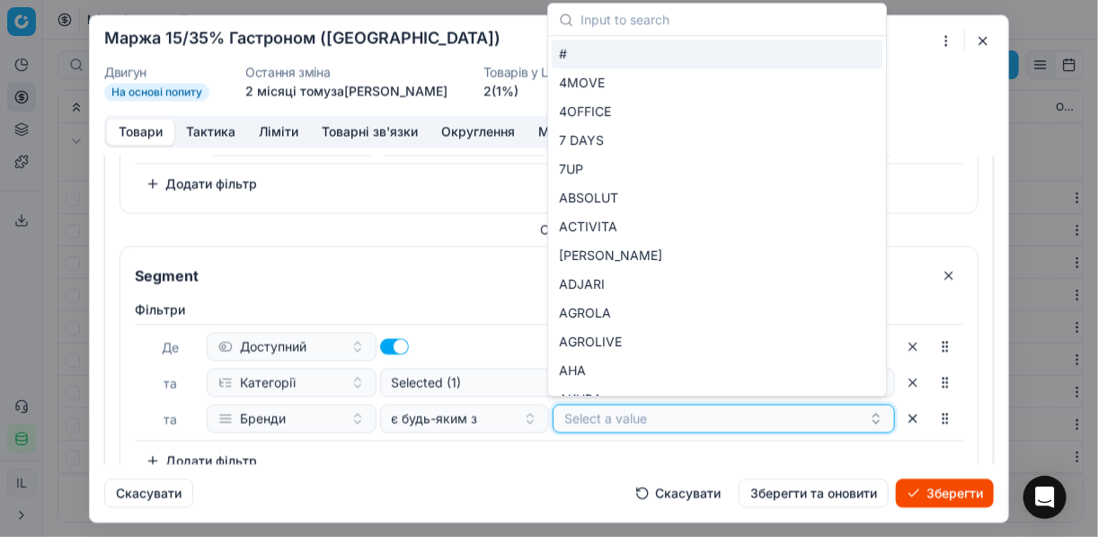
click at [664, 412] on button "Select a value" at bounding box center [724, 418] width 342 height 29
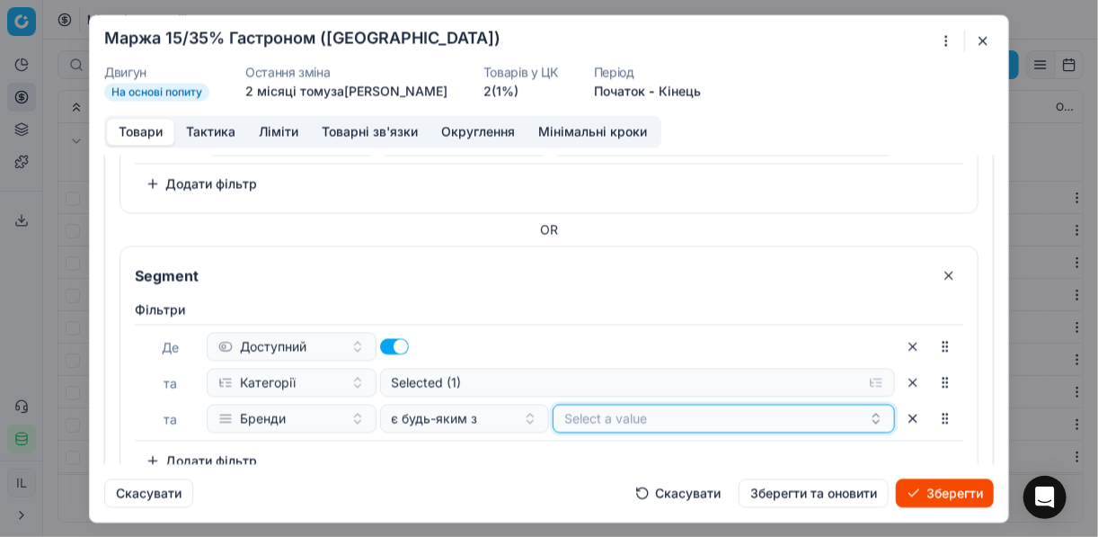
click at [664, 412] on button "Select a value" at bounding box center [724, 418] width 342 height 29
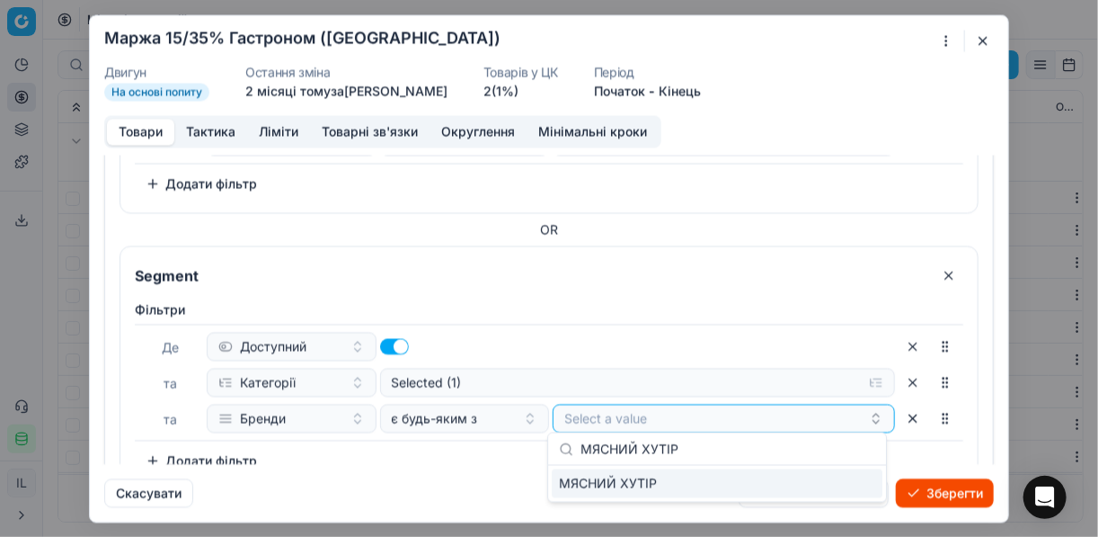
type input "МЯСНИЙ ХУТІР"
drag, startPoint x: 856, startPoint y: 487, endPoint x: 730, endPoint y: 467, distance: 127.5
click at [855, 486] on div "МЯСНИЙ ХУТІР" at bounding box center [717, 483] width 331 height 29
click at [429, 454] on div "Фiльтри Де Доступний та Категорії Selected (1) та Бренди є будь-яким з МЯСНИЙ Х…" at bounding box center [549, 387] width 829 height 174
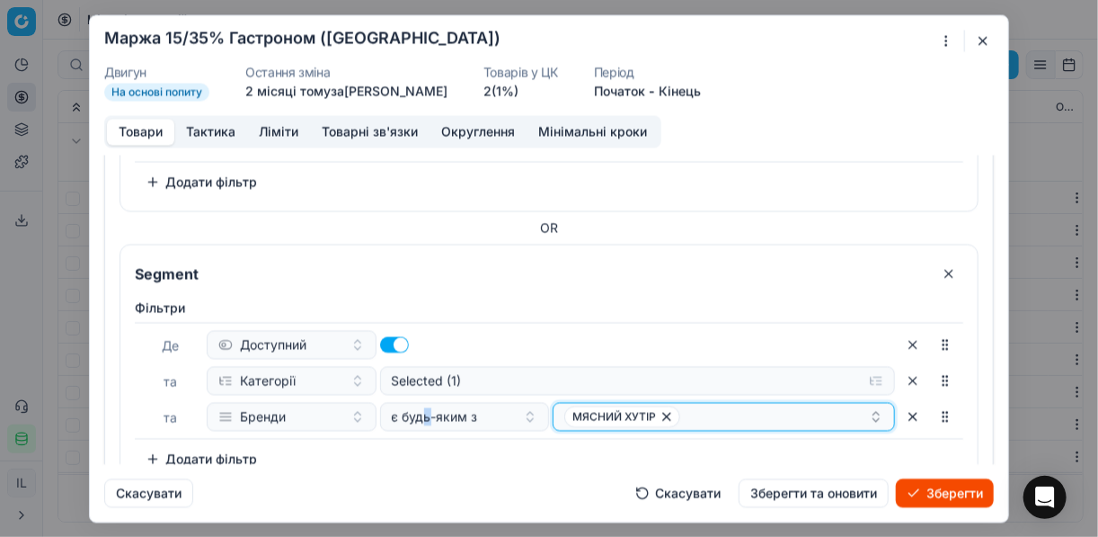
click at [721, 409] on div "МЯСНИЙ ХУТІР" at bounding box center [716, 416] width 305 height 22
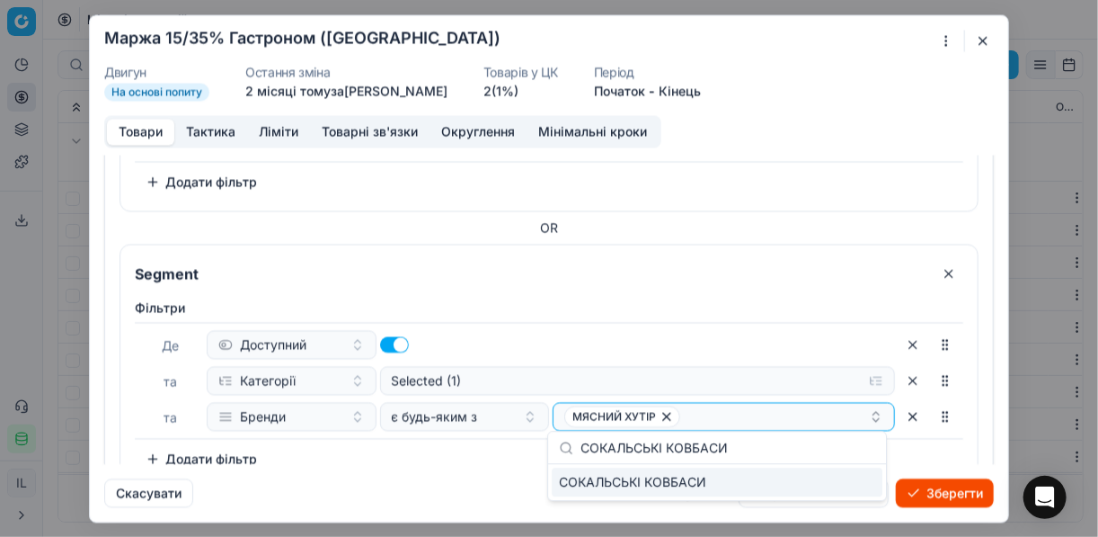
type input "СОКАЛЬСЬКІ КОВБАСИ"
click at [834, 487] on div "СОКАЛЬСЬКІ КОВБАСИ" at bounding box center [717, 481] width 331 height 29
click at [440, 464] on div "Фiльтри Де Доступний та Категорії Selected (1) та Бренди є будь-яким з МЯСНИЙ Х…" at bounding box center [549, 385] width 829 height 174
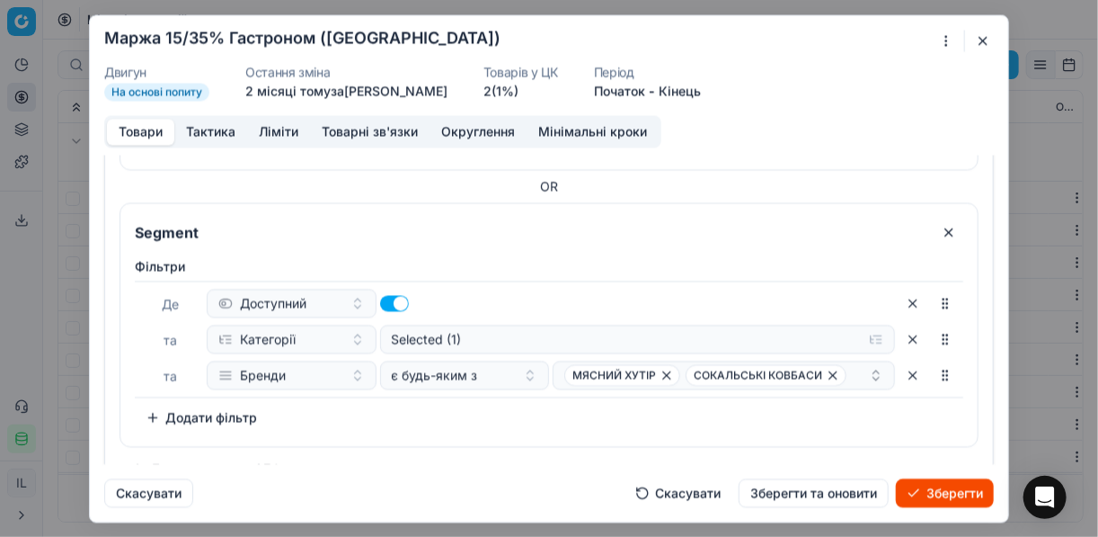
scroll to position [309, 0]
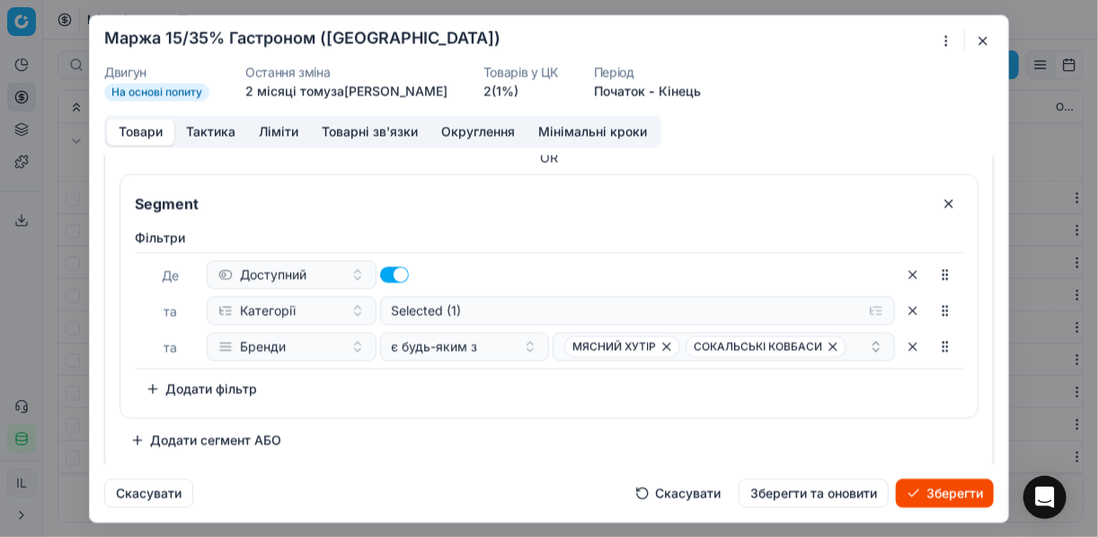
click at [171, 441] on button "Додати сегмент АБО" at bounding box center [206, 439] width 173 height 29
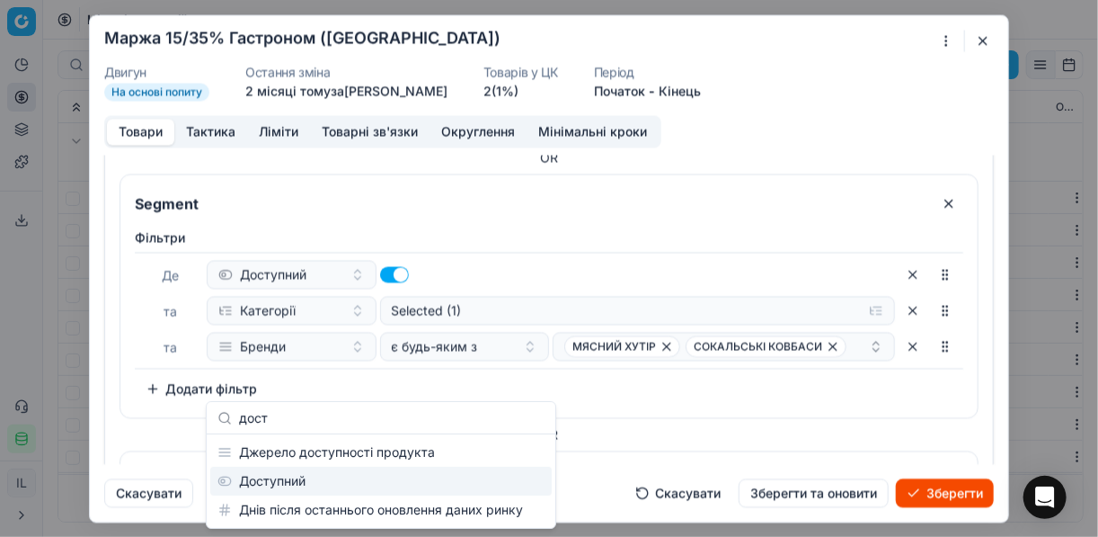
type input "дост"
click at [310, 486] on div "Доступний" at bounding box center [381, 481] width 342 height 29
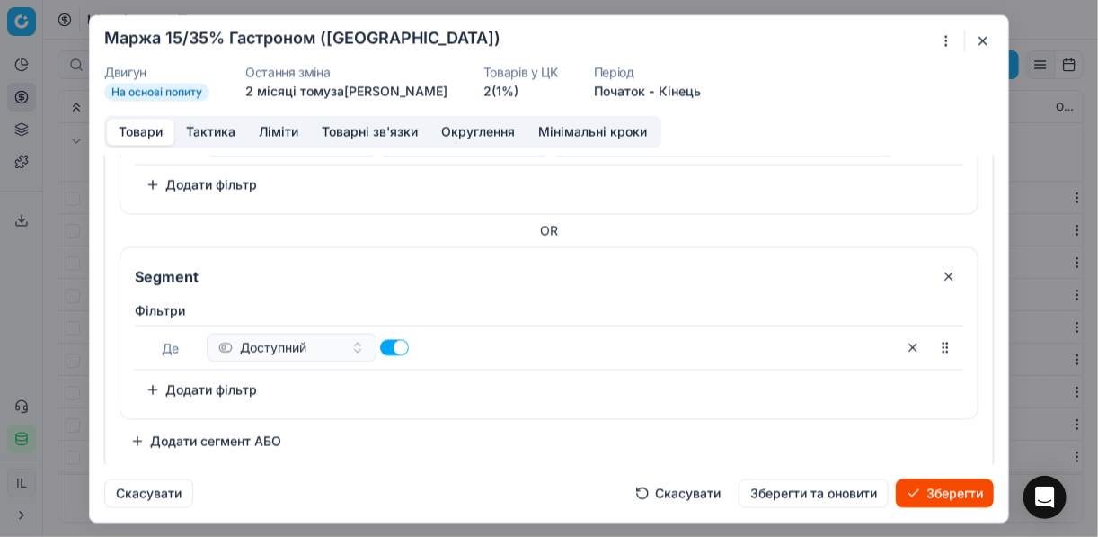
click at [149, 382] on button "Додати фільтр" at bounding box center [201, 389] width 133 height 29
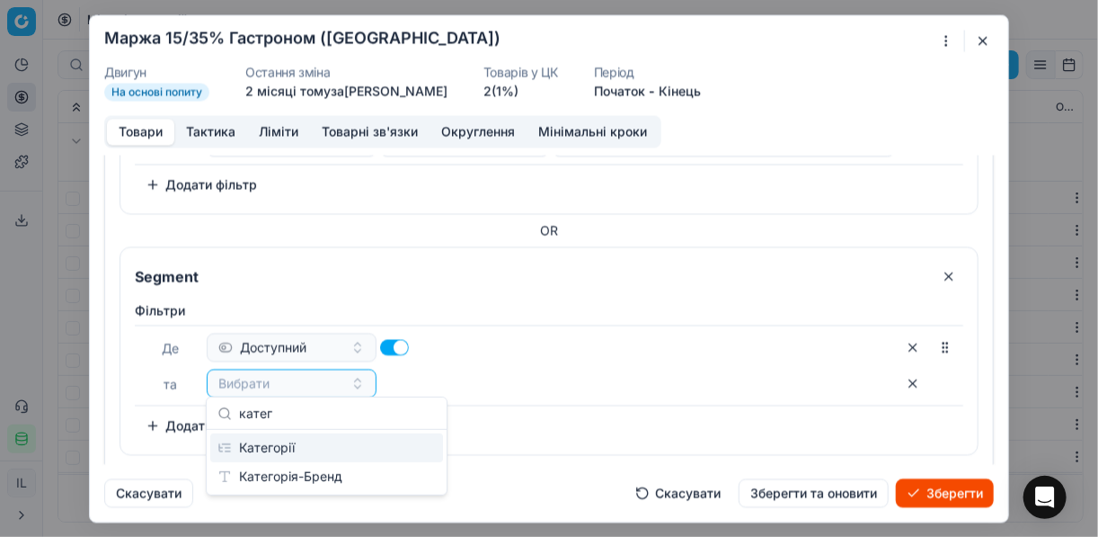
type input "катег"
click at [286, 449] on div "Категорії" at bounding box center [326, 447] width 233 height 29
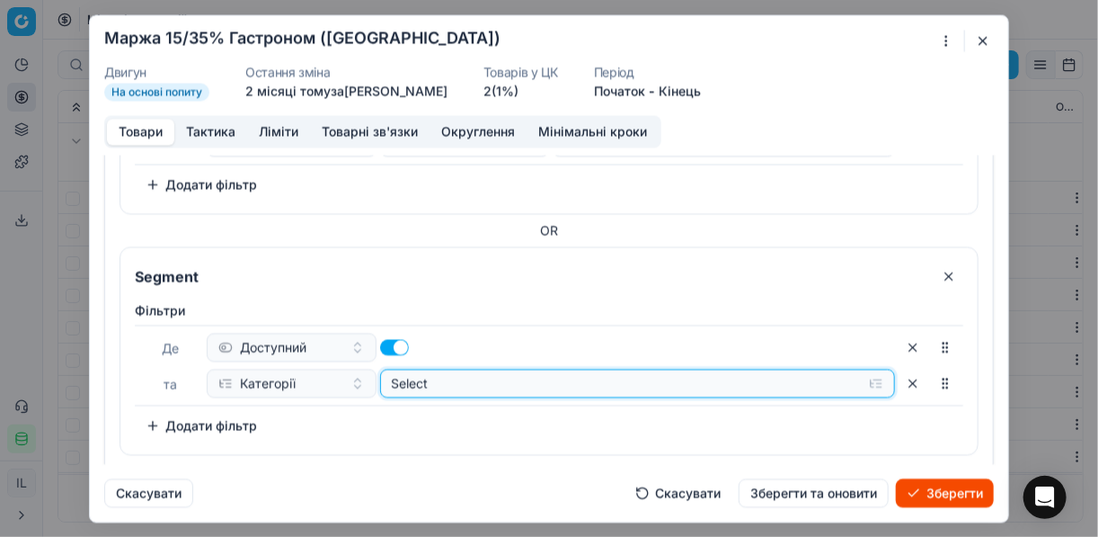
click at [869, 378] on button "Select" at bounding box center [638, 383] width 516 height 29
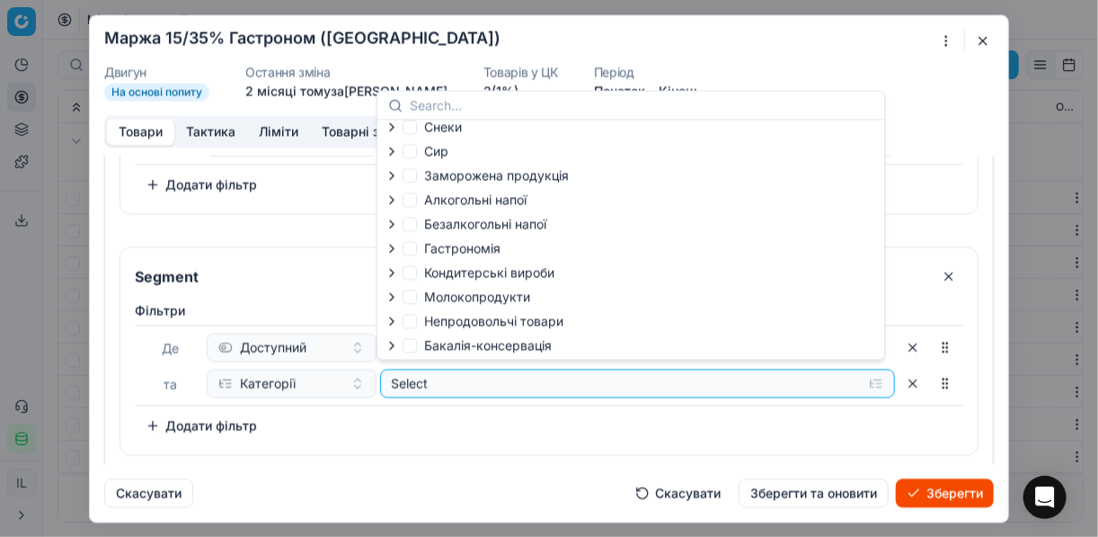
scroll to position [0, 0]
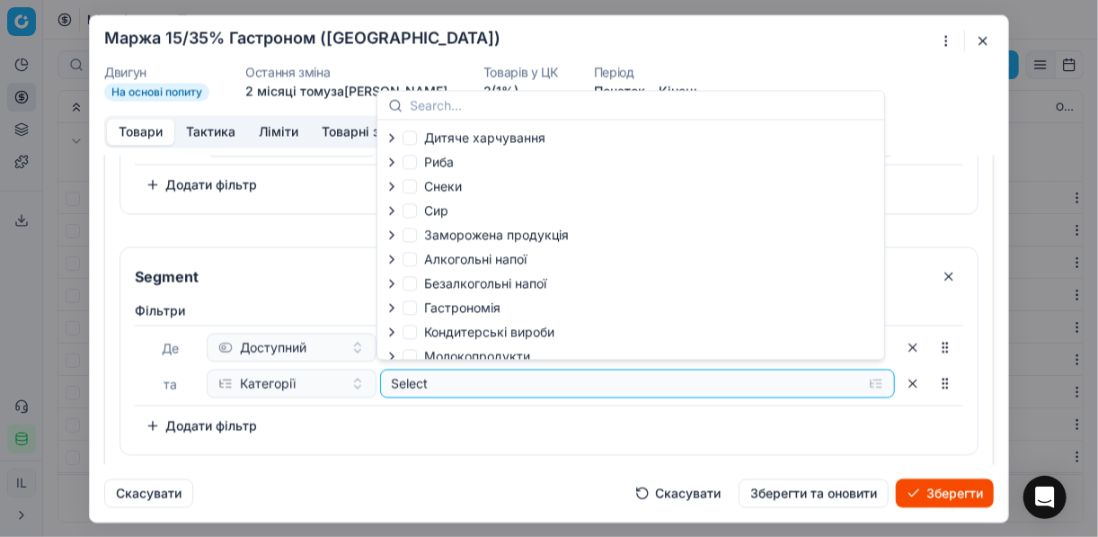
click at [389, 311] on icon "button" at bounding box center [392, 307] width 14 height 14
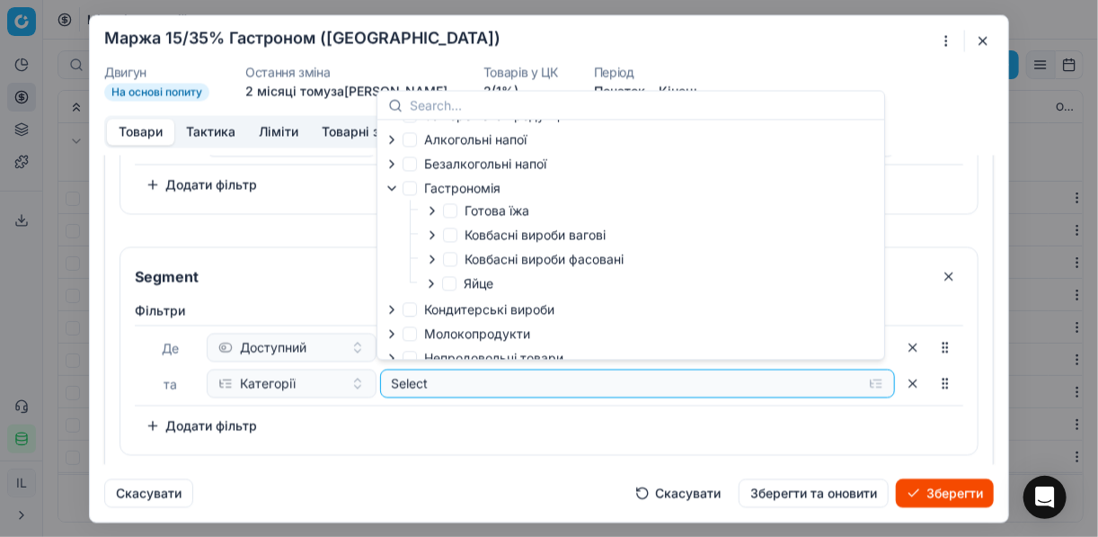
scroll to position [144, 0]
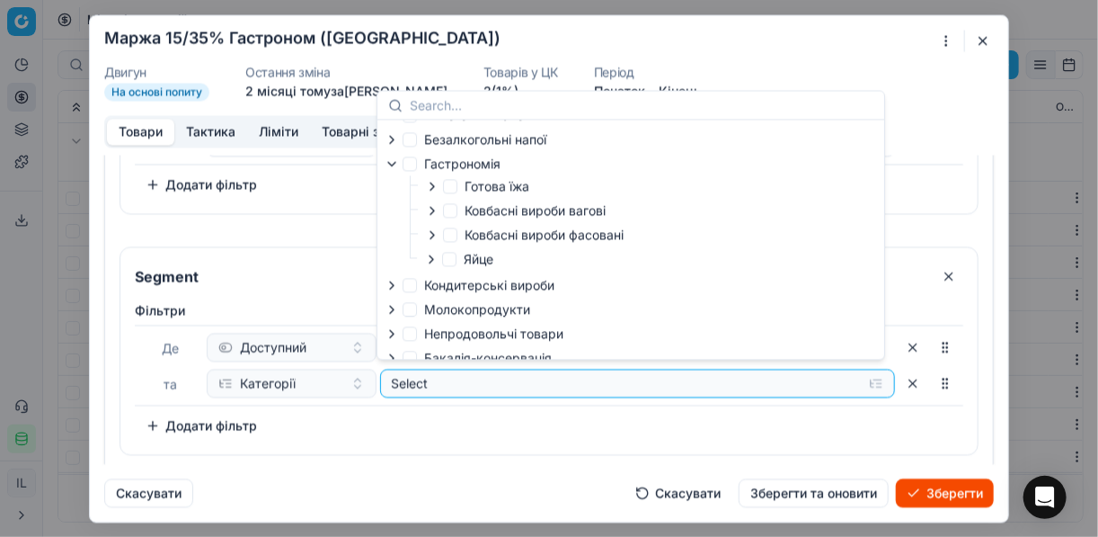
click at [431, 238] on icon "button" at bounding box center [433, 234] width 4 height 7
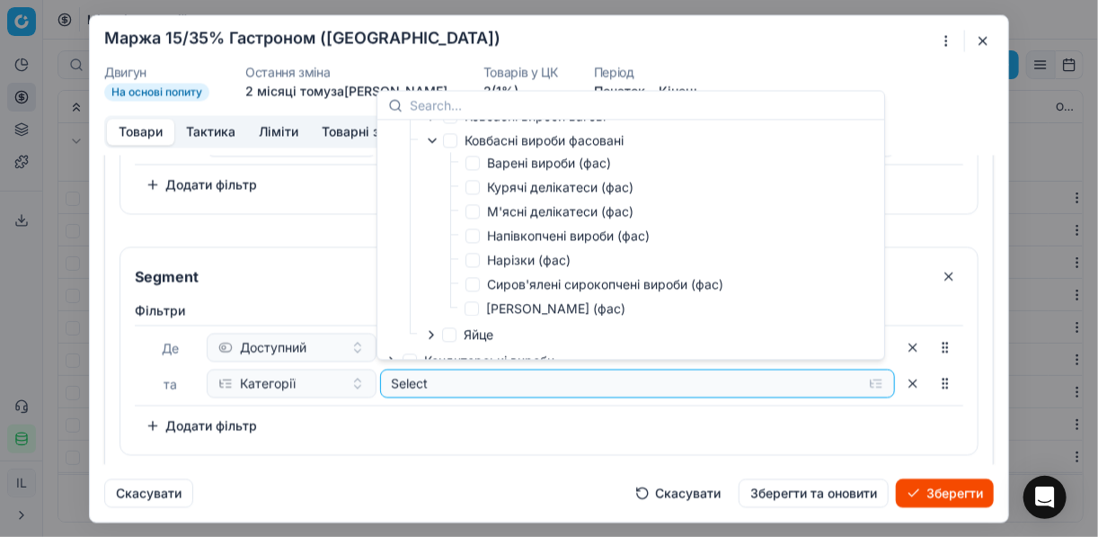
scroll to position [216, 0]
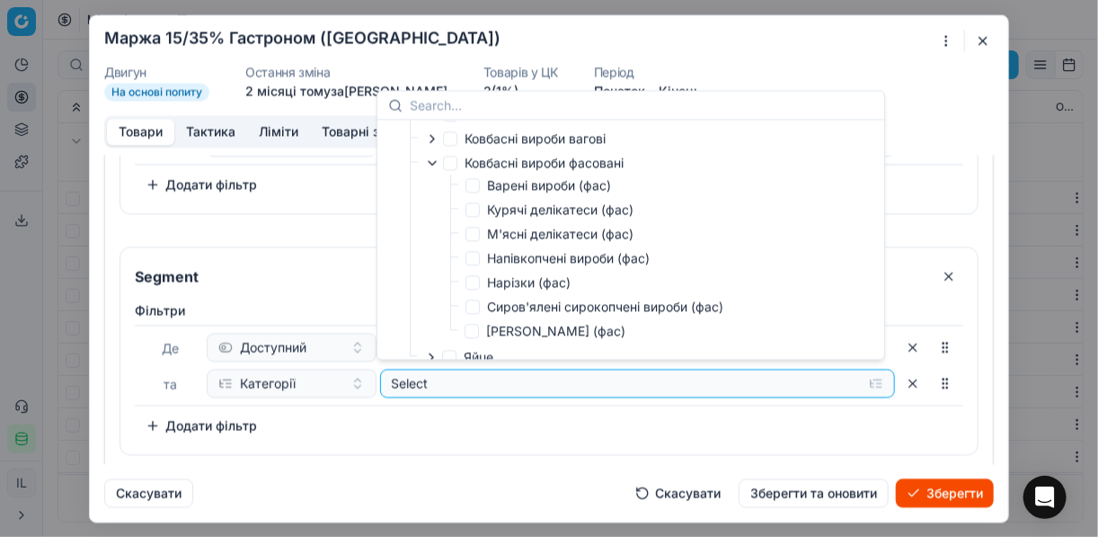
click at [778, 424] on div "Фiльтри Де Доступний та Категорії Select To pick up a sortable item, press spac…" at bounding box center [549, 370] width 829 height 138
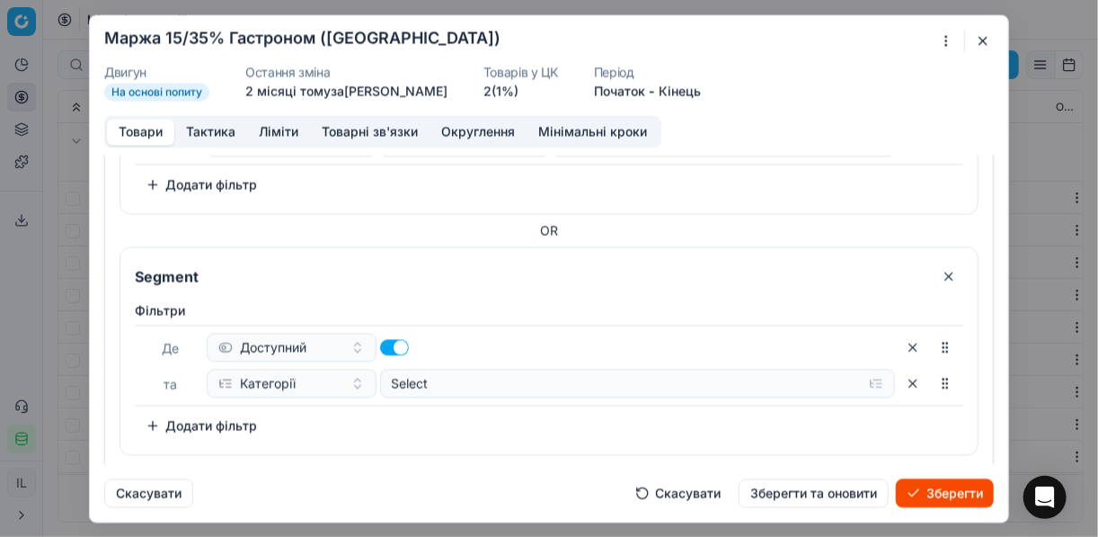
click at [936, 272] on button "button" at bounding box center [949, 276] width 29 height 29
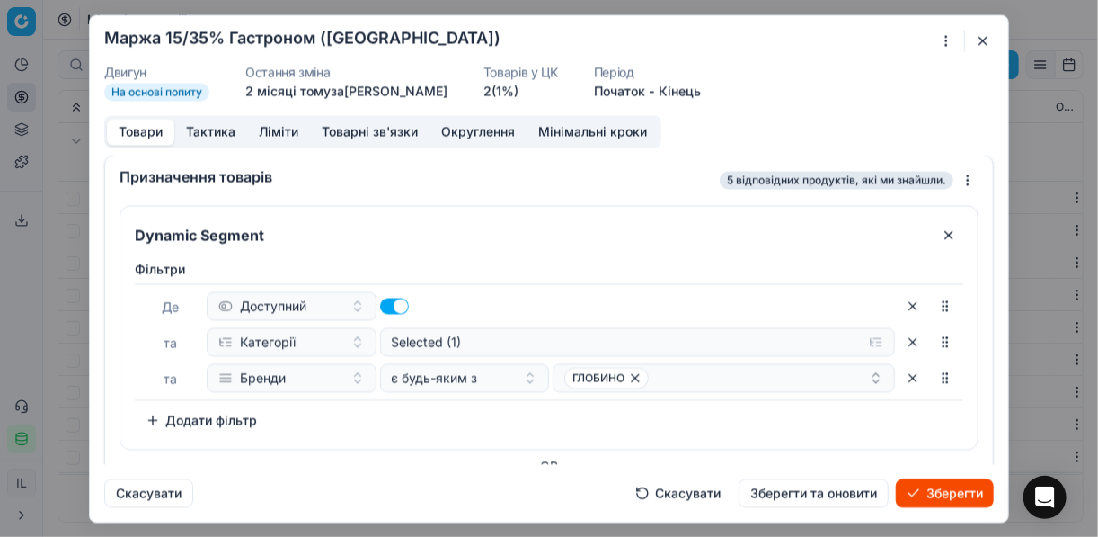
scroll to position [0, 0]
click at [944, 493] on button "Зберегти" at bounding box center [945, 492] width 98 height 29
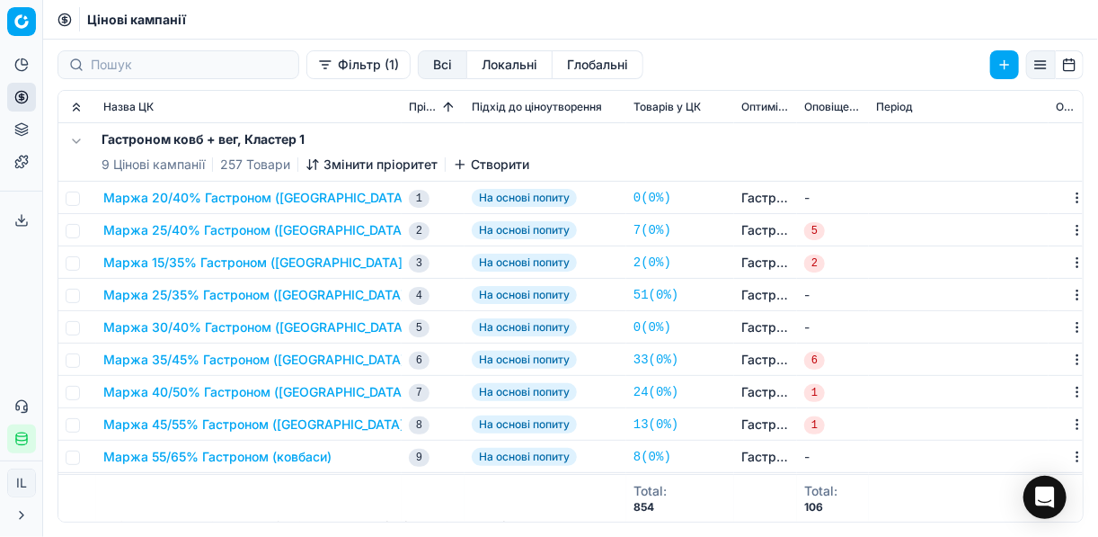
click at [337, 158] on button "Змінити пріоритет" at bounding box center [372, 165] width 132 height 18
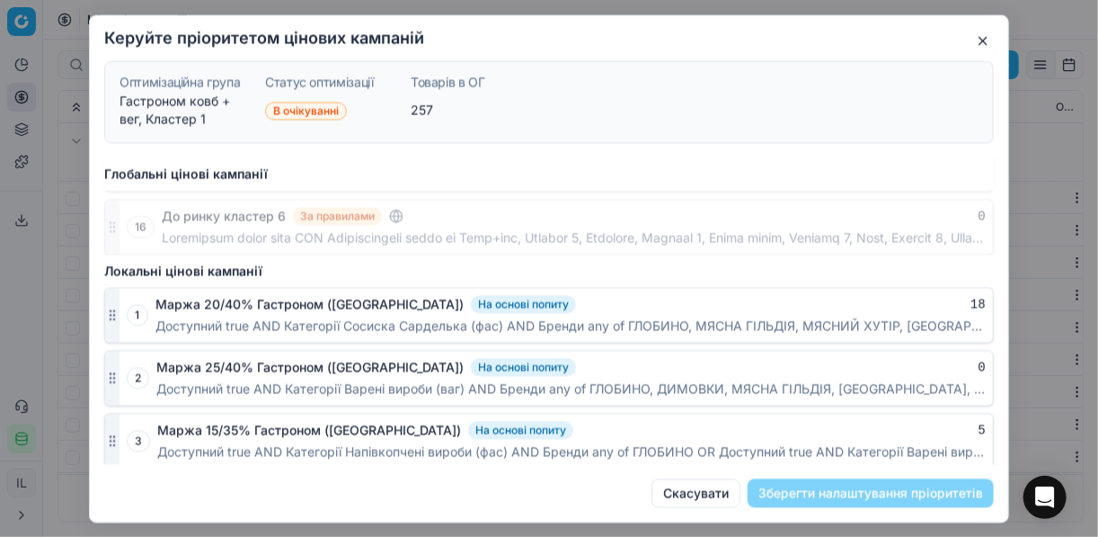
scroll to position [1007, 0]
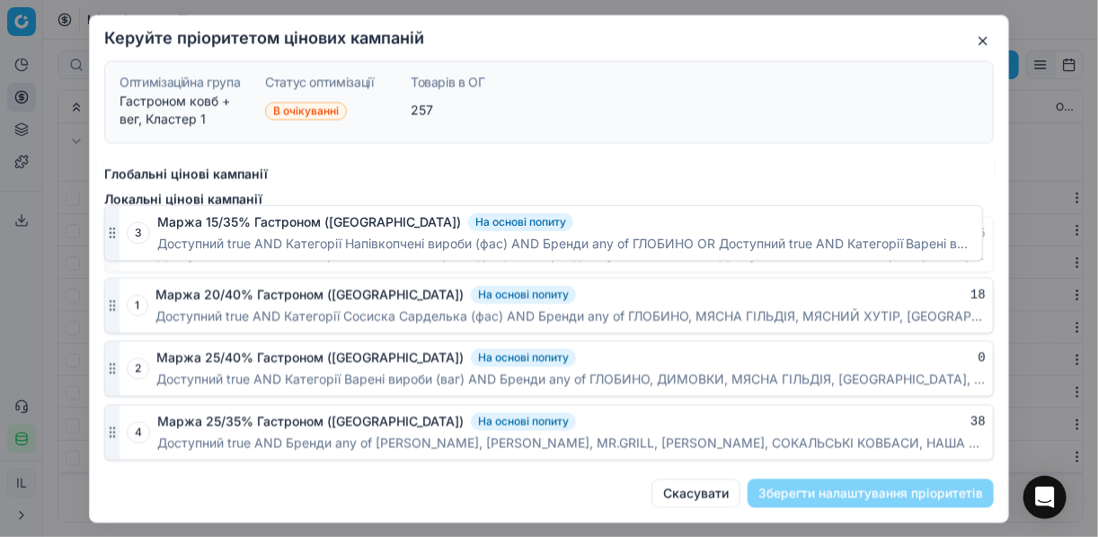
drag, startPoint x: 107, startPoint y: 360, endPoint x: 108, endPoint y: 237, distance: 123.1
click at [108, 237] on icon "button" at bounding box center [112, 243] width 14 height 14
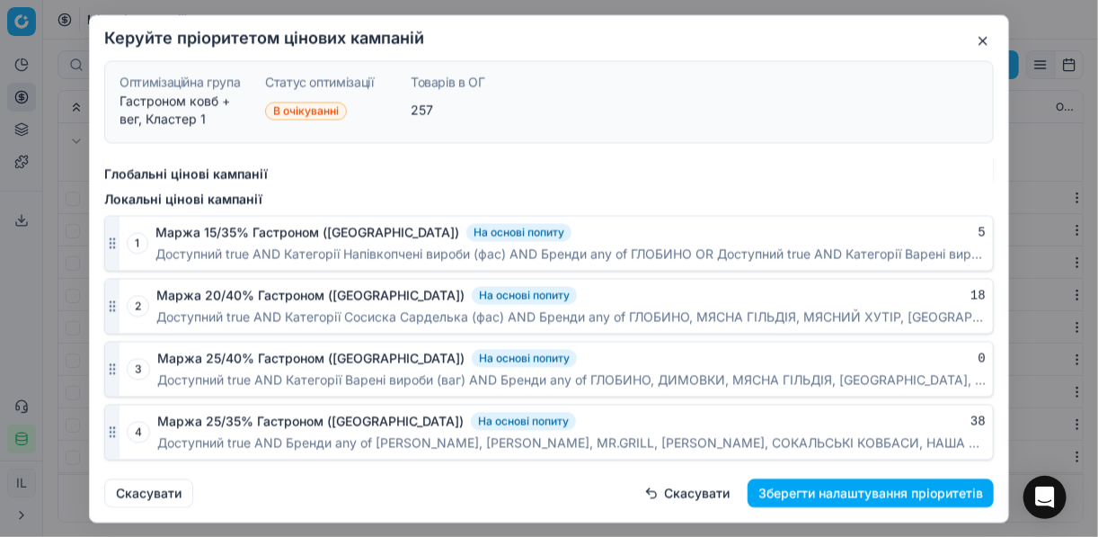
click at [821, 493] on button "Зберегти налаштування пріоритетів" at bounding box center [871, 492] width 246 height 29
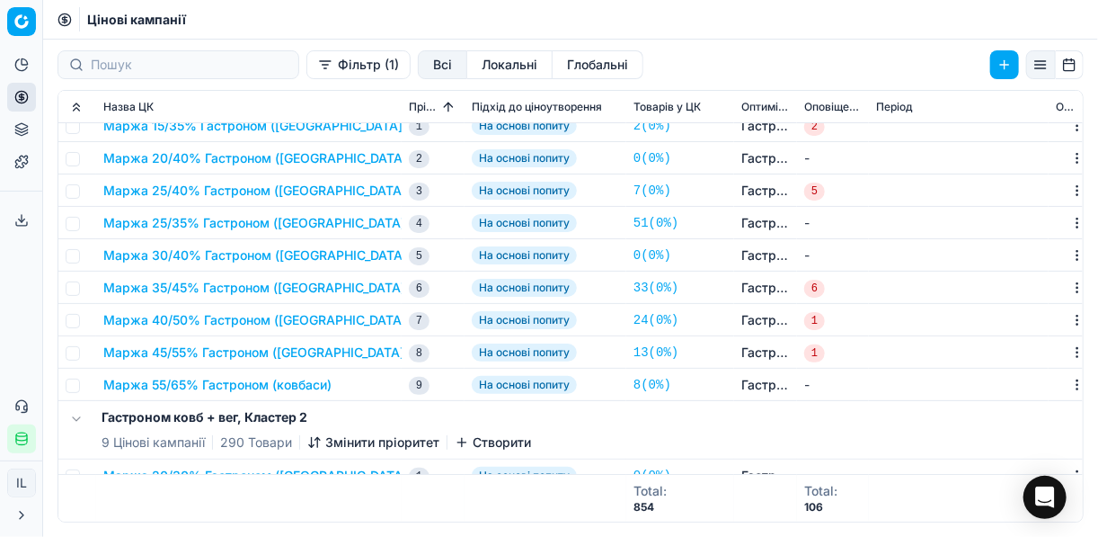
scroll to position [0, 0]
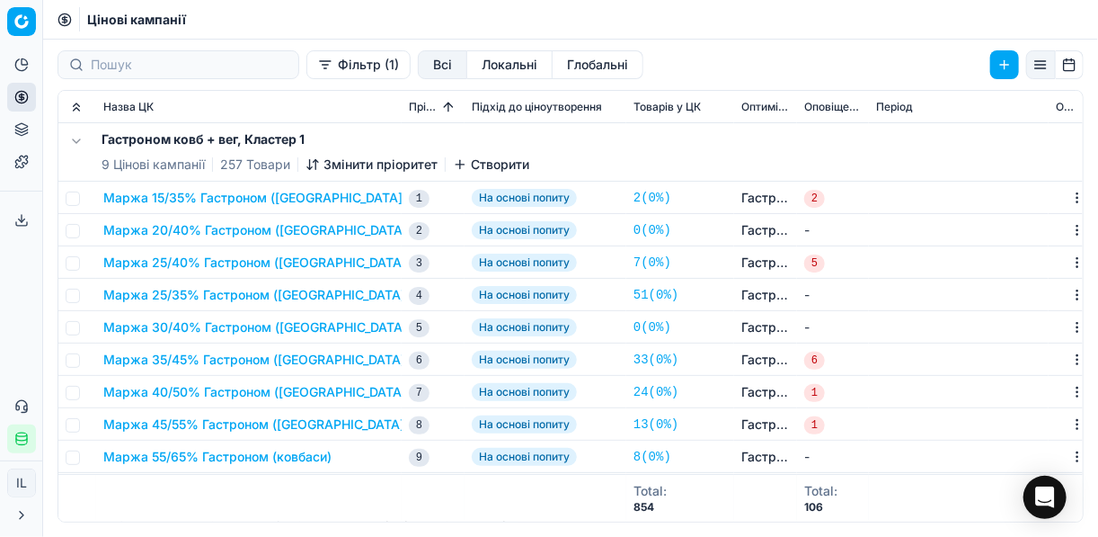
click at [201, 292] on button "Маржа 25/35% Гастроном (ковбаси)" at bounding box center [256, 295] width 307 height 18
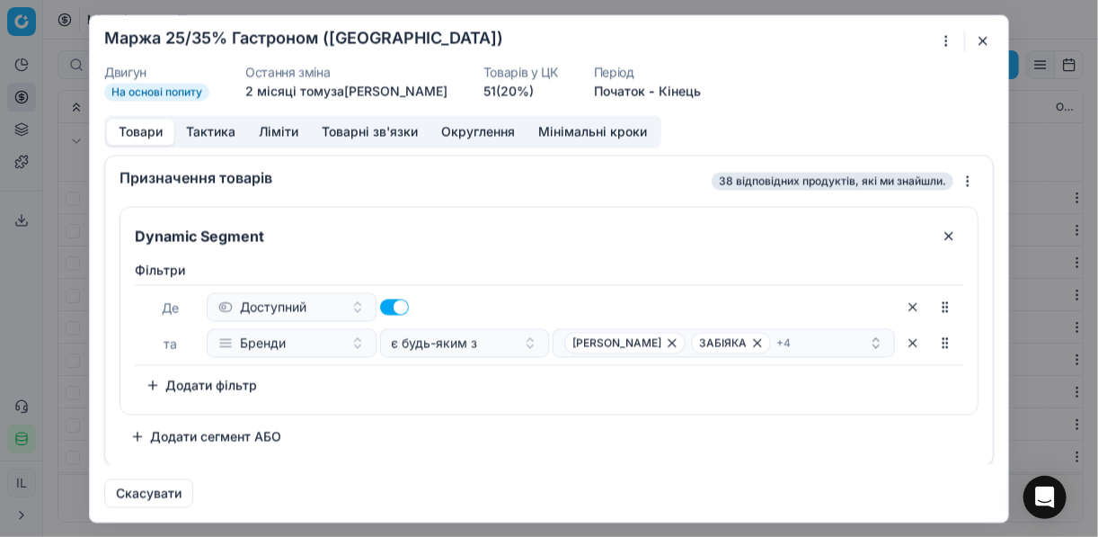
click at [945, 43] on div "Ми зберігаємо налаштування ЦК. Будь ласка, зачекайте, це може зайняти декілька …" at bounding box center [549, 268] width 1098 height 537
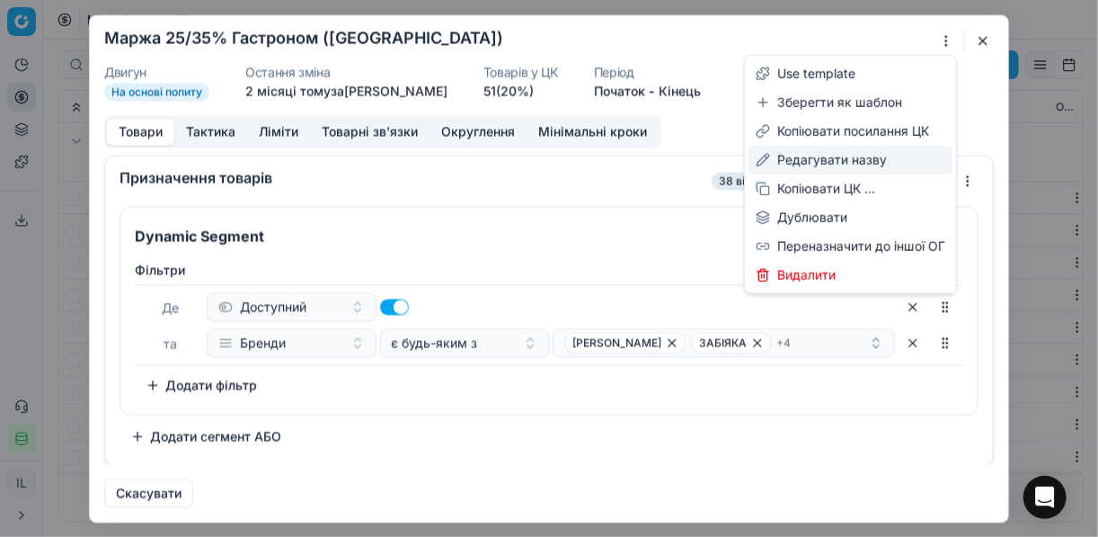
click at [835, 157] on div "Редагувати назву" at bounding box center [851, 160] width 204 height 29
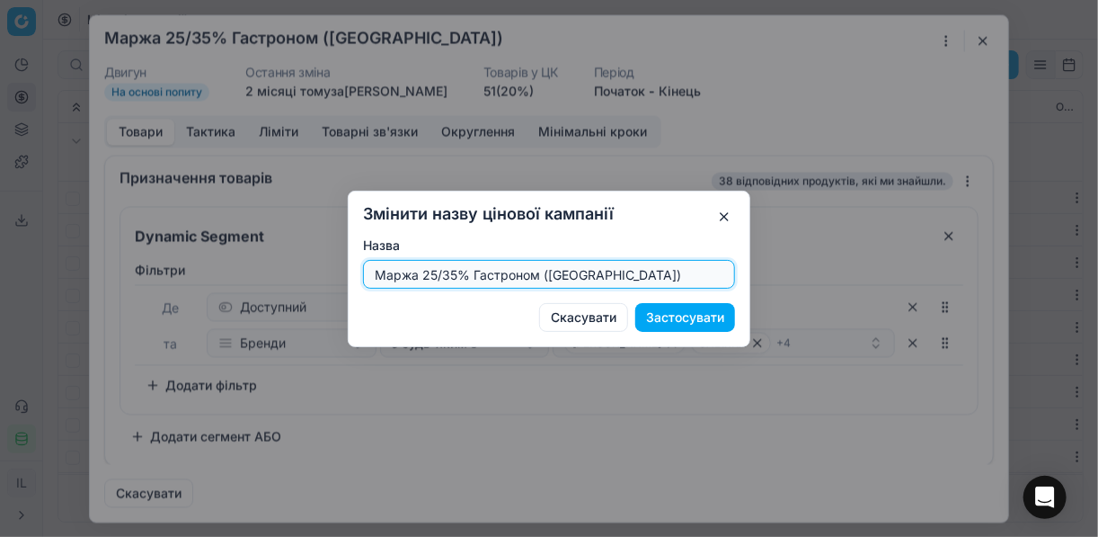
click at [448, 273] on input "Маржа 25/35% Гастроном (ковбаси)" at bounding box center [549, 274] width 356 height 27
type input "Маржа 25/45% Гастроном (ковбаси)"
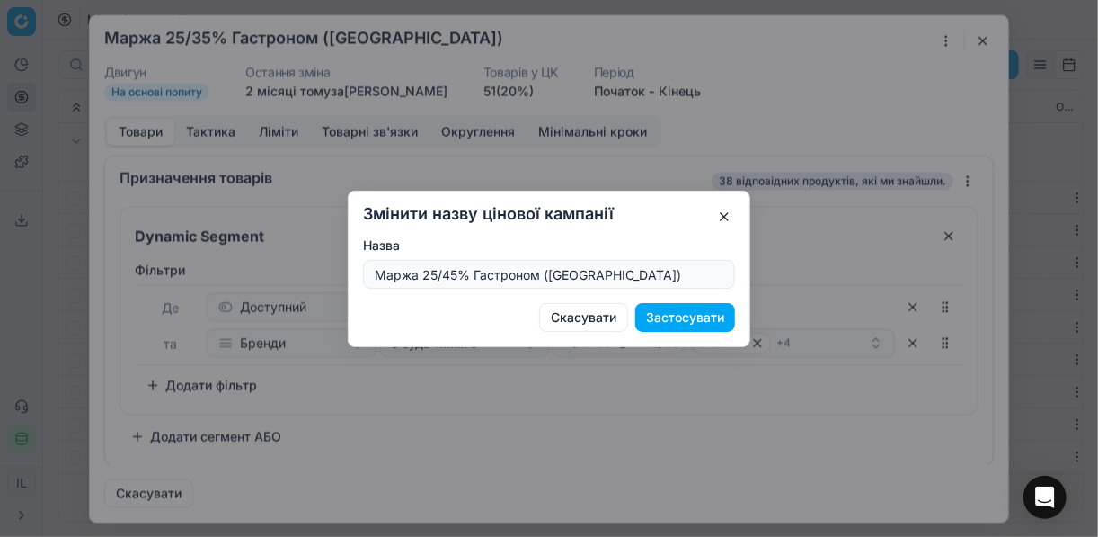
click at [705, 317] on button "Застосувати" at bounding box center [685, 317] width 100 height 29
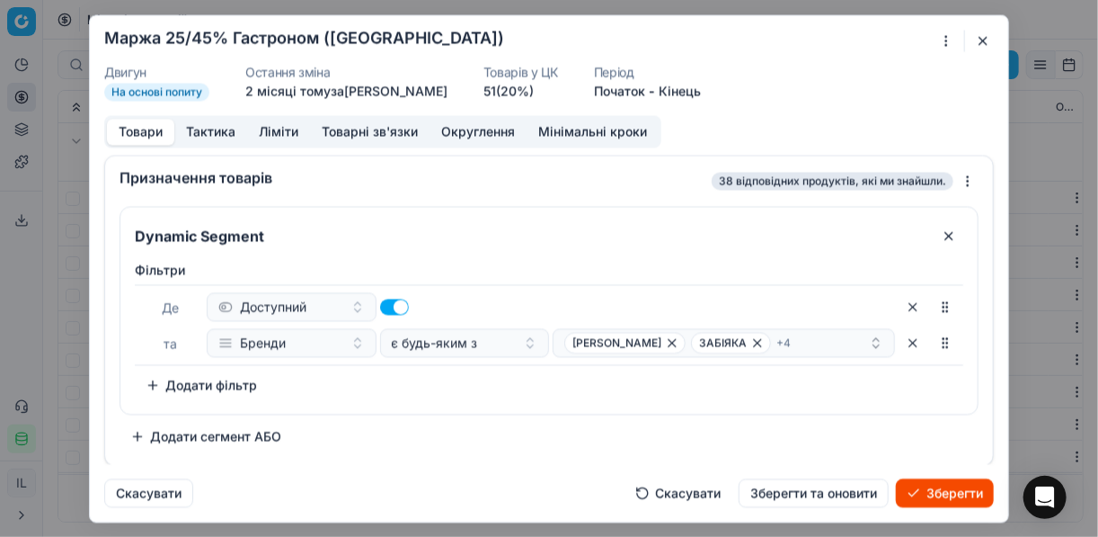
click at [274, 129] on button "Ліміти" at bounding box center [278, 132] width 63 height 26
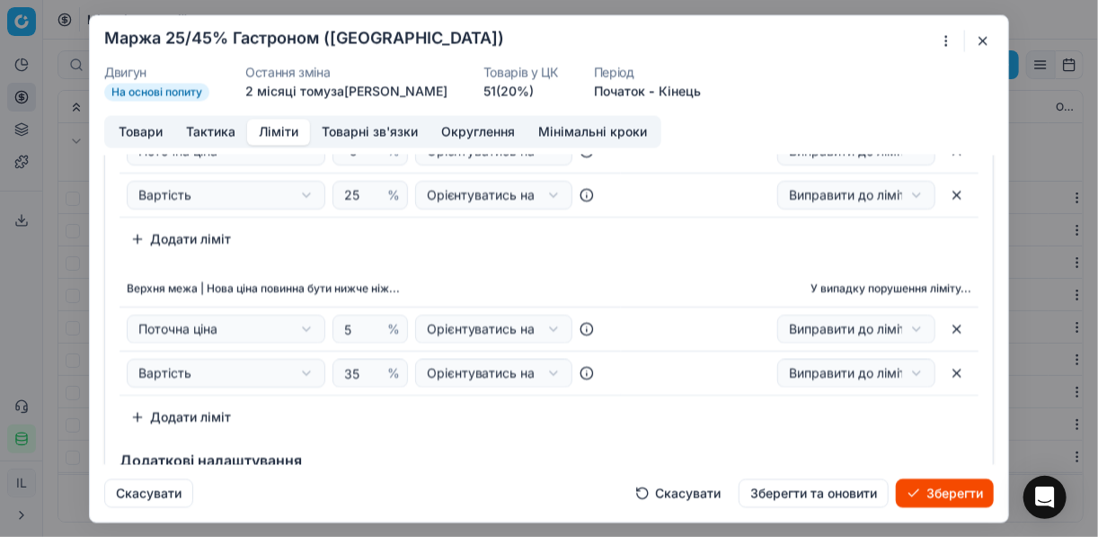
scroll to position [144, 0]
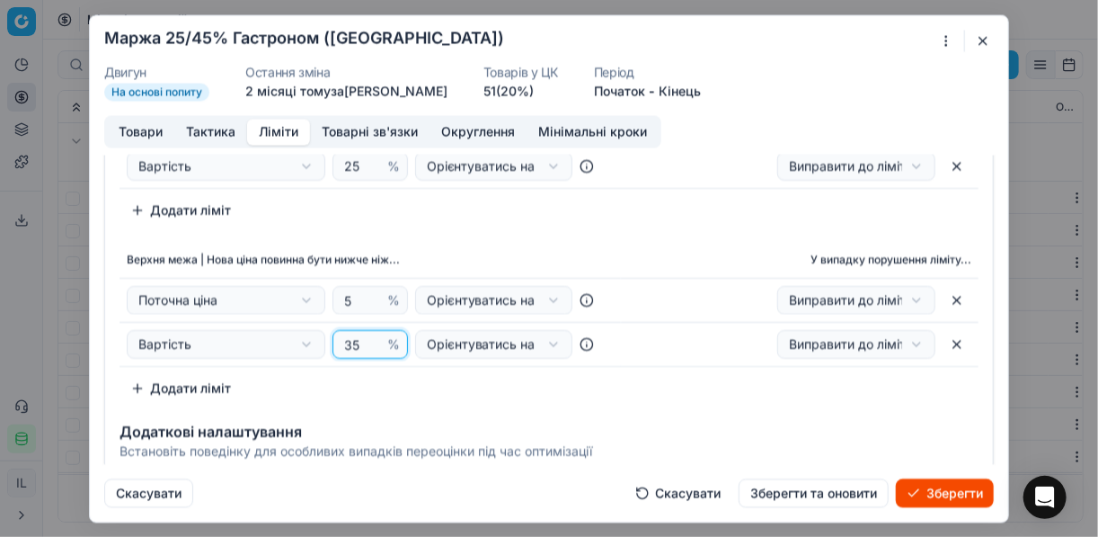
click at [350, 349] on input "35" at bounding box center [362, 344] width 43 height 27
type input "45"
click at [539, 382] on div "Верхня межа | Нова ціна повинна бути нижче ніж... У випадку порушення ліміту...…" at bounding box center [549, 323] width 859 height 161
click at [126, 131] on button "Товари" at bounding box center [140, 132] width 67 height 26
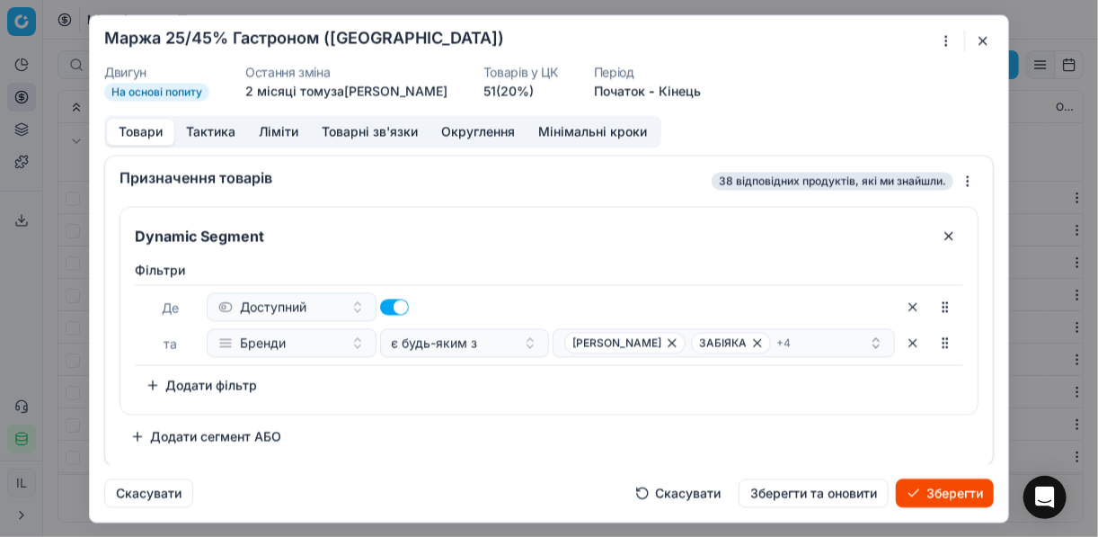
click at [910, 341] on button "button" at bounding box center [913, 342] width 29 height 29
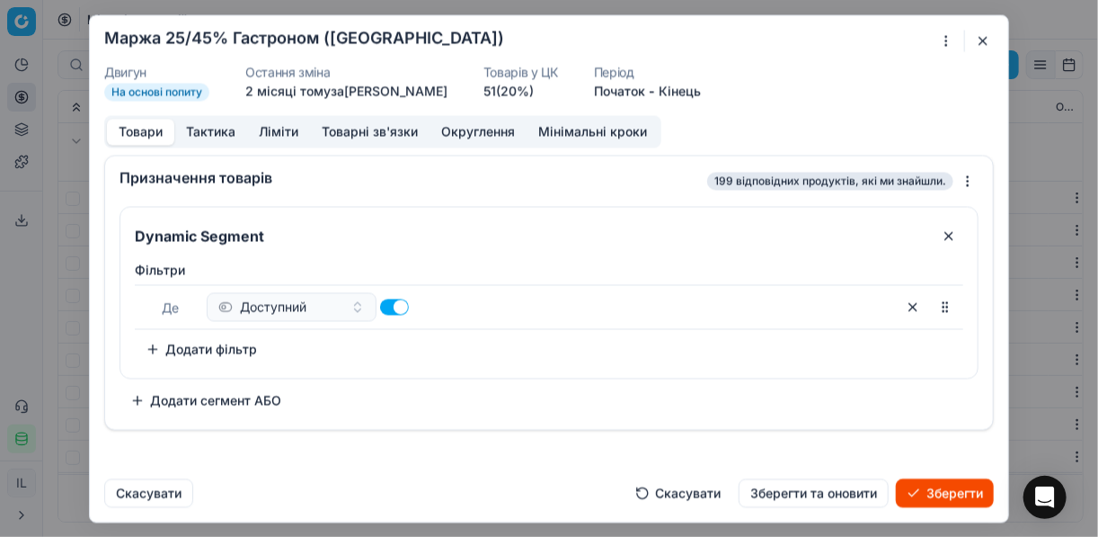
click at [153, 348] on button "Додати фільтр" at bounding box center [201, 348] width 133 height 29
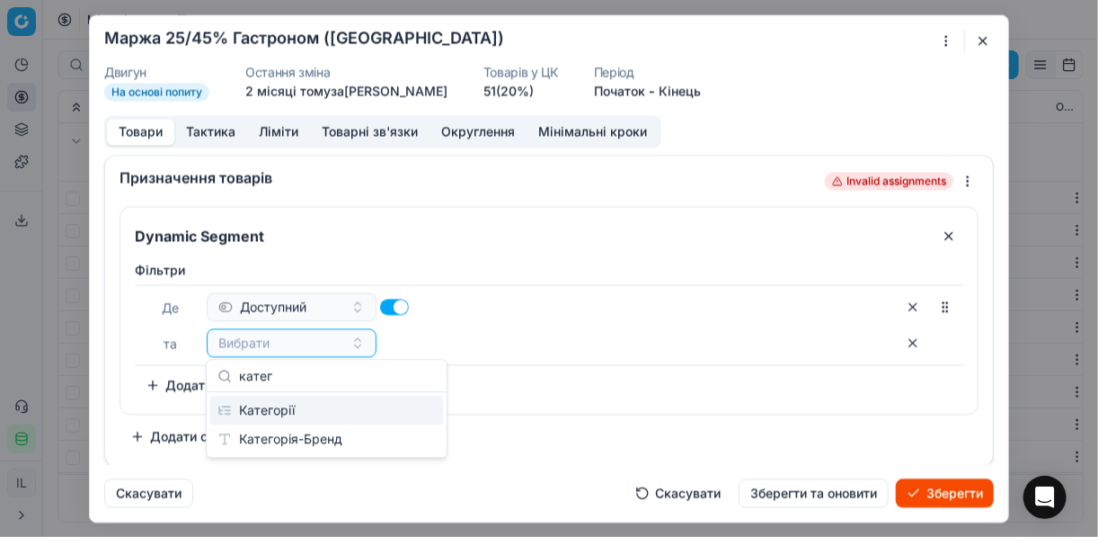
type input "катег"
click at [313, 412] on div "Категорії" at bounding box center [326, 409] width 233 height 29
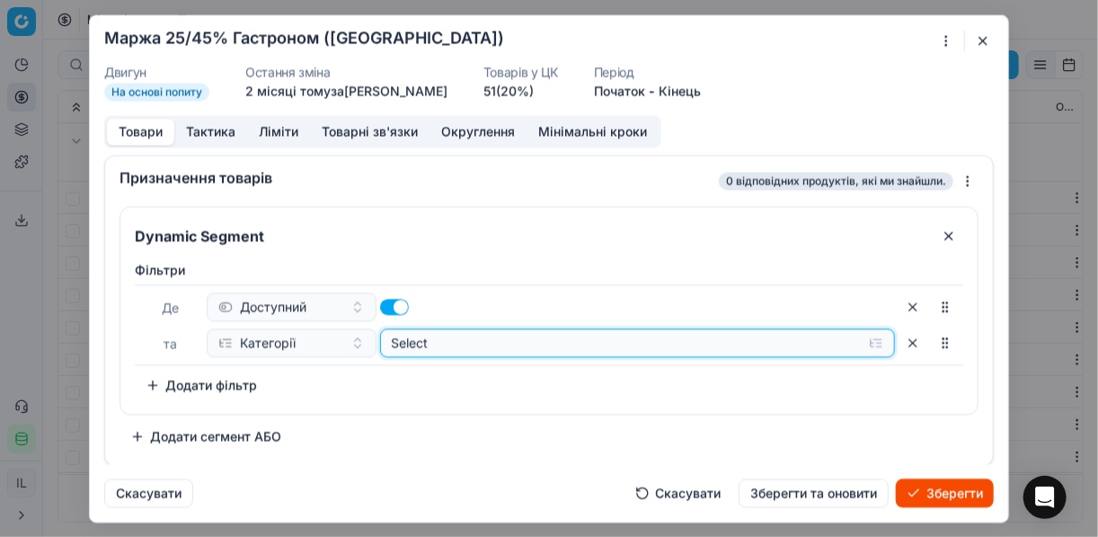
click at [878, 336] on button "Select" at bounding box center [638, 342] width 516 height 29
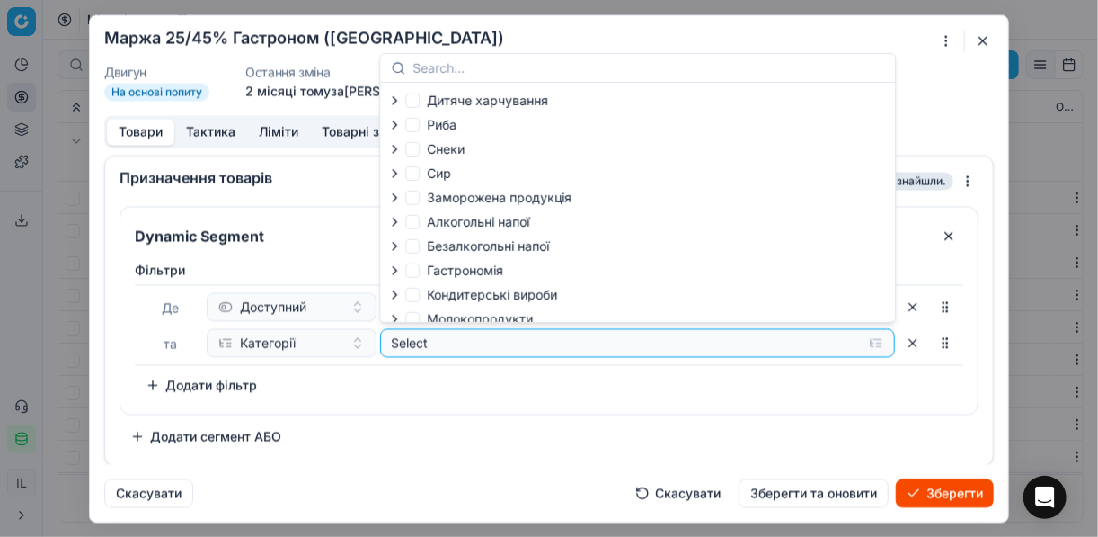
scroll to position [61, 0]
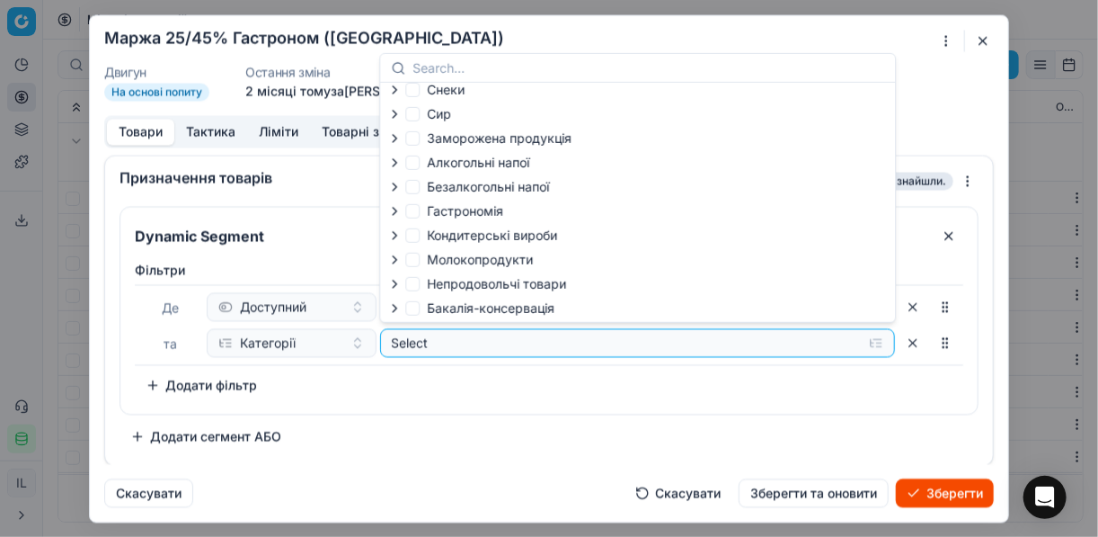
click at [395, 209] on icon "button" at bounding box center [394, 211] width 14 height 14
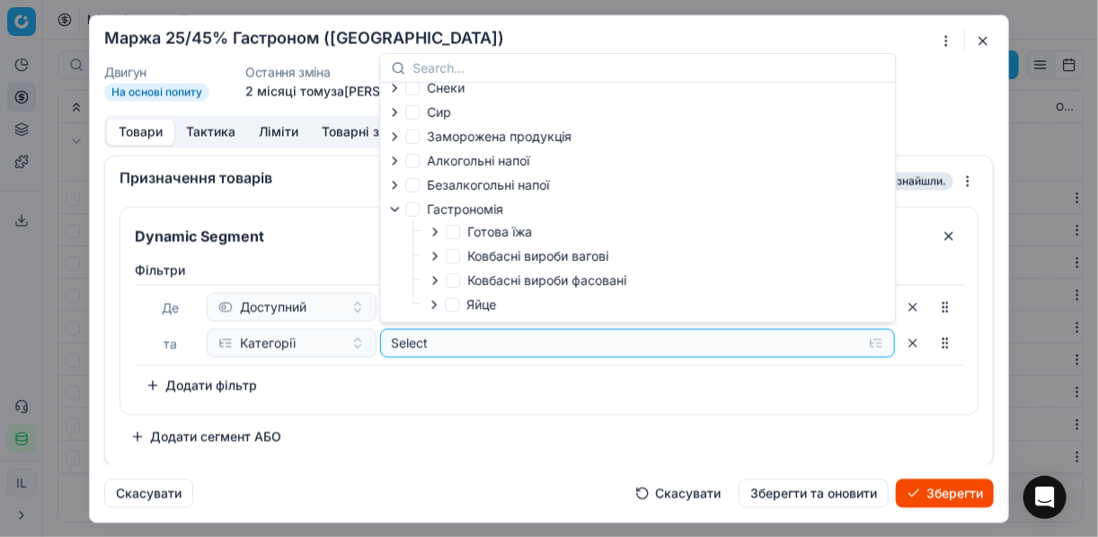
click at [439, 282] on icon "button" at bounding box center [435, 280] width 14 height 14
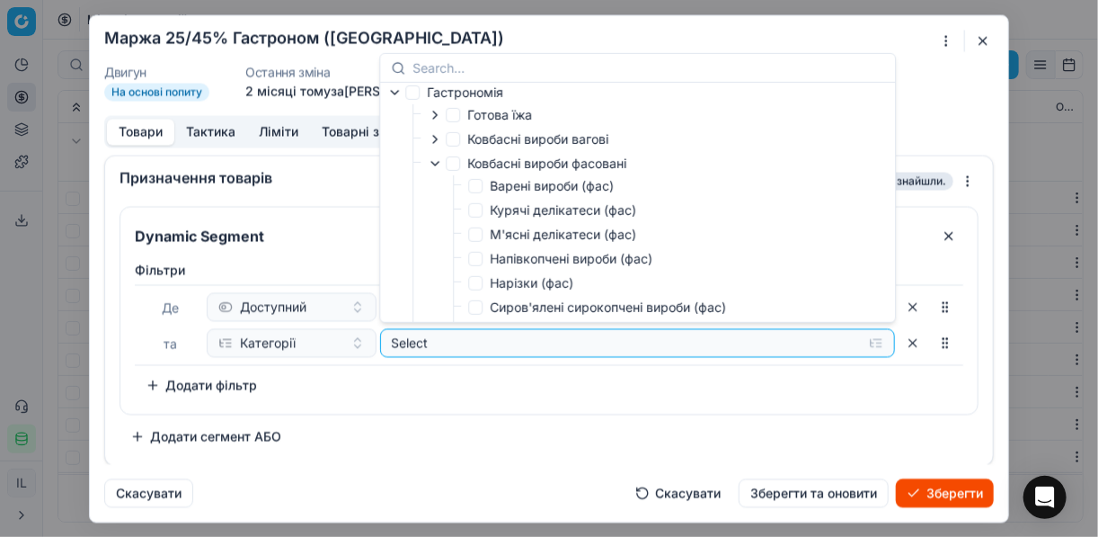
scroll to position [205, 0]
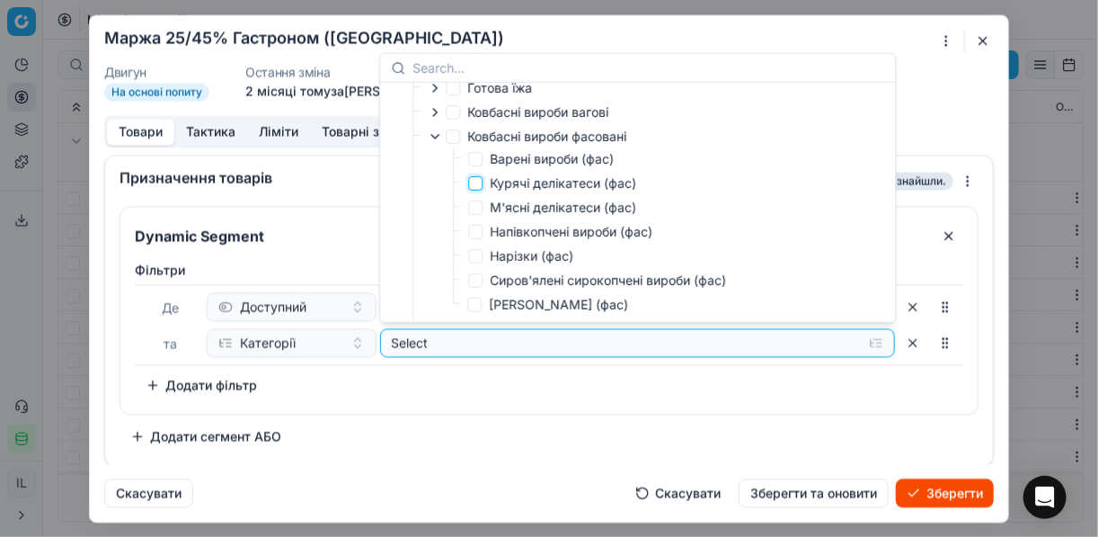
click at [480, 184] on input "Курячі делікатеси (фас)" at bounding box center [475, 183] width 14 height 14
checkbox input "true"
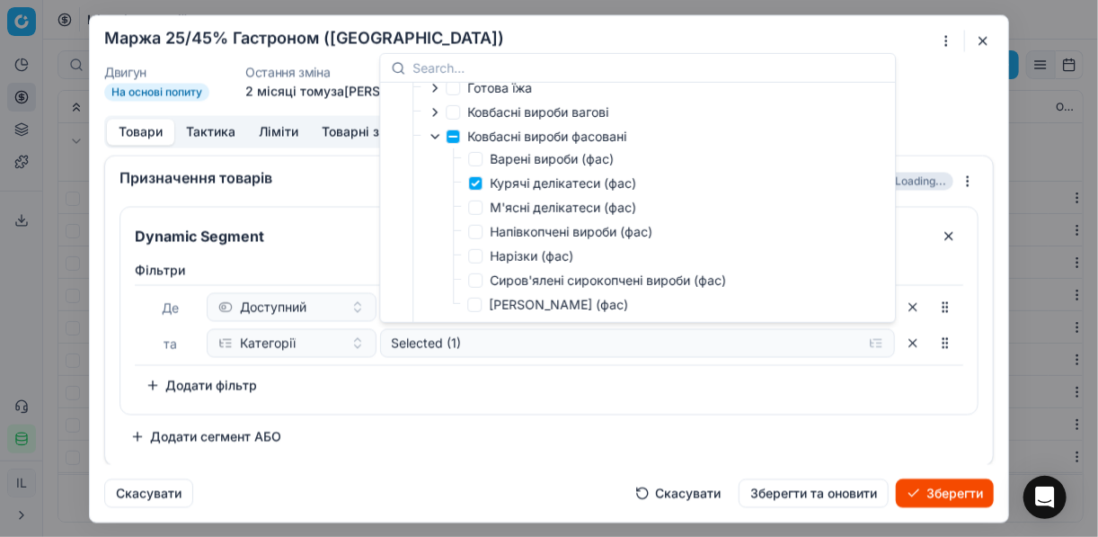
click at [557, 407] on div "Фiльтри Де Доступний та Категорії Selected (1) To pick up a sortable item, pres…" at bounding box center [549, 333] width 858 height 160
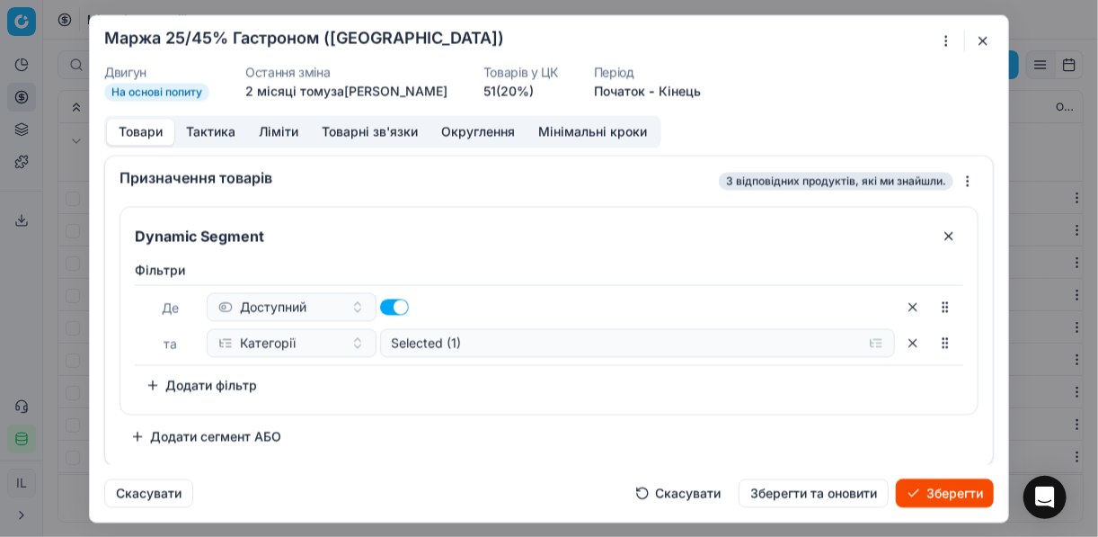
click at [156, 384] on button "Додати фільтр" at bounding box center [201, 384] width 133 height 29
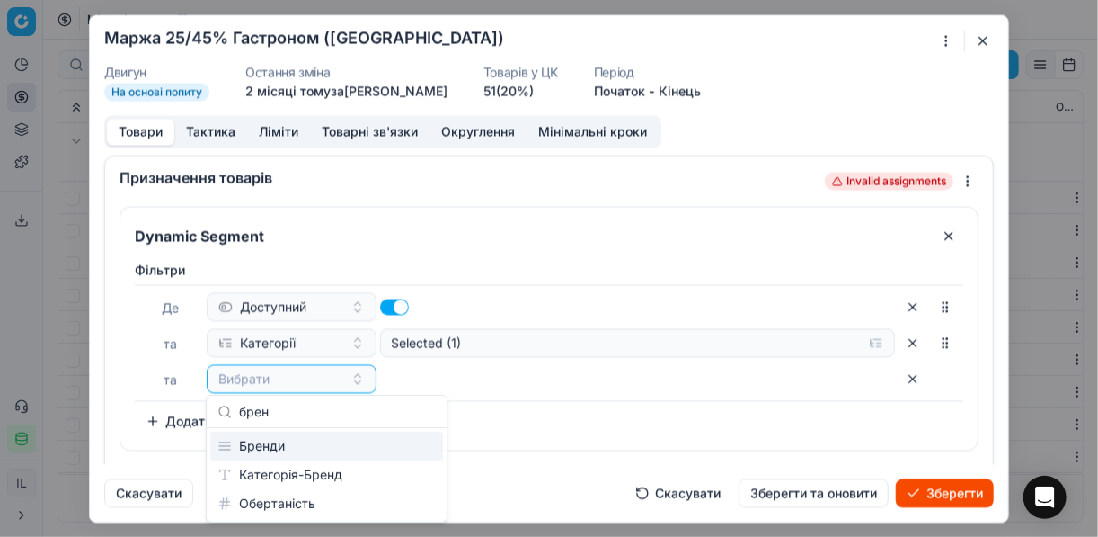
type input "брен"
click at [324, 451] on div "Бренди" at bounding box center [326, 445] width 233 height 29
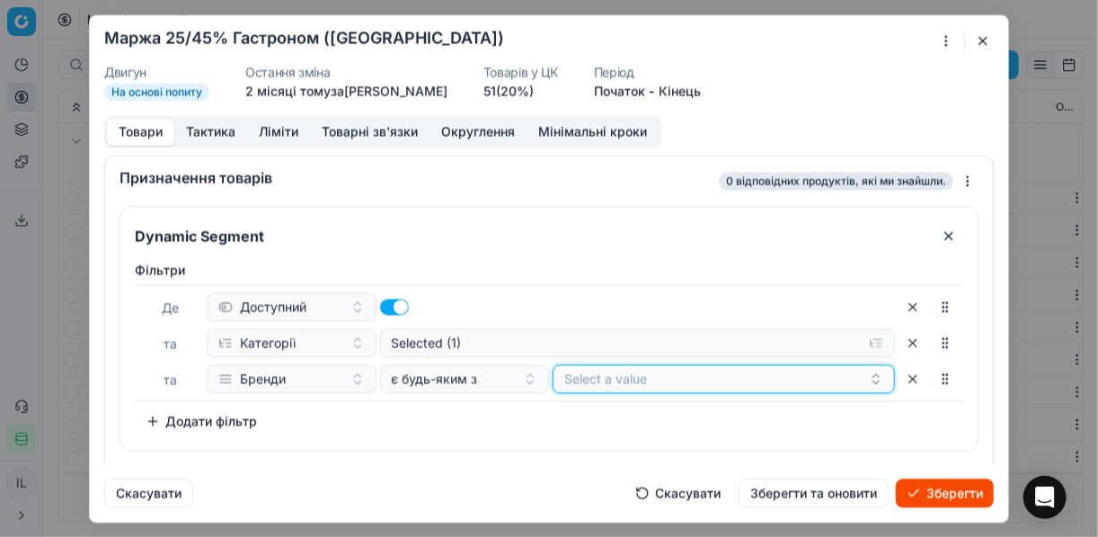
click at [578, 378] on button "Select a value" at bounding box center [724, 378] width 342 height 29
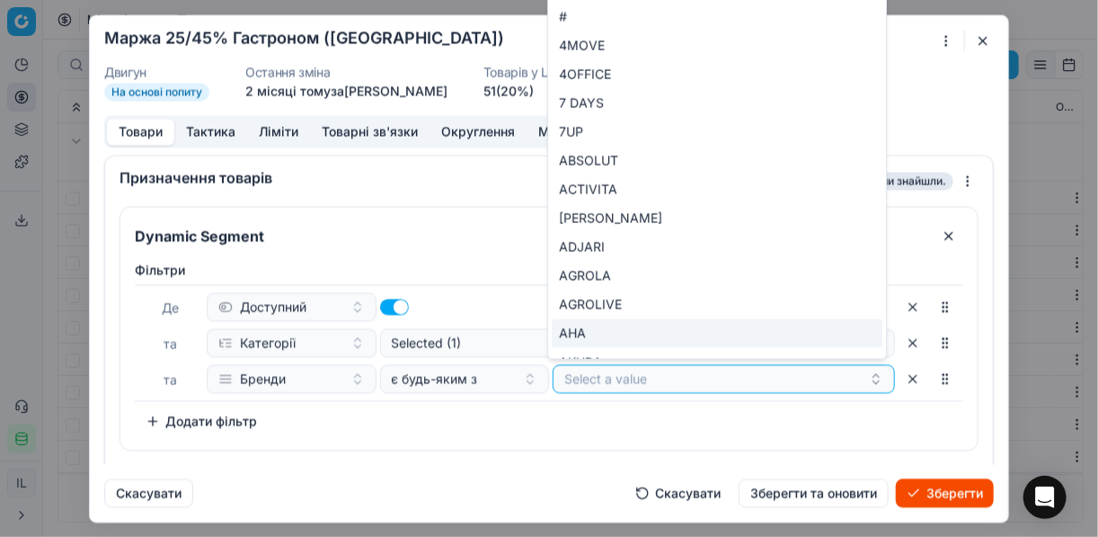
click at [552, 464] on div "Скасувати Скасувати Зберегти та оновити Зберегти" at bounding box center [549, 485] width 890 height 43
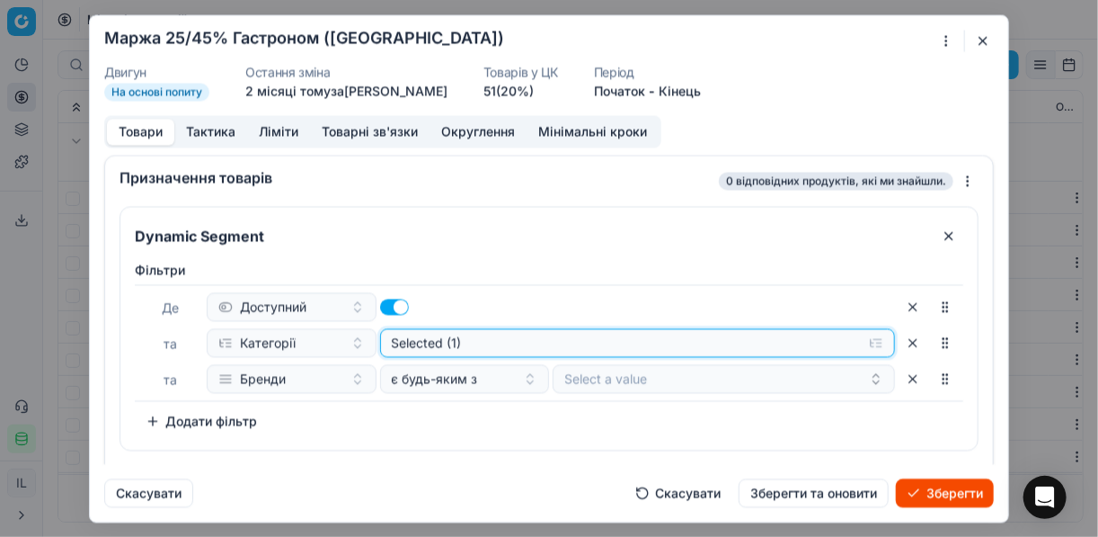
click at [867, 336] on button "Selected (1)" at bounding box center [638, 342] width 516 height 29
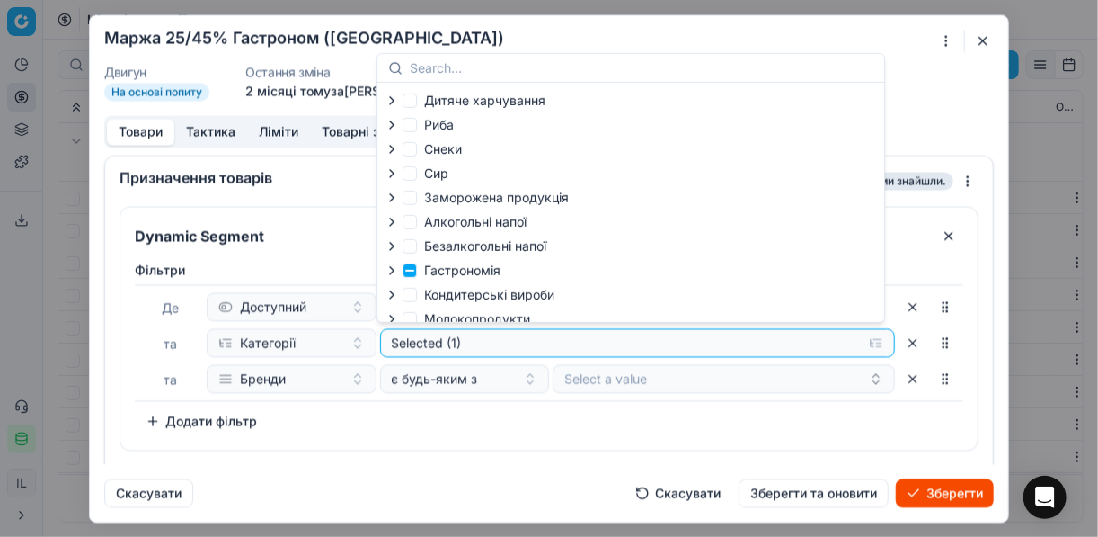
click at [397, 266] on div at bounding box center [394, 270] width 18 height 14
click at [395, 272] on icon "button" at bounding box center [392, 270] width 14 height 14
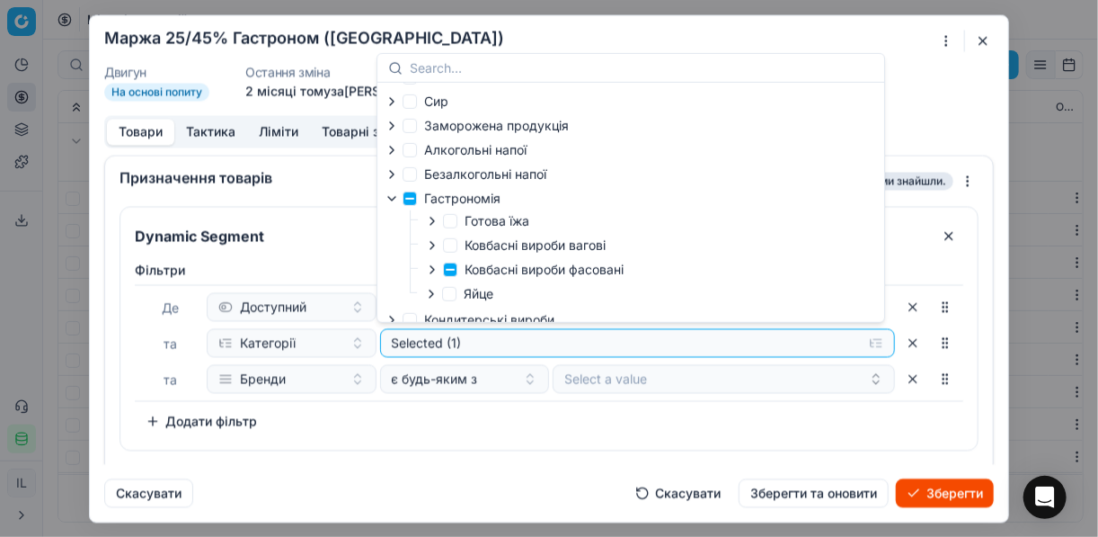
click at [437, 271] on icon "button" at bounding box center [432, 269] width 14 height 14
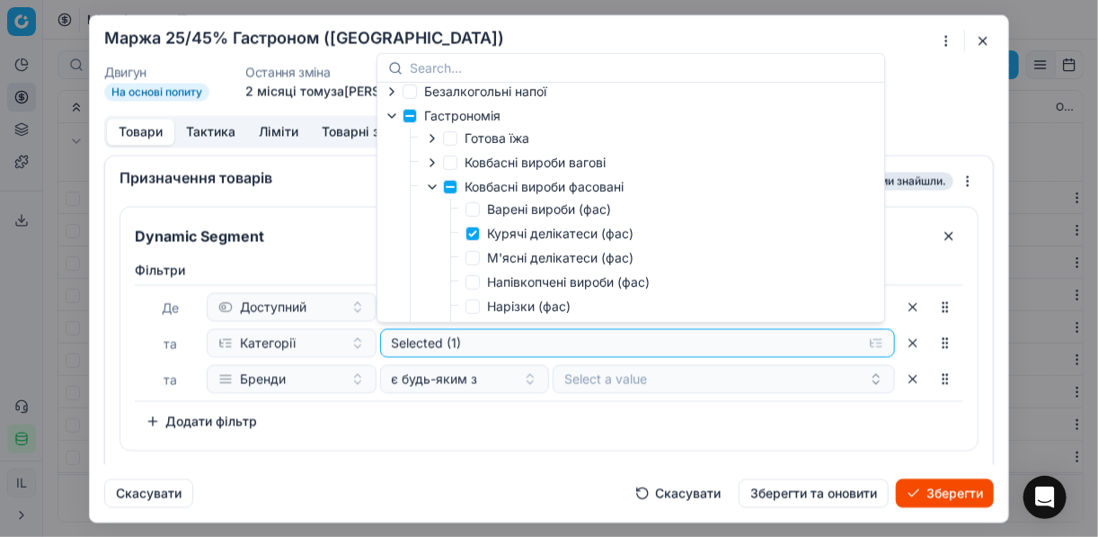
scroll to position [216, 0]
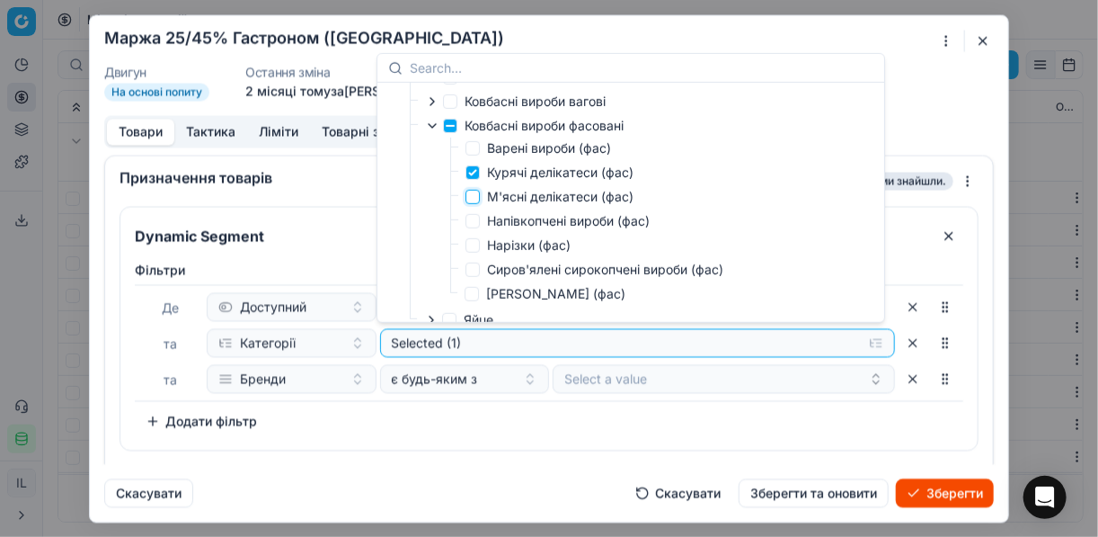
click at [467, 199] on input "М'ясні делікатеси (фас)" at bounding box center [473, 197] width 14 height 14
checkbox input "true"
click at [475, 179] on input "Курячі делікатеси (фас)" at bounding box center [473, 172] width 14 height 14
checkbox input "false"
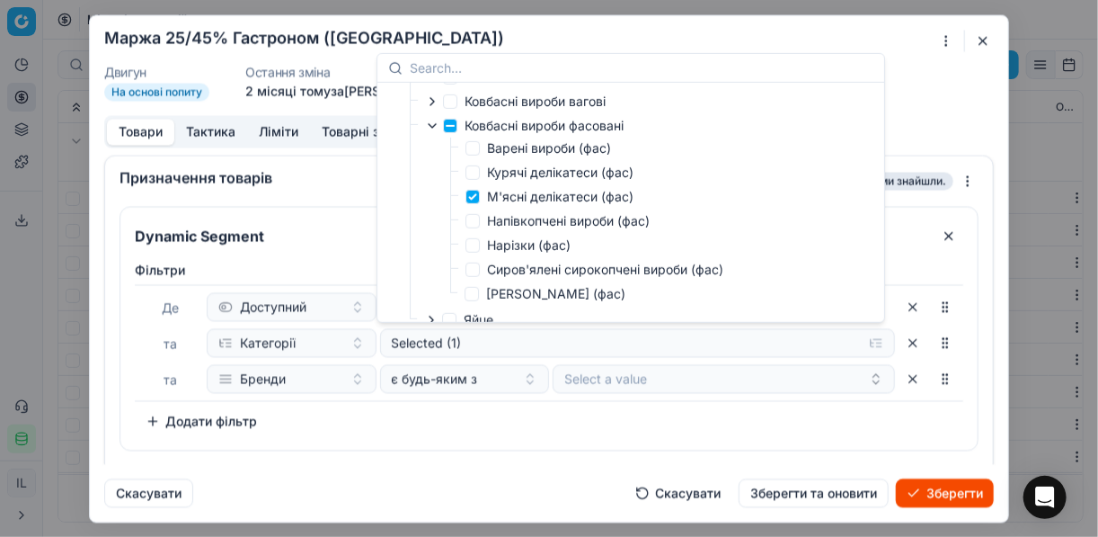
click at [519, 422] on div "Фiльтри Де Доступний та Категорії Selected (1) та Бренди є будь-яким з Select a…" at bounding box center [549, 348] width 829 height 174
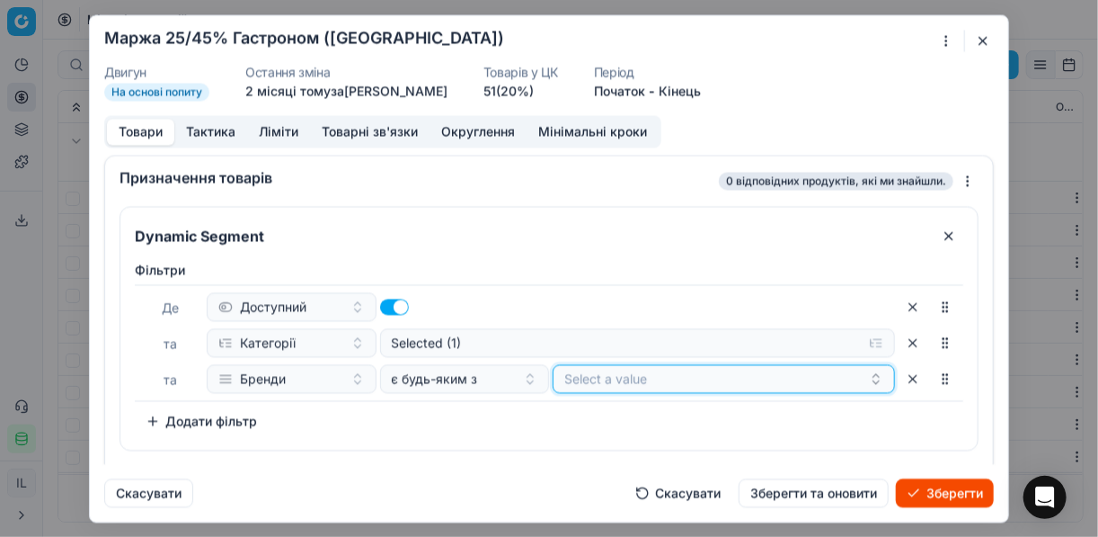
click at [631, 370] on button "Select a value" at bounding box center [724, 378] width 342 height 29
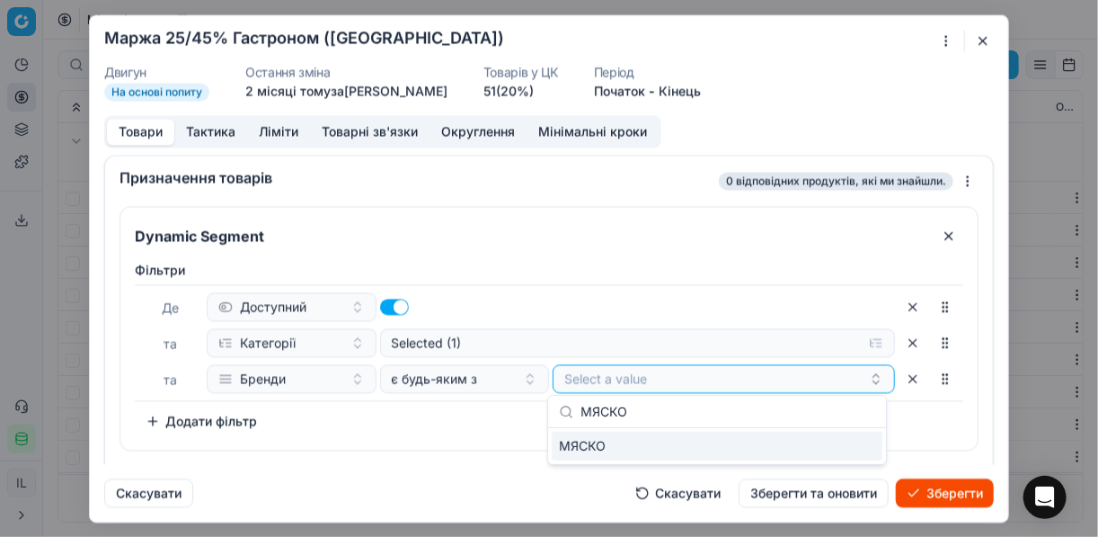
type input "МЯСКО"
drag, startPoint x: 842, startPoint y: 449, endPoint x: 810, endPoint y: 446, distance: 32.5
click at [843, 448] on div "МЯСКО" at bounding box center [717, 445] width 331 height 29
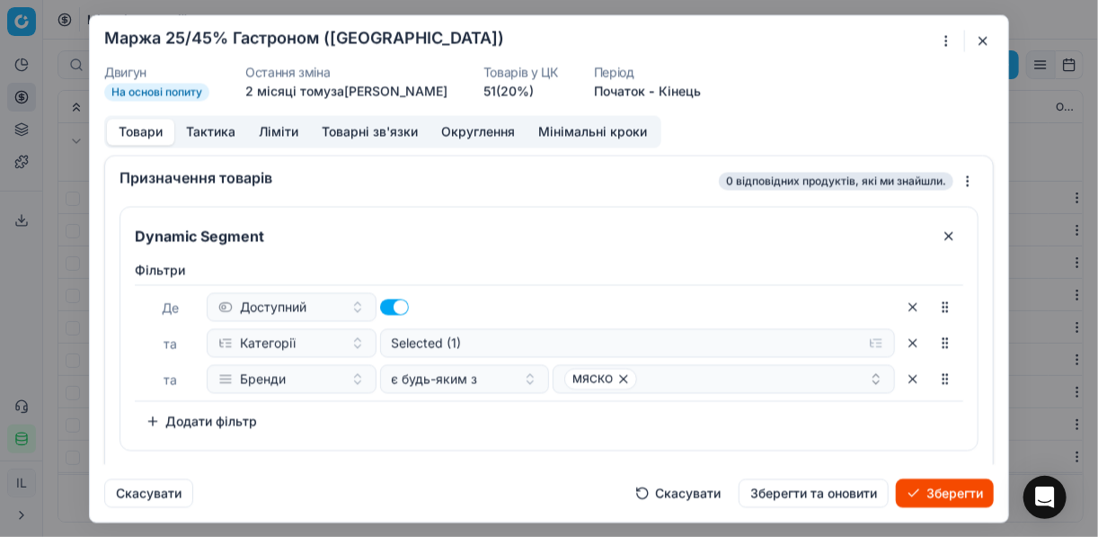
click at [471, 403] on div "Фiльтри Де Доступний та Категорії Selected (1) та Бренди є будь-яким з МЯСКО To…" at bounding box center [549, 348] width 829 height 174
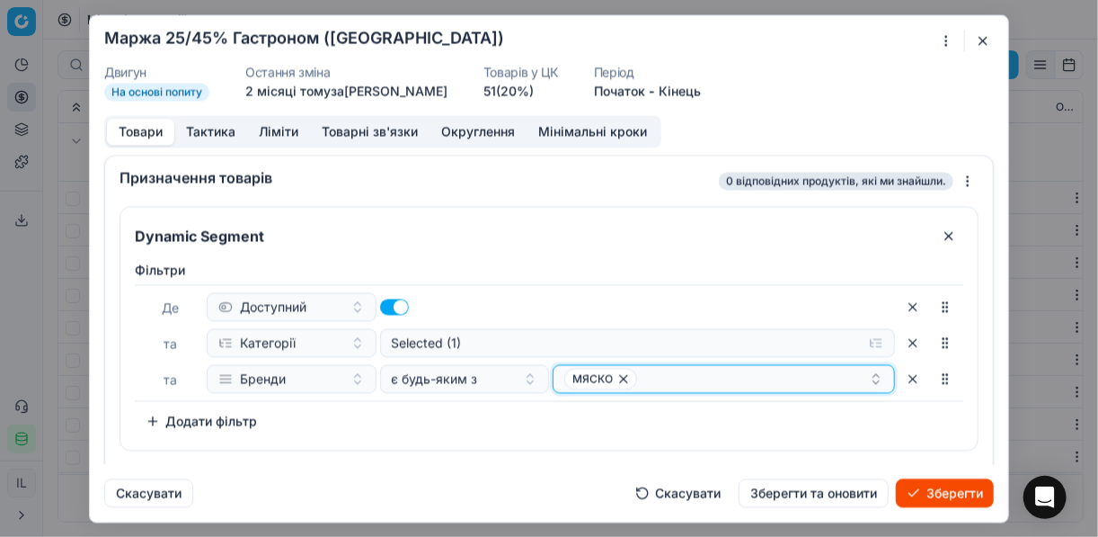
click at [704, 382] on div "МЯСКО" at bounding box center [716, 379] width 305 height 22
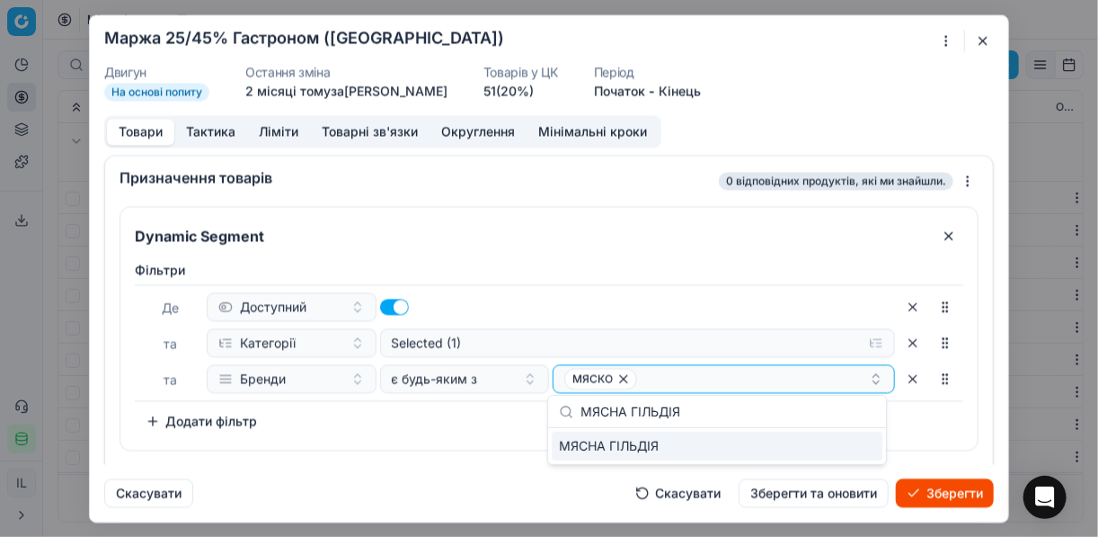
type input "МЯСНА ГІЛЬДІЯ"
drag, startPoint x: 849, startPoint y: 441, endPoint x: 701, endPoint y: 443, distance: 148.3
click at [849, 442] on div "МЯСНА ГІЛЬДІЯ" at bounding box center [717, 445] width 331 height 29
drag, startPoint x: 467, startPoint y: 419, endPoint x: 516, endPoint y: 460, distance: 64.4
click at [467, 420] on div "Фiльтри Де Доступний та Категорії Selected (1) та Бренди є будь-яким з МЯСКО МЯ…" at bounding box center [549, 348] width 829 height 174
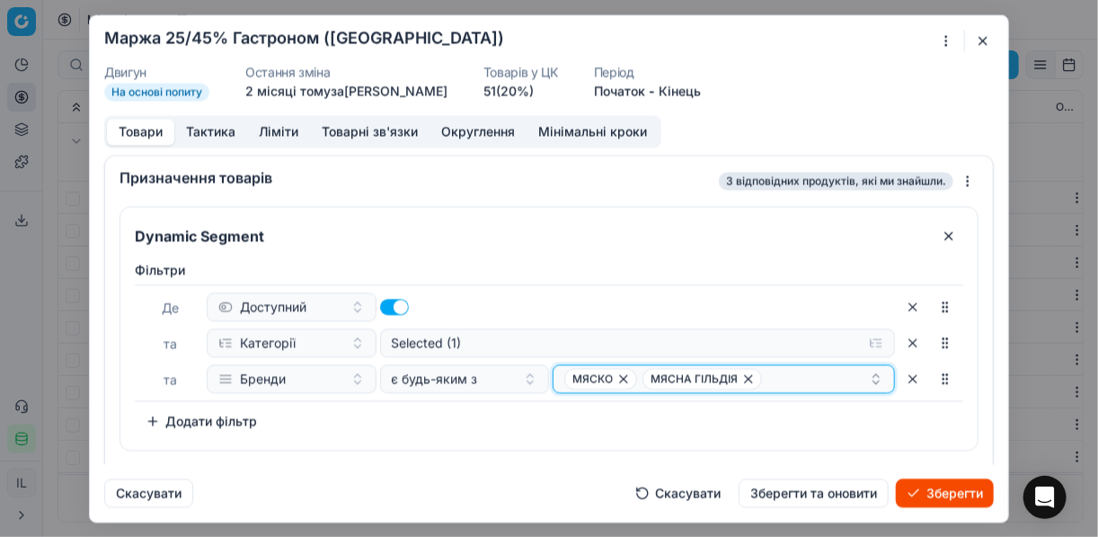
click at [774, 381] on div "МЯСКО МЯСНА ГІЛЬДІЯ" at bounding box center [716, 379] width 305 height 22
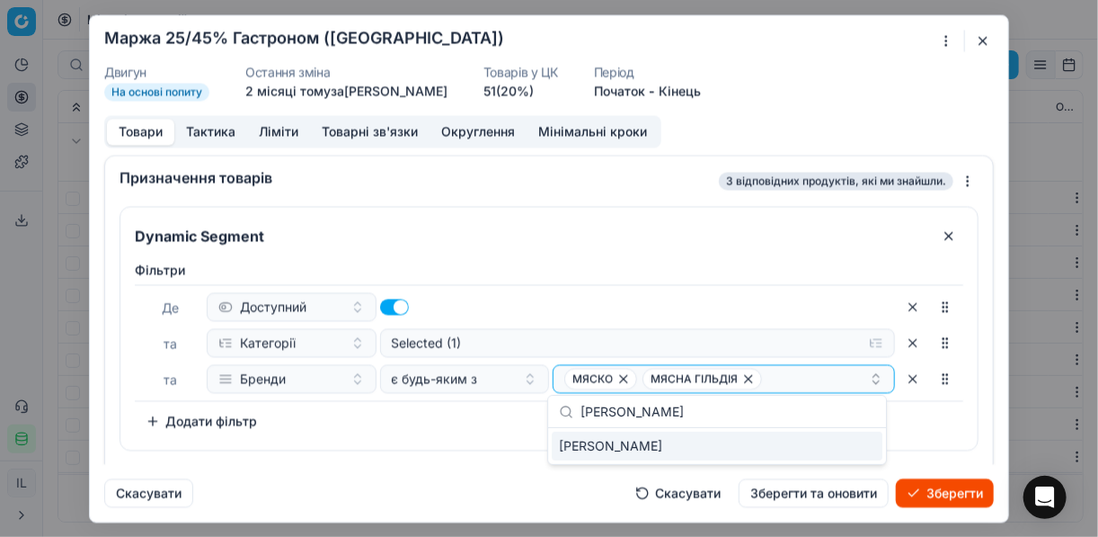
type input "БАЩИНСЬКИЙ"
click at [839, 441] on div "БАЩИНСЬКИЙ" at bounding box center [717, 445] width 331 height 29
click at [421, 400] on div "Фiльтри Де Доступний та Категорії Selected (1) та Бренди є будь-яким з МЯСКО МЯ…" at bounding box center [549, 348] width 829 height 174
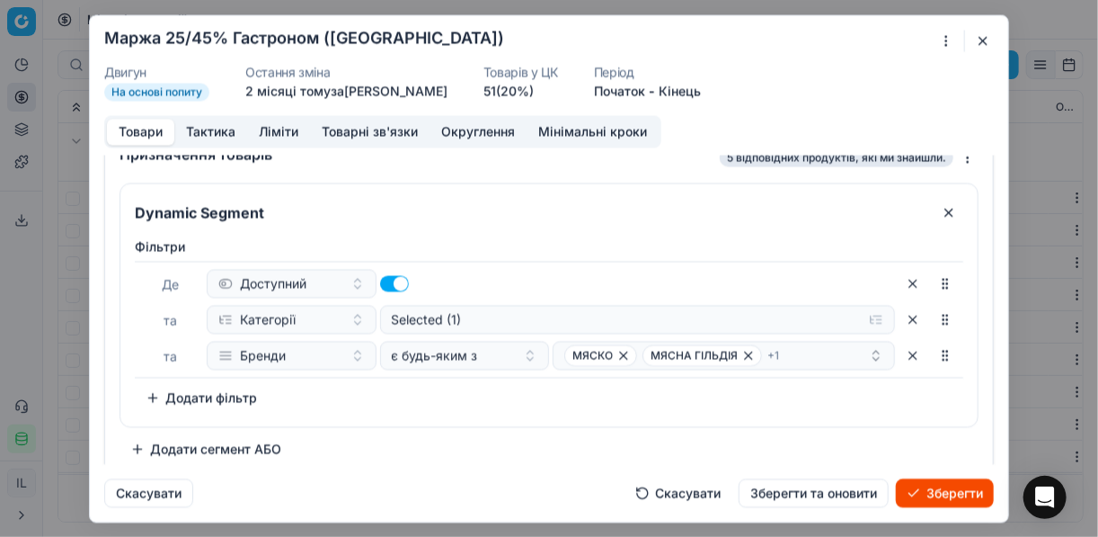
scroll to position [34, 0]
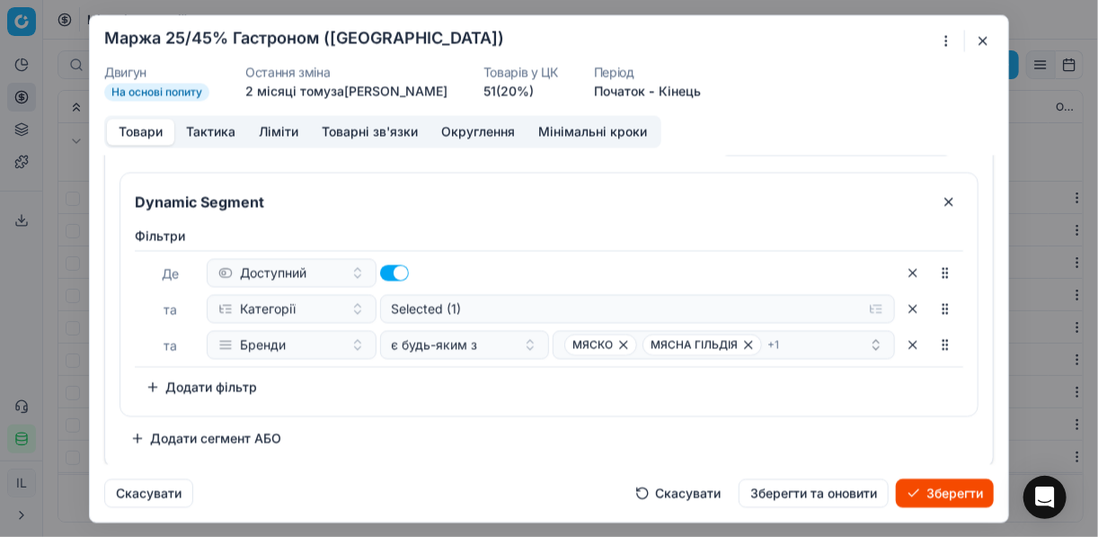
click at [179, 431] on button "Додати сегмент АБО" at bounding box center [206, 437] width 173 height 29
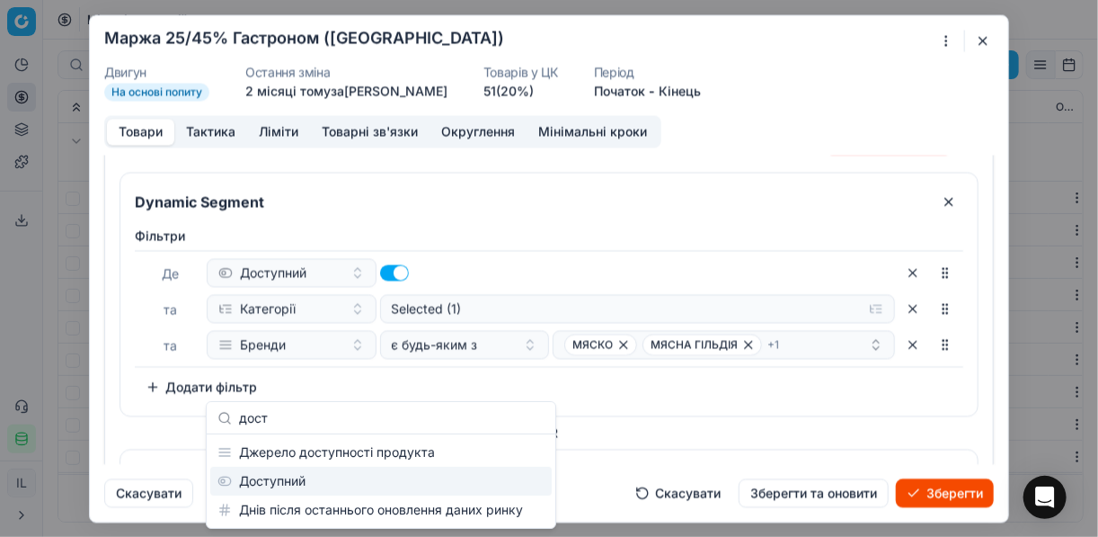
type input "дост"
click at [309, 480] on div "Доступний" at bounding box center [381, 481] width 342 height 29
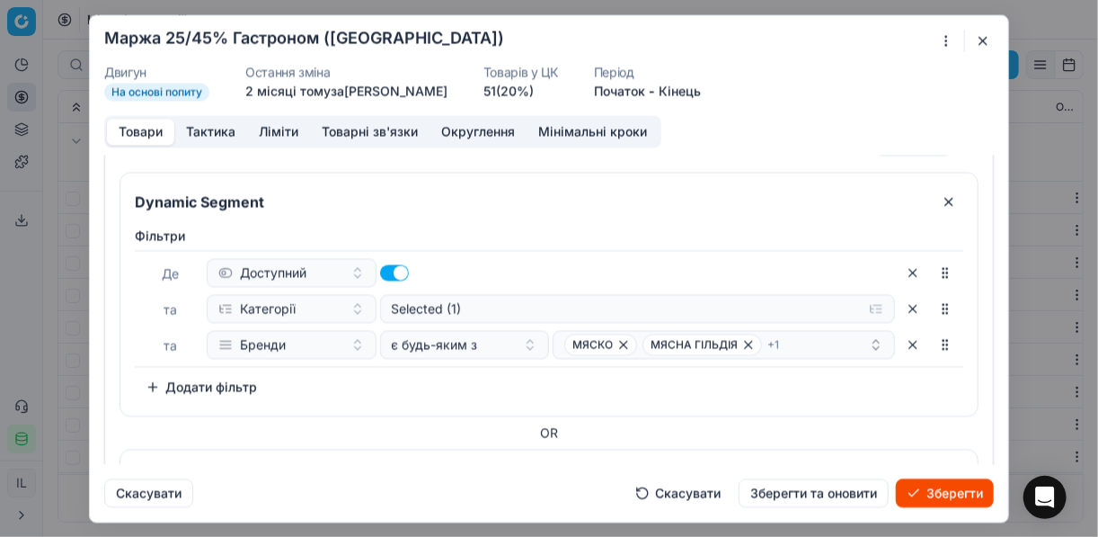
scroll to position [237, 0]
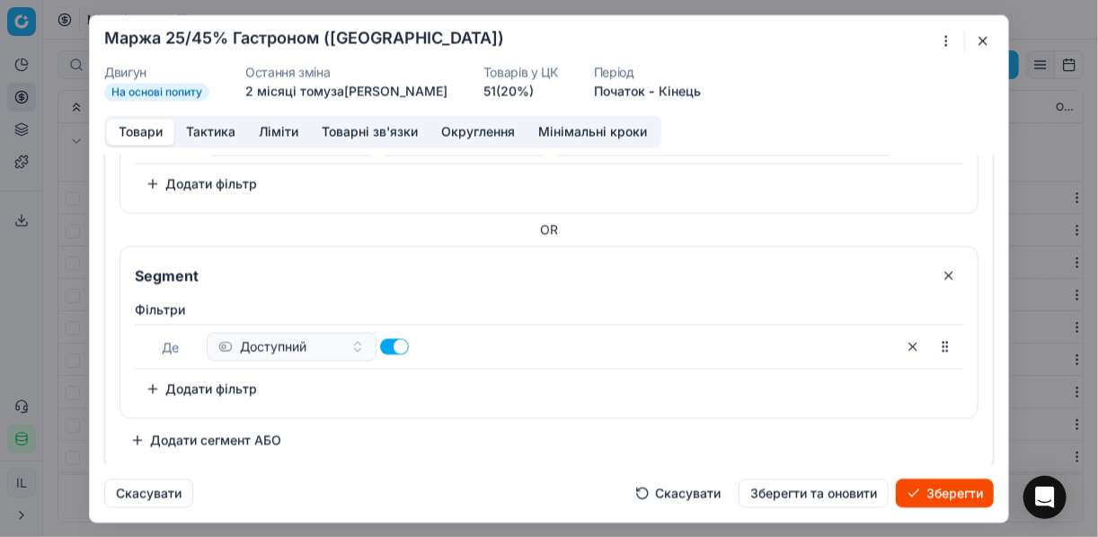
click at [194, 381] on button "Додати фільтр" at bounding box center [201, 388] width 133 height 29
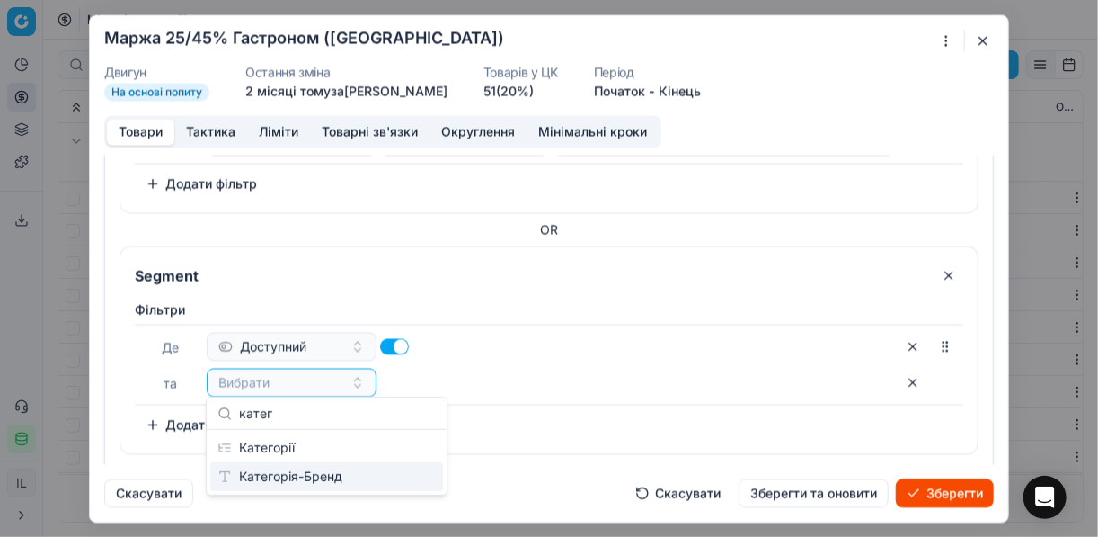
type input "катег"
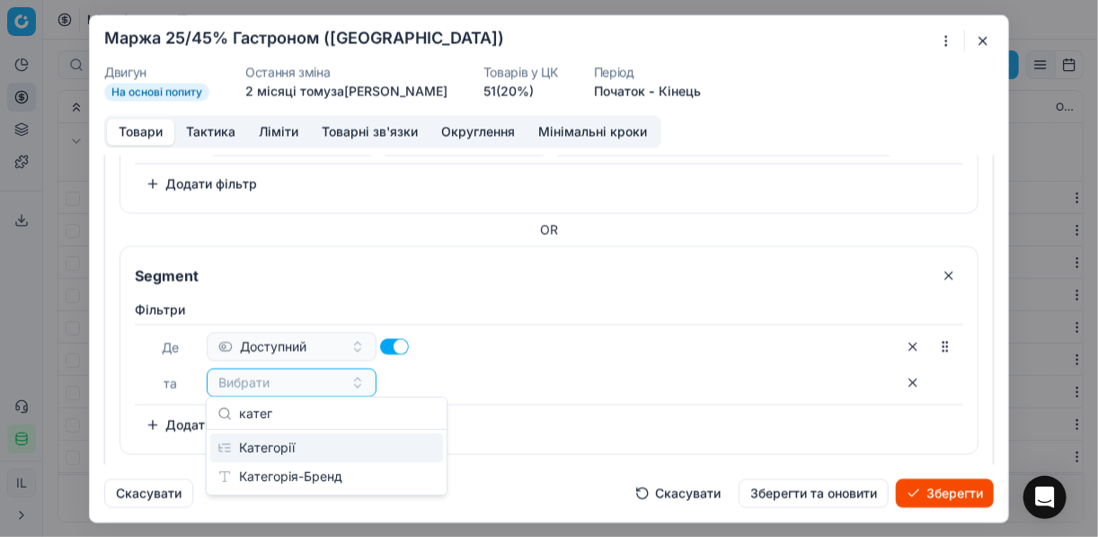
click at [385, 455] on div "Категорії" at bounding box center [326, 447] width 233 height 29
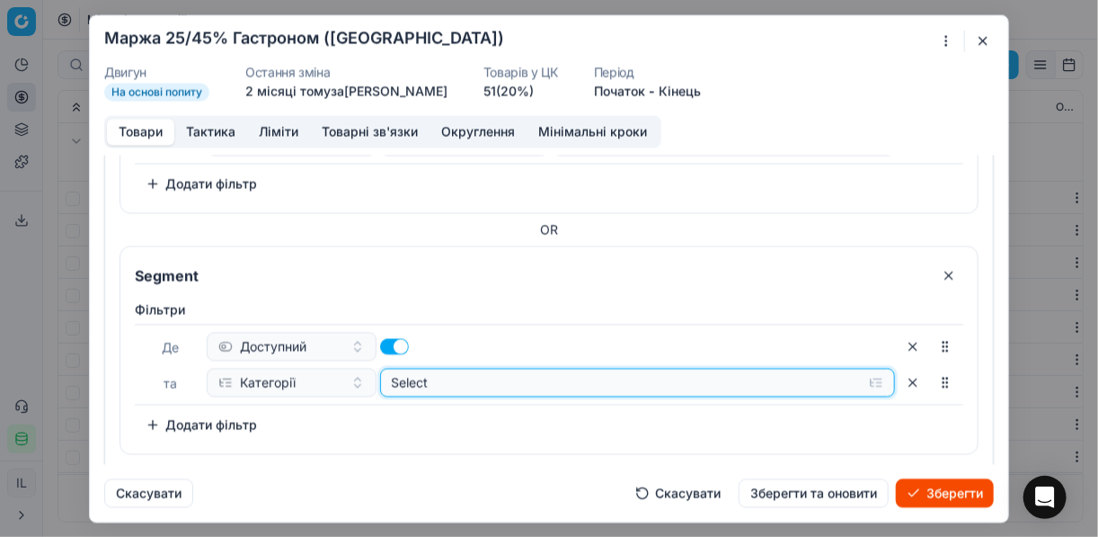
click at [874, 378] on button "Select" at bounding box center [638, 382] width 516 height 29
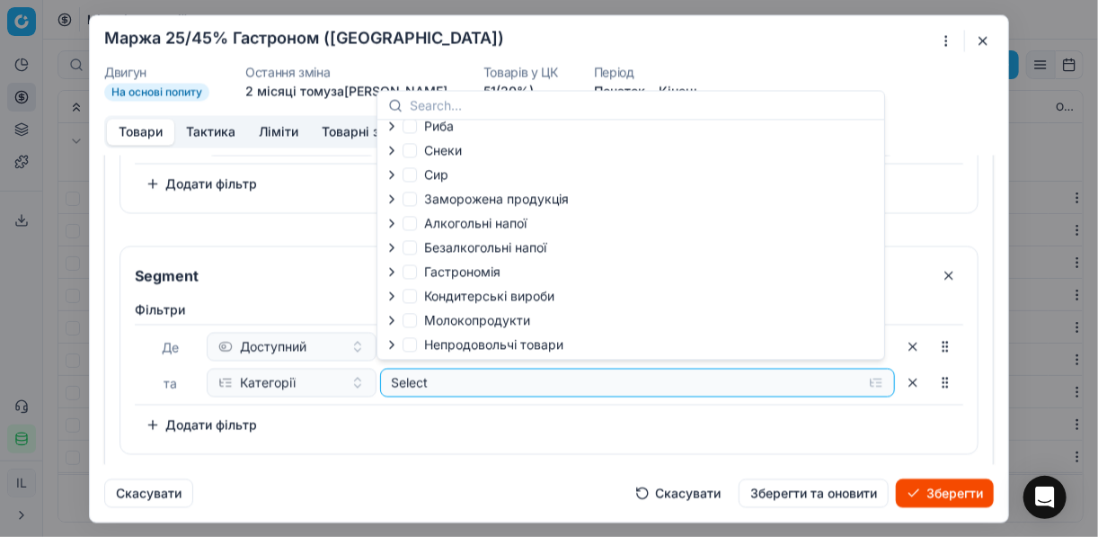
scroll to position [61, 0]
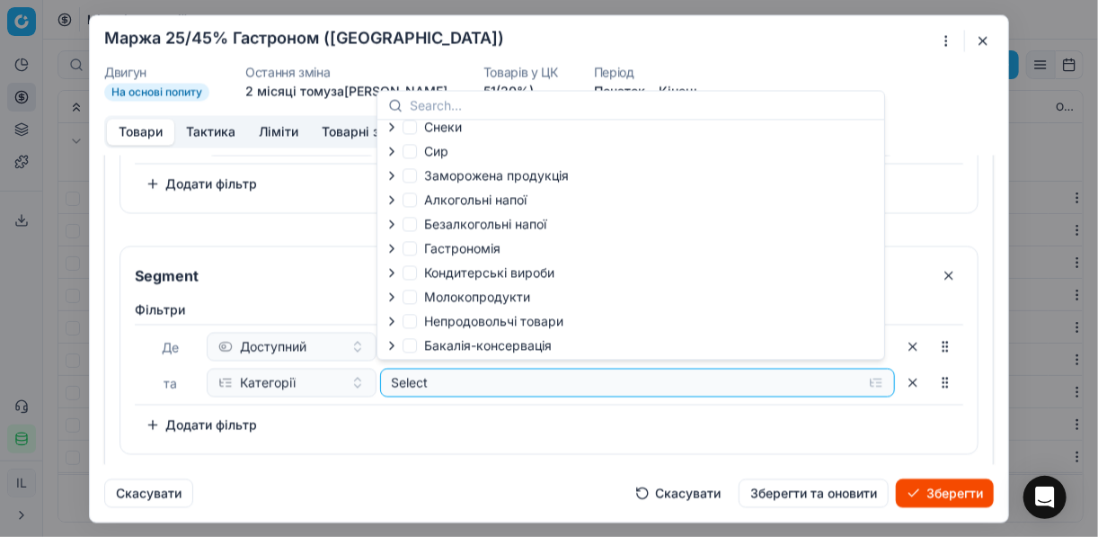
click at [397, 248] on icon "button" at bounding box center [392, 248] width 14 height 14
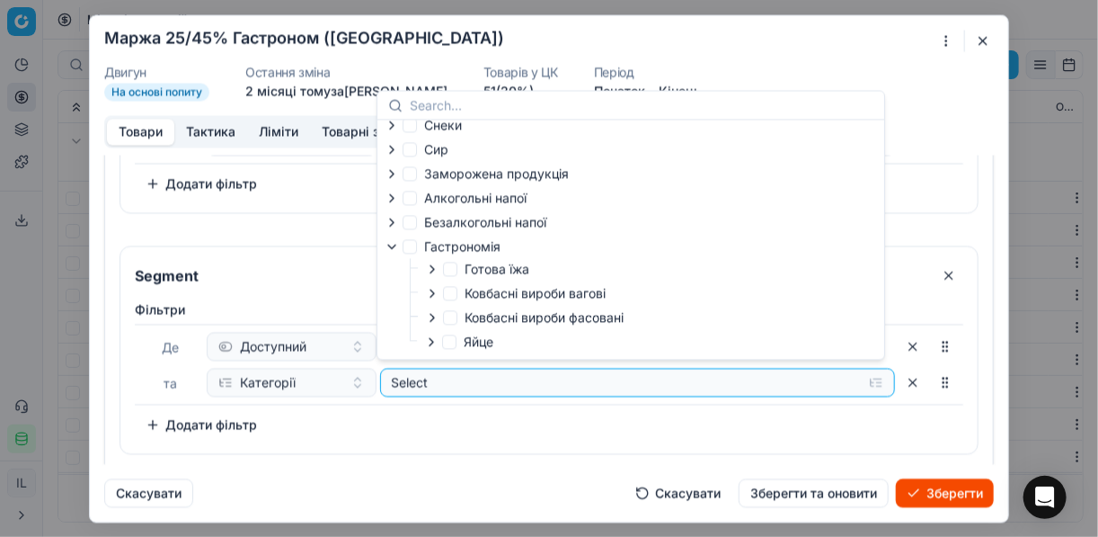
click at [434, 318] on icon "button" at bounding box center [432, 317] width 14 height 14
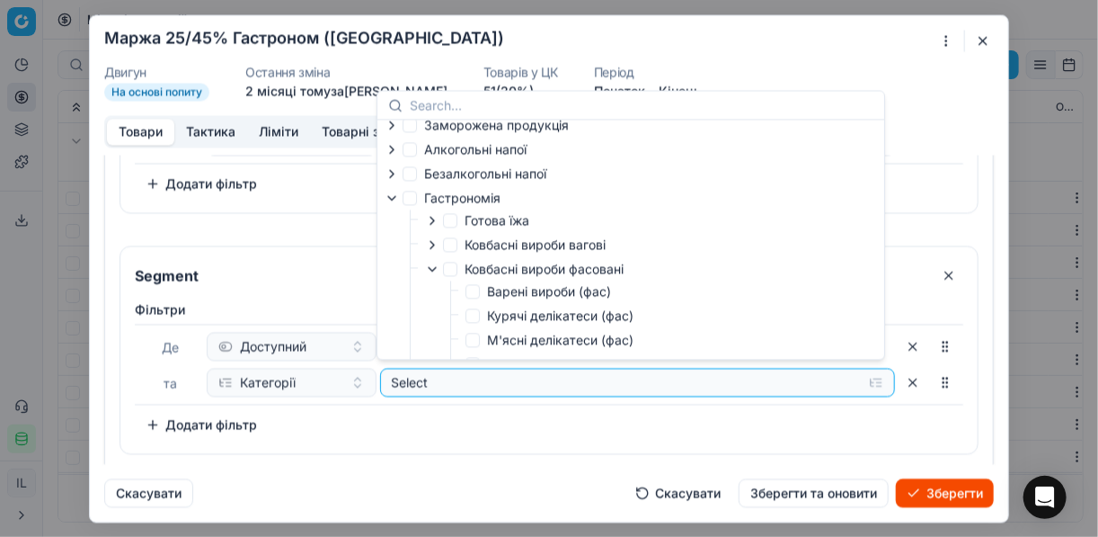
scroll to position [133, 0]
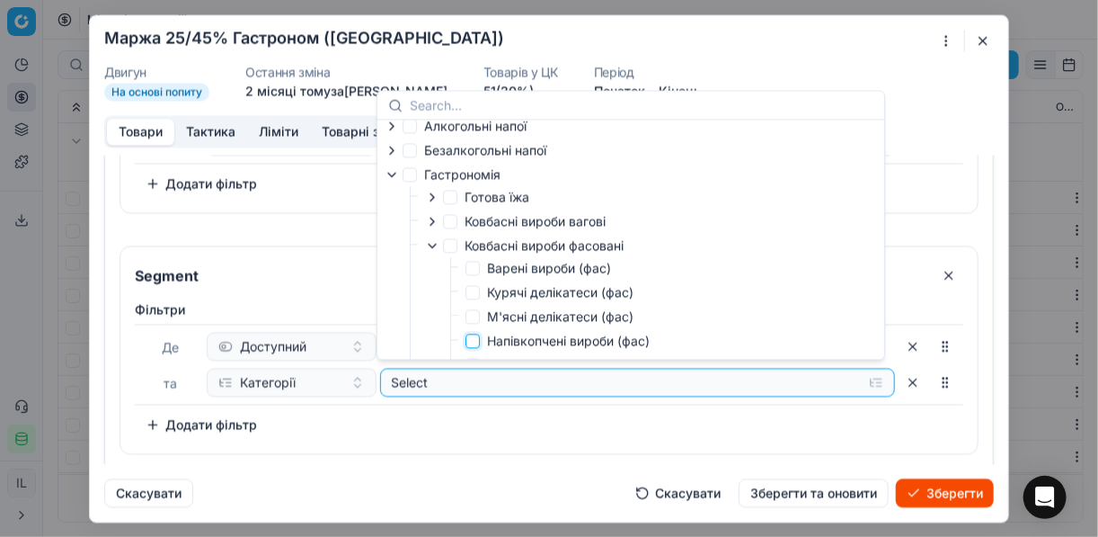
click at [469, 341] on input "Напівкопчені вироби (фас)" at bounding box center [473, 340] width 14 height 14
checkbox input "true"
click at [455, 428] on div "Фiльтри Де Доступний та Категорії Selected (1) To pick up a sortable item, pres…" at bounding box center [549, 369] width 829 height 138
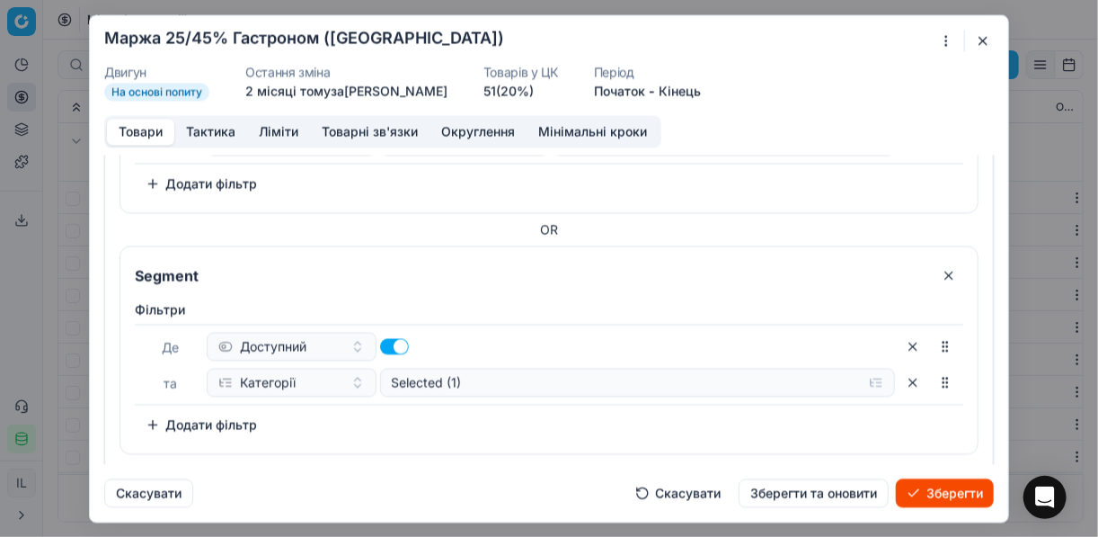
click at [159, 415] on button "Додати фільтр" at bounding box center [201, 424] width 133 height 29
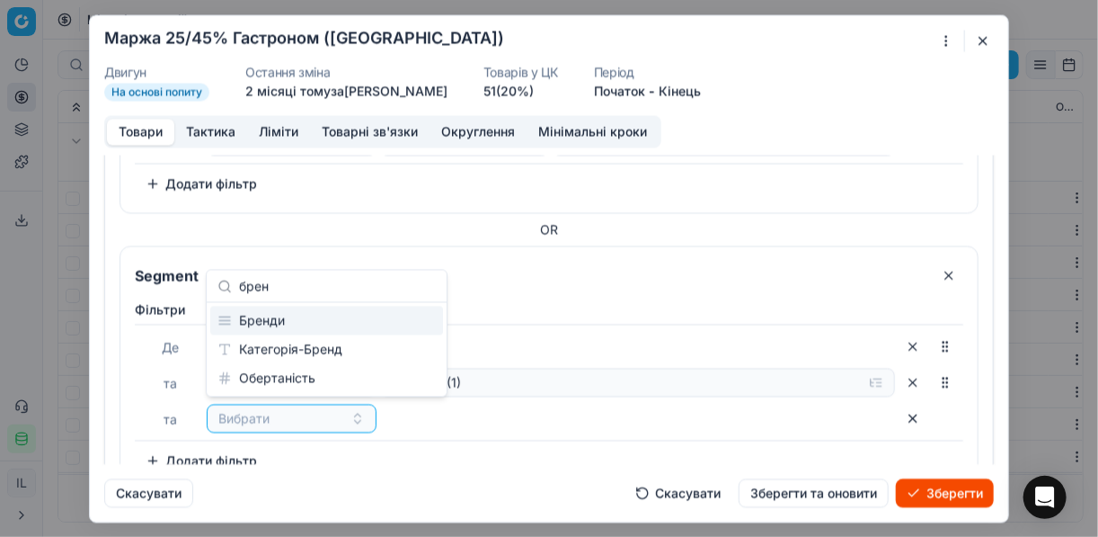
type input "брен"
click at [284, 318] on div "Бренди" at bounding box center [326, 321] width 233 height 29
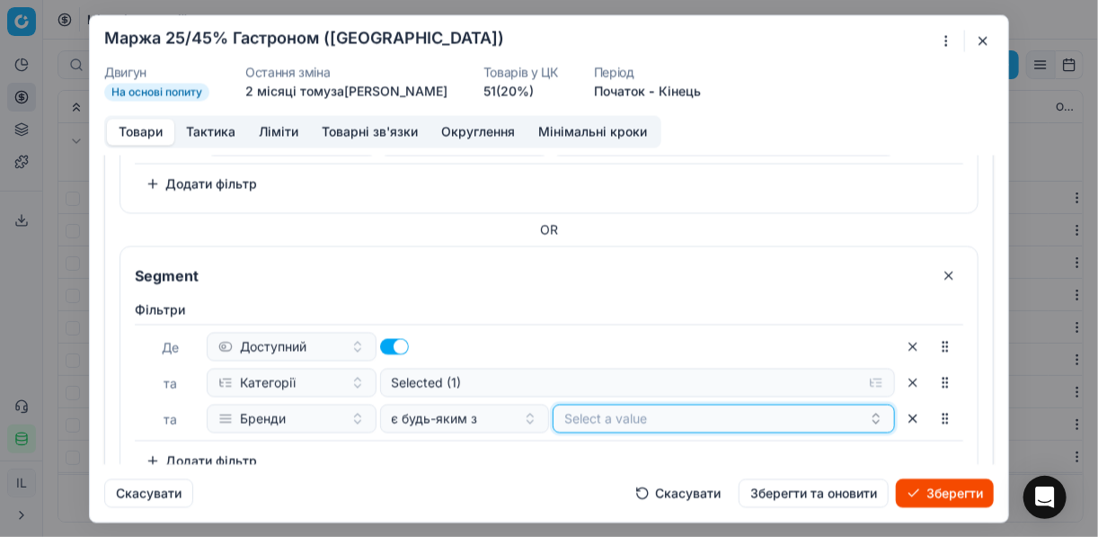
click at [622, 421] on button "Select a value" at bounding box center [724, 418] width 342 height 29
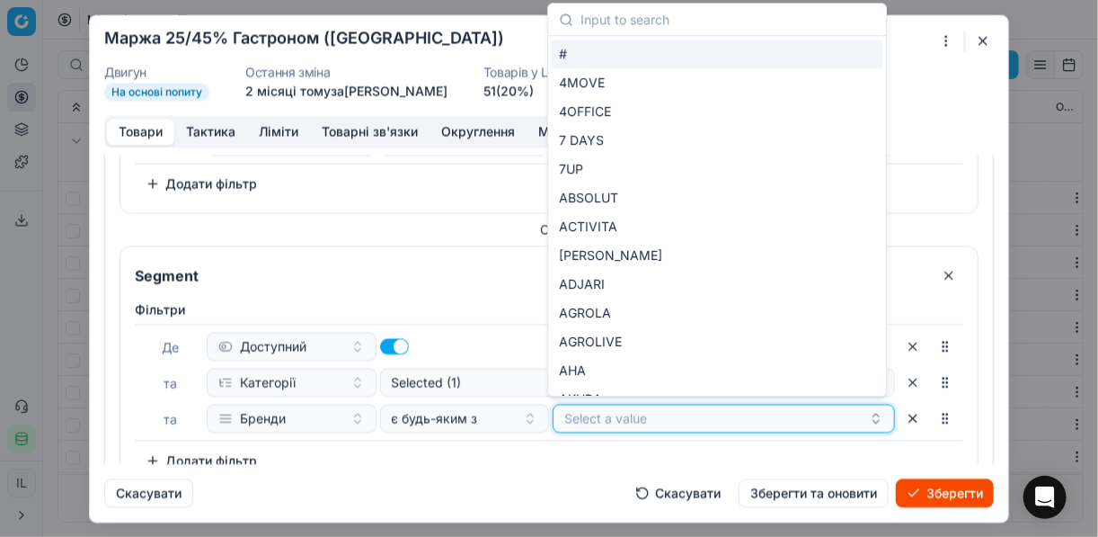
click at [636, 413] on button "Select a value" at bounding box center [724, 418] width 342 height 29
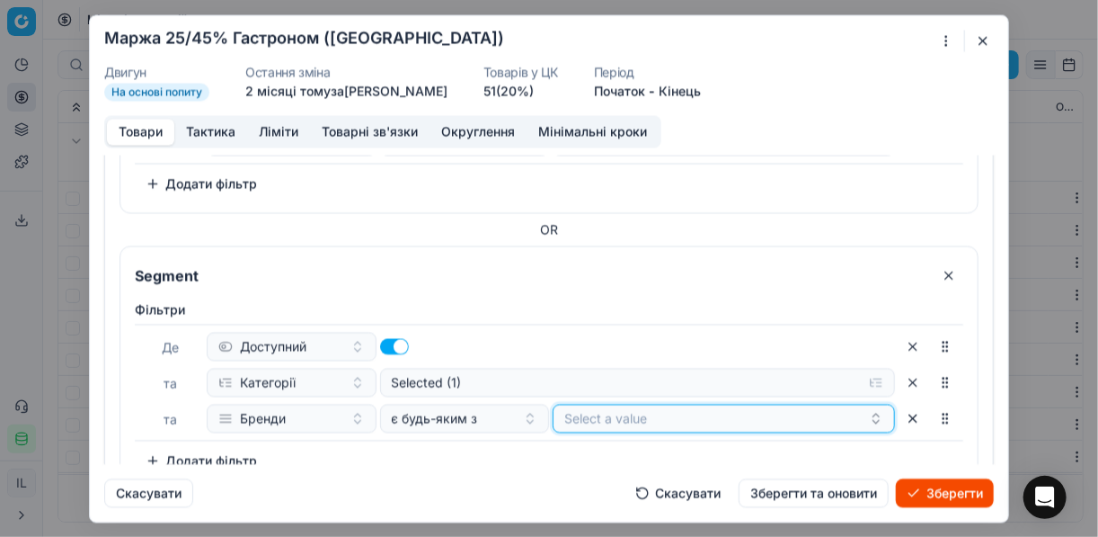
click at [636, 413] on button "Select a value" at bounding box center [724, 418] width 342 height 29
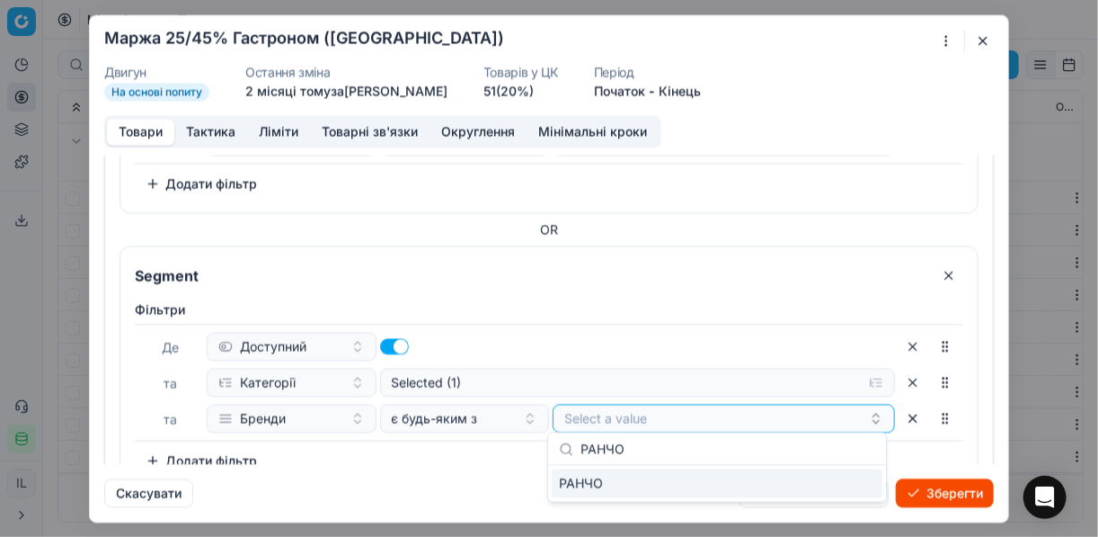
type input "РАНЧО"
click at [825, 486] on div "РАНЧО" at bounding box center [717, 483] width 331 height 29
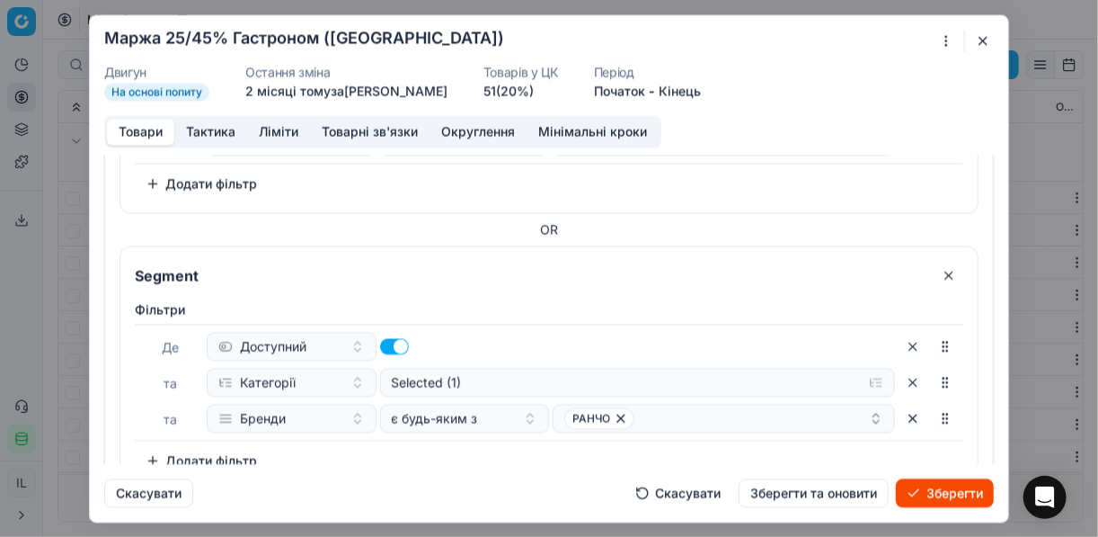
click at [485, 452] on div "Фiльтри Де Доступний та Категорії Selected (1) та Бренди є будь-яким з РАНЧО To…" at bounding box center [549, 387] width 829 height 174
click at [929, 489] on button "Зберегти" at bounding box center [945, 492] width 98 height 29
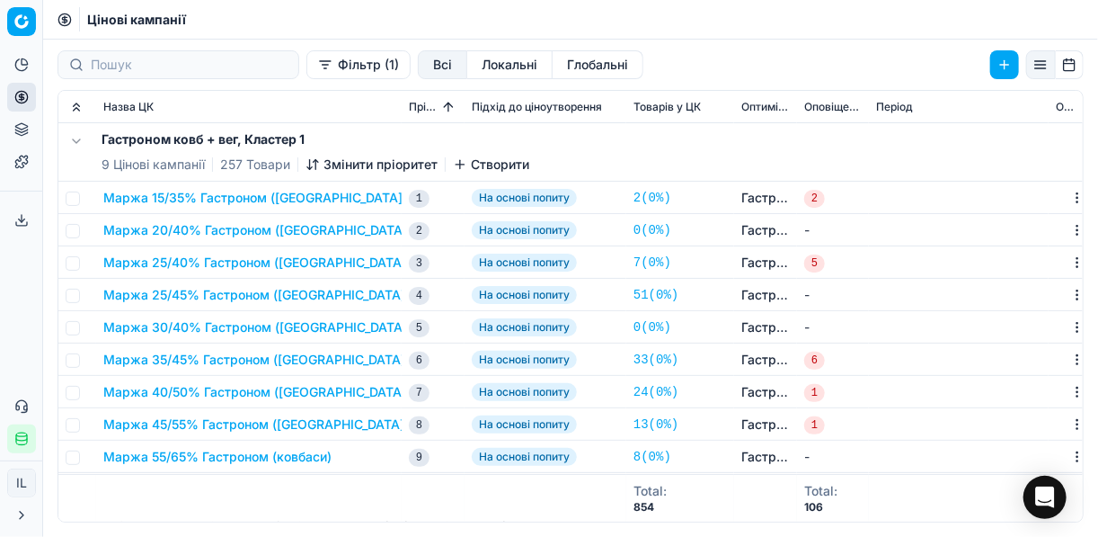
click at [245, 328] on button "Маржа 30/40% Гастроном (ковбаси)" at bounding box center [257, 327] width 308 height 18
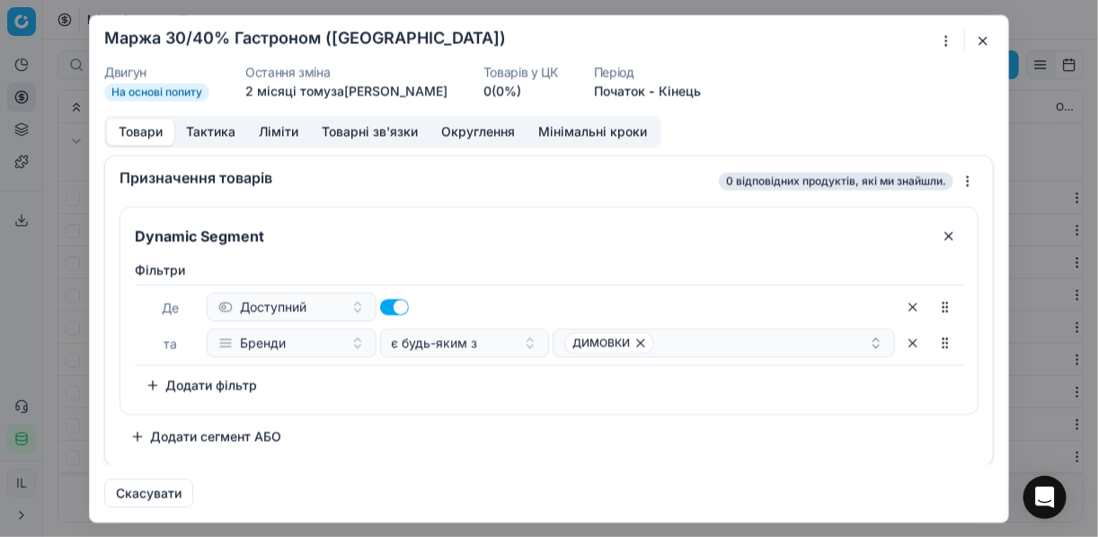
click at [940, 43] on div "Ми зберігаємо налаштування ЦК. Будь ласка, зачекайте, це може зайняти декілька …" at bounding box center [549, 268] width 1098 height 537
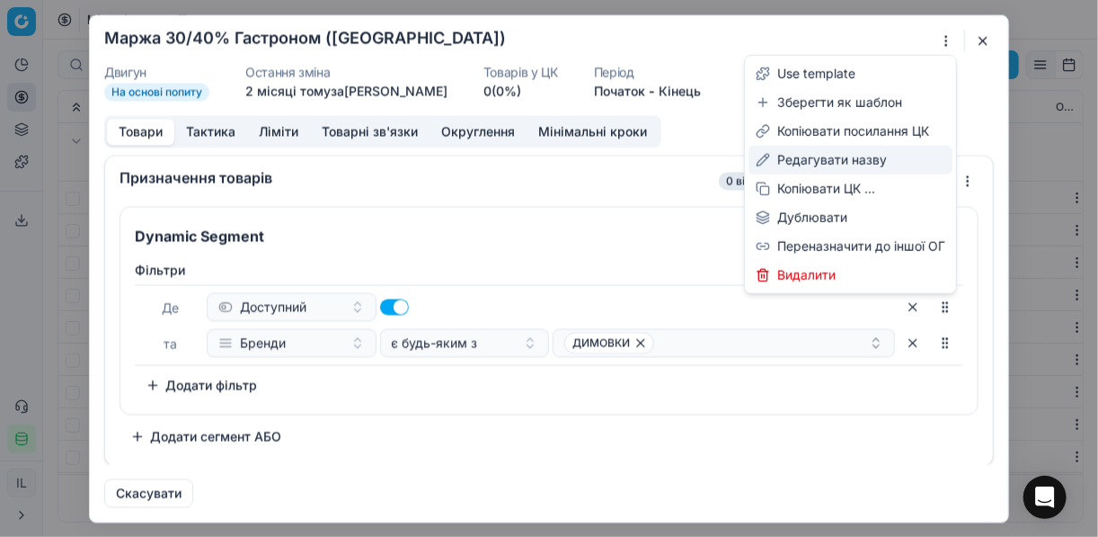
click at [821, 154] on div "Редагувати назву" at bounding box center [851, 160] width 204 height 29
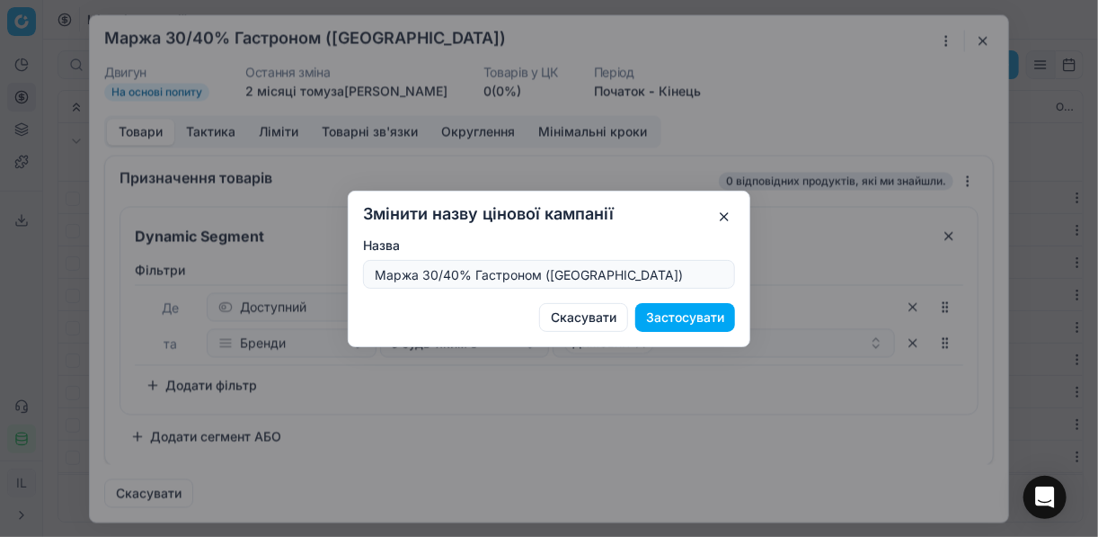
click at [458, 271] on input "Маржа 30/40% Гастроном (ковбаси)" at bounding box center [549, 274] width 356 height 27
type input "Маржа 30/45% Гастроном (ковбаси)"
click at [681, 317] on button "Застосувати" at bounding box center [685, 317] width 100 height 29
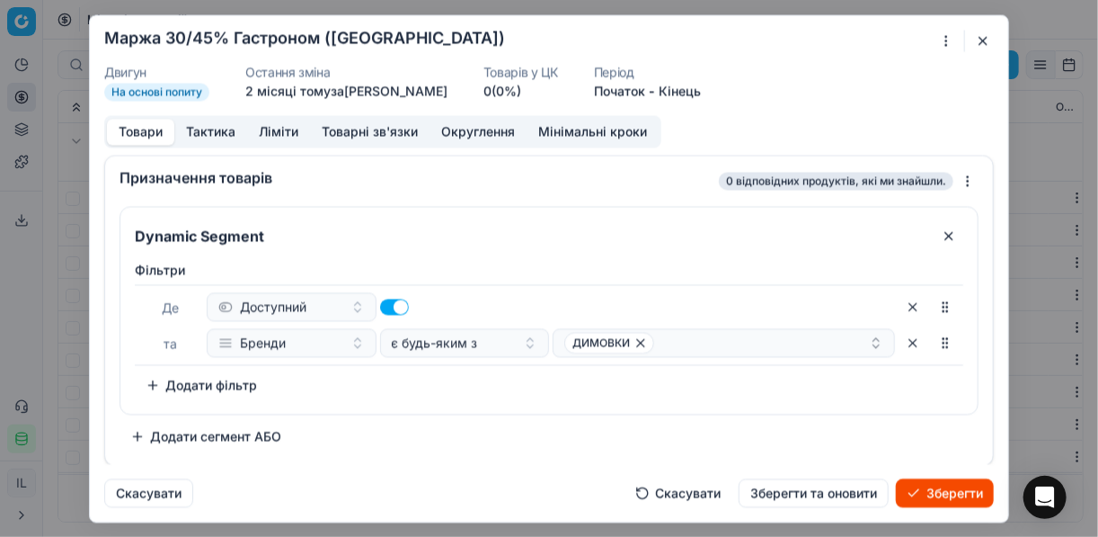
click at [288, 133] on button "Ліміти" at bounding box center [278, 132] width 63 height 26
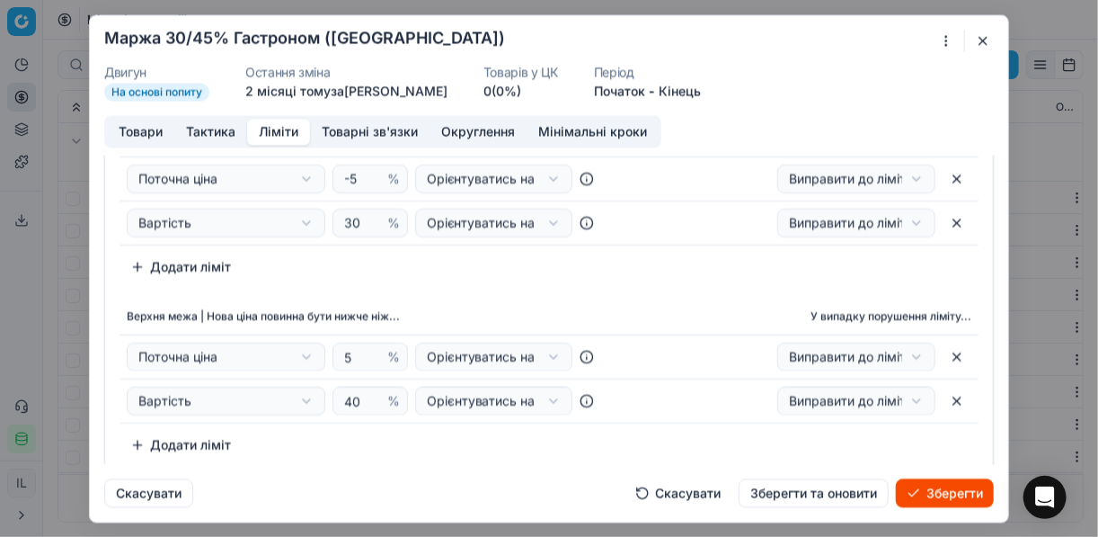
scroll to position [144, 0]
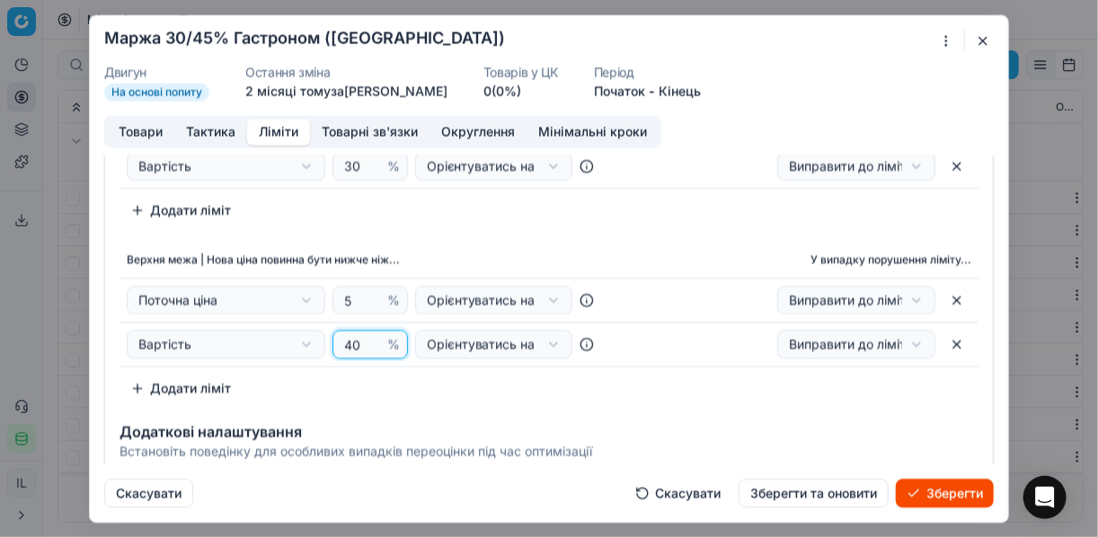
click at [356, 342] on input "40" at bounding box center [362, 344] width 43 height 27
type input "45"
drag, startPoint x: 528, startPoint y: 222, endPoint x: 185, endPoint y: 154, distance: 349.2
click at [525, 221] on div "Нижня межа | Нова ціна повинна бути вище ніж... У випадку порушення ліміту... П…" at bounding box center [549, 144] width 859 height 161
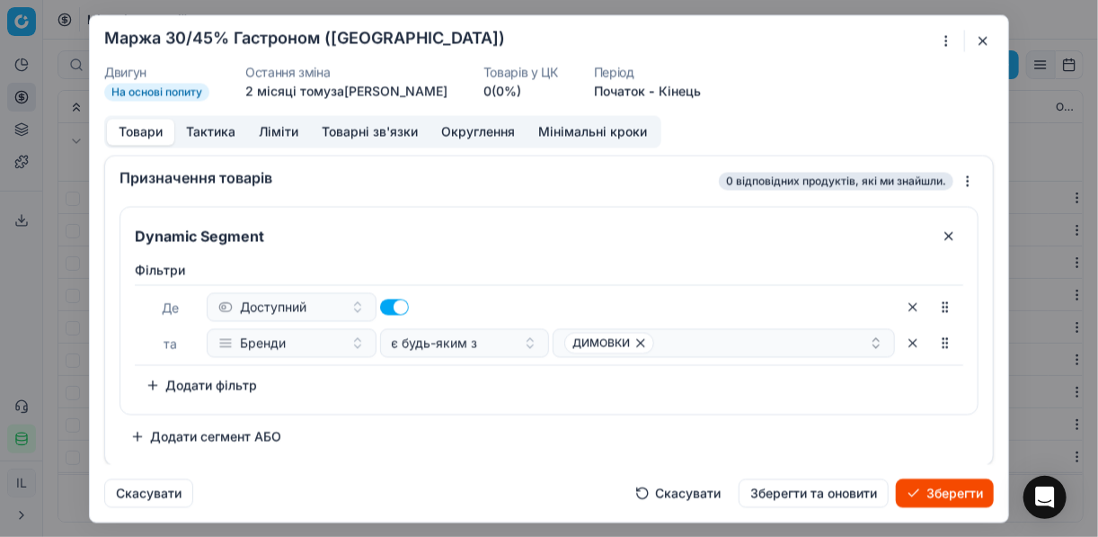
click at [145, 129] on button "Товари" at bounding box center [140, 132] width 67 height 26
click at [912, 341] on button "button" at bounding box center [913, 342] width 29 height 29
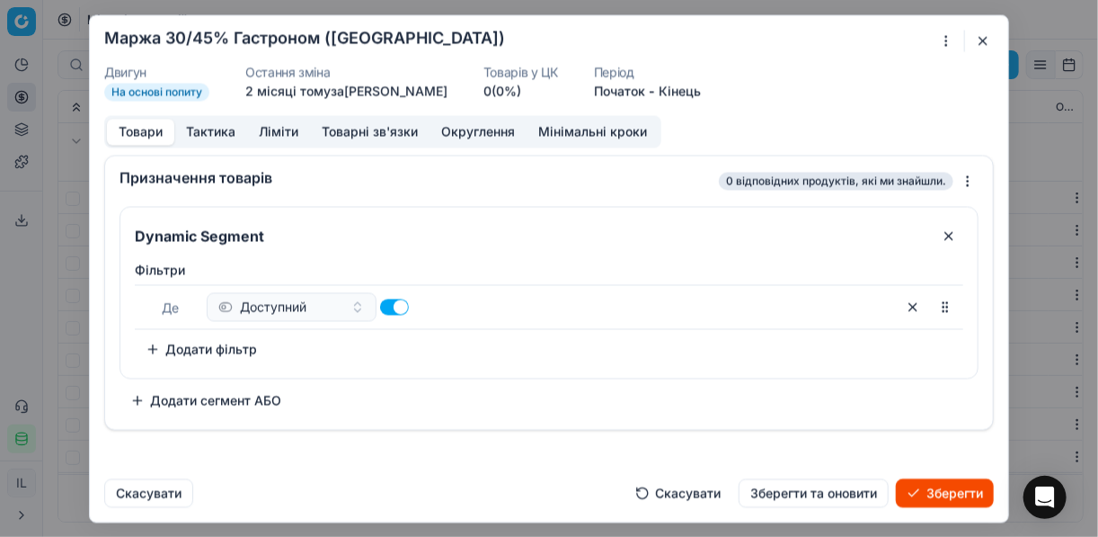
click at [160, 342] on button "Додати фільтр" at bounding box center [201, 348] width 133 height 29
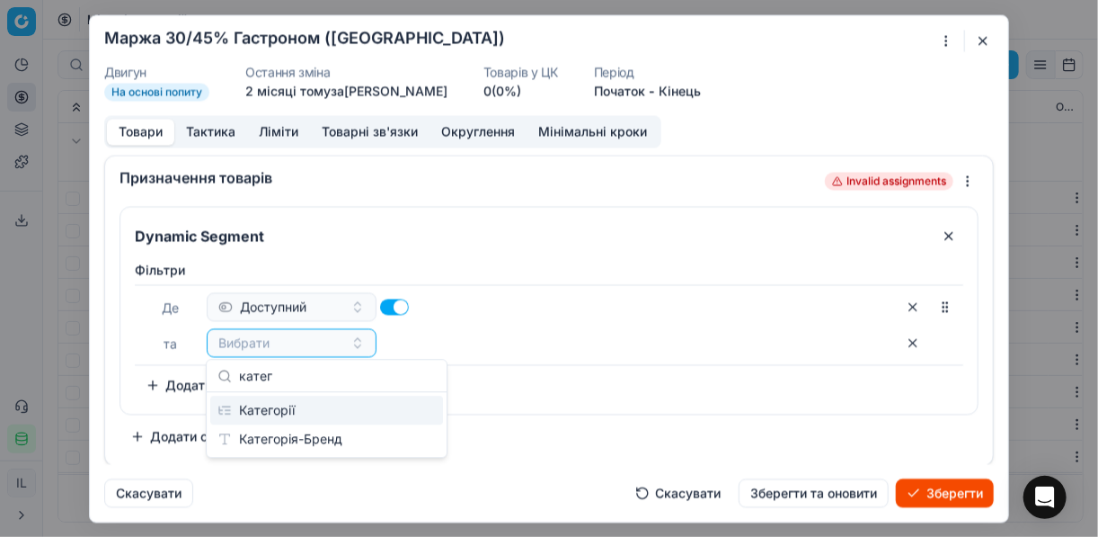
type input "катег"
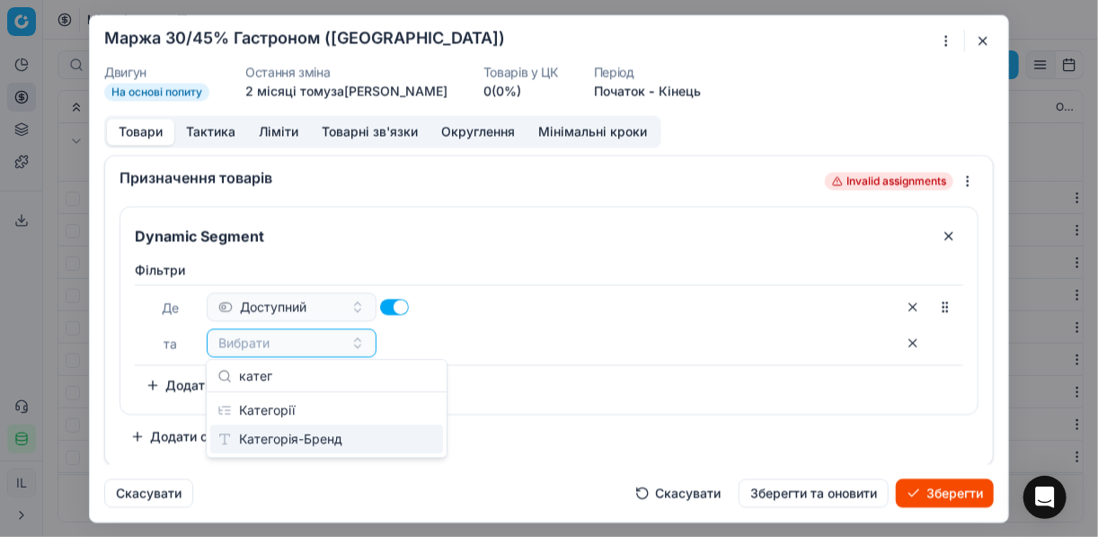
click at [303, 424] on div "Категорія-Бренд" at bounding box center [326, 438] width 233 height 29
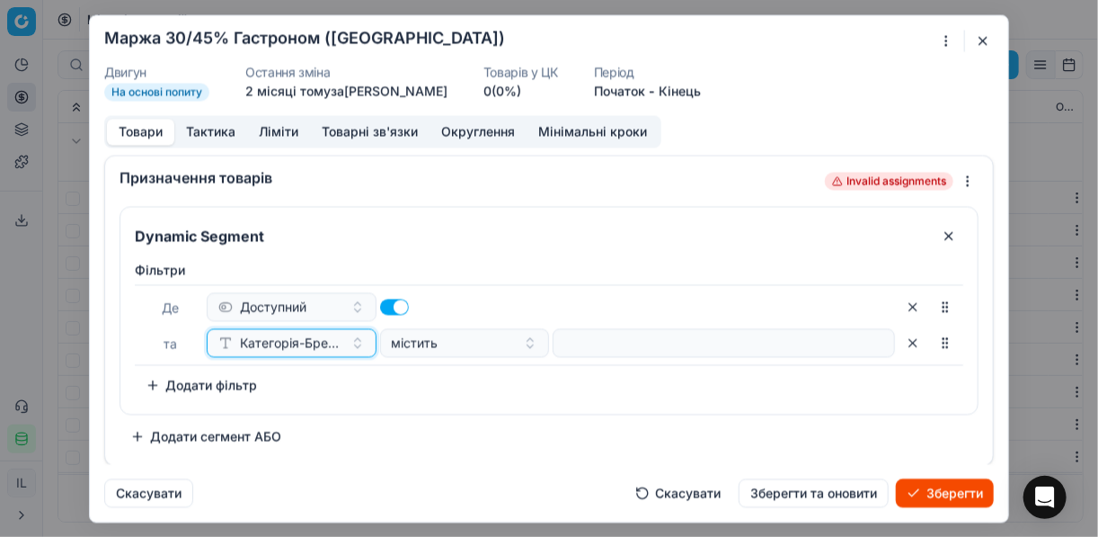
click at [263, 342] on span "Категорія-Бренд" at bounding box center [291, 342] width 103 height 18
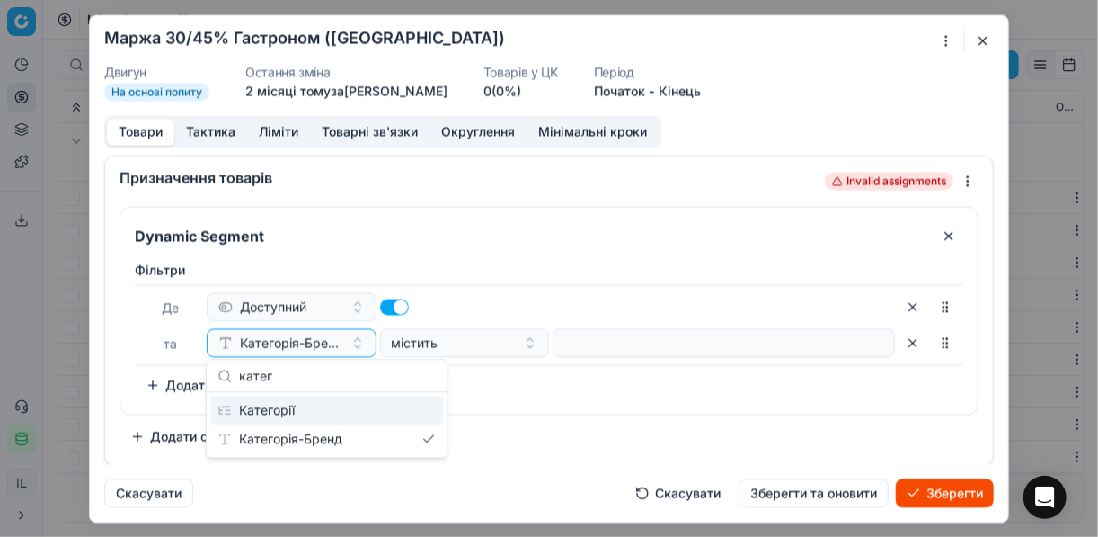
type input "катег"
click at [336, 412] on div "Категорії" at bounding box center [326, 409] width 233 height 29
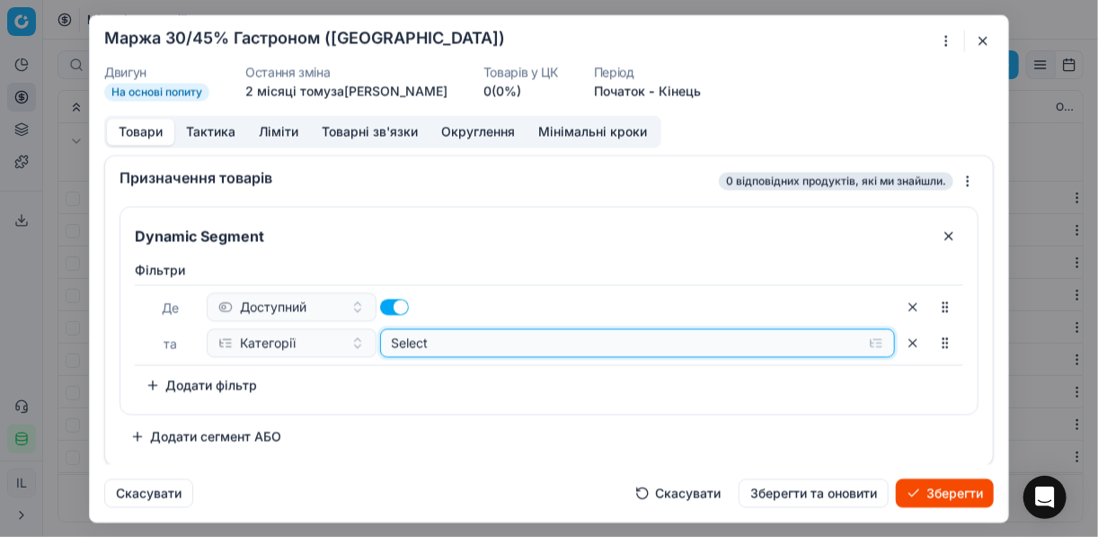
click at [876, 341] on button "Select" at bounding box center [638, 342] width 516 height 29
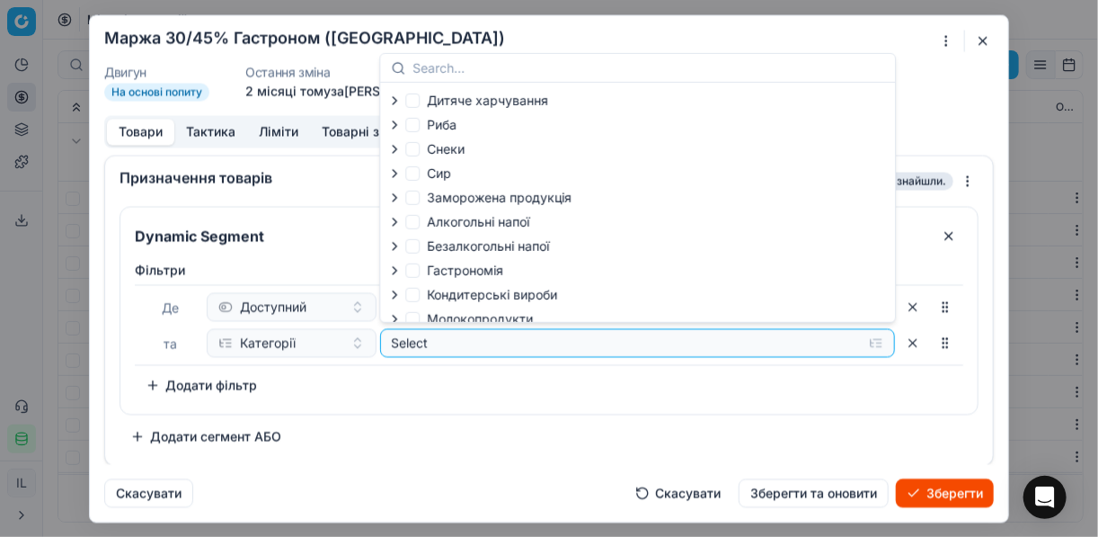
click at [397, 273] on icon "button" at bounding box center [394, 270] width 14 height 14
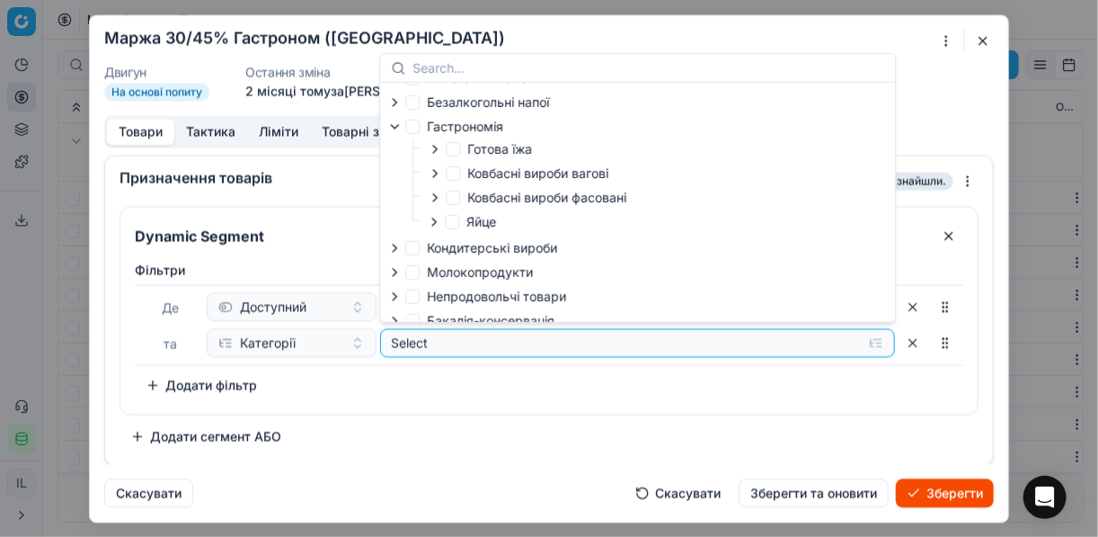
click at [437, 203] on icon "button" at bounding box center [435, 198] width 14 height 14
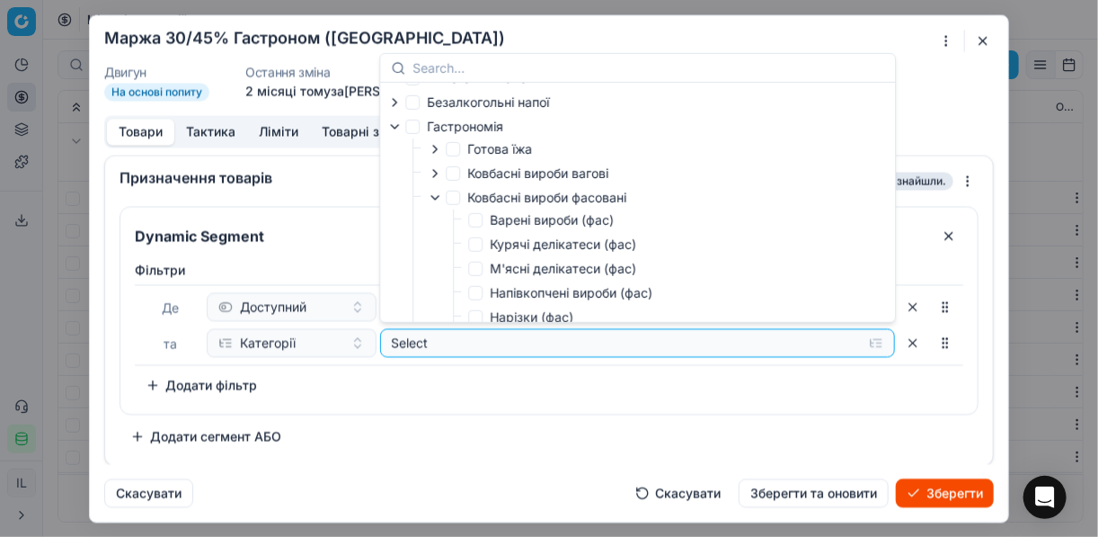
scroll to position [216, 0]
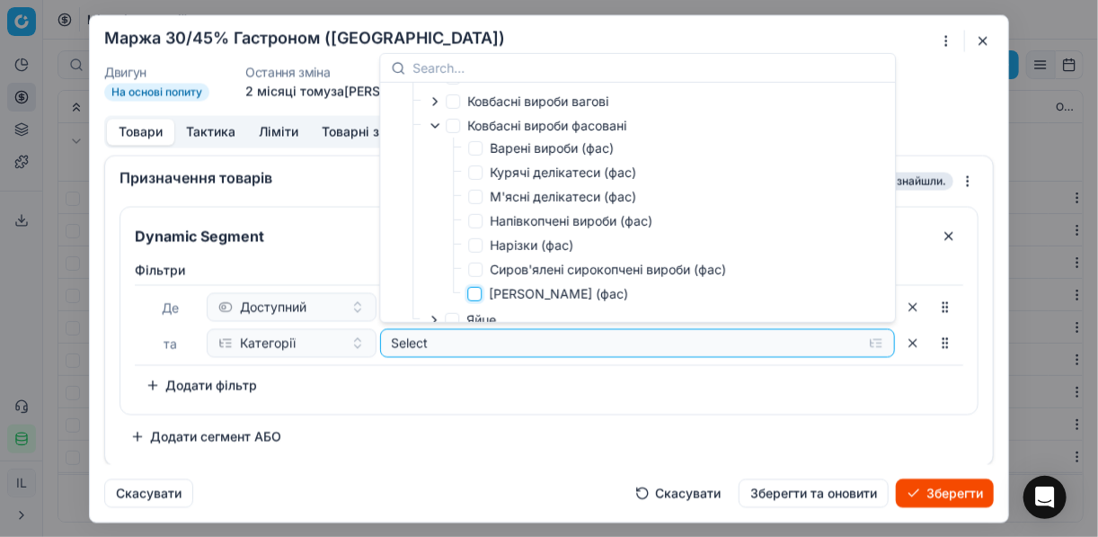
click at [479, 301] on input "Сосиска Сарделька (фас)" at bounding box center [474, 294] width 14 height 14
checkbox input "true"
click at [798, 403] on div "Фiльтри Де Доступний та Категорії Selected (1) To pick up a sortable item, pres…" at bounding box center [549, 333] width 858 height 160
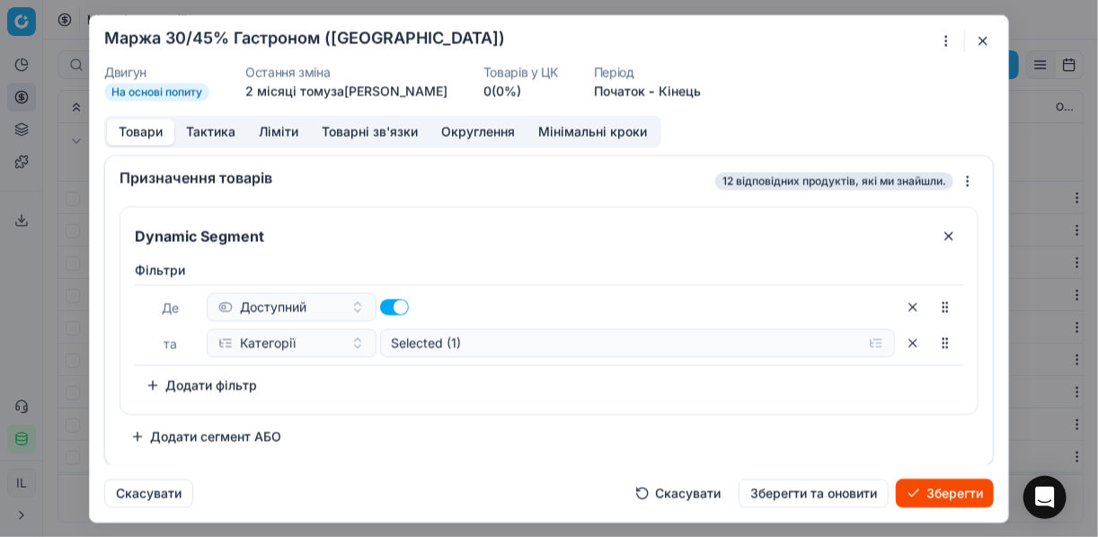
click at [151, 388] on button "Додати фільтр" at bounding box center [201, 384] width 133 height 29
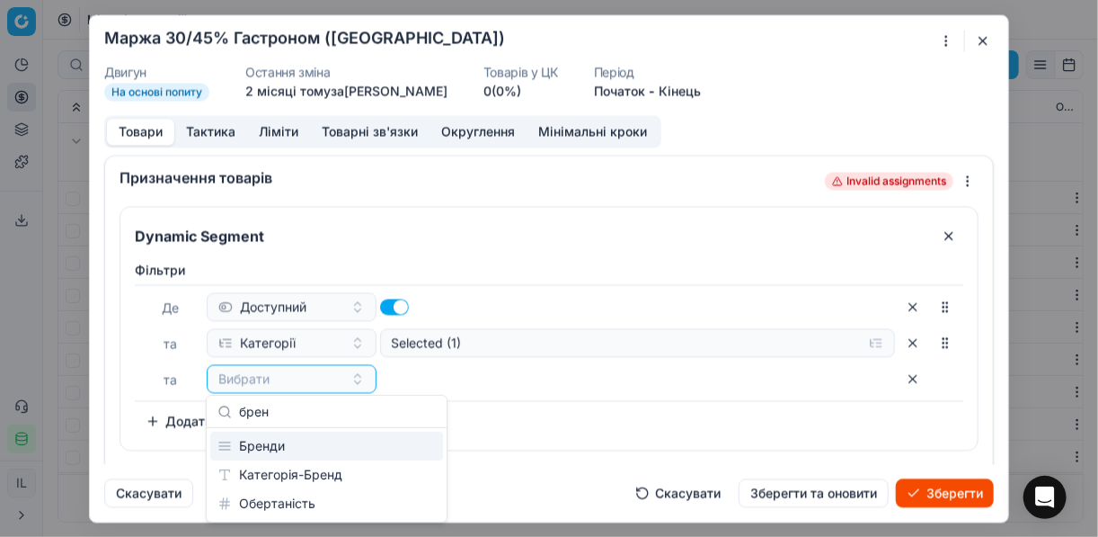
type input "брен"
click at [280, 449] on div "Бренди" at bounding box center [326, 445] width 233 height 29
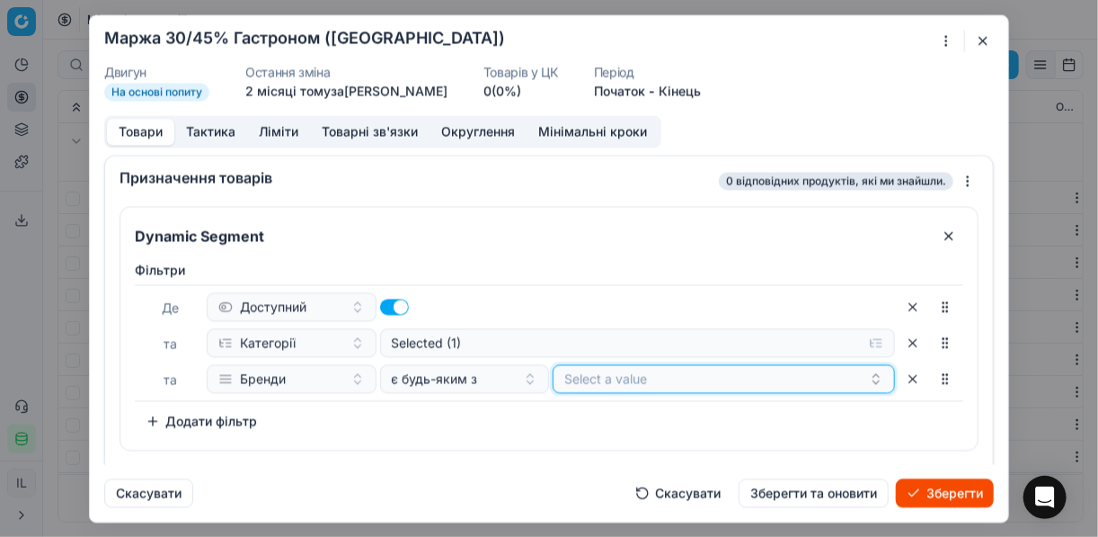
click at [699, 373] on button "Select a value" at bounding box center [724, 378] width 342 height 29
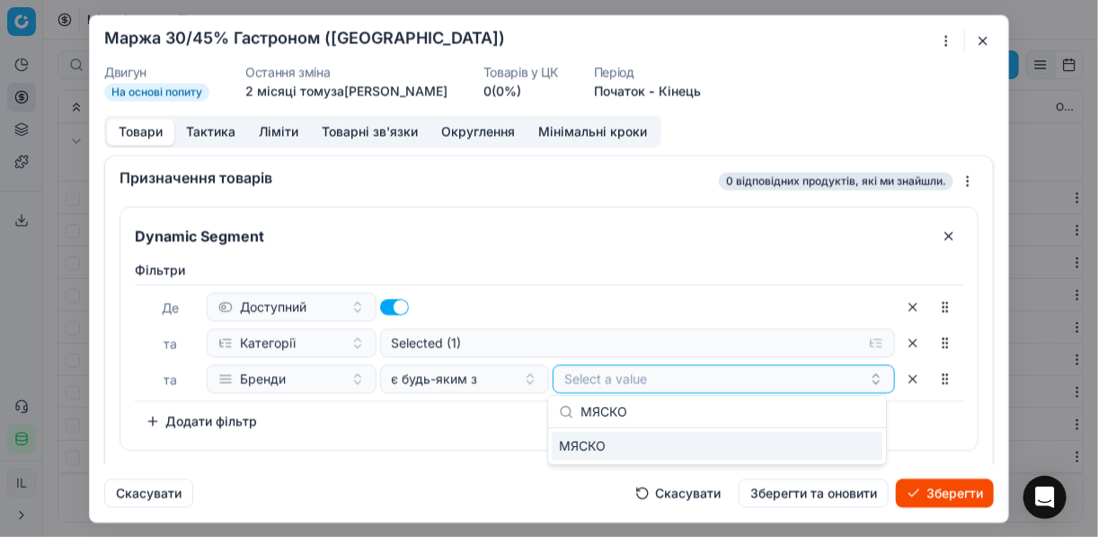
type input "МЯСКО"
click at [863, 441] on div "МЯСКО" at bounding box center [717, 445] width 331 height 29
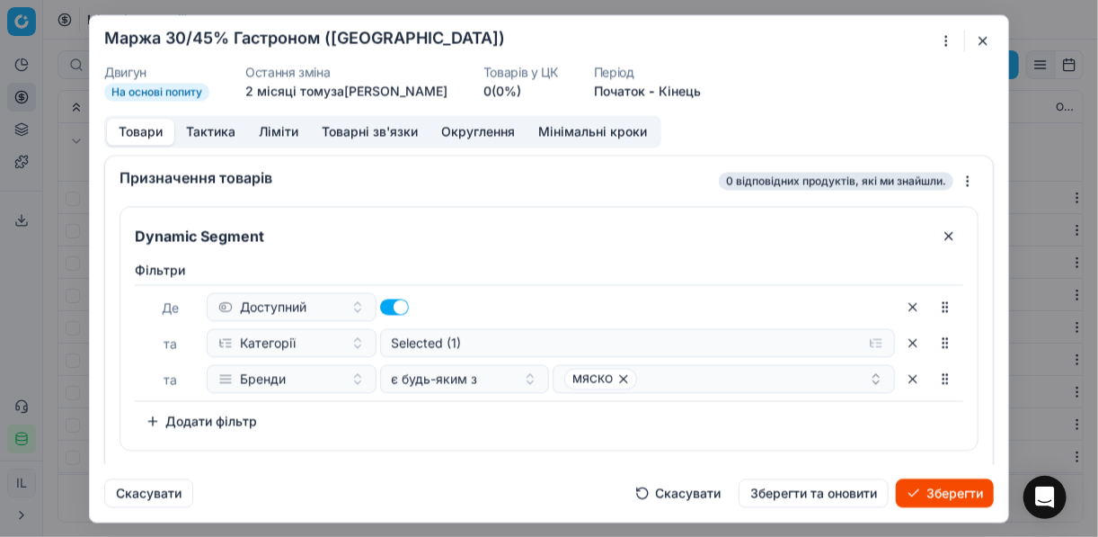
click at [377, 413] on div "Фiльтри Де Доступний та Категорії Selected (1) та Бренди є будь-яким з МЯСКО To…" at bounding box center [549, 348] width 829 height 174
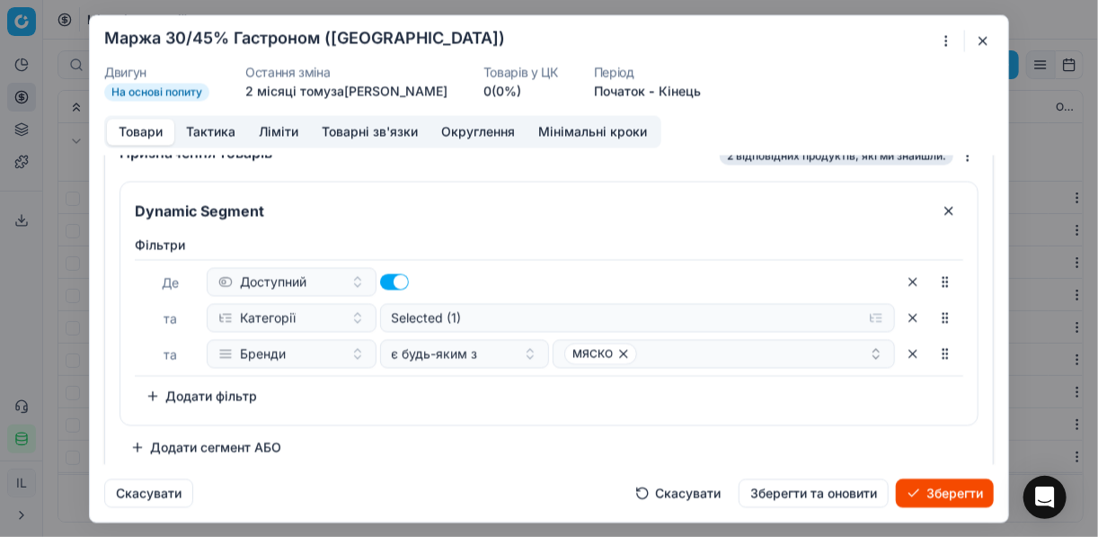
scroll to position [34, 0]
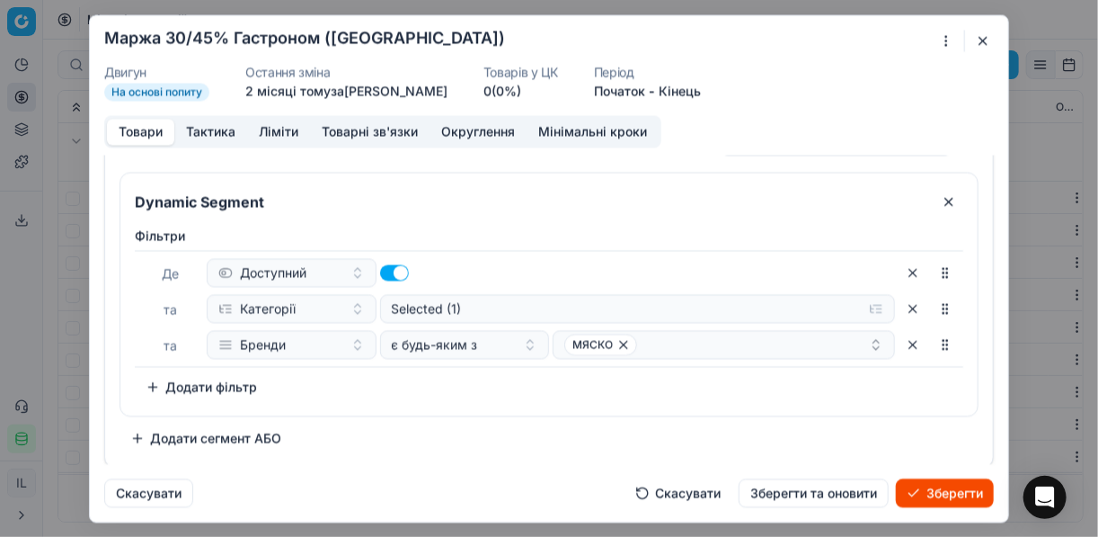
click at [194, 435] on button "Додати сегмент АБО" at bounding box center [206, 437] width 173 height 29
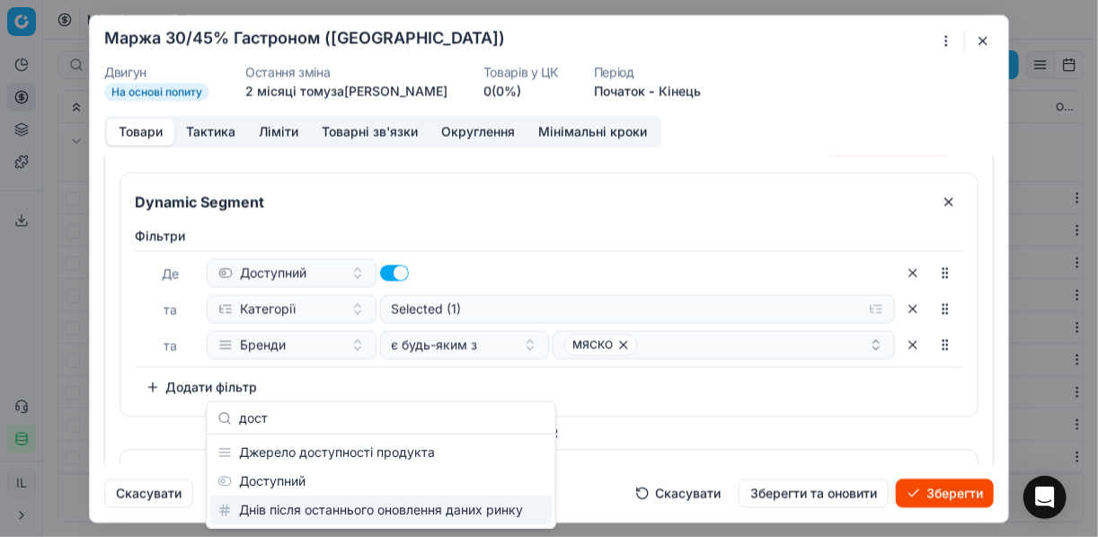
type input "дост"
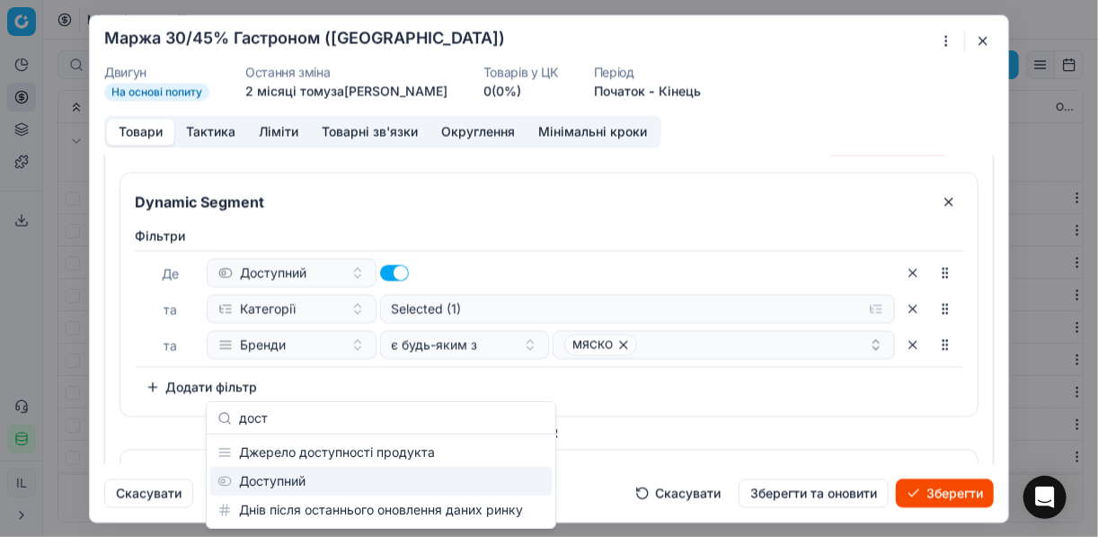
click at [280, 483] on div "Доступний" at bounding box center [381, 481] width 342 height 29
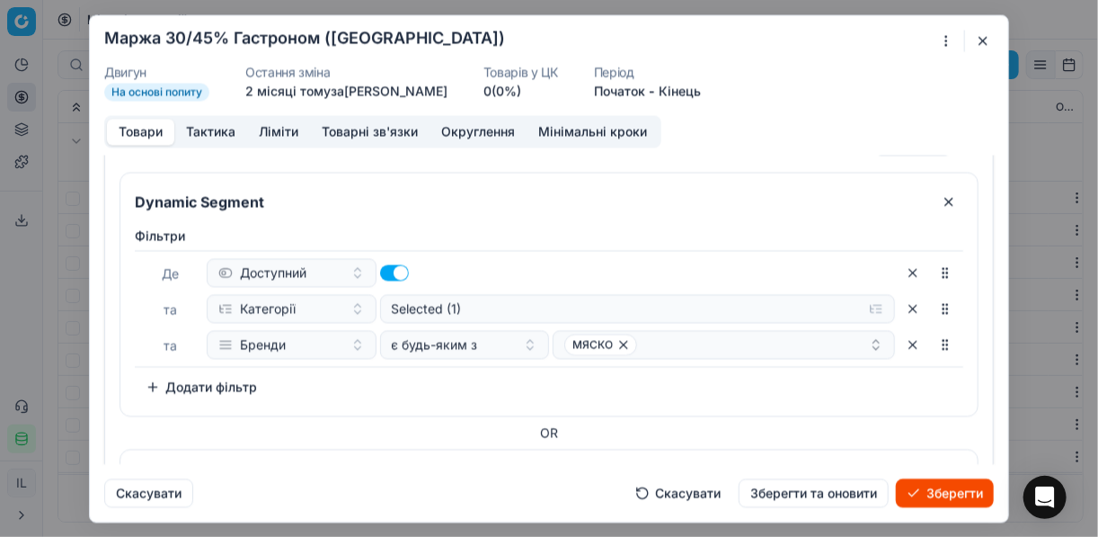
scroll to position [237, 0]
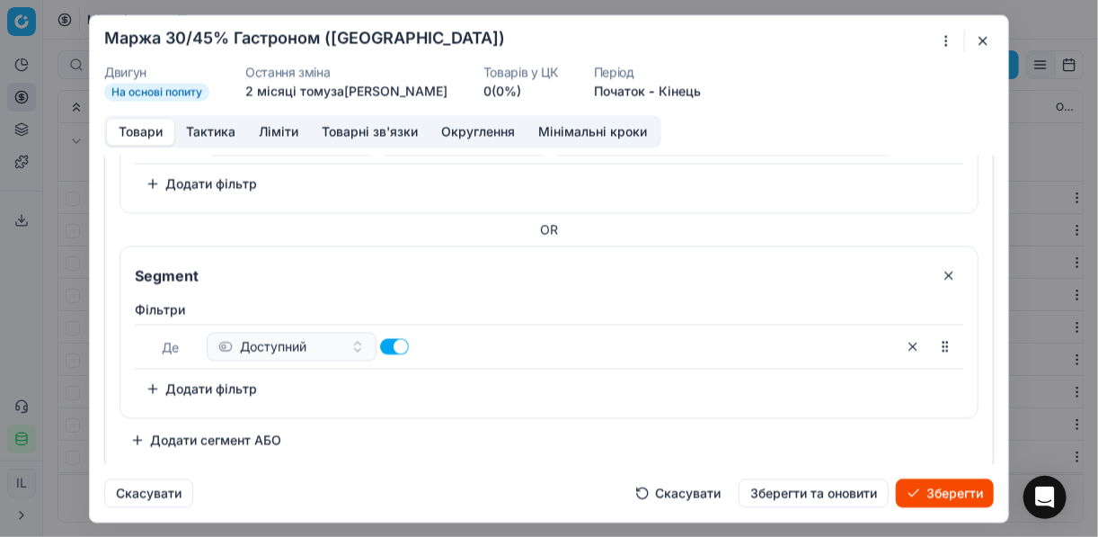
click at [156, 387] on button "Додати фільтр" at bounding box center [201, 388] width 133 height 29
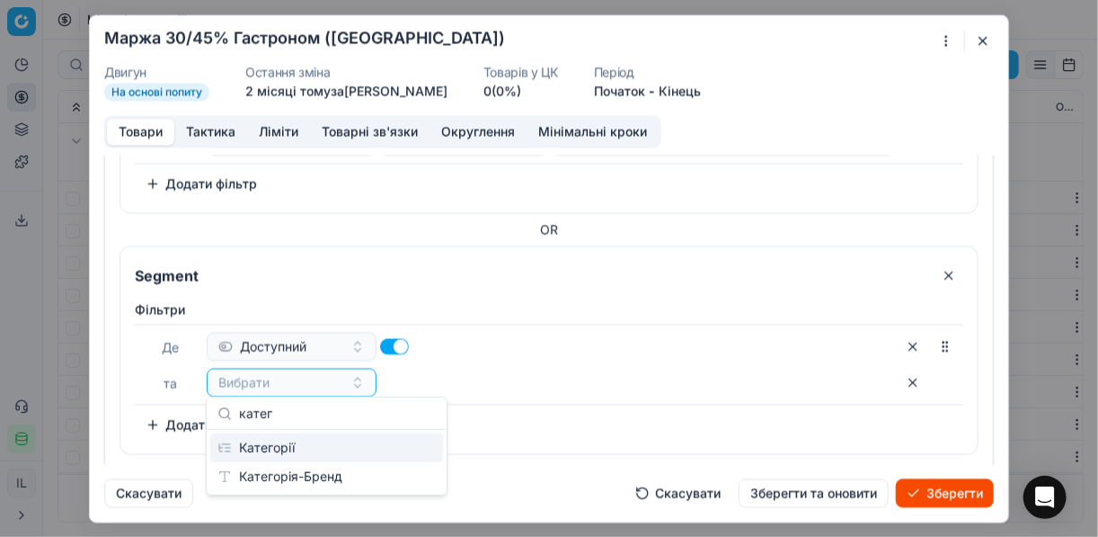
type input "катег"
click at [288, 446] on div "Категорії" at bounding box center [326, 447] width 233 height 29
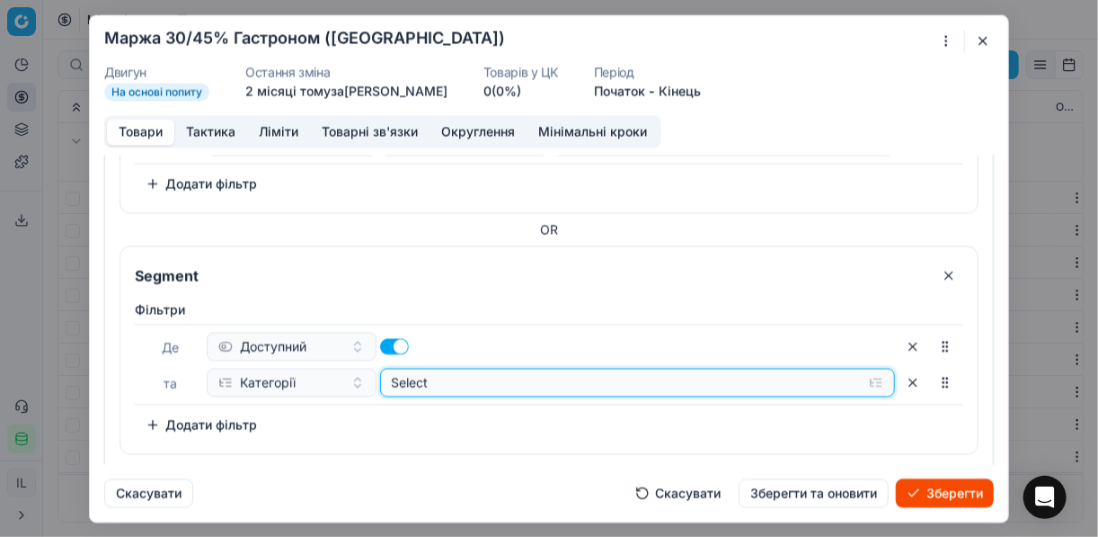
click at [867, 377] on button "Select" at bounding box center [638, 382] width 516 height 29
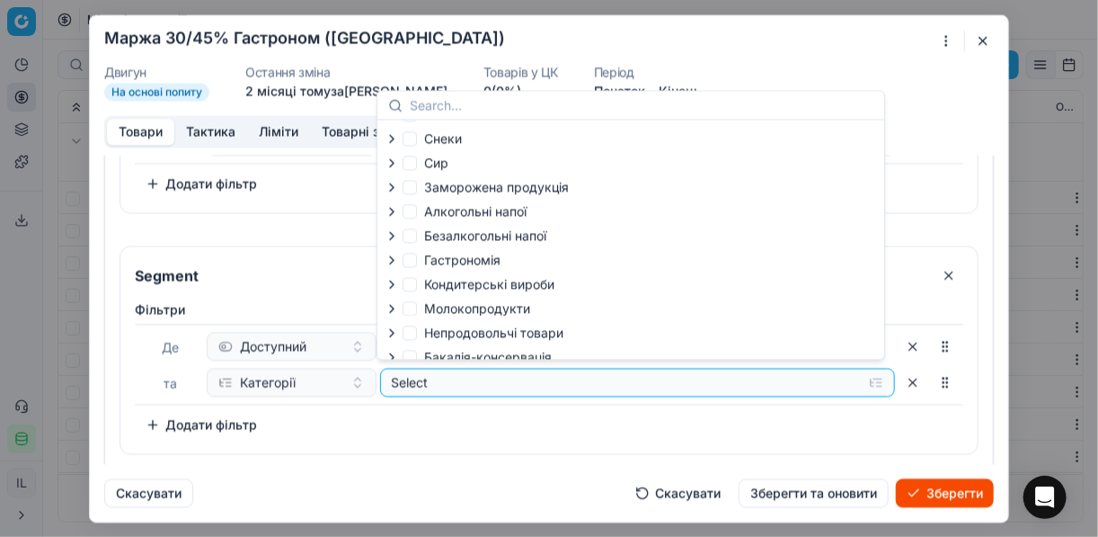
scroll to position [61, 0]
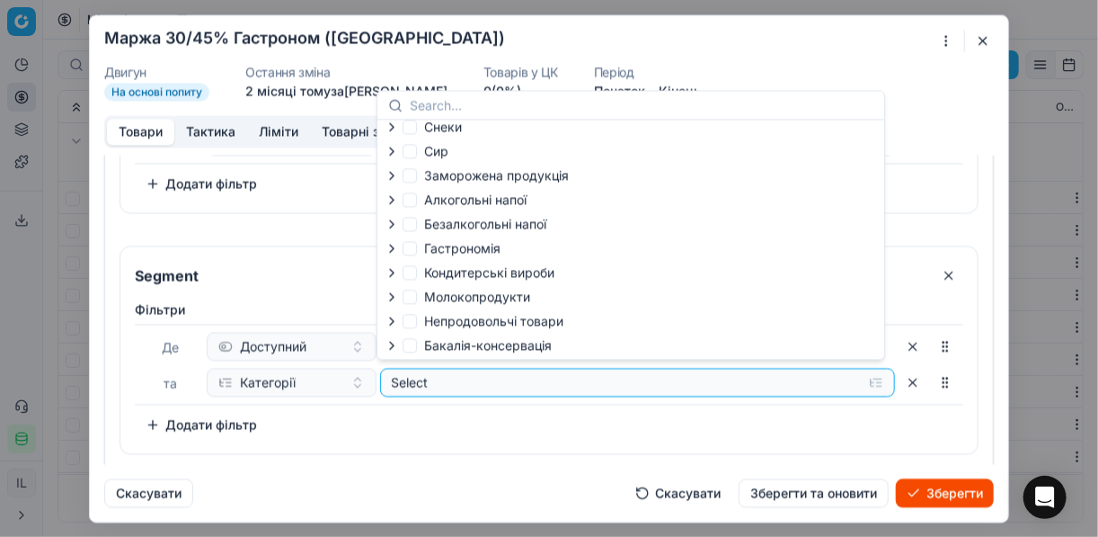
click at [394, 248] on icon "button" at bounding box center [392, 248] width 14 height 14
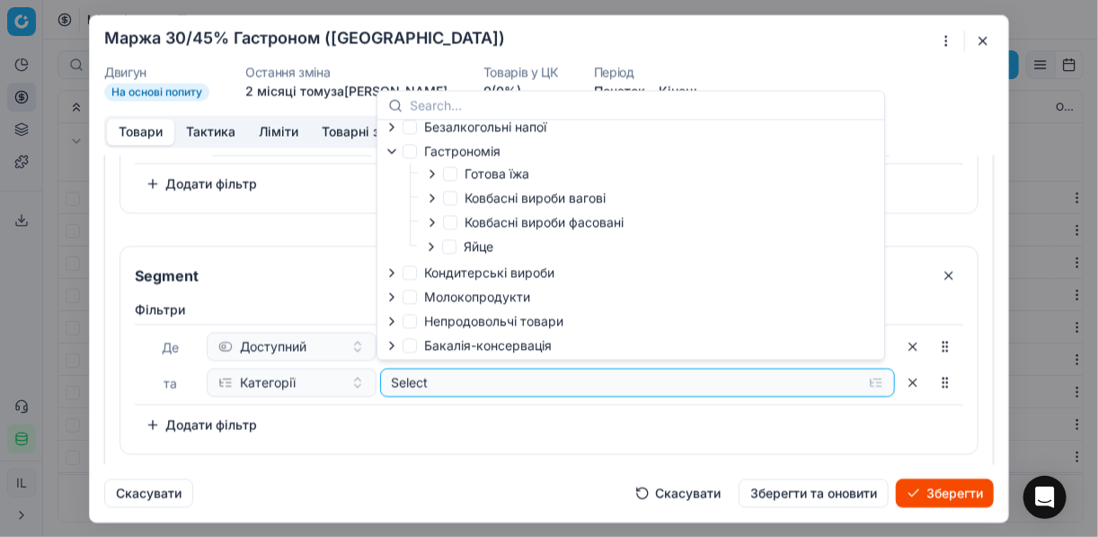
scroll to position [159, 0]
click at [432, 218] on icon "button" at bounding box center [432, 222] width 14 height 14
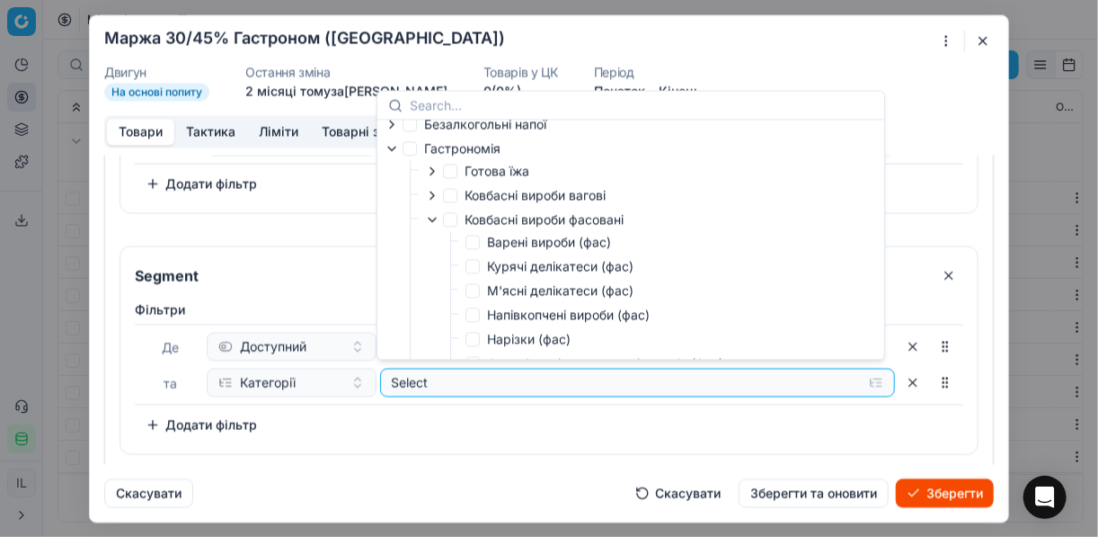
click at [433, 221] on icon "button" at bounding box center [432, 220] width 7 height 4
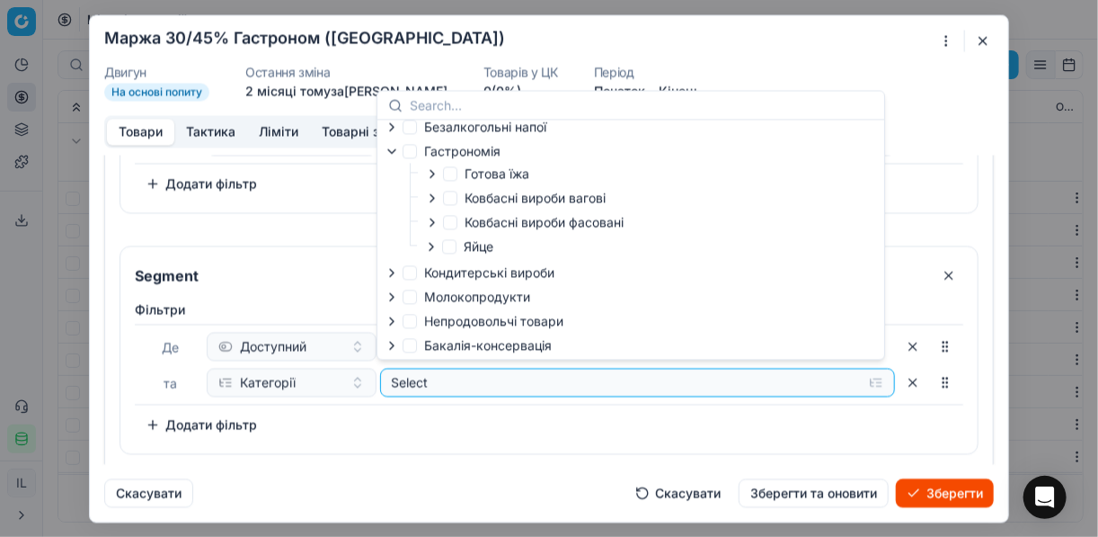
click at [429, 192] on icon "button" at bounding box center [432, 198] width 14 height 14
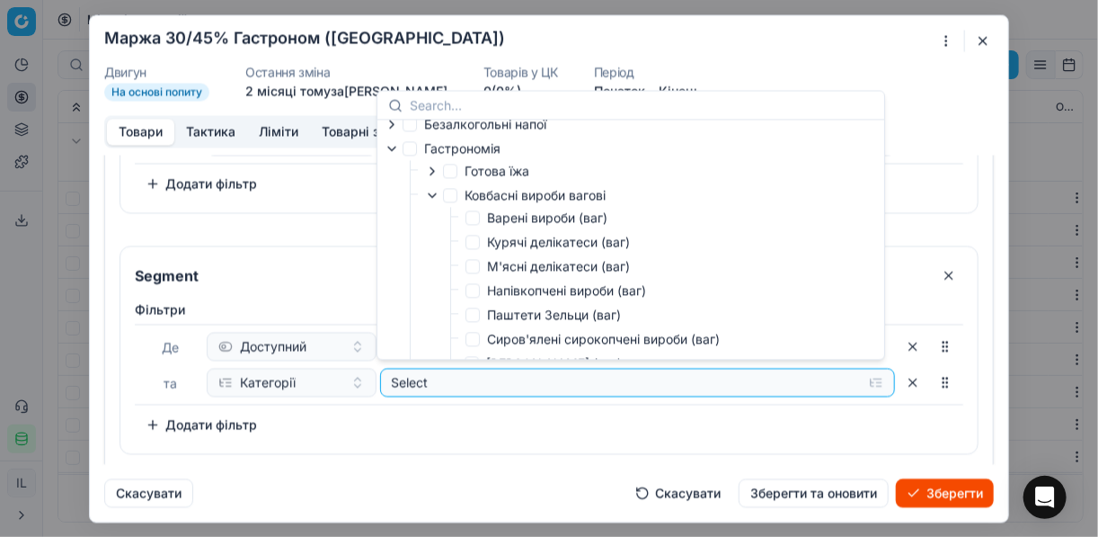
scroll to position [231, 0]
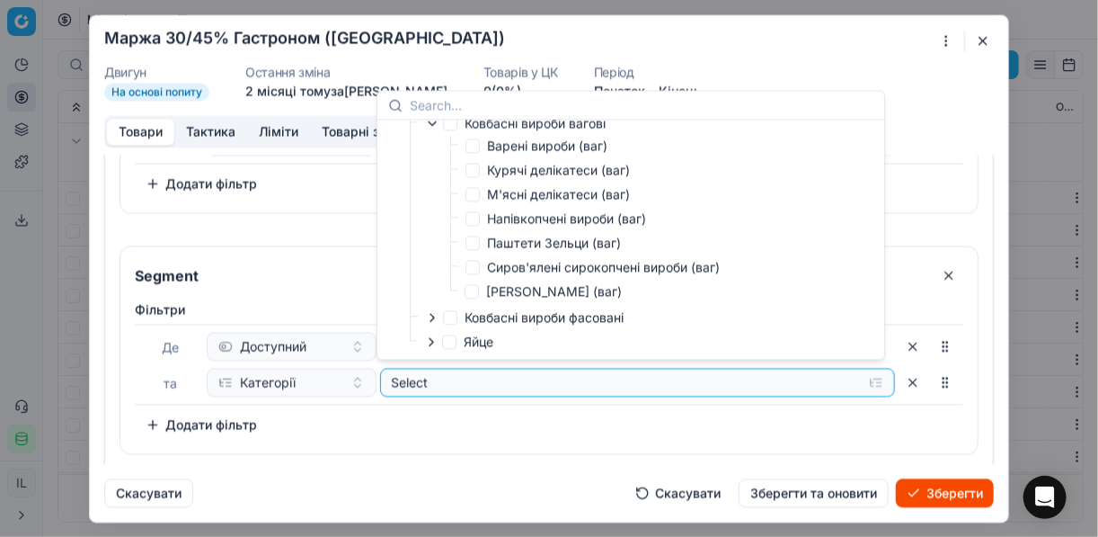
click at [290, 229] on div "OR" at bounding box center [549, 229] width 859 height 18
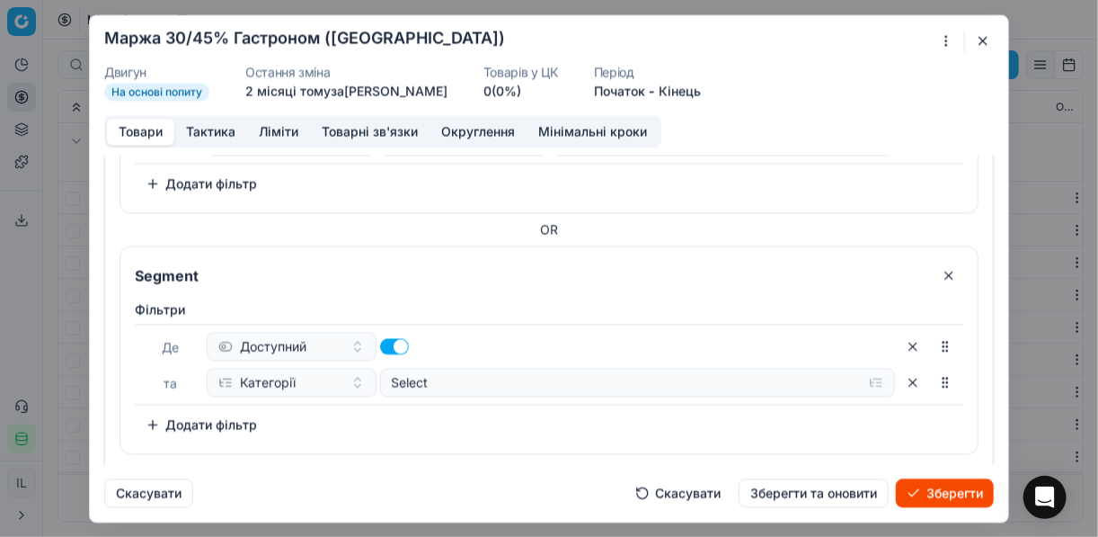
click at [902, 381] on button "button" at bounding box center [913, 382] width 29 height 29
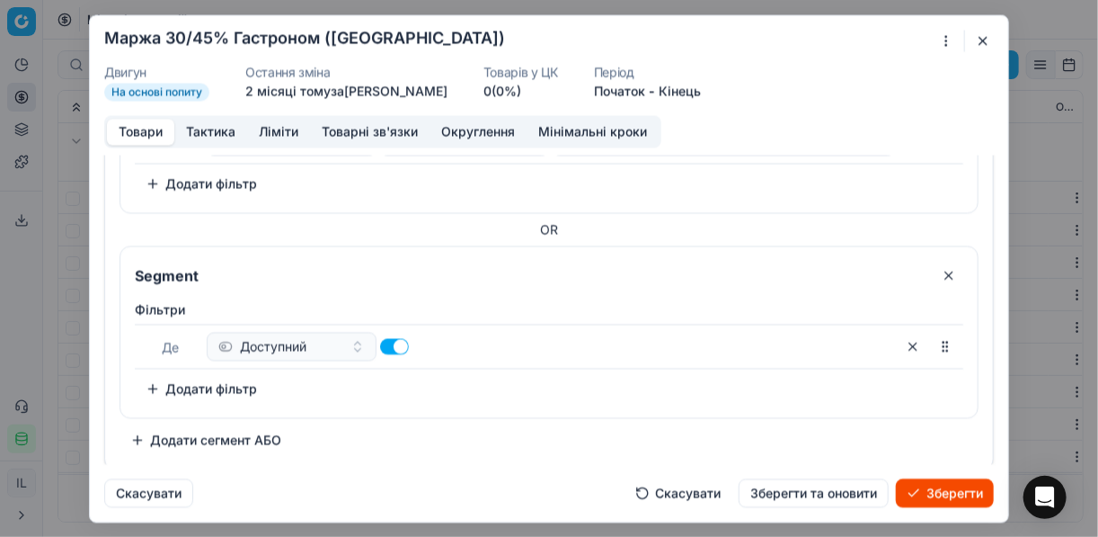
click at [148, 384] on button "Додати фільтр" at bounding box center [201, 388] width 133 height 29
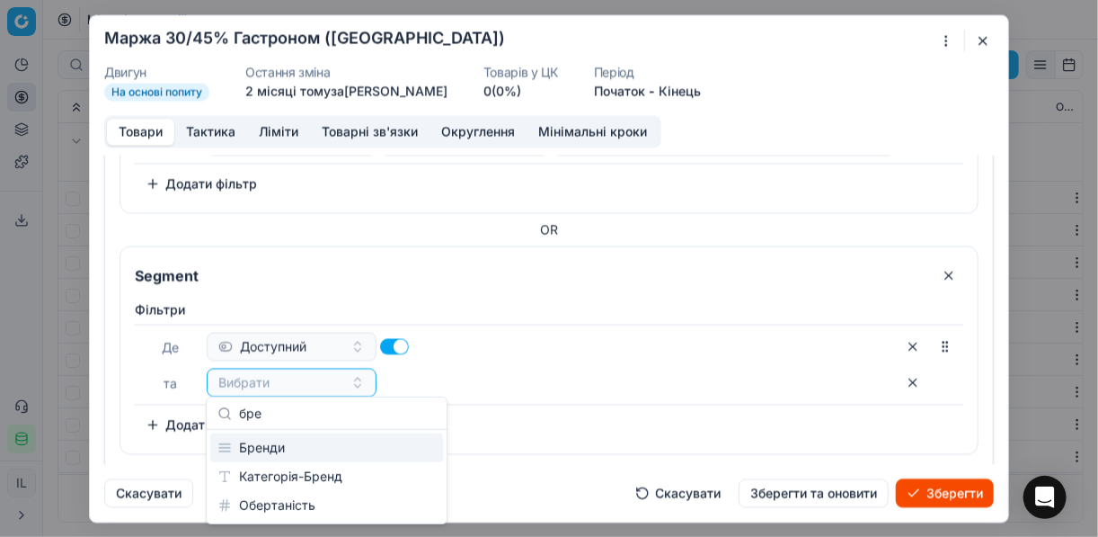
type input "бре"
drag, startPoint x: 309, startPoint y: 444, endPoint x: 410, endPoint y: 400, distance: 109.9
click at [310, 444] on div "Бренди" at bounding box center [326, 447] width 233 height 29
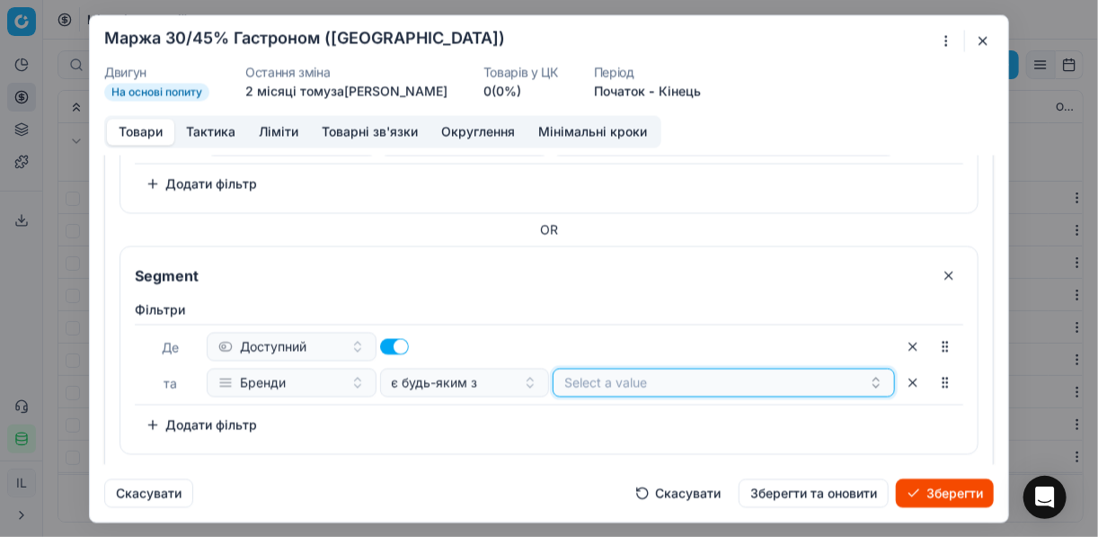
click at [641, 382] on button "Select a value" at bounding box center [724, 382] width 342 height 29
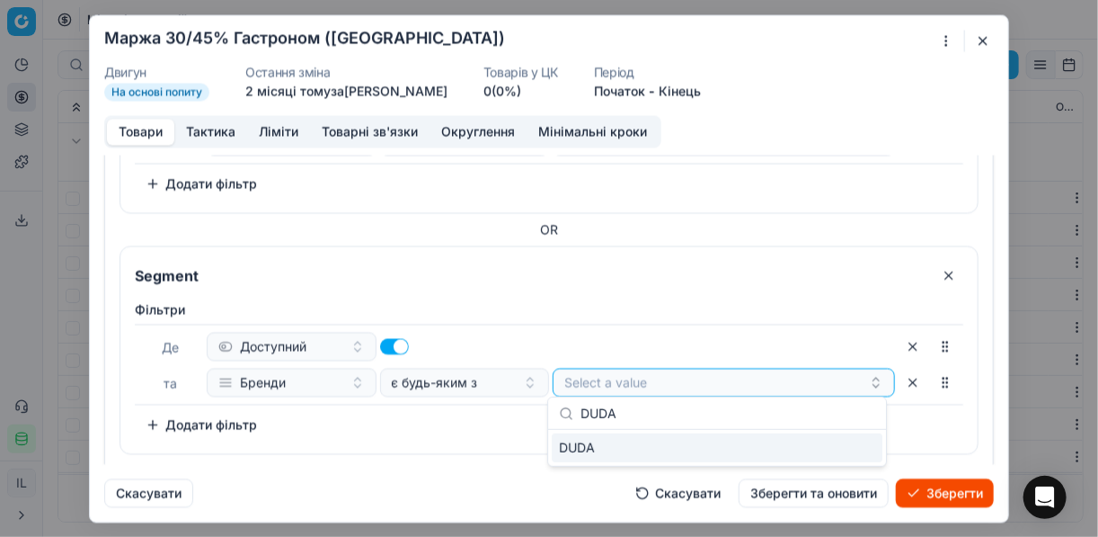
type input "DUDA"
click at [866, 439] on div "DUDA" at bounding box center [717, 447] width 331 height 29
click at [503, 425] on div "Фiльтри Де Доступний та Бренди є будь-яким з DUDA To pick up a sortable item, p…" at bounding box center [549, 369] width 829 height 138
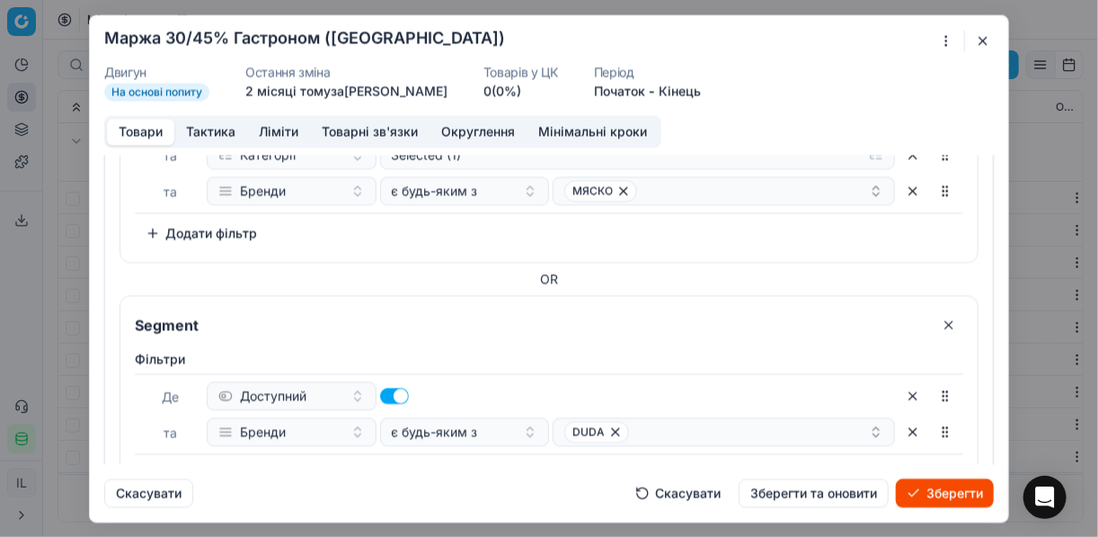
scroll to position [165, 0]
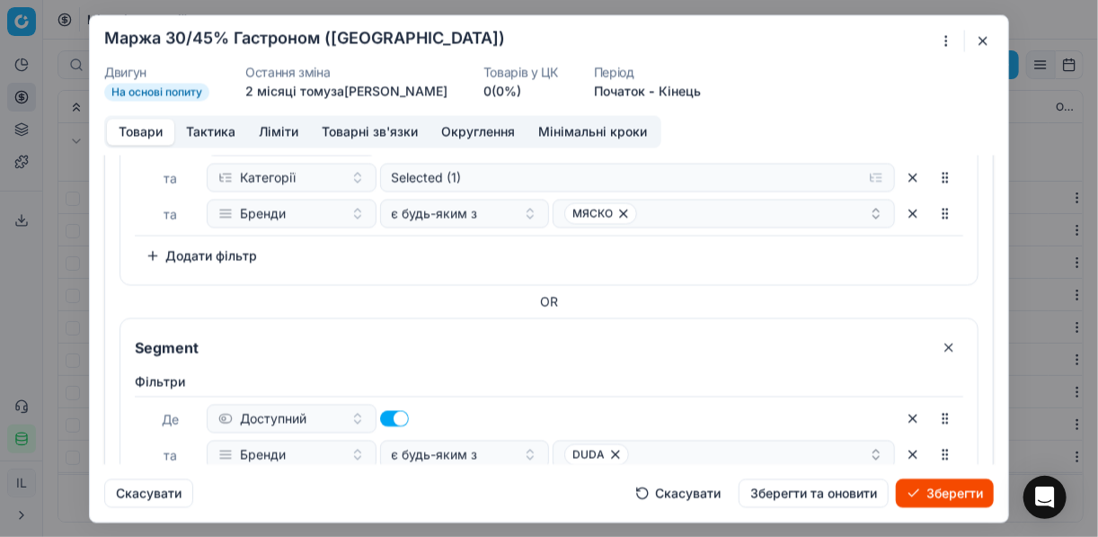
click at [955, 486] on button "Зберегти" at bounding box center [945, 492] width 98 height 29
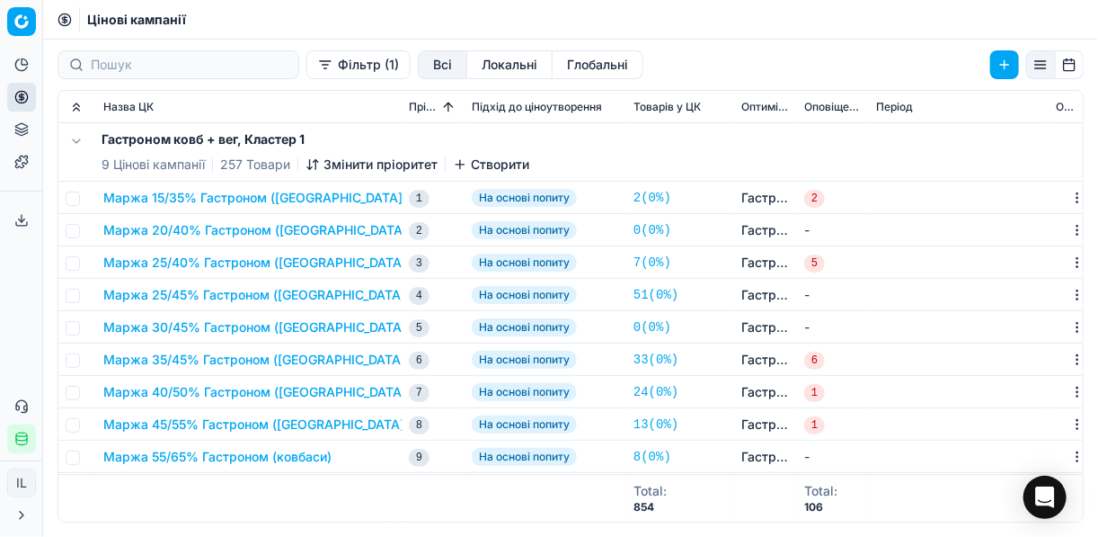
click at [214, 360] on button "Маржа 35/45% Гастроном (ковбаси)" at bounding box center [256, 360] width 307 height 18
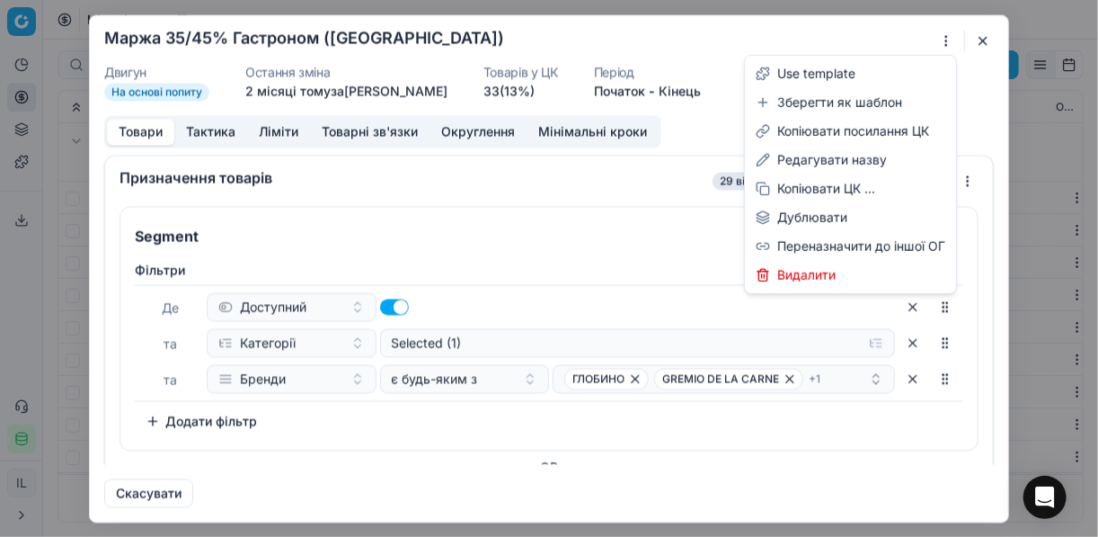
click at [941, 41] on div "Ми зберігаємо налаштування ЦК. Будь ласка, зачекайте, це може зайняти декілька …" at bounding box center [549, 268] width 1098 height 537
click at [804, 161] on div "Редагувати назву" at bounding box center [851, 160] width 204 height 29
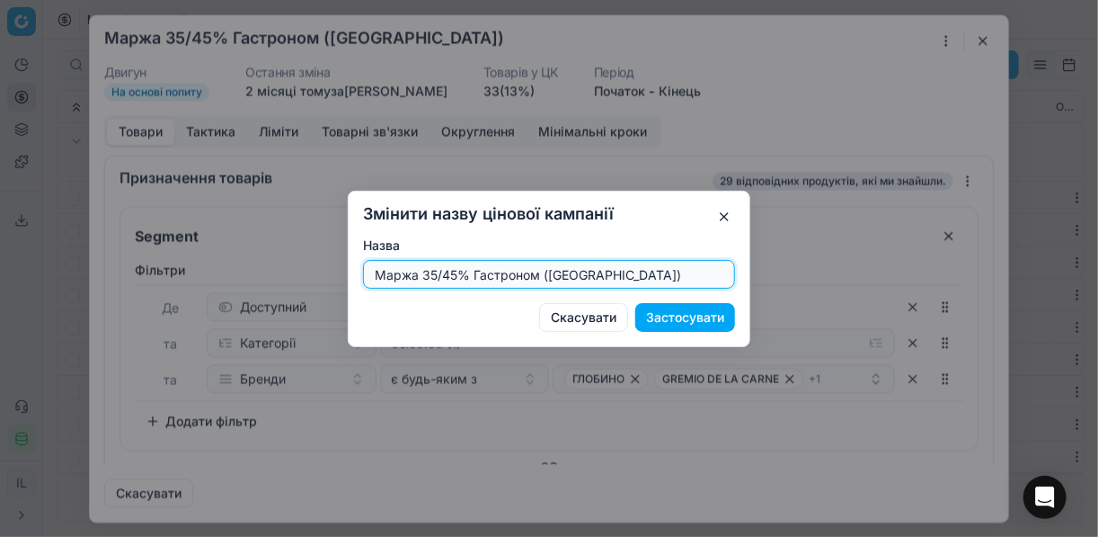
click at [438, 271] on input "Маржа 35/45% Гастроном (ковбаси)" at bounding box center [549, 274] width 356 height 27
click at [457, 272] on input "Маржа 30/45% Гастроном (ковбаси)" at bounding box center [549, 274] width 356 height 27
type input "Маржа 30/50% Гастроном (ковбаси)"
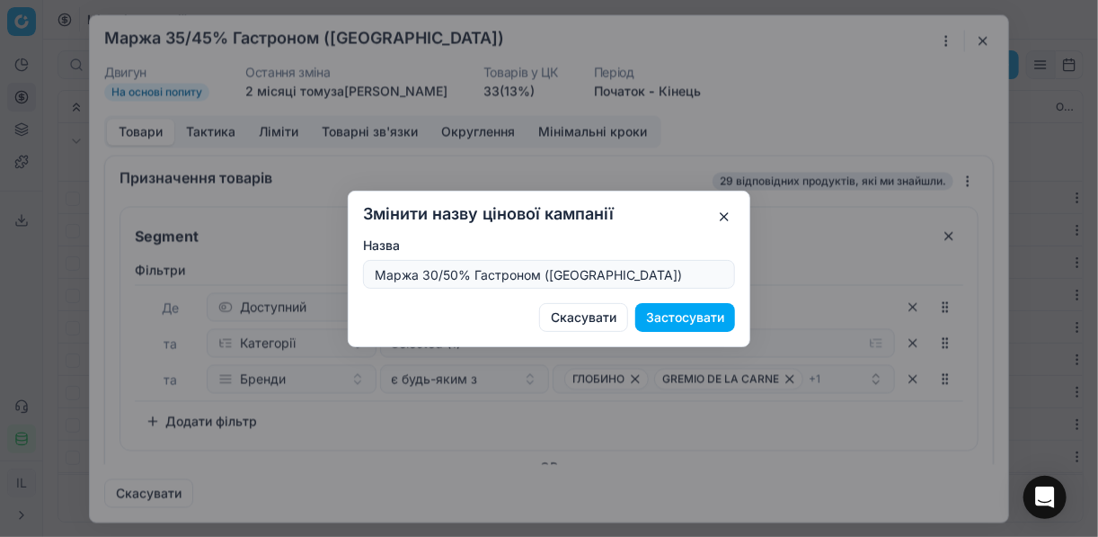
click at [708, 320] on button "Застосувати" at bounding box center [685, 317] width 100 height 29
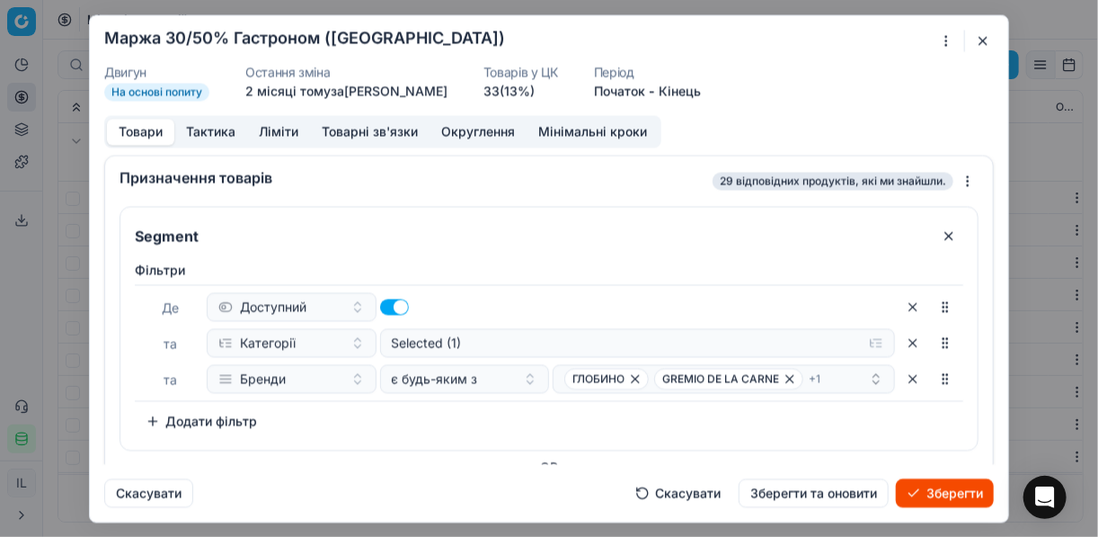
click at [284, 129] on button "Ліміти" at bounding box center [278, 132] width 63 height 26
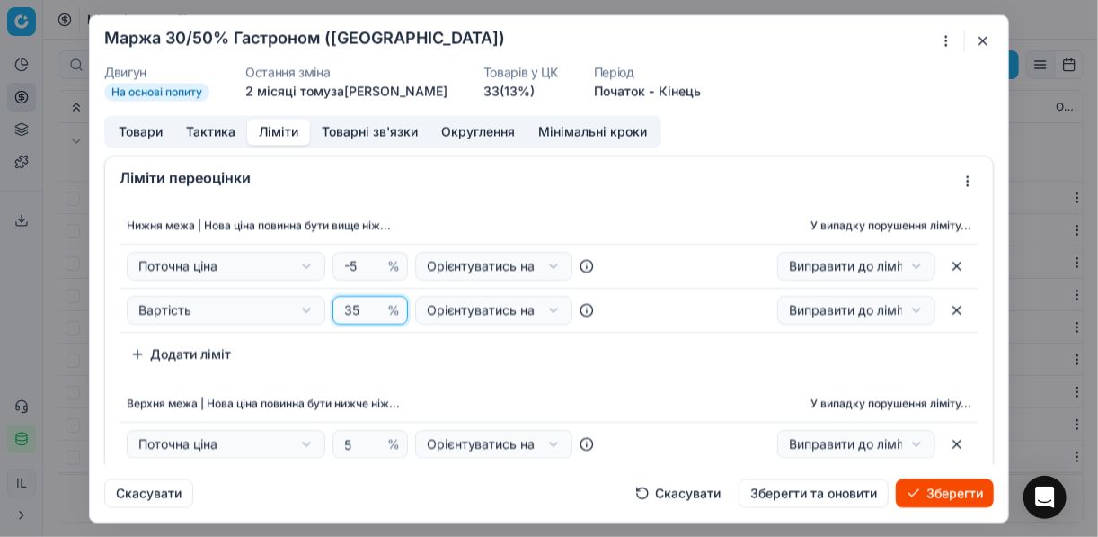
click at [356, 310] on input "35" at bounding box center [362, 310] width 43 height 27
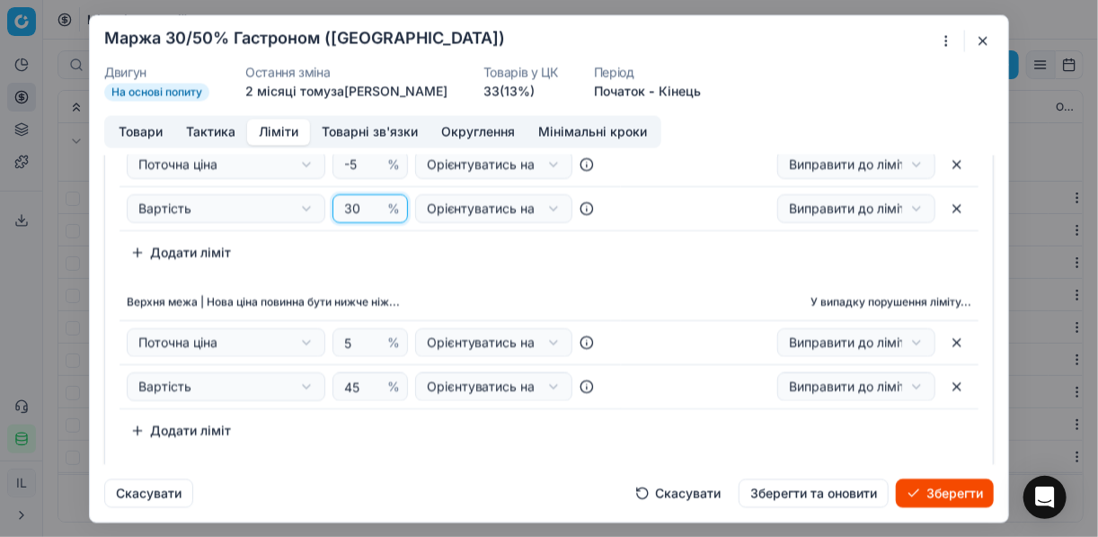
scroll to position [216, 0]
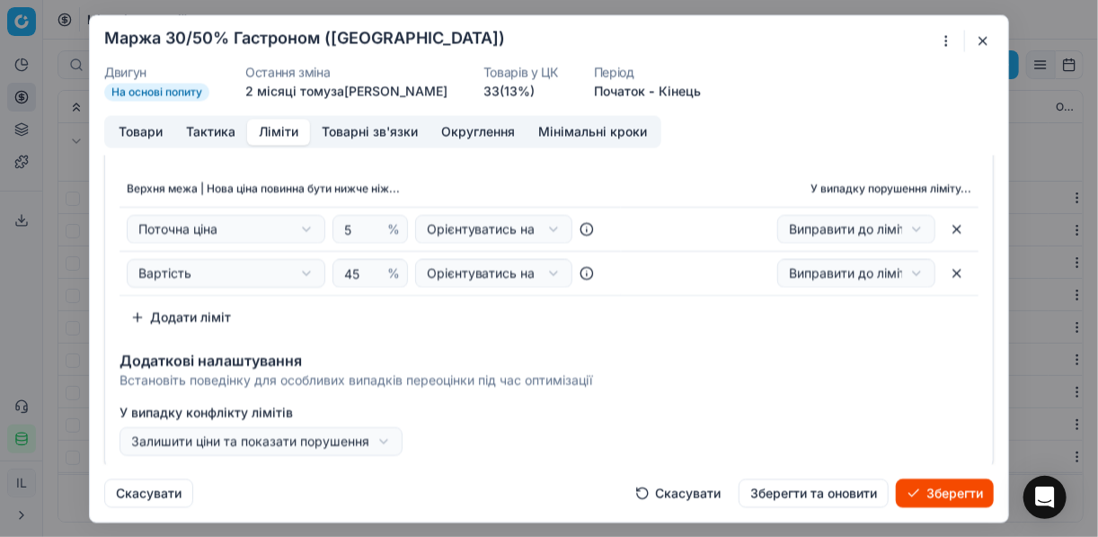
type input "30"
click at [351, 271] on input "45" at bounding box center [362, 272] width 43 height 27
click at [353, 271] on input "45" at bounding box center [362, 272] width 43 height 27
type input "4"
type input "50"
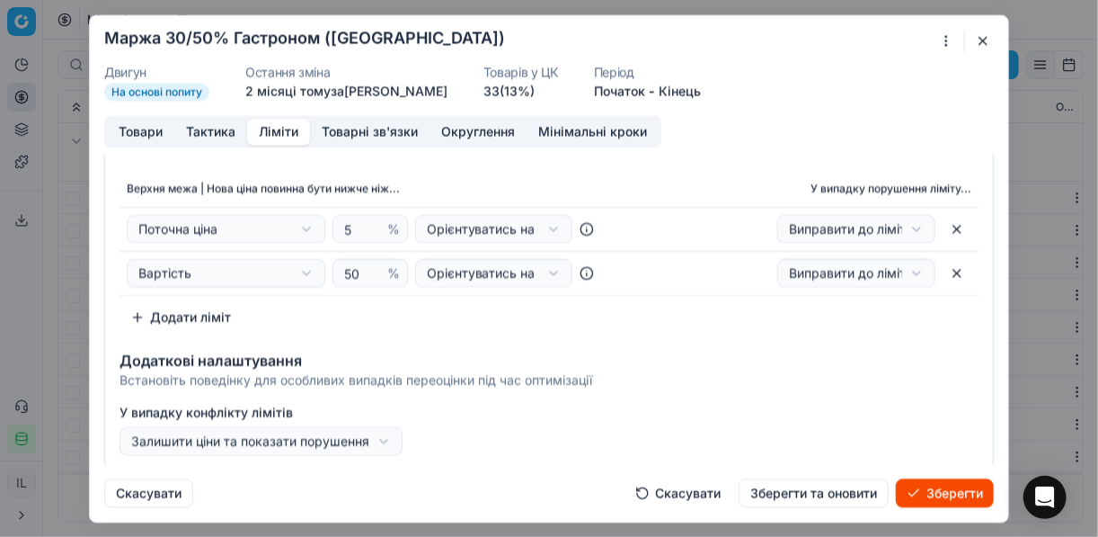
click at [504, 310] on div "Верхня межа | Нова ціна повинна бути нижче ніж... У випадку порушення ліміту...…" at bounding box center [549, 251] width 859 height 161
click at [155, 134] on button "Товари" at bounding box center [140, 132] width 67 height 26
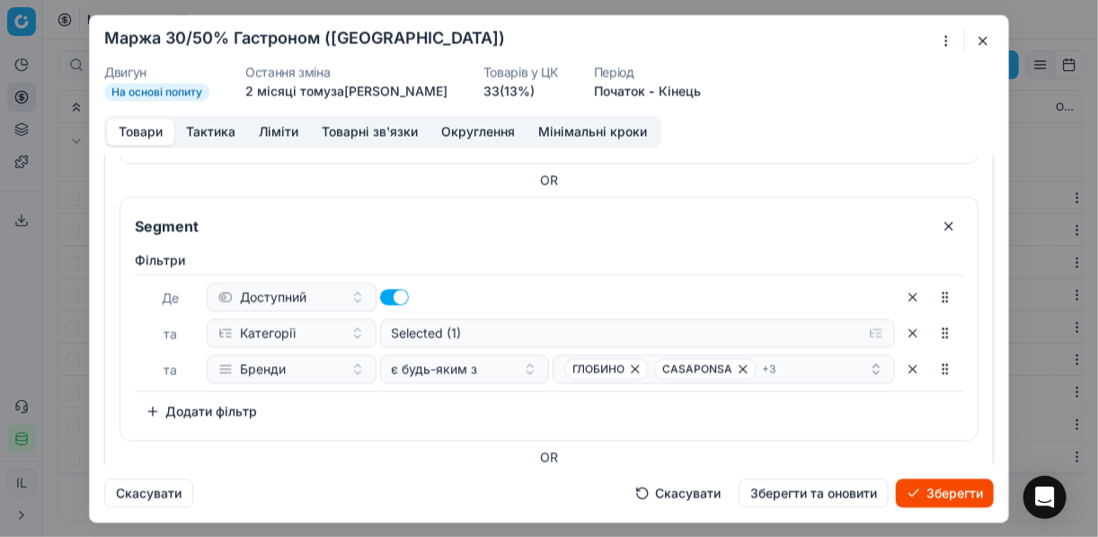
scroll to position [288, 0]
click at [941, 224] on button "button" at bounding box center [949, 224] width 29 height 29
click at [938, 223] on button "button" at bounding box center [949, 224] width 29 height 29
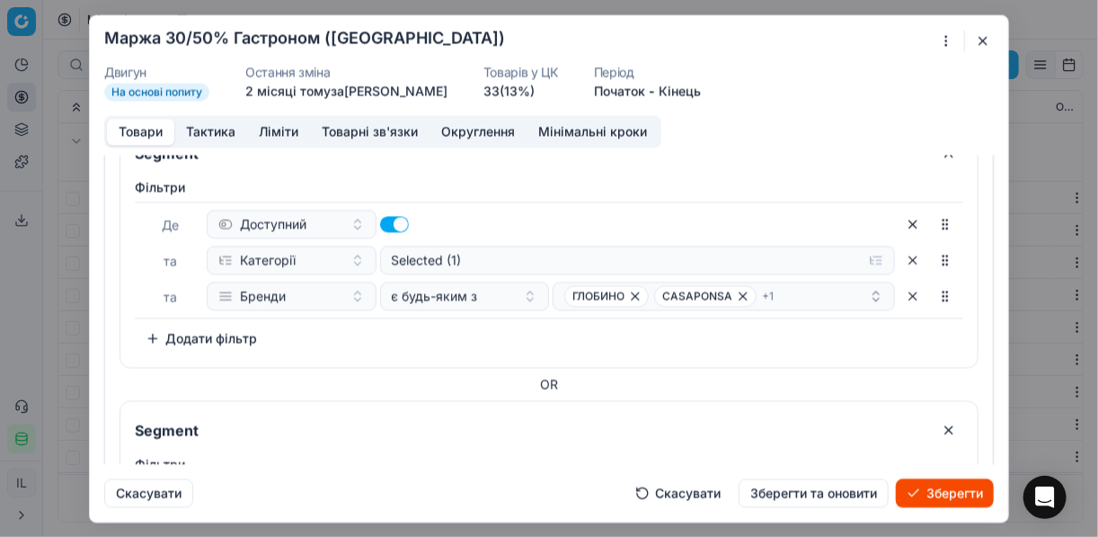
scroll to position [575, 0]
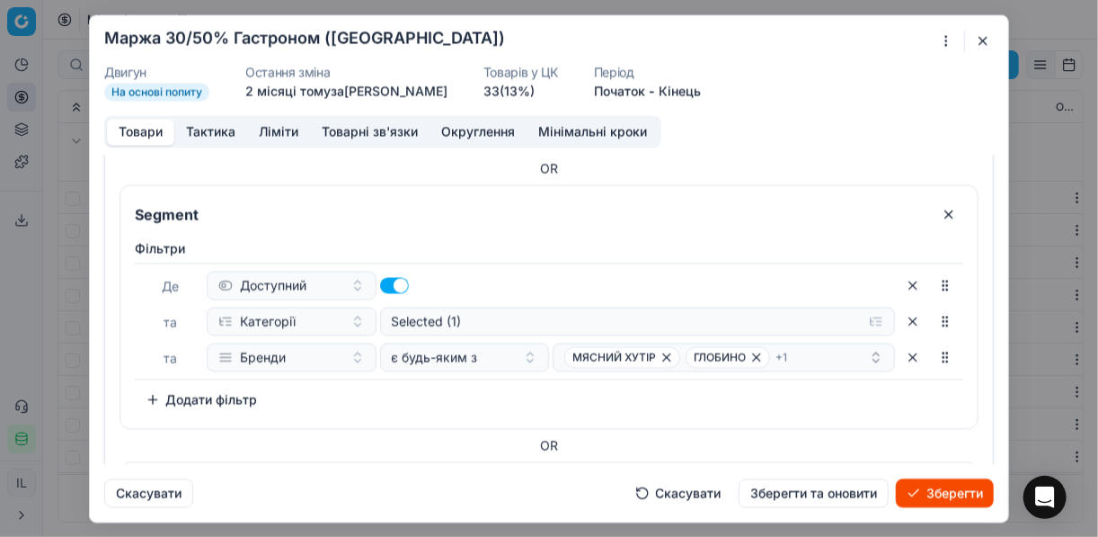
click at [935, 214] on button "button" at bounding box center [949, 214] width 29 height 29
click at [938, 206] on button "button" at bounding box center [949, 214] width 29 height 29
click at [938, 206] on button "button" at bounding box center [949, 213] width 29 height 29
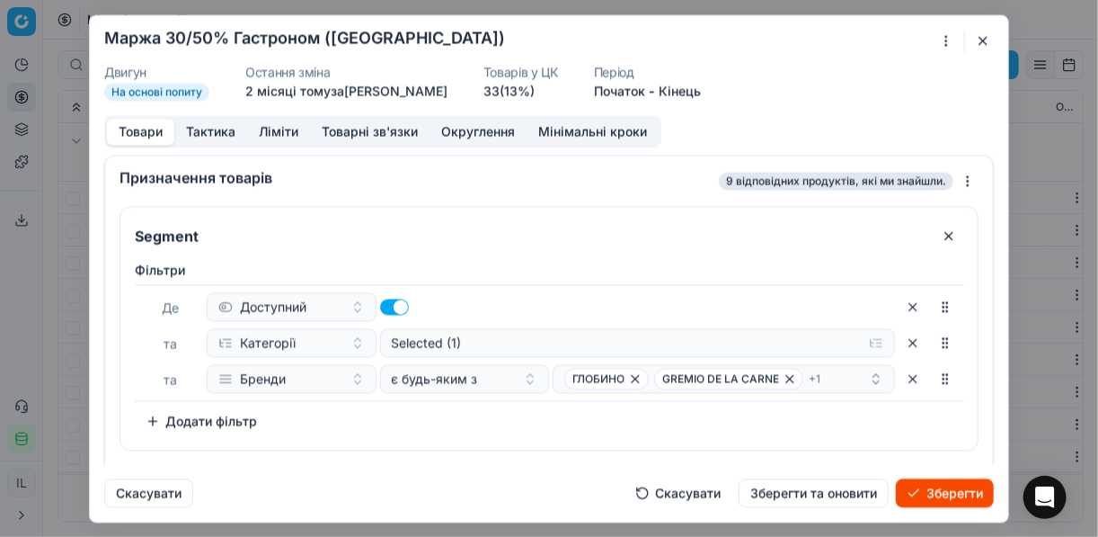
scroll to position [34, 0]
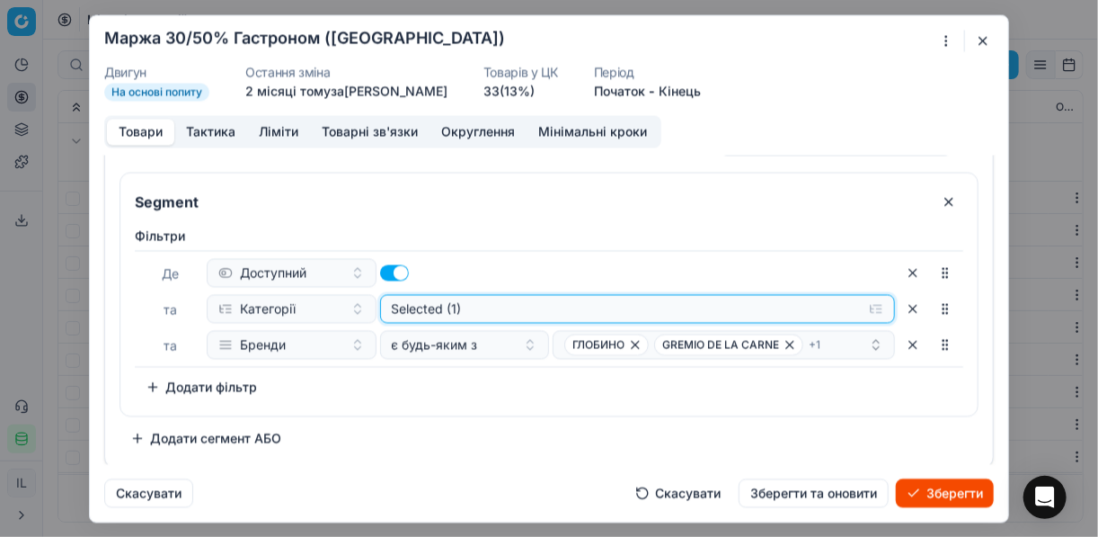
click at [866, 307] on button "Selected (1)" at bounding box center [638, 308] width 516 height 29
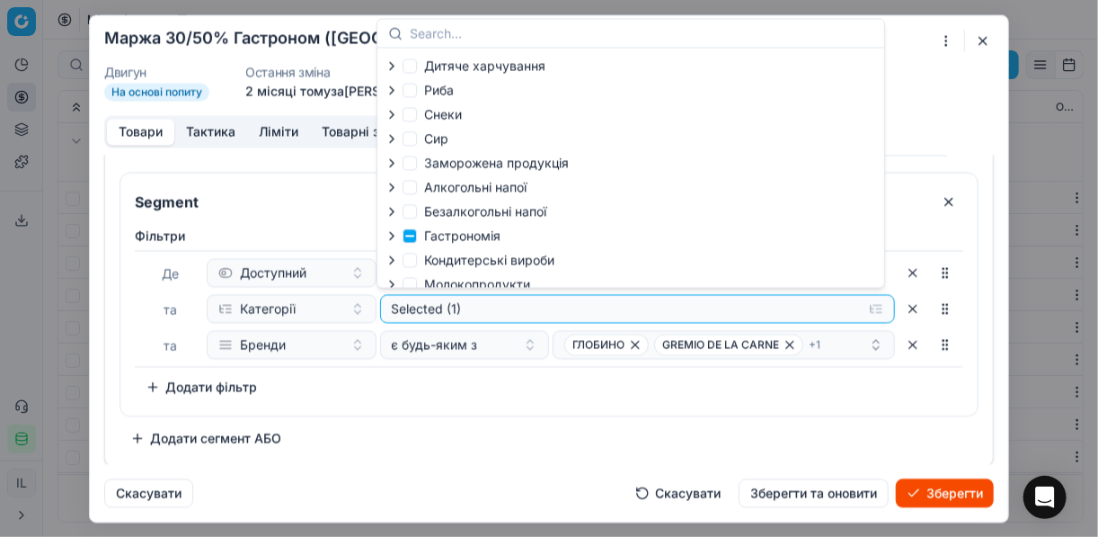
click at [392, 236] on icon "button" at bounding box center [392, 235] width 4 height 7
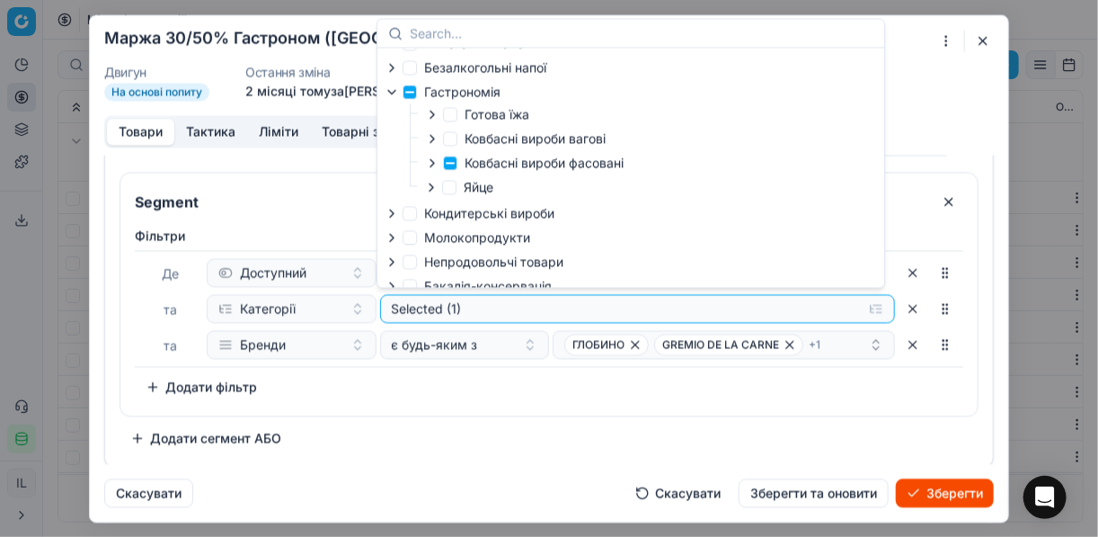
click at [431, 166] on icon "button" at bounding box center [432, 163] width 14 height 14
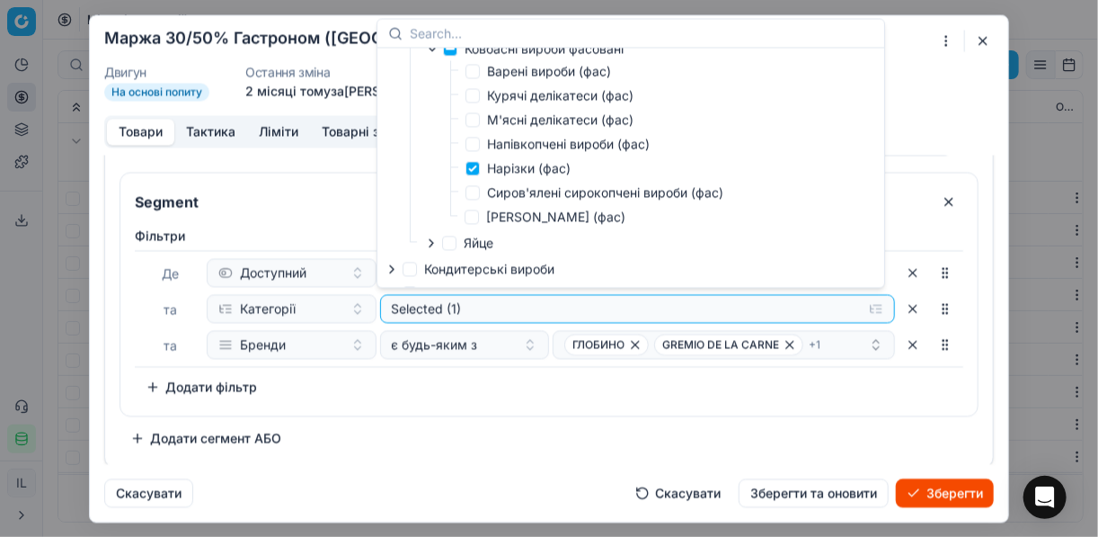
scroll to position [288, 0]
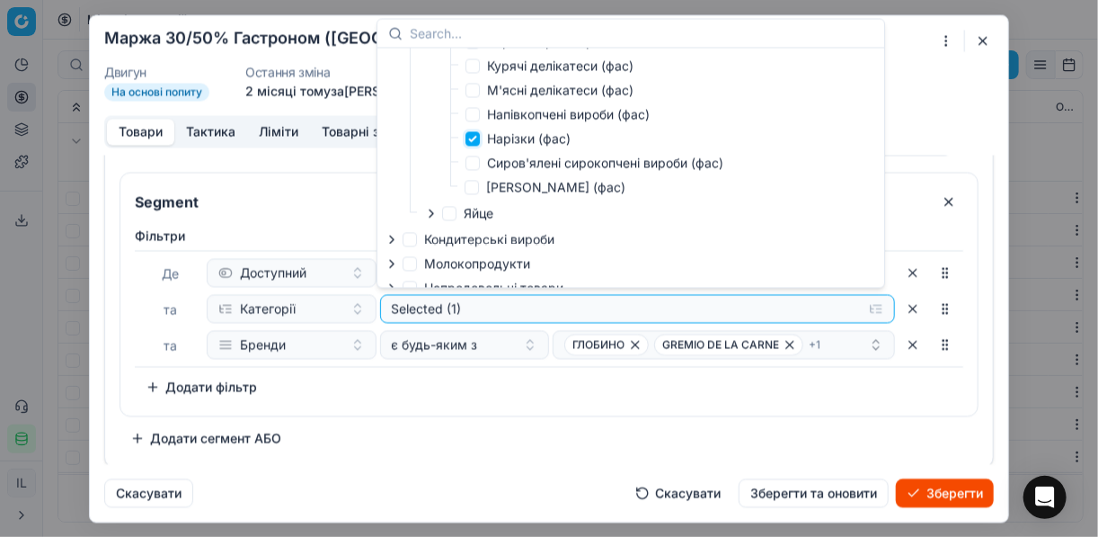
click at [471, 141] on input "Нарізки (фас)" at bounding box center [473, 138] width 14 height 14
checkbox input "false"
click at [467, 119] on input "Напівкопчені вироби (фас)" at bounding box center [473, 114] width 14 height 14
click at [475, 120] on input "Напівкопчені вироби (фас)" at bounding box center [473, 114] width 14 height 14
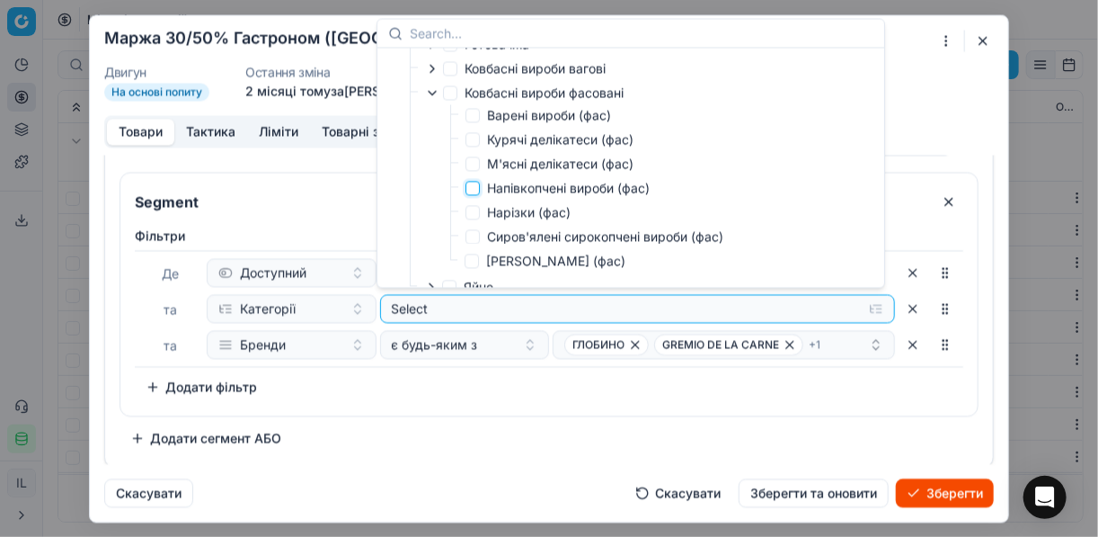
scroll to position [216, 0]
click at [467, 187] on input "Напівкопчені вироби (фас)" at bounding box center [473, 186] width 14 height 14
checkbox input "true"
click at [522, 404] on div "Фiльтри Де Доступний та Категорії Selected (1) та Бренди є будь-яким з ГЛОБИНО …" at bounding box center [549, 317] width 858 height 196
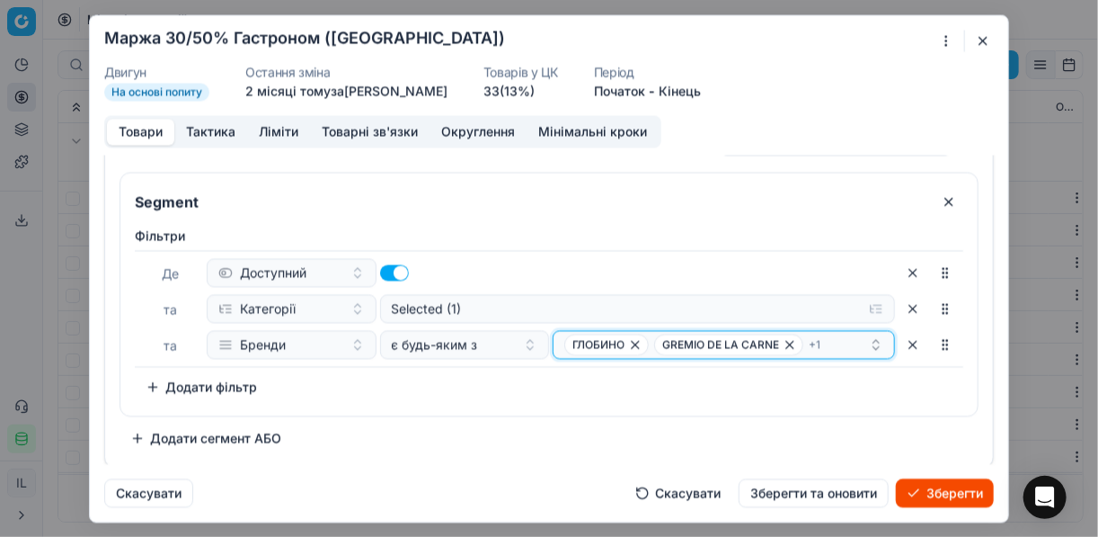
click at [628, 337] on icon "button" at bounding box center [635, 344] width 14 height 14
click at [697, 341] on icon "button" at bounding box center [700, 344] width 7 height 7
click at [673, 342] on icon "button" at bounding box center [672, 344] width 14 height 14
click at [593, 346] on button "Select a value" at bounding box center [724, 344] width 342 height 29
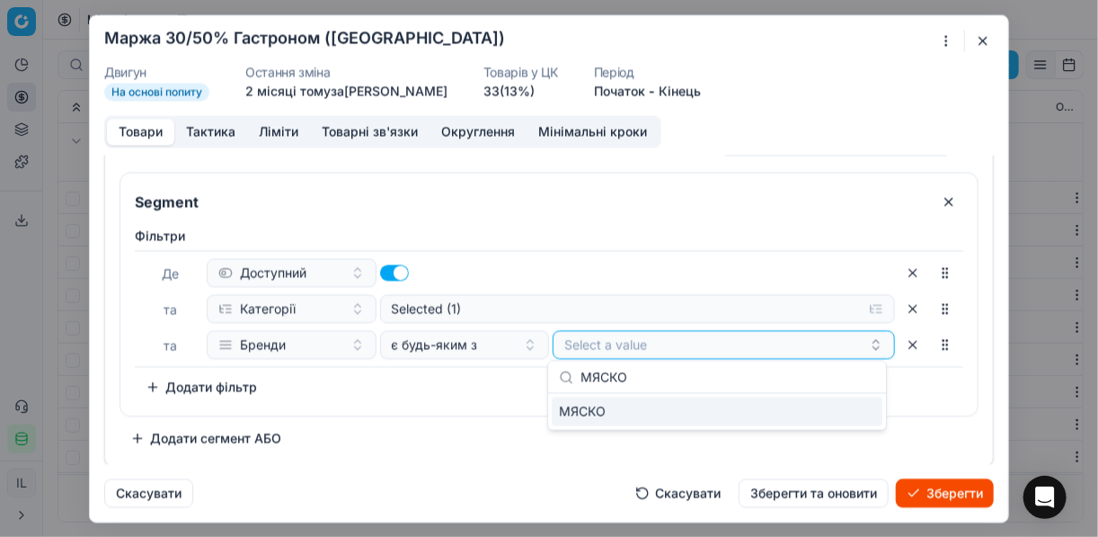
type input "МЯСКО"
click at [819, 418] on div "МЯСКО" at bounding box center [717, 411] width 331 height 29
drag, startPoint x: 427, startPoint y: 394, endPoint x: 467, endPoint y: 437, distance: 59.1
click at [427, 394] on div "Фiльтри Де Доступний та Категорії Selected (1) та Бренди є будь-яким з МЯСКО To…" at bounding box center [549, 314] width 829 height 174
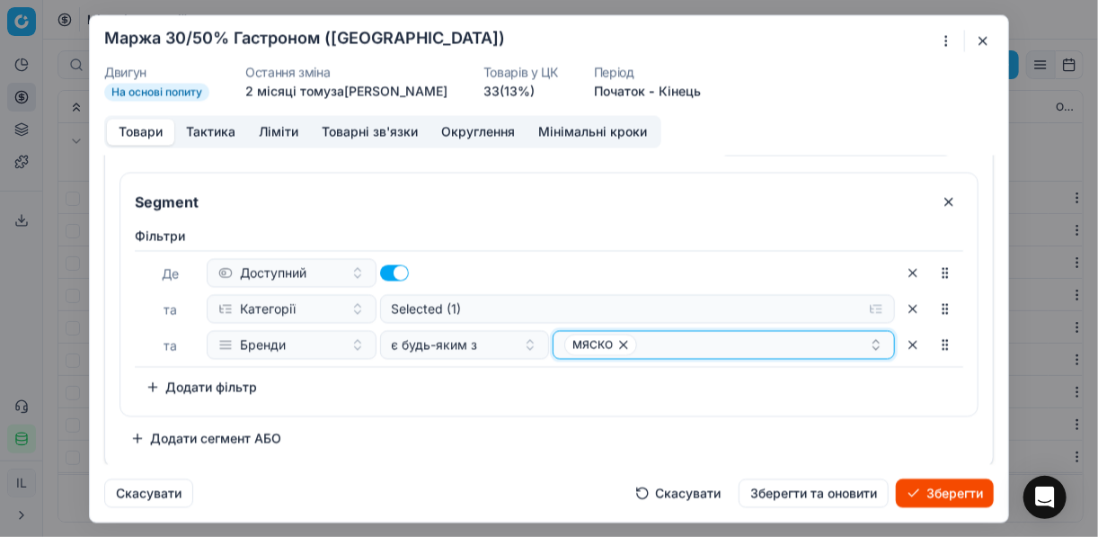
click at [712, 342] on div "МЯСКО" at bounding box center [716, 344] width 305 height 22
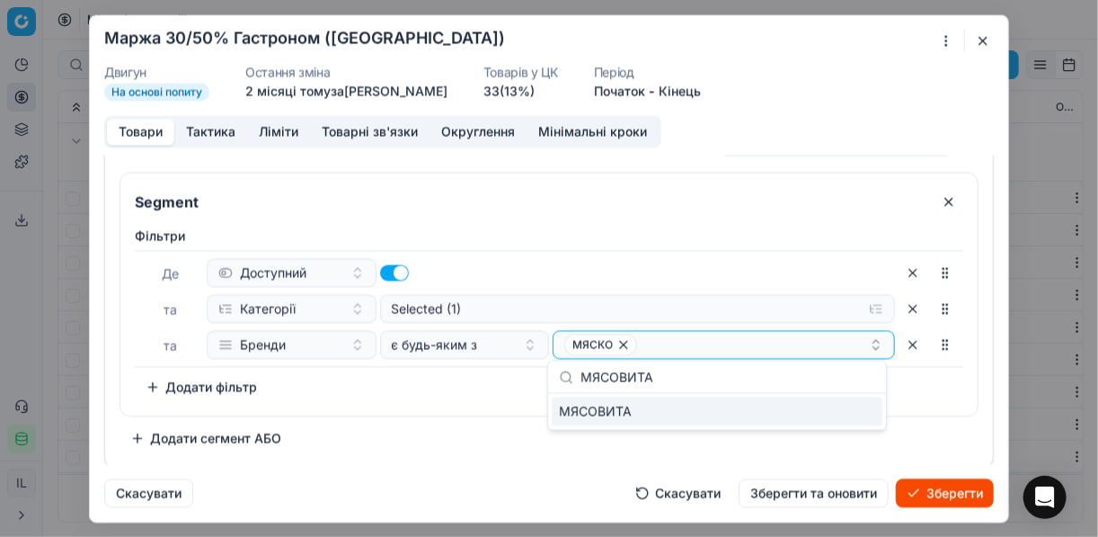
type input "МЯСОВИТА"
click at [826, 402] on div "МЯСОВИТА" at bounding box center [717, 411] width 331 height 29
click at [407, 382] on div "Фiльтри Де Доступний та Категорії Selected (1) та Бренди є будь-яким з МЯСКО МЯ…" at bounding box center [549, 314] width 829 height 174
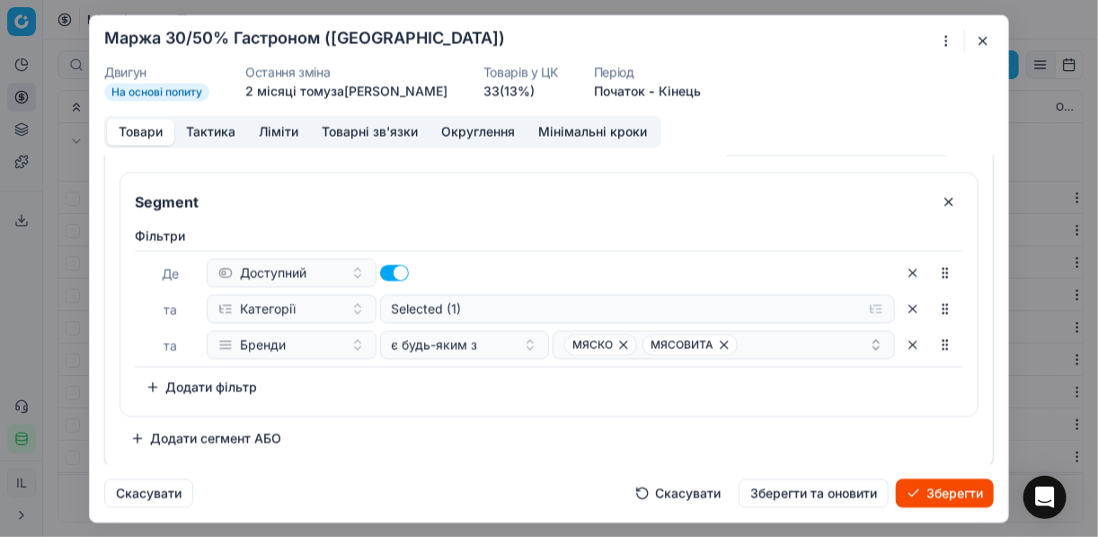
click at [925, 491] on button "Зберегти" at bounding box center [945, 492] width 98 height 29
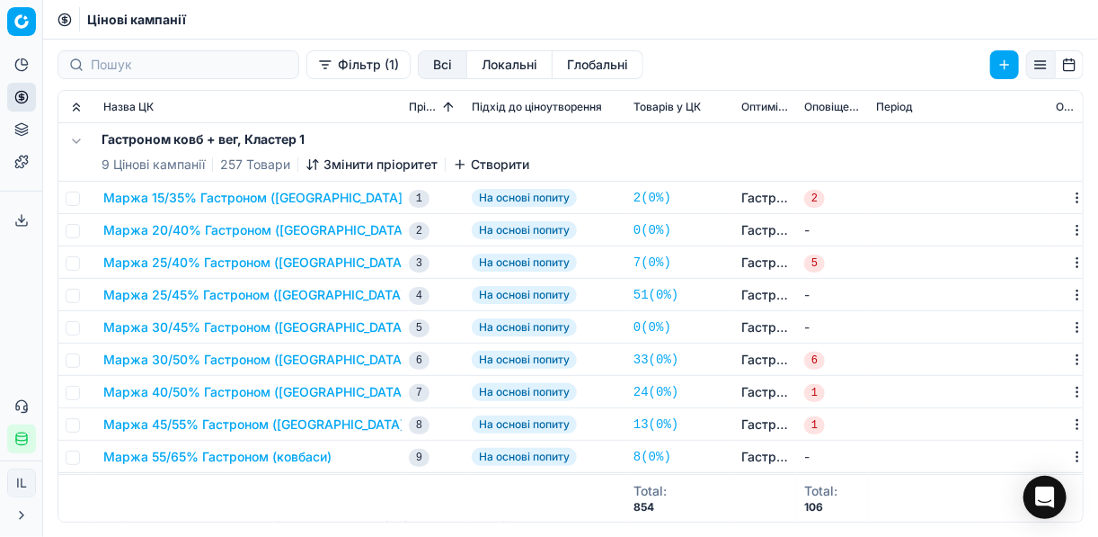
click at [206, 388] on button "Маржа 40/50% Гастроном (ковбаси)" at bounding box center [256, 392] width 307 height 18
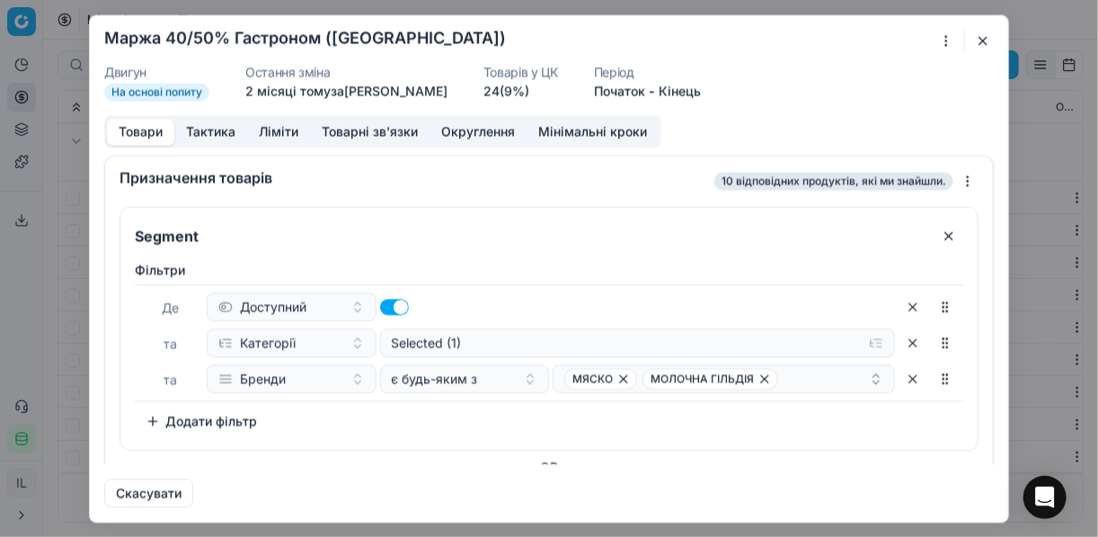
click at [944, 42] on div "Ми зберігаємо налаштування ЦК. Будь ласка, зачекайте, це може зайняти декілька …" at bounding box center [549, 268] width 1098 height 537
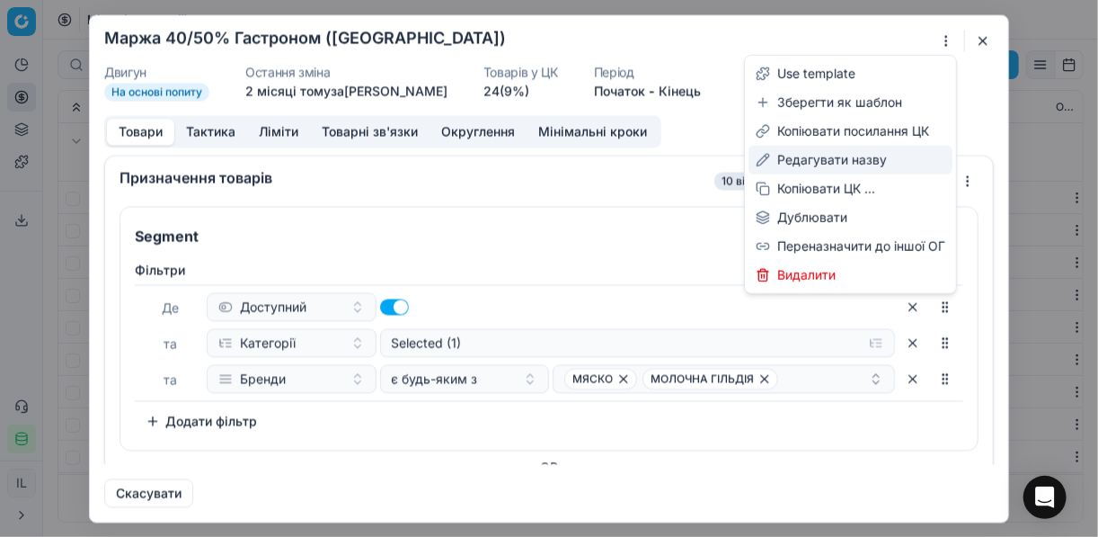
click at [812, 156] on div "Редагувати назву" at bounding box center [851, 160] width 204 height 29
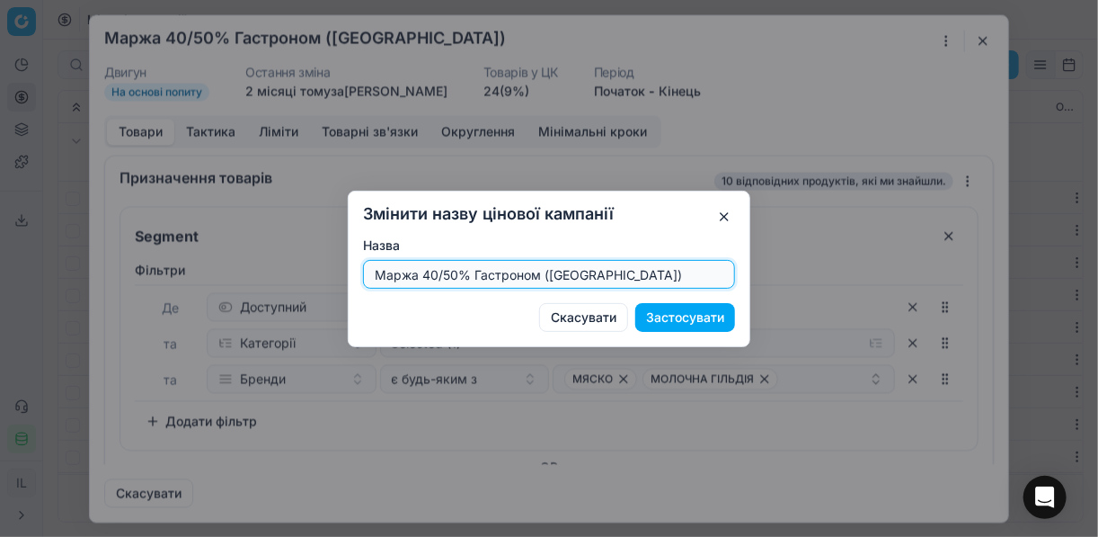
click at [436, 276] on input "Маржа 40/50% Гастроном (ковбаси)" at bounding box center [549, 274] width 356 height 27
type input "Маржа 35/50% Гастроном (ковбаси)"
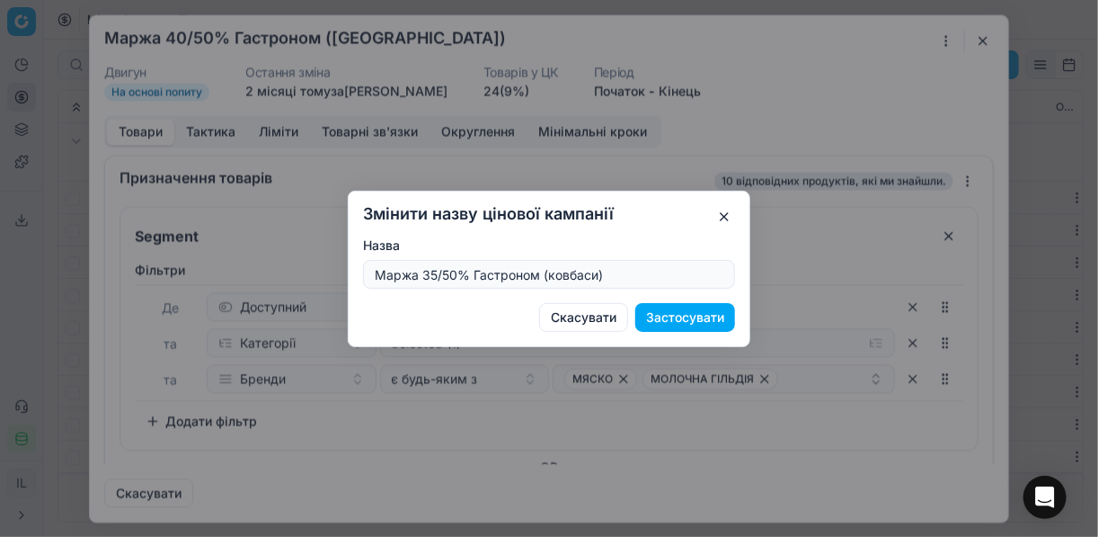
click at [674, 318] on button "Застосувати" at bounding box center [685, 317] width 100 height 29
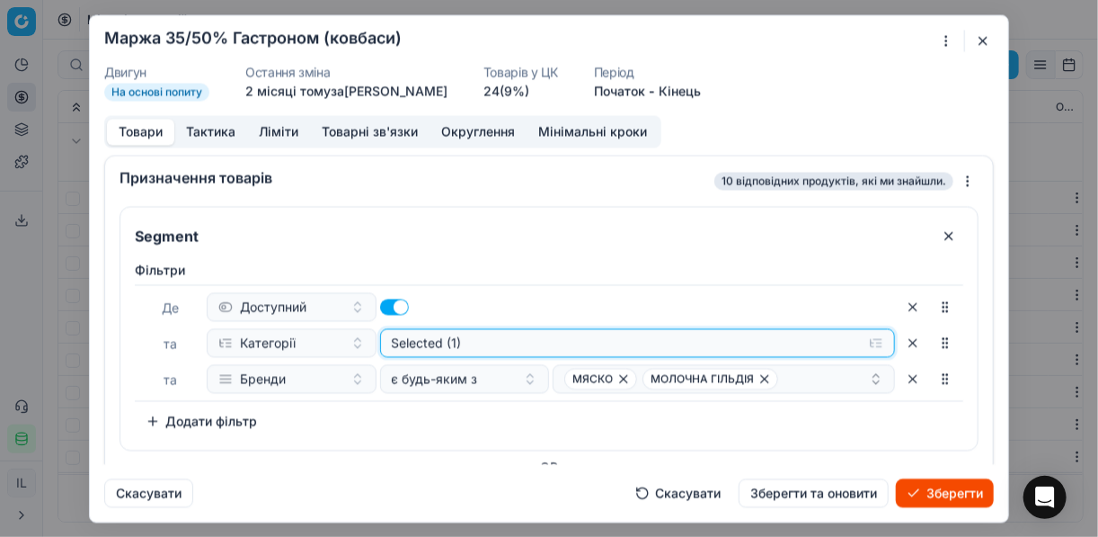
click at [867, 341] on button "Selected (1)" at bounding box center [638, 342] width 516 height 29
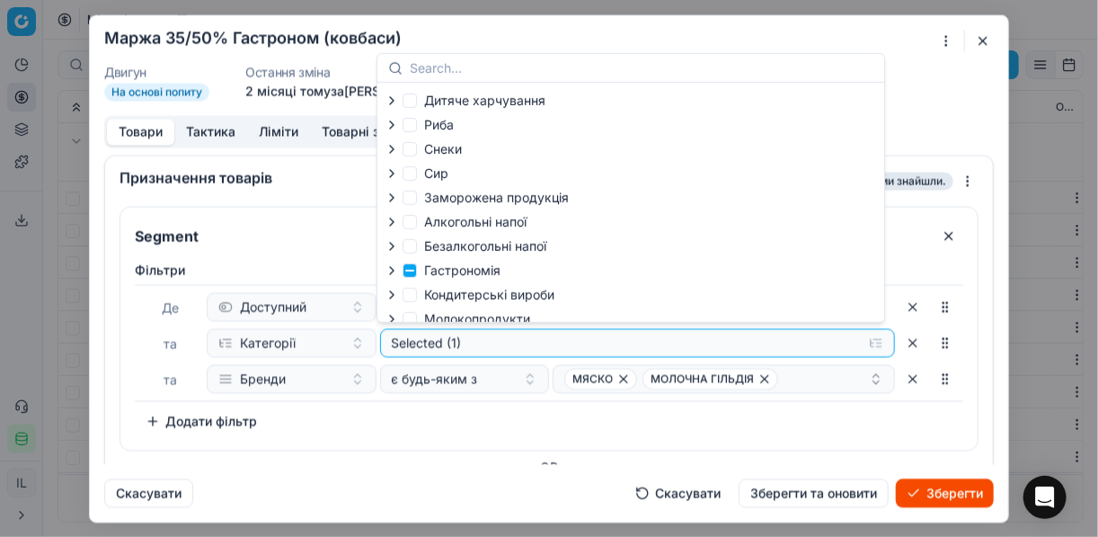
click at [390, 269] on icon "button" at bounding box center [392, 270] width 4 height 7
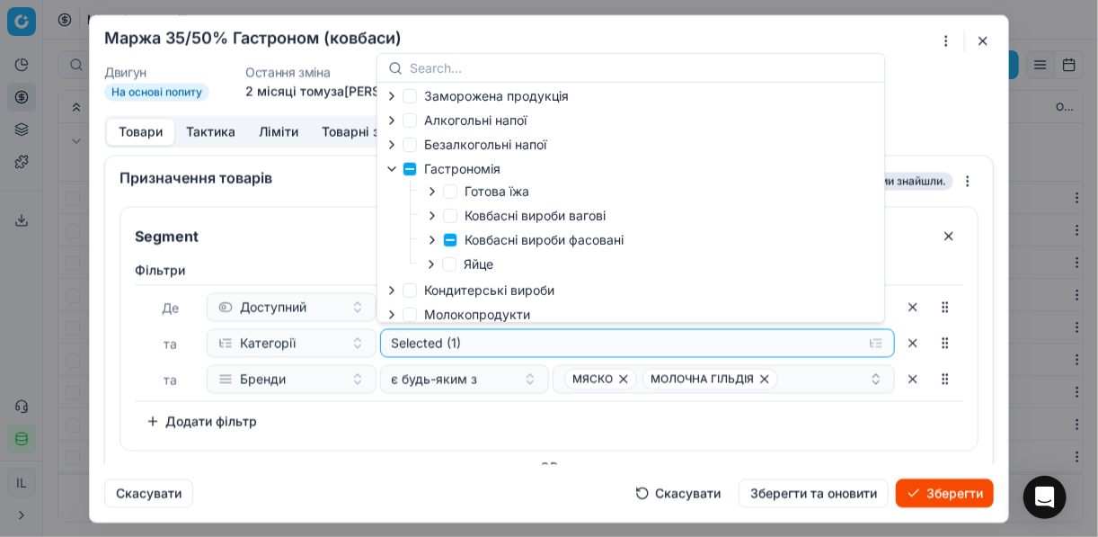
scroll to position [144, 0]
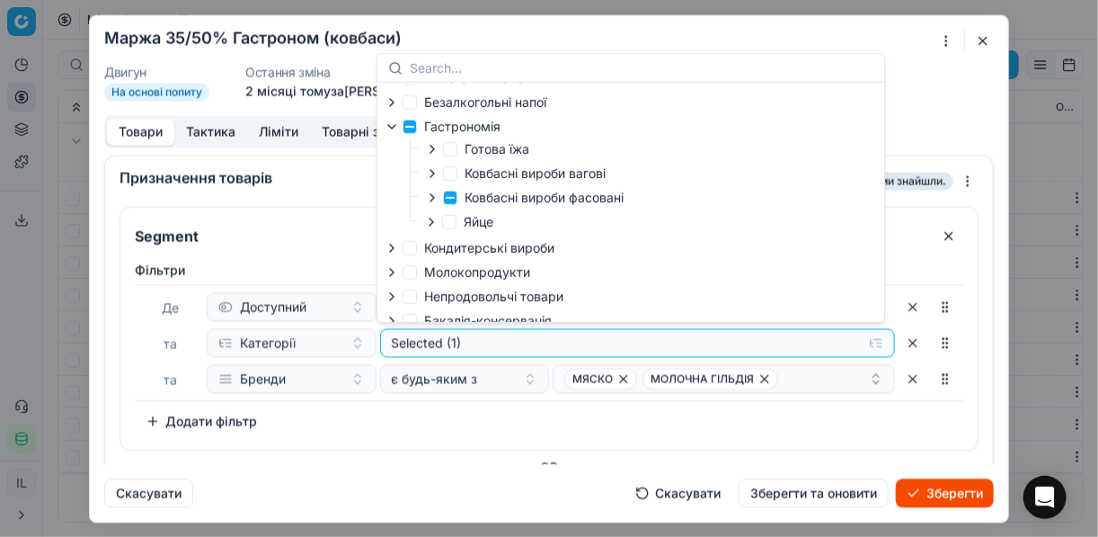
click at [432, 200] on icon "button" at bounding box center [433, 197] width 4 height 7
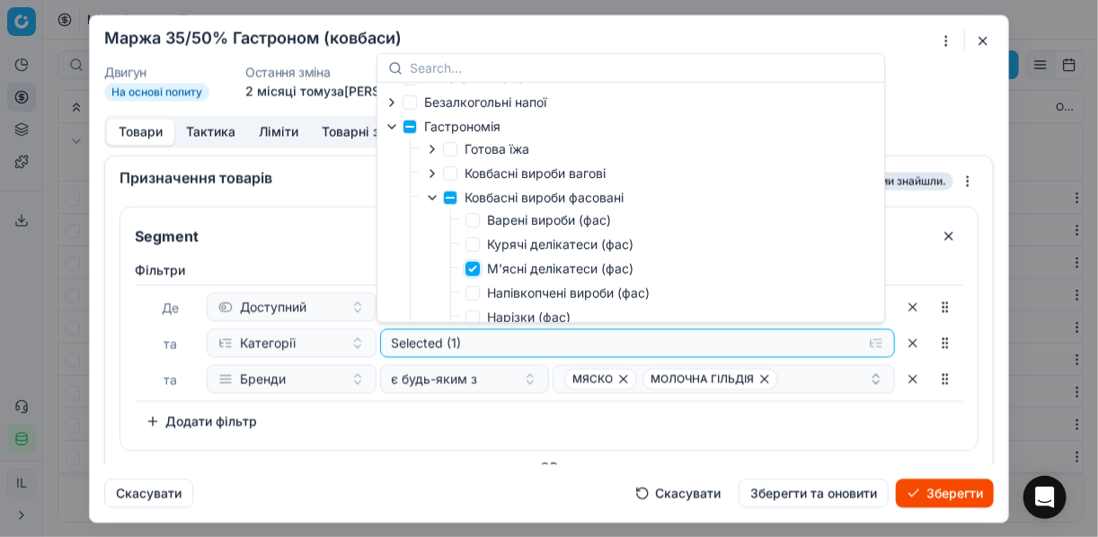
click at [469, 273] on input "М'ясні делікатеси (фас)" at bounding box center [473, 269] width 14 height 14
checkbox input "false"
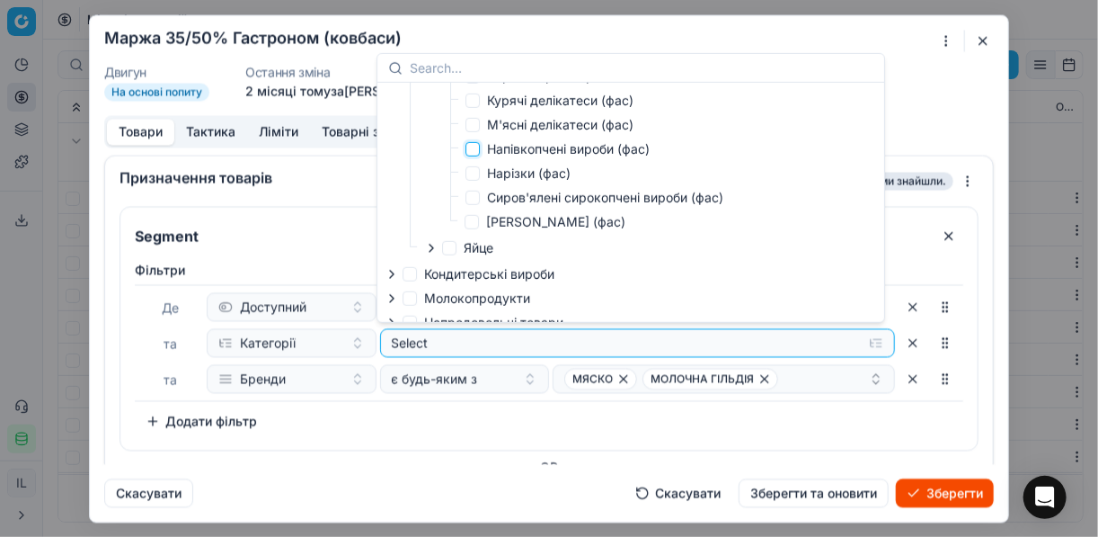
click at [475, 150] on input "Напівкопчені вироби (фас)" at bounding box center [473, 149] width 14 height 14
checkbox input "true"
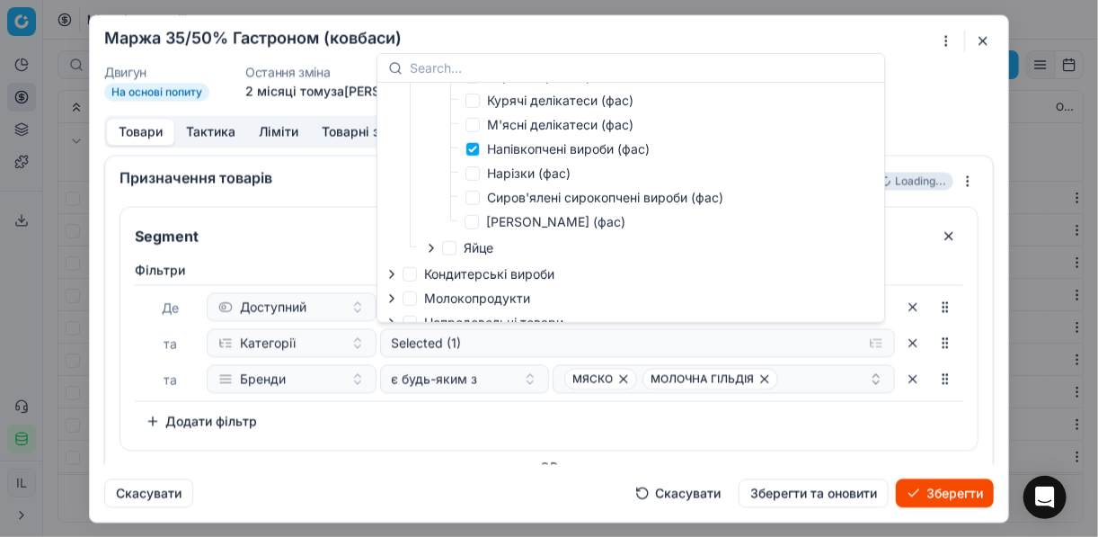
click at [493, 411] on div "Фiльтри Де Доступний та Категорії Selected (1) та Бренди є будь-яким з МЯСКО МО…" at bounding box center [549, 348] width 829 height 174
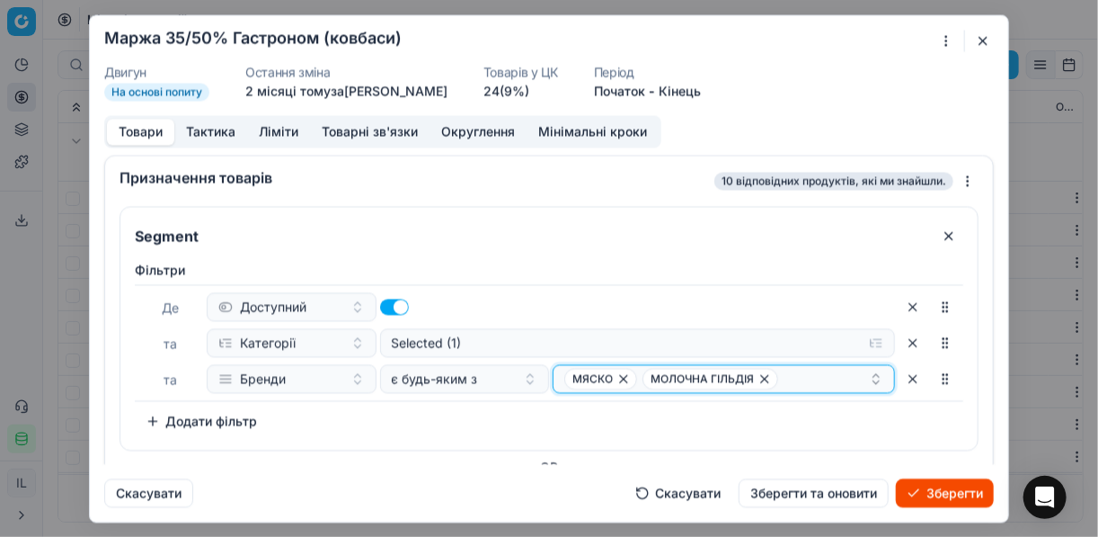
click at [618, 378] on icon "button" at bounding box center [624, 378] width 14 height 14
click at [683, 375] on icon "button" at bounding box center [686, 378] width 7 height 7
click at [655, 376] on button "Select a value" at bounding box center [724, 378] width 342 height 29
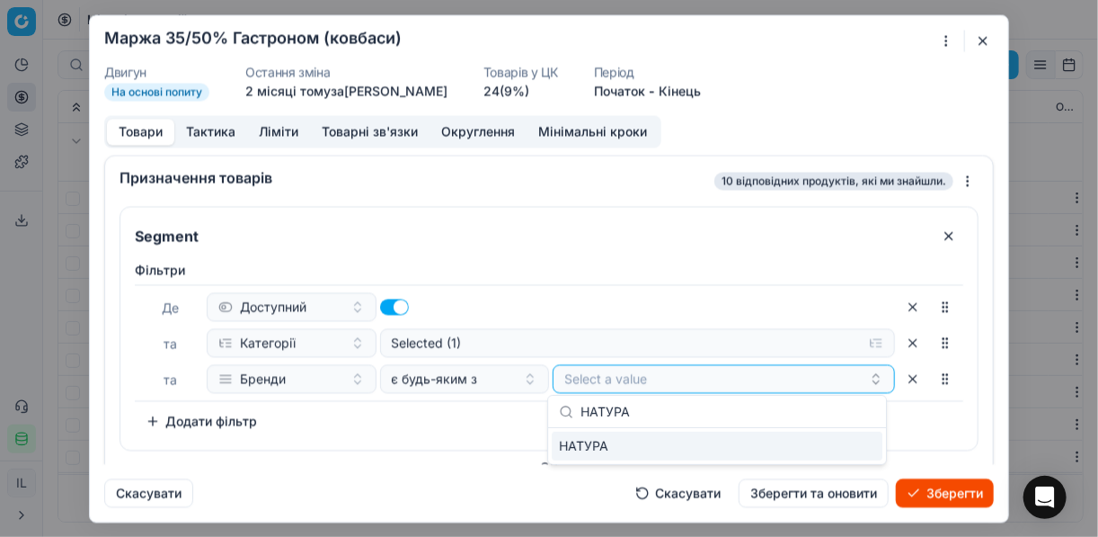
type input "НАТУРА"
click at [843, 443] on div "НАТУРА" at bounding box center [717, 445] width 331 height 29
click at [455, 408] on div "Фiльтри Де Доступний та Категорії Selected (1) та Бренди є будь-яким з НАТУРА T…" at bounding box center [549, 348] width 829 height 174
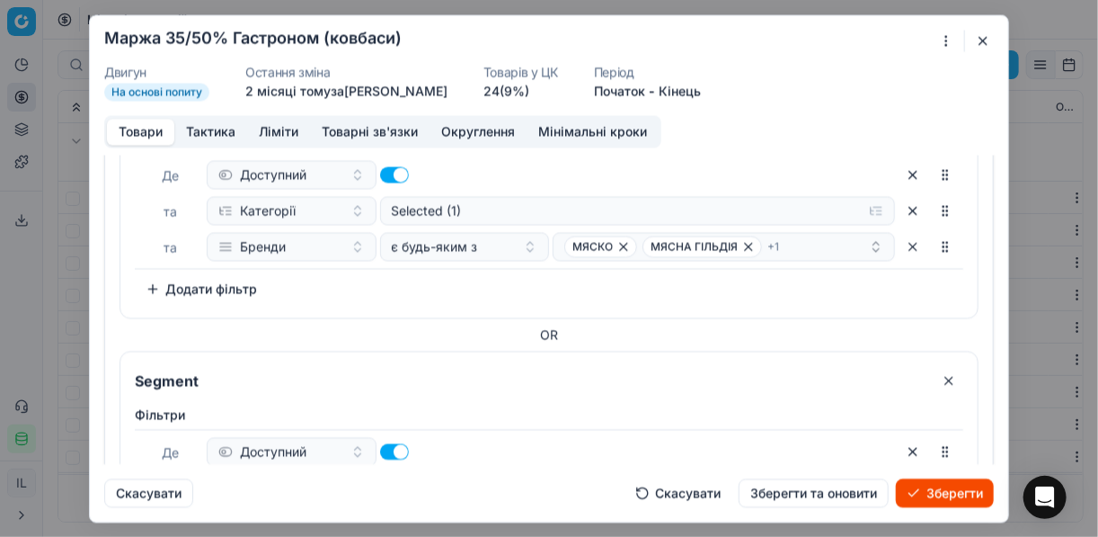
scroll to position [431, 0]
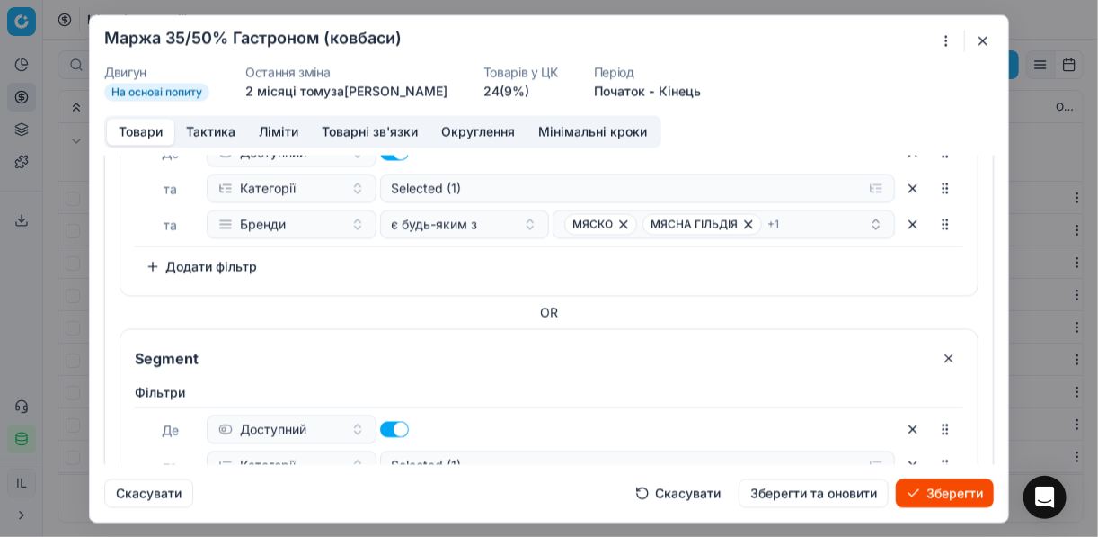
click at [939, 349] on button "button" at bounding box center [949, 357] width 29 height 29
click at [939, 355] on button "button" at bounding box center [949, 357] width 29 height 29
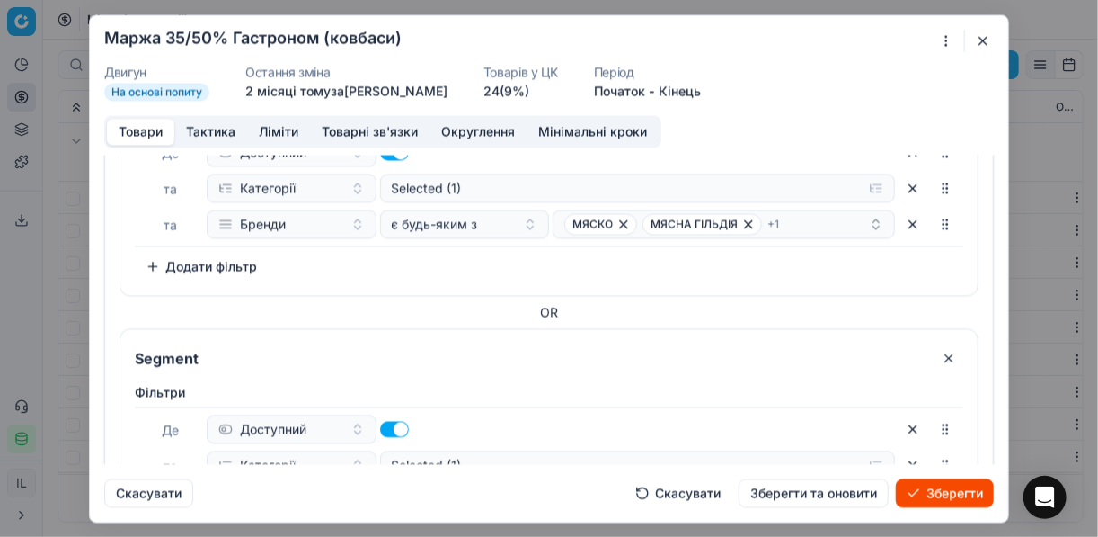
scroll to position [309, 0]
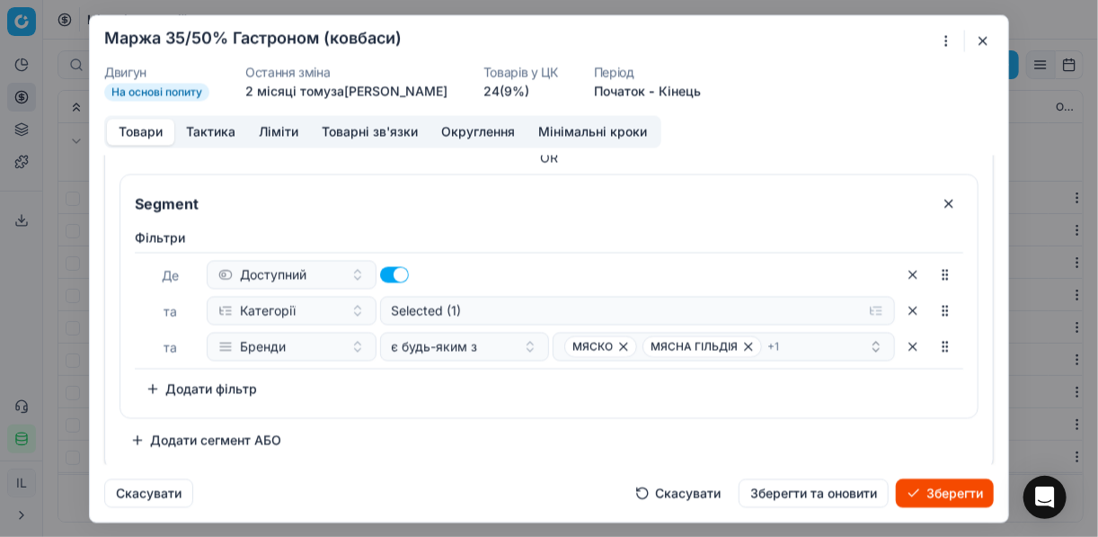
click at [183, 430] on button "Додати сегмент АБО" at bounding box center [206, 439] width 173 height 29
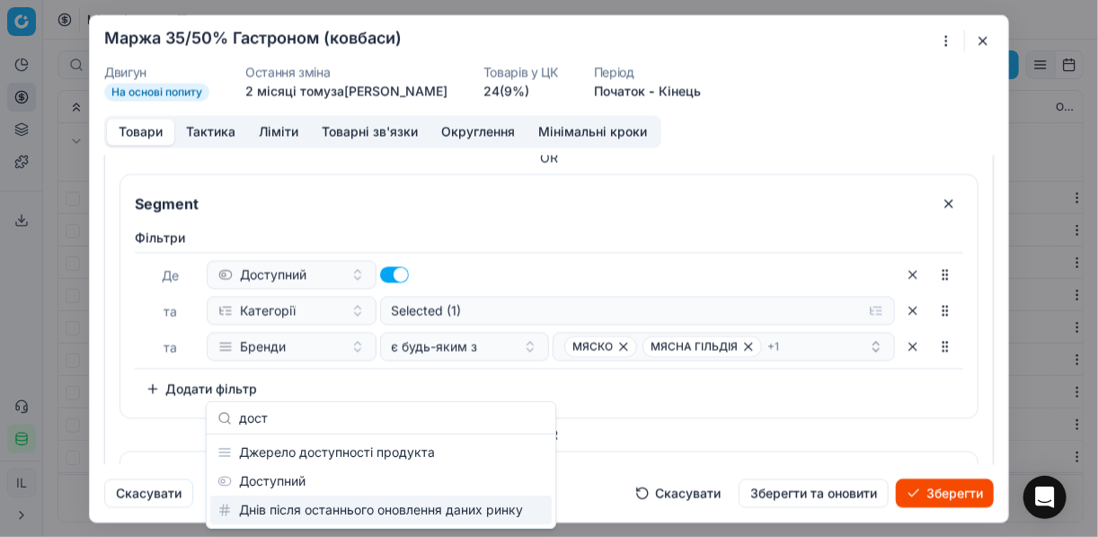
type input "дост"
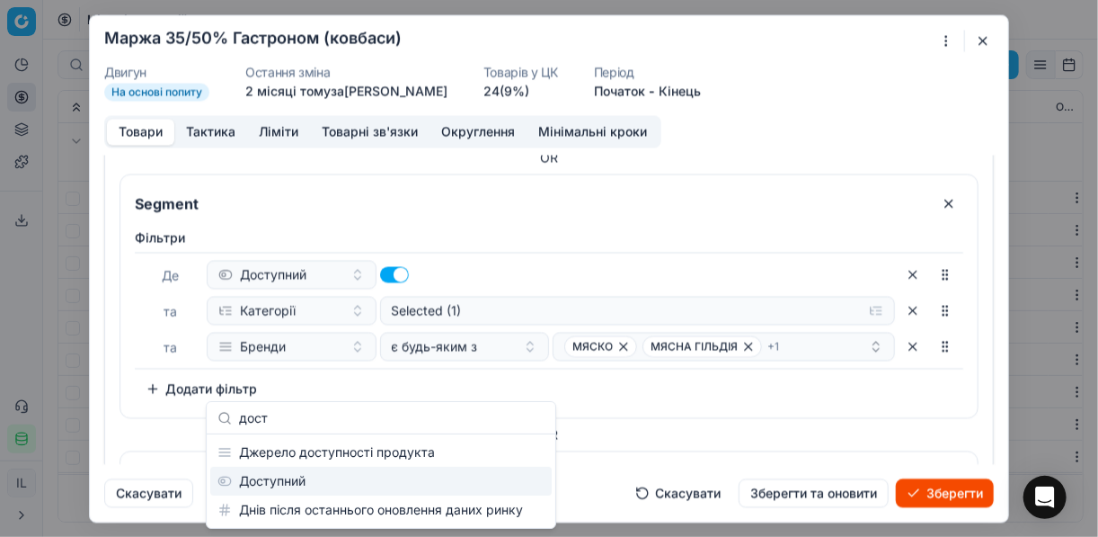
click at [317, 485] on div "Доступний" at bounding box center [381, 481] width 342 height 29
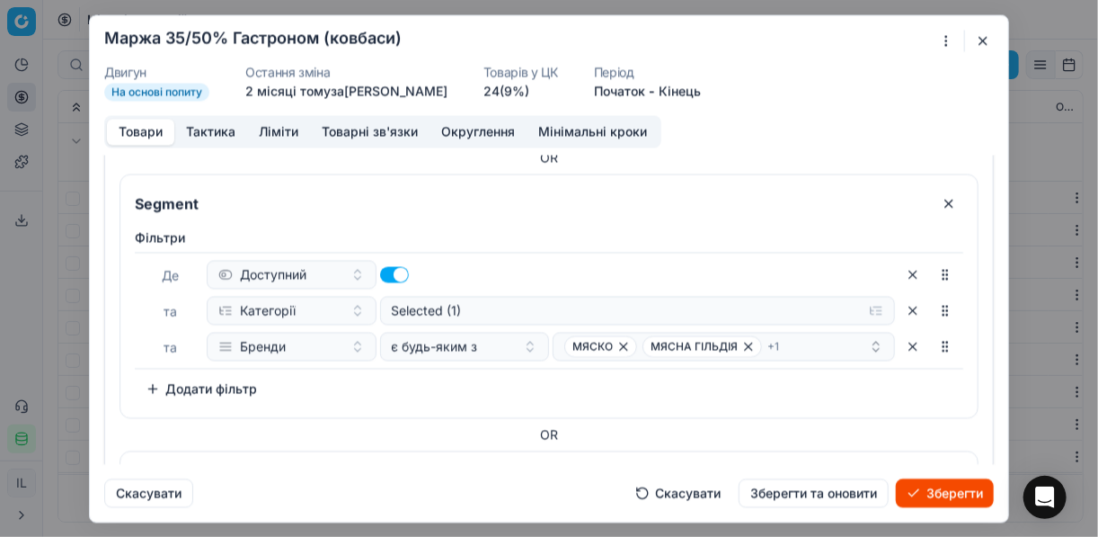
scroll to position [513, 0]
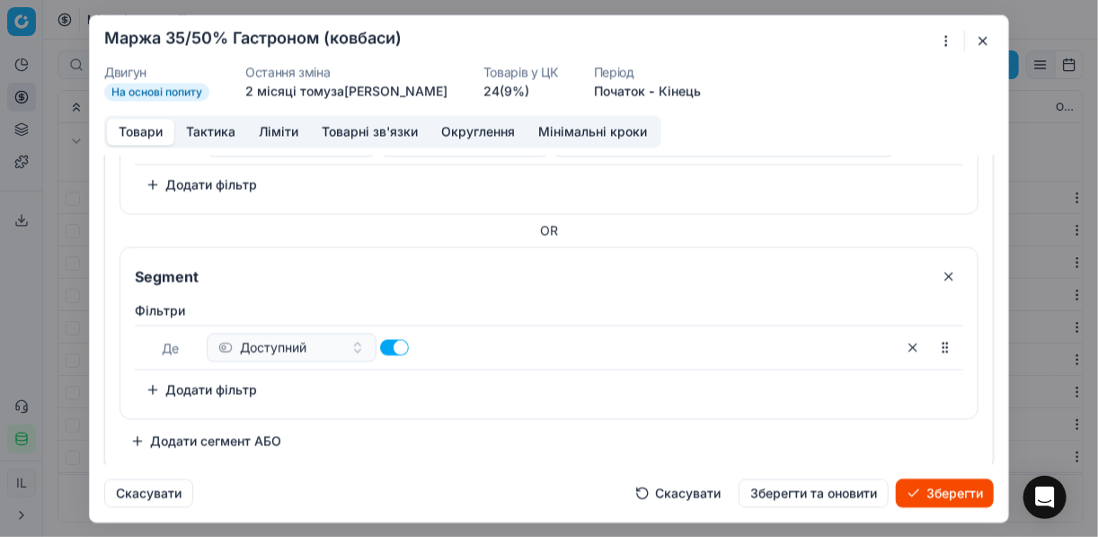
click at [179, 390] on button "Додати фільтр" at bounding box center [201, 389] width 133 height 29
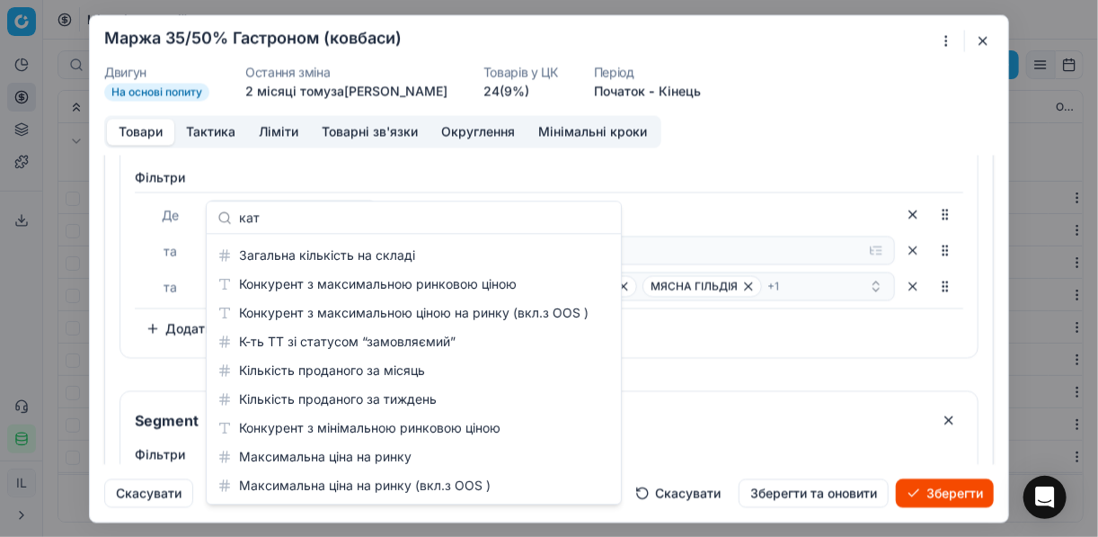
scroll to position [0, 0]
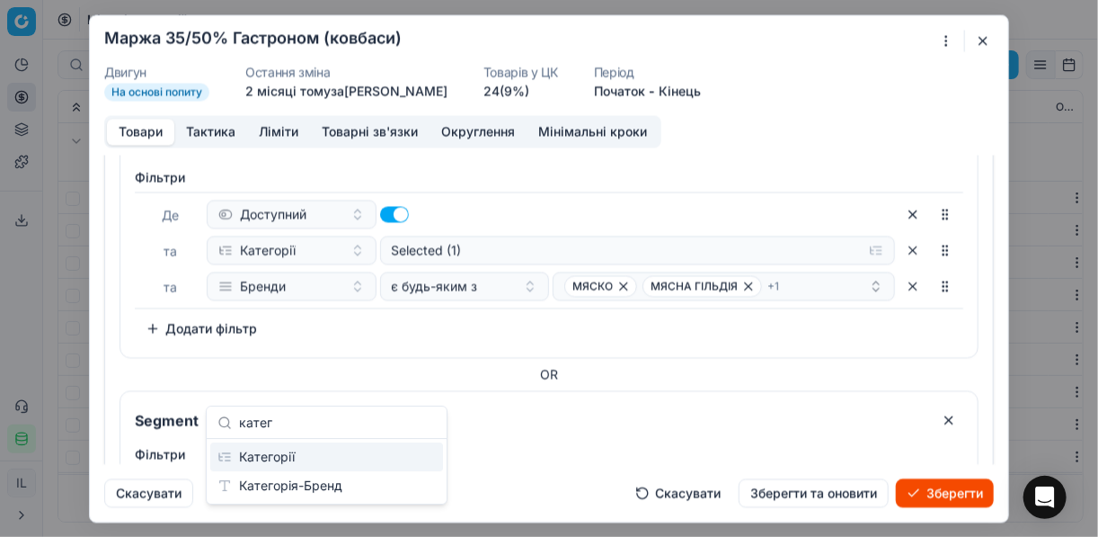
type input "катег"
click at [368, 464] on div "Категорії" at bounding box center [326, 456] width 233 height 29
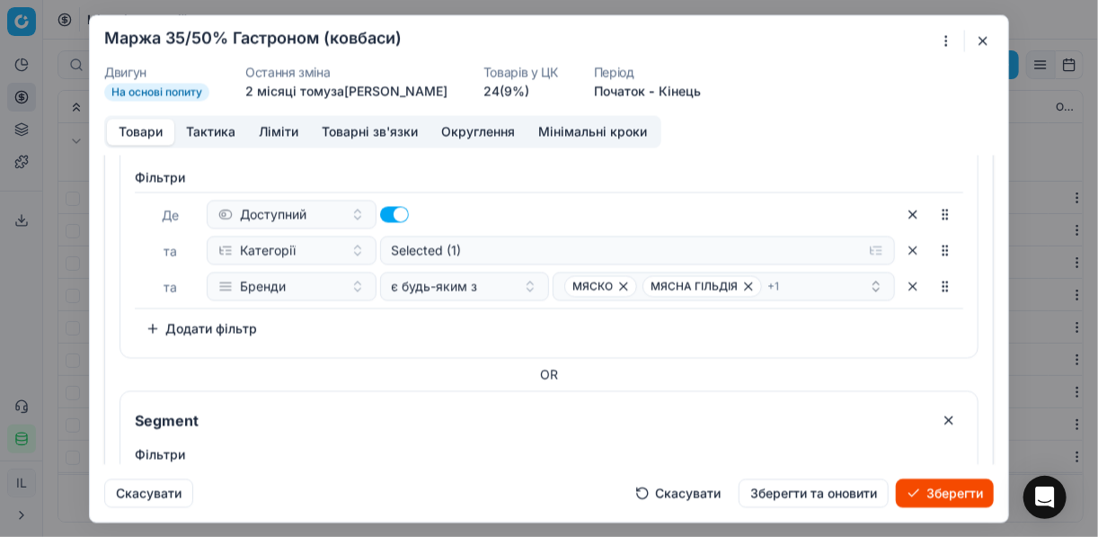
scroll to position [549, 0]
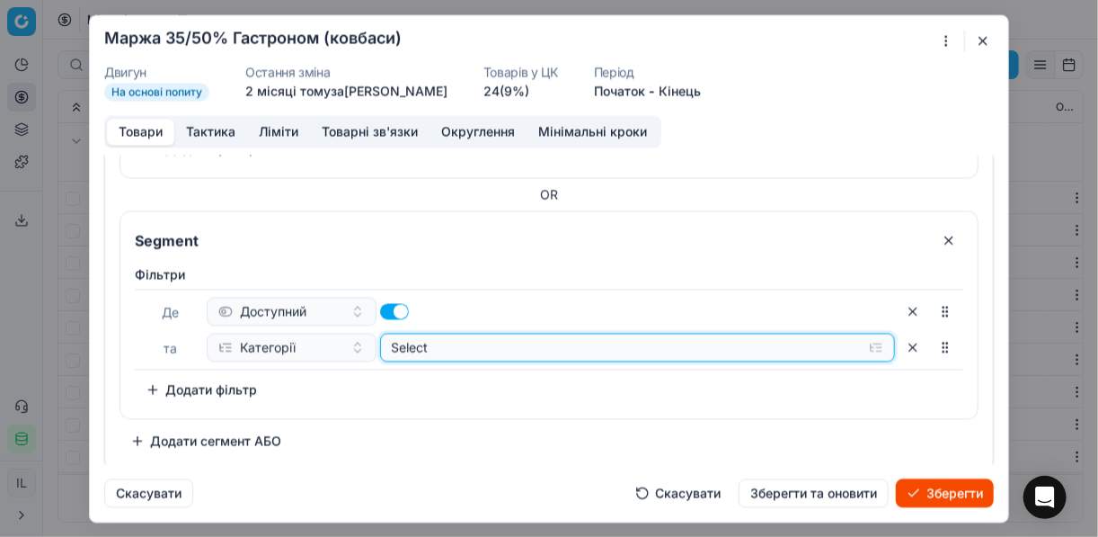
click at [867, 339] on button "Select" at bounding box center [638, 347] width 516 height 29
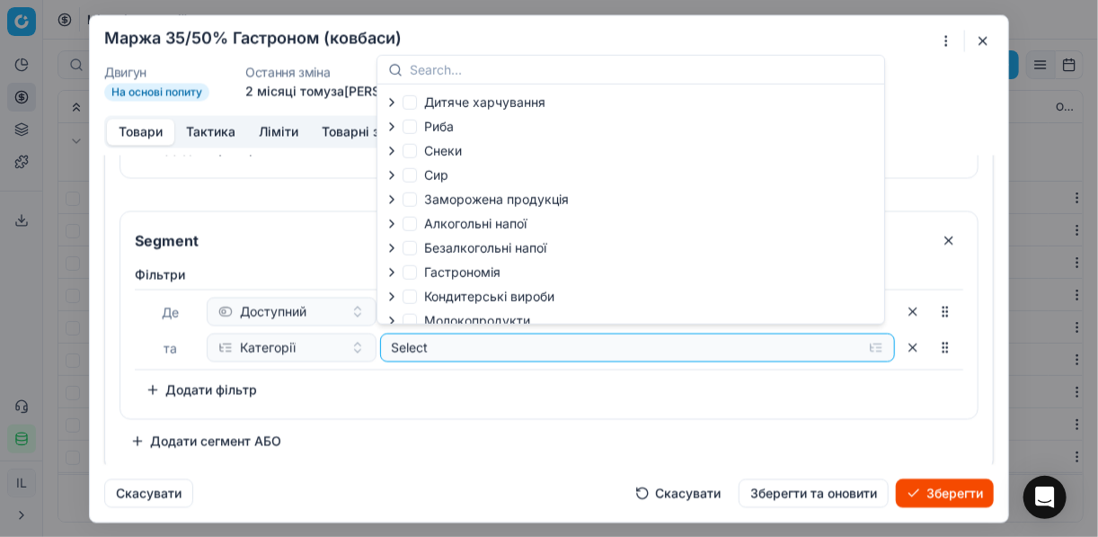
click at [394, 273] on icon "button" at bounding box center [392, 272] width 14 height 14
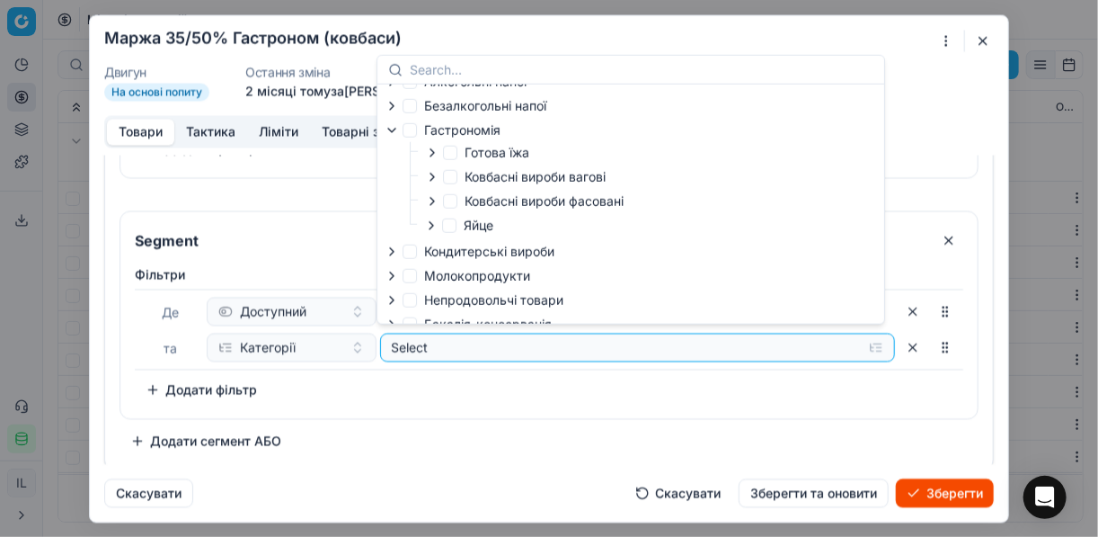
scroll to position [144, 0]
click at [429, 201] on icon "button" at bounding box center [432, 199] width 14 height 14
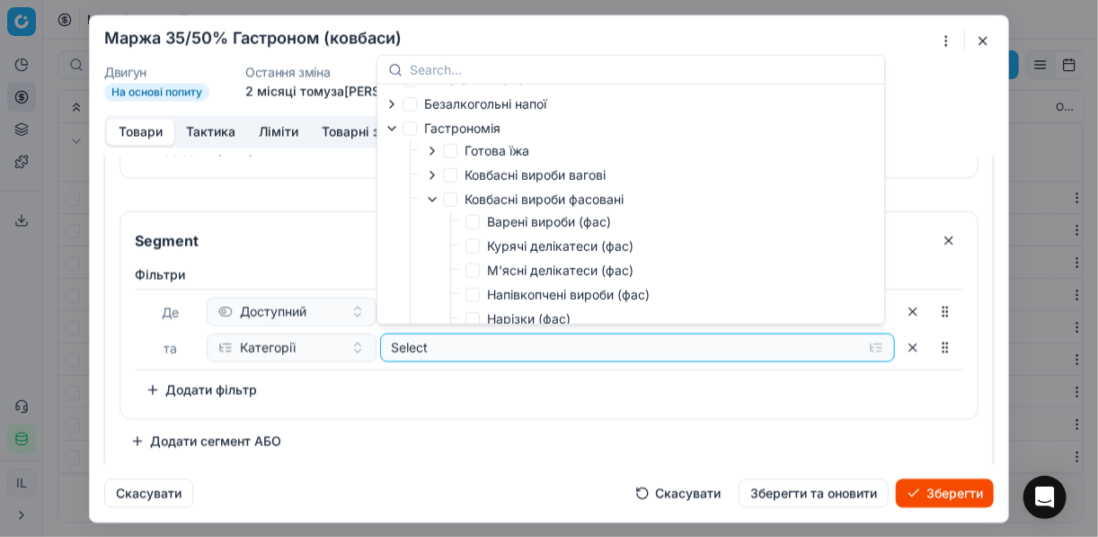
scroll to position [216, 0]
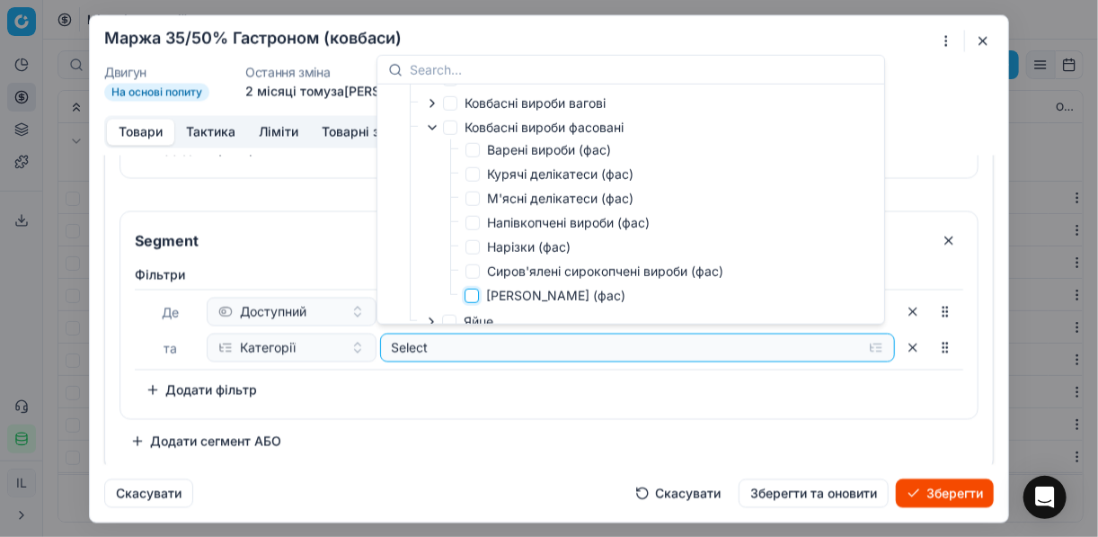
click at [467, 298] on input "Сосиска Сарделька (фас)" at bounding box center [472, 296] width 14 height 14
checkbox input "true"
click at [618, 395] on div "Фiльтри Де Доступний та Категорії Selected (1) To pick up a sortable item, pres…" at bounding box center [549, 334] width 829 height 138
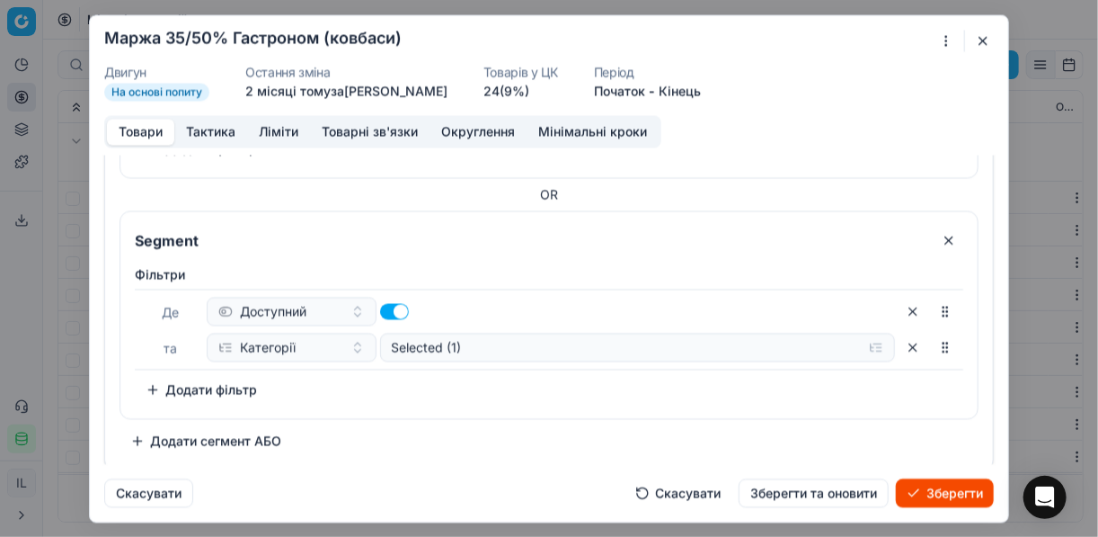
click at [151, 387] on button "Додати фільтр" at bounding box center [201, 389] width 133 height 29
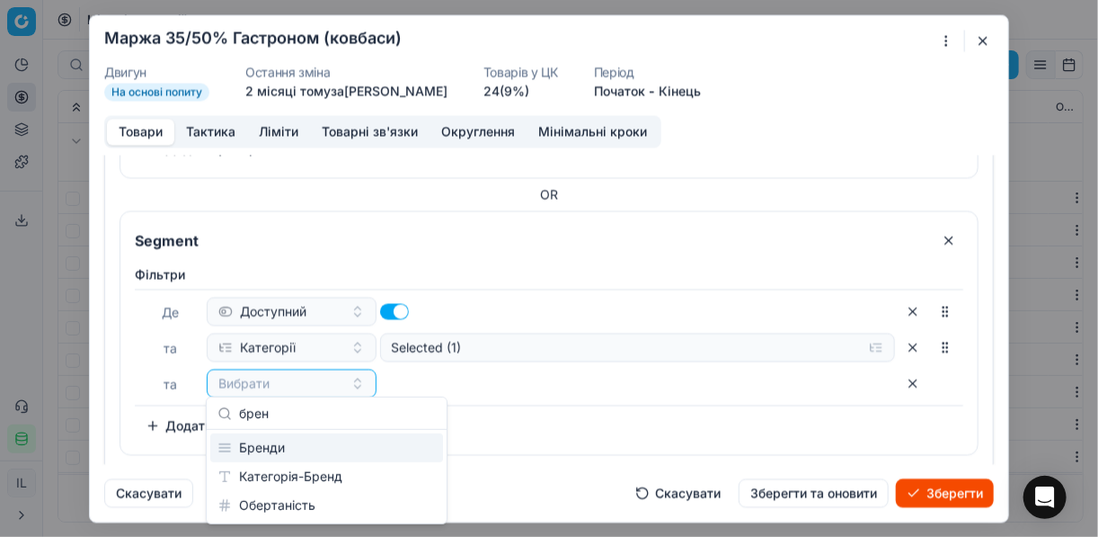
type input "брен"
click at [288, 442] on div "Бренди" at bounding box center [326, 447] width 233 height 29
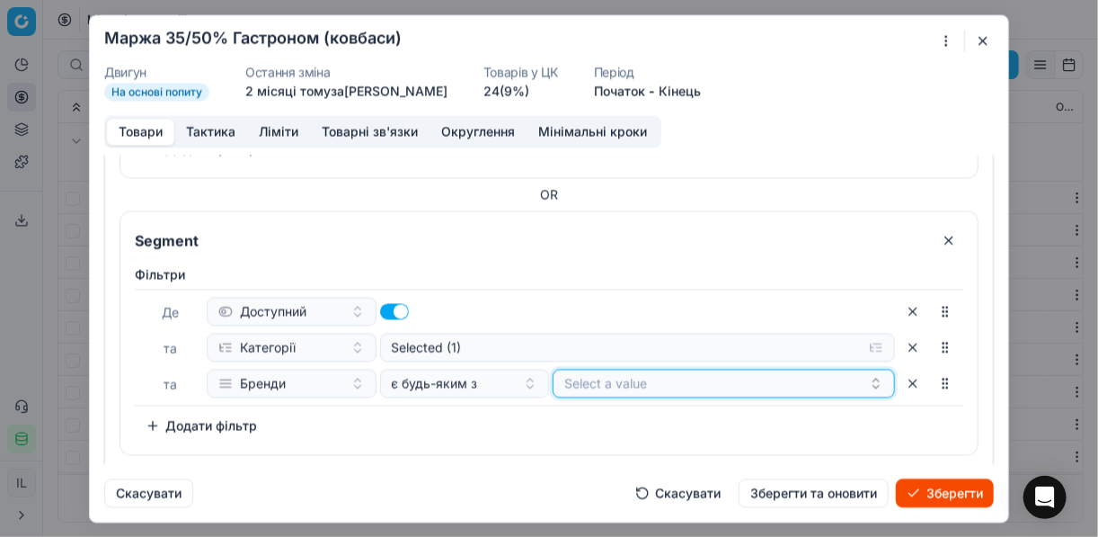
click at [783, 374] on button "Select a value" at bounding box center [724, 383] width 342 height 29
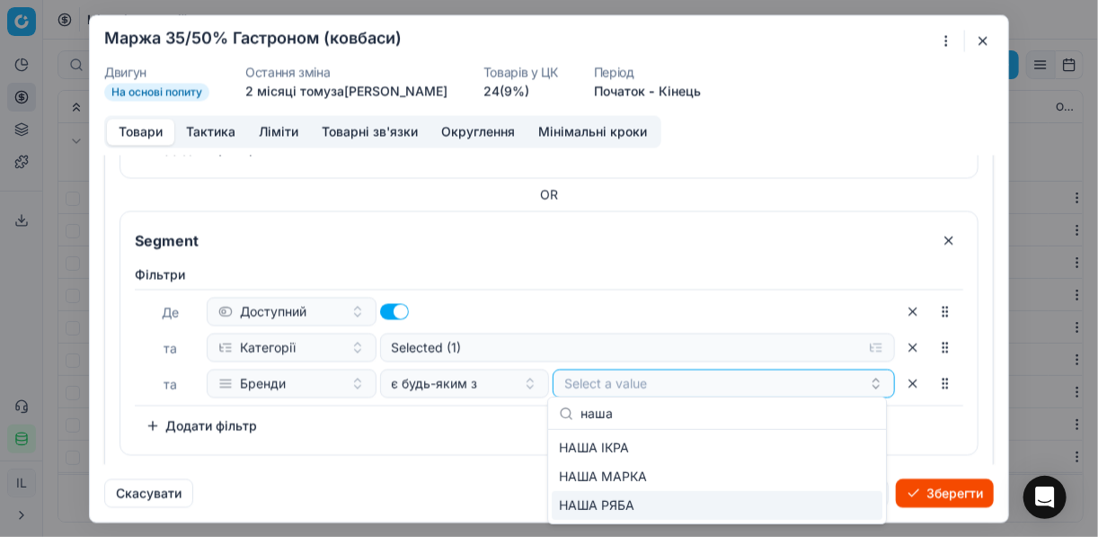
type input "наша"
click at [645, 502] on div "НАША РЯБА" at bounding box center [717, 505] width 331 height 29
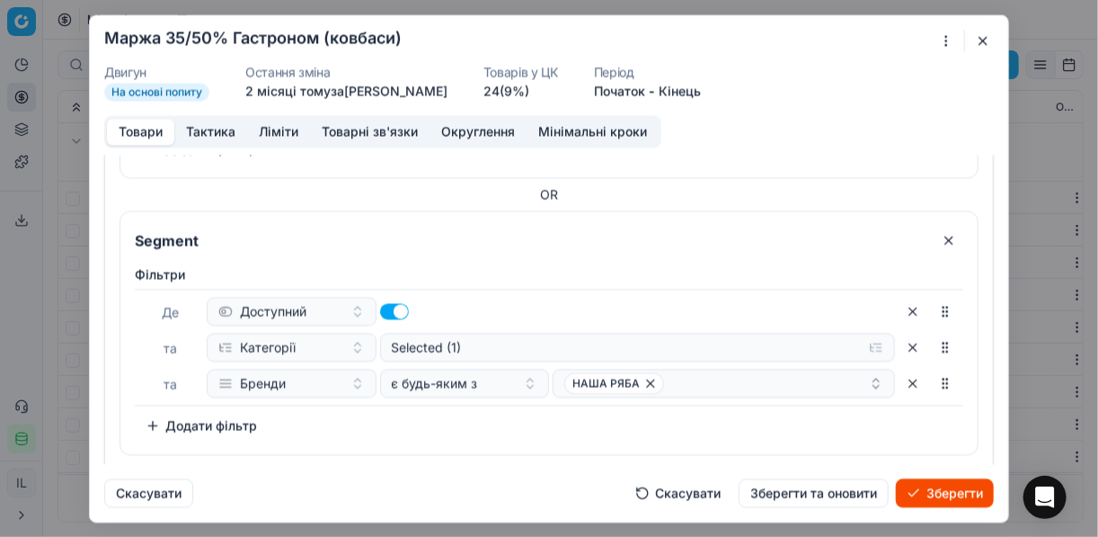
click at [471, 424] on div "Фiльтри Де Доступний та Категорії Selected (1) та Бренди є будь-яким з НАША РЯБ…" at bounding box center [549, 352] width 829 height 174
click at [929, 491] on button "Зберегти" at bounding box center [945, 492] width 98 height 29
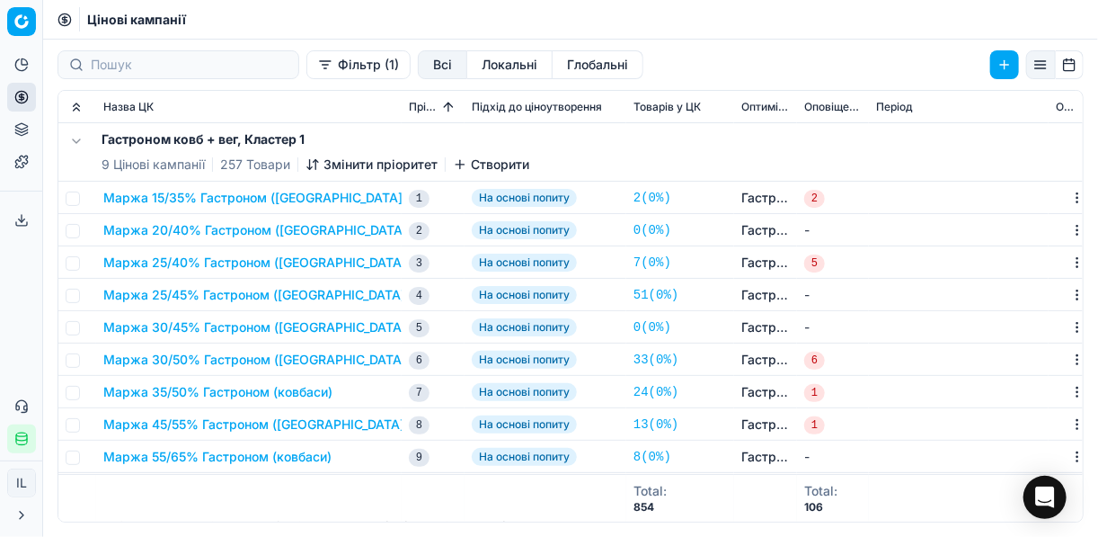
scroll to position [144, 0]
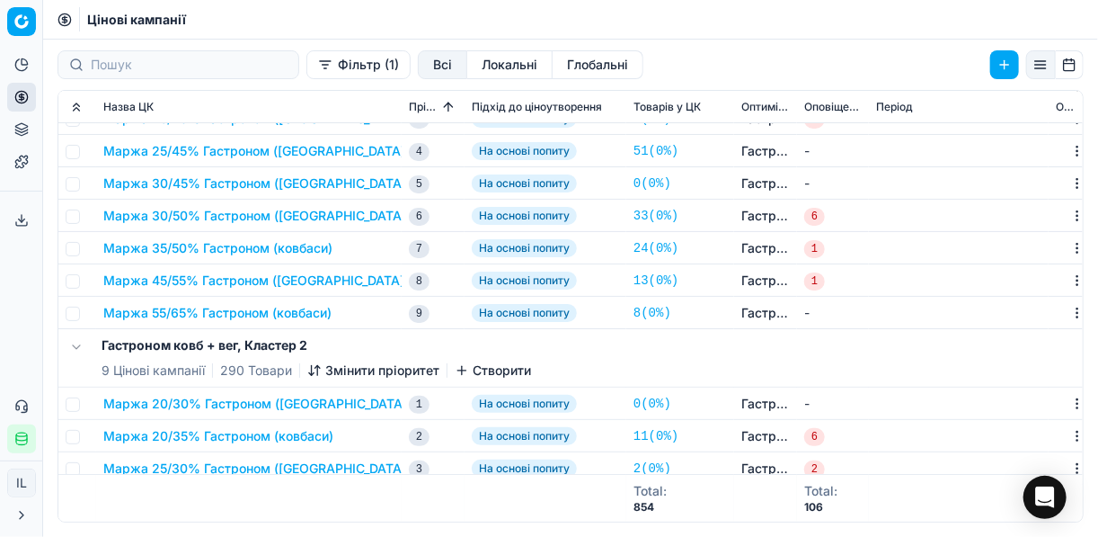
click at [179, 279] on button "Маржа 45/55% Гастроном (ковбаси)" at bounding box center [256, 280] width 306 height 18
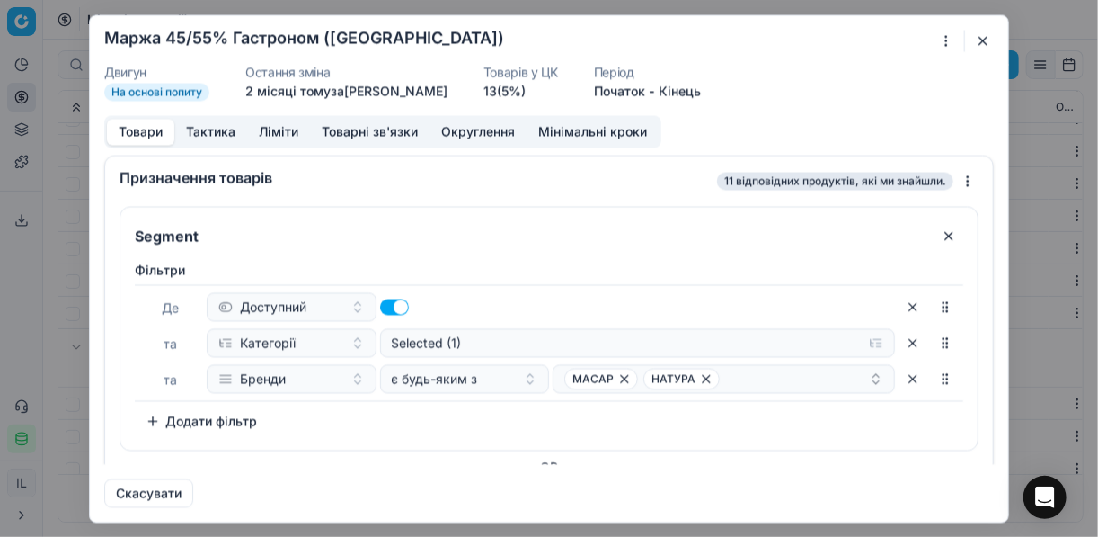
click at [948, 43] on div "Ми зберігаємо налаштування ЦК. Будь ласка, зачекайте, це може зайняти декілька …" at bounding box center [549, 268] width 1098 height 537
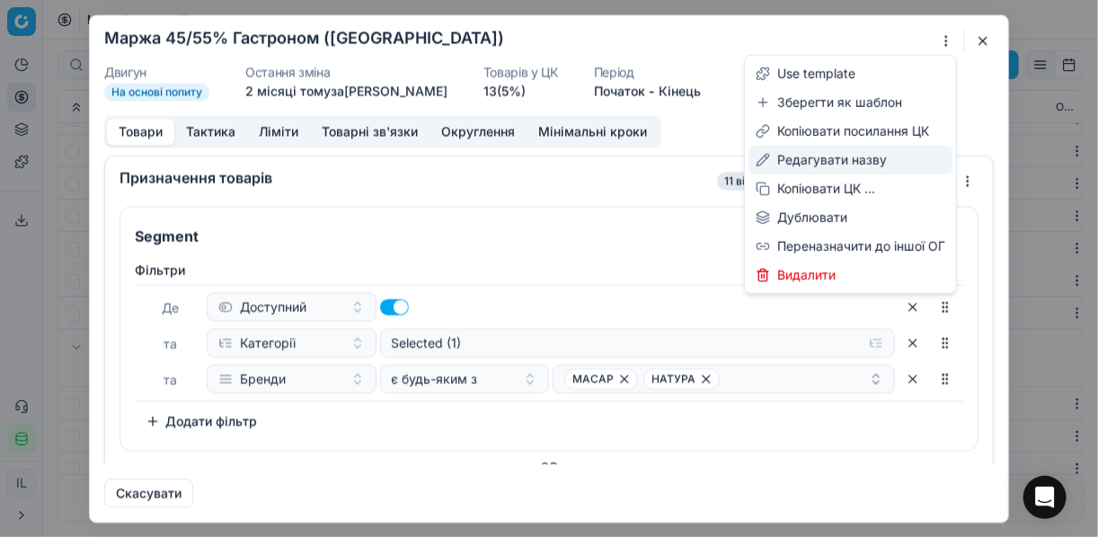
click at [818, 157] on div "Редагувати назву" at bounding box center [851, 160] width 204 height 29
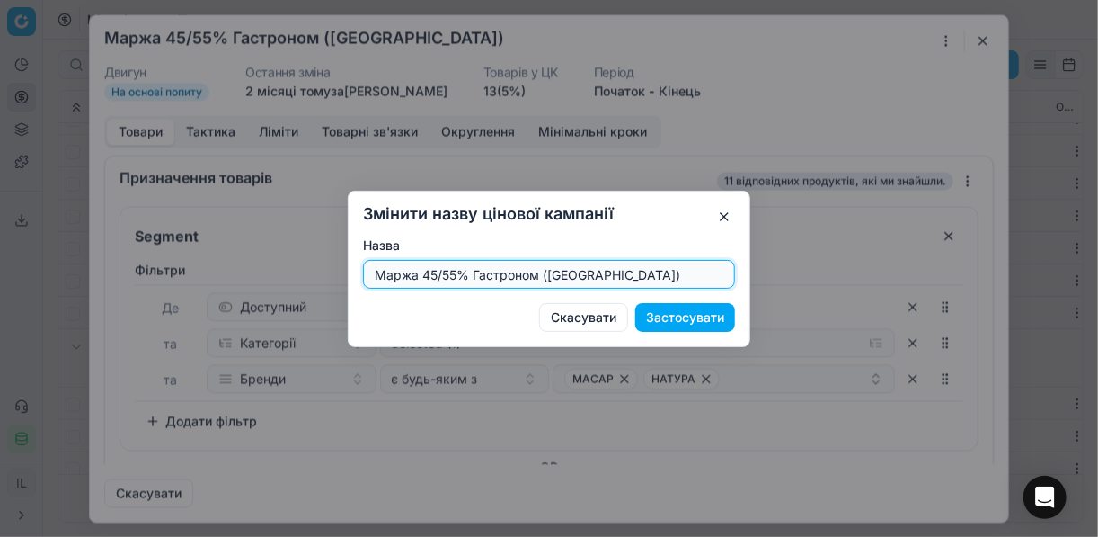
click at [427, 271] on input "Маржа 45/55% Гастроном (ковбаси)" at bounding box center [549, 274] width 356 height 27
type input "Маржа 35/55% Гастроном (ковбаси)"
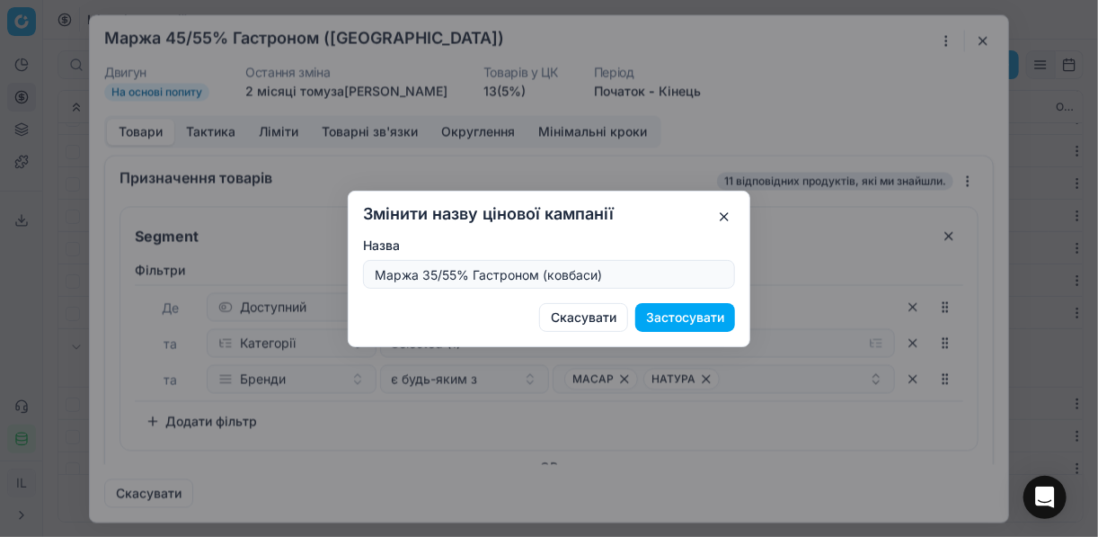
click at [695, 316] on button "Застосувати" at bounding box center [685, 317] width 100 height 29
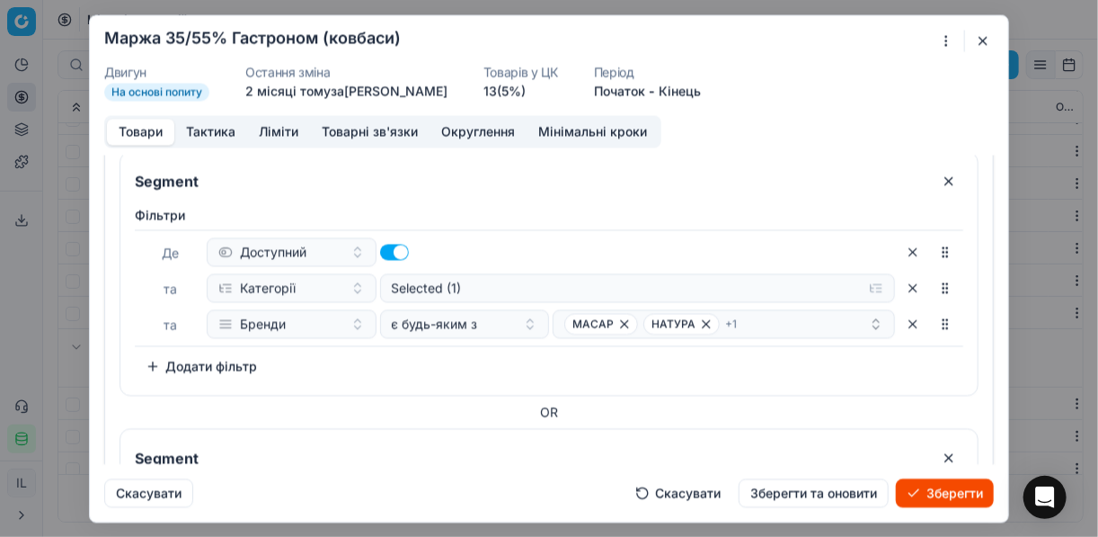
scroll to position [360, 0]
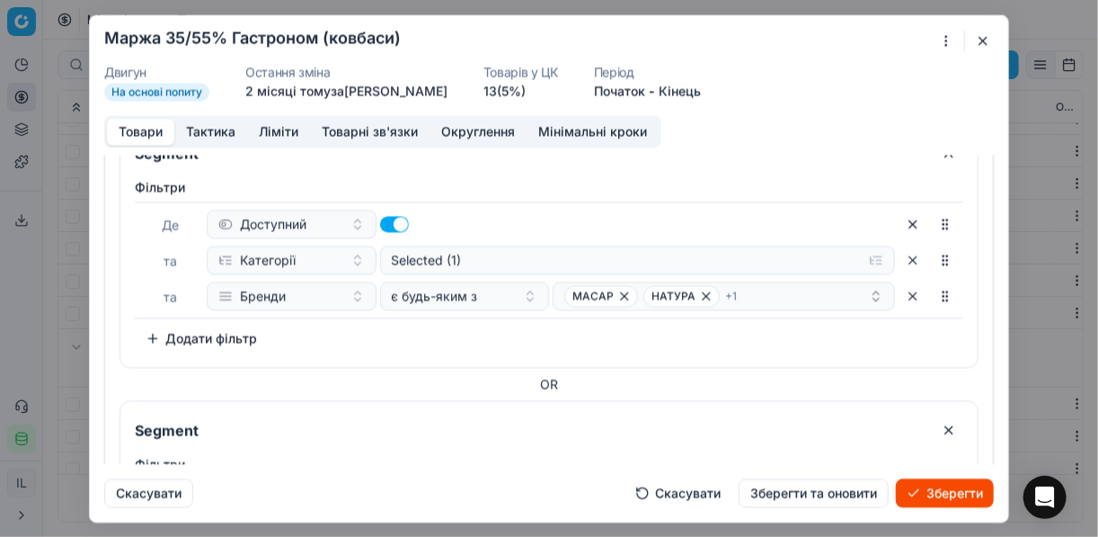
click at [906, 223] on button "button" at bounding box center [913, 223] width 29 height 29
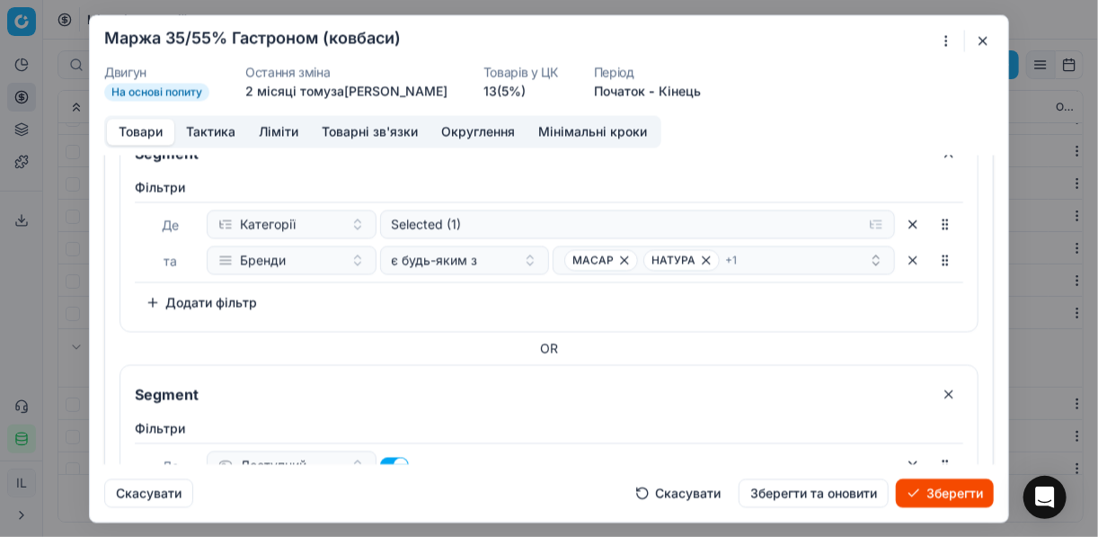
click at [904, 222] on button "button" at bounding box center [913, 223] width 29 height 29
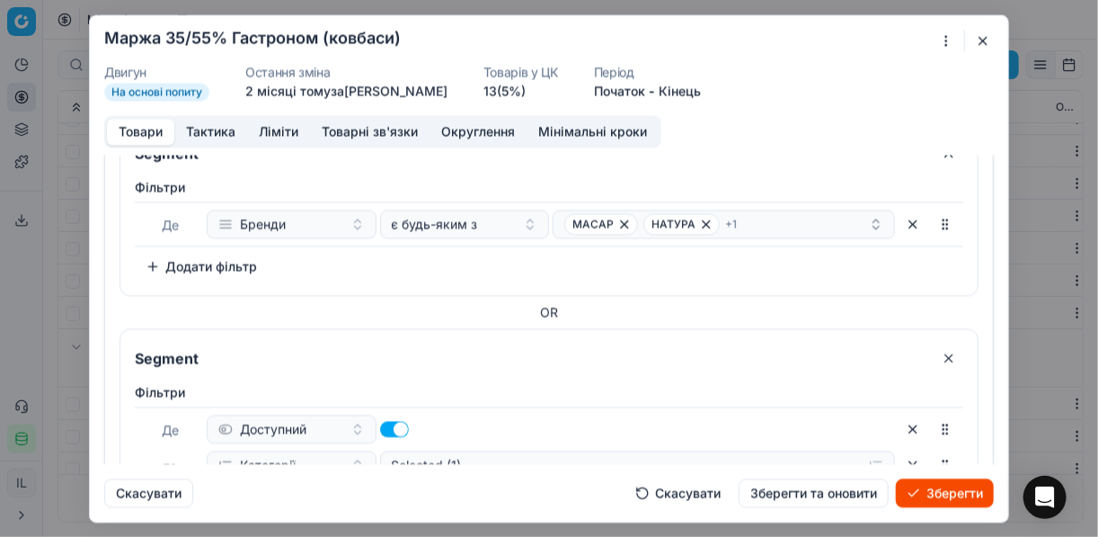
click at [904, 222] on button "button" at bounding box center [913, 223] width 29 height 29
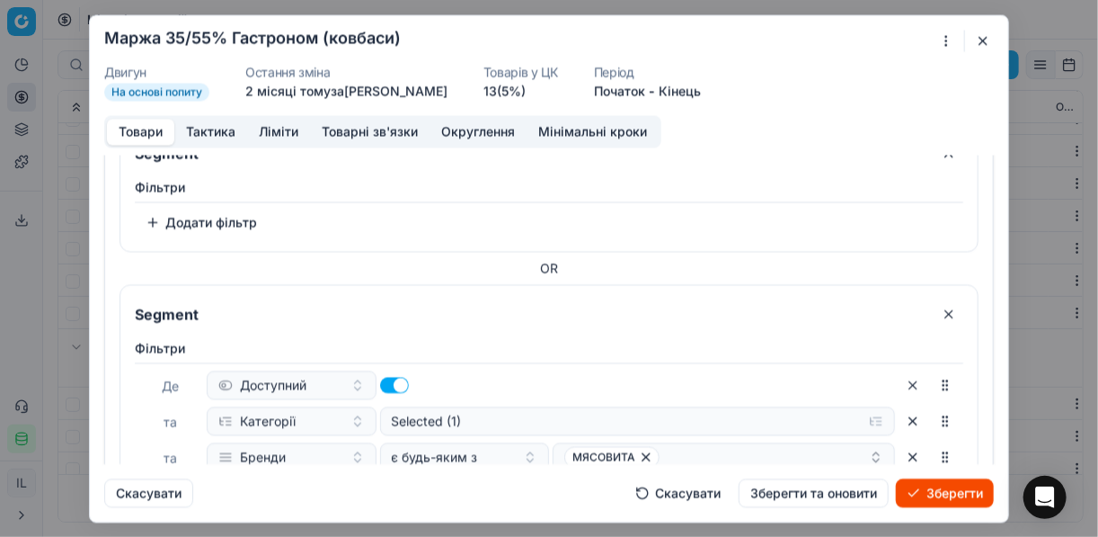
click at [941, 307] on button "button" at bounding box center [949, 313] width 29 height 29
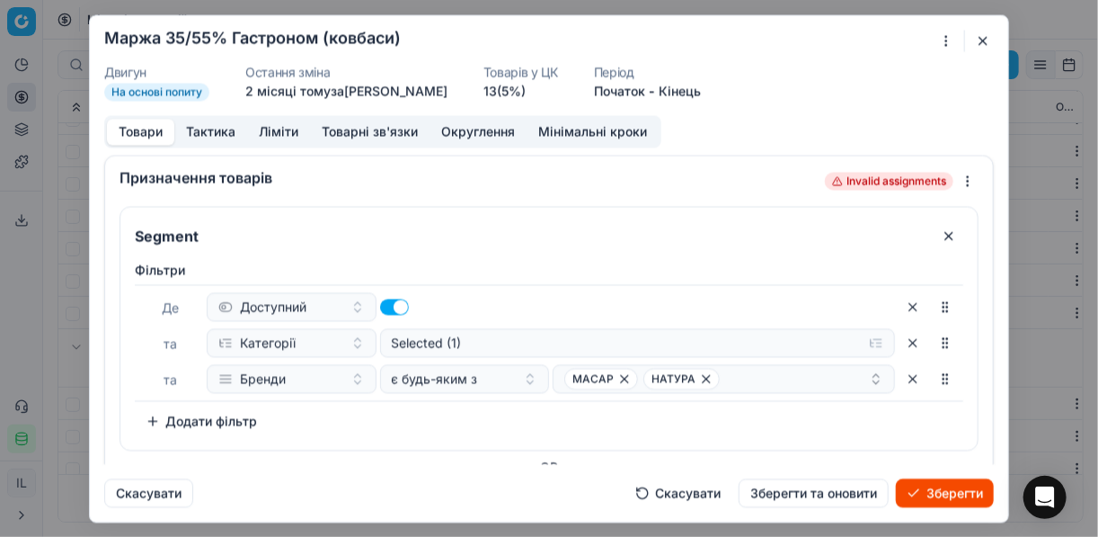
scroll to position [216, 0]
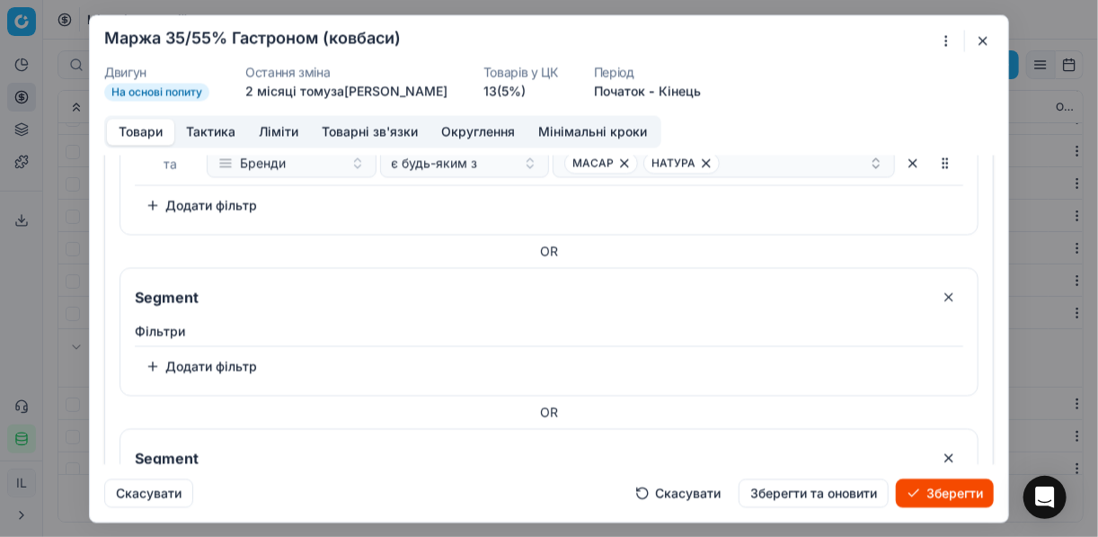
click at [942, 296] on button "button" at bounding box center [949, 296] width 29 height 29
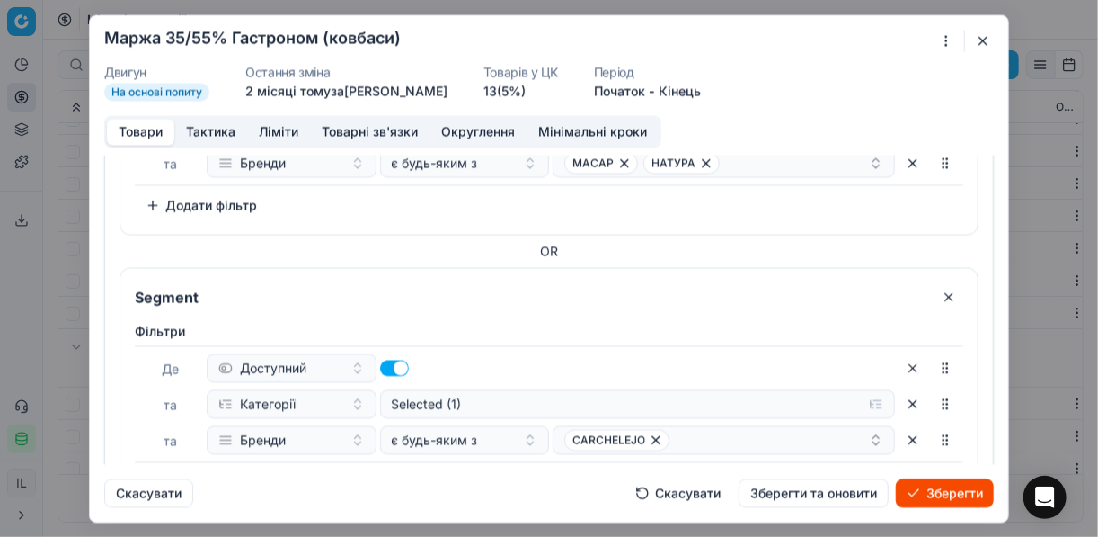
click at [940, 289] on button "button" at bounding box center [949, 296] width 29 height 29
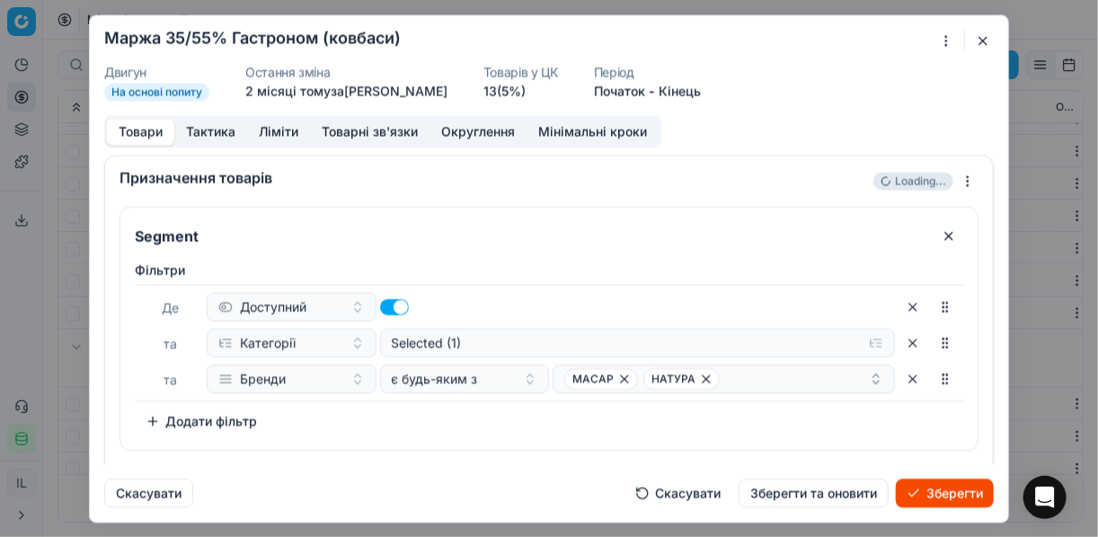
scroll to position [34, 0]
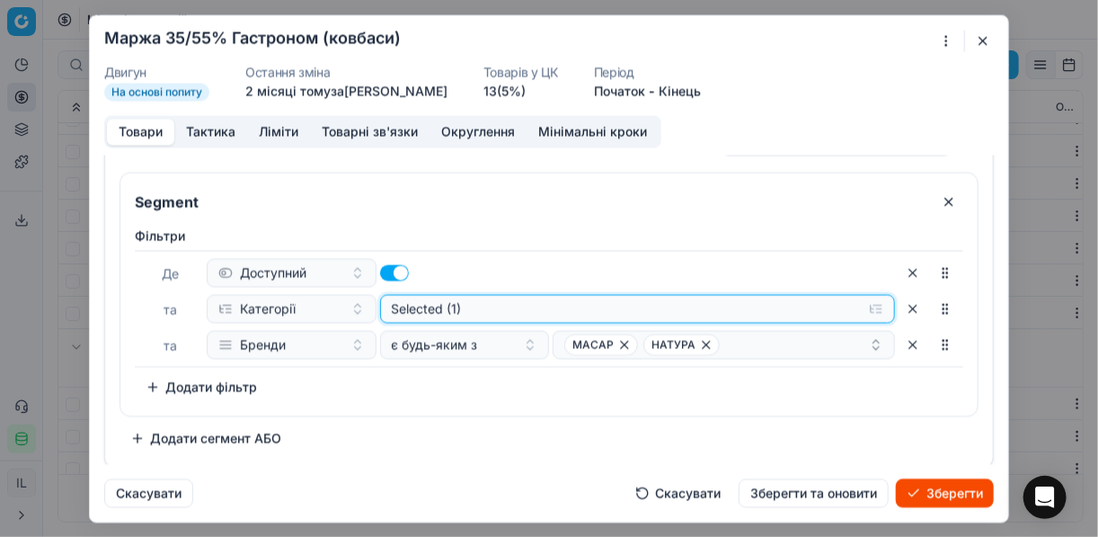
click at [864, 308] on button "Selected (1)" at bounding box center [638, 308] width 516 height 29
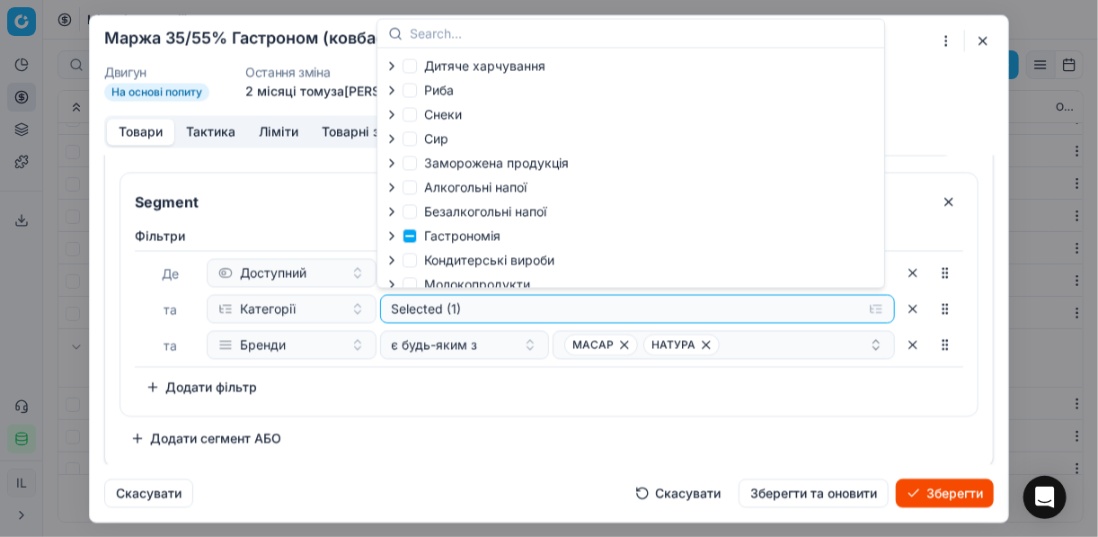
click at [395, 241] on icon "button" at bounding box center [392, 235] width 14 height 14
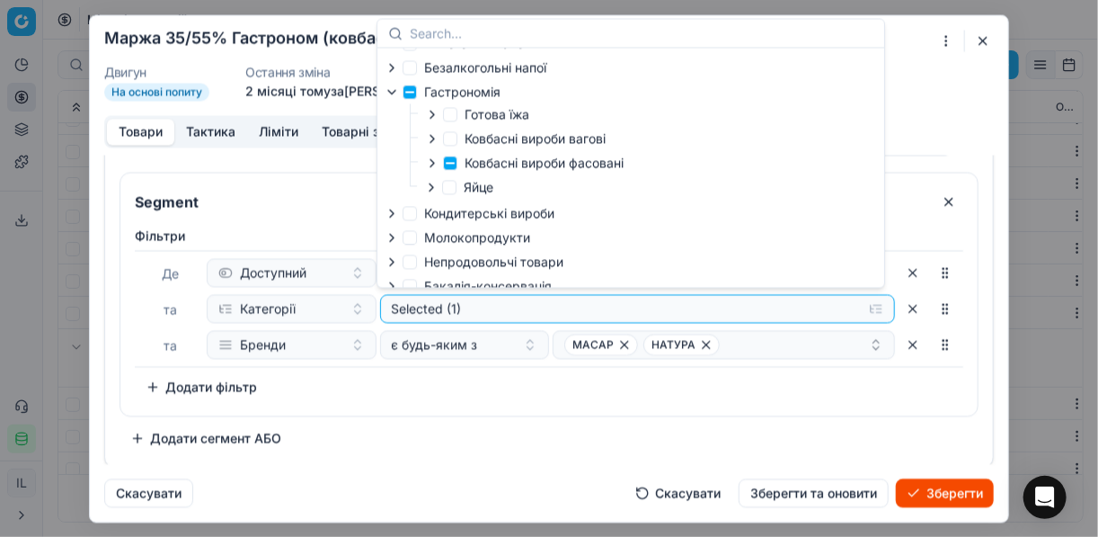
click at [437, 164] on icon "button" at bounding box center [432, 163] width 14 height 14
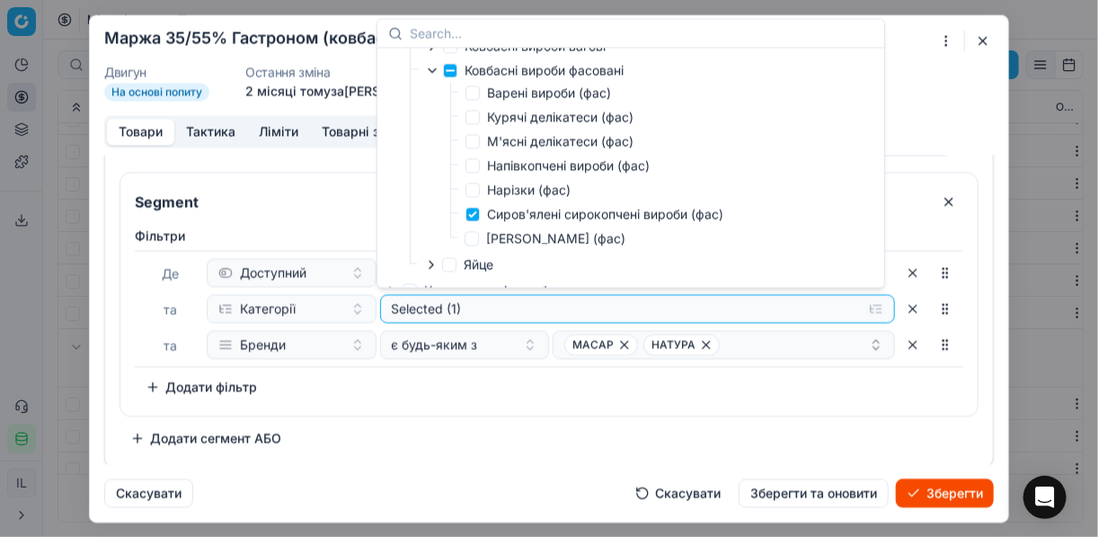
scroll to position [288, 0]
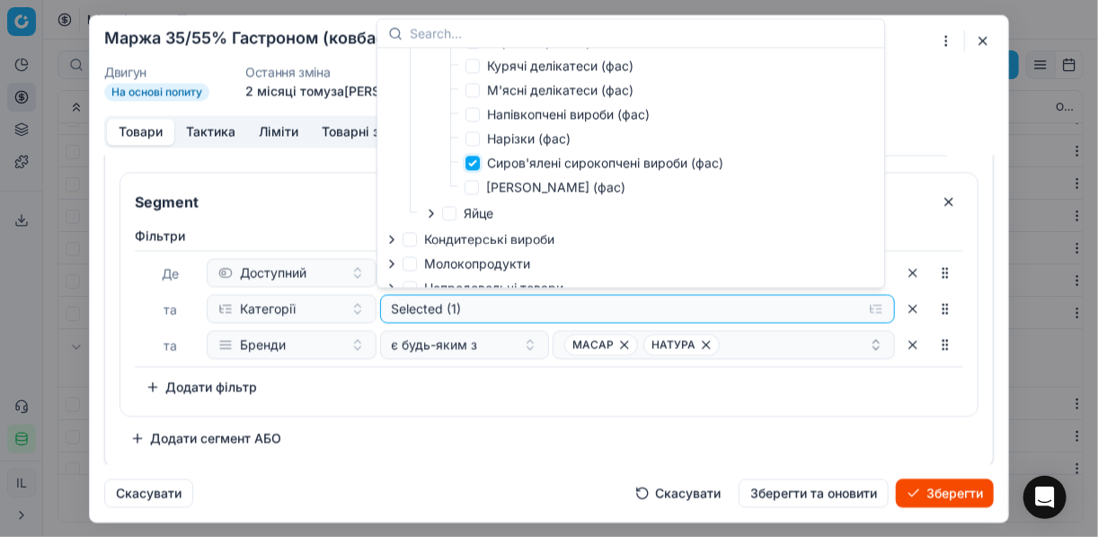
click at [473, 170] on input "Сиров'ялені сирокопчені вироби (фас)" at bounding box center [473, 163] width 14 height 14
checkbox input "false"
click at [475, 192] on input "Сосиска Сарделька (фас)" at bounding box center [472, 187] width 14 height 14
checkbox input "true"
click at [490, 345] on div "є будь-яким з" at bounding box center [454, 344] width 125 height 18
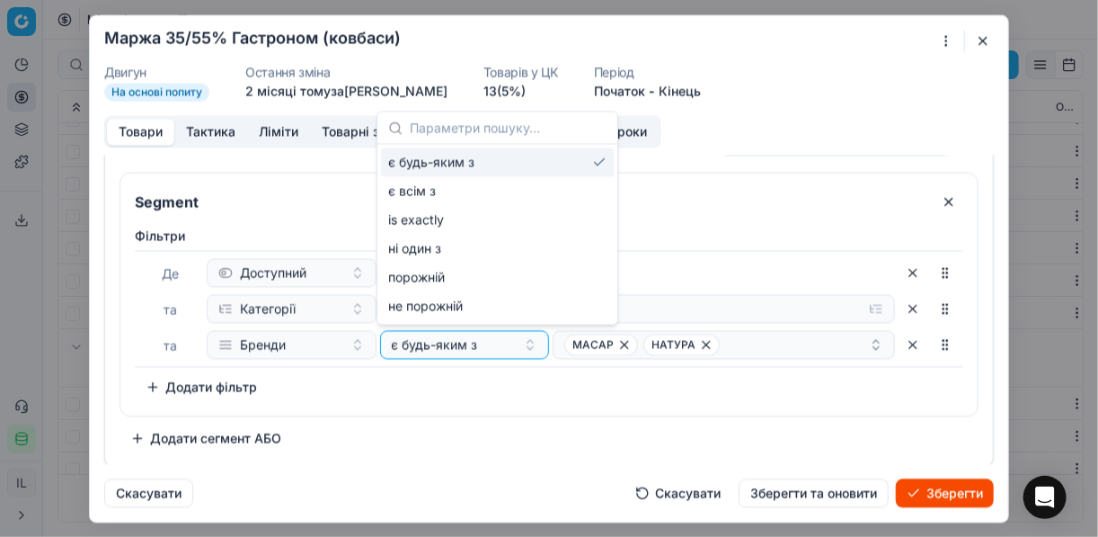
drag, startPoint x: 629, startPoint y: 376, endPoint x: 619, endPoint y: 354, distance: 23.7
click at [628, 375] on div "Фiльтри Де Доступний та Категорії Selected (1) та Бренди є будь-яким з МАСАР НА…" at bounding box center [549, 314] width 829 height 174
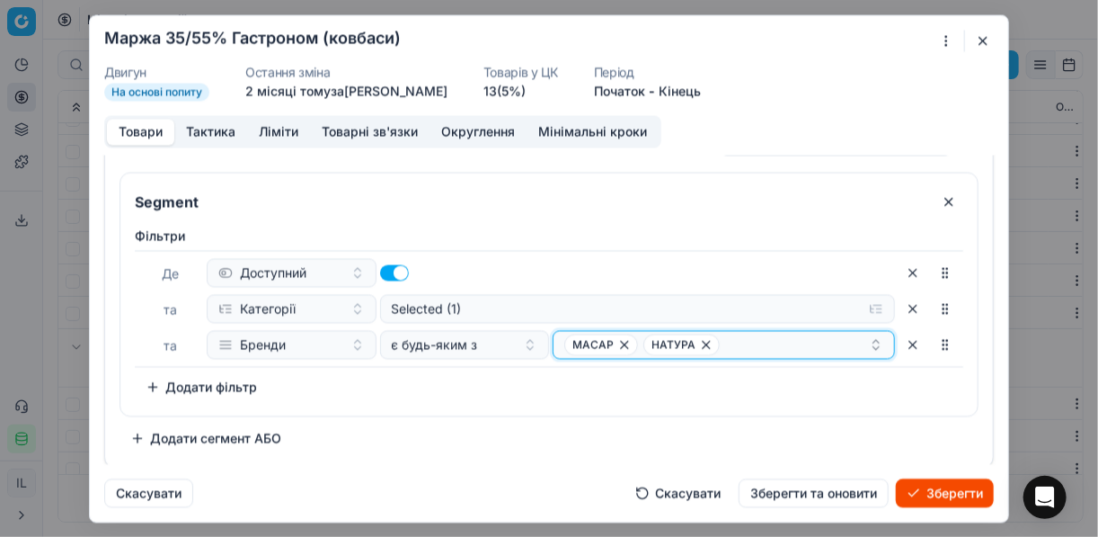
click at [621, 343] on icon "button" at bounding box center [624, 344] width 7 height 7
click at [621, 345] on icon "button" at bounding box center [627, 344] width 14 height 14
click at [626, 348] on button "Select a value" at bounding box center [724, 344] width 342 height 29
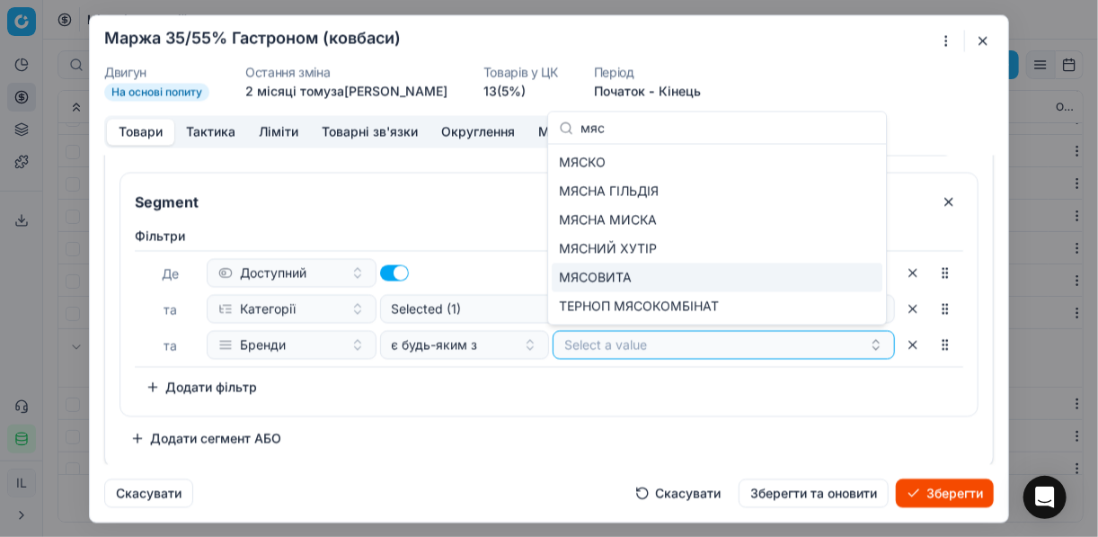
type input "мяс"
click at [800, 280] on div "МЯСОВИТА" at bounding box center [717, 277] width 331 height 29
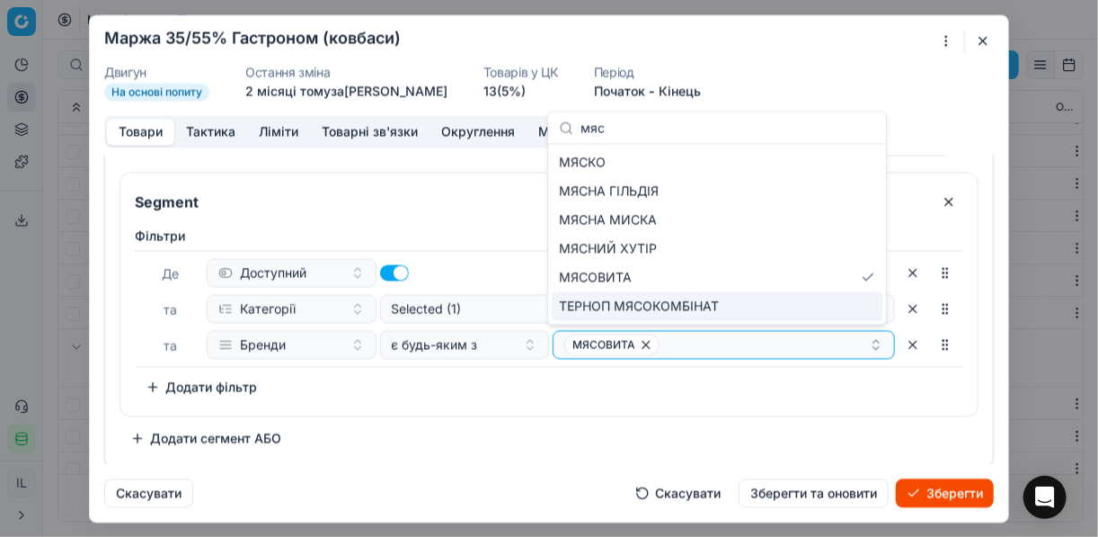
click at [669, 404] on div "Фiльтри Де Доступний та Категорії Selected (1) та Бренди є будь-яким з МЯСОВИТА…" at bounding box center [549, 317] width 858 height 196
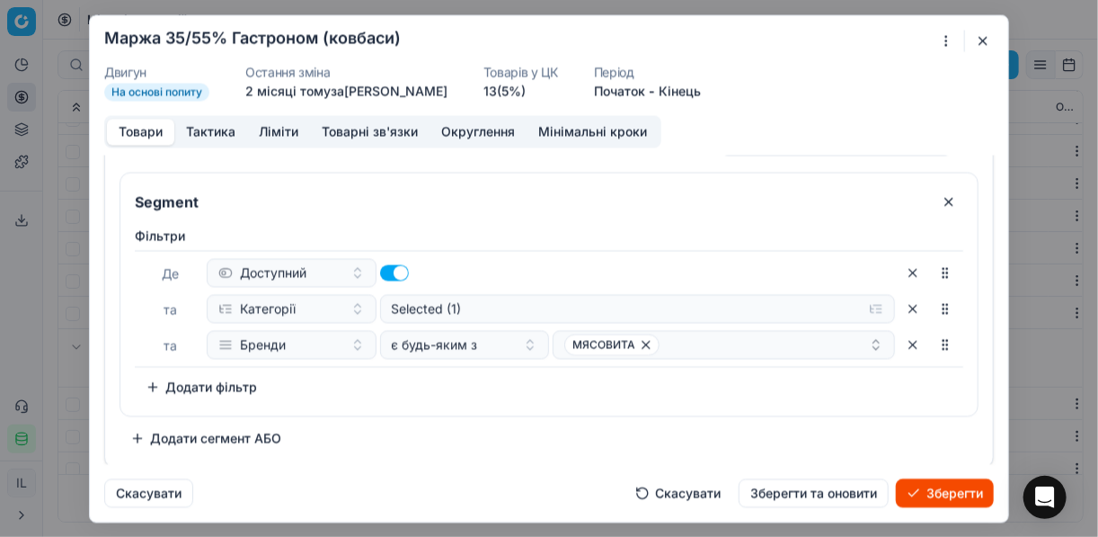
click at [943, 499] on button "Зберегти" at bounding box center [945, 492] width 98 height 29
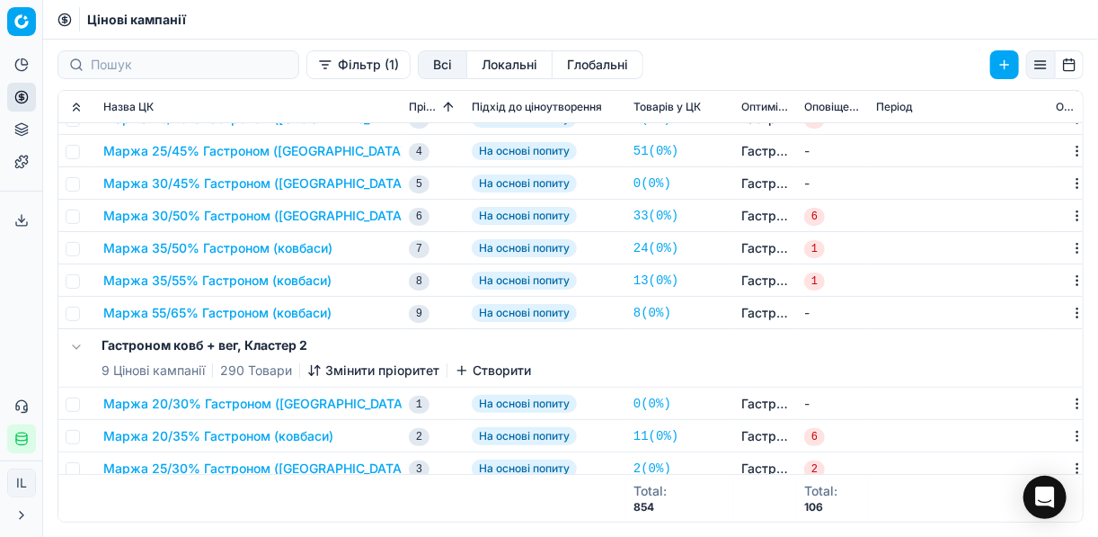
click at [195, 315] on button "Маржа 55/65% Гастроном (ковбаси)" at bounding box center [217, 313] width 228 height 18
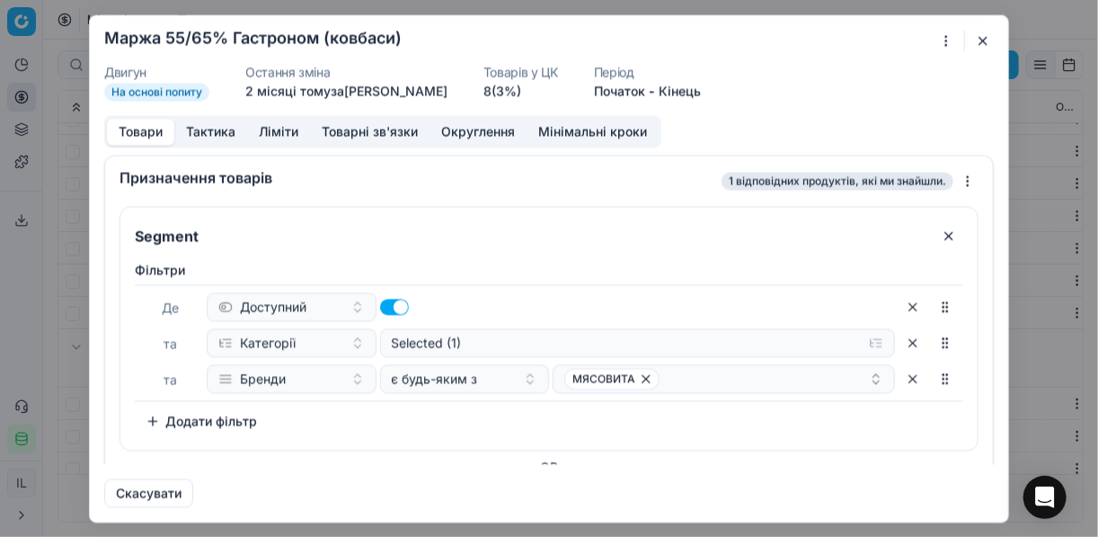
click at [944, 39] on div "Ми зберігаємо налаштування ЦК. Будь ласка, зачекайте, це може зайняти декілька …" at bounding box center [549, 268] width 1098 height 537
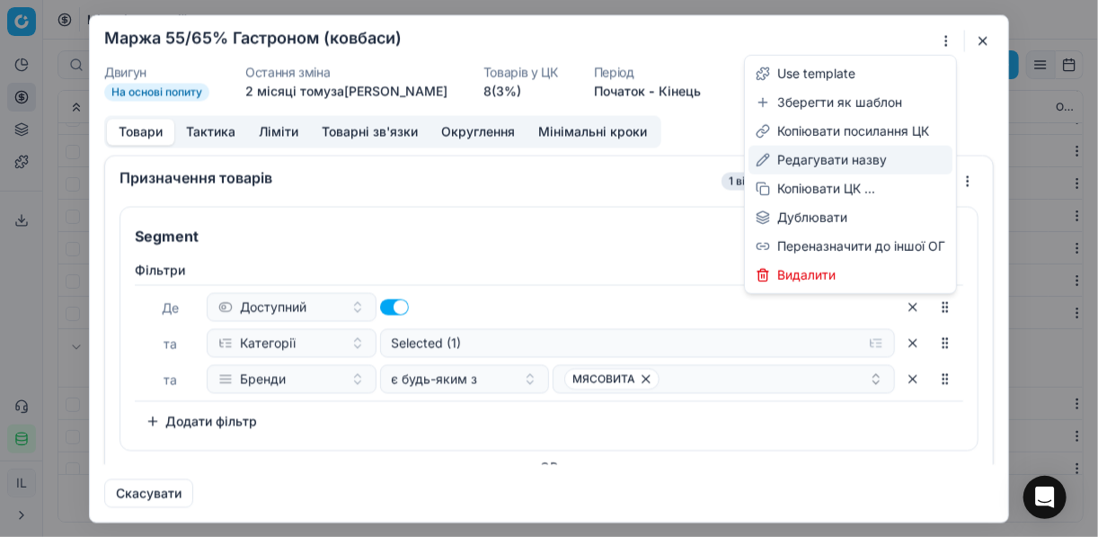
click at [819, 161] on div "Редагувати назву" at bounding box center [851, 160] width 204 height 29
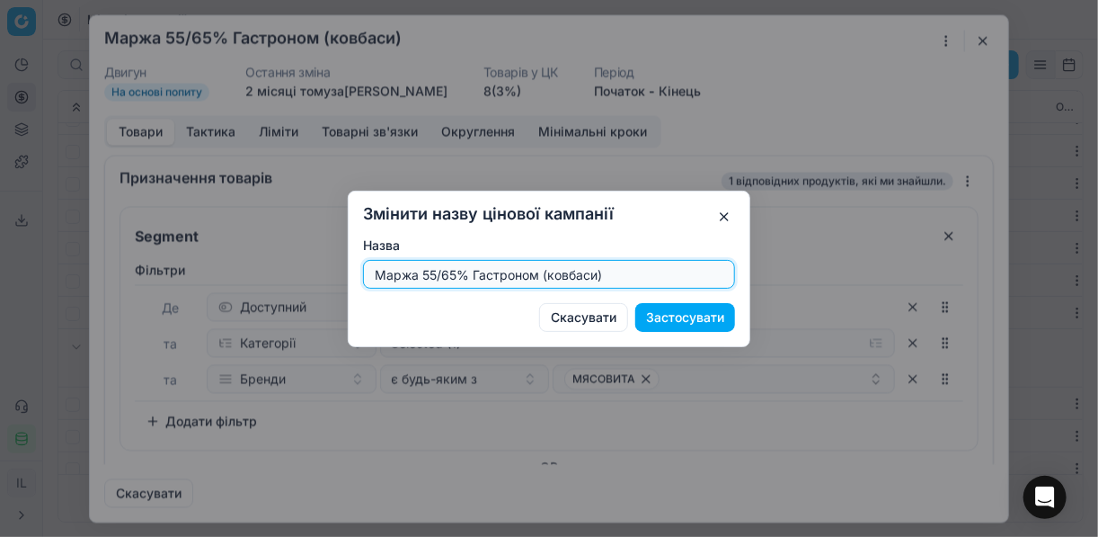
click at [456, 274] on input "Маржа 55/65% Гастроном (ковбаси)" at bounding box center [549, 274] width 356 height 27
type input "Маржа 40/50% Гастроном (ковбаси)"
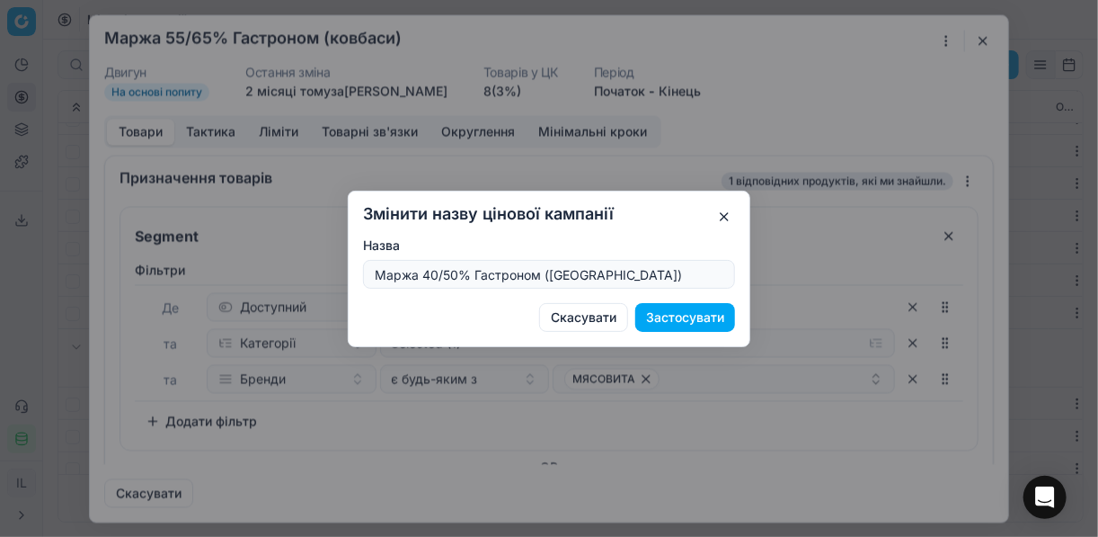
click at [679, 315] on button "Застосувати" at bounding box center [685, 317] width 100 height 29
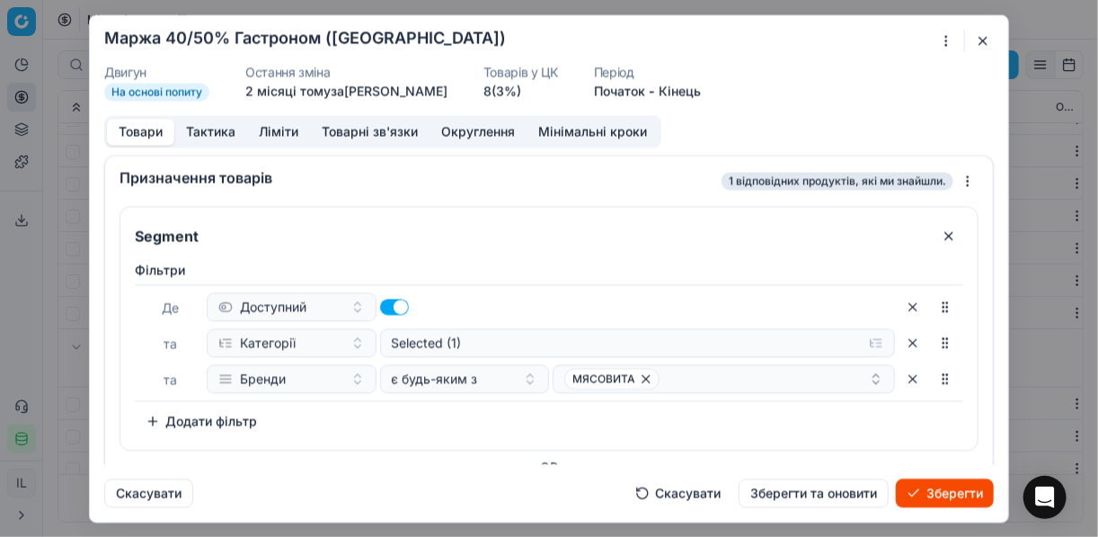
click at [275, 136] on button "Ліміти" at bounding box center [278, 132] width 63 height 26
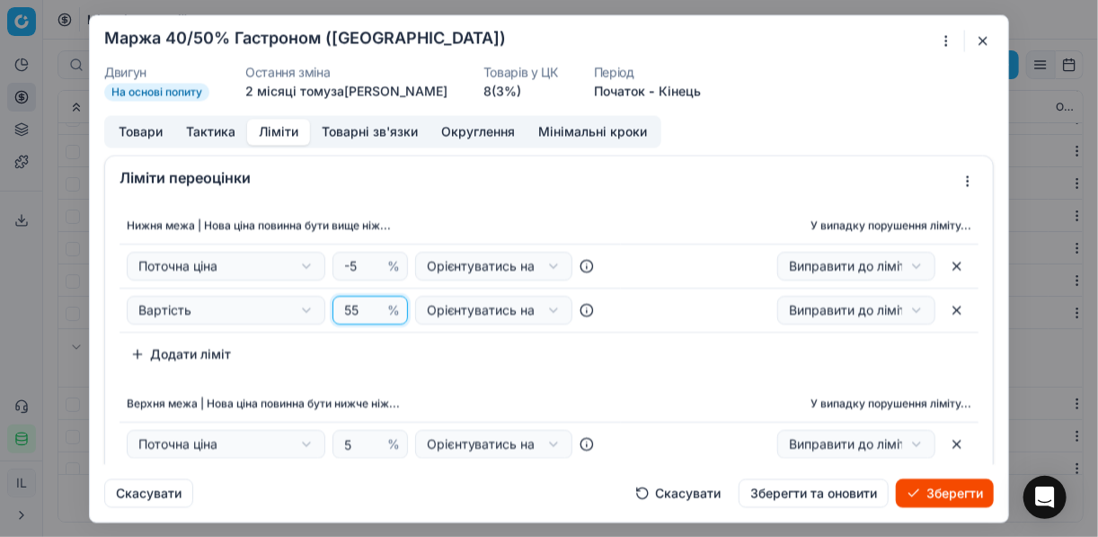
click at [360, 307] on input "55" at bounding box center [362, 310] width 43 height 27
type input "5"
type input "40"
click at [432, 373] on div "Нижня межа | Нова ціна повинна бути вище ніж... У випадку порушення ліміту... П…" at bounding box center [549, 376] width 888 height 353
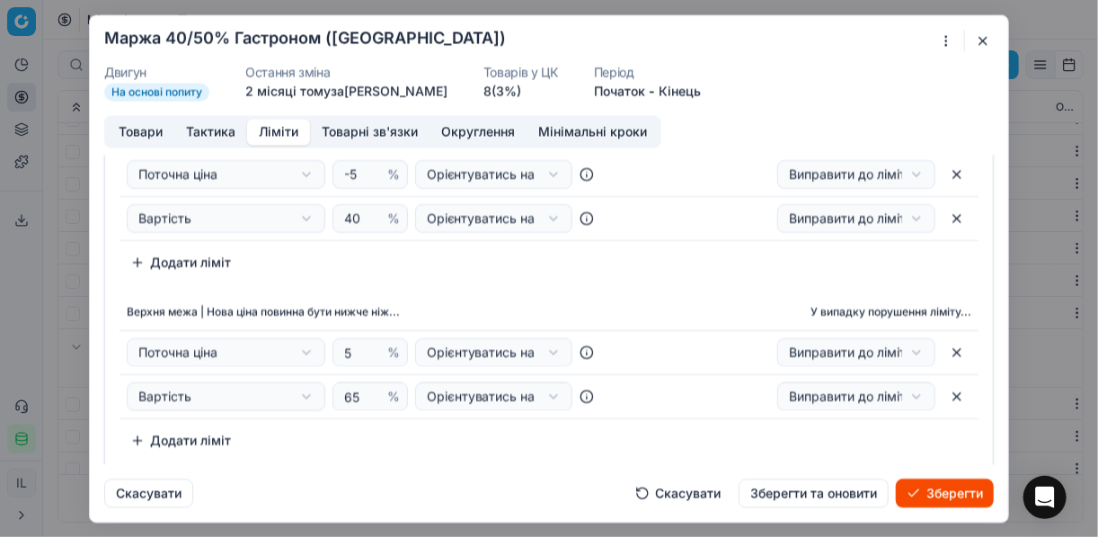
scroll to position [144, 0]
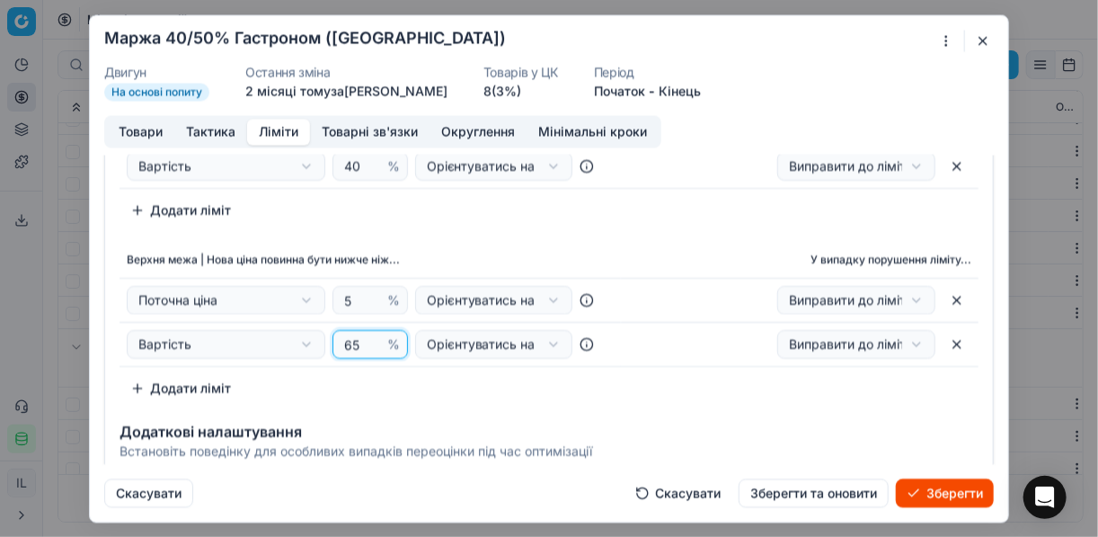
click at [354, 341] on input "65" at bounding box center [362, 344] width 43 height 27
type input "6"
type input "50"
click at [637, 202] on div "Нижня межа | Нова ціна повинна бути вище ніж... У випадку порушення ліміту... П…" at bounding box center [549, 144] width 859 height 161
click at [134, 130] on button "Товари" at bounding box center [140, 132] width 67 height 26
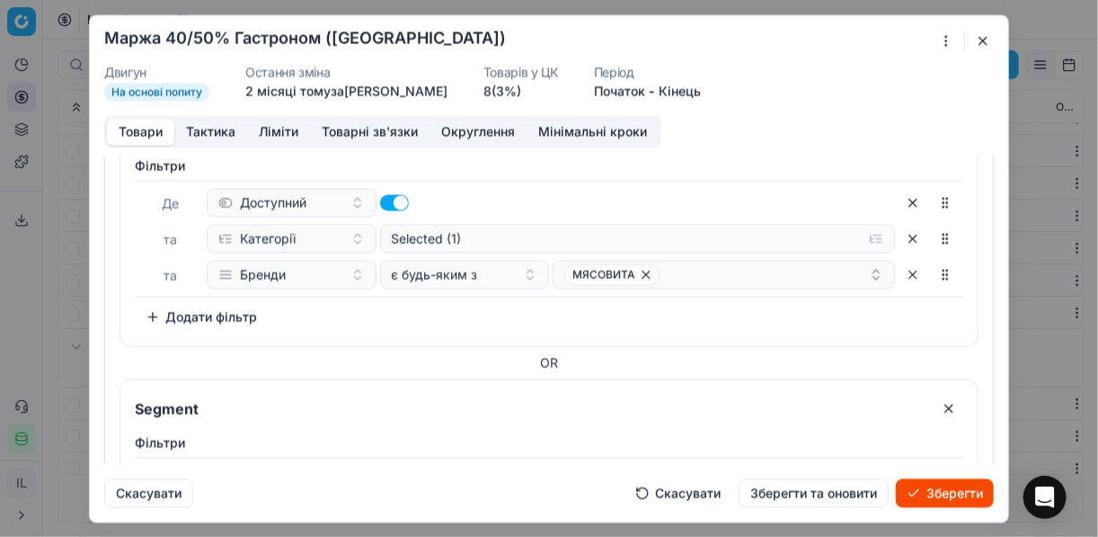
scroll to position [360, 0]
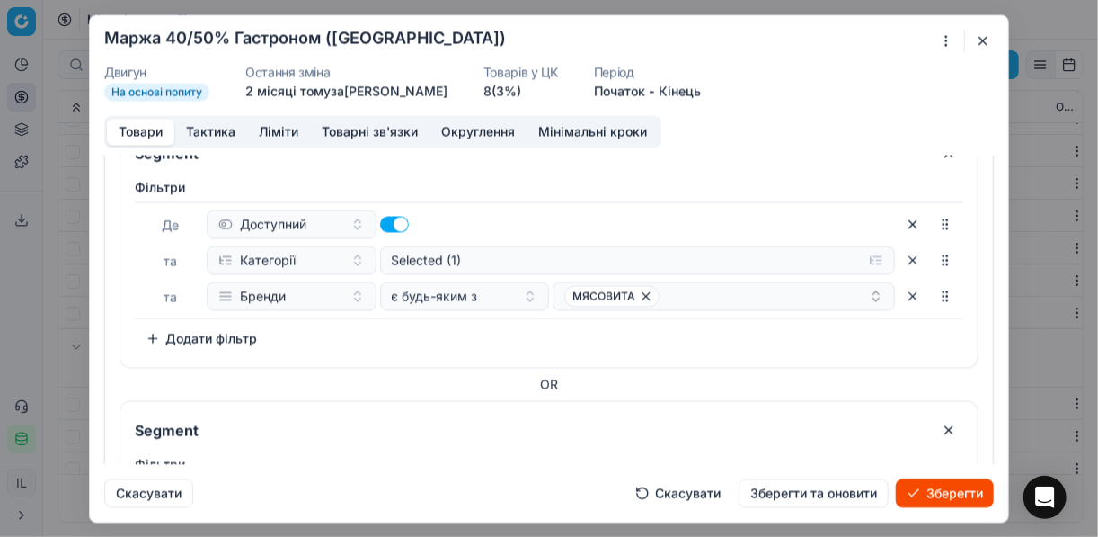
click at [901, 222] on button "button" at bounding box center [913, 223] width 29 height 29
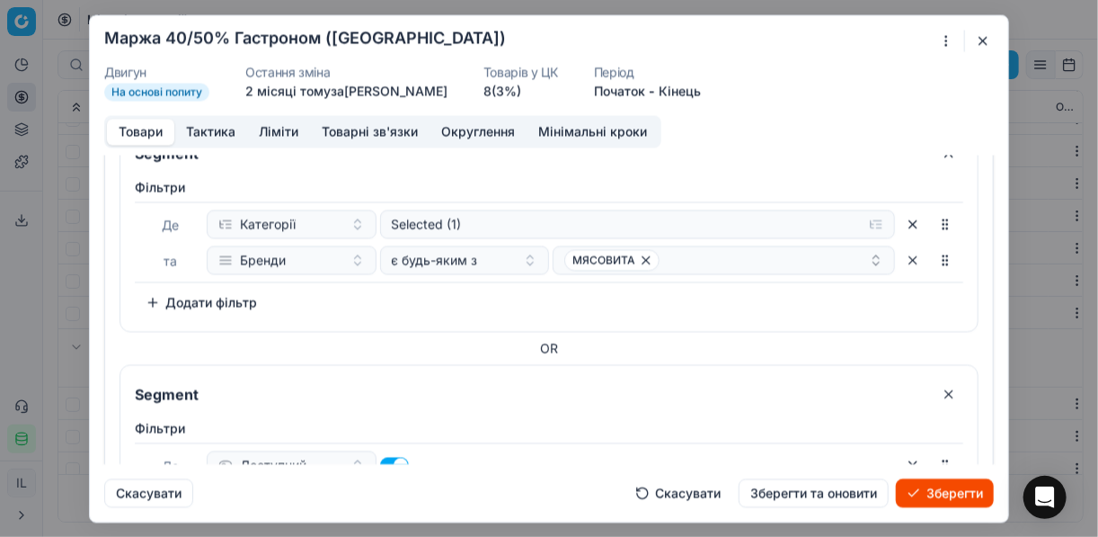
click at [902, 219] on button "button" at bounding box center [913, 223] width 29 height 29
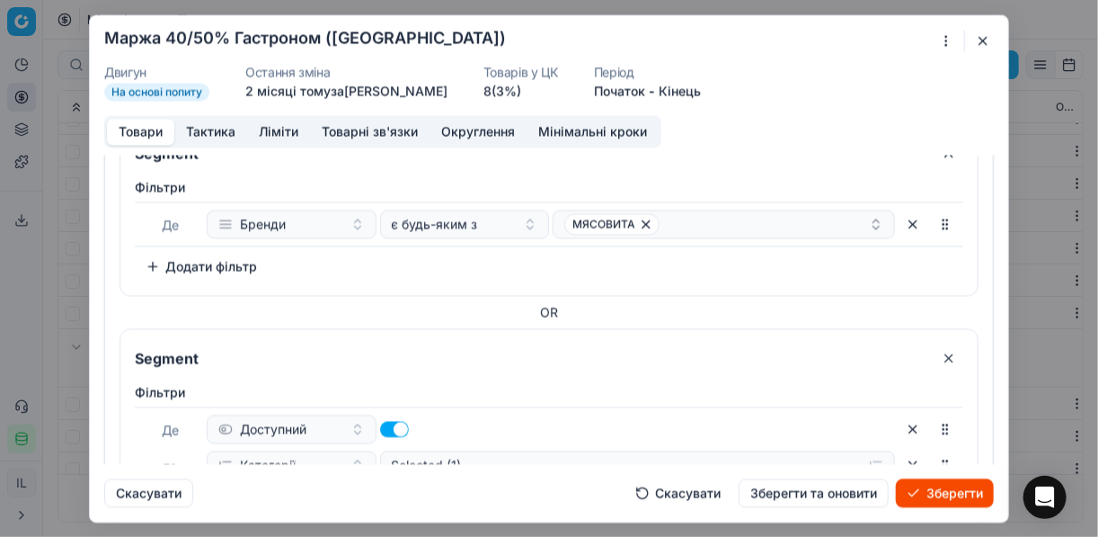
click at [900, 221] on button "button" at bounding box center [913, 223] width 29 height 29
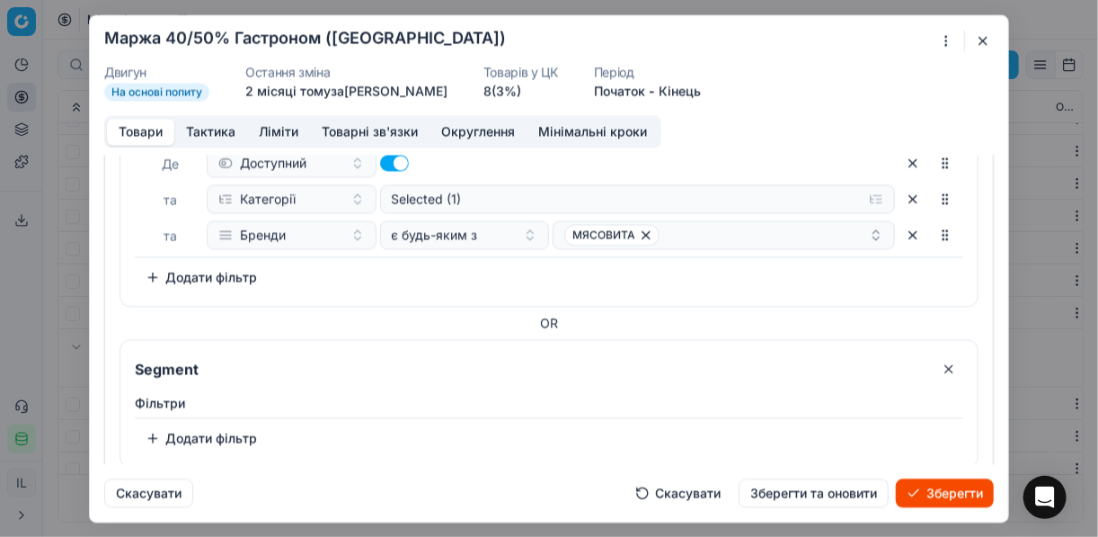
scroll to position [288, 0]
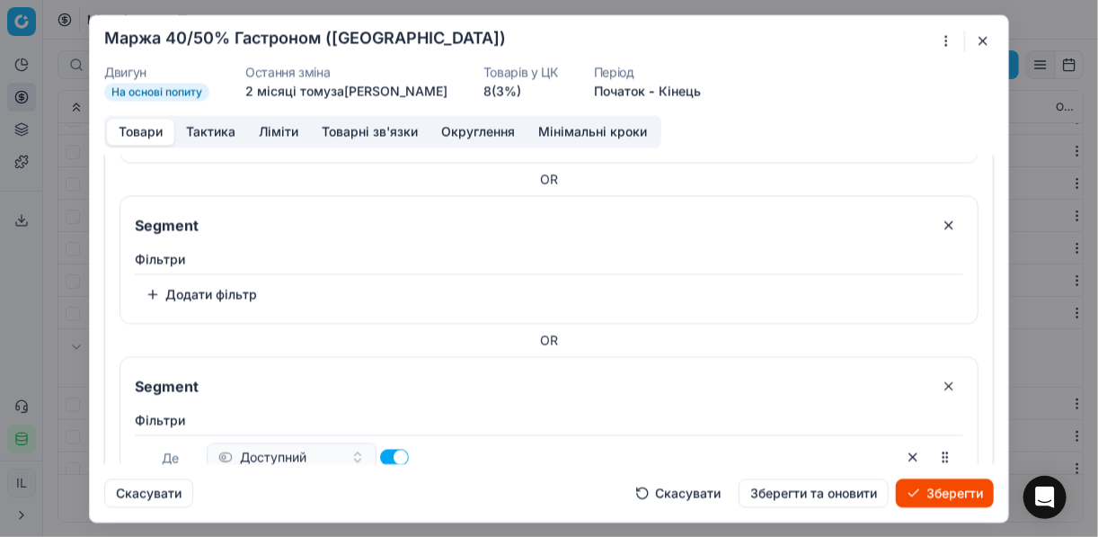
click at [938, 226] on button "button" at bounding box center [949, 224] width 29 height 29
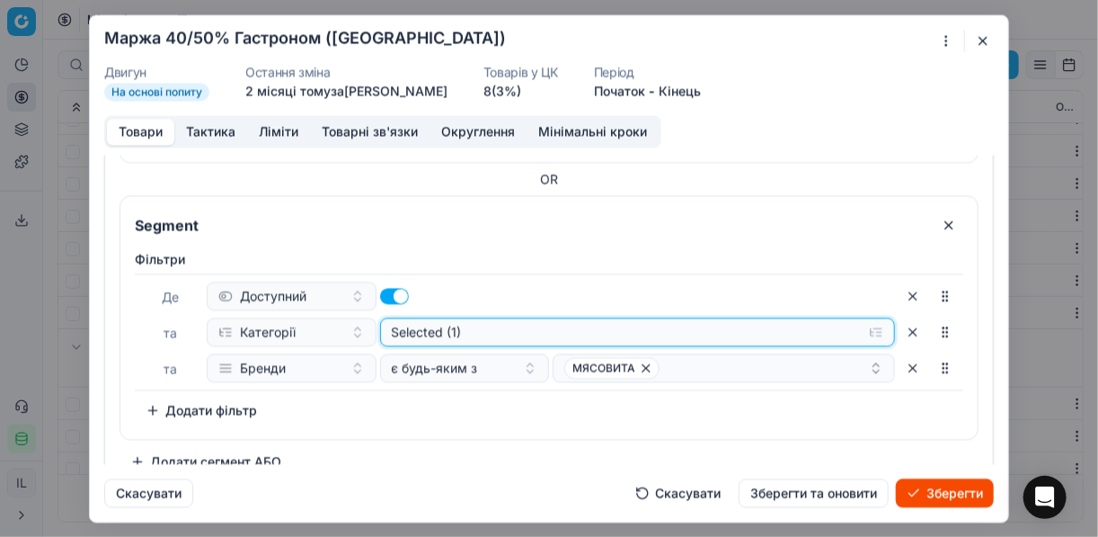
click at [862, 333] on button "Selected (1)" at bounding box center [638, 331] width 516 height 29
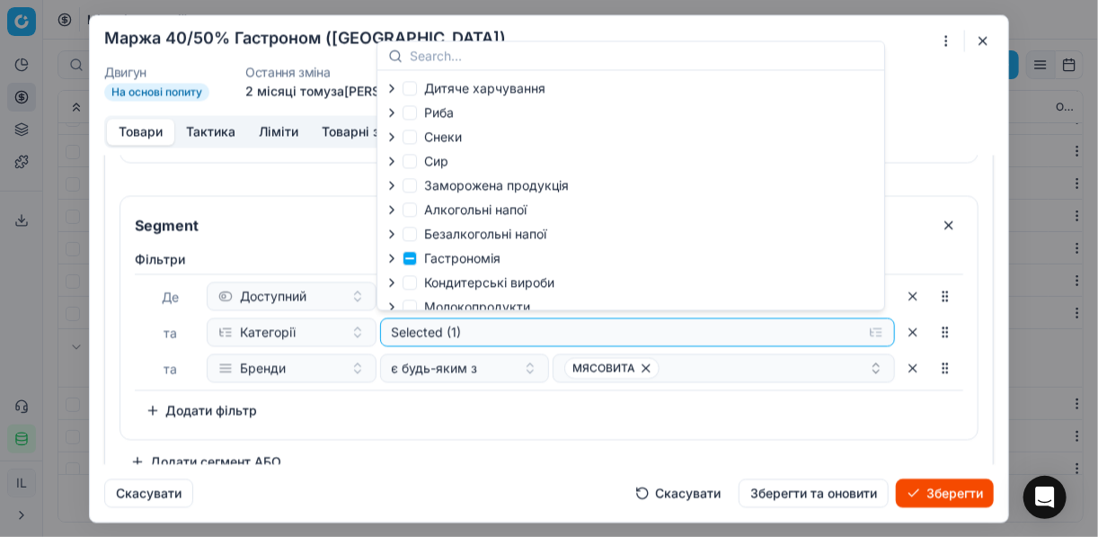
click at [390, 261] on icon "button" at bounding box center [392, 258] width 14 height 14
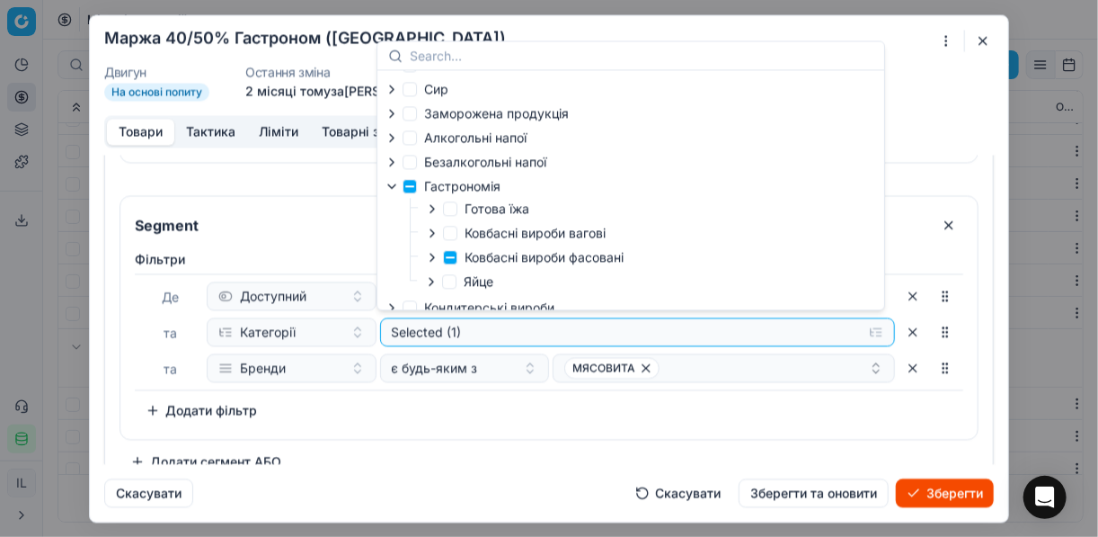
click at [433, 262] on icon "button" at bounding box center [432, 257] width 14 height 14
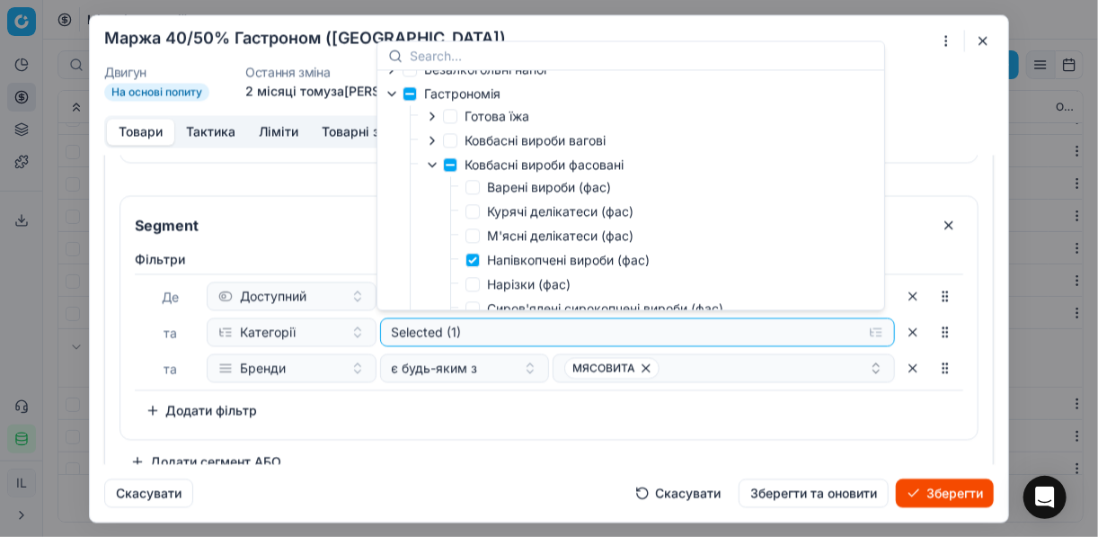
scroll to position [288, 0]
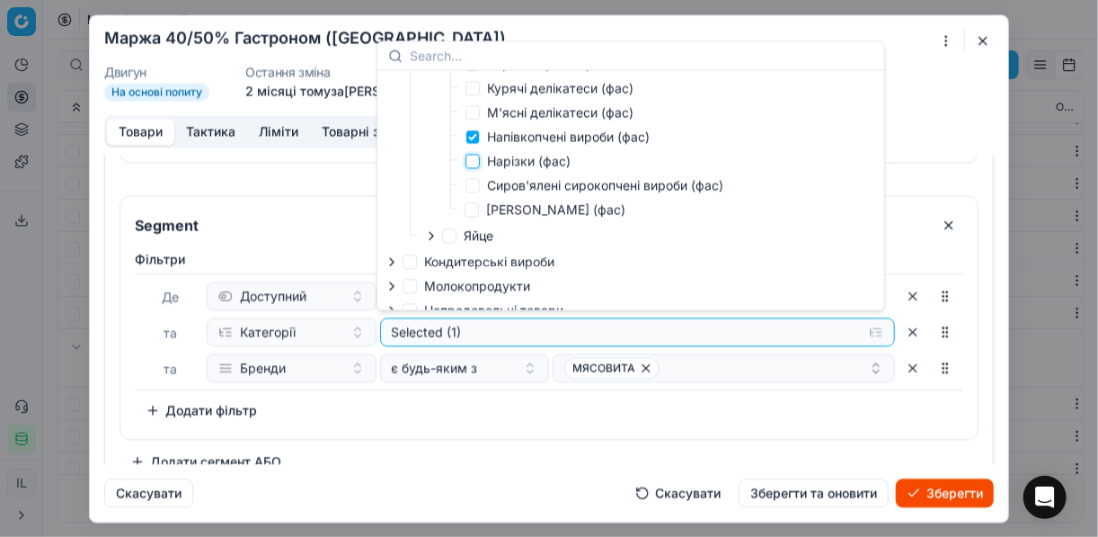
click at [474, 162] on input "Нарізки (фас)" at bounding box center [473, 161] width 14 height 14
checkbox input "true"
click at [474, 144] on input "Напівкопчені вироби (фас)" at bounding box center [473, 136] width 14 height 14
checkbox input "false"
click at [593, 392] on div "Фiльтри Де Доступний та Категорії Selected (1) та Бренди є будь-яким з МЯСОВИТА…" at bounding box center [549, 337] width 829 height 174
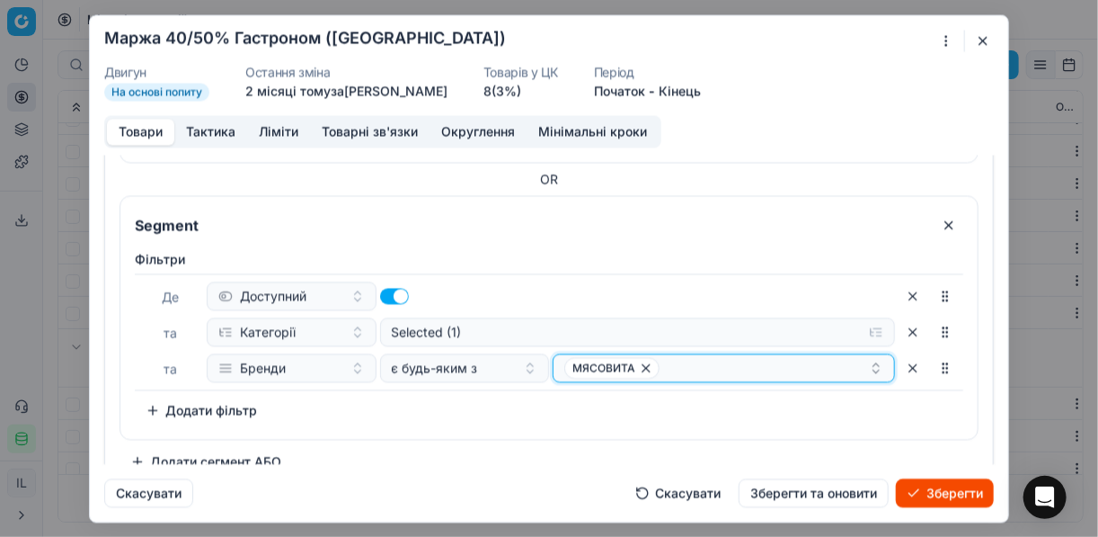
click at [639, 368] on icon "button" at bounding box center [646, 367] width 14 height 14
click at [619, 369] on button "Select a value" at bounding box center [724, 367] width 342 height 29
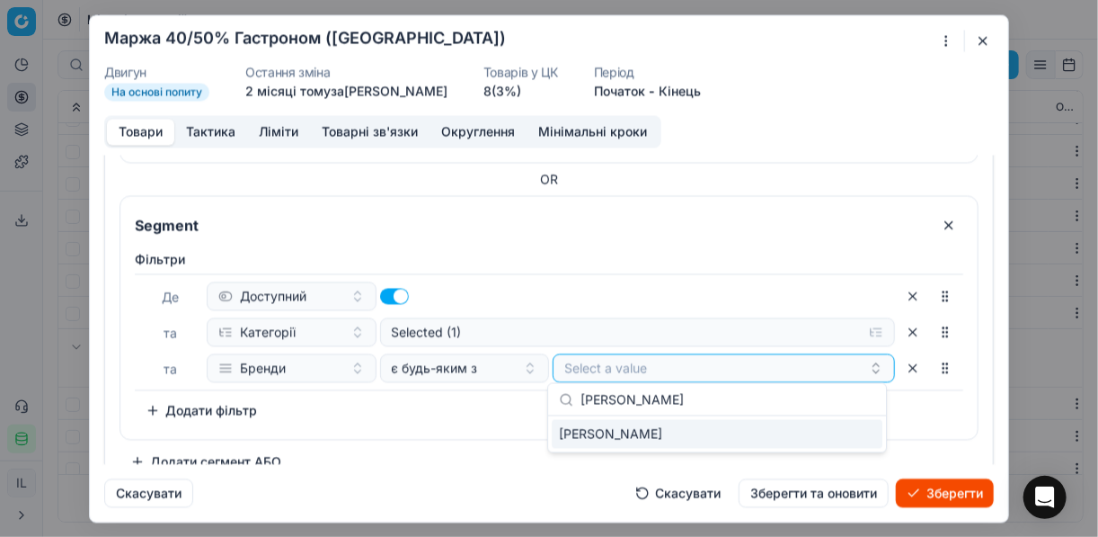
type input "ERMES FONTANA"
click at [851, 439] on div "ERMES FONTANA" at bounding box center [717, 434] width 331 height 29
click at [524, 429] on div "Фiльтри Де Доступний та Категорії Selected (1) та Бренди є будь-яким з ERMES FO…" at bounding box center [549, 341] width 858 height 196
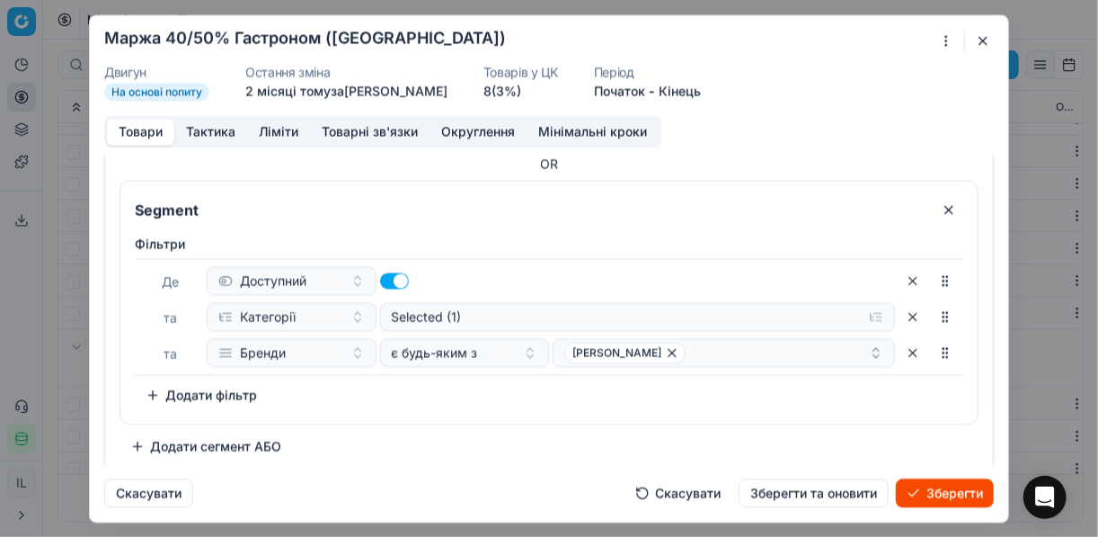
scroll to position [309, 0]
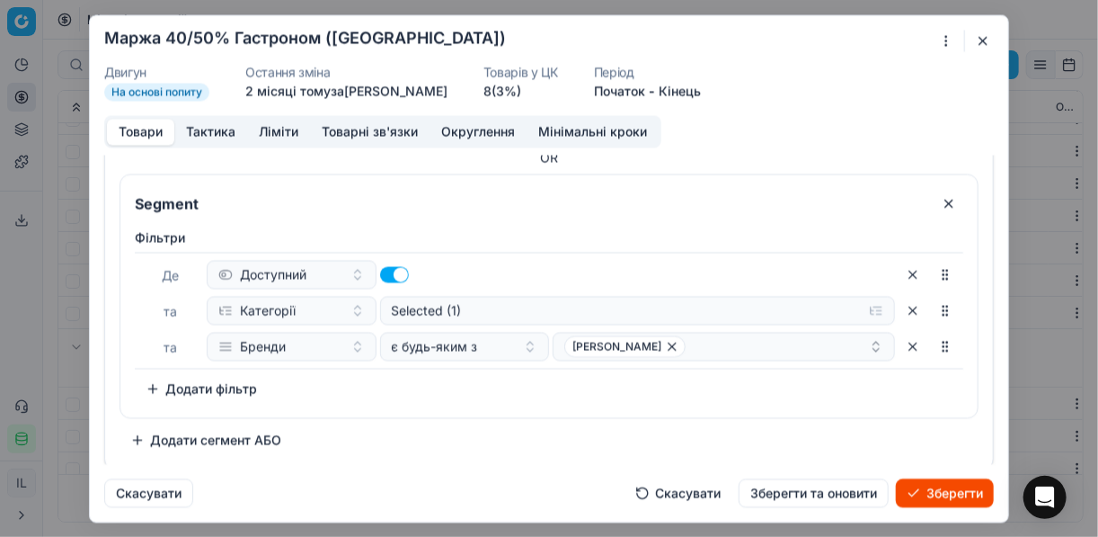
click at [936, 493] on button "Зберегти" at bounding box center [945, 492] width 98 height 29
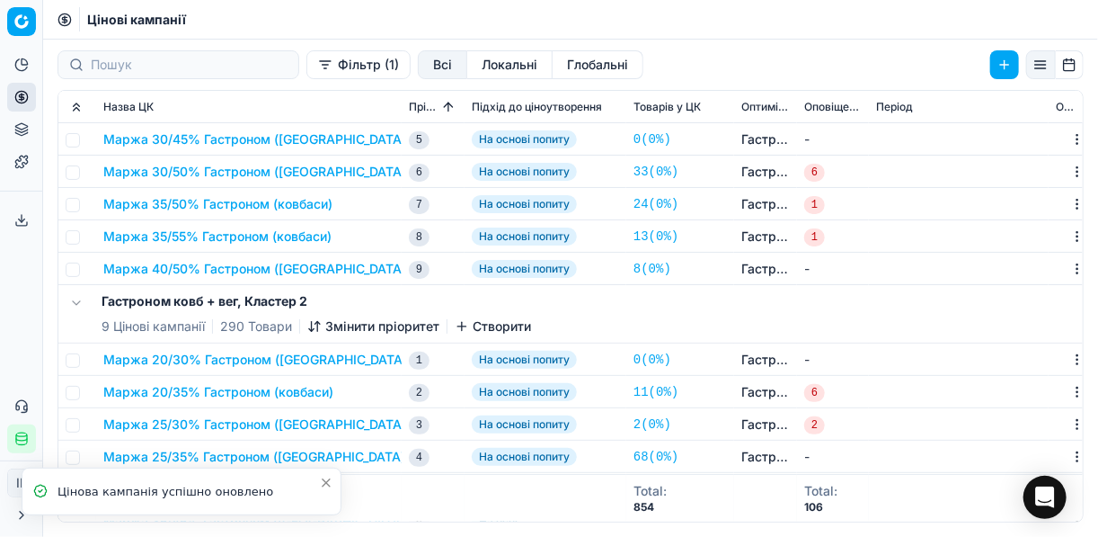
scroll to position [216, 0]
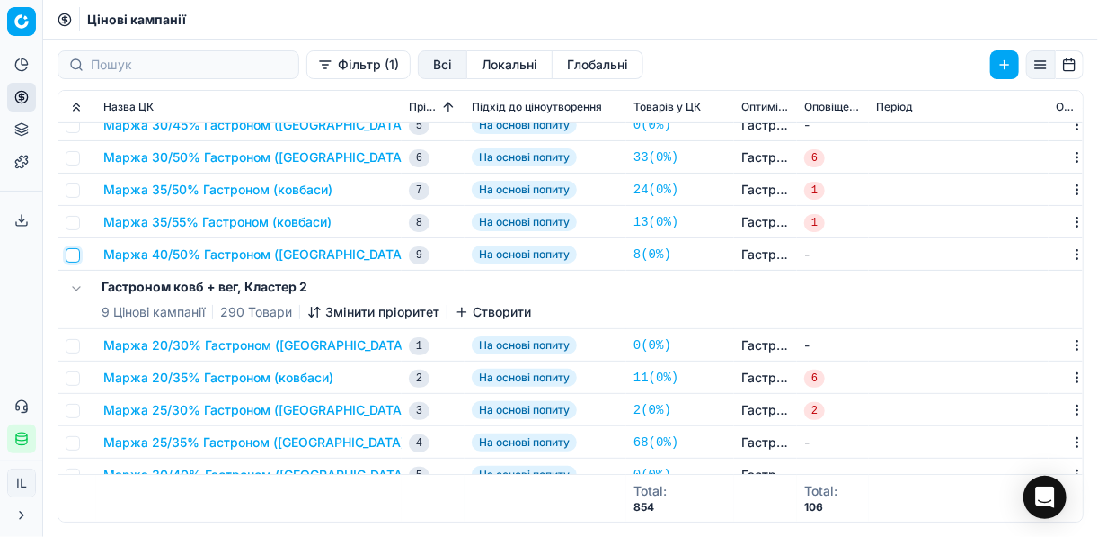
click at [74, 254] on input "checkbox" at bounding box center [73, 255] width 14 height 14
checkbox input "true"
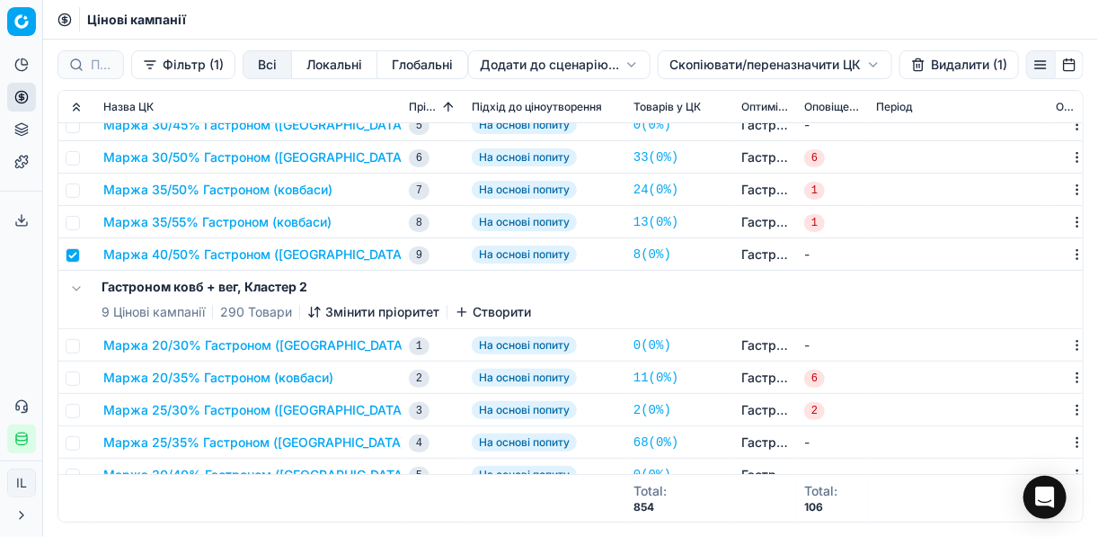
click at [691, 61] on html "Pricing platform Аналітика Цінова оптимізація Асортимент продукції Шаблони Серв…" at bounding box center [549, 268] width 1098 height 537
click at [717, 108] on div "Копіювати ЦК ..." at bounding box center [774, 101] width 192 height 29
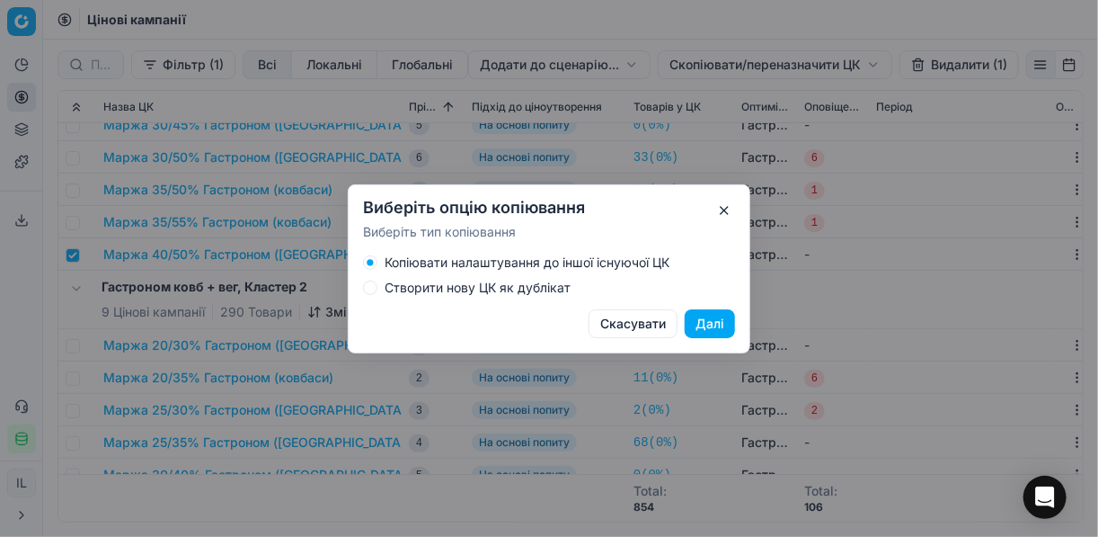
click at [377, 288] on button "Створити нову ЦК як дублікат" at bounding box center [370, 287] width 14 height 14
click at [698, 324] on button "Далі" at bounding box center [710, 323] width 50 height 29
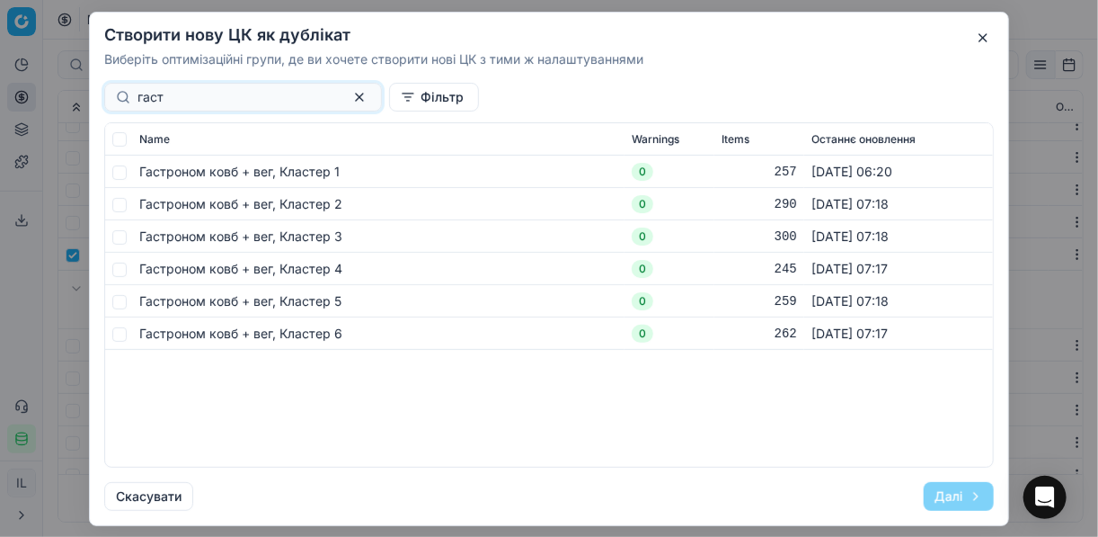
type input "гаст"
click at [115, 174] on input "checkbox" at bounding box center [119, 171] width 14 height 14
checkbox input "true"
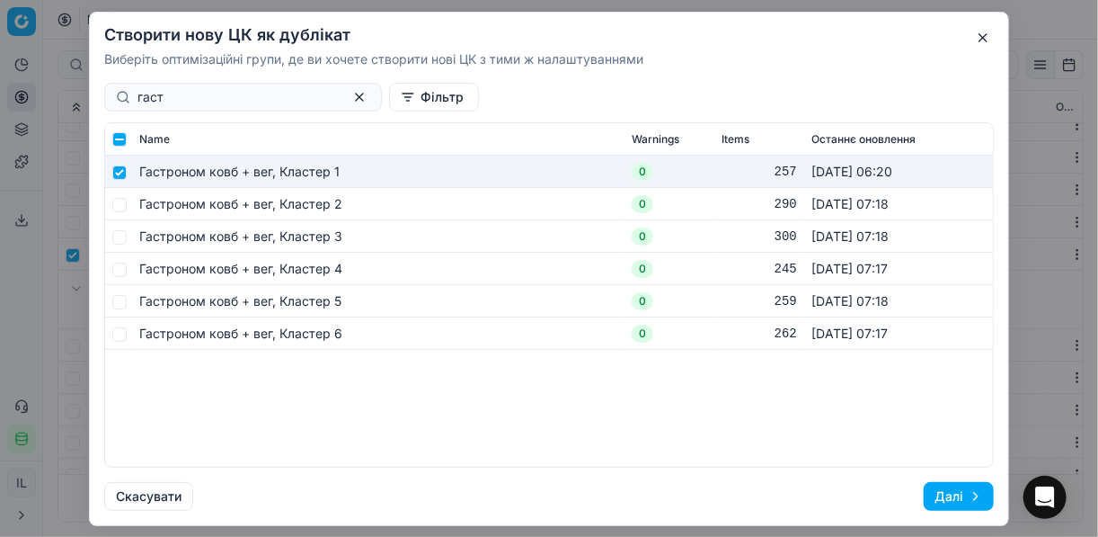
click at [936, 492] on button "Далі" at bounding box center [959, 496] width 70 height 29
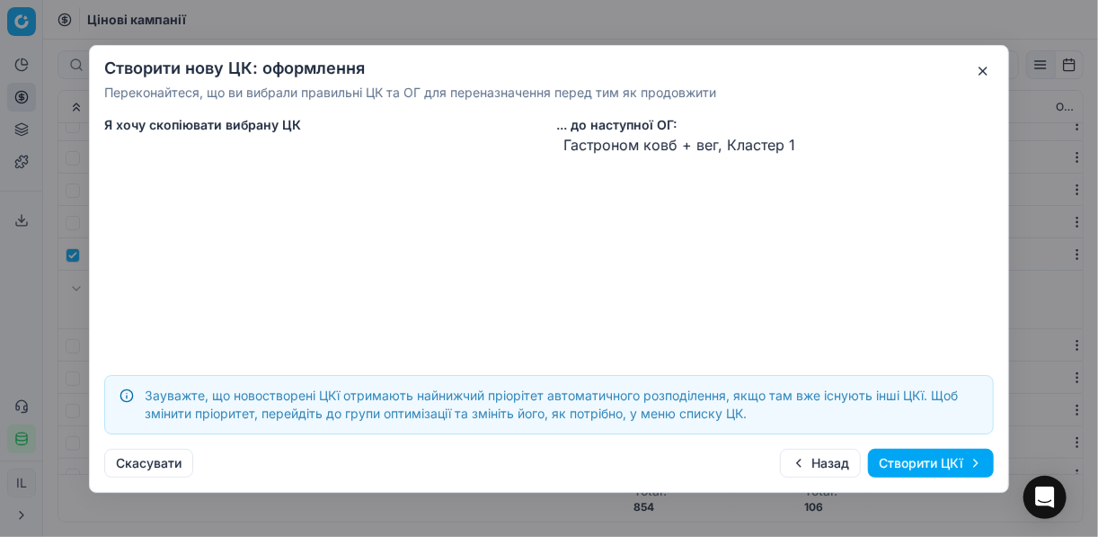
click at [927, 467] on button "Створити ЦКї" at bounding box center [931, 463] width 126 height 29
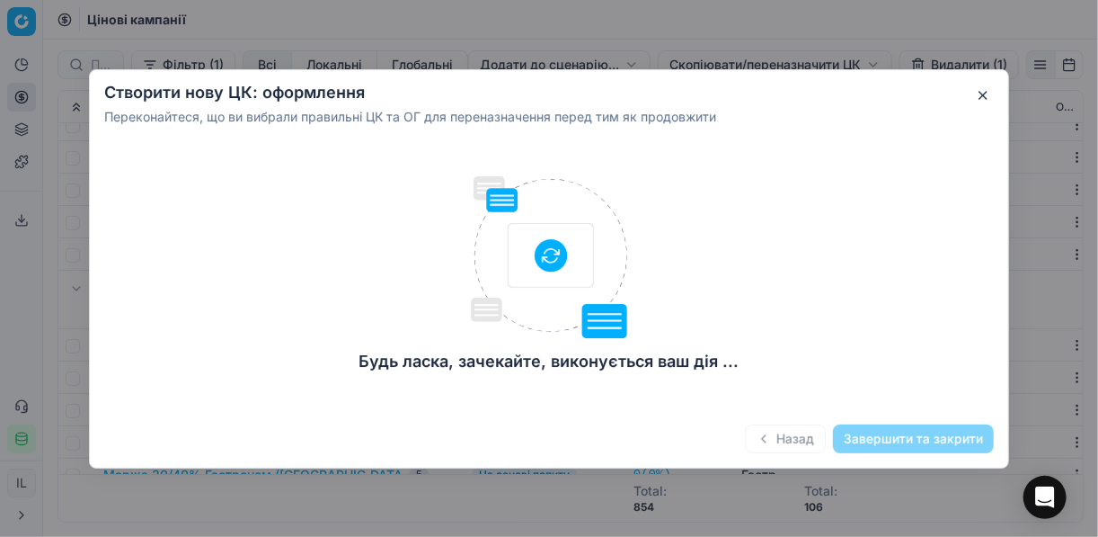
checkbox input "false"
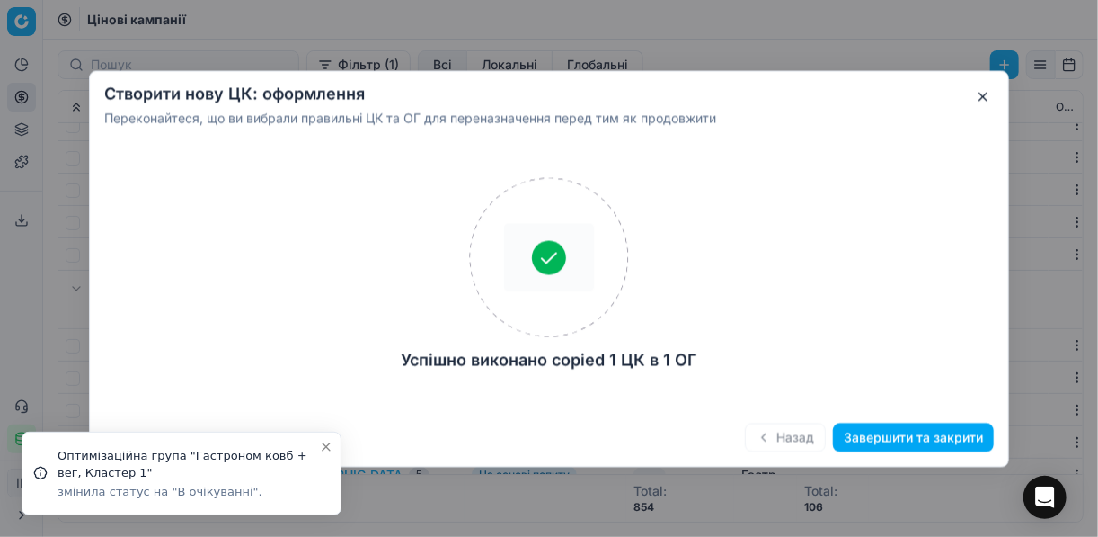
click at [893, 444] on button "Завершити та закрити" at bounding box center [913, 436] width 161 height 29
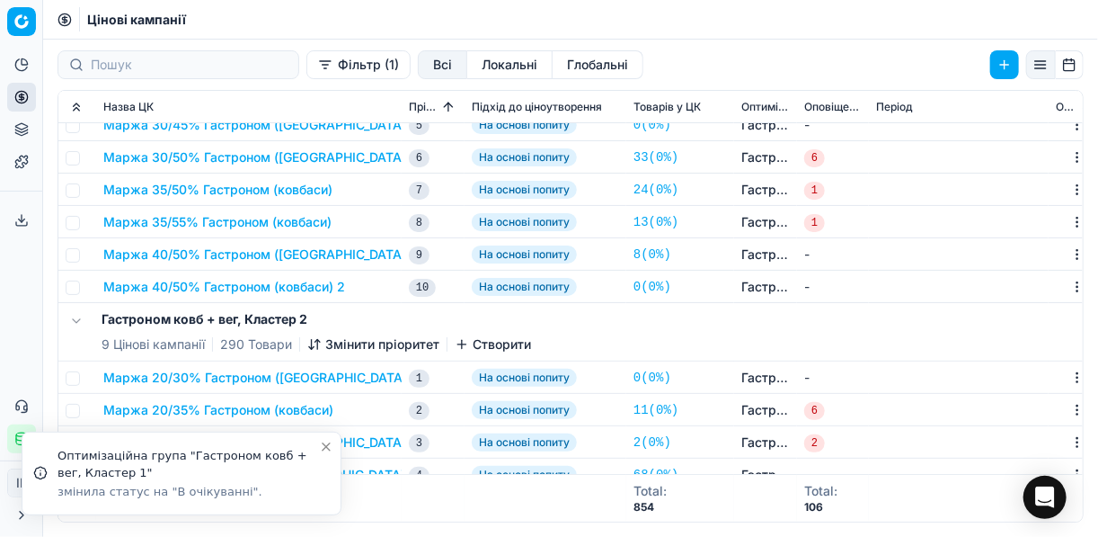
click at [268, 295] on button "Маржа 40/50% Гастроном (ковбаси) 2" at bounding box center [224, 287] width 242 height 18
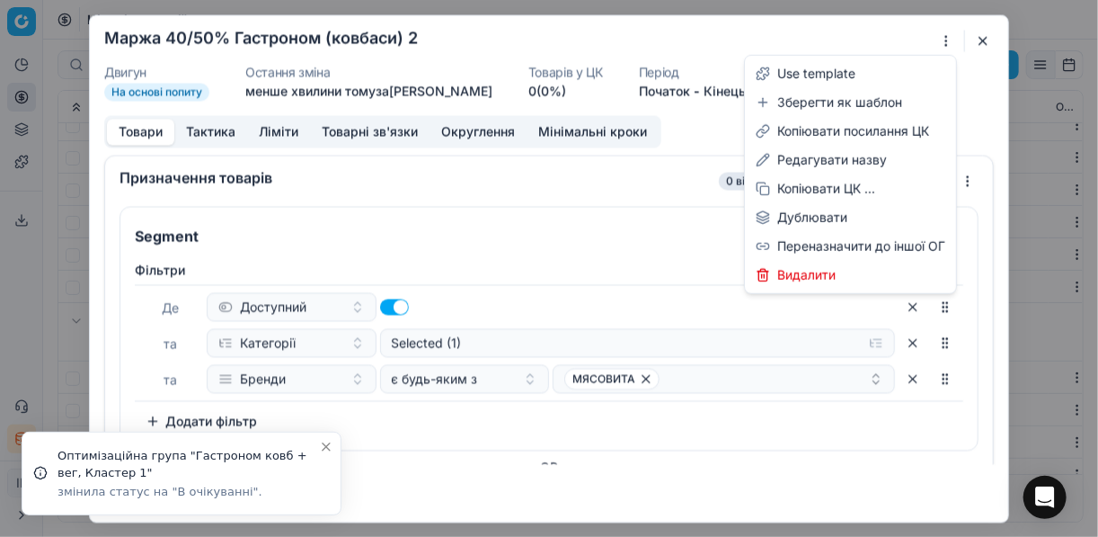
click at [947, 39] on div "Ми зберігаємо налаштування ЦК. Будь ласка, зачекайте, це може зайняти декілька …" at bounding box center [549, 268] width 1098 height 537
click at [827, 164] on div "Редагувати назву" at bounding box center [851, 160] width 204 height 29
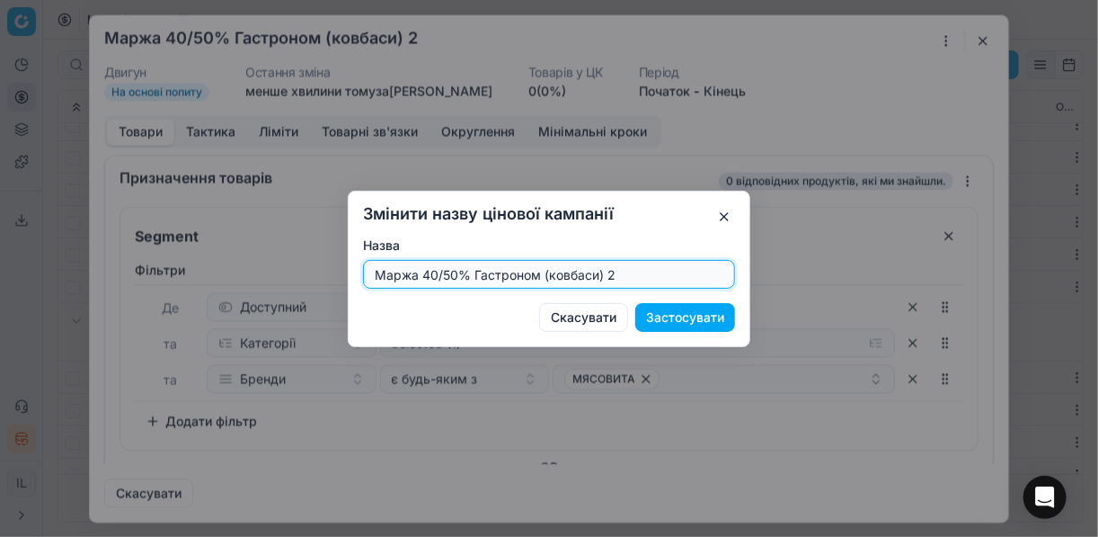
click at [457, 274] on input "Маржа 40/50% Гастроном (ковбаси) 2" at bounding box center [549, 274] width 356 height 27
click at [639, 277] on input "Маржа 40/55% Гастроном (ковбаси) 2" at bounding box center [549, 274] width 356 height 27
type input "Маржа 40/55% Гастроном (ковбаси)"
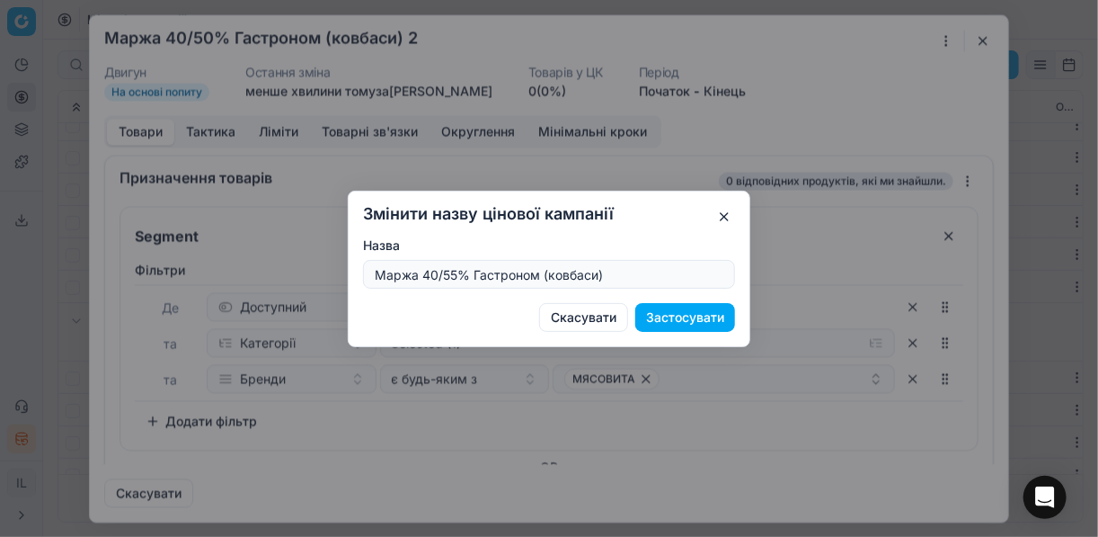
drag, startPoint x: 682, startPoint y: 322, endPoint x: 626, endPoint y: 293, distance: 63.5
click at [680, 320] on button "Застосувати" at bounding box center [685, 317] width 100 height 29
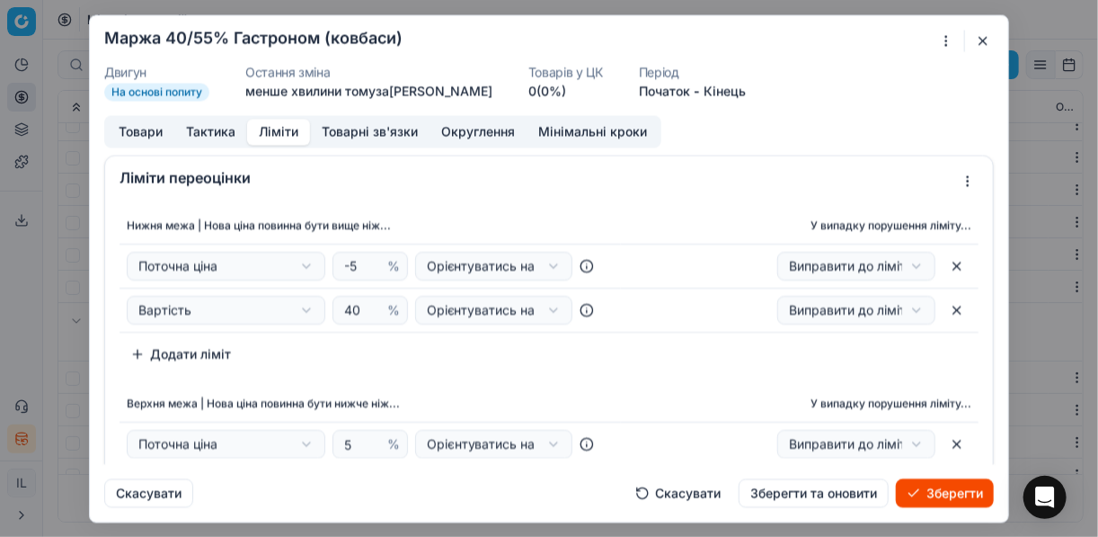
click at [281, 130] on button "Ліміти" at bounding box center [278, 132] width 63 height 26
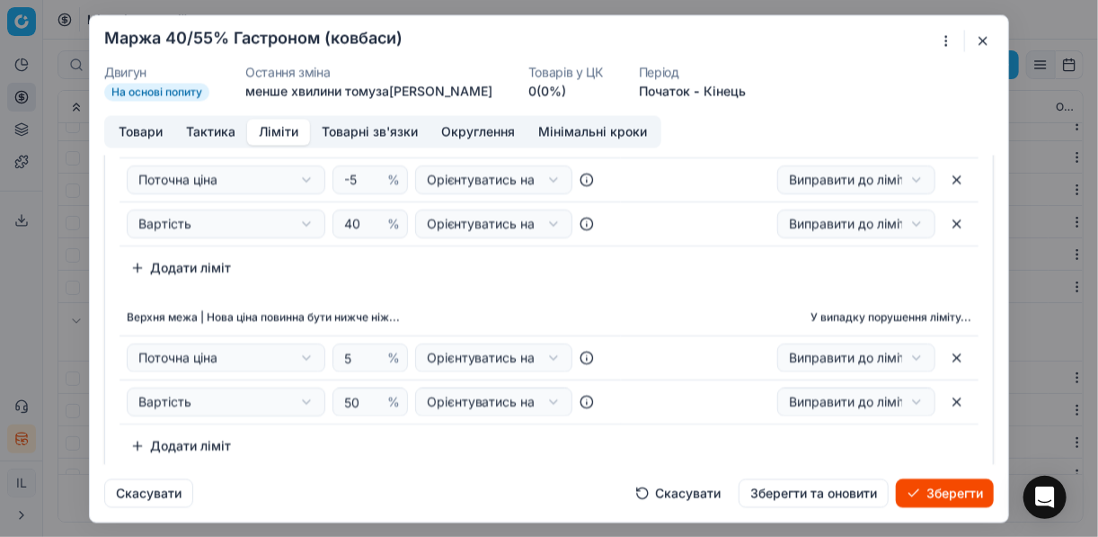
scroll to position [144, 0]
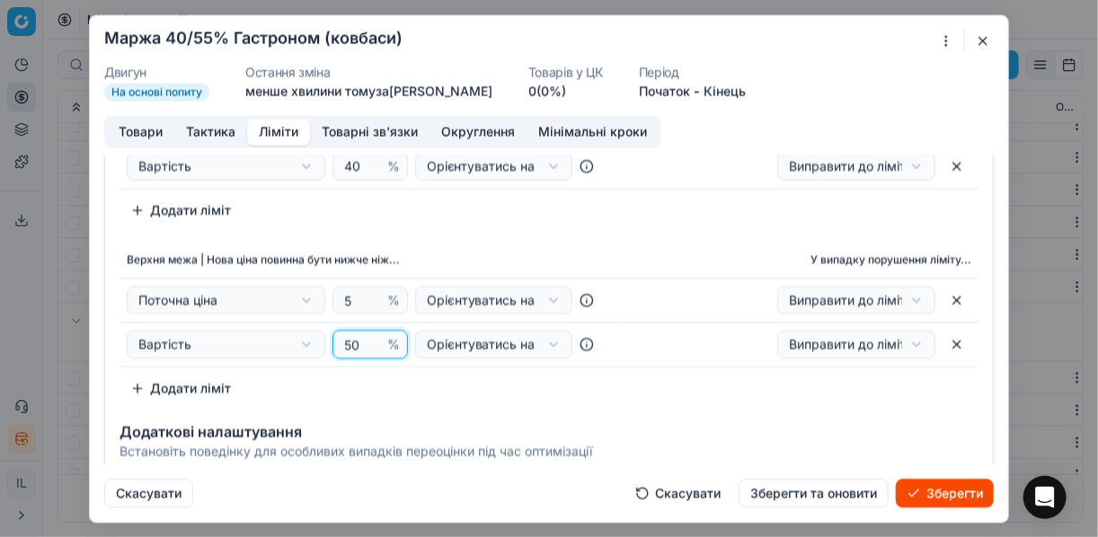
click at [350, 341] on input "50" at bounding box center [362, 344] width 43 height 27
type input "55"
click at [503, 252] on th "Верхня межа | Нова ціна повинна бути нижче ніж..." at bounding box center [371, 261] width 502 height 36
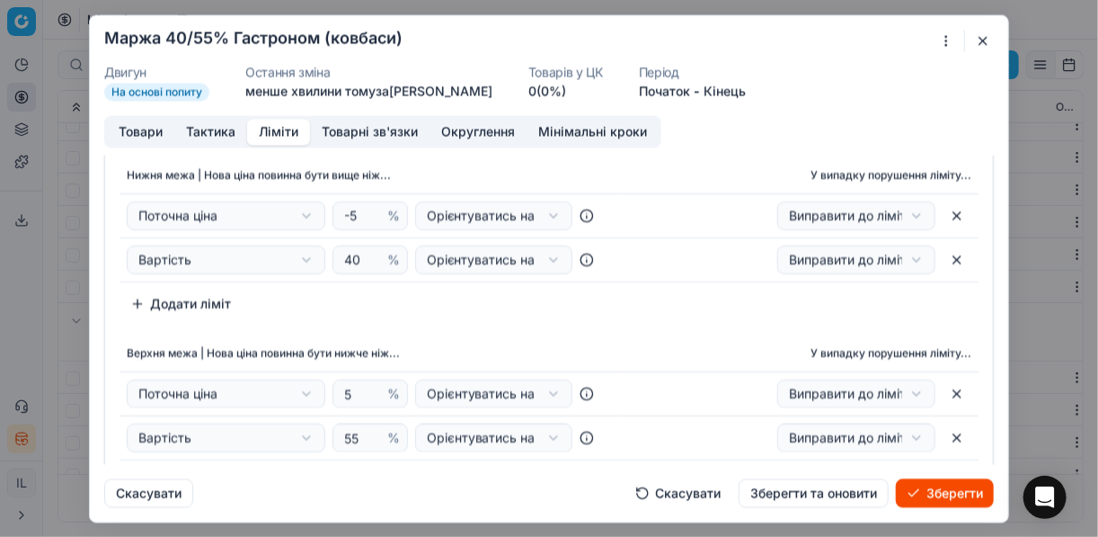
scroll to position [0, 0]
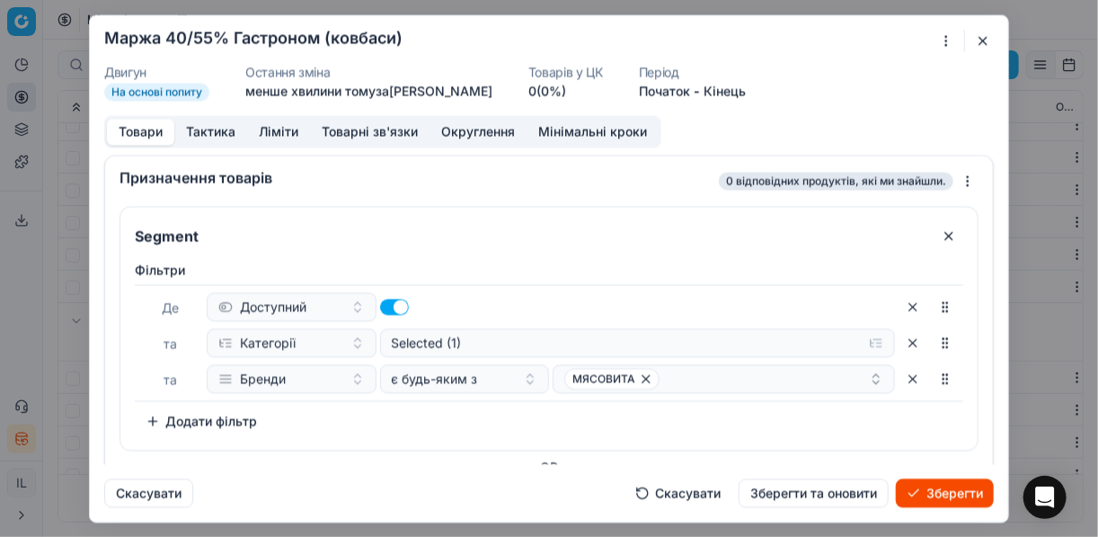
click at [154, 131] on button "Товари" at bounding box center [140, 132] width 67 height 26
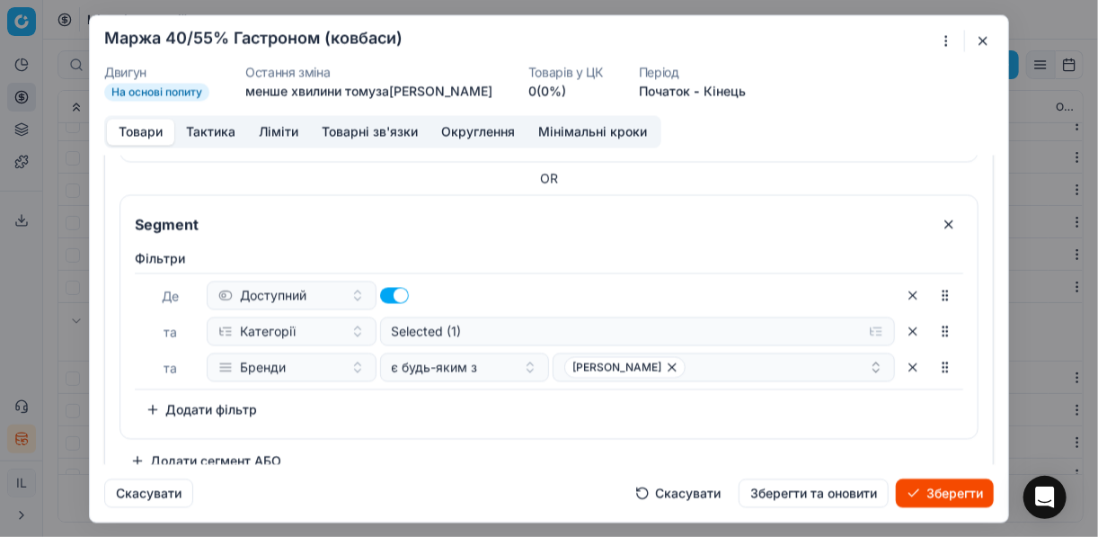
scroll to position [309, 0]
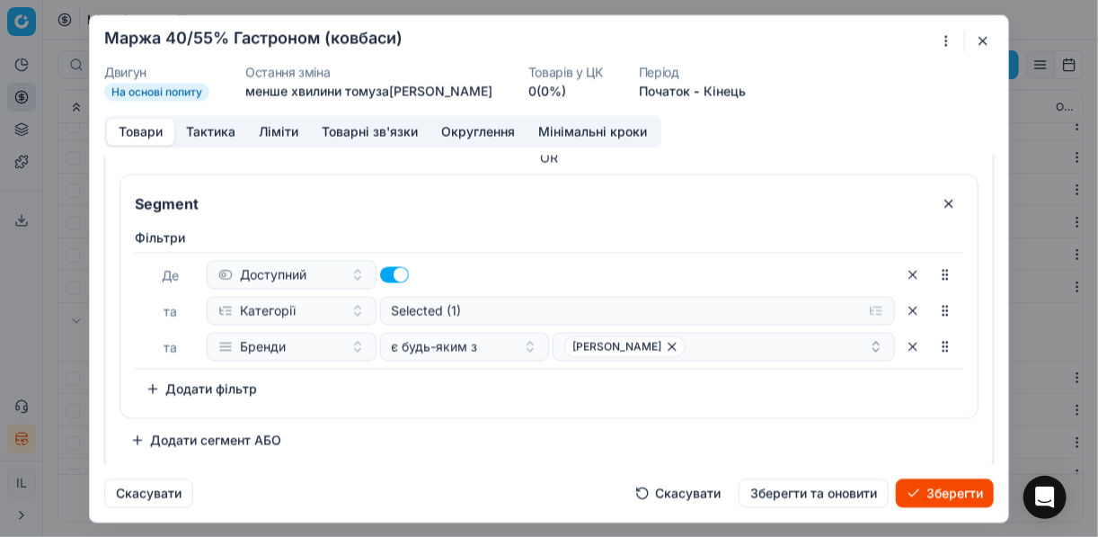
click at [899, 269] on button "button" at bounding box center [913, 274] width 29 height 29
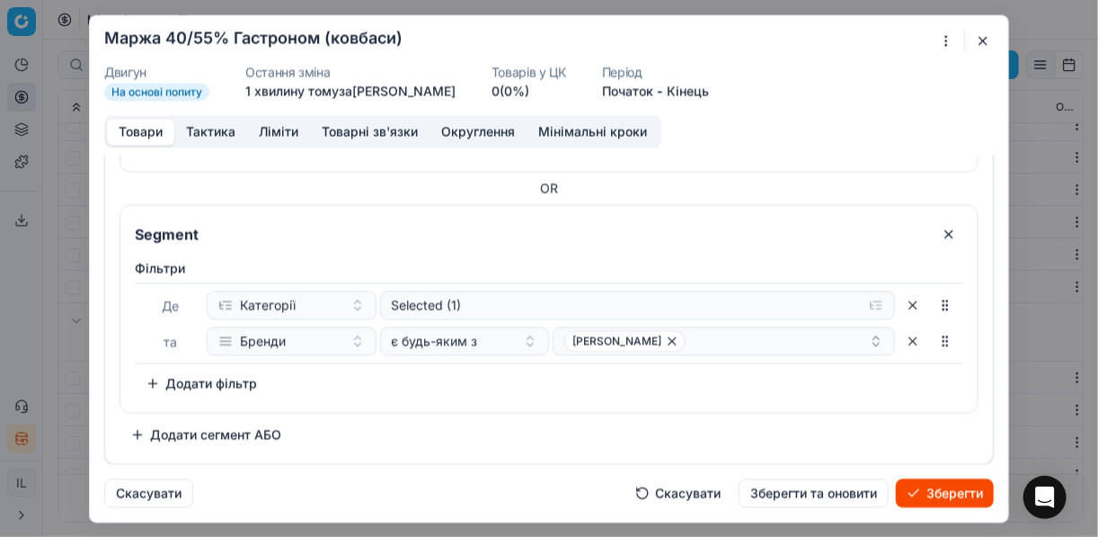
scroll to position [273, 0]
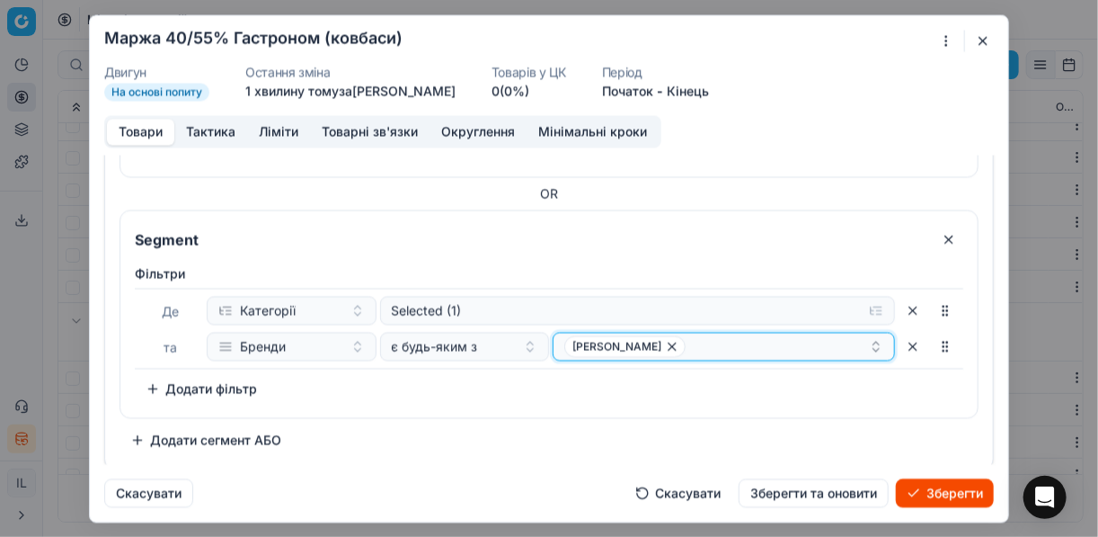
click at [669, 342] on icon "button" at bounding box center [672, 345] width 7 height 7
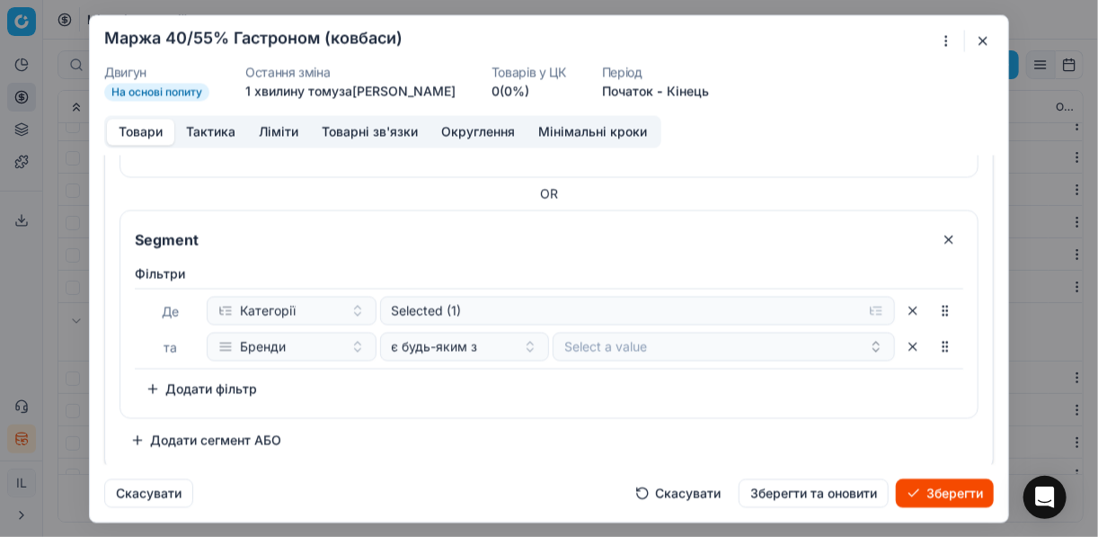
click at [901, 345] on button "button" at bounding box center [913, 346] width 29 height 29
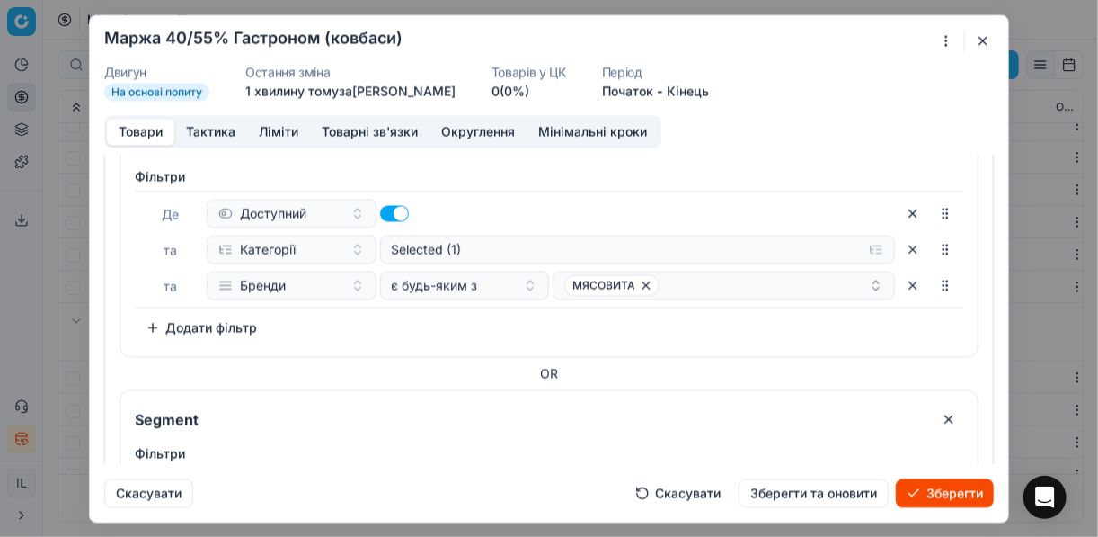
scroll to position [237, 0]
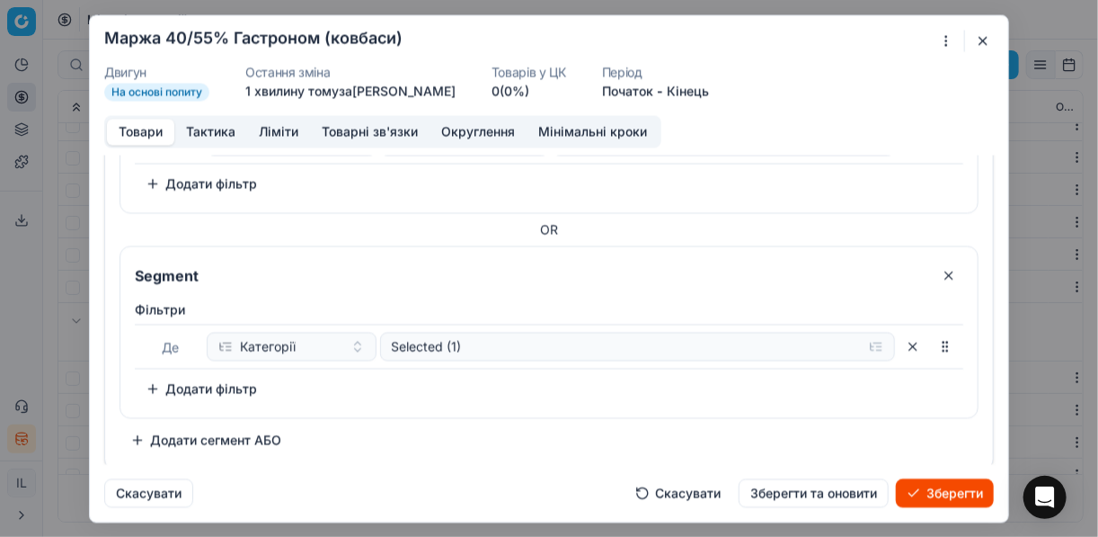
click at [940, 269] on button "button" at bounding box center [949, 275] width 29 height 29
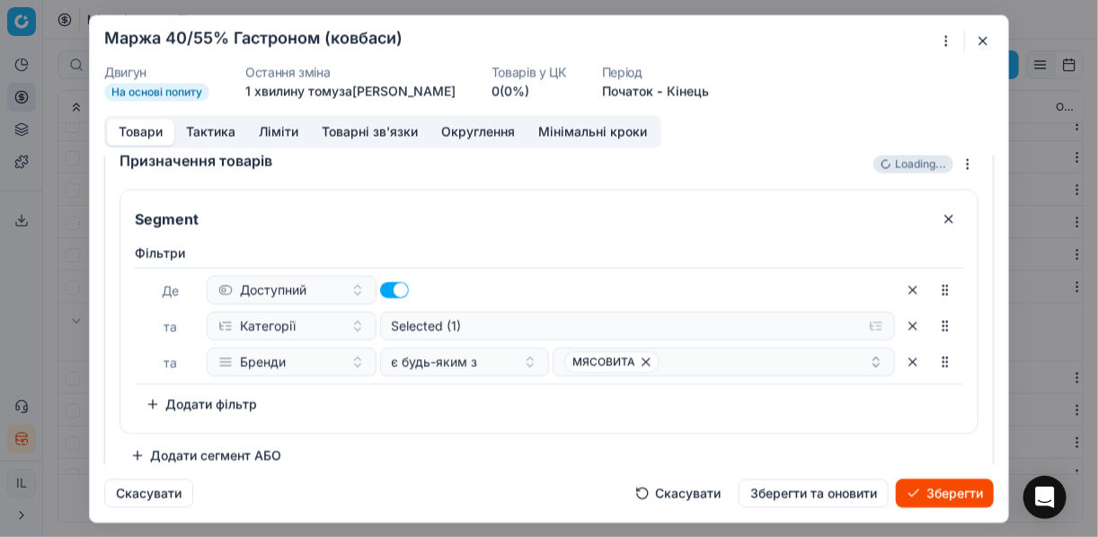
scroll to position [34, 0]
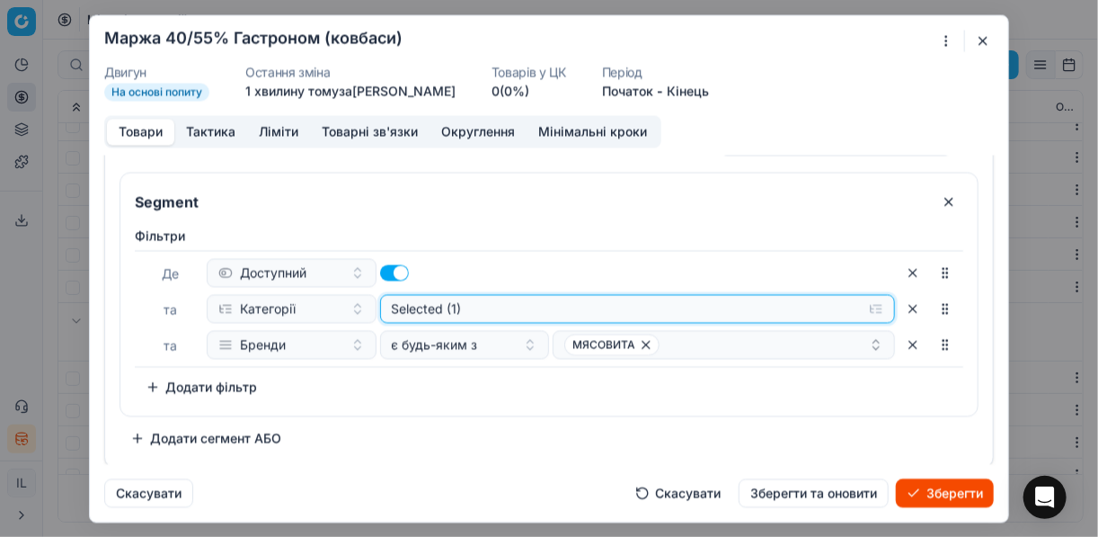
click at [867, 309] on button "Selected (1)" at bounding box center [638, 308] width 516 height 29
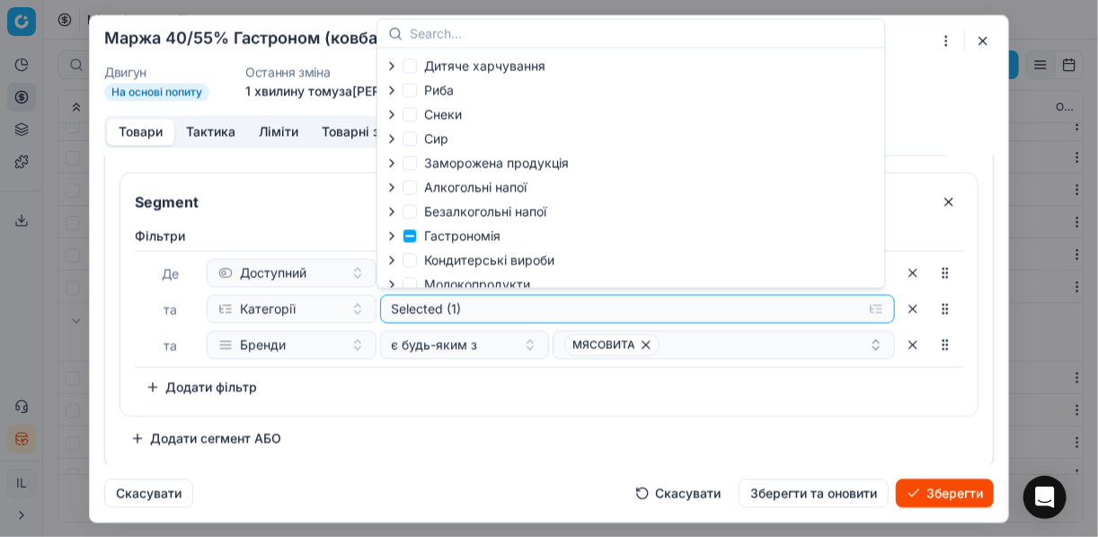
click at [397, 237] on icon "button" at bounding box center [392, 235] width 14 height 14
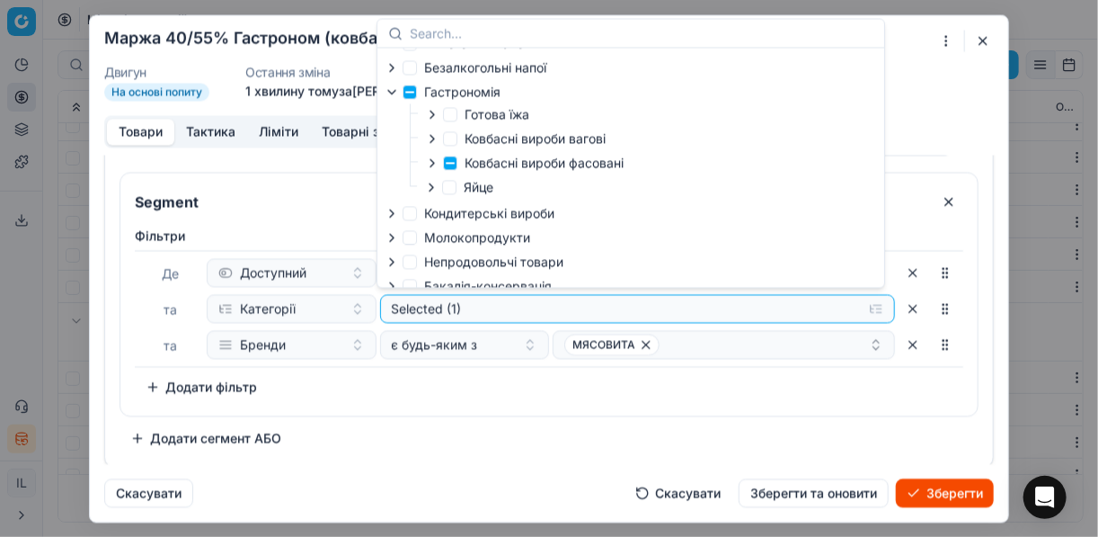
click at [431, 165] on icon "button" at bounding box center [432, 163] width 14 height 14
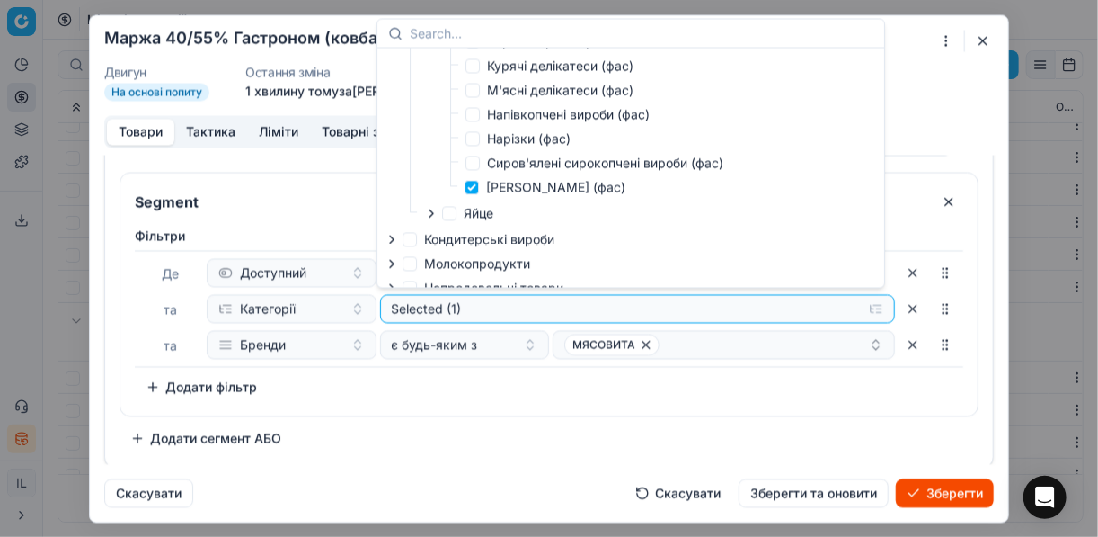
scroll to position [216, 0]
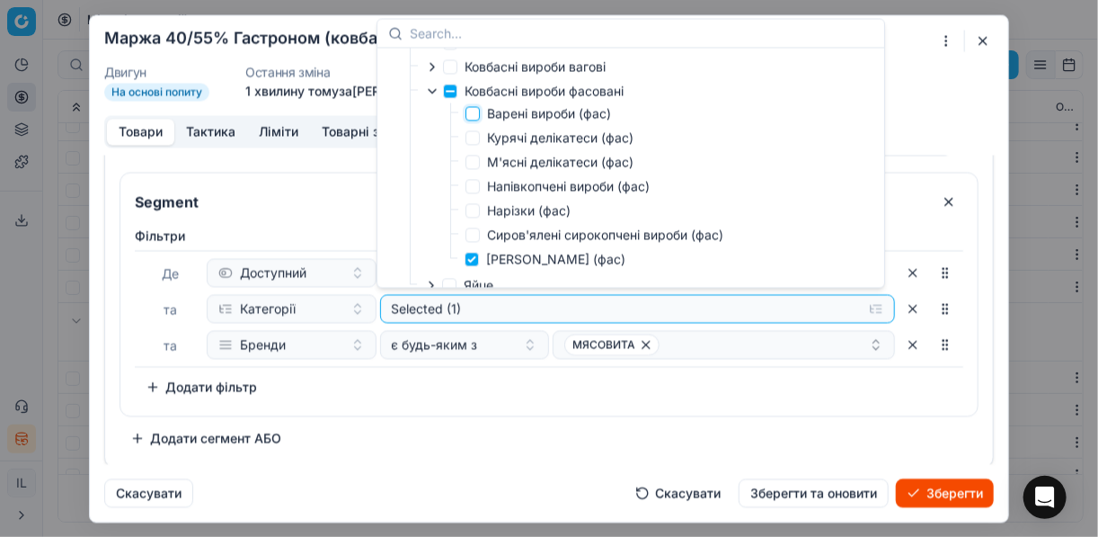
click at [471, 114] on input "Варені вироби (фас)" at bounding box center [473, 113] width 14 height 14
checkbox input "true"
drag, startPoint x: 471, startPoint y: 264, endPoint x: 490, endPoint y: 291, distance: 32.9
click at [473, 265] on input "Сосиска Сарделька (фас)" at bounding box center [472, 259] width 14 height 14
checkbox input "false"
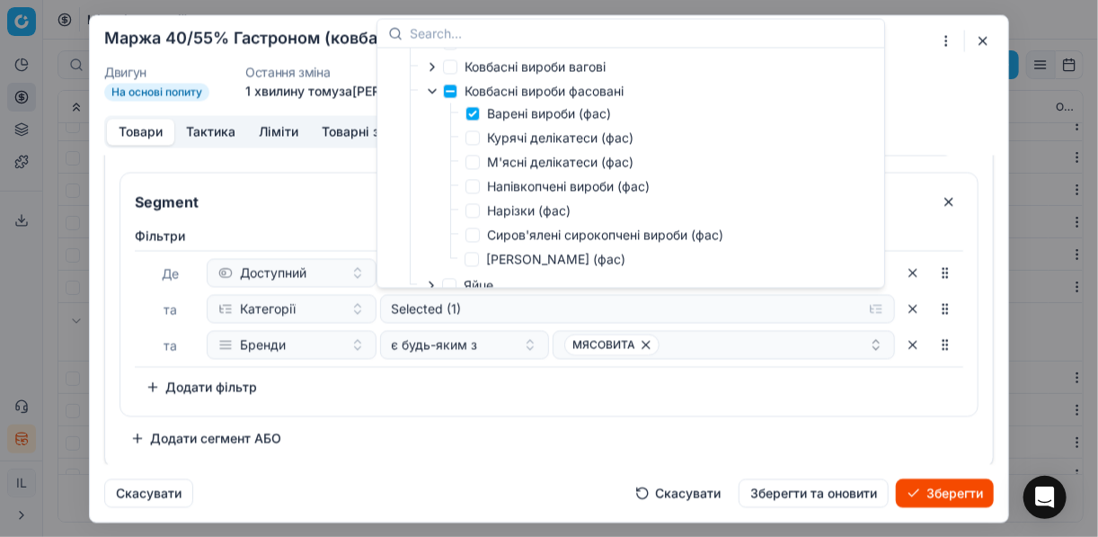
click at [511, 357] on div "Де Доступний та Категорії Selected (1) та Бренди є будь-яким з МЯСОВИТА" at bounding box center [549, 308] width 829 height 117
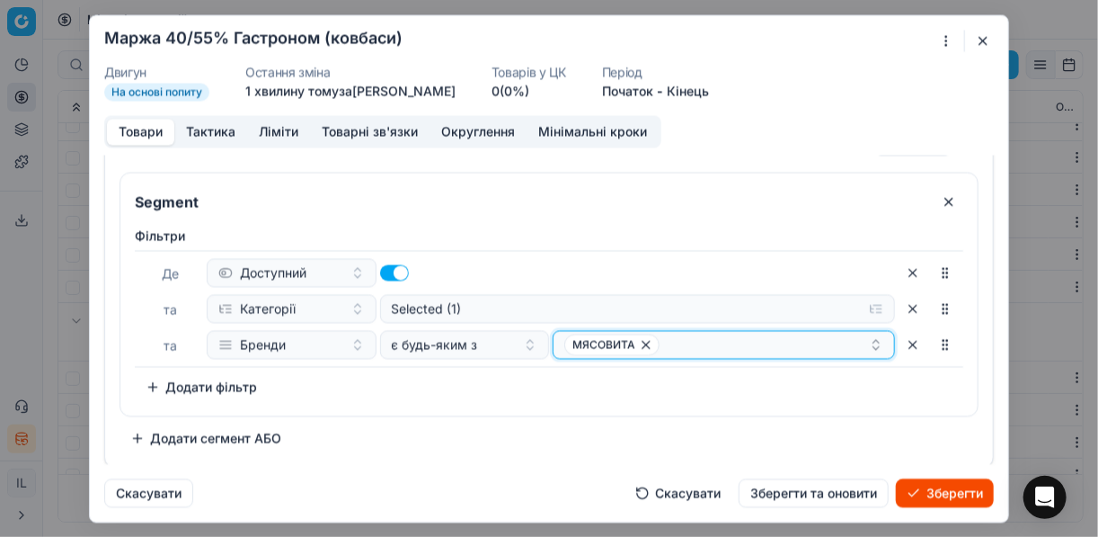
click at [639, 341] on icon "button" at bounding box center [646, 344] width 14 height 14
click at [642, 350] on button "Select a value" at bounding box center [724, 344] width 342 height 29
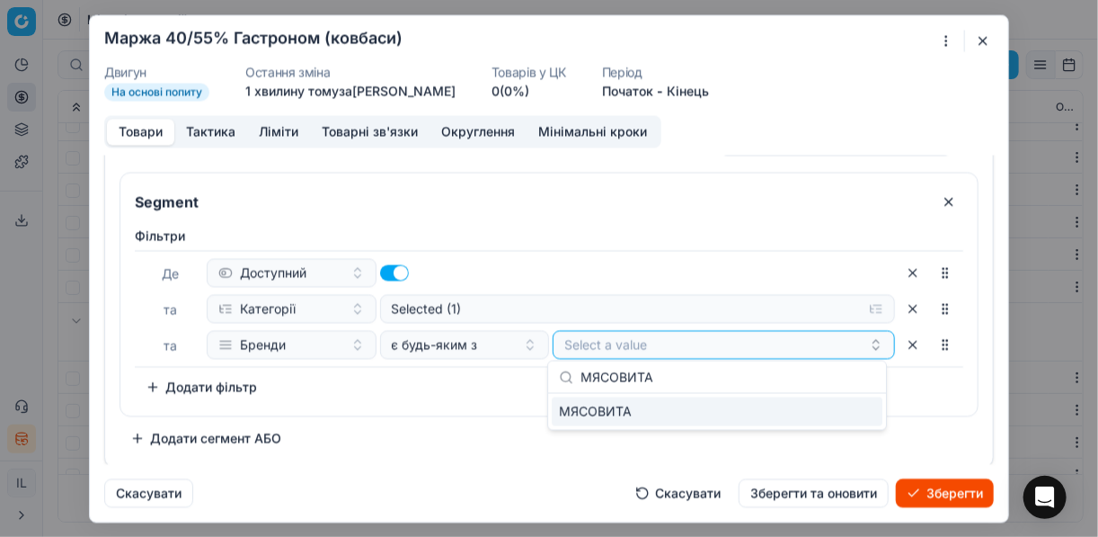
type input "МЯСОВИТА"
click at [854, 408] on div "МЯСОВИТА" at bounding box center [717, 411] width 331 height 29
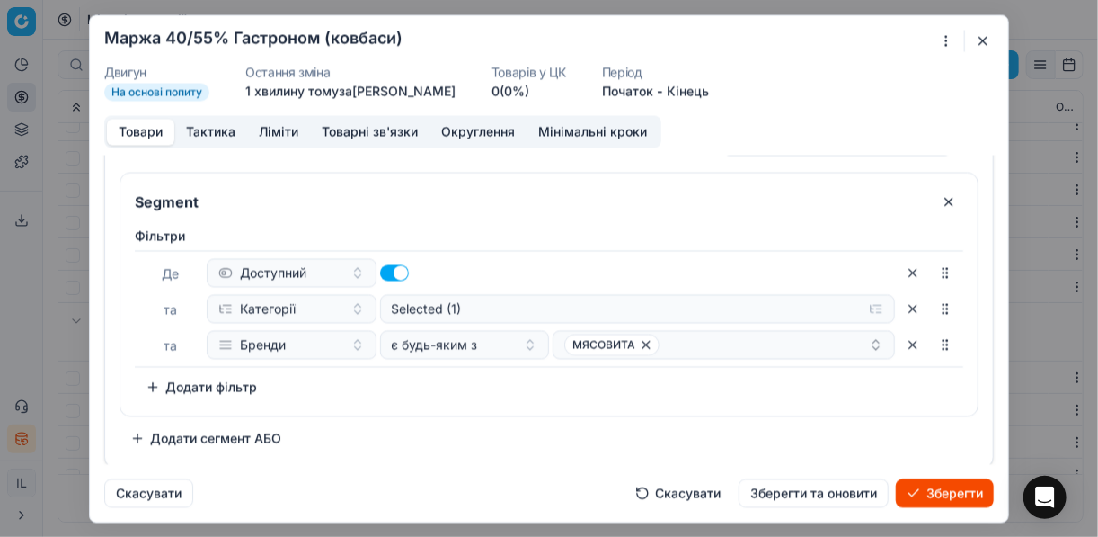
click at [361, 408] on div "Фiльтри Де Доступний та Категорії Selected (1) та Бренди є будь-яким з МЯСОВИТА…" at bounding box center [549, 317] width 858 height 196
click at [190, 440] on button "Додати сегмент АБО" at bounding box center [206, 437] width 173 height 29
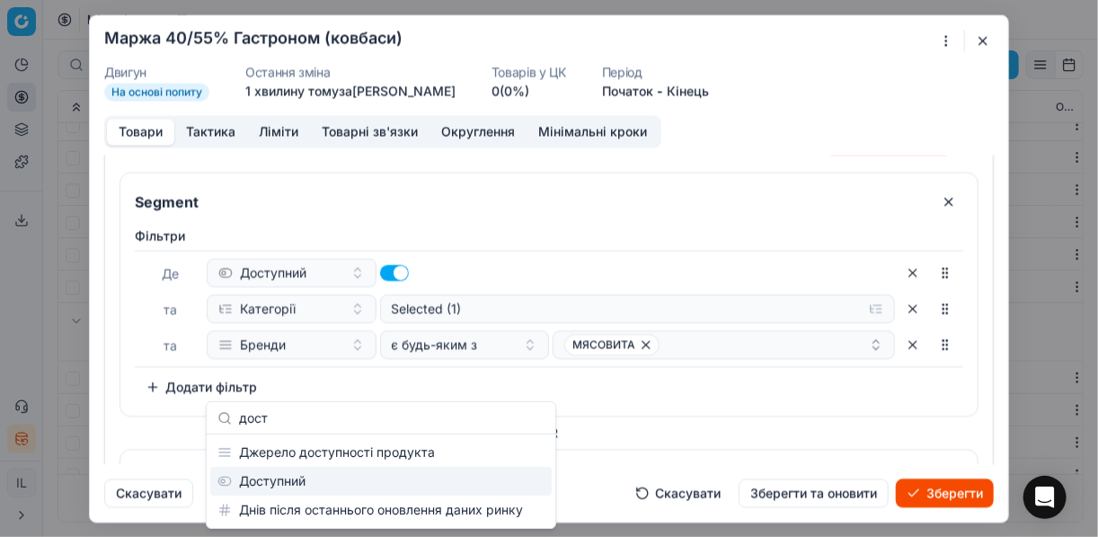
type input "дост"
click at [298, 475] on div "Доступний" at bounding box center [381, 481] width 342 height 29
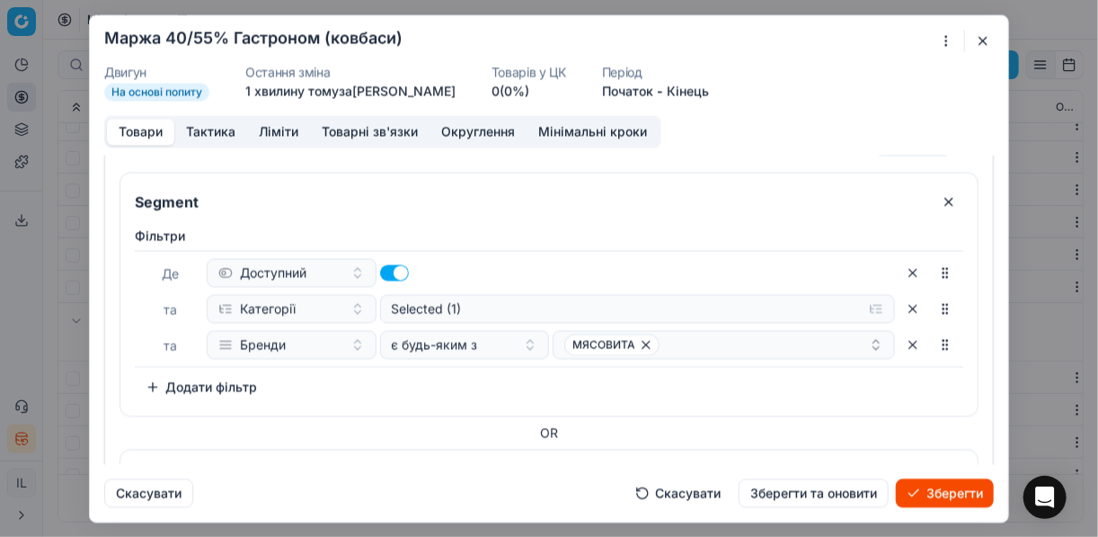
scroll to position [237, 0]
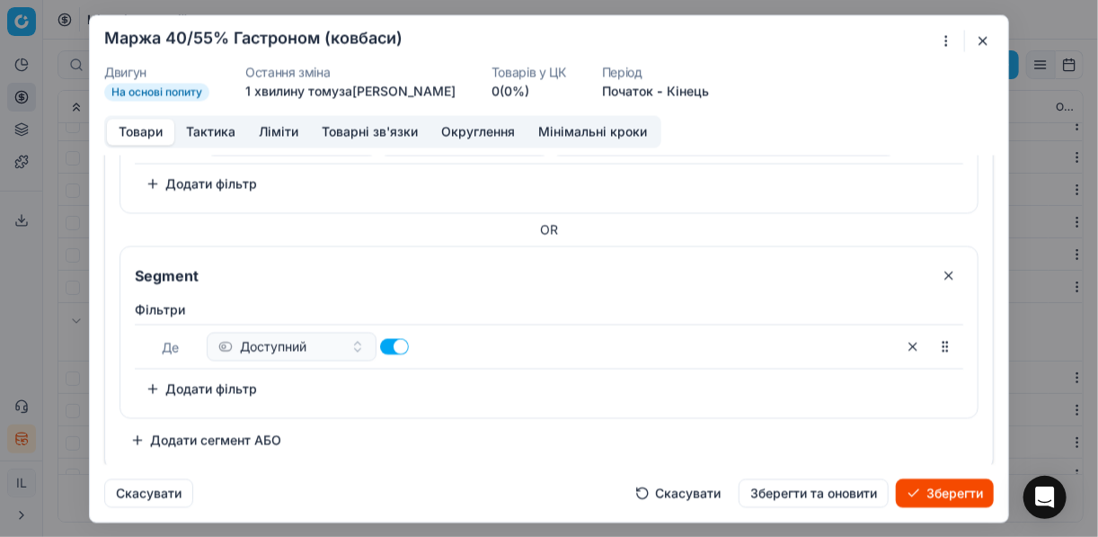
click at [174, 385] on button "Додати фільтр" at bounding box center [201, 388] width 133 height 29
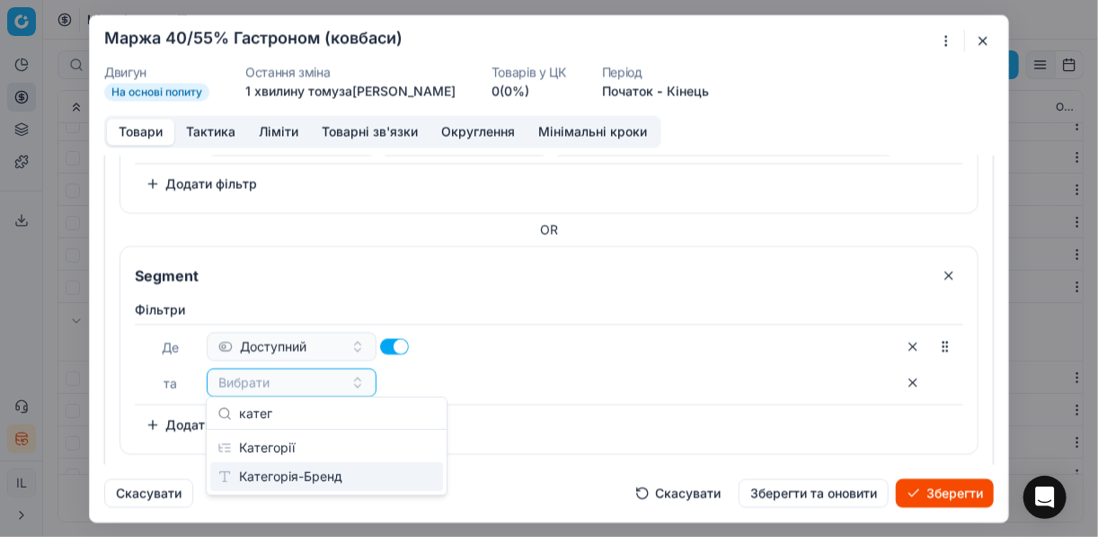
type input "катег"
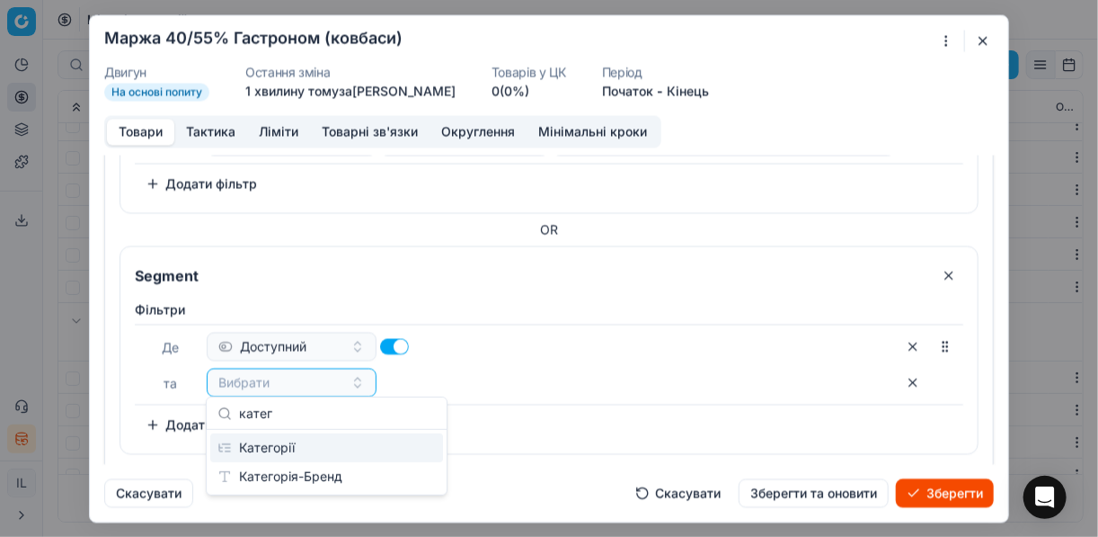
click at [276, 450] on div "Категорії" at bounding box center [326, 447] width 233 height 29
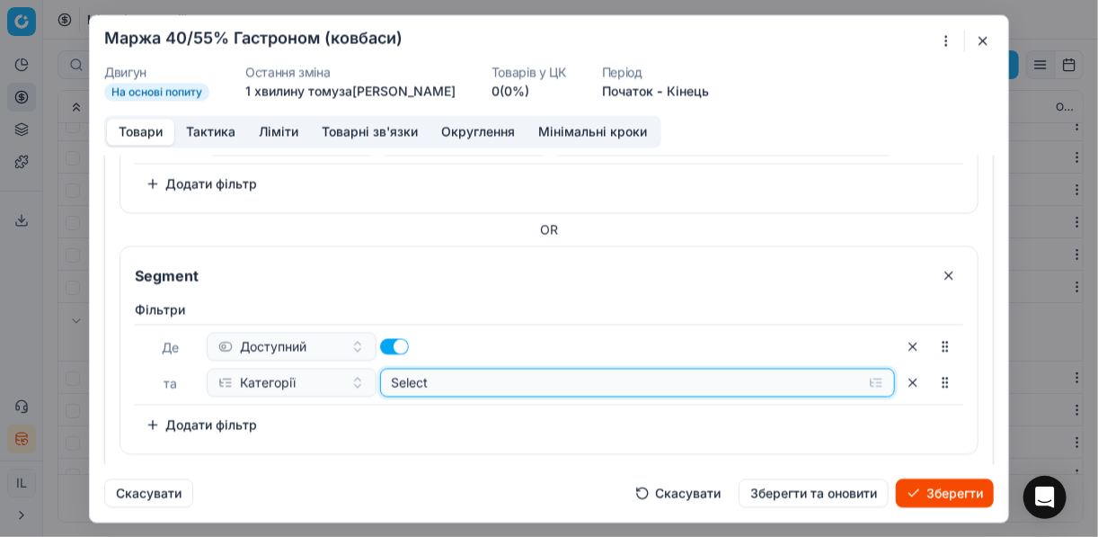
click at [872, 378] on button "Select" at bounding box center [638, 382] width 516 height 29
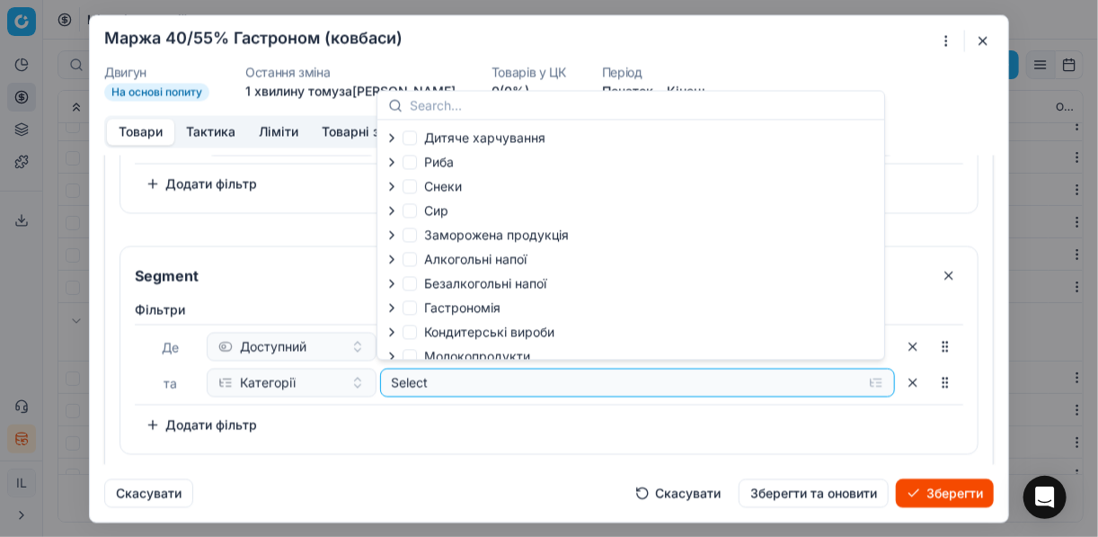
scroll to position [61, 0]
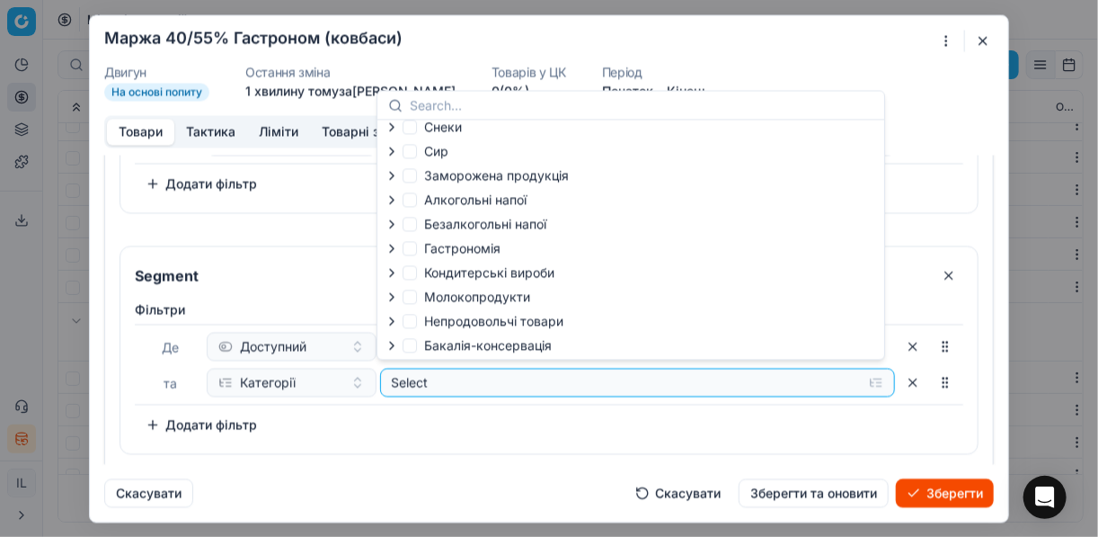
click at [389, 245] on icon "button" at bounding box center [392, 248] width 14 height 14
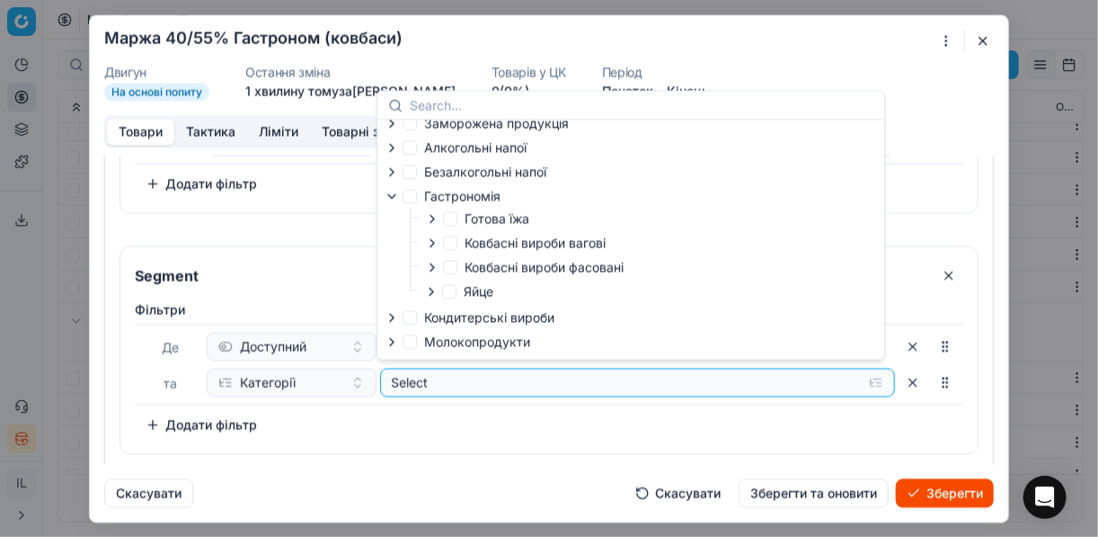
scroll to position [133, 0]
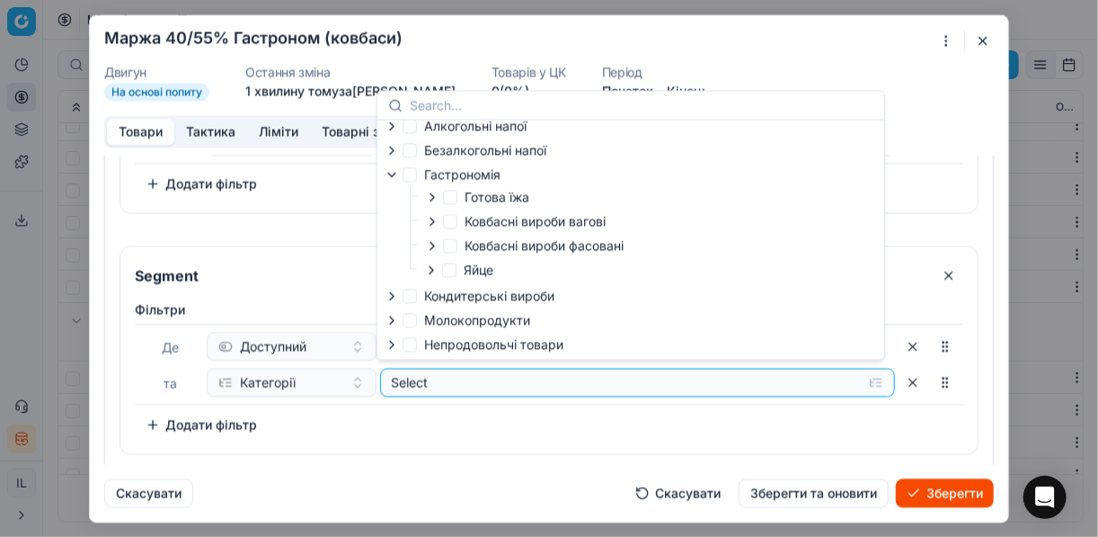
click at [431, 247] on icon "button" at bounding box center [432, 245] width 14 height 14
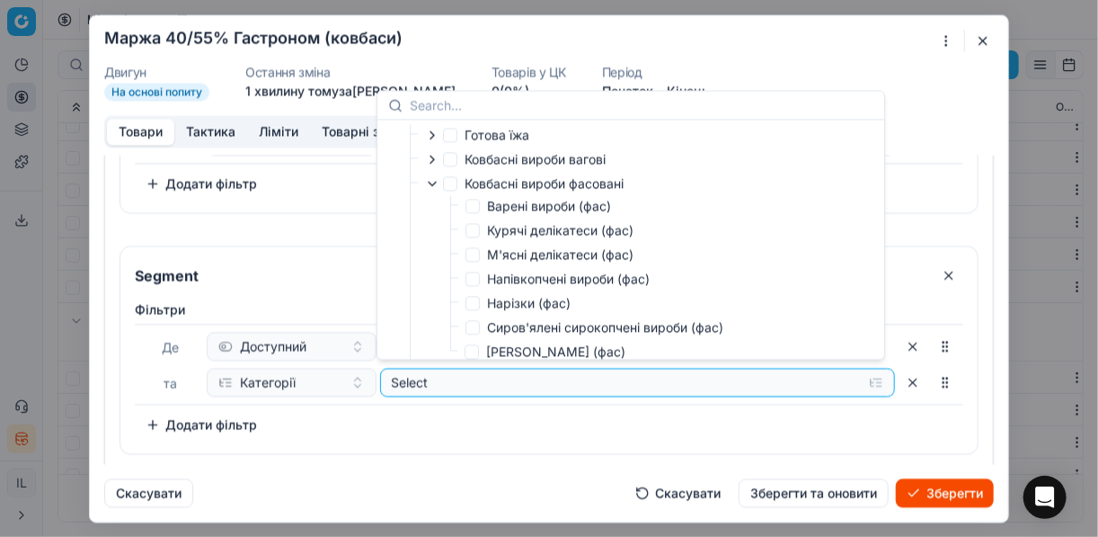
scroll to position [277, 0]
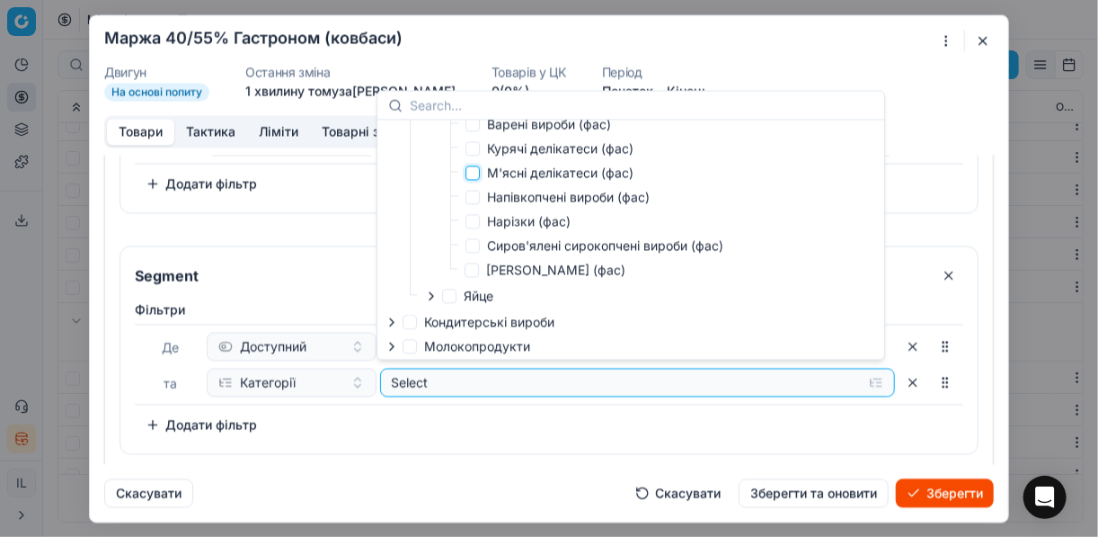
click at [477, 174] on input "М'ясні делікатеси (фас)" at bounding box center [473, 172] width 14 height 14
checkbox input "true"
click at [513, 434] on div "Фiльтри Де Доступний та Категорії Selected (1) To pick up a sortable item, pres…" at bounding box center [549, 369] width 829 height 138
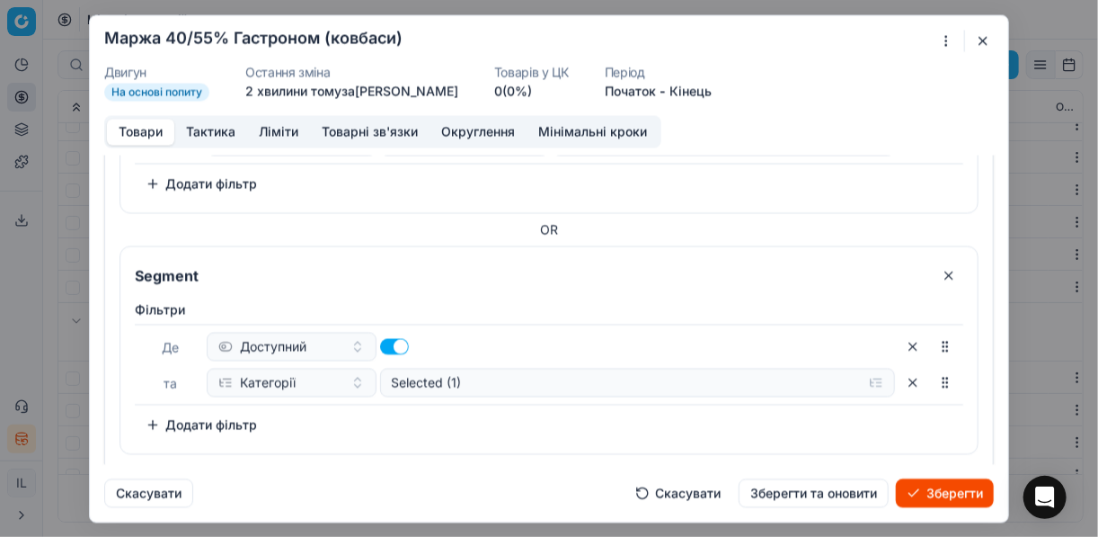
click at [155, 414] on button "Додати фільтр" at bounding box center [201, 424] width 133 height 29
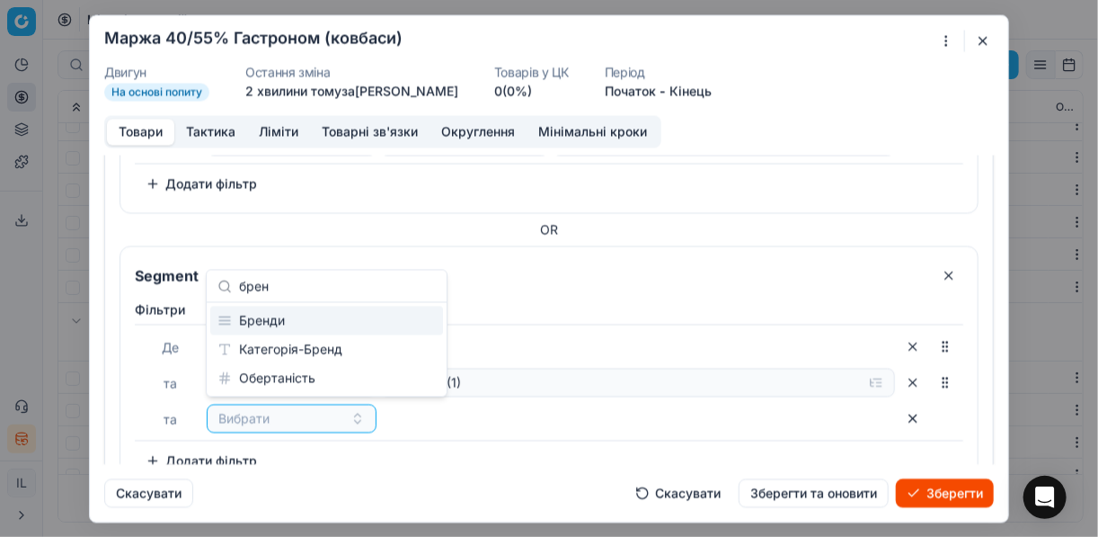
type input "брен"
click at [295, 315] on div "Бренди" at bounding box center [326, 321] width 233 height 29
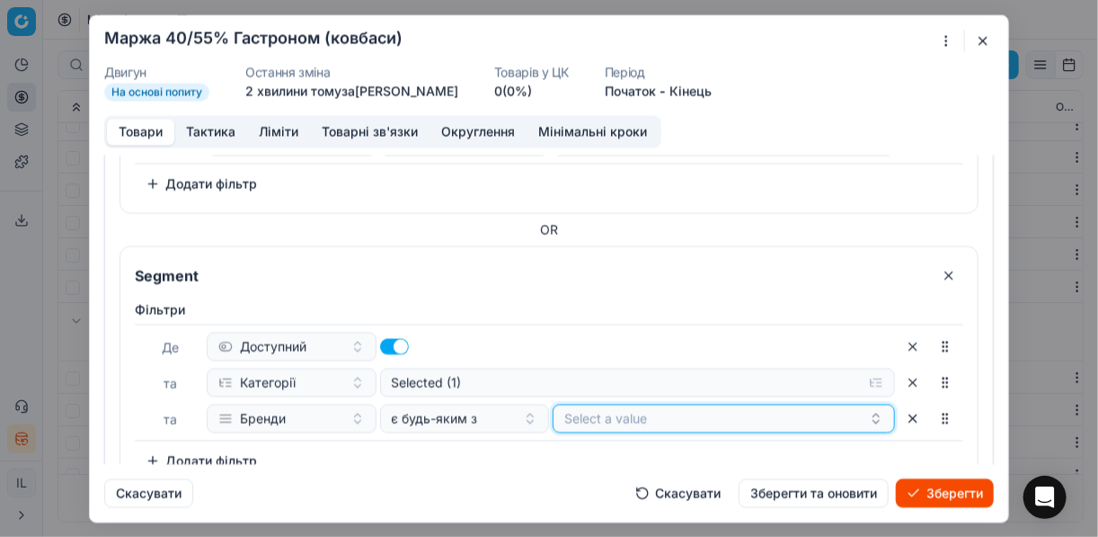
click at [654, 421] on button "Select a value" at bounding box center [724, 418] width 342 height 29
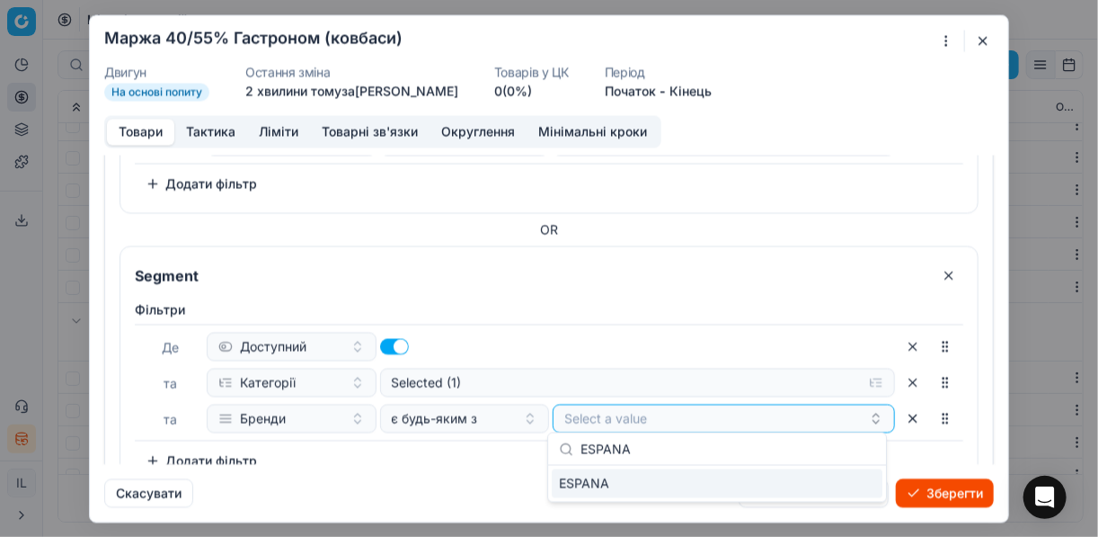
type input "ESPANA"
click at [831, 481] on div "ESPANA" at bounding box center [717, 483] width 331 height 29
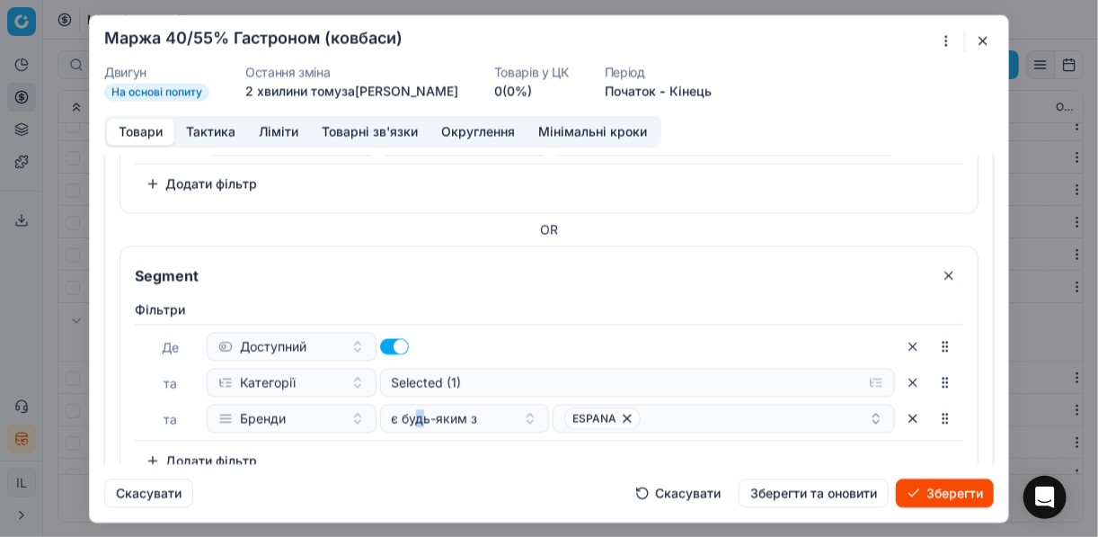
scroll to position [255, 0]
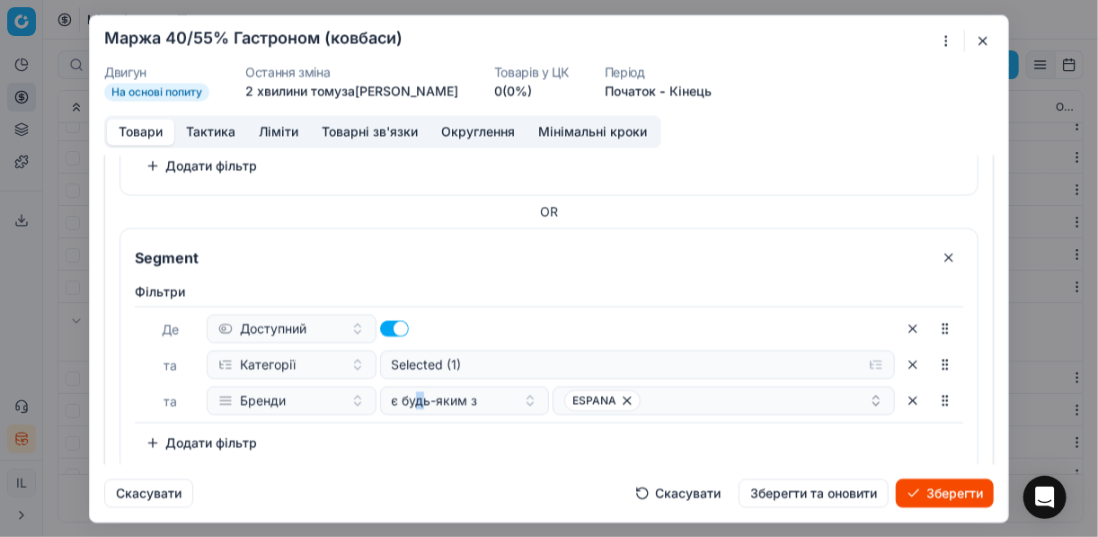
click at [417, 455] on div "Фiльтри Де Доступний та Категорії Selected (1) та Бренди є будь-яким з ESPANA T…" at bounding box center [549, 373] width 858 height 196
click at [959, 493] on button "Зберегти" at bounding box center [945, 492] width 98 height 29
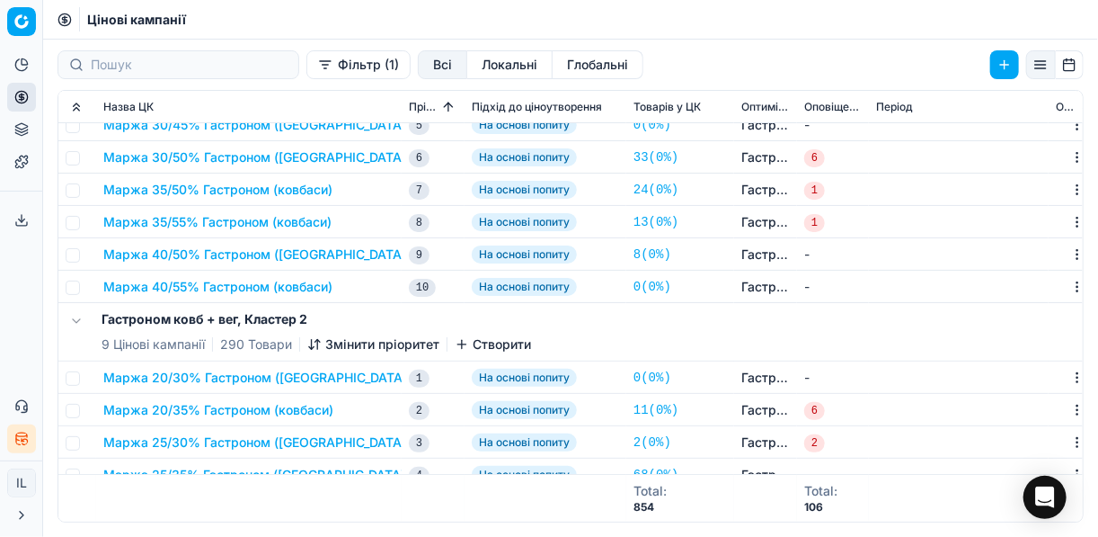
click at [182, 247] on button "Маржа 40/50% Гастроном (ковбаси)" at bounding box center [256, 254] width 307 height 18
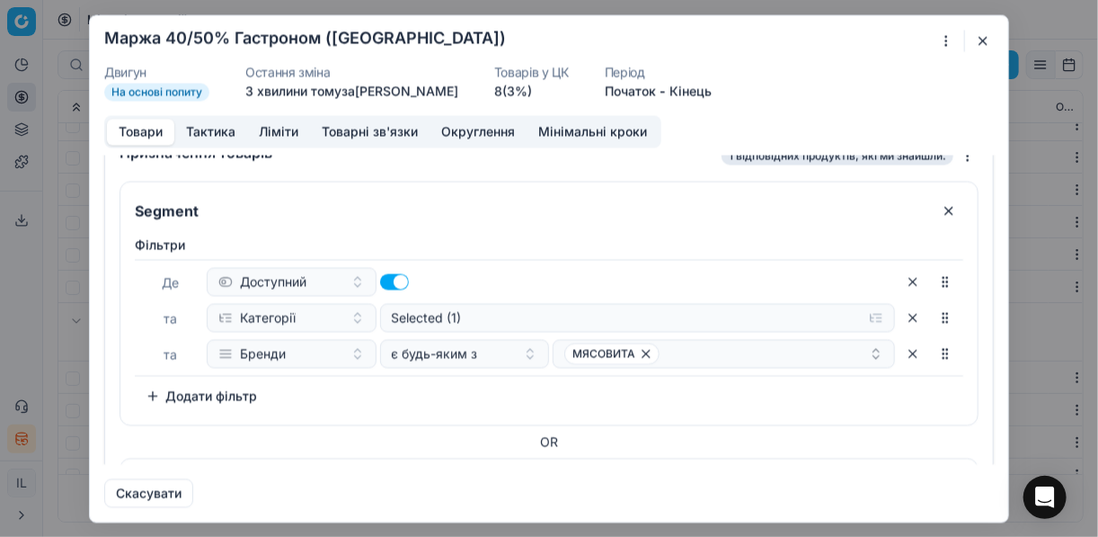
scroll to position [22, 0]
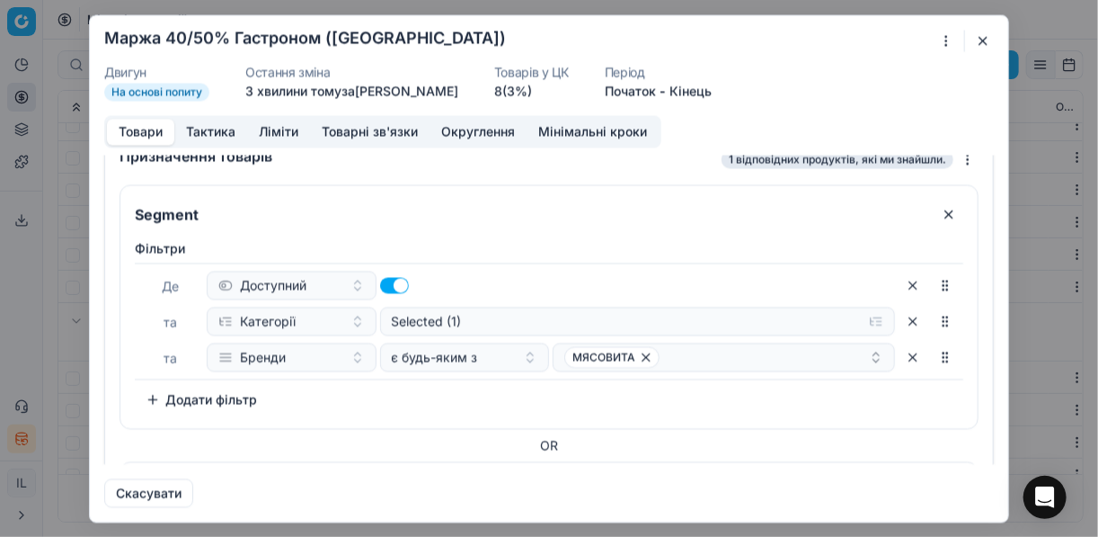
click at [899, 283] on button "button" at bounding box center [913, 285] width 29 height 29
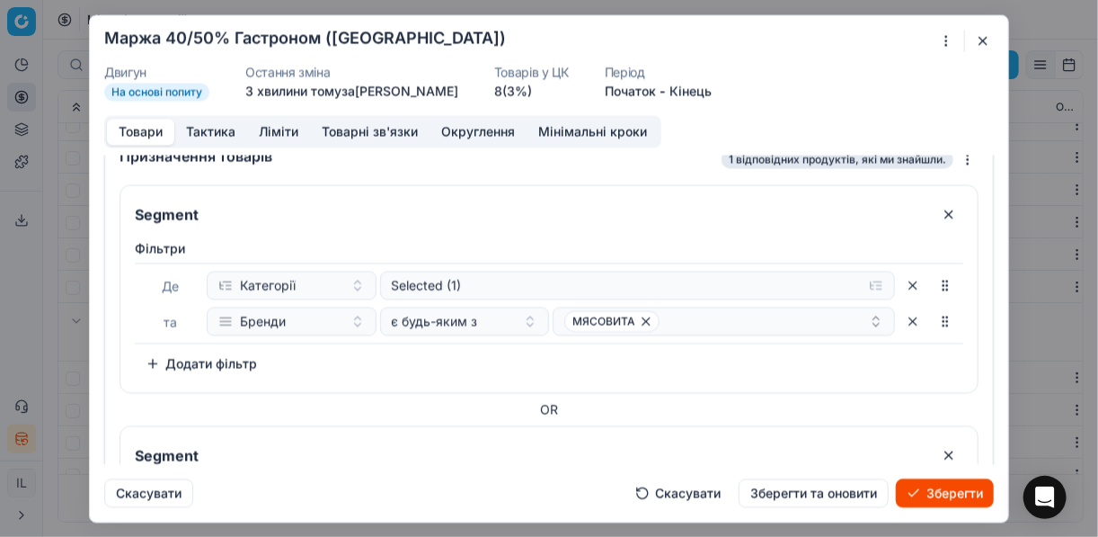
click at [931, 491] on button "Зберегти" at bounding box center [945, 492] width 98 height 29
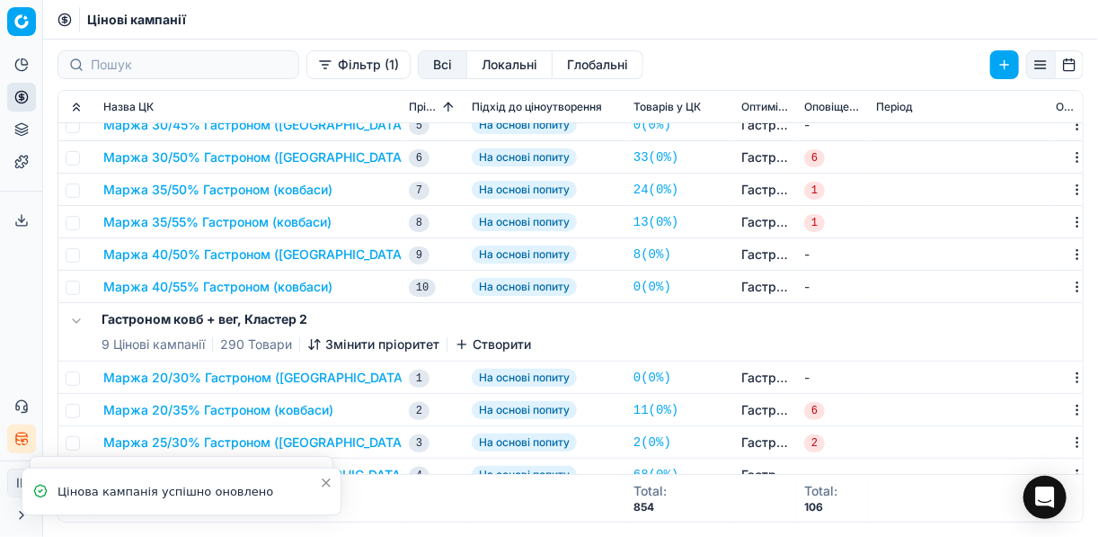
click at [211, 253] on button "Маржа 40/50% Гастроном (ковбаси)" at bounding box center [256, 254] width 307 height 18
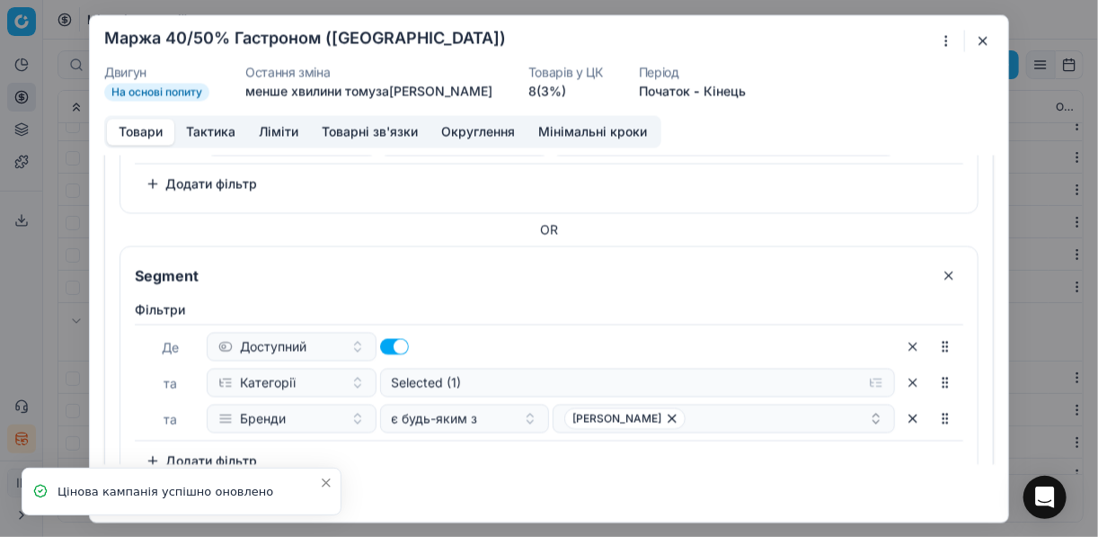
scroll to position [58, 0]
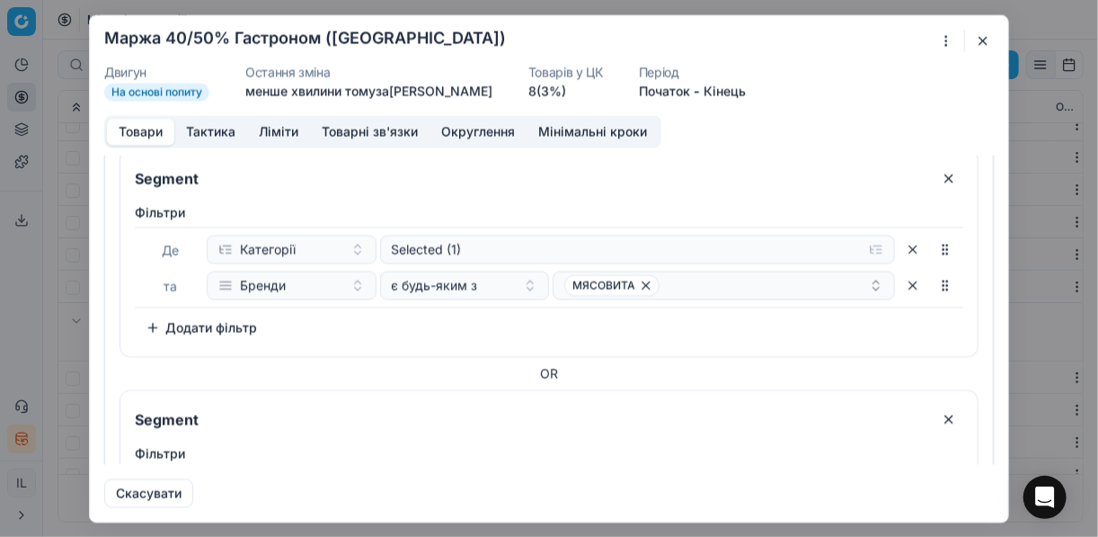
click at [937, 177] on button "button" at bounding box center [949, 178] width 29 height 29
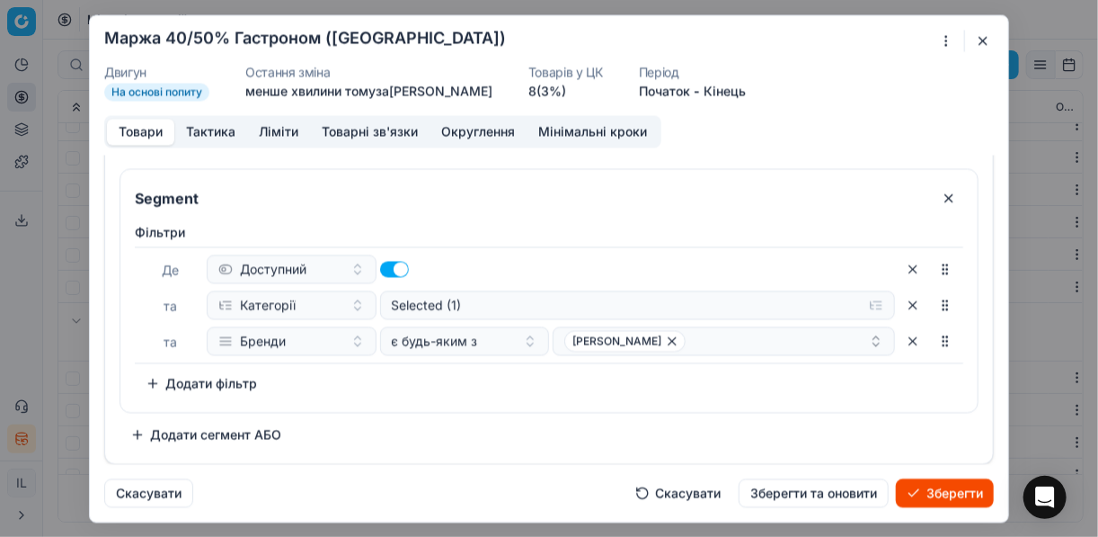
scroll to position [0, 0]
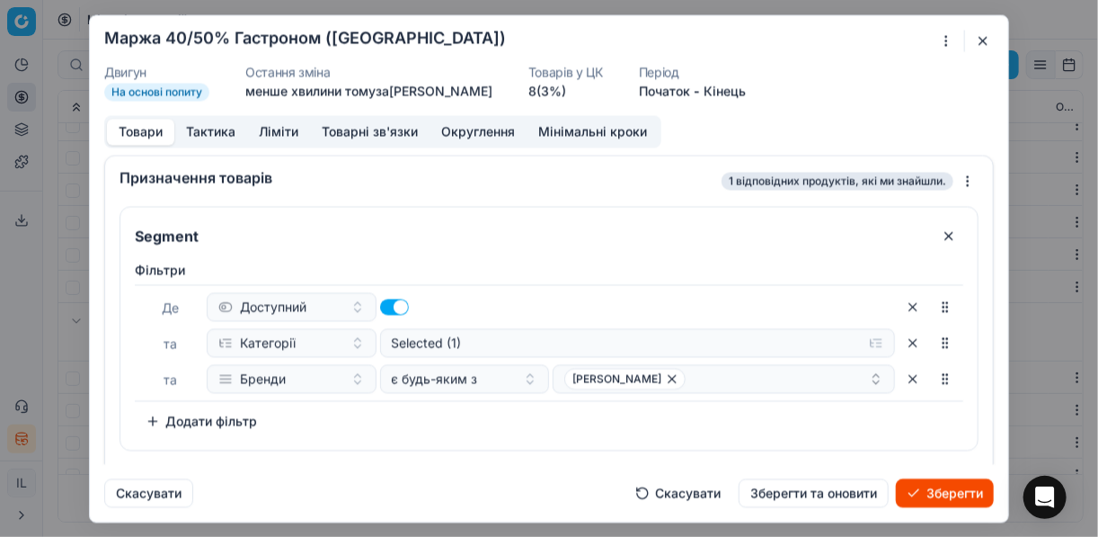
click at [935, 488] on button "Зберегти" at bounding box center [945, 492] width 98 height 29
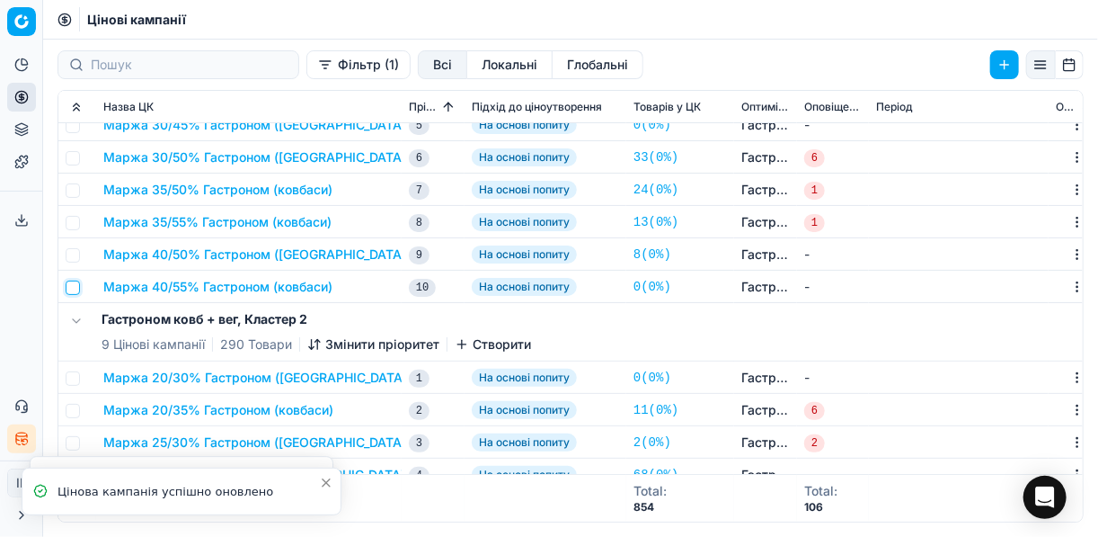
click at [71, 288] on input "checkbox" at bounding box center [73, 287] width 14 height 14
checkbox input "true"
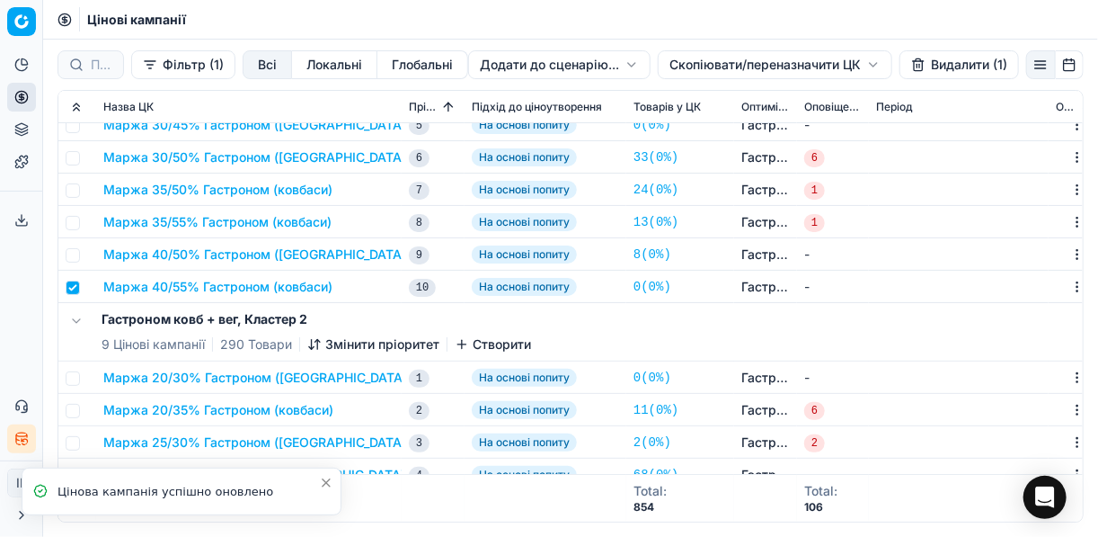
click at [693, 71] on html "Pricing platform Аналітика Цінова оптимізація Асортимент продукції Шаблони Серв…" at bounding box center [549, 268] width 1098 height 537
click at [728, 102] on div "Копіювати ЦК ..." at bounding box center [774, 101] width 192 height 29
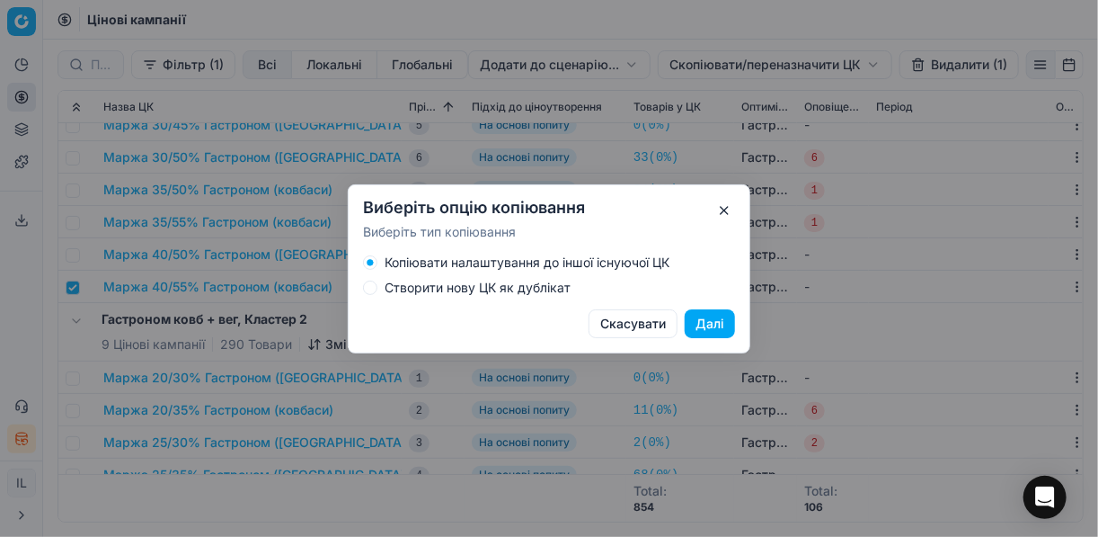
click at [378, 289] on div "Створити нову ЦК як дублікат" at bounding box center [549, 287] width 372 height 14
click at [375, 289] on button "Створити нову ЦК як дублікат" at bounding box center [370, 287] width 14 height 14
click at [711, 322] on button "Далі" at bounding box center [710, 323] width 50 height 29
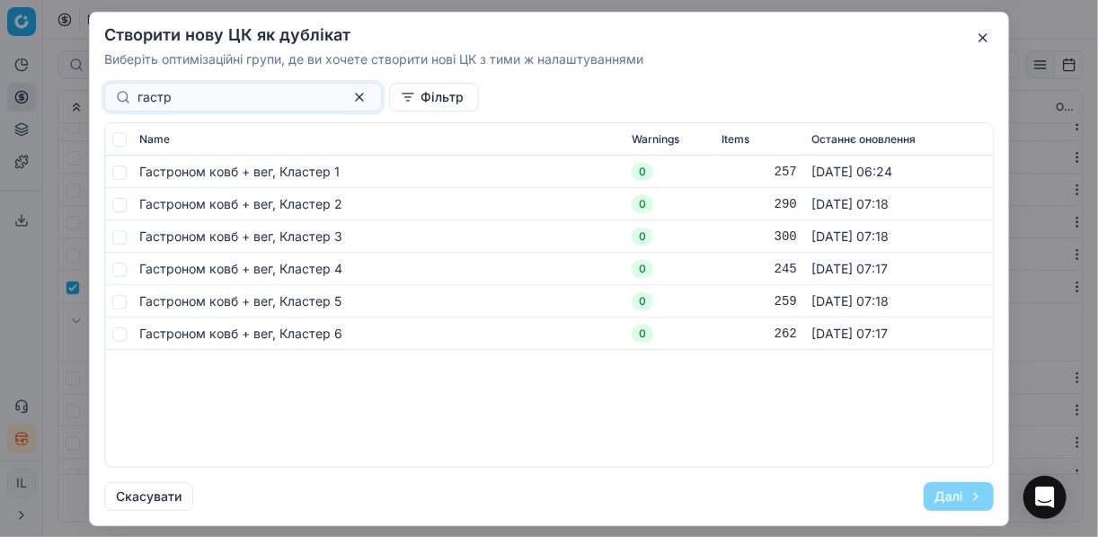
type input "гастр"
drag, startPoint x: 118, startPoint y: 173, endPoint x: 190, endPoint y: 171, distance: 71.9
click at [119, 174] on input "checkbox" at bounding box center [119, 171] width 14 height 14
checkbox input "true"
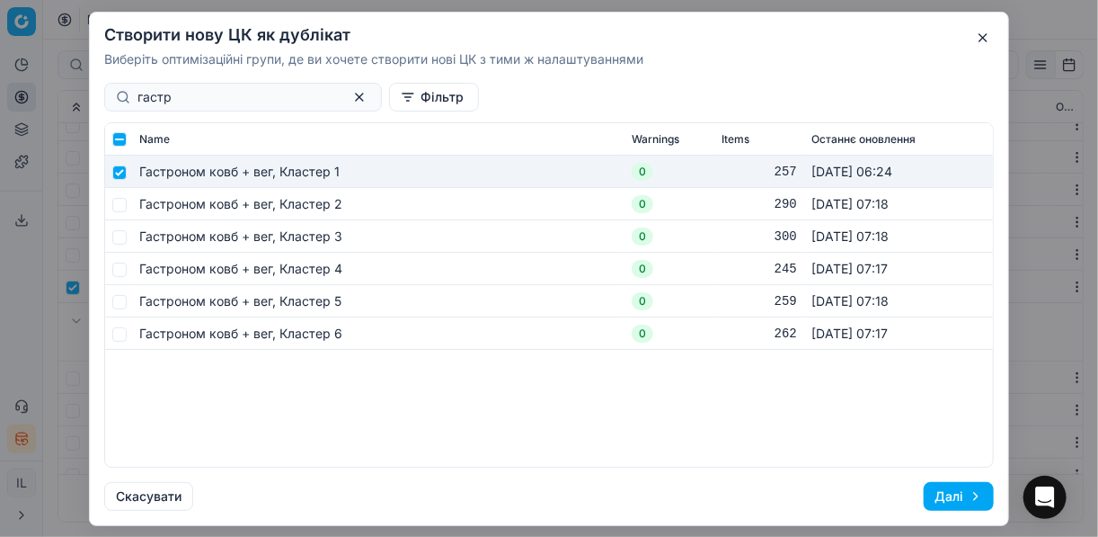
click at [944, 493] on button "Далі" at bounding box center [959, 496] width 70 height 29
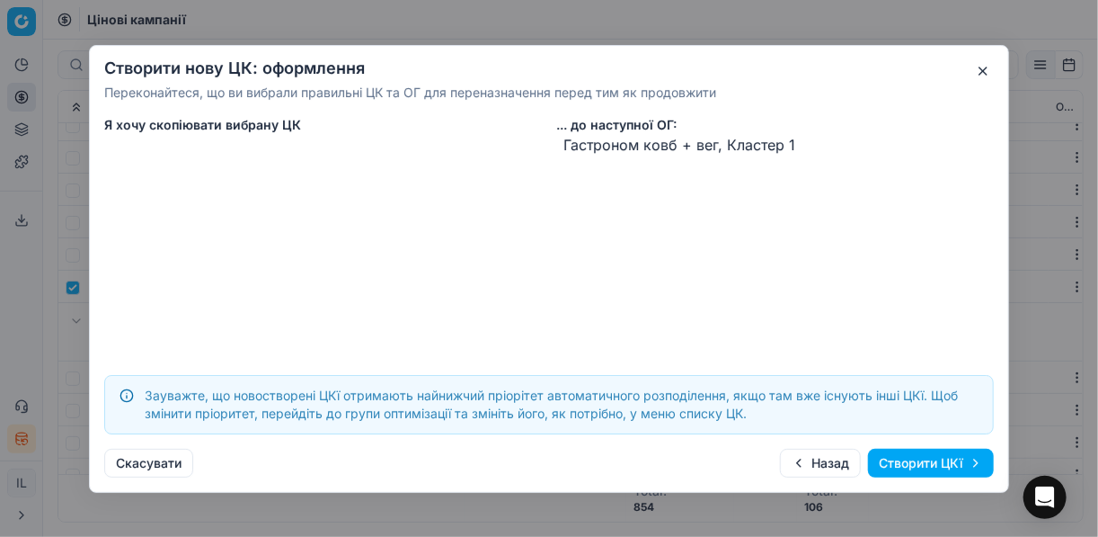
click at [901, 459] on button "Створити ЦКї" at bounding box center [931, 463] width 126 height 29
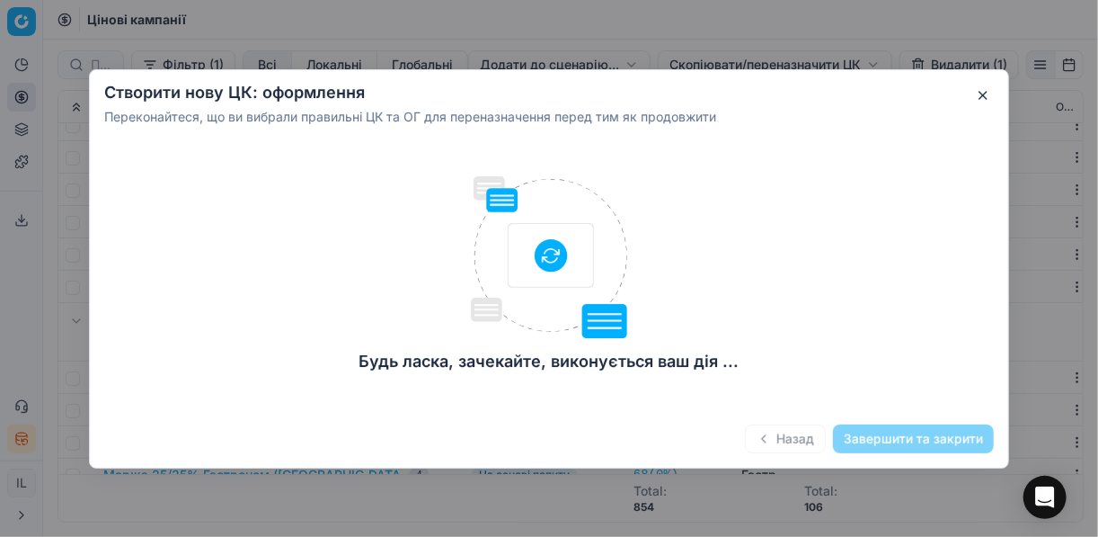
checkbox input "false"
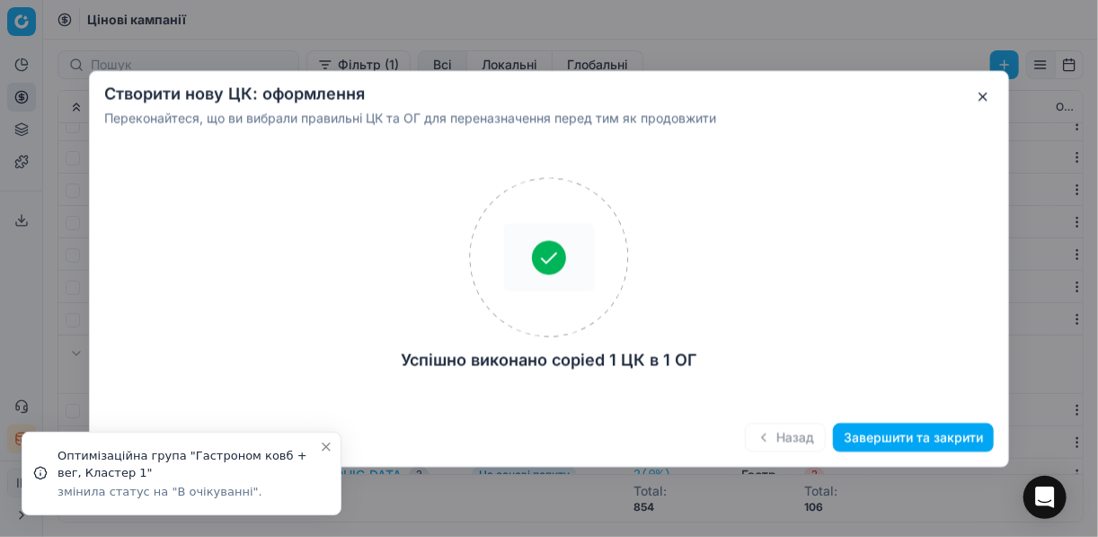
click at [870, 428] on button "Завершити та закрити" at bounding box center [913, 436] width 161 height 29
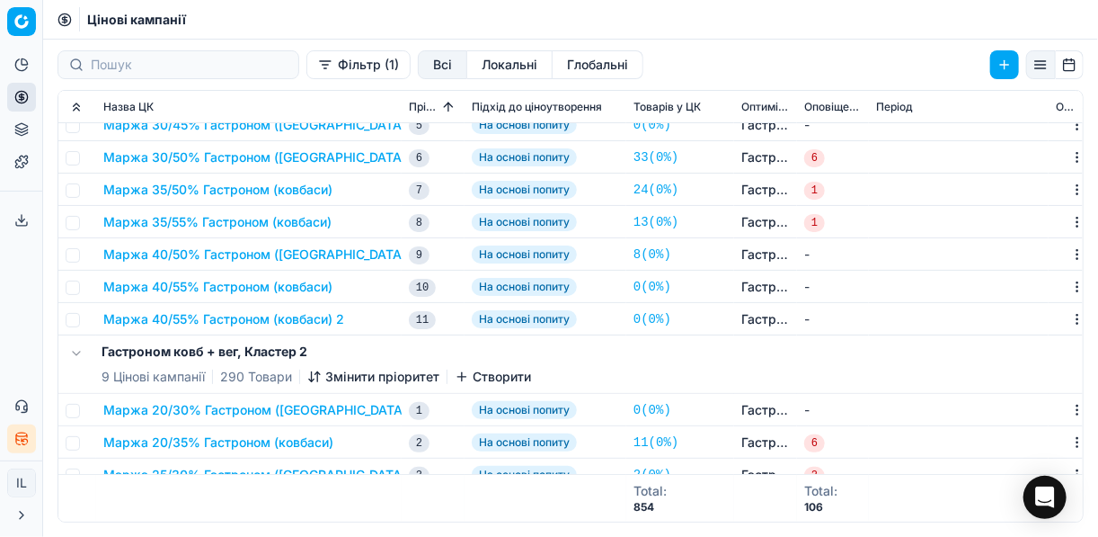
click at [231, 318] on button "Маржа 40/55% Гастроном (ковбаси) 2" at bounding box center [223, 319] width 241 height 18
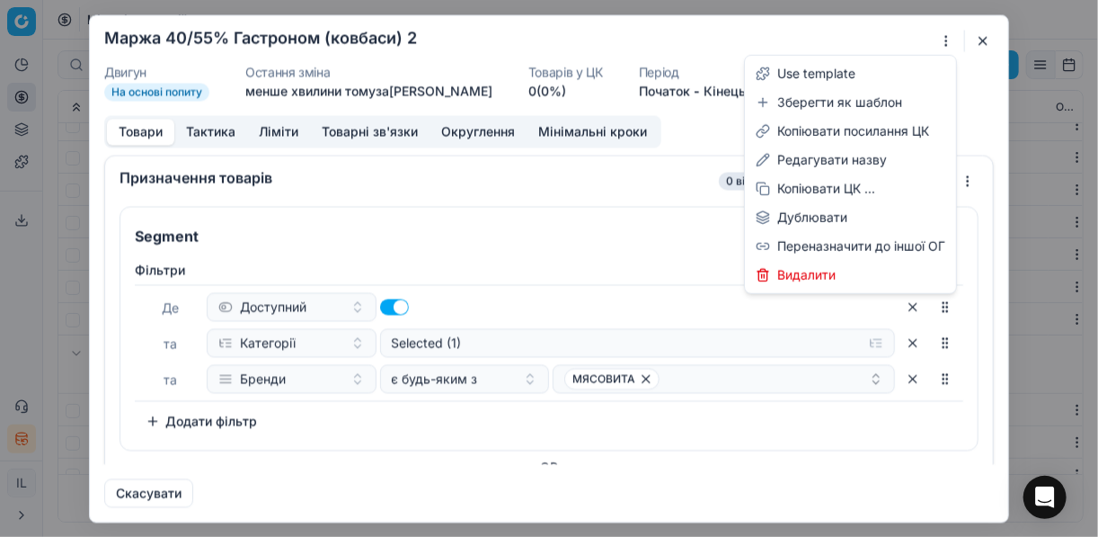
click at [947, 40] on div "Ми зберігаємо налаштування ЦК. Будь ласка, зачекайте, це може зайняти декілька …" at bounding box center [549, 268] width 1098 height 537
click at [813, 161] on div "Редагувати назву" at bounding box center [851, 160] width 204 height 29
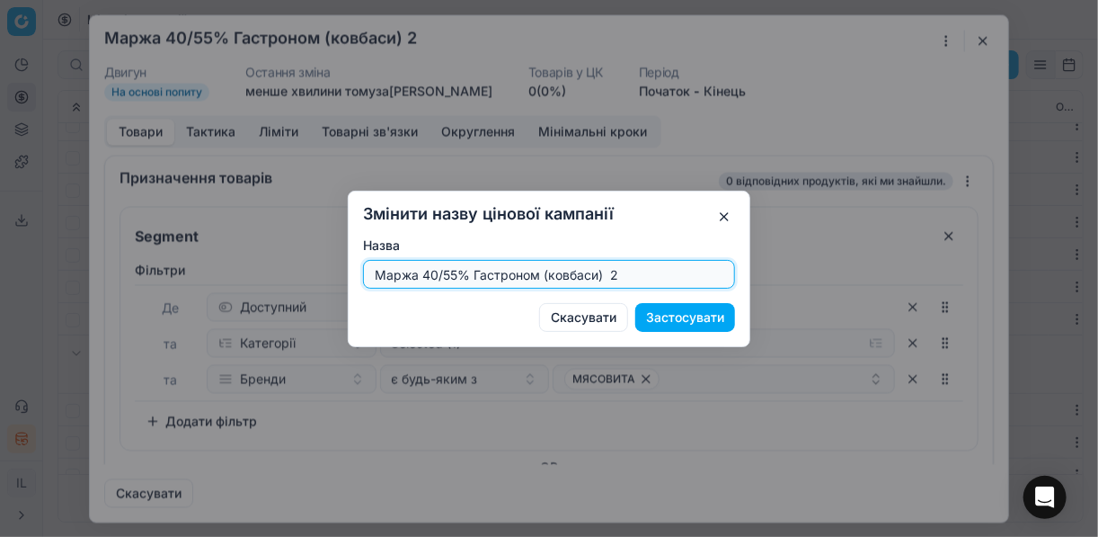
click at [434, 272] on input "Маржа 40/55% Гастроном (ковбаси) 2" at bounding box center [549, 274] width 356 height 27
click at [456, 272] on input "Маржа 45/55% Гастроном (ковбаси) 2" at bounding box center [549, 274] width 356 height 27
click at [623, 268] on input "Маржа 45/60% Гастроном (ковбаси) 2" at bounding box center [549, 274] width 356 height 27
type input "Маржа 45/60% Гастроном (ковбаси)"
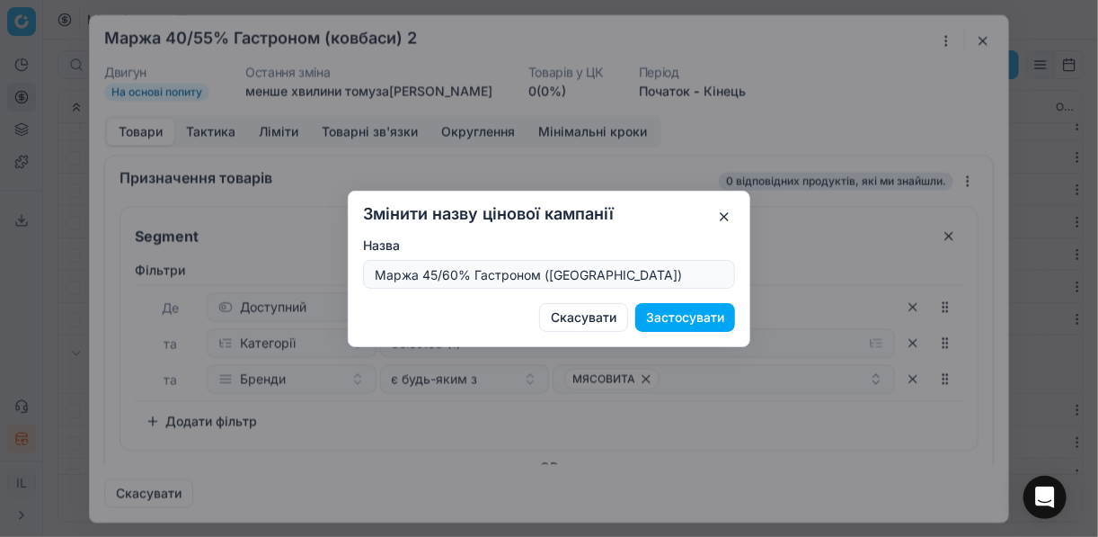
click at [691, 320] on button "Застосувати" at bounding box center [685, 317] width 100 height 29
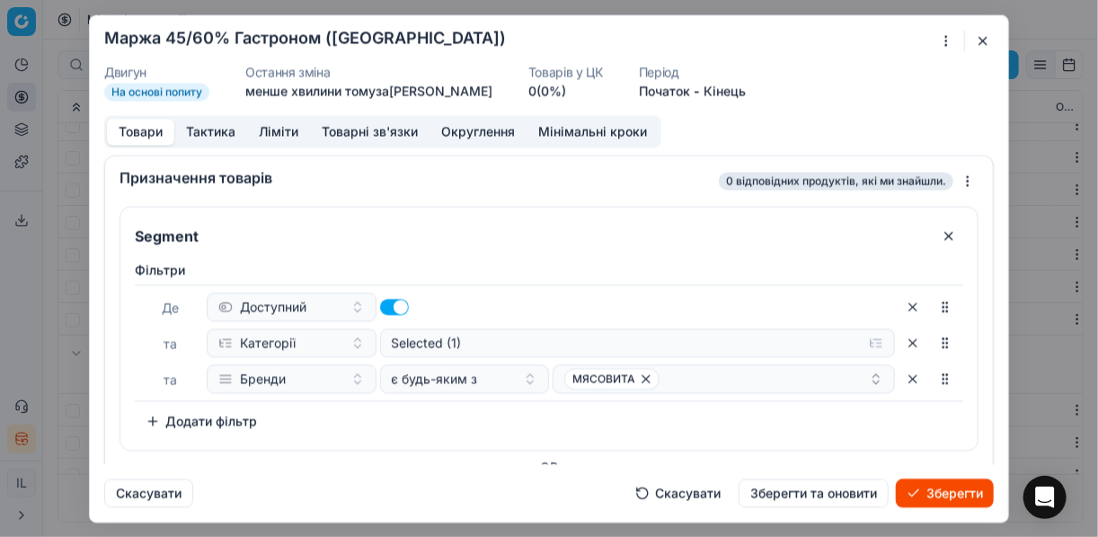
click at [275, 129] on button "Ліміти" at bounding box center [278, 132] width 63 height 26
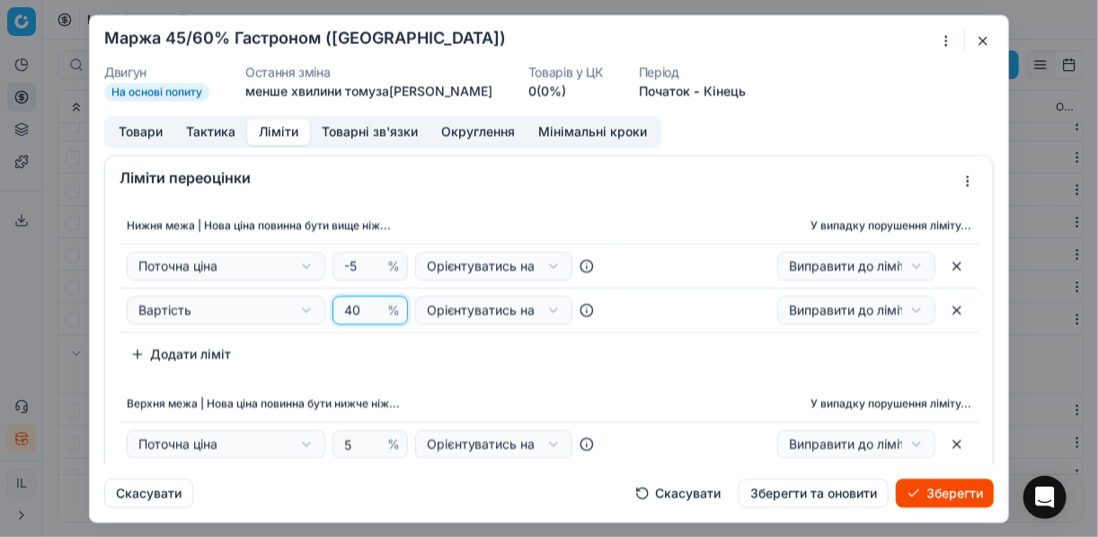
click at [354, 312] on input "40" at bounding box center [362, 310] width 43 height 27
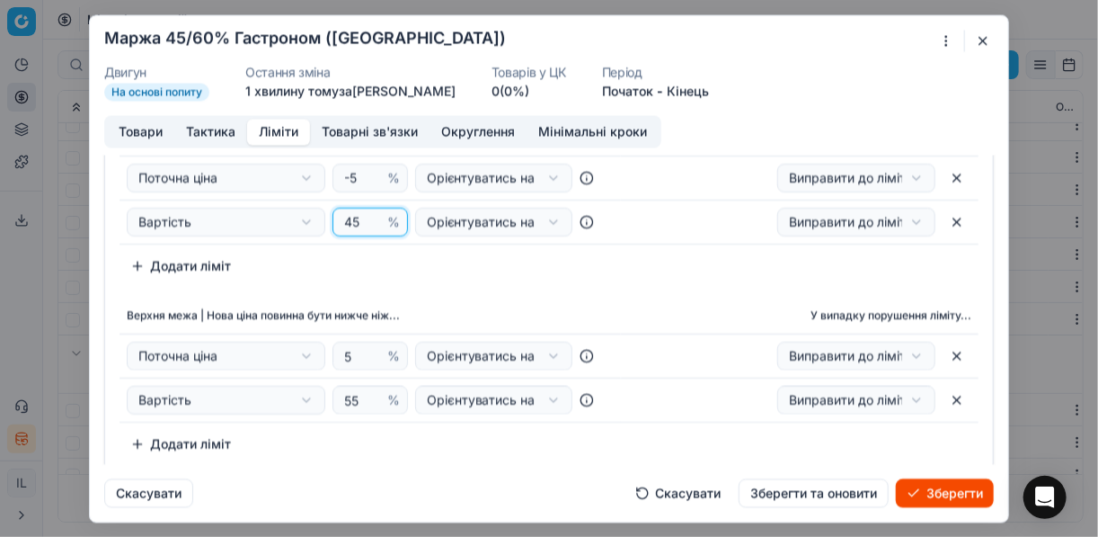
scroll to position [144, 0]
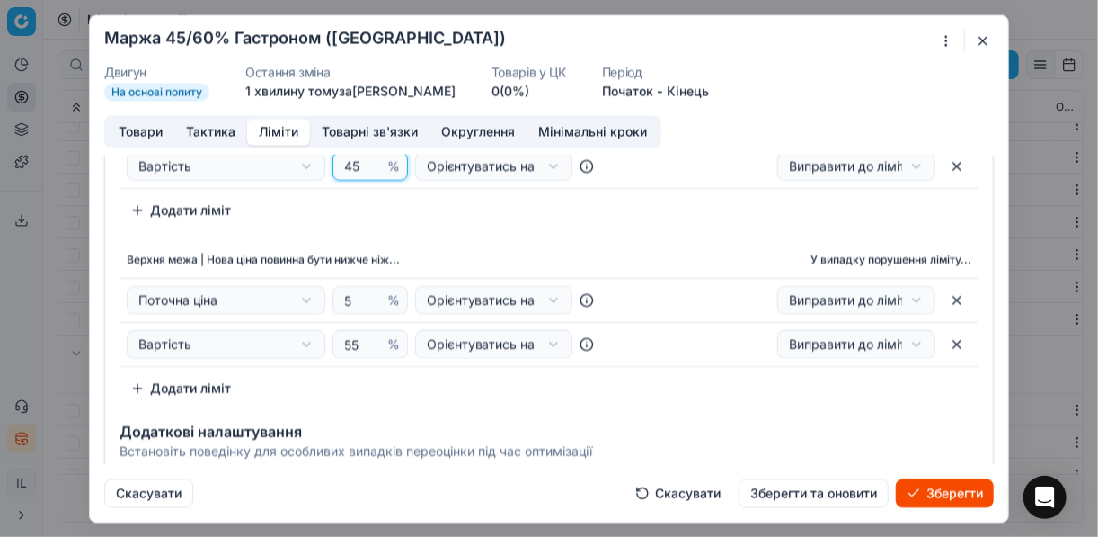
type input "45"
click at [356, 344] on input "55" at bounding box center [362, 344] width 43 height 27
type input "5"
type input "60"
click at [538, 400] on div "Верхня межа | Нова ціна повинна бути нижче ніж... У випадку порушення ліміту...…" at bounding box center [549, 323] width 859 height 161
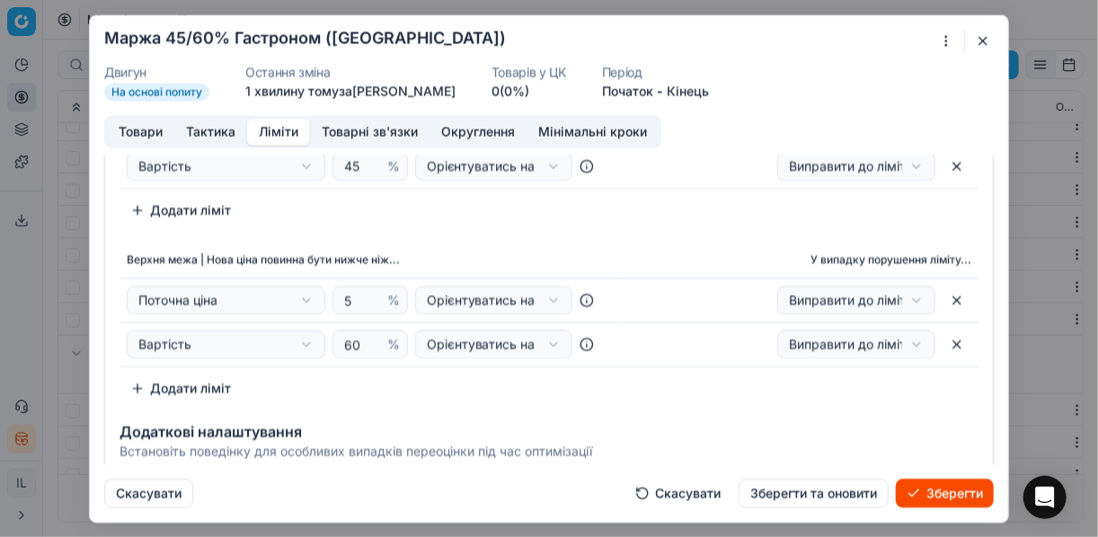
click at [137, 133] on button "Товари" at bounding box center [140, 132] width 67 height 26
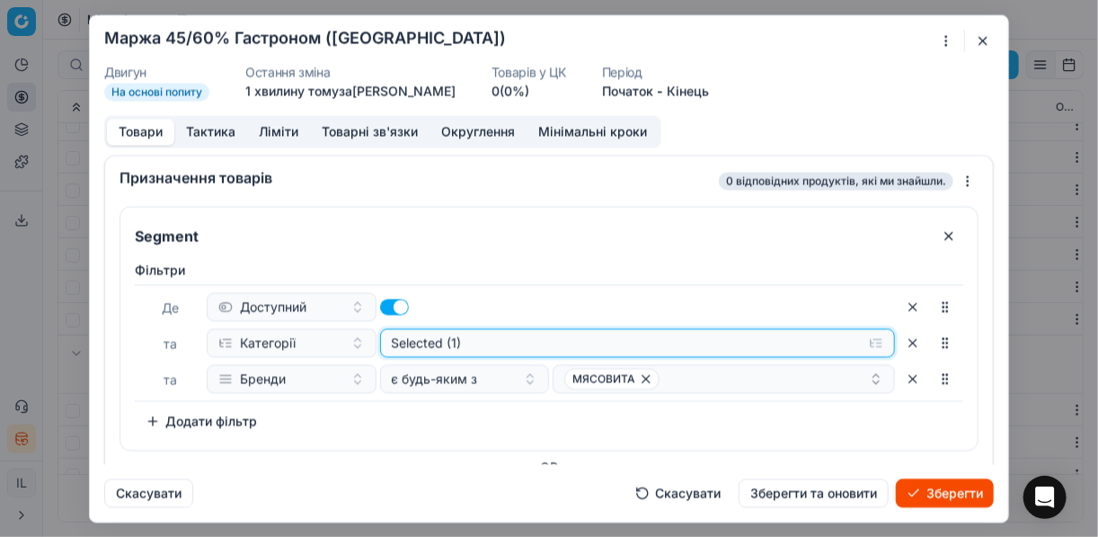
click at [870, 340] on button "Selected (1)" at bounding box center [638, 342] width 516 height 29
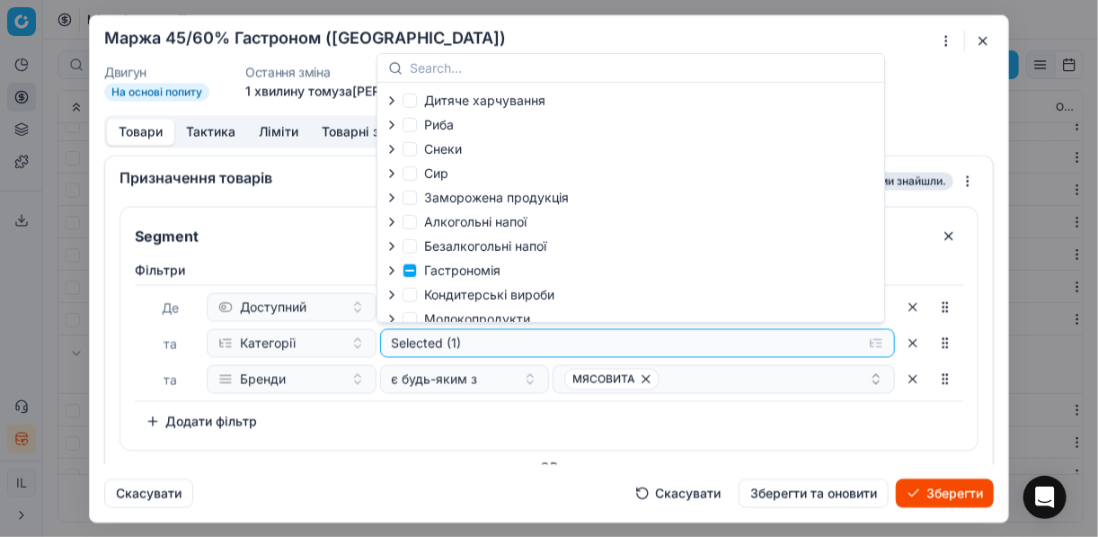
click at [393, 271] on icon "button" at bounding box center [392, 270] width 4 height 7
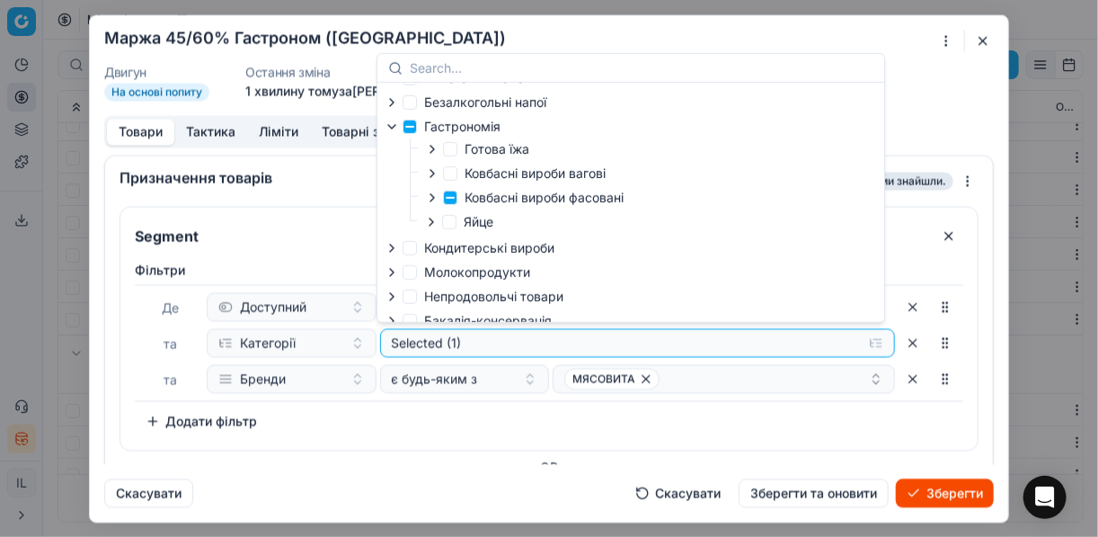
click at [437, 194] on icon "button" at bounding box center [432, 198] width 14 height 14
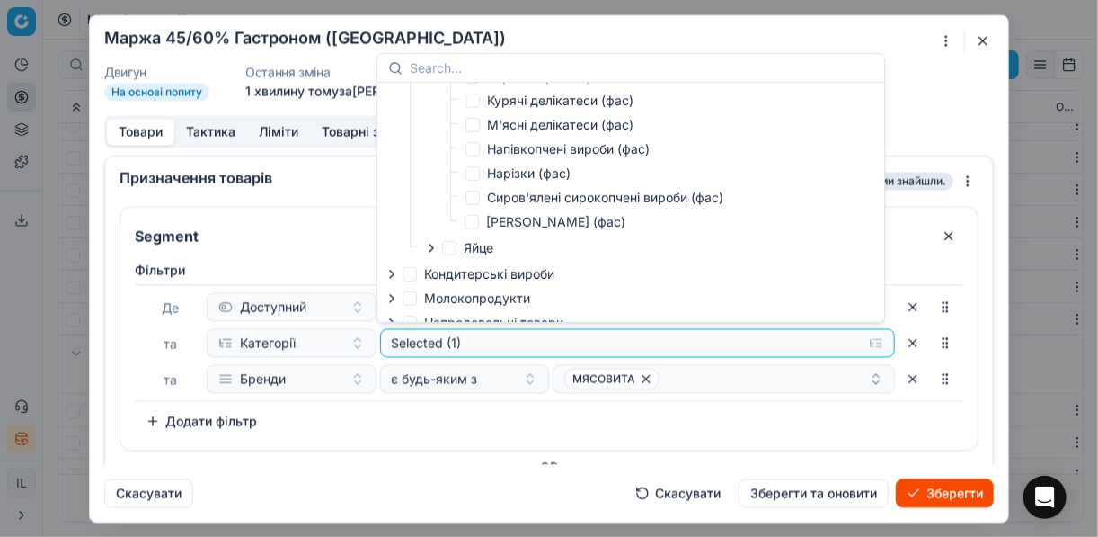
scroll to position [216, 0]
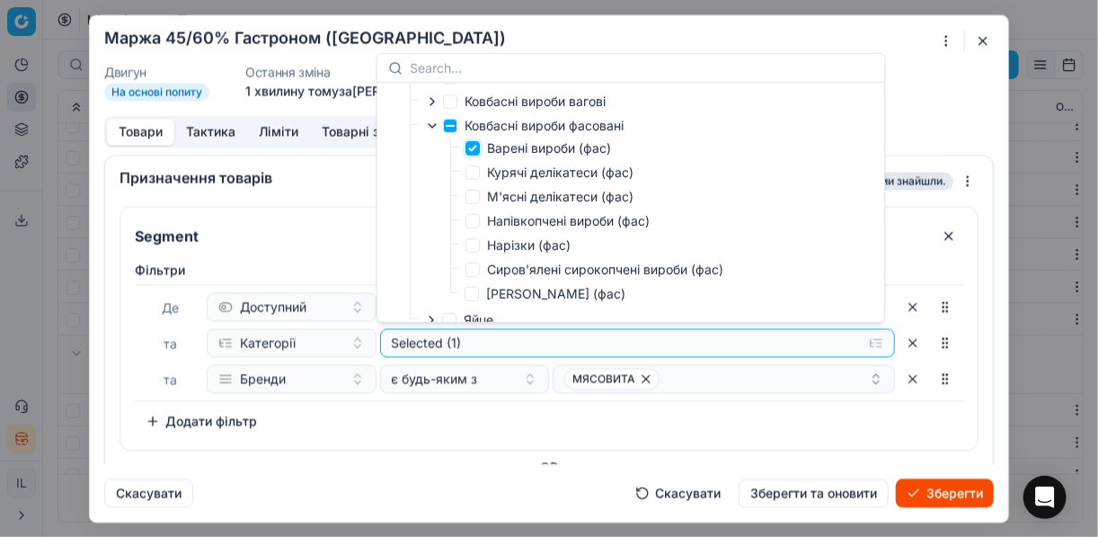
click at [476, 149] on input "Варені вироби (фас)" at bounding box center [473, 148] width 14 height 14
checkbox input "false"
click at [476, 199] on input "М'ясні делікатеси (фас)" at bounding box center [473, 197] width 14 height 14
checkbox input "true"
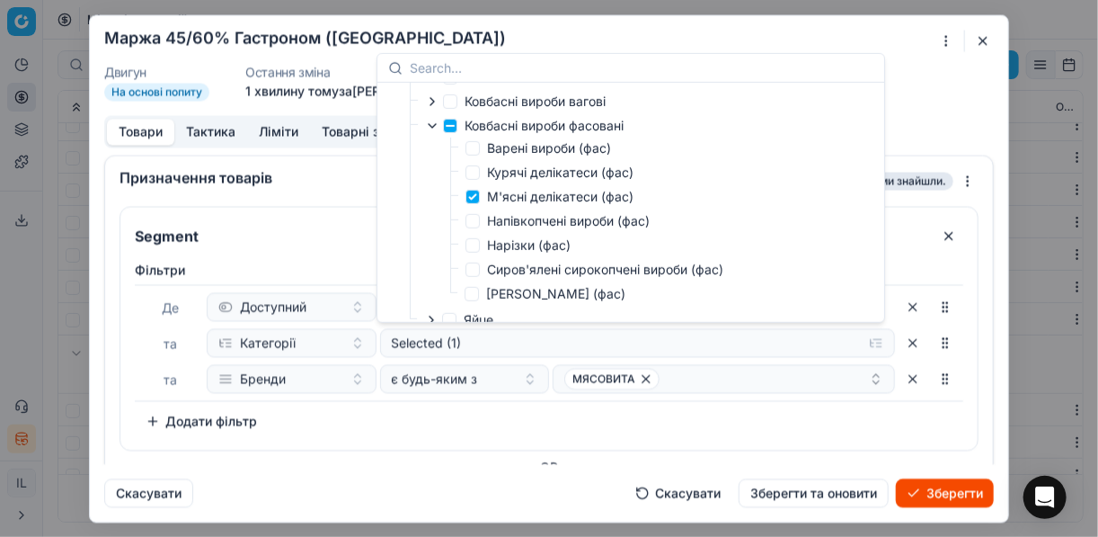
click at [502, 422] on div "Фiльтри Де Доступний та Категорії Selected (1) та Бренди є будь-яким з МЯСОВИТА…" at bounding box center [549, 348] width 829 height 174
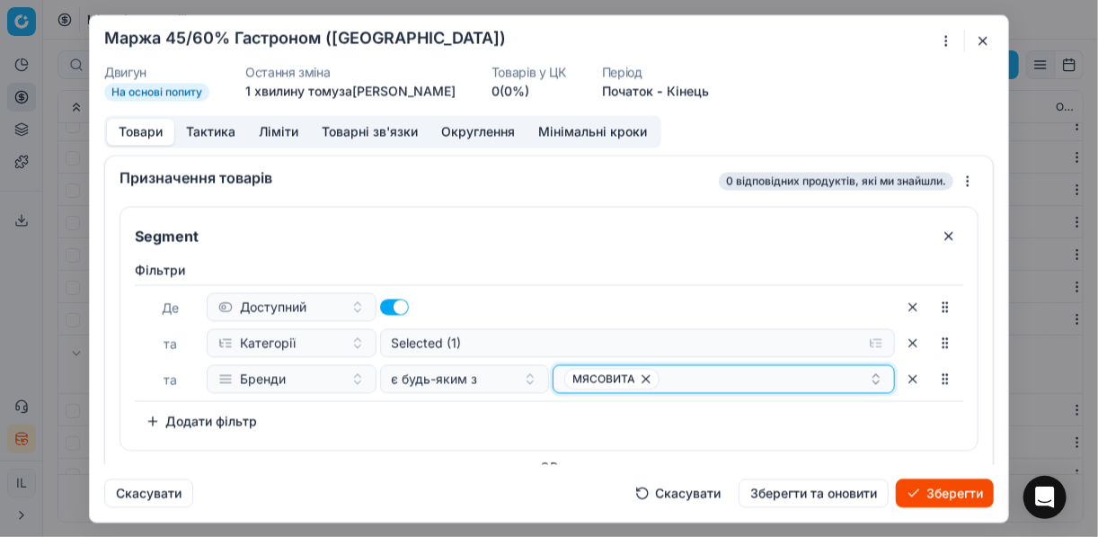
click at [639, 373] on icon "button" at bounding box center [646, 378] width 14 height 14
click at [595, 382] on button "Select a value" at bounding box center [724, 378] width 342 height 29
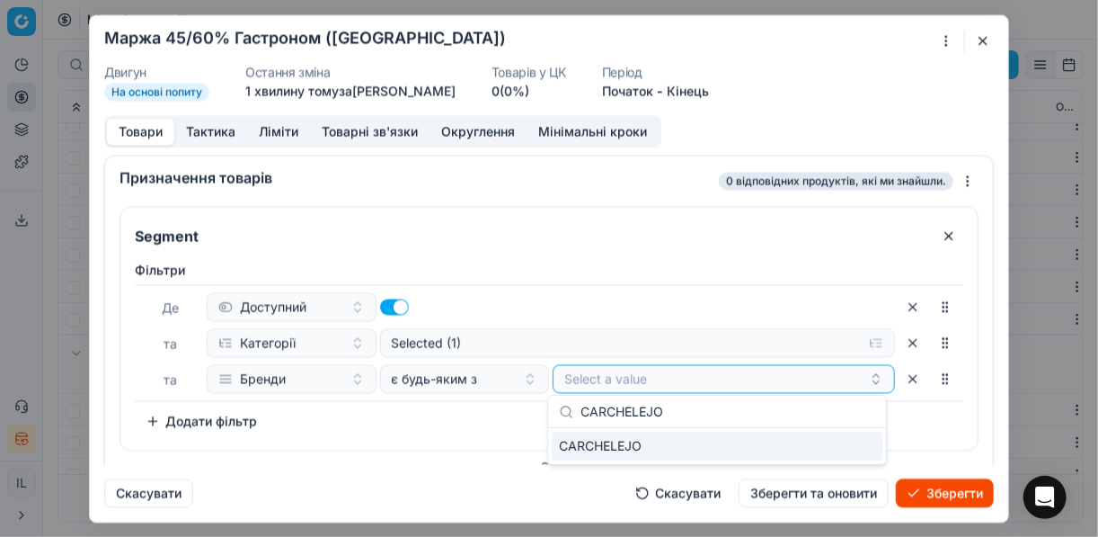
type input "CARCHELEJO"
click at [854, 444] on div "CARCHELEJO" at bounding box center [717, 445] width 331 height 29
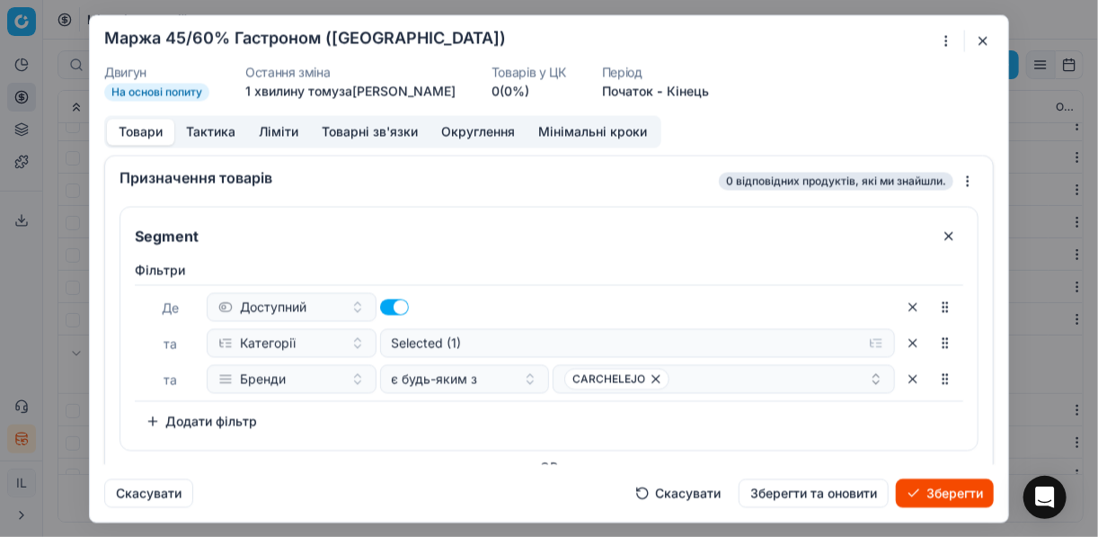
click at [423, 417] on div "Фiльтри Де Доступний та Категорії Selected (1) та Бренди є будь-яким з CARCHELE…" at bounding box center [549, 348] width 829 height 174
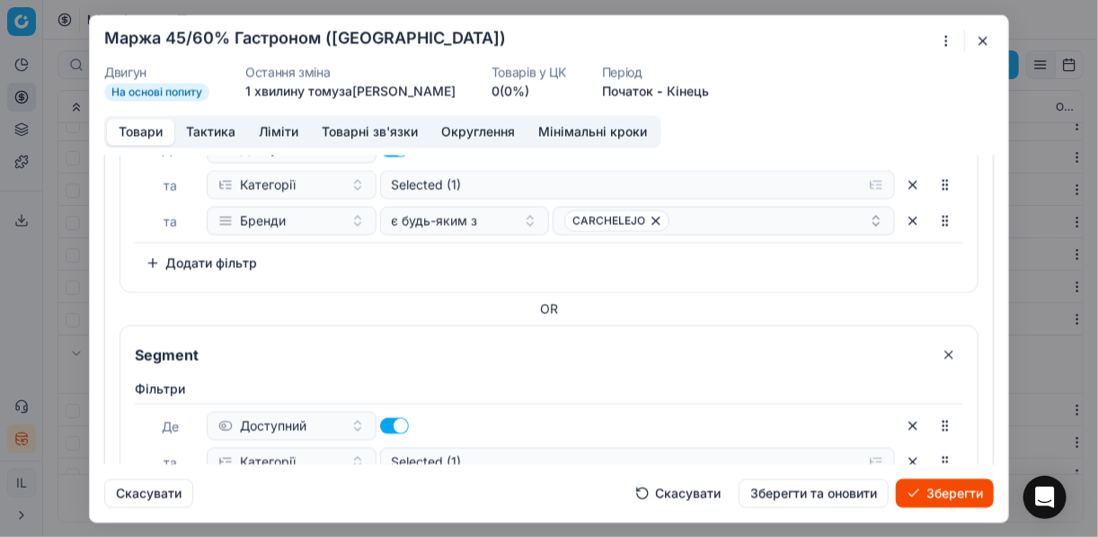
scroll to position [288, 0]
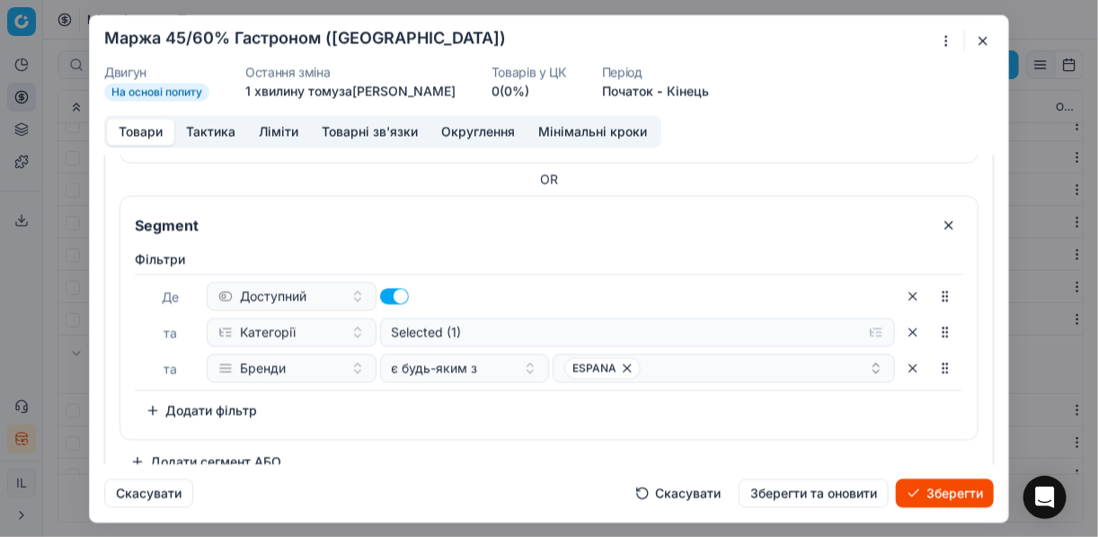
click at [941, 221] on button "button" at bounding box center [949, 224] width 29 height 29
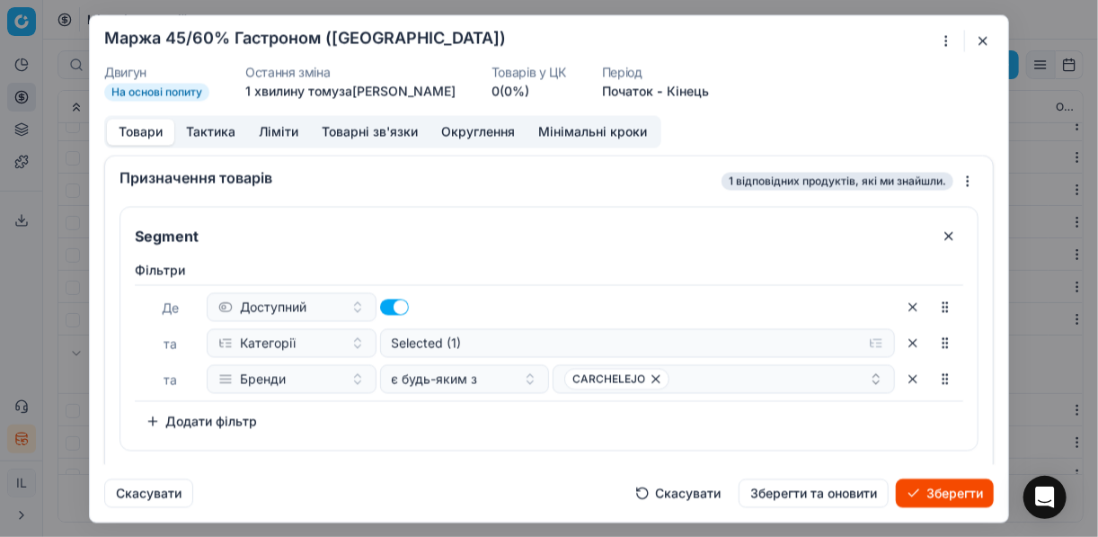
scroll to position [34, 0]
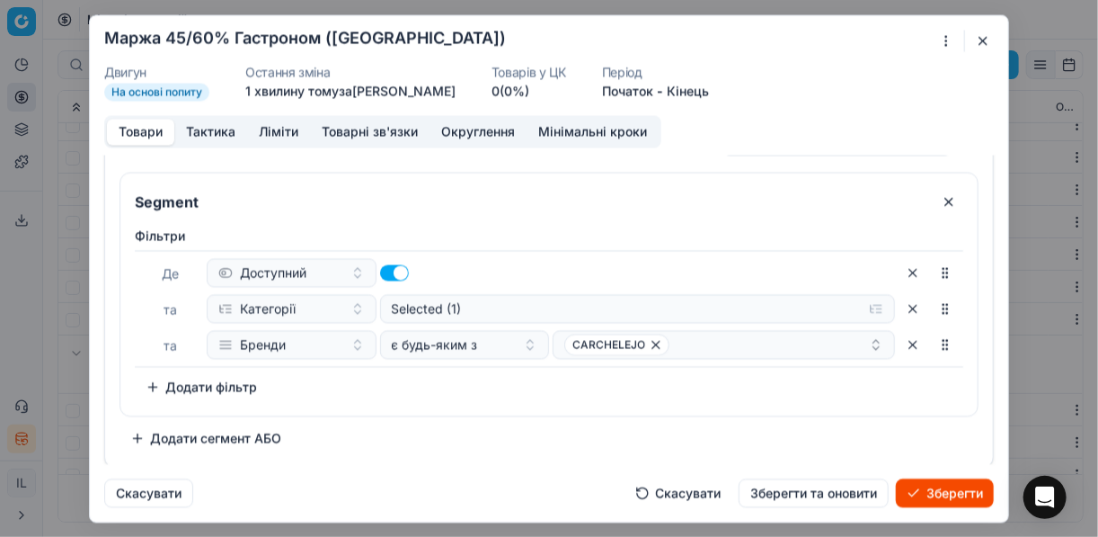
click at [940, 497] on button "Зберегти" at bounding box center [945, 492] width 98 height 29
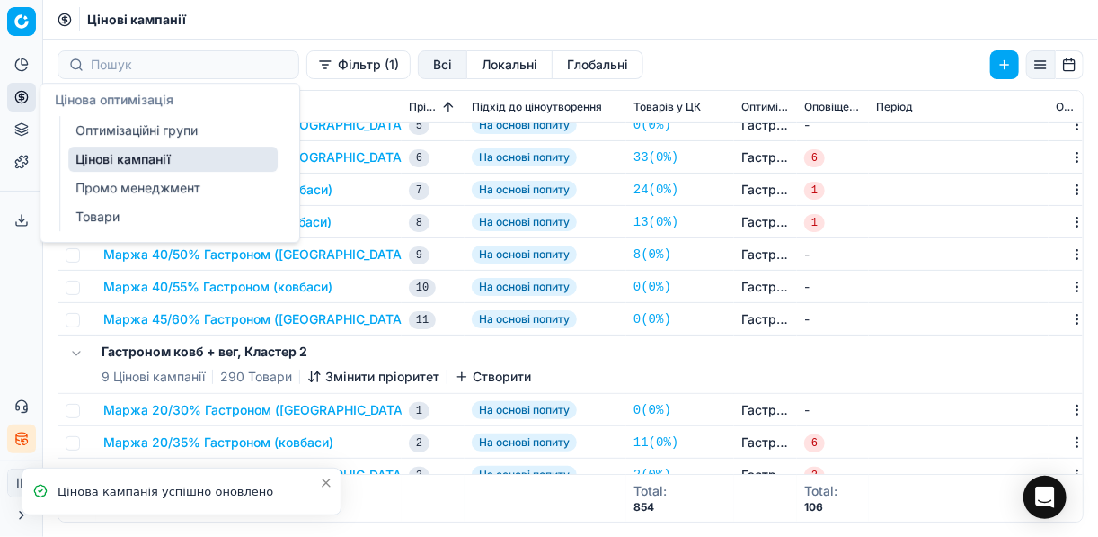
click at [109, 125] on link "Оптимізаційні групи" at bounding box center [172, 130] width 209 height 25
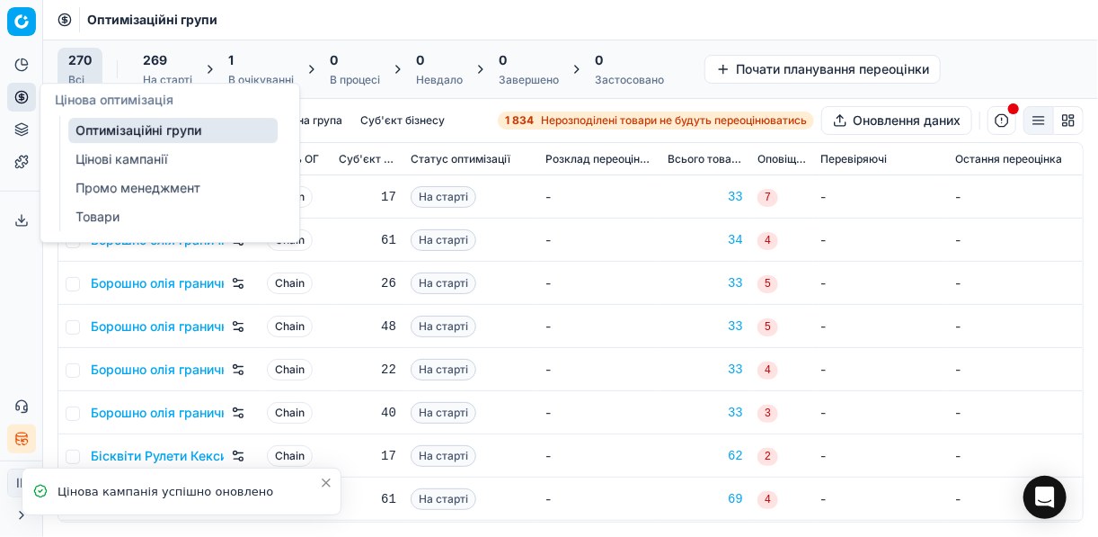
click at [241, 63] on div "1" at bounding box center [261, 60] width 66 height 18
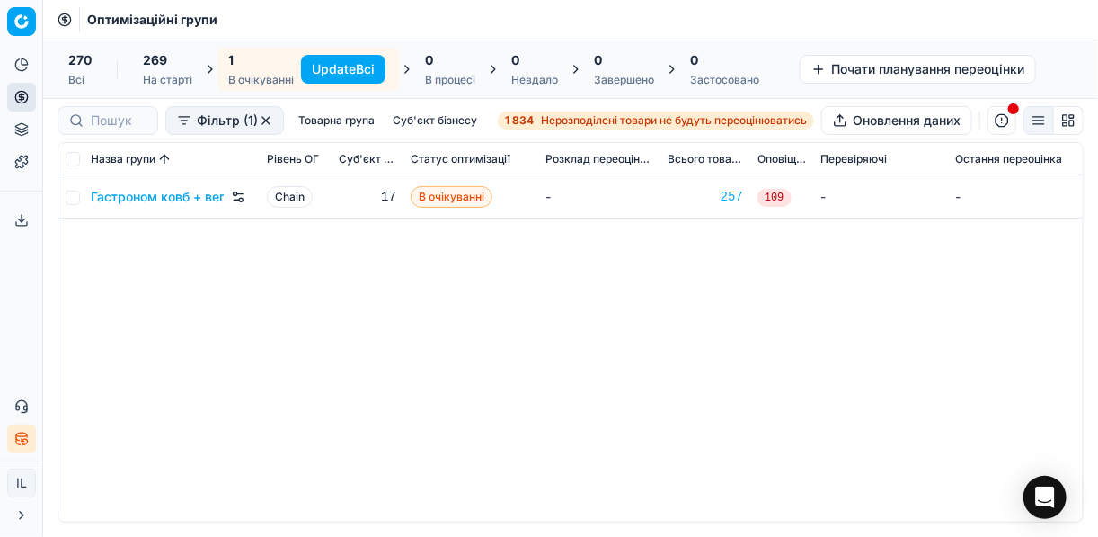
click at [340, 62] on button "Update Всі" at bounding box center [343, 69] width 84 height 29
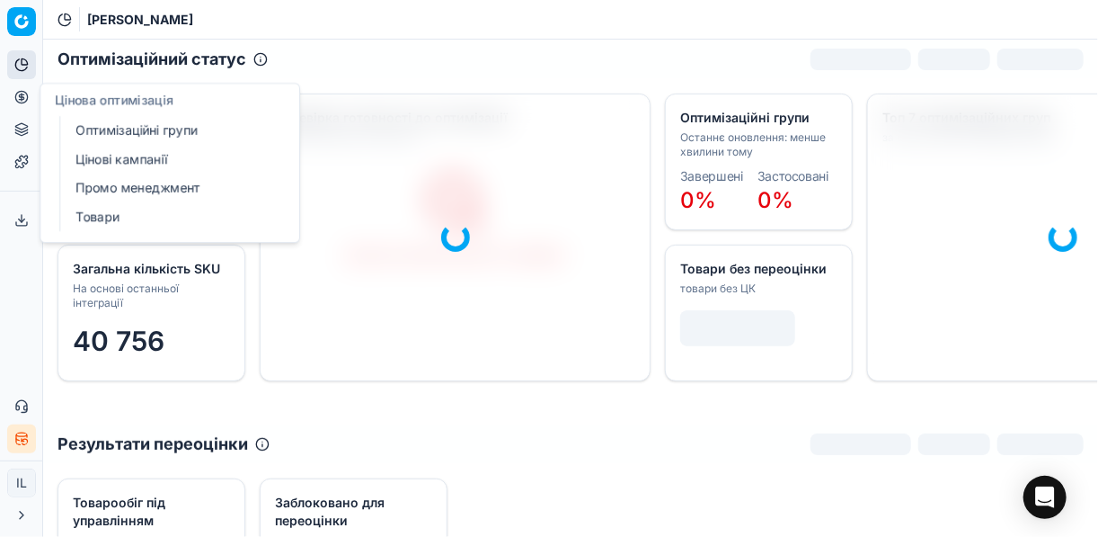
click at [135, 136] on link "Оптимізаційні групи" at bounding box center [172, 130] width 209 height 25
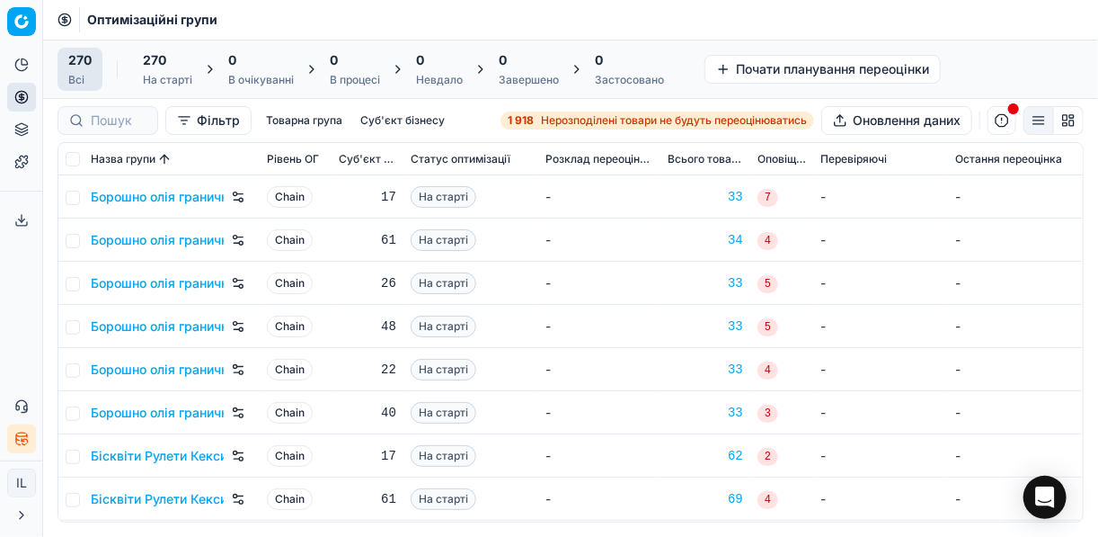
click at [568, 119] on span "Нерозподілені товари не будуть переоцінюватись" at bounding box center [674, 120] width 266 height 14
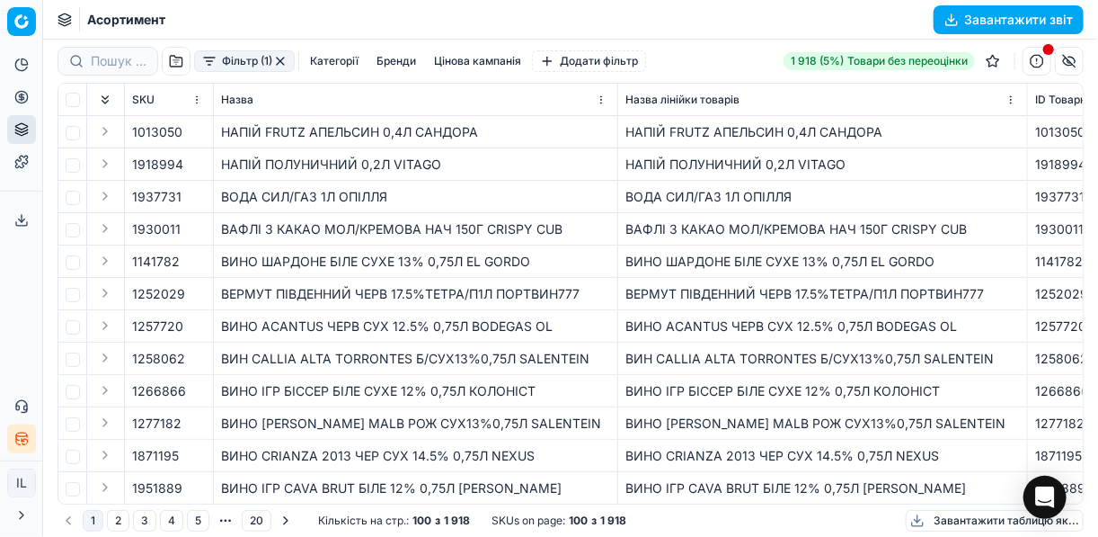
click at [211, 71] on button "Фільтр (1)" at bounding box center [244, 61] width 101 height 22
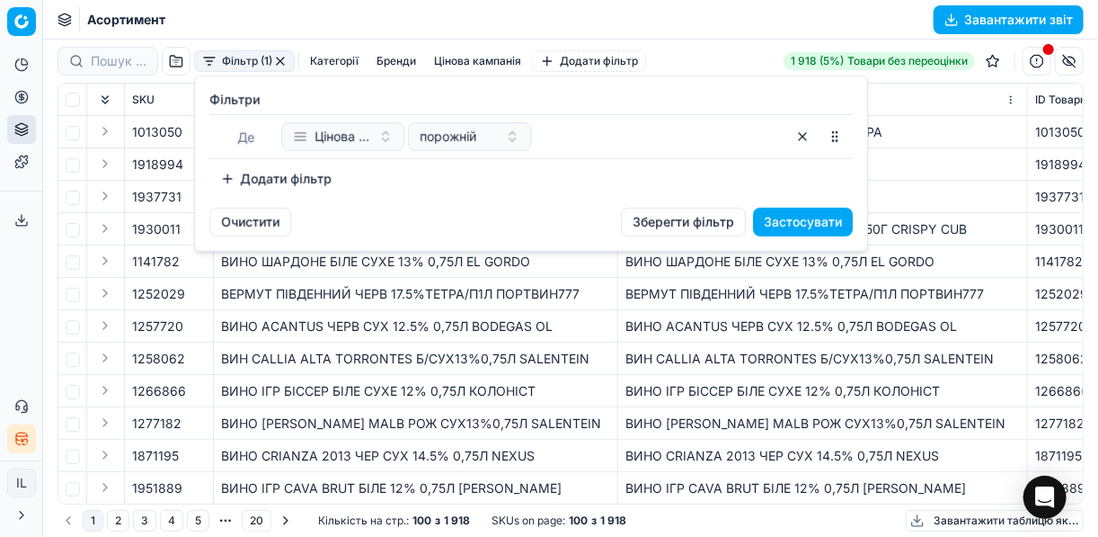
click at [235, 177] on button "Додати фільтр" at bounding box center [275, 178] width 133 height 29
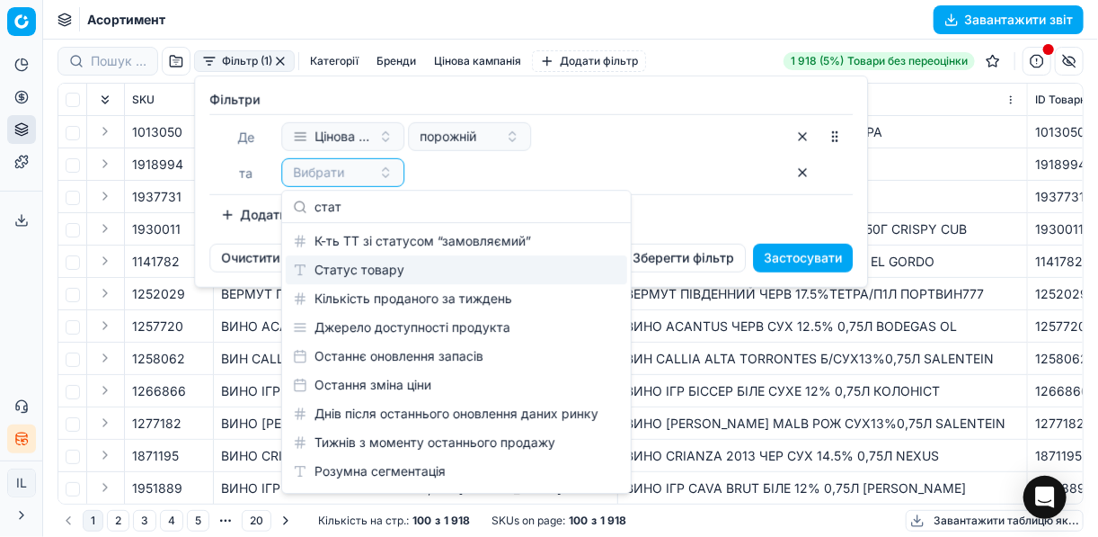
type input "стат"
click at [367, 269] on div "Статус товару" at bounding box center [457, 269] width 342 height 29
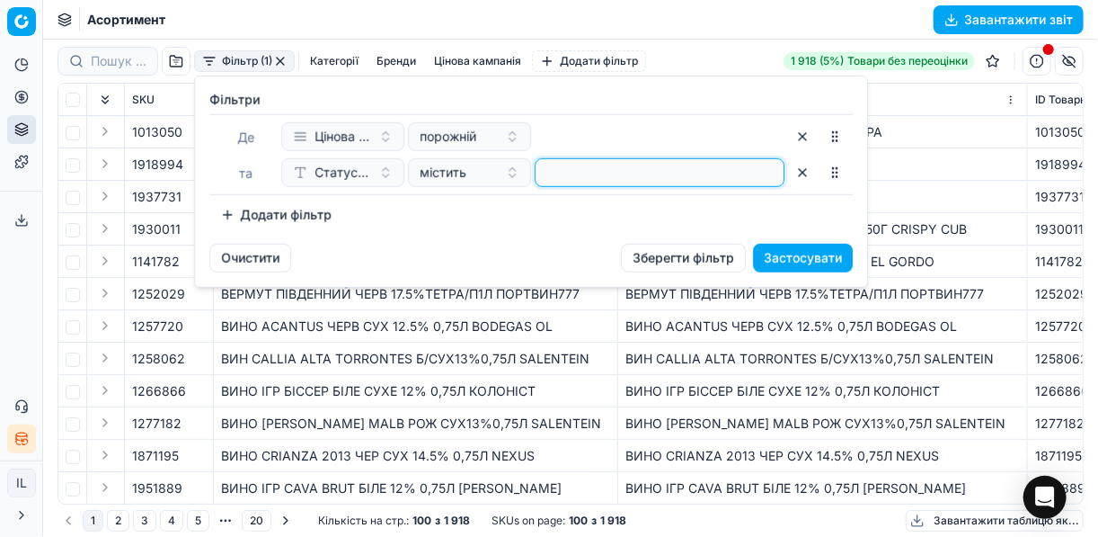
click at [559, 172] on input at bounding box center [660, 172] width 234 height 27
type input "1"
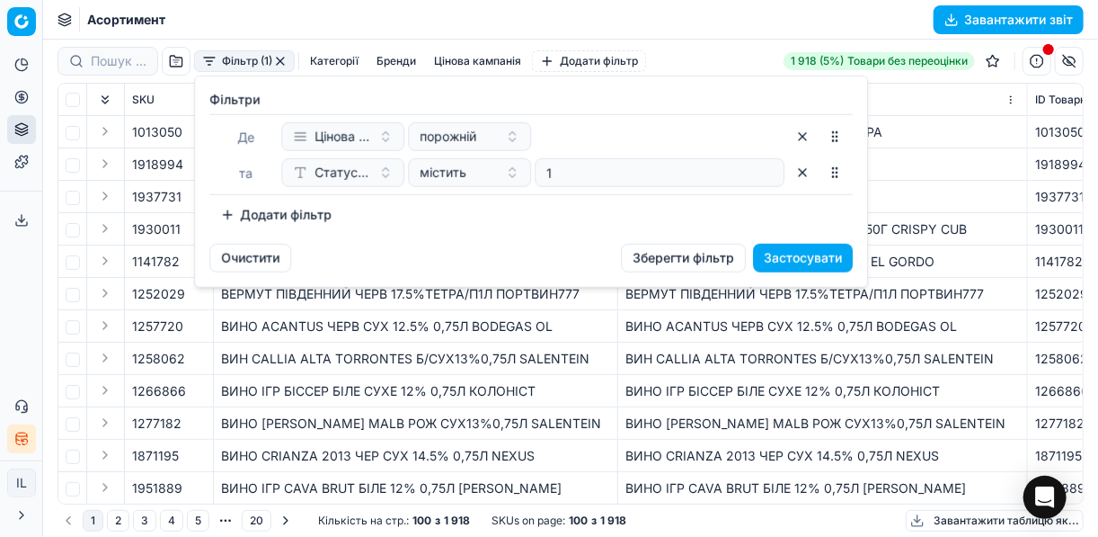
click at [230, 213] on button "Додати фільтр" at bounding box center [275, 214] width 133 height 29
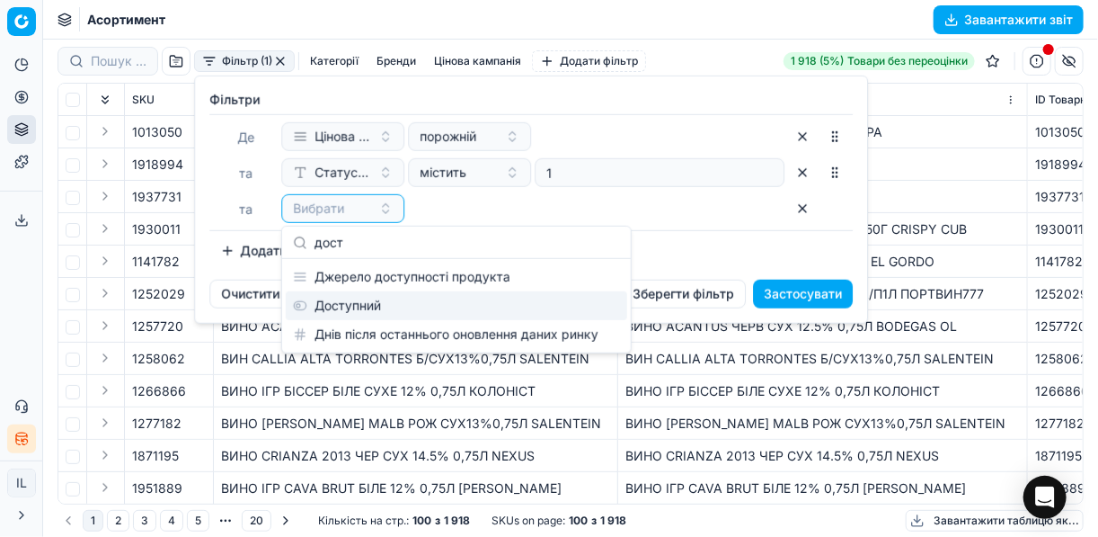
type input "дост"
click at [348, 297] on div "Доступний" at bounding box center [457, 305] width 342 height 29
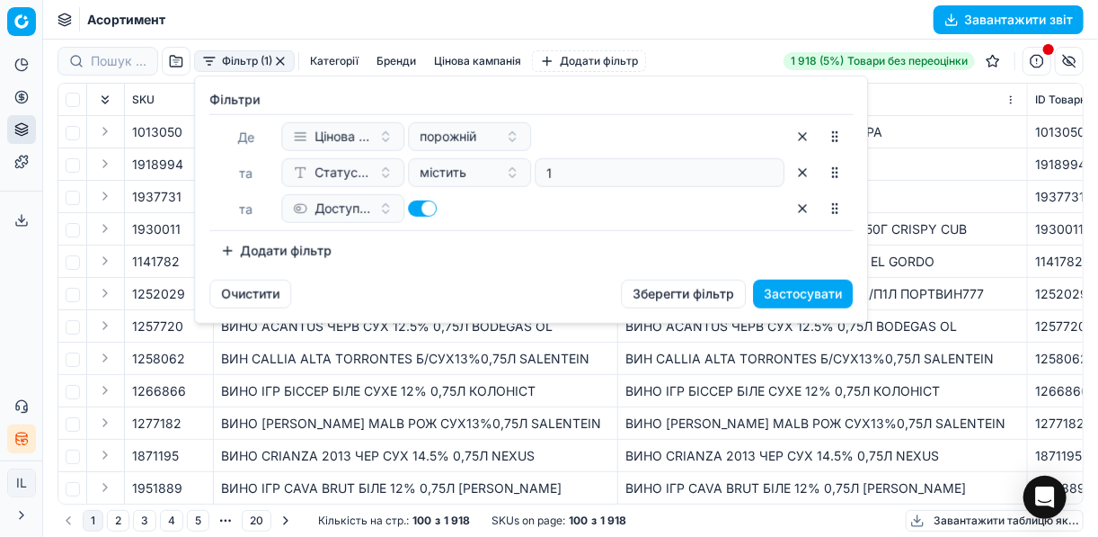
click at [216, 241] on button "Додати фільтр" at bounding box center [275, 250] width 133 height 29
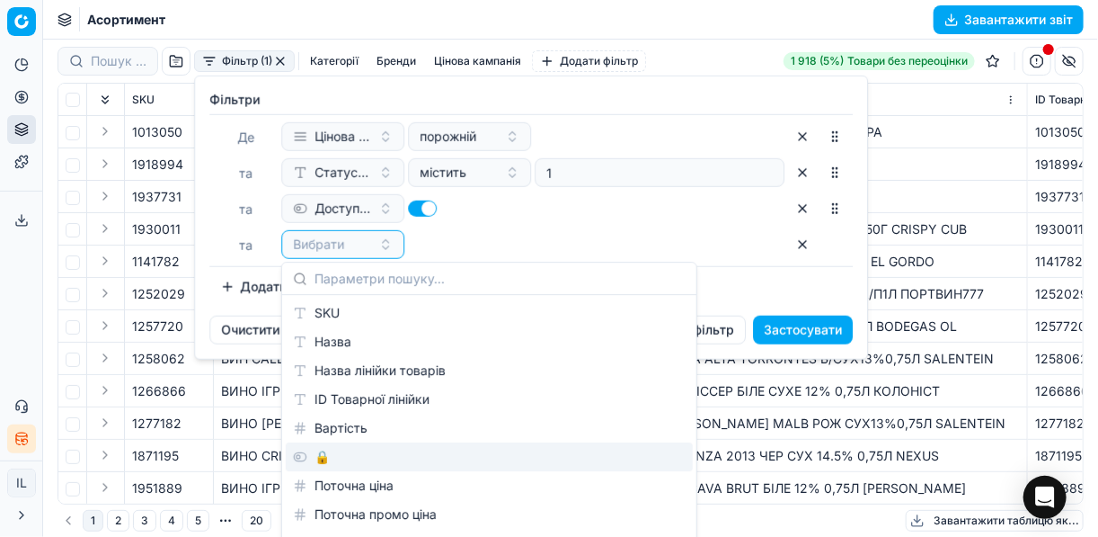
click at [351, 459] on div "🔒" at bounding box center [489, 456] width 407 height 29
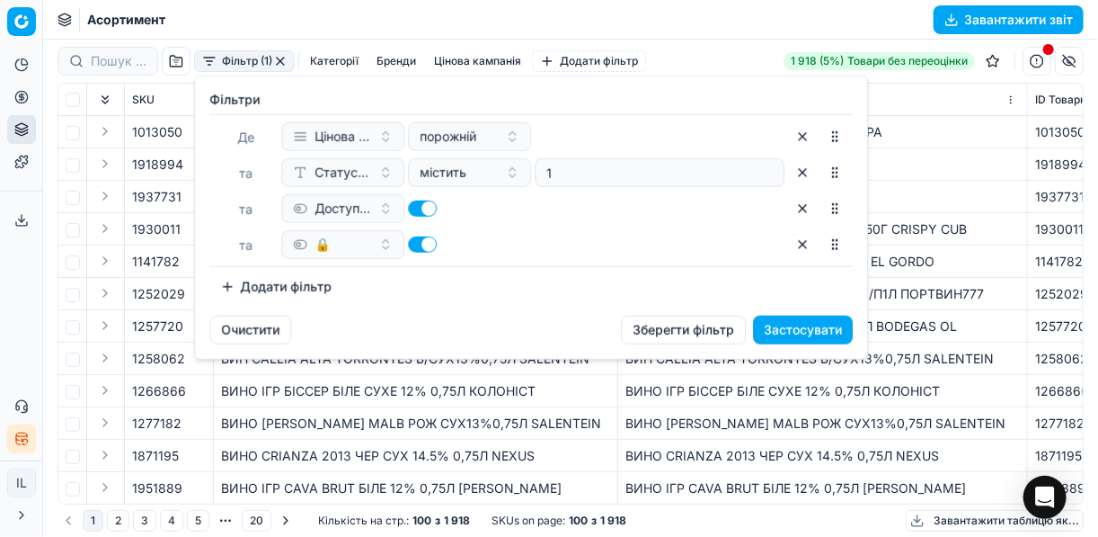
drag, startPoint x: 417, startPoint y: 244, endPoint x: 477, endPoint y: 258, distance: 61.9
click at [418, 244] on button "button" at bounding box center [422, 244] width 29 height 16
checkbox input "false"
click at [792, 333] on button "Застосувати" at bounding box center [803, 330] width 100 height 29
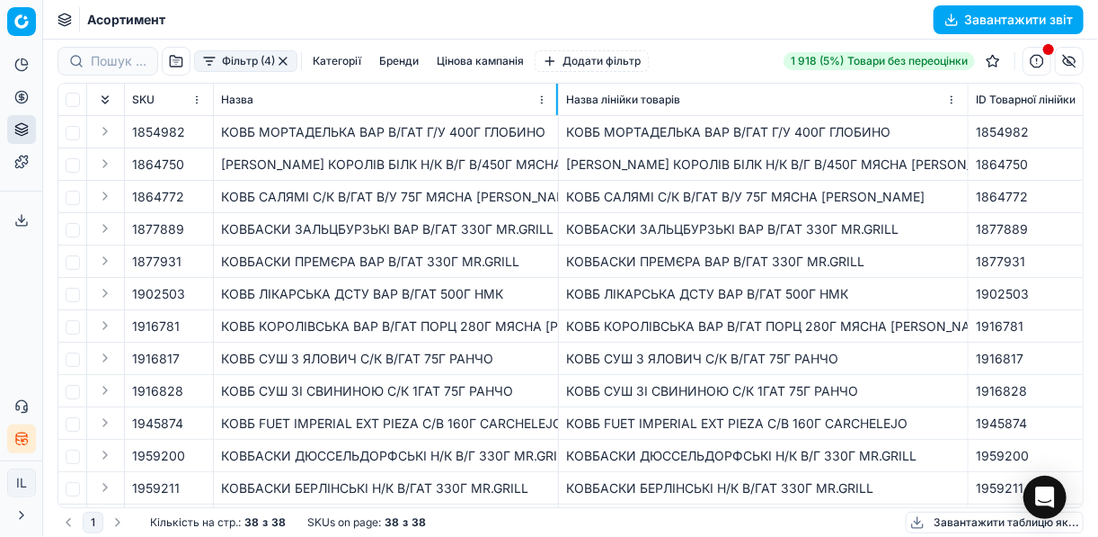
drag, startPoint x: 617, startPoint y: 102, endPoint x: 557, endPoint y: 102, distance: 59.3
click at [557, 102] on div at bounding box center [557, 99] width 2 height 31
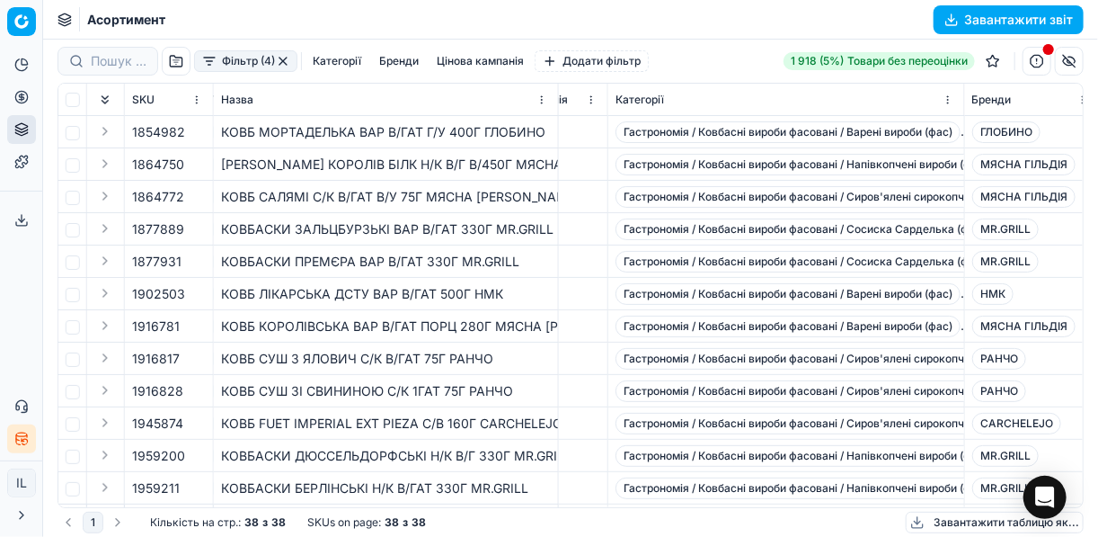
scroll to position [0, 3341]
